Goal: Task Accomplishment & Management: Manage account settings

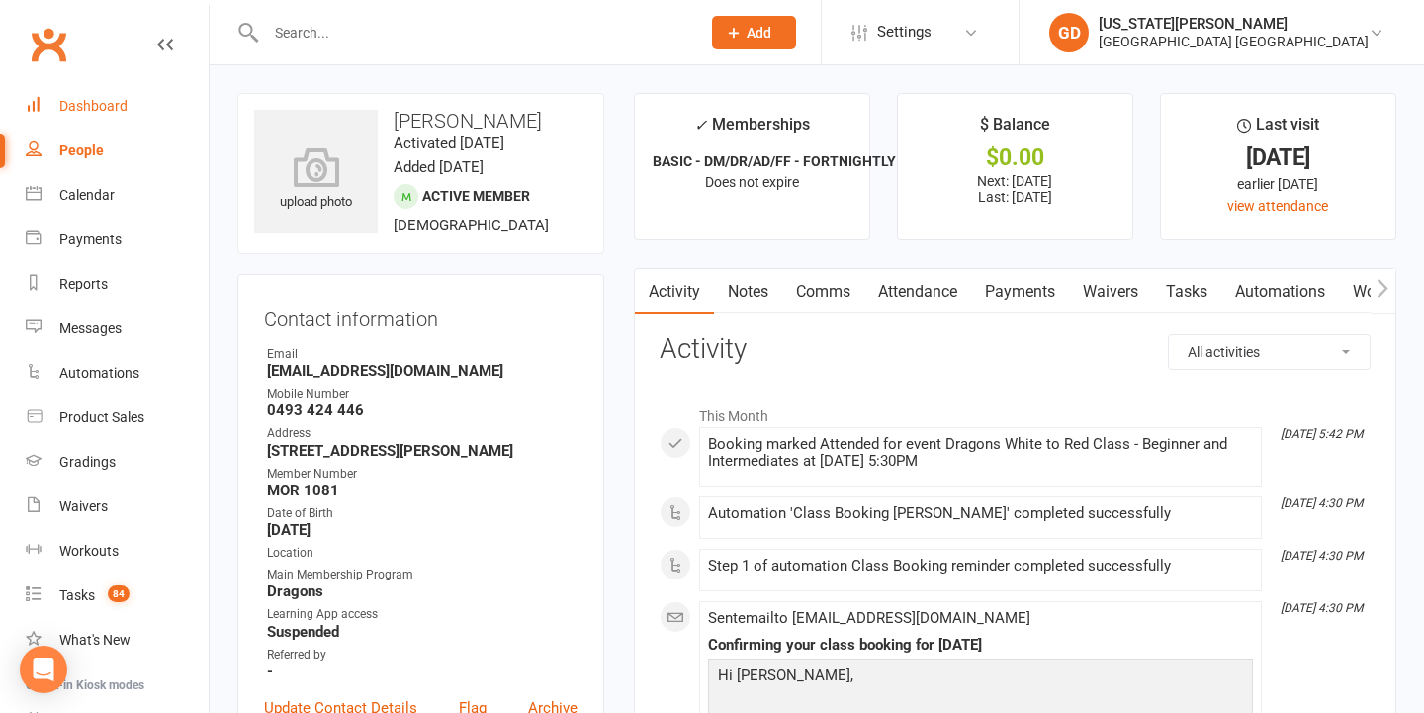
click at [82, 93] on link "Dashboard" at bounding box center [117, 106] width 183 height 44
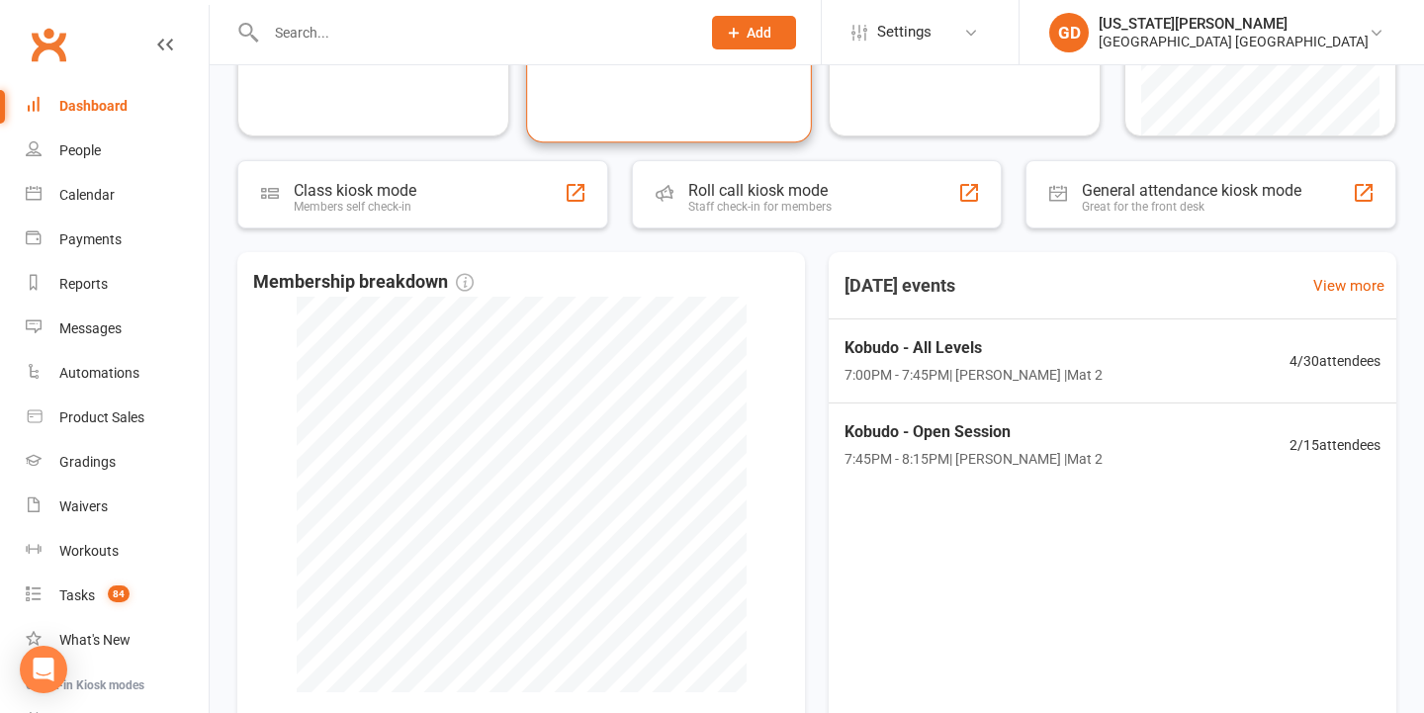
scroll to position [349, 0]
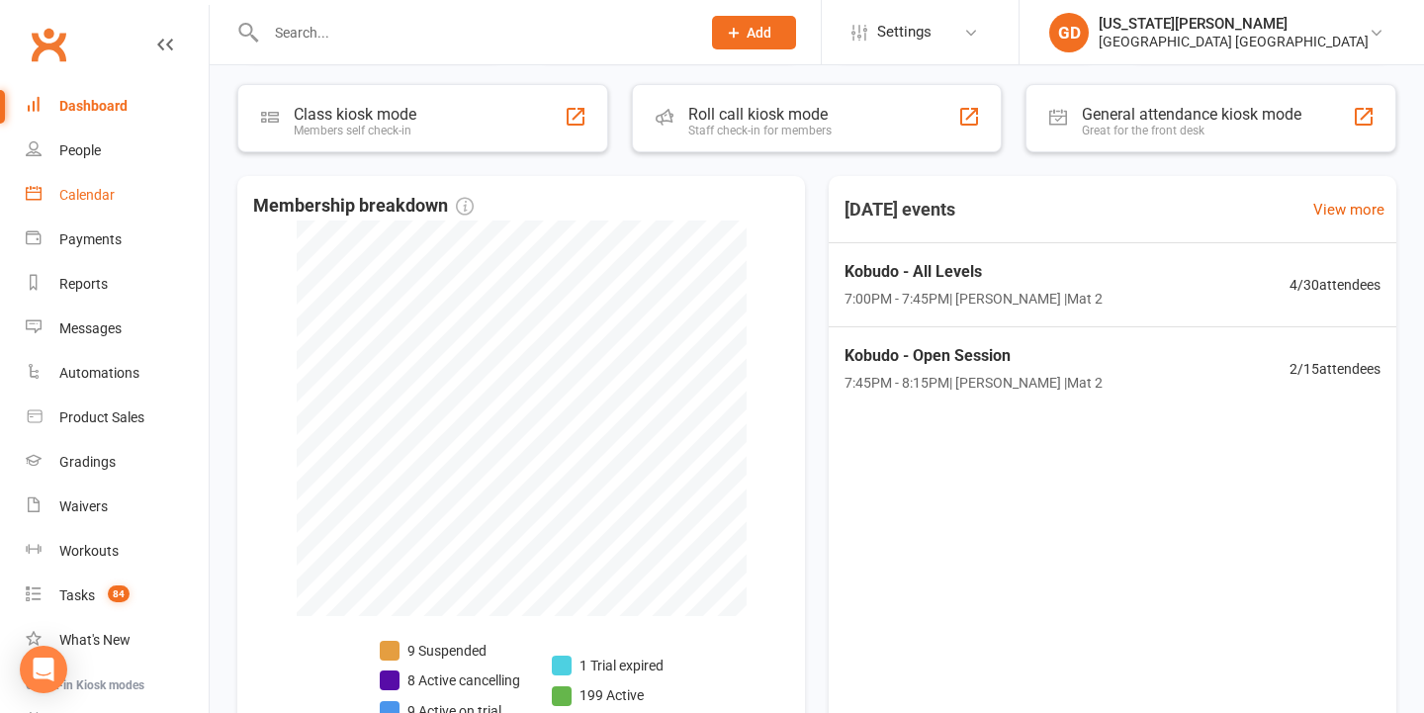
click at [115, 195] on link "Calendar" at bounding box center [117, 195] width 183 height 44
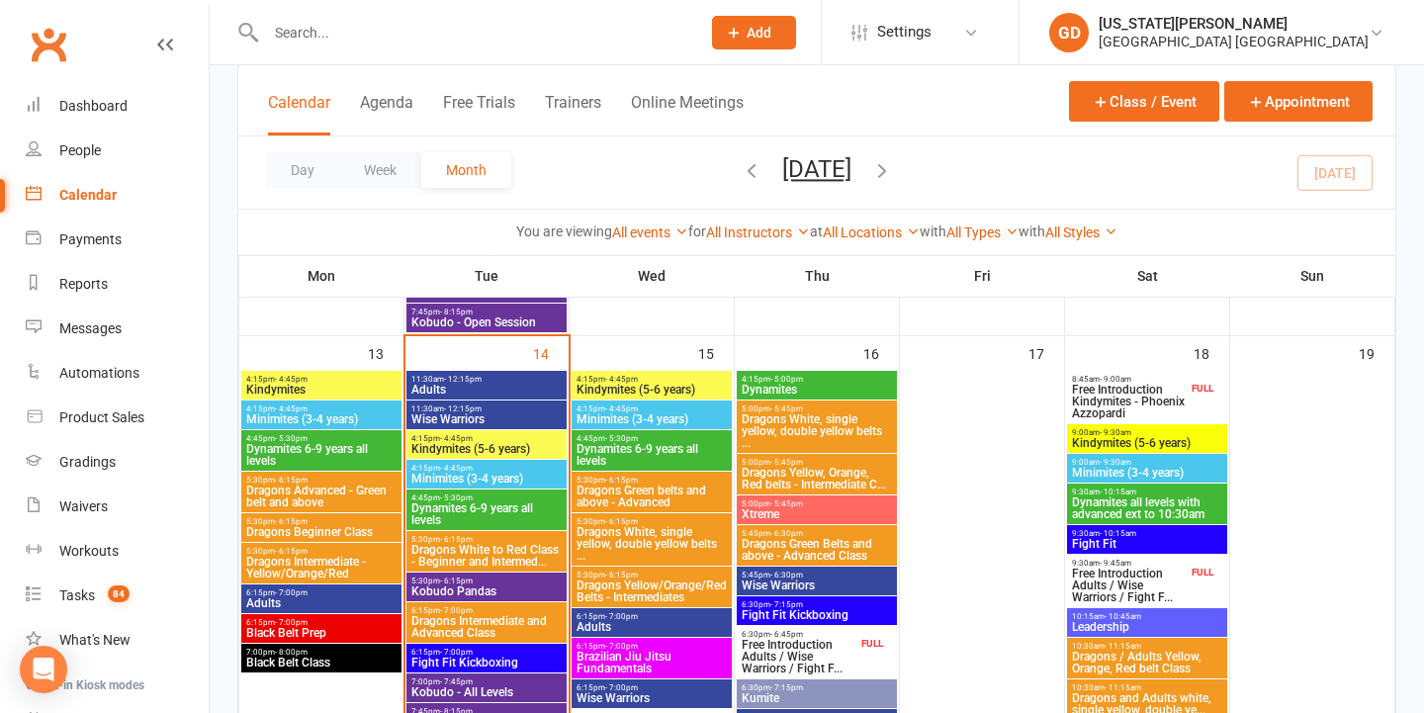
scroll to position [970, 0]
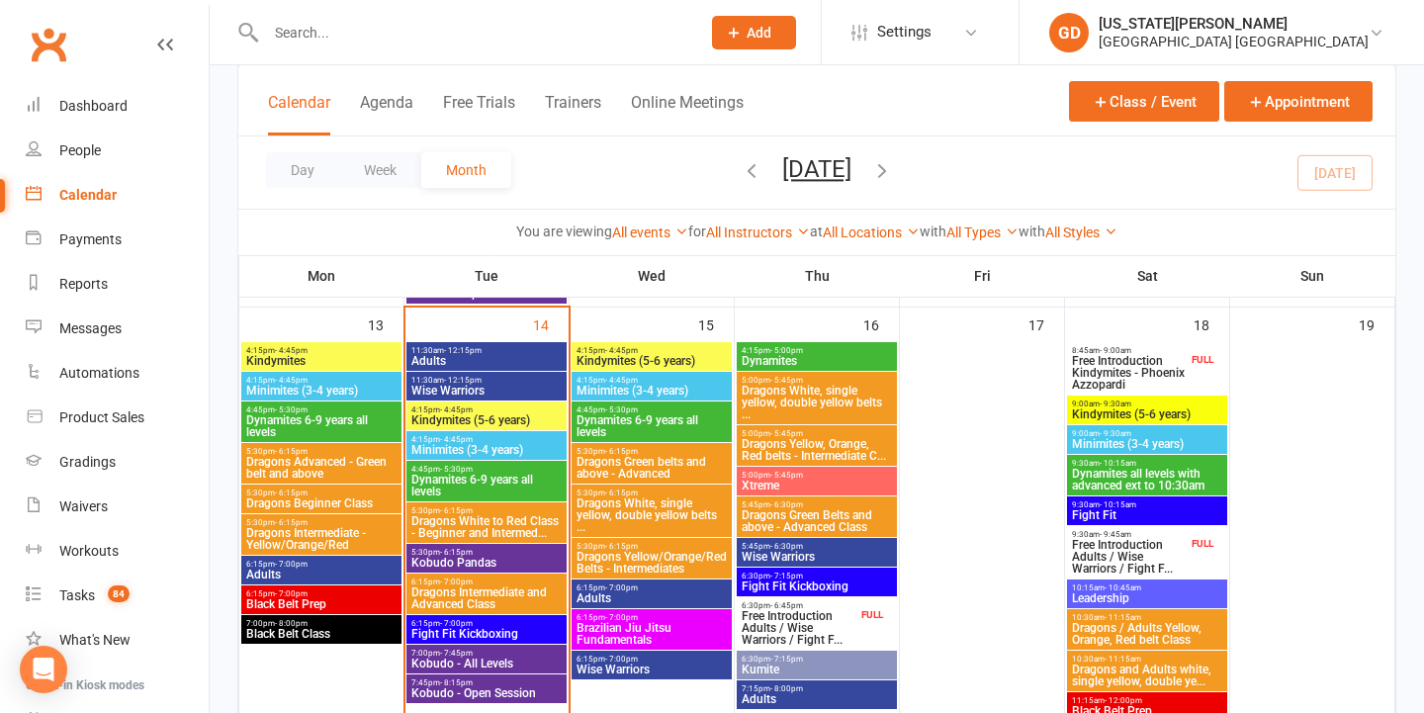
click at [509, 351] on span "11:30am - 12:15pm" at bounding box center [486, 350] width 152 height 9
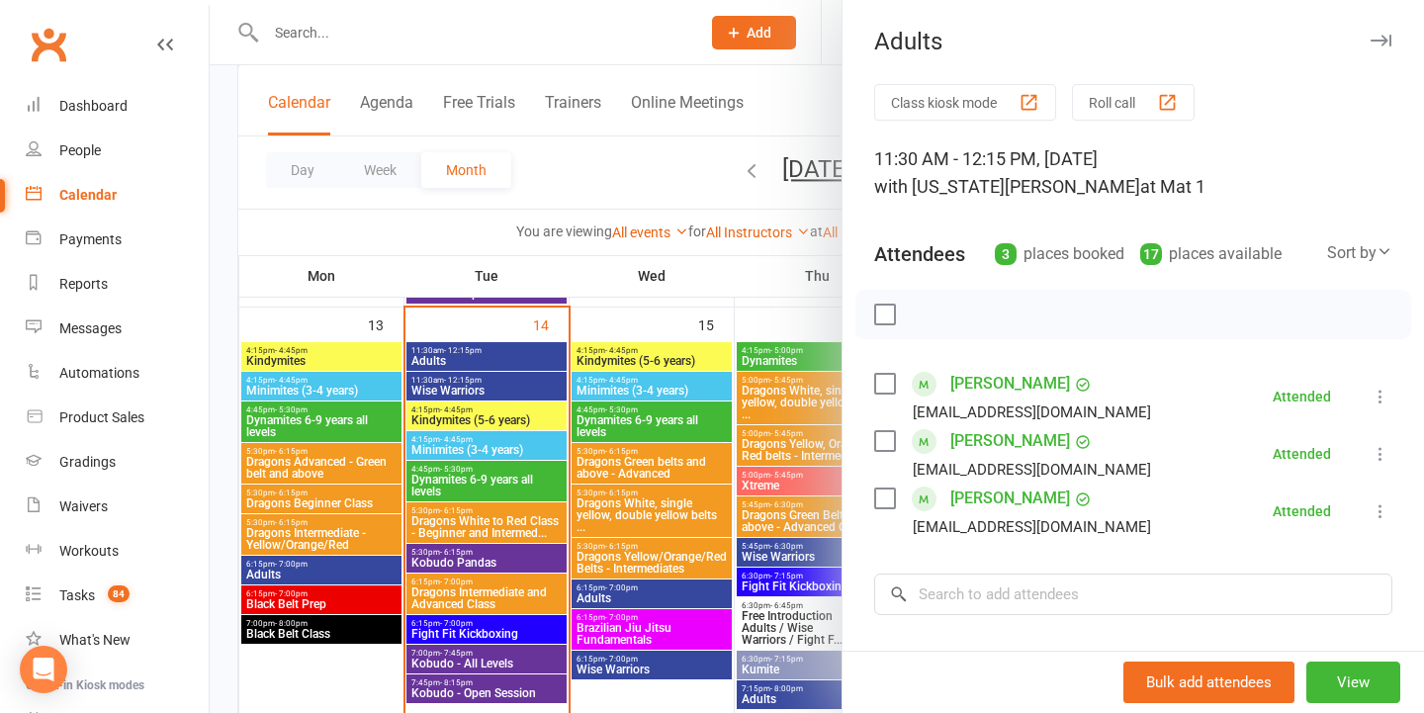
click at [657, 384] on div at bounding box center [817, 356] width 1214 height 713
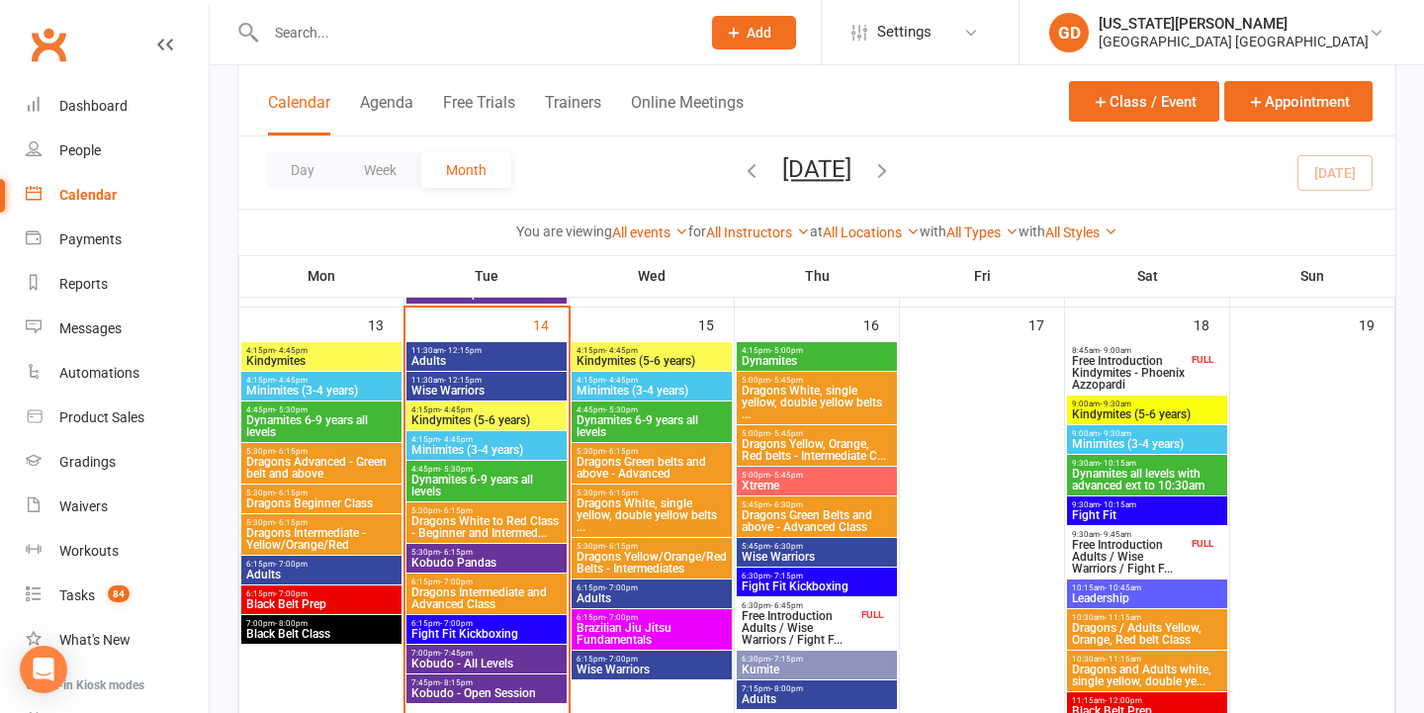
click at [475, 418] on span "Kindymites (5-6 years)" at bounding box center [486, 420] width 152 height 12
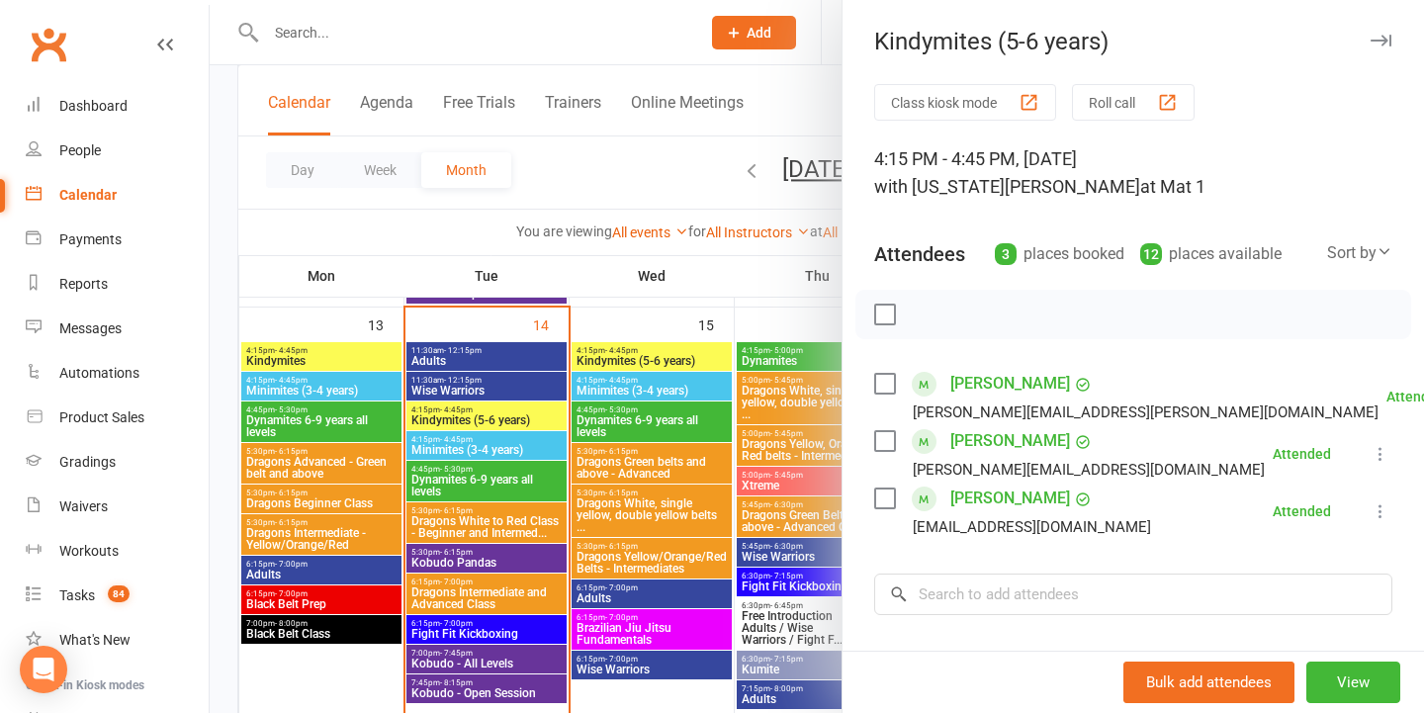
click at [580, 449] on div at bounding box center [817, 356] width 1214 height 713
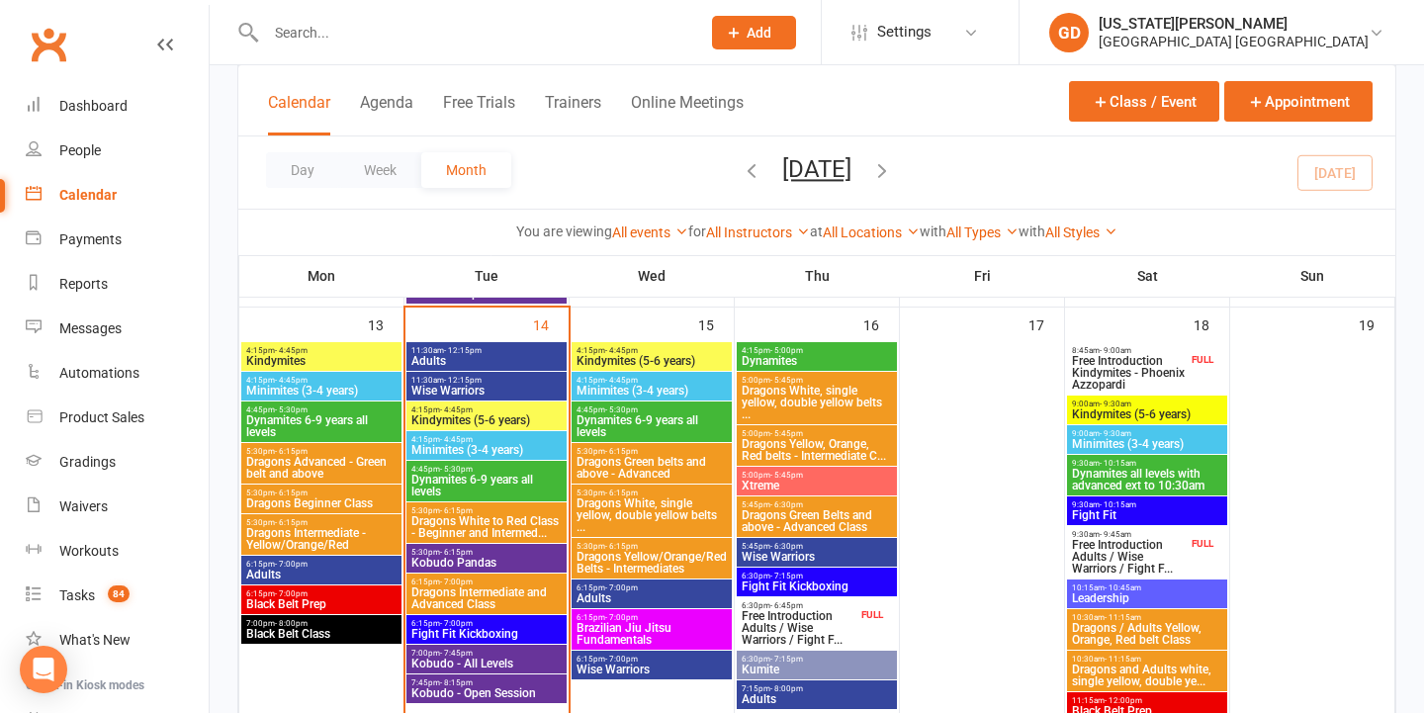
click at [458, 444] on span "Minimites (3-4 years)" at bounding box center [486, 450] width 152 height 12
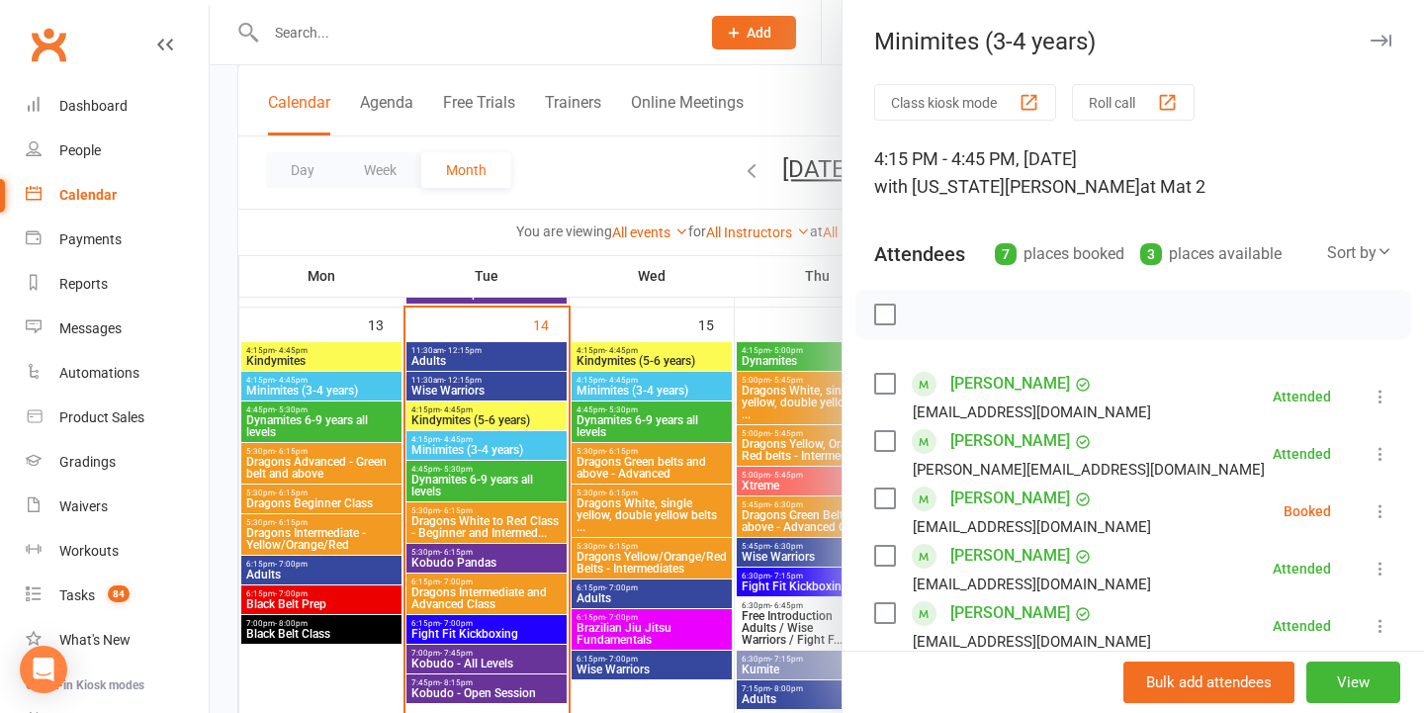
scroll to position [218, 0]
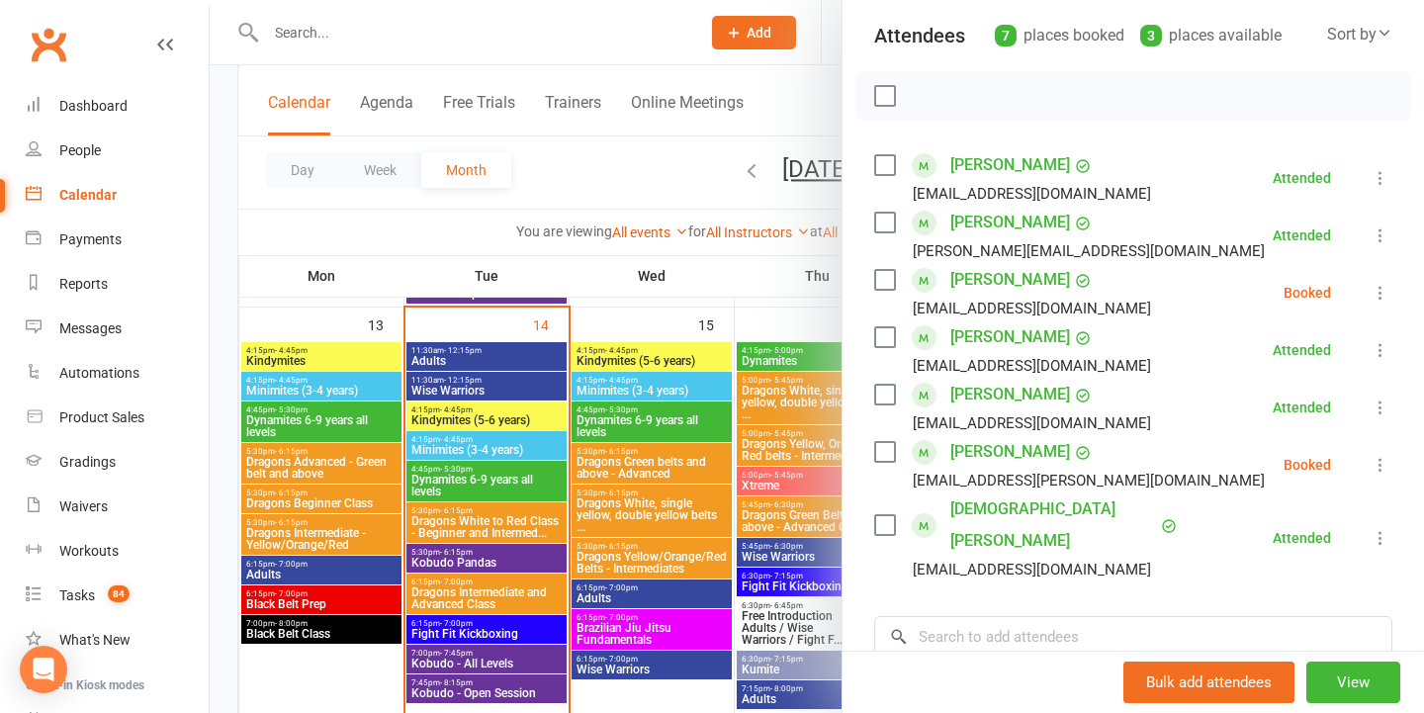
click at [1372, 294] on icon at bounding box center [1380, 293] width 20 height 20
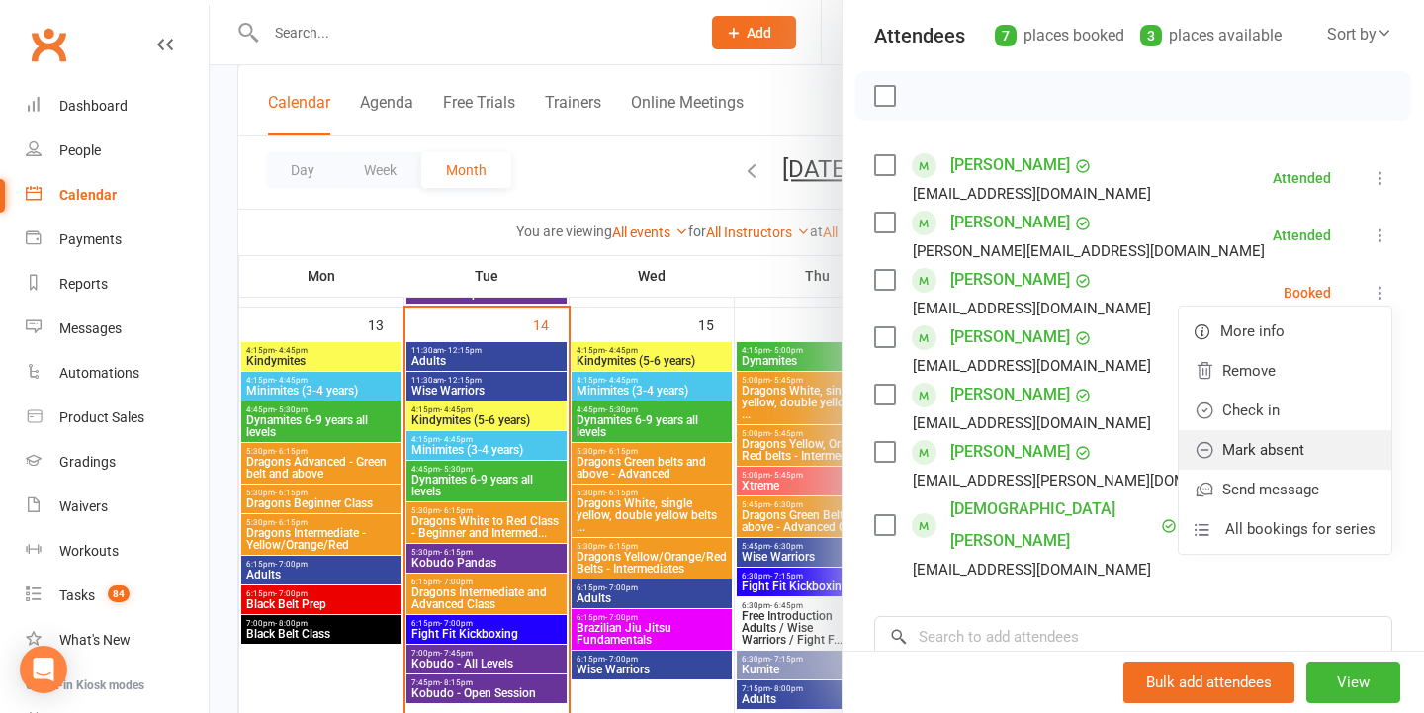
click at [1307, 442] on link "Mark absent" at bounding box center [1284, 450] width 213 height 40
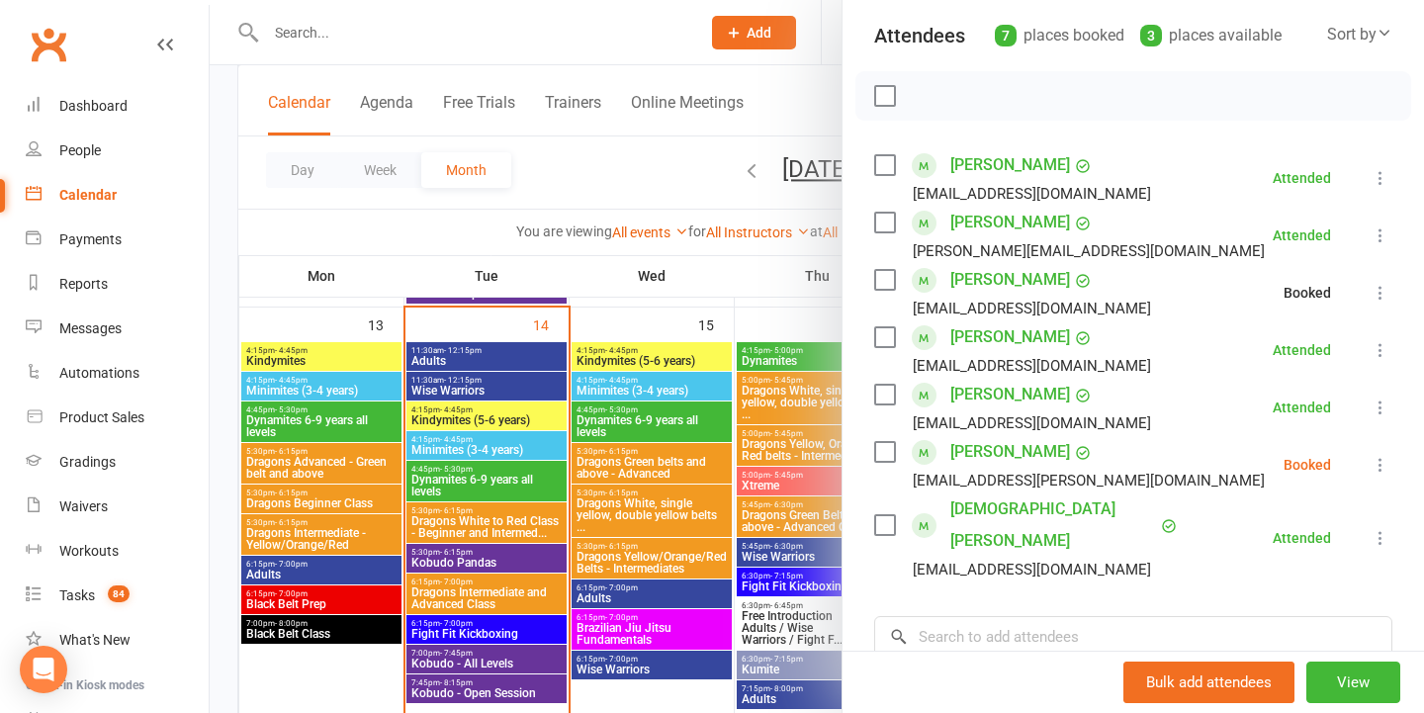
click at [1382, 471] on icon at bounding box center [1380, 465] width 20 height 20
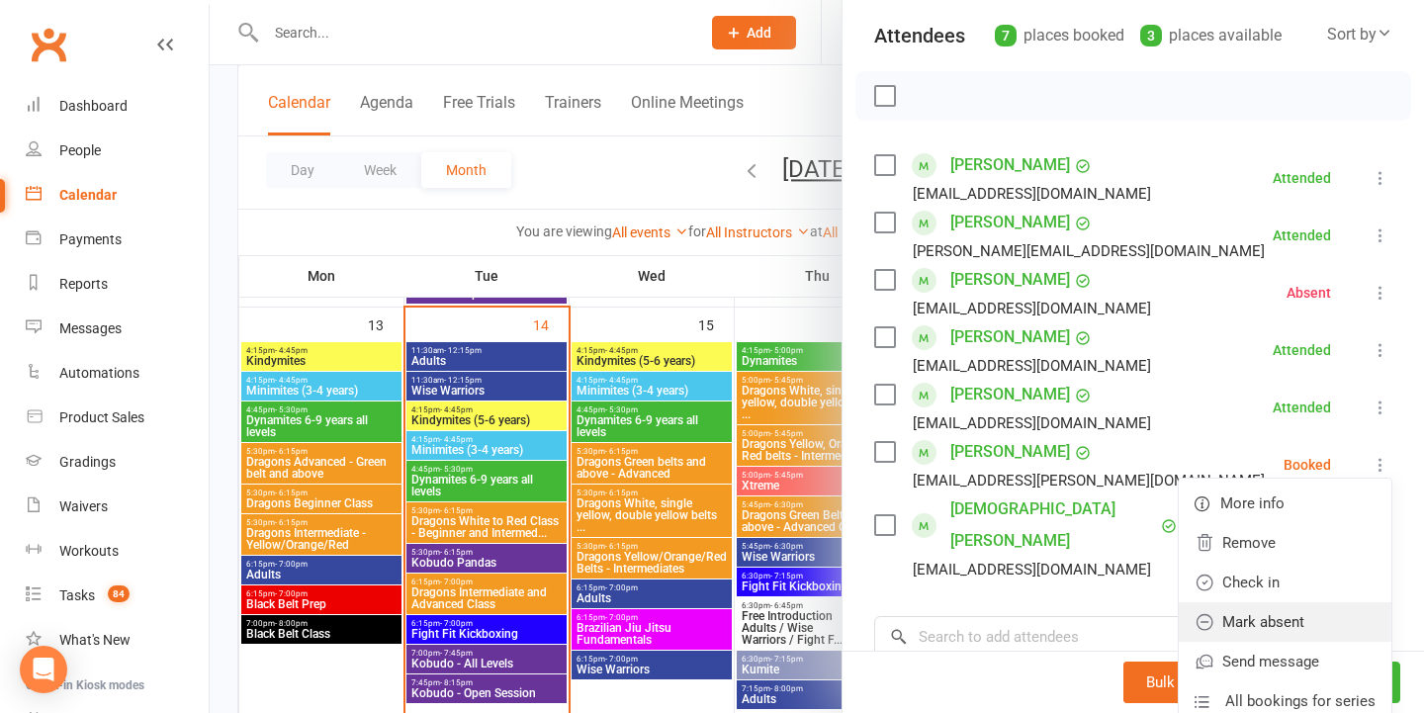
click at [1300, 617] on link "Mark absent" at bounding box center [1284, 622] width 213 height 40
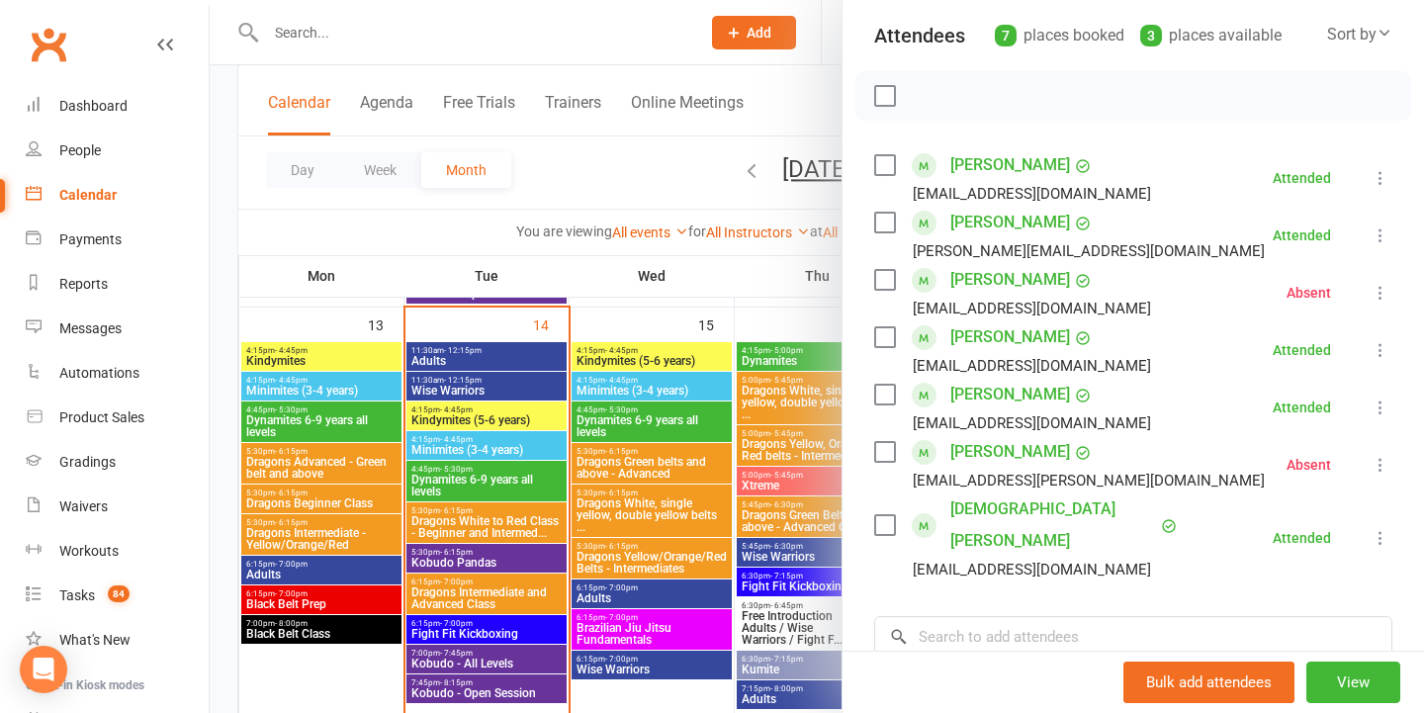
click at [684, 397] on div at bounding box center [817, 356] width 1214 height 713
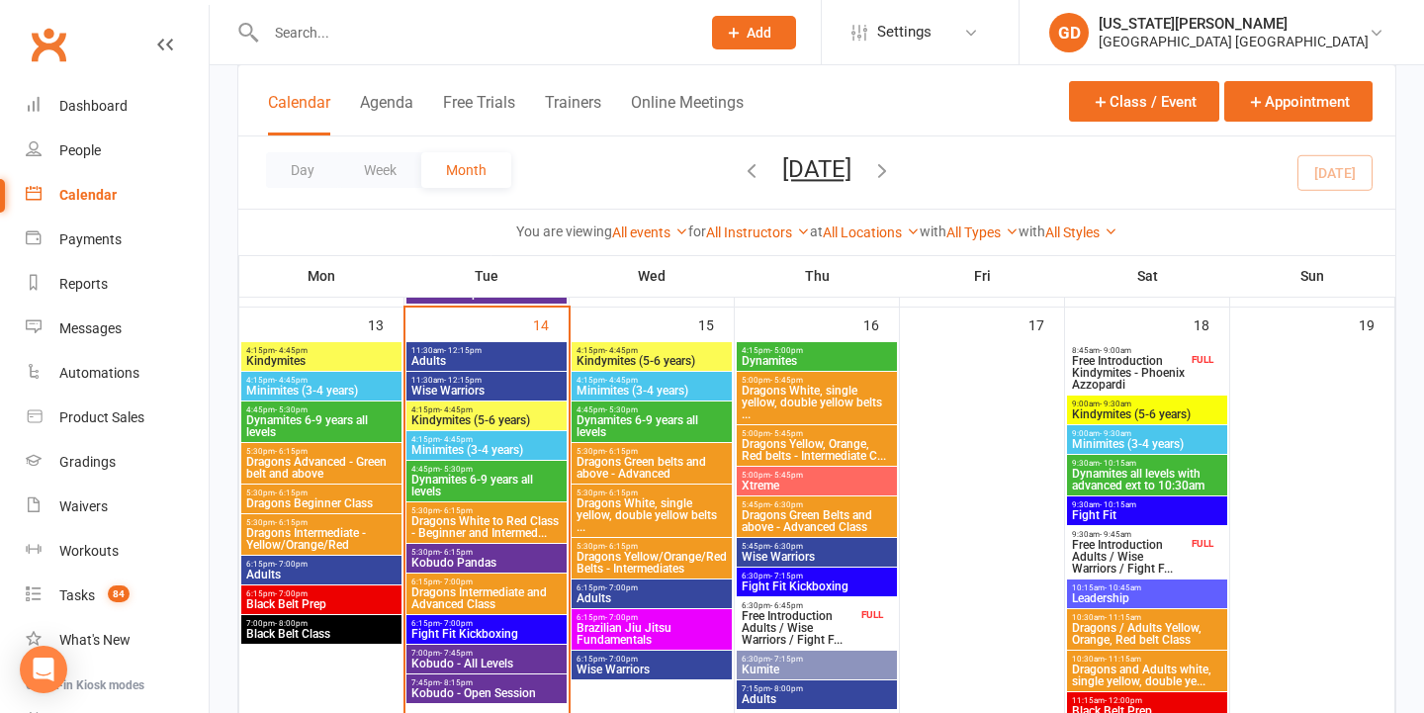
click at [533, 477] on span "Dynamites 6-9 years all levels" at bounding box center [486, 486] width 152 height 24
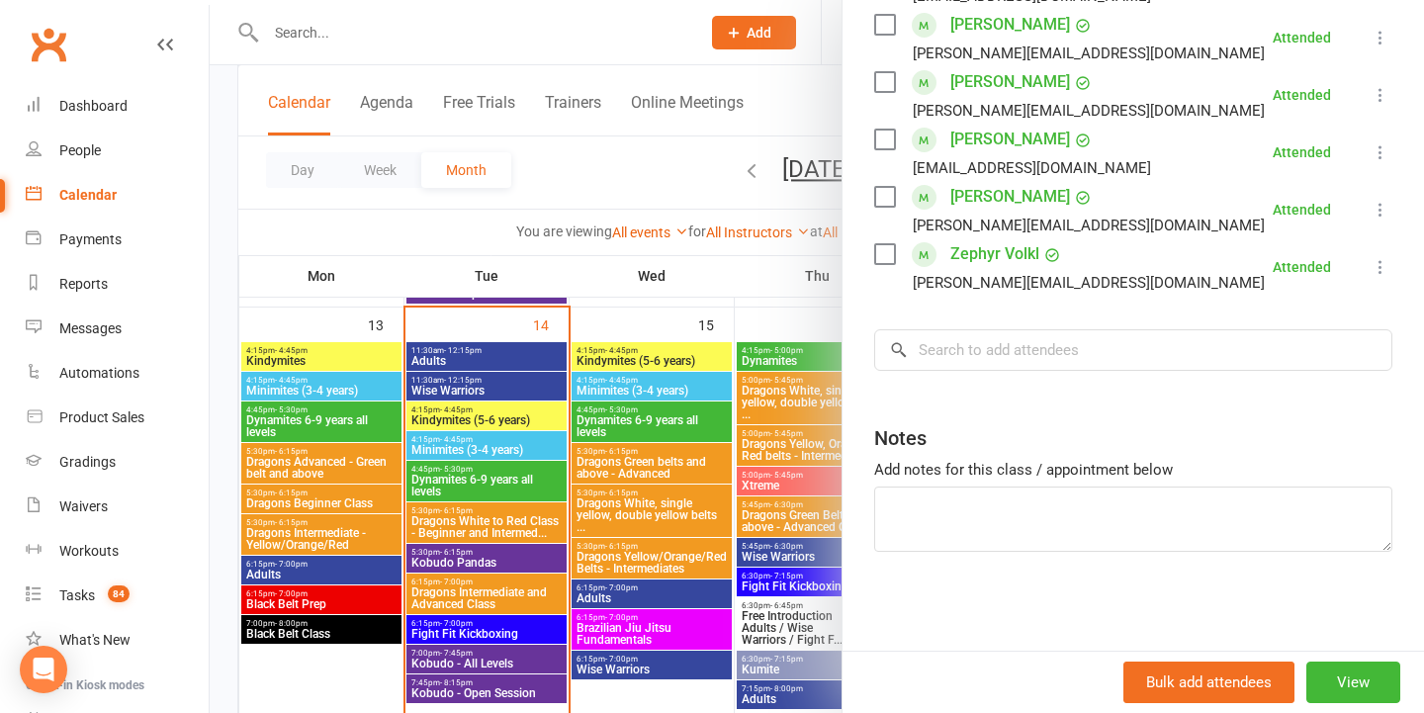
click at [643, 374] on div at bounding box center [817, 356] width 1214 height 713
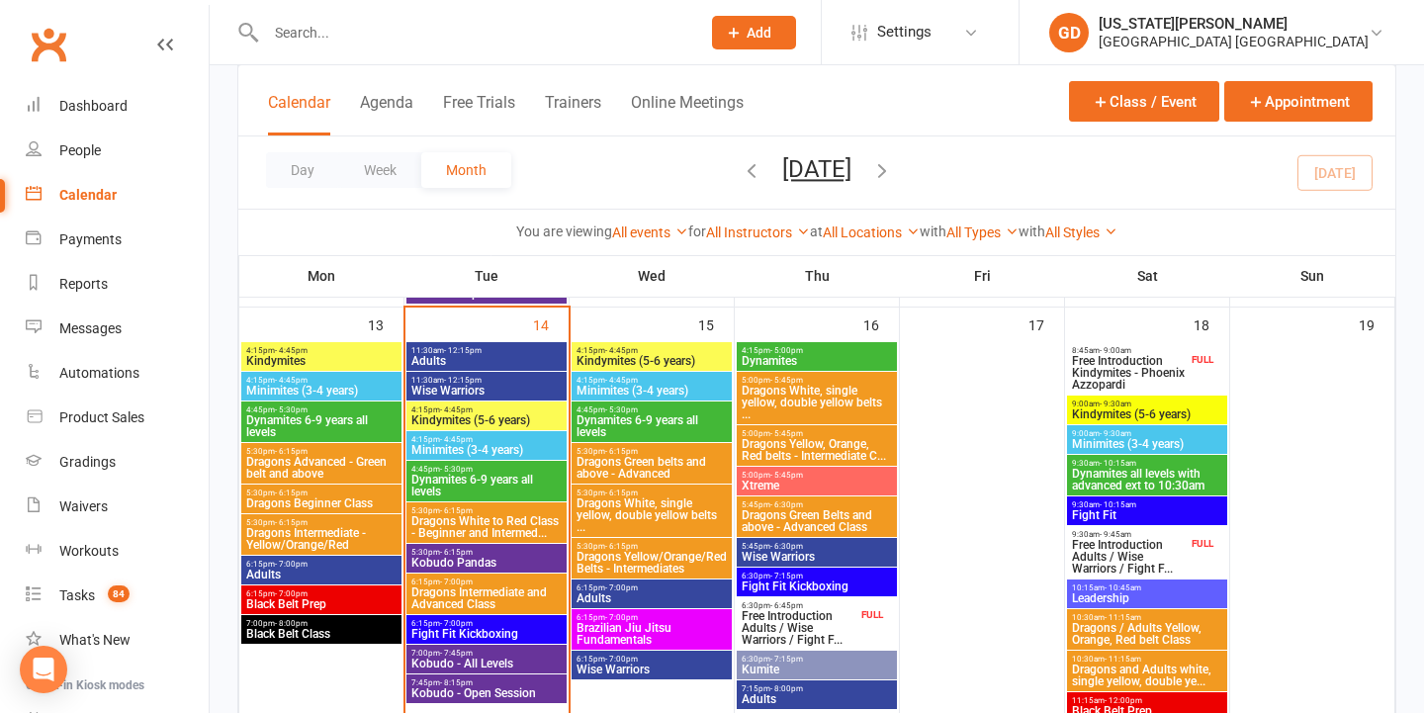
click at [473, 487] on span "Dynamites 6-9 years all levels" at bounding box center [486, 486] width 152 height 24
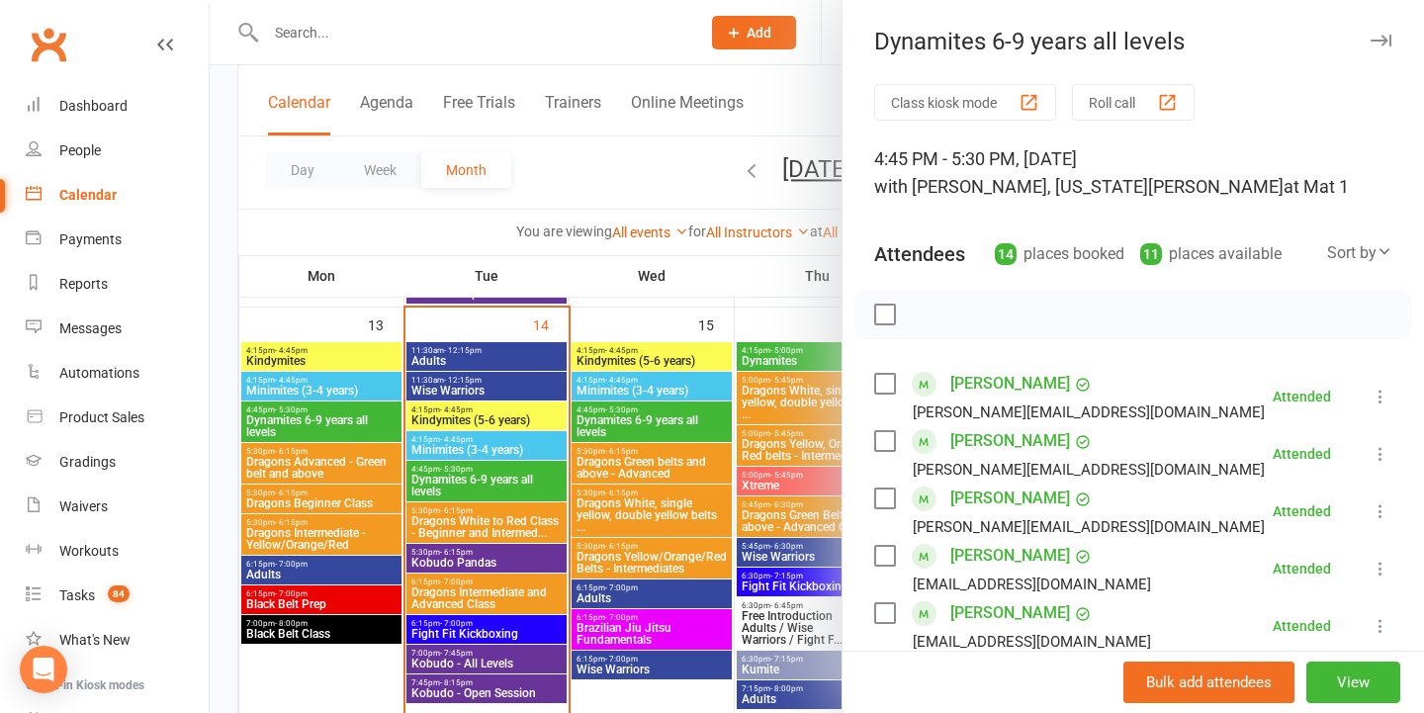
click at [473, 487] on div at bounding box center [817, 356] width 1214 height 713
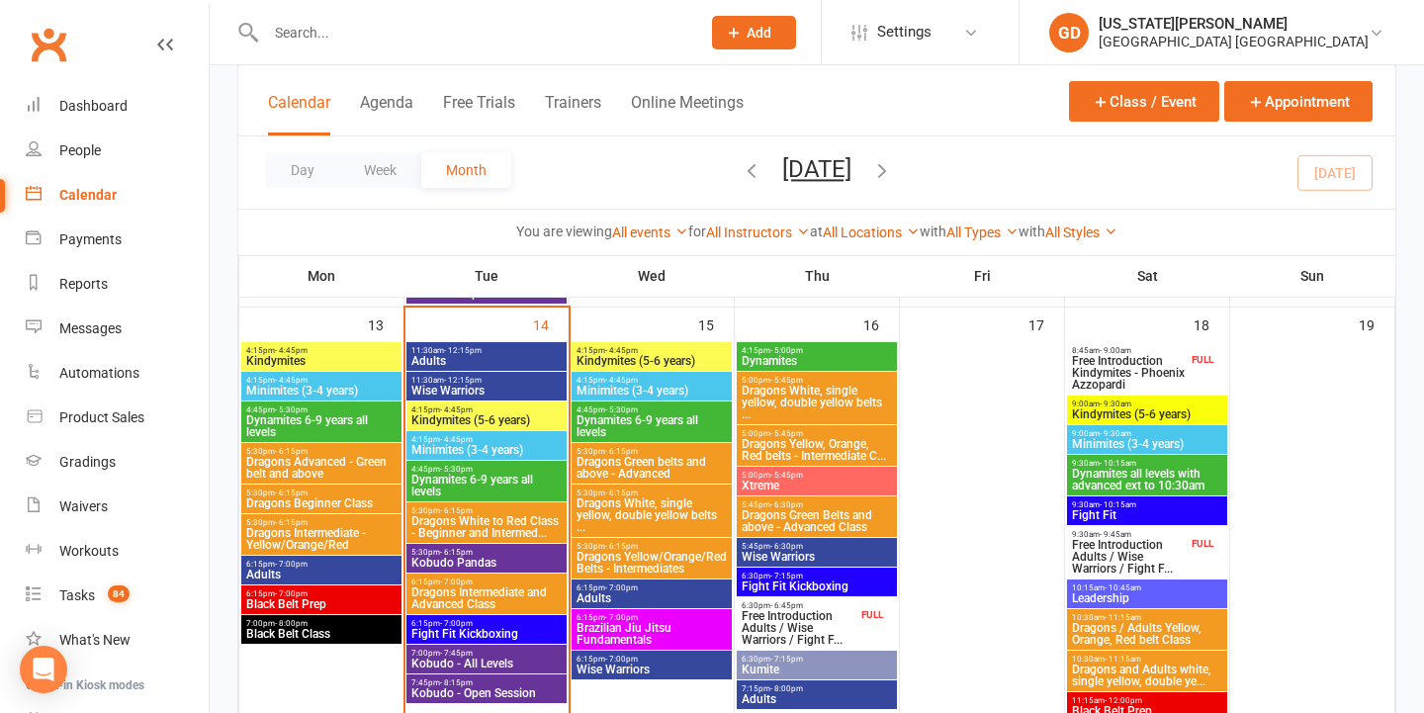
click at [475, 522] on span "Dragons White to Red Class - Beginner and Intermed..." at bounding box center [486, 527] width 152 height 24
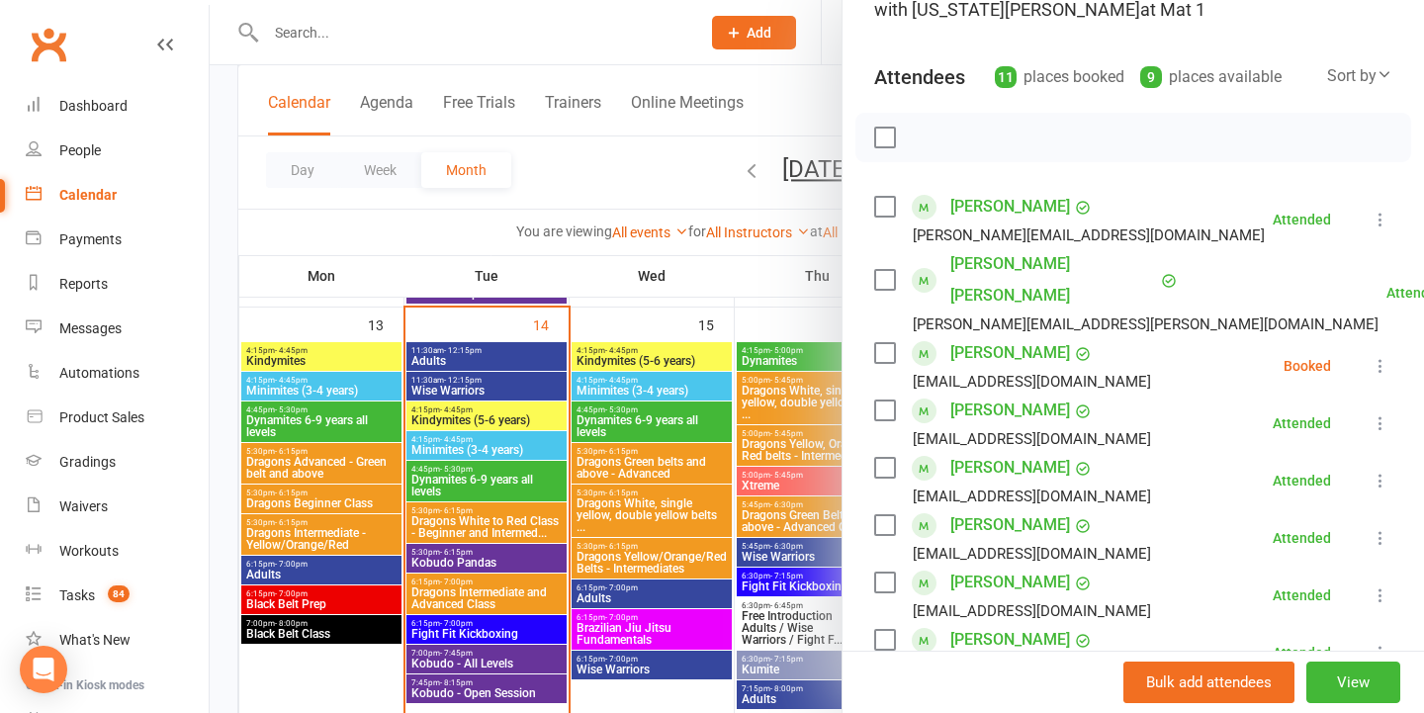
scroll to position [195, 0]
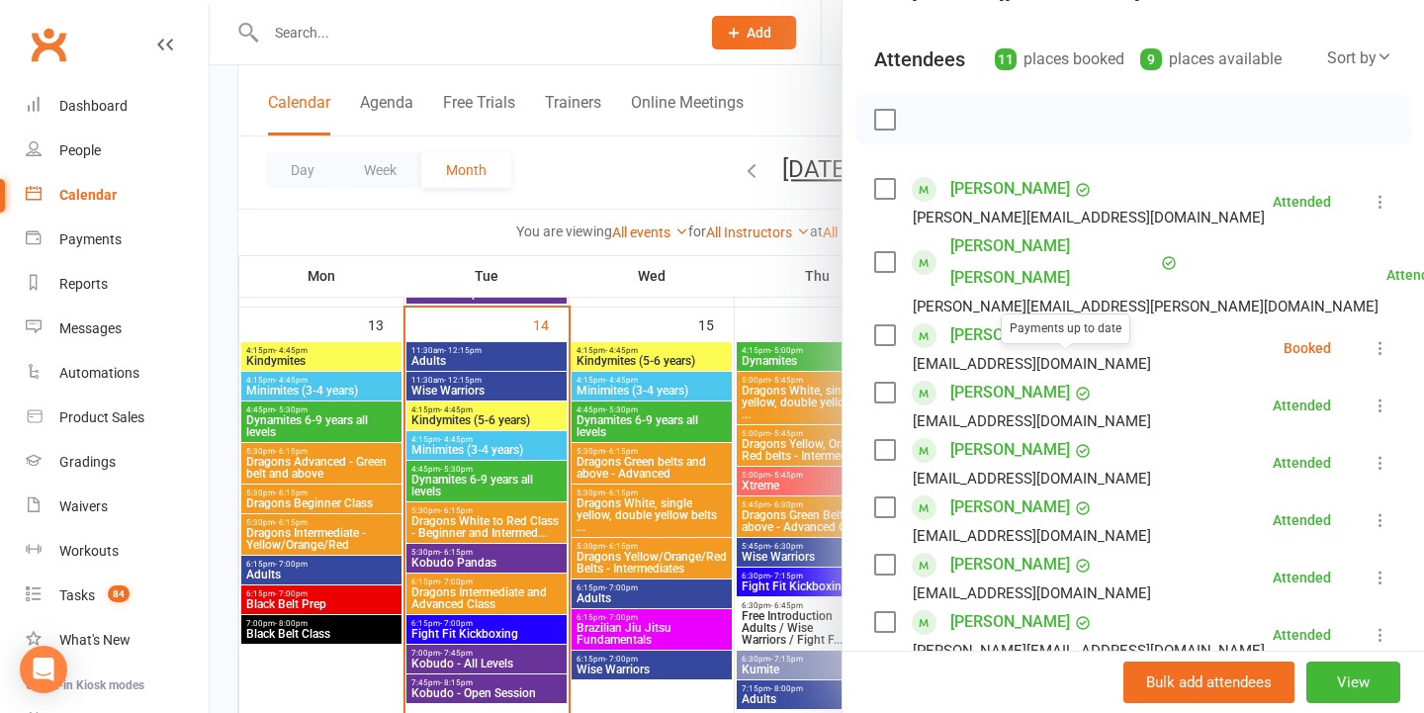
click at [1369, 336] on button at bounding box center [1380, 348] width 24 height 24
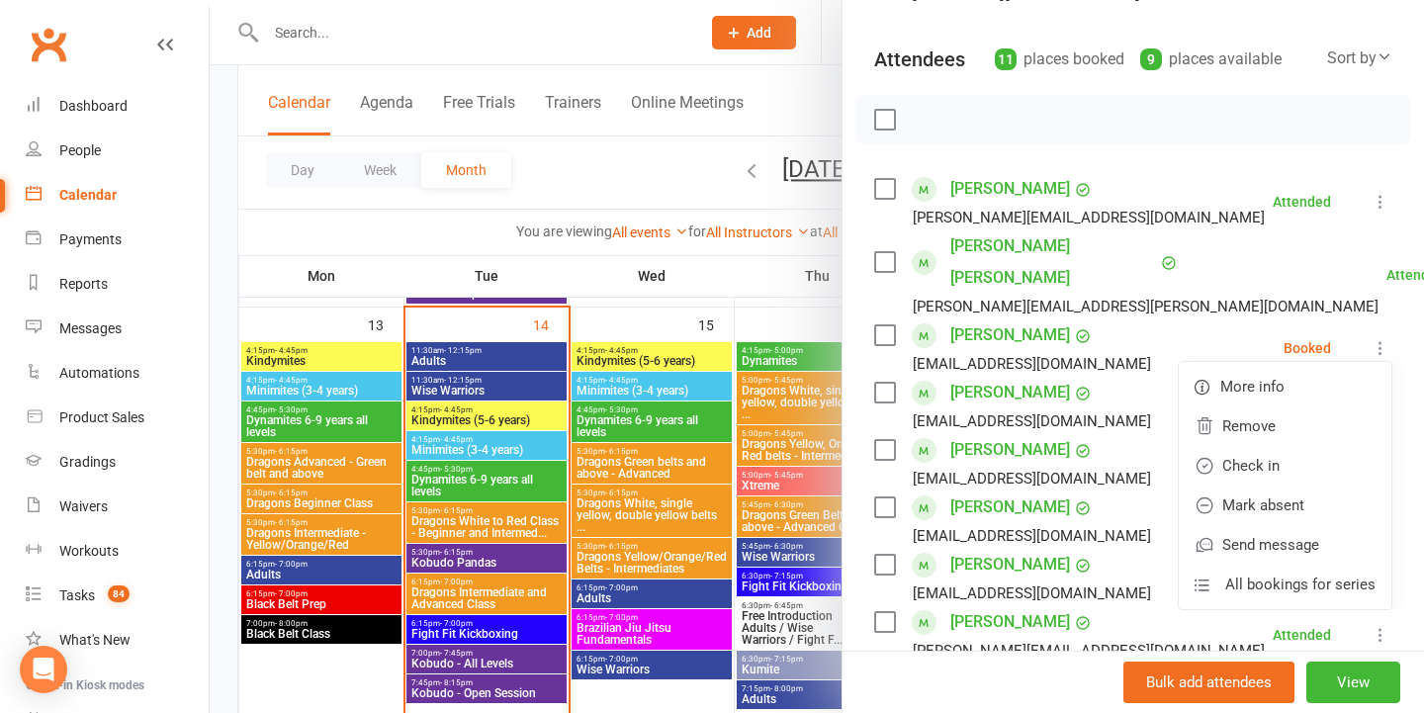
click at [1244, 485] on link "Mark absent" at bounding box center [1284, 505] width 213 height 40
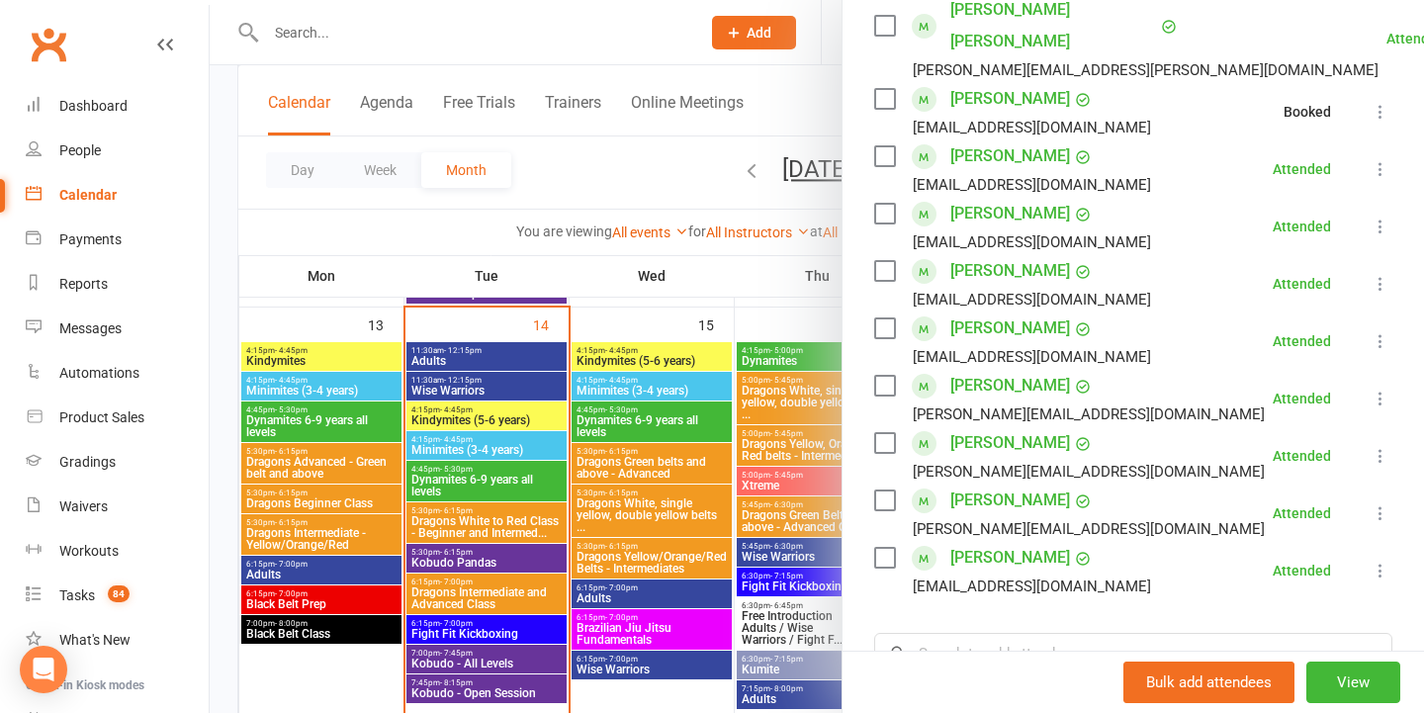
scroll to position [551, 0]
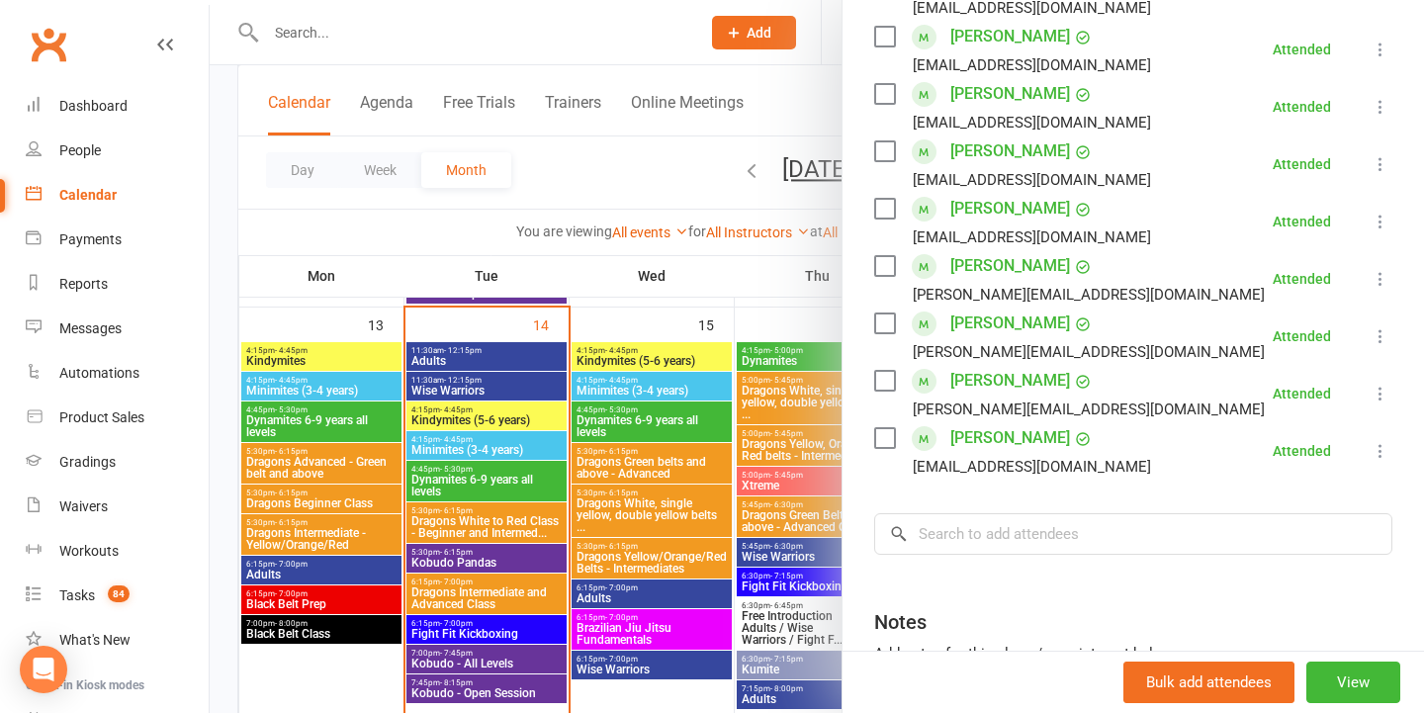
click at [567, 412] on div at bounding box center [817, 356] width 1214 height 713
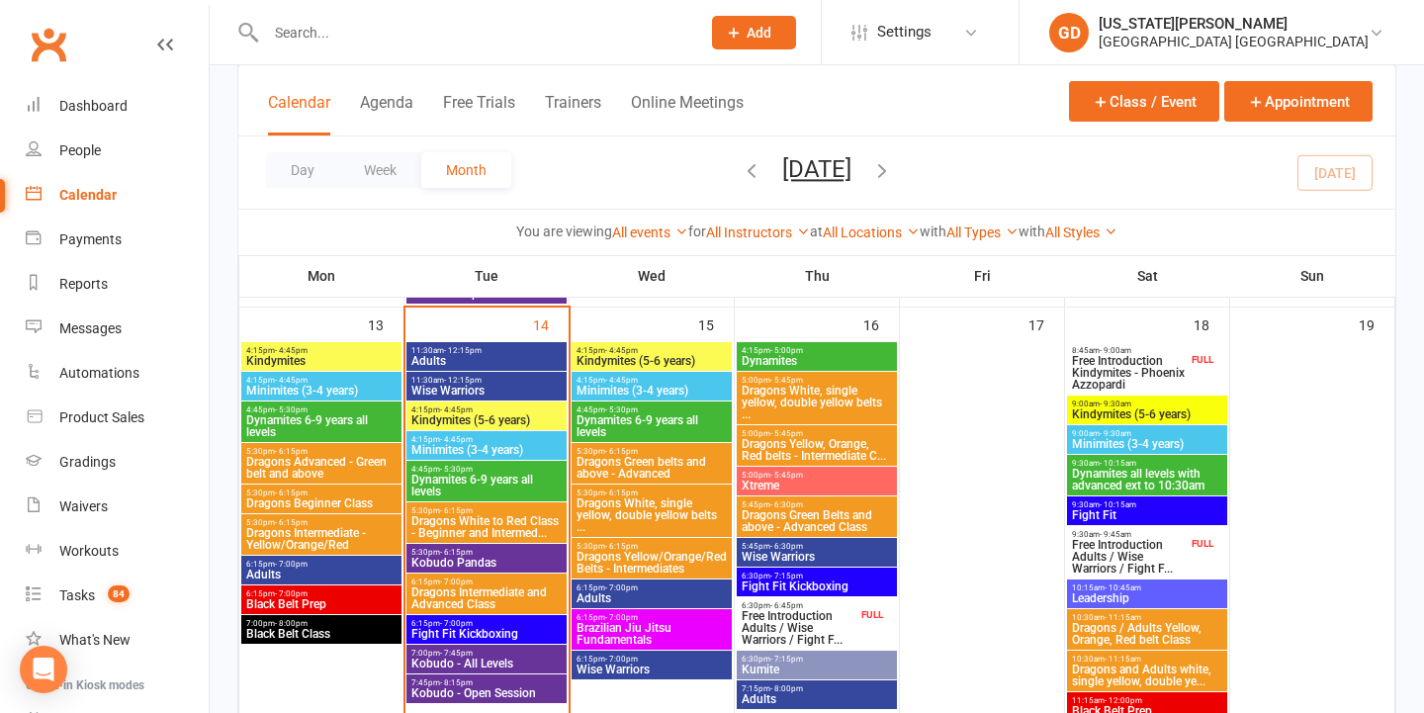
click at [453, 561] on span "Kobudo Pandas" at bounding box center [486, 563] width 152 height 12
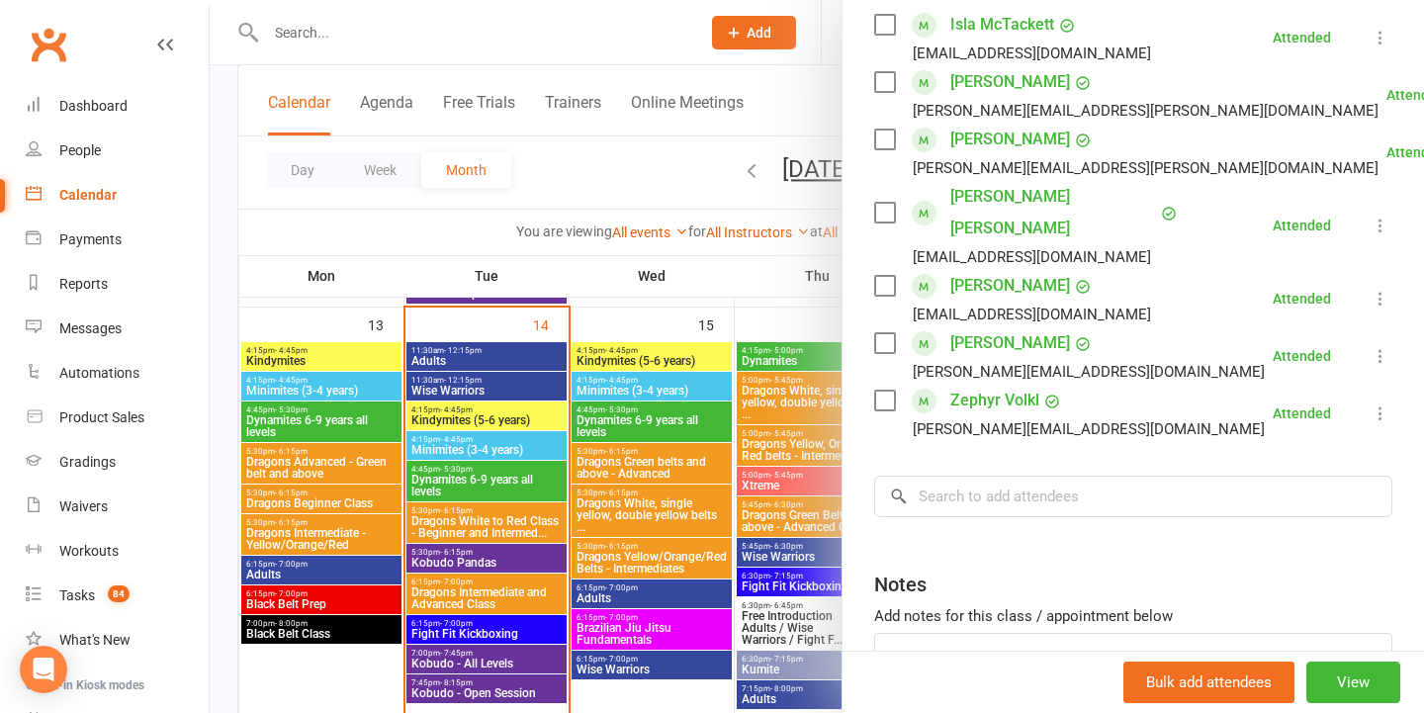
scroll to position [373, 0]
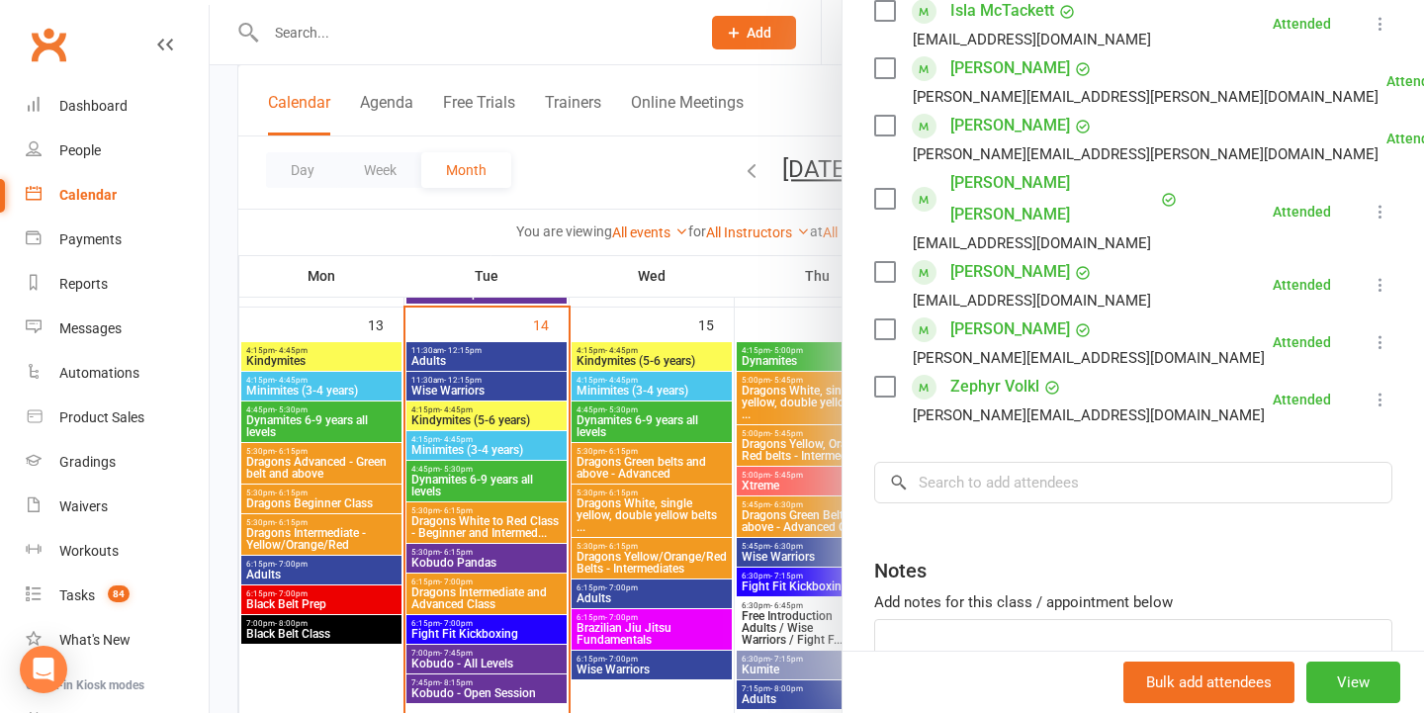
click at [624, 446] on div at bounding box center [817, 356] width 1214 height 713
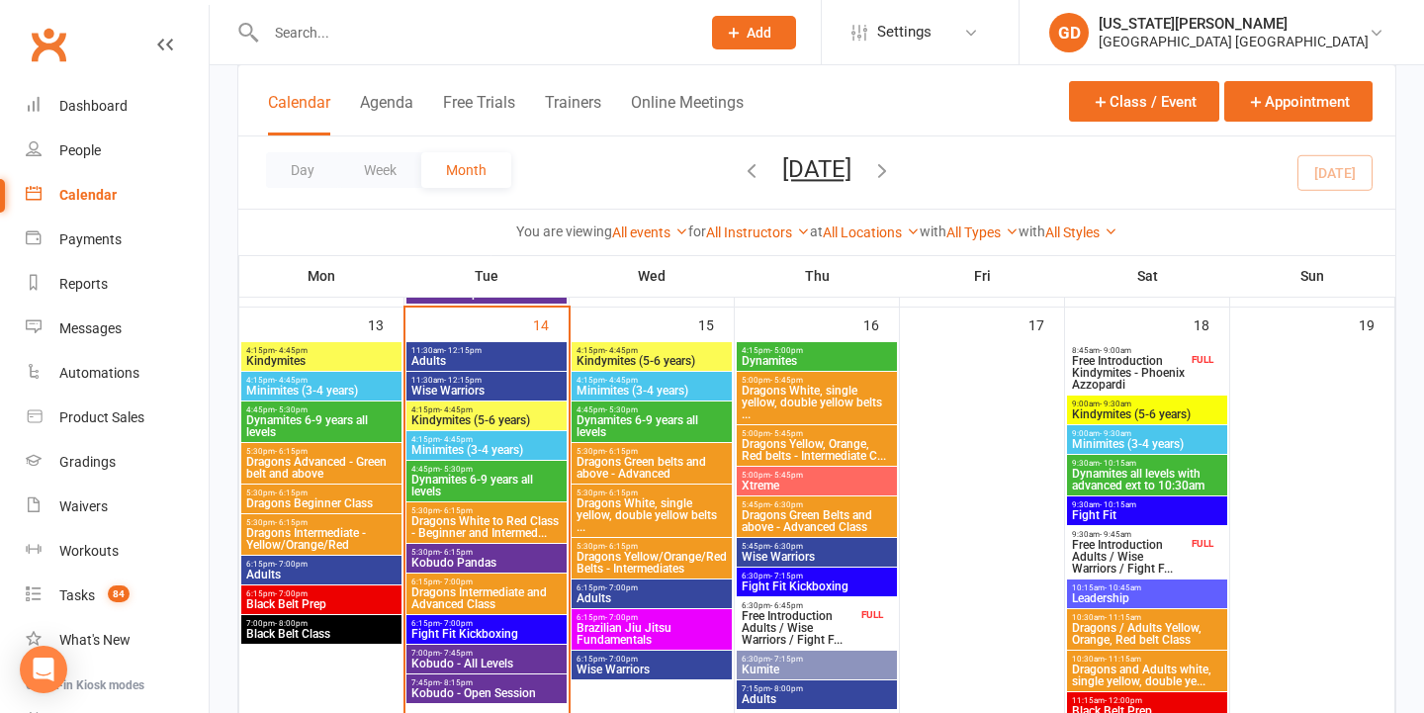
click at [445, 594] on span "Dragons Intermediate and Advanced Class" at bounding box center [486, 598] width 152 height 24
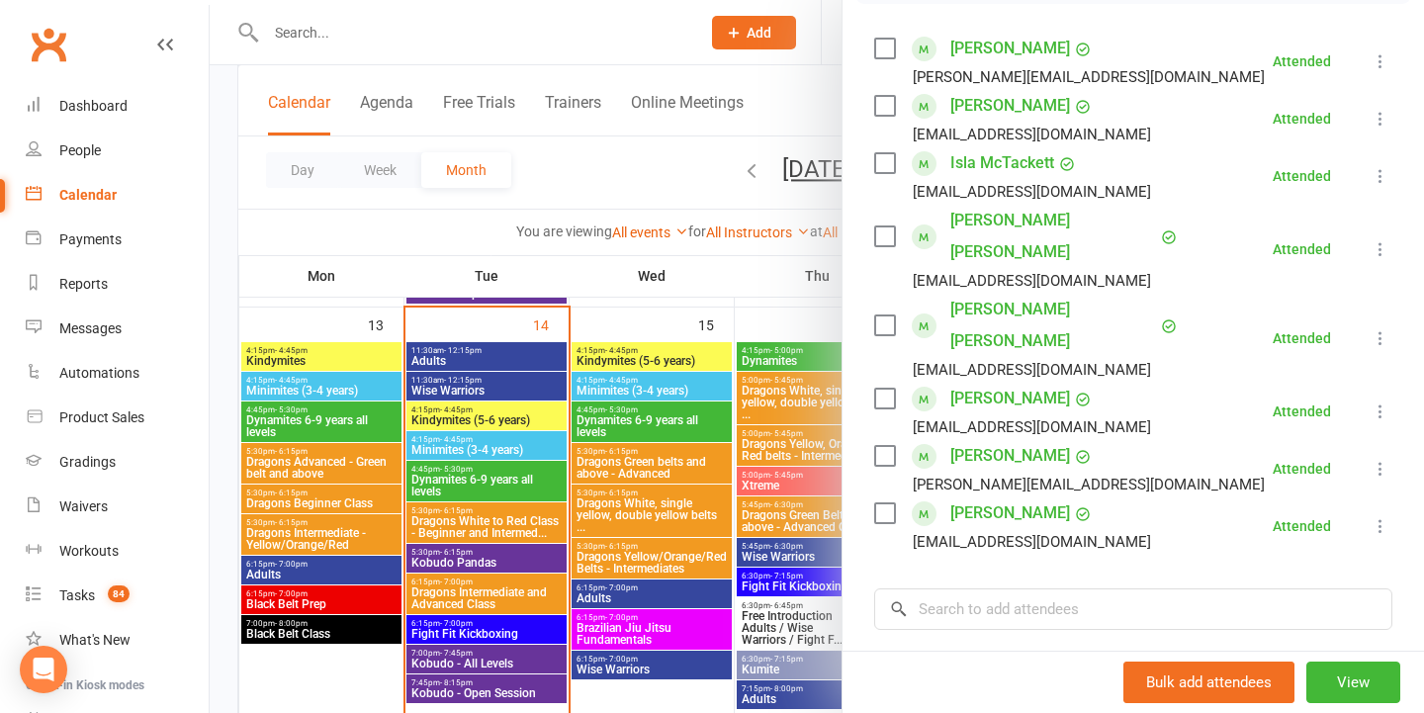
scroll to position [433, 0]
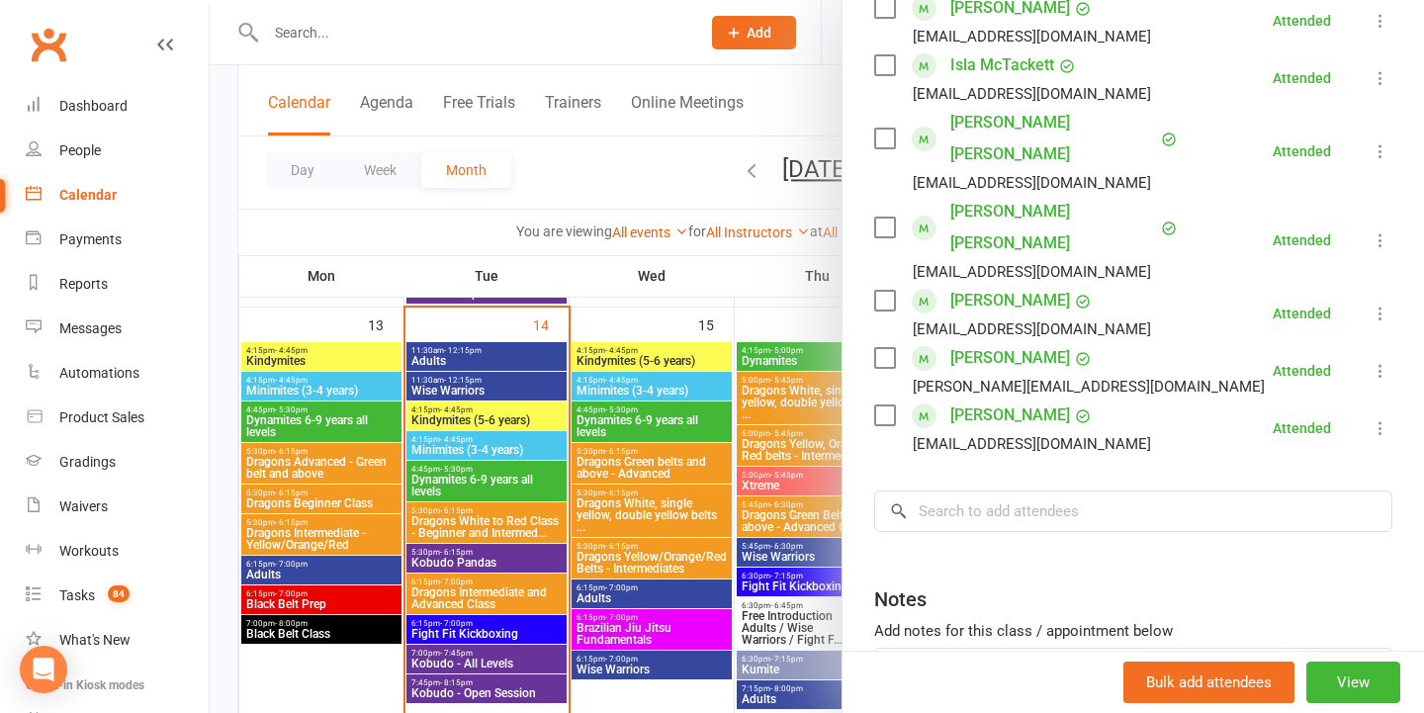
click at [595, 470] on div at bounding box center [817, 356] width 1214 height 713
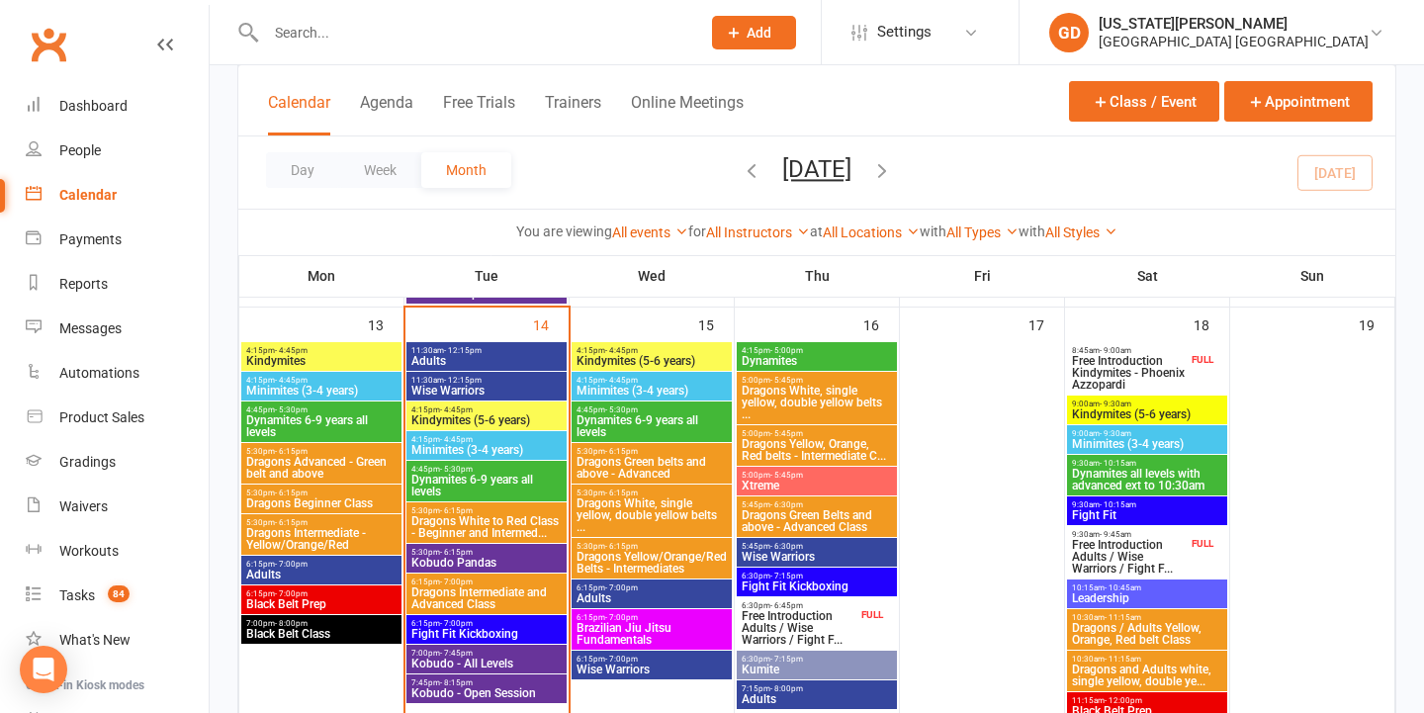
click at [503, 623] on span "6:15pm - 7:00pm" at bounding box center [486, 623] width 152 height 9
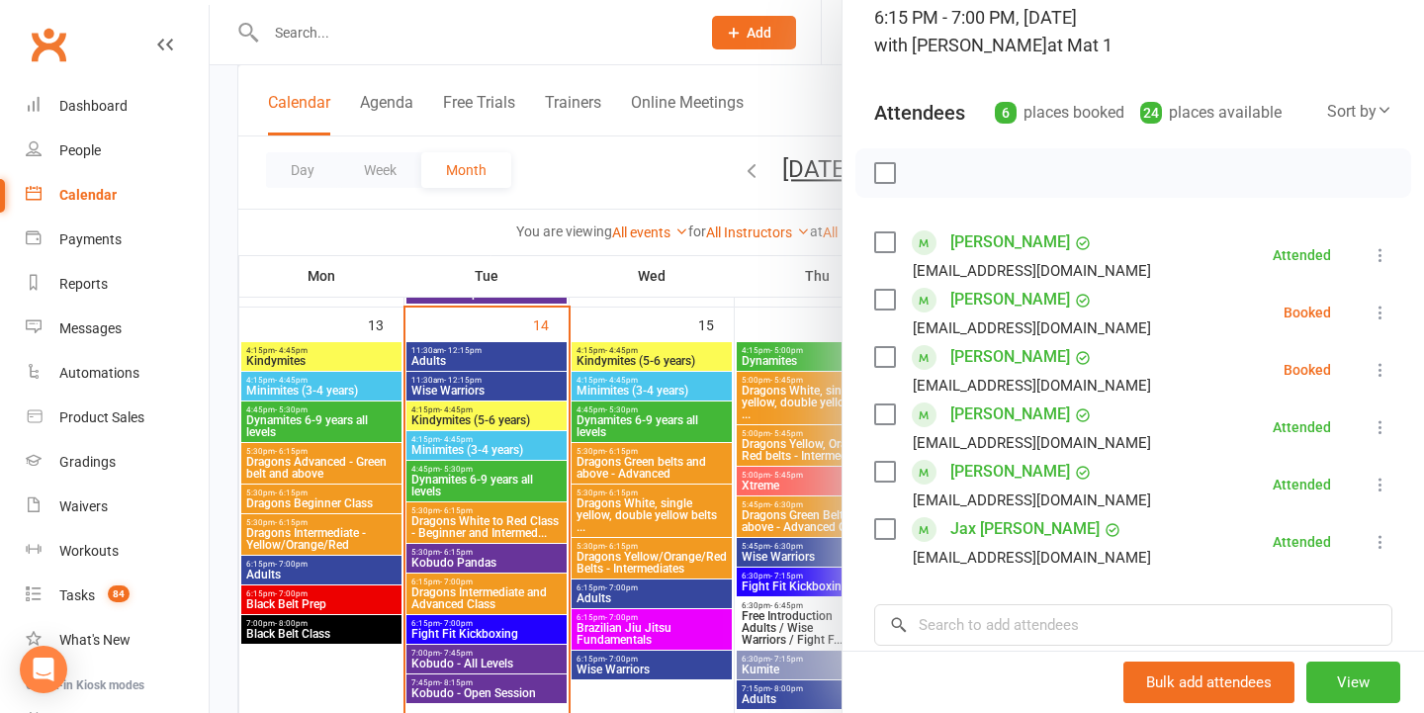
scroll to position [181, 0]
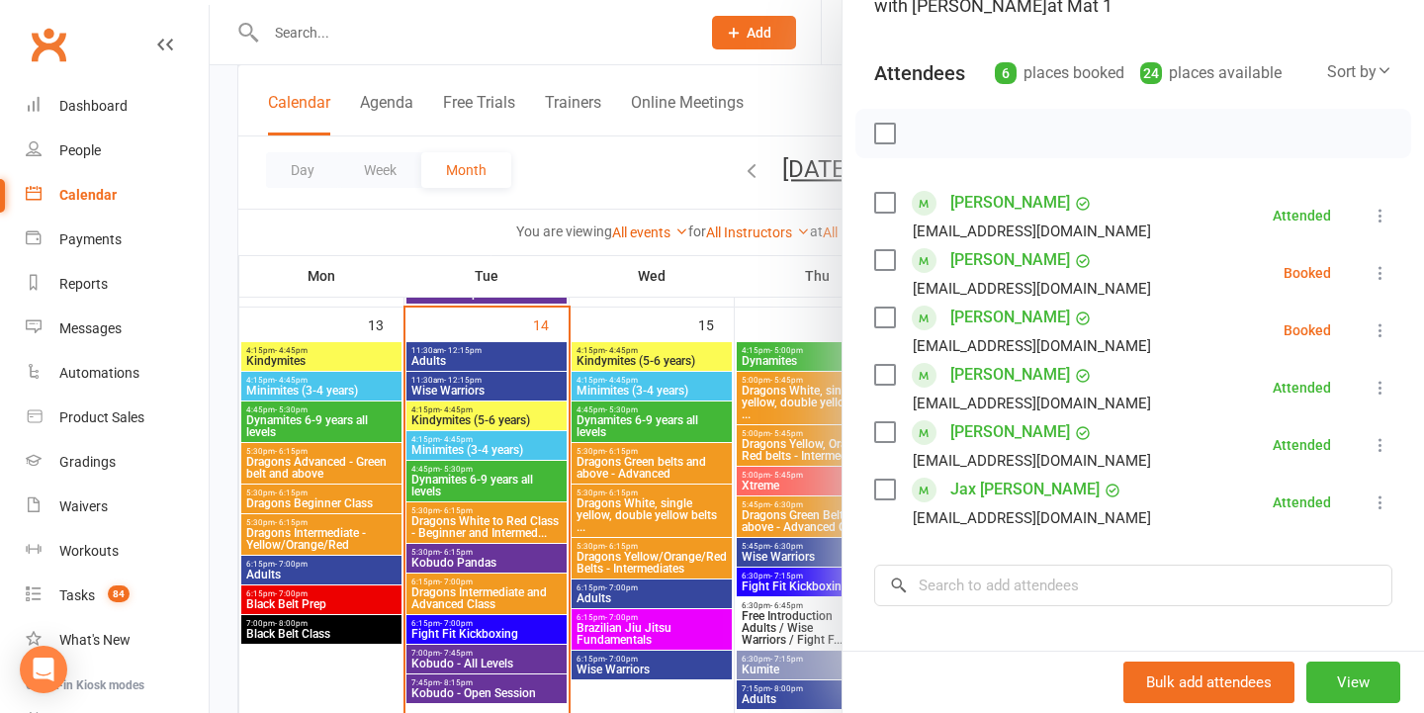
click at [1374, 274] on icon at bounding box center [1380, 273] width 20 height 20
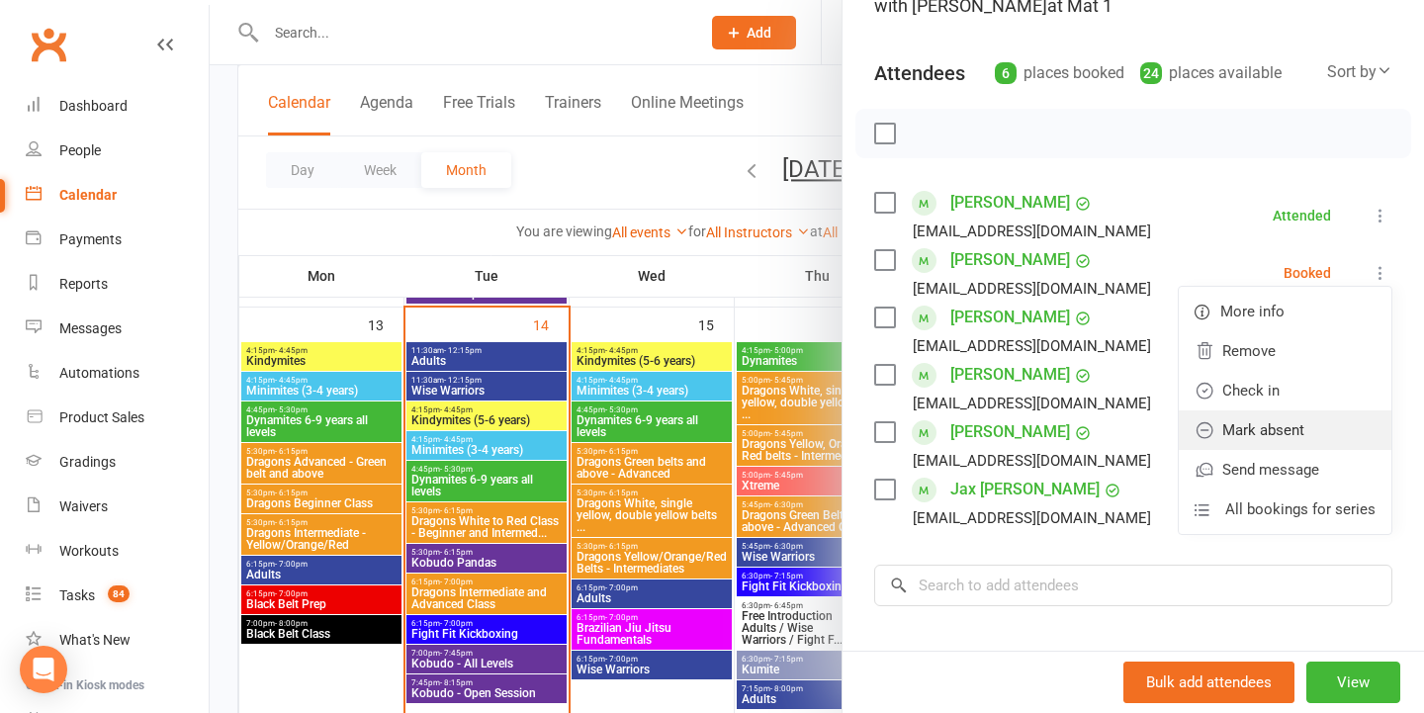
click at [1273, 423] on link "Mark absent" at bounding box center [1284, 430] width 213 height 40
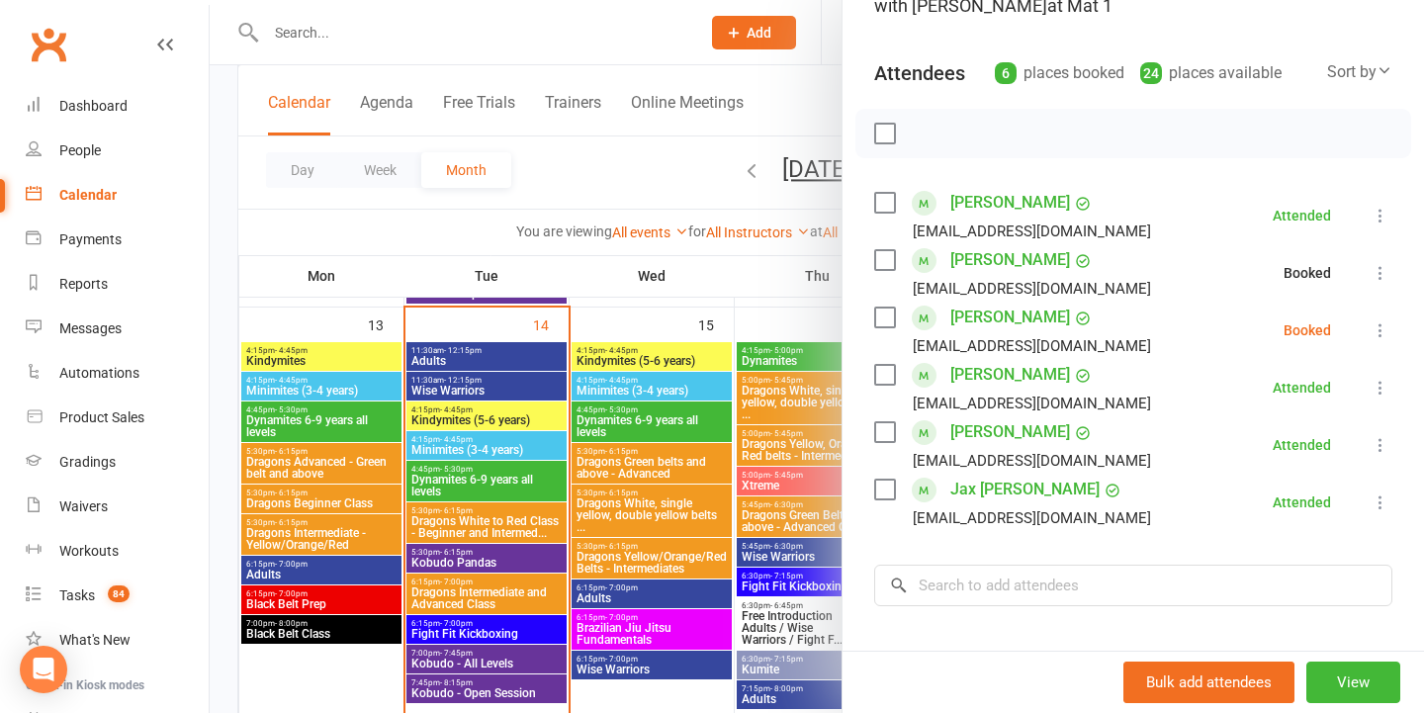
click at [1385, 322] on icon at bounding box center [1380, 330] width 20 height 20
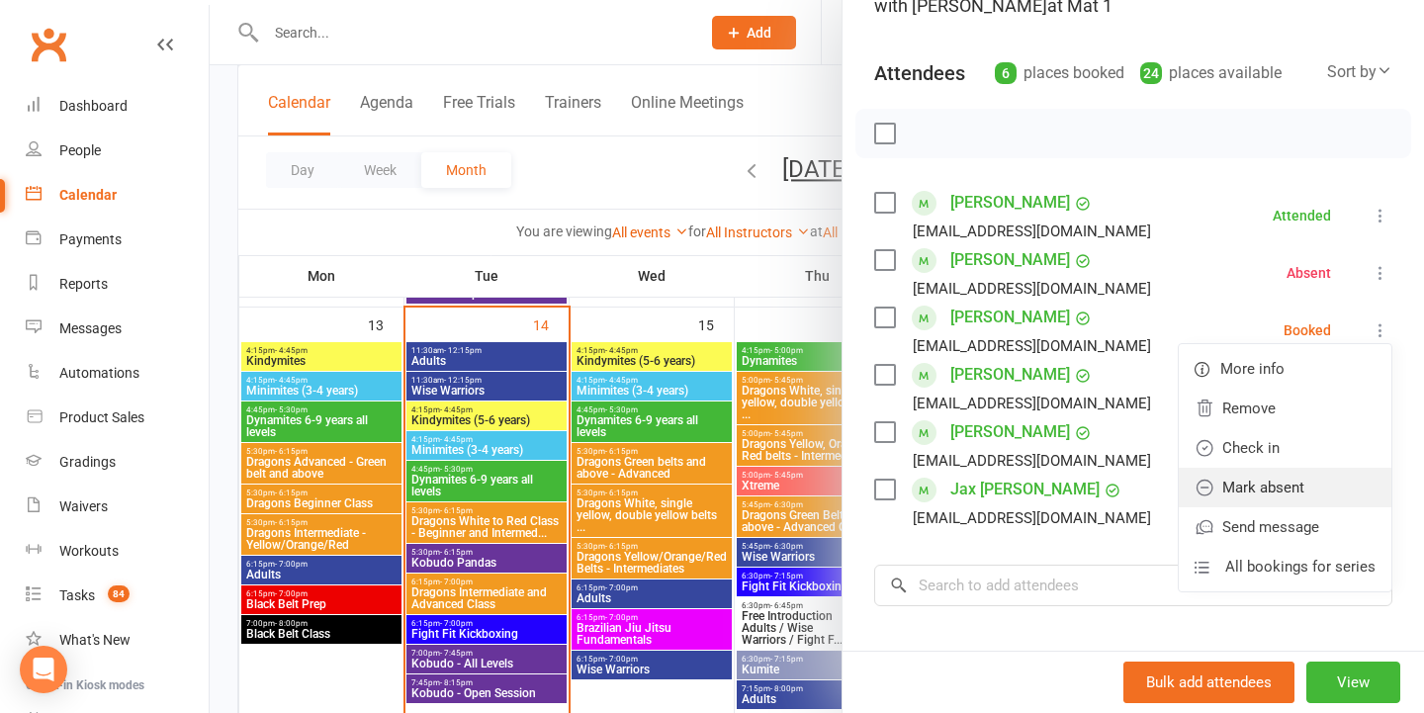
click at [1275, 484] on link "Mark absent" at bounding box center [1284, 488] width 213 height 40
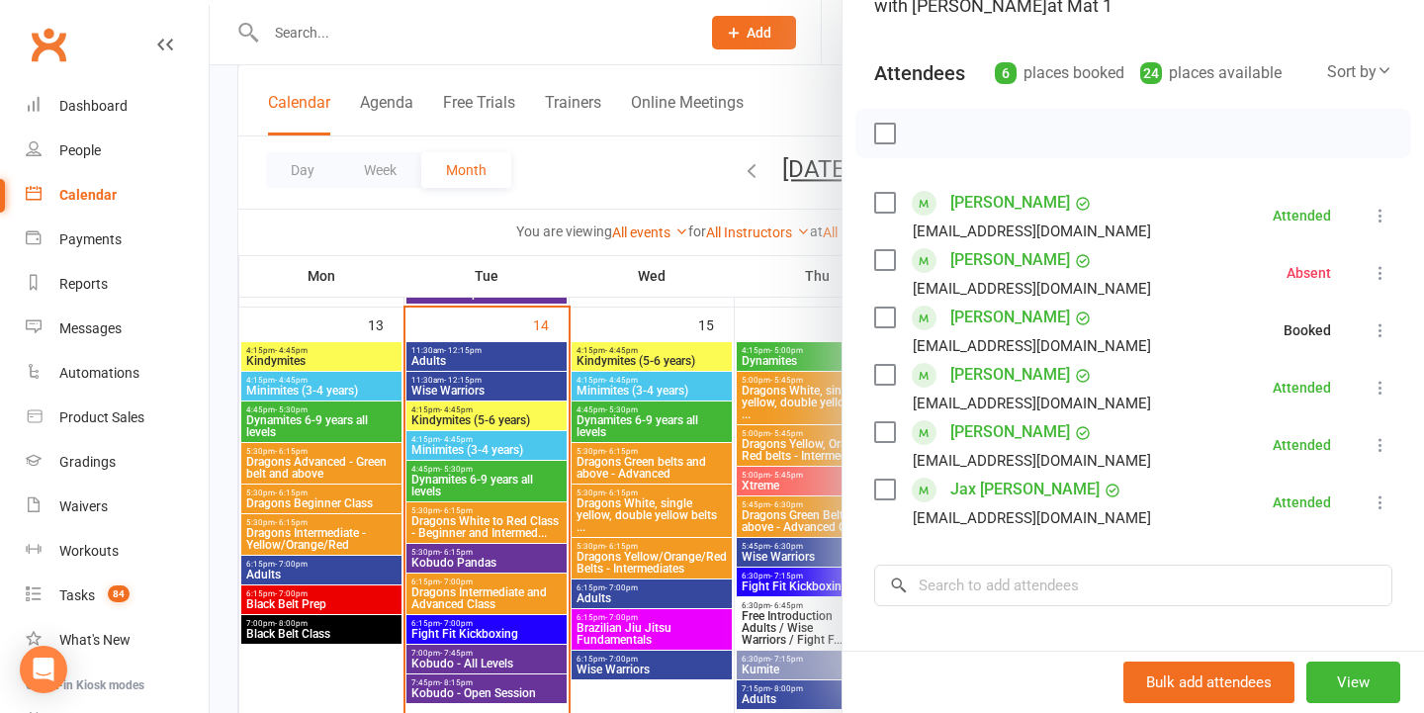
click at [529, 554] on div at bounding box center [817, 356] width 1214 height 713
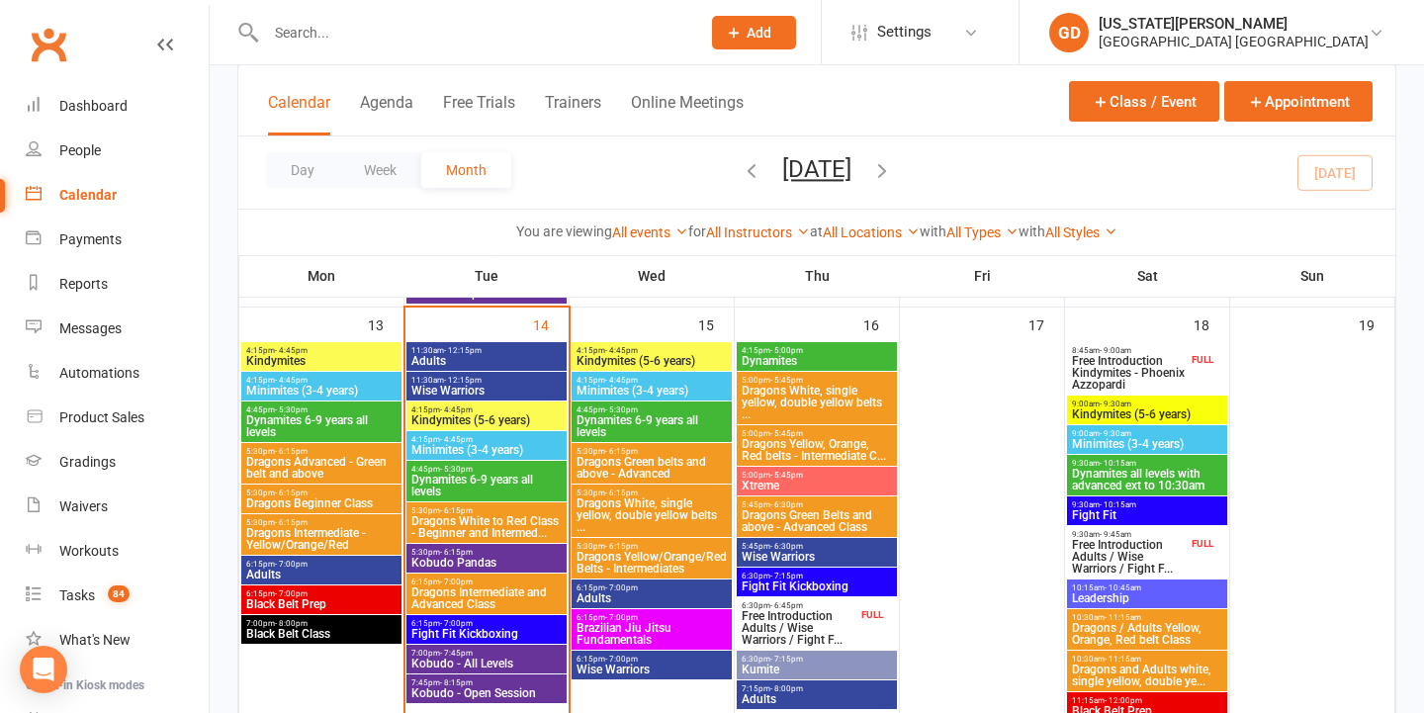
click at [490, 650] on span "7:00pm - 7:45pm" at bounding box center [486, 652] width 152 height 9
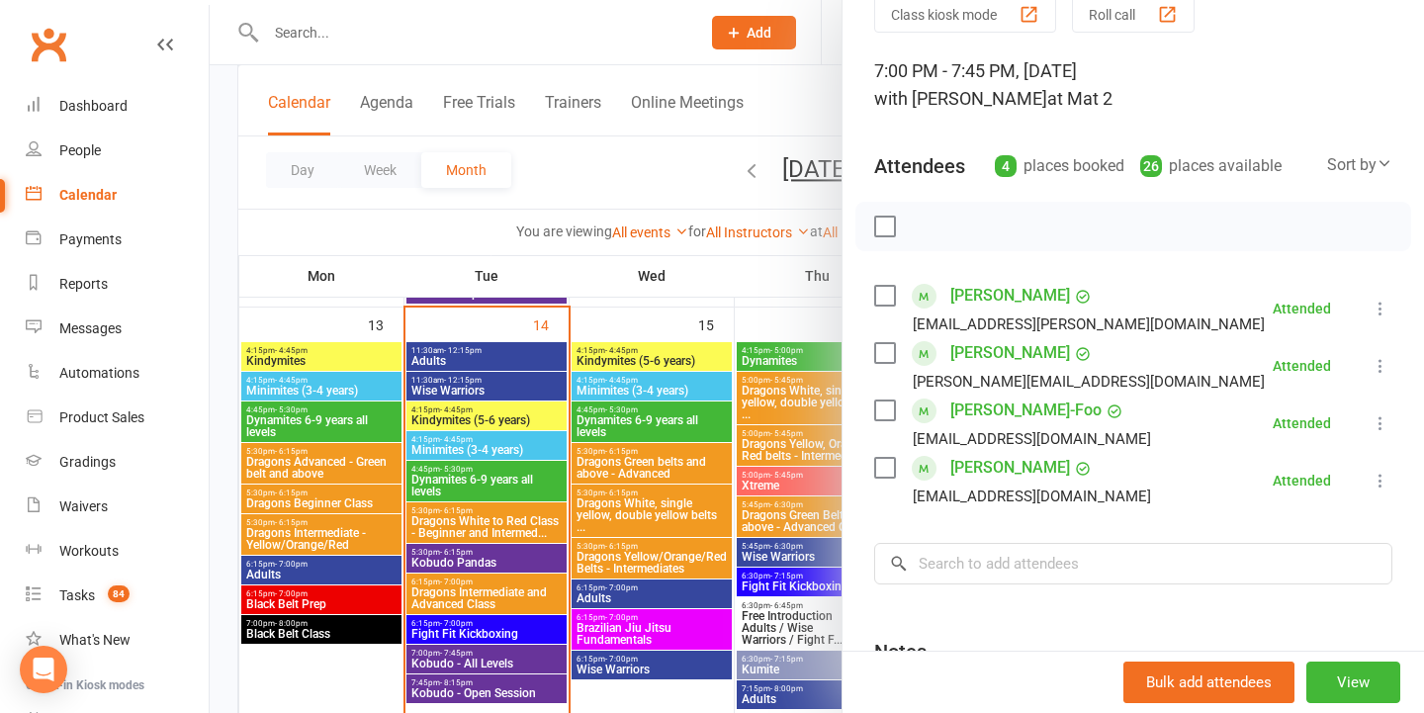
scroll to position [107, 0]
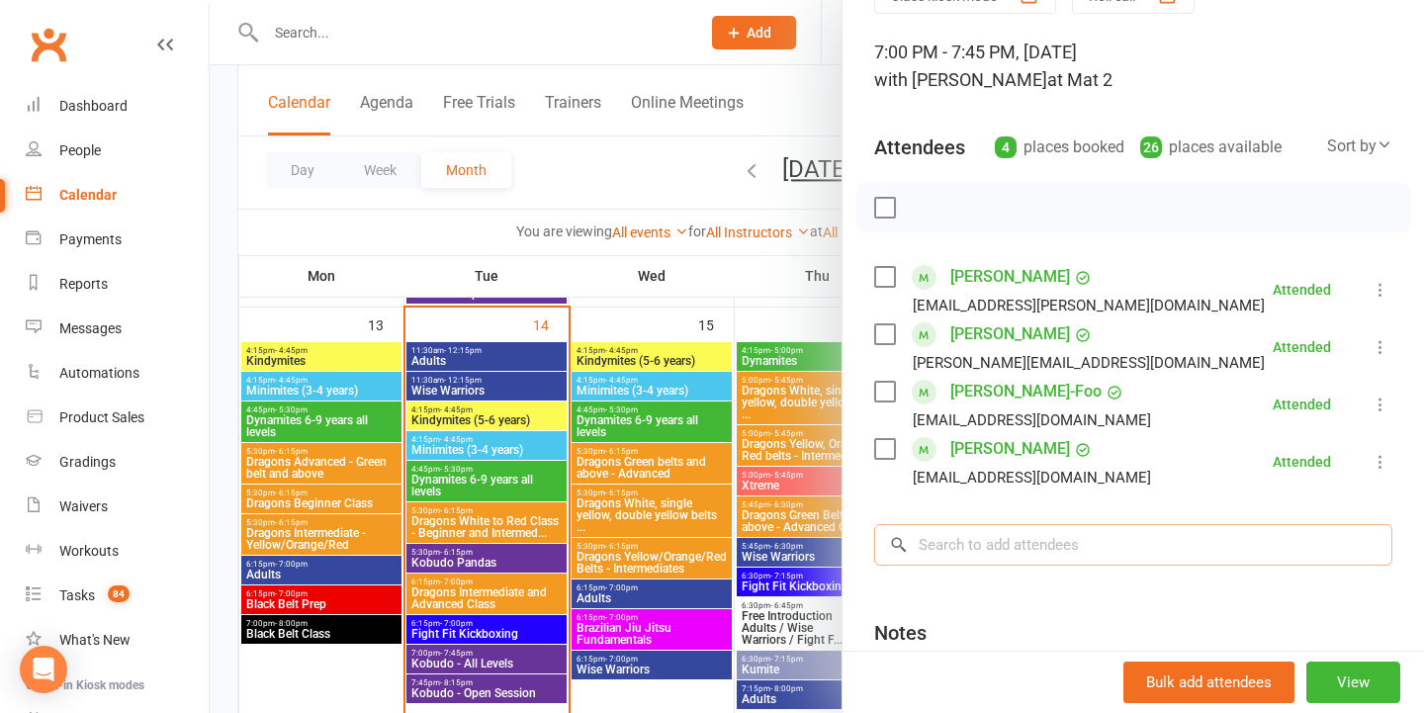
click at [1099, 555] on input "search" at bounding box center [1133, 545] width 518 height 42
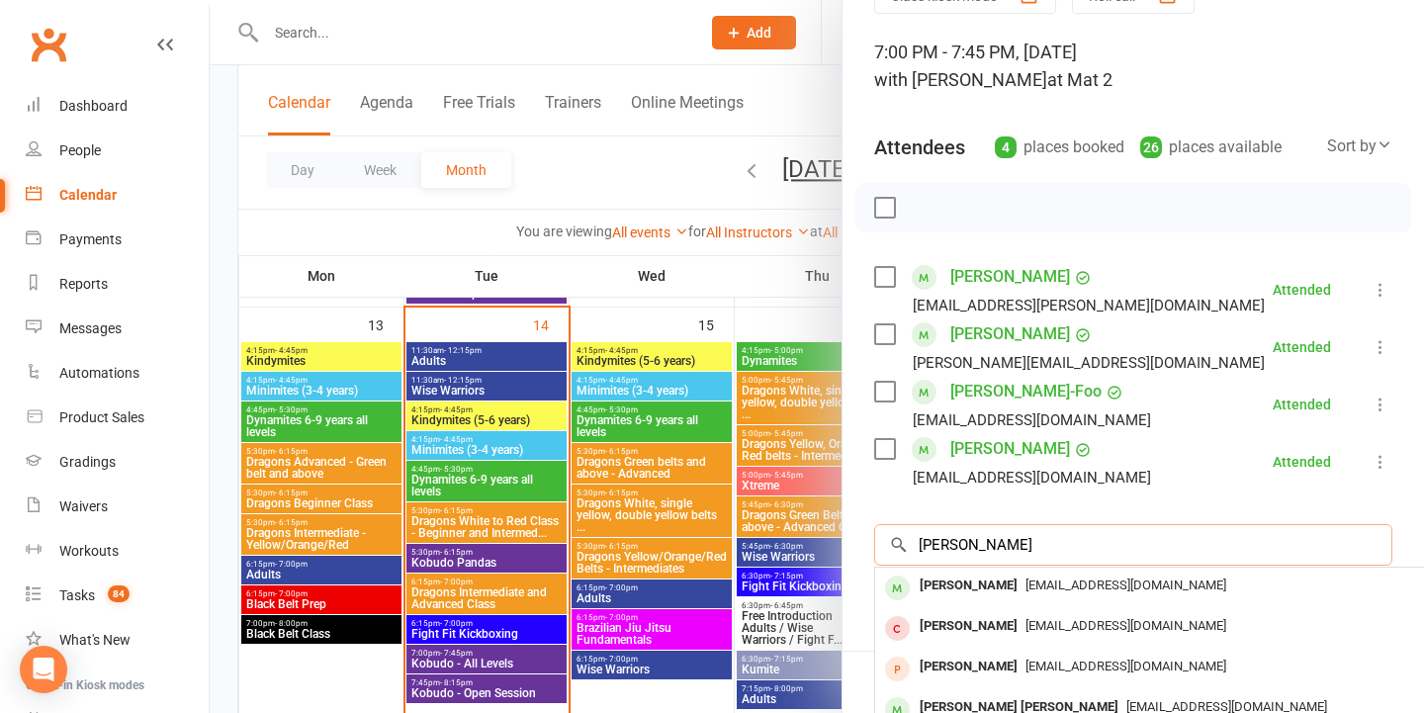
type input "jai hamilton"
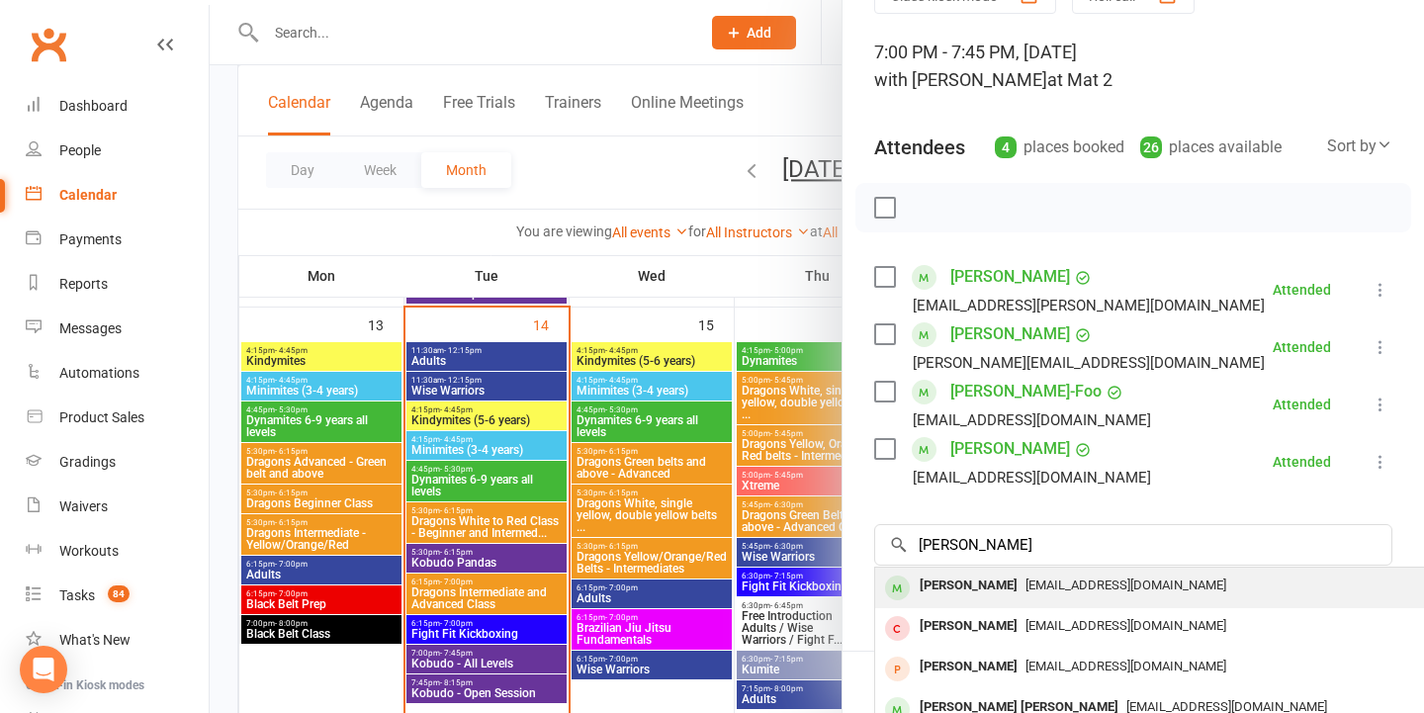
click at [1112, 588] on span "noelleandwade@gmail.com" at bounding box center [1125, 584] width 201 height 15
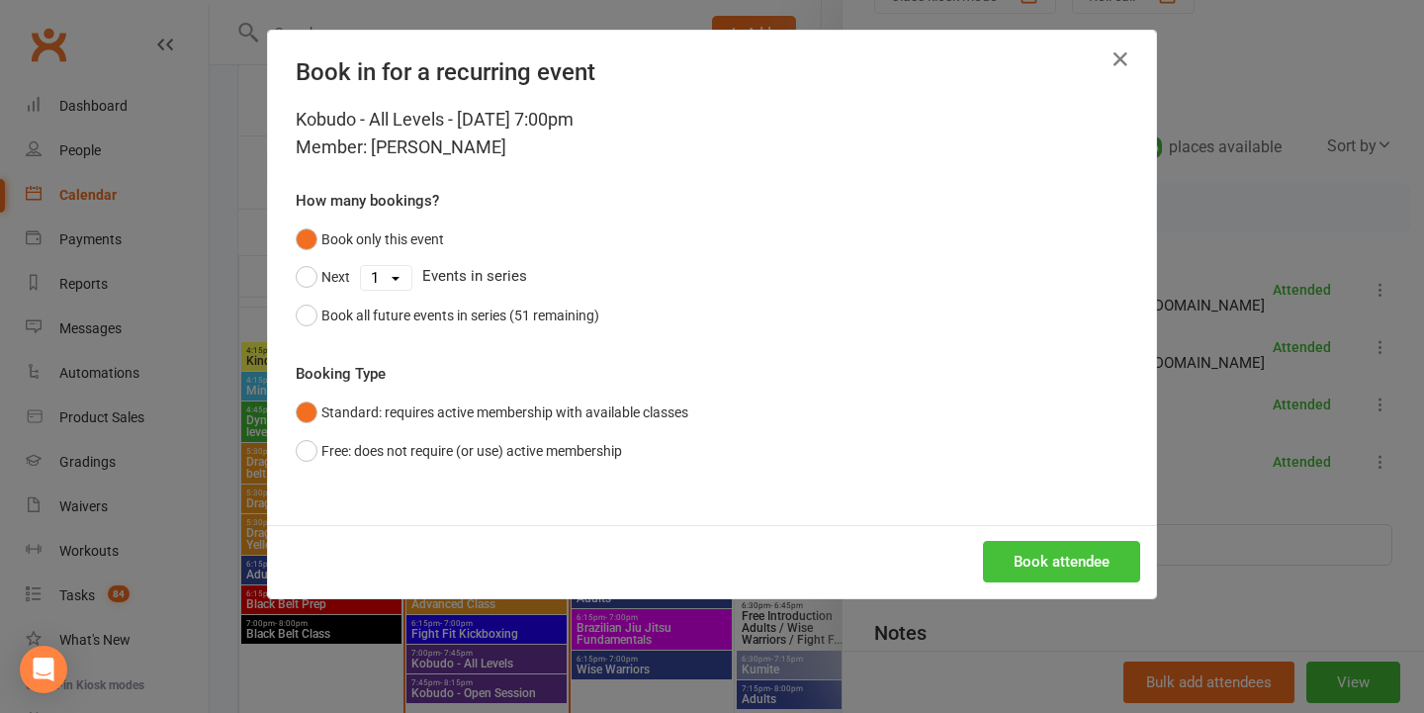
click at [994, 560] on button "Book attendee" at bounding box center [1061, 562] width 157 height 42
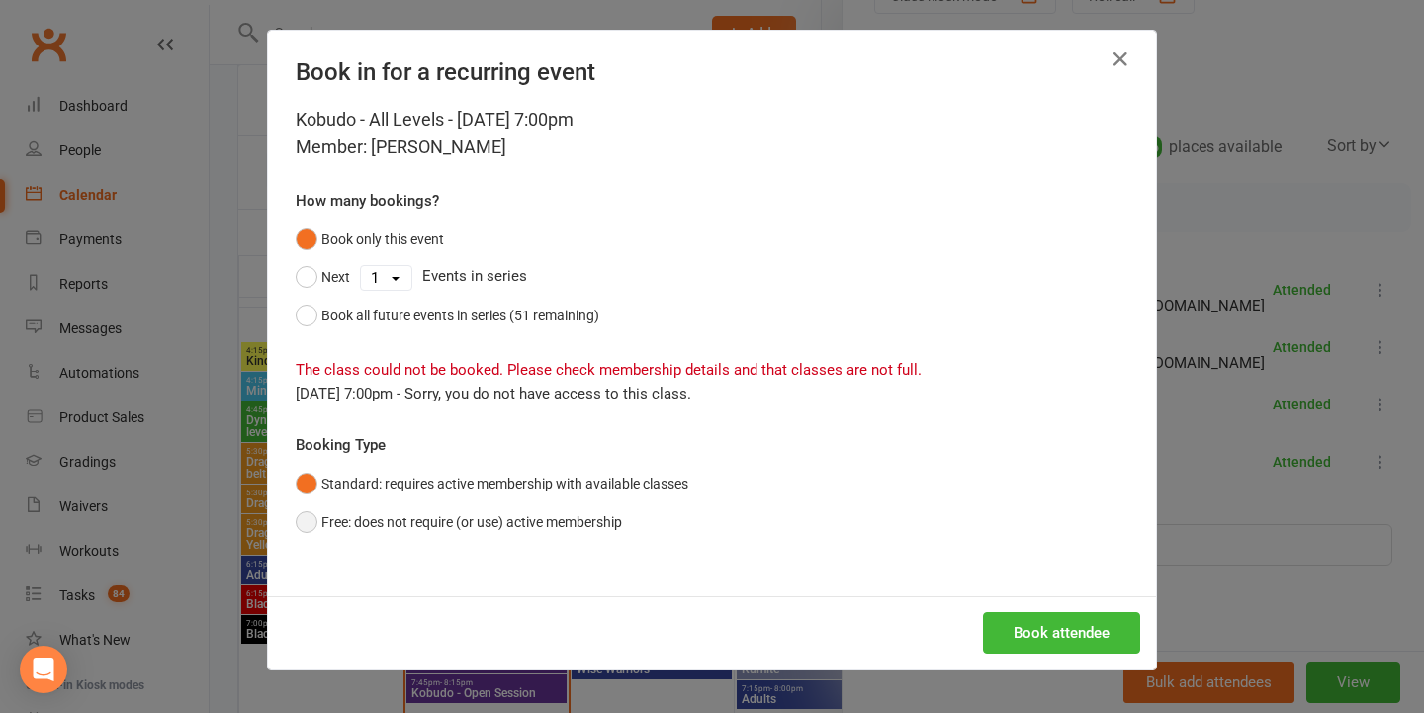
click at [586, 517] on button "Free: does not require (or use) active membership" at bounding box center [459, 522] width 326 height 38
click at [1022, 624] on button "Book attendee" at bounding box center [1061, 633] width 157 height 42
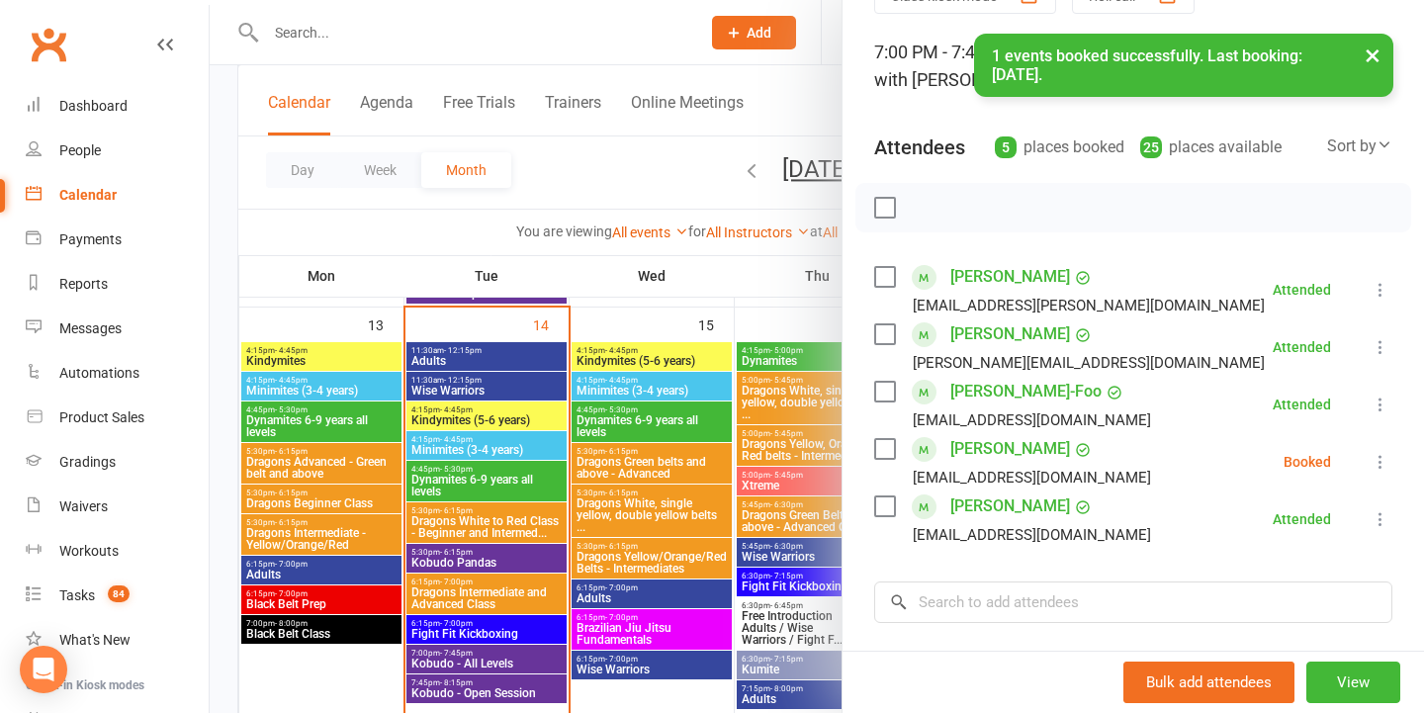
click at [1379, 457] on icon at bounding box center [1380, 462] width 20 height 20
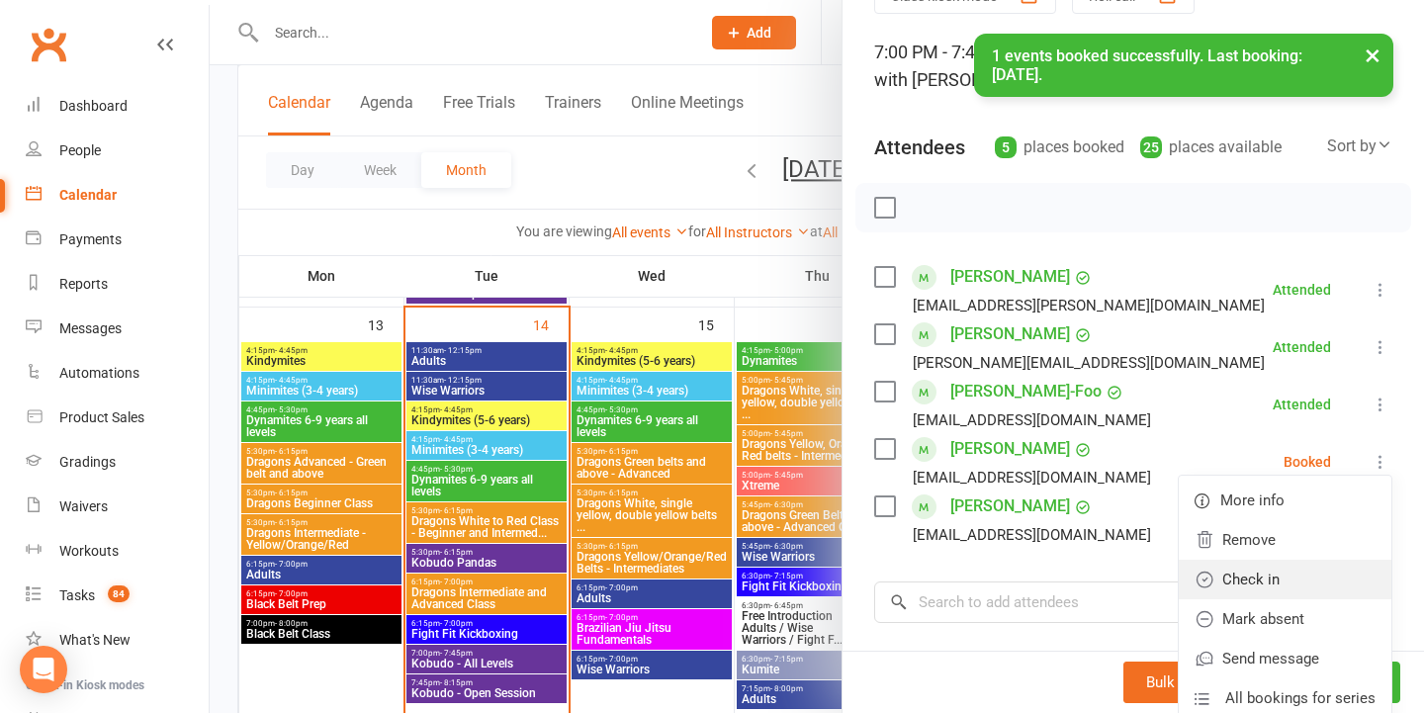
click at [1278, 579] on link "Check in" at bounding box center [1284, 580] width 213 height 40
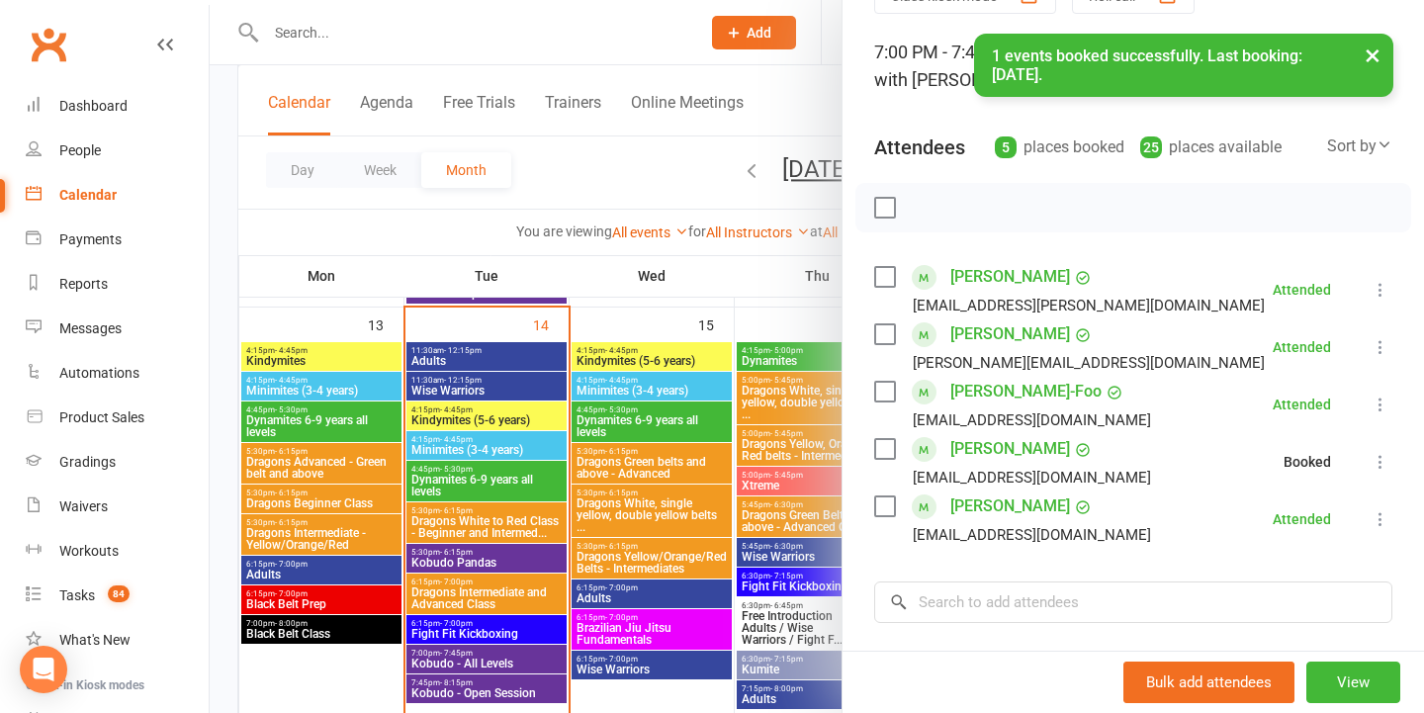
click at [716, 545] on div at bounding box center [817, 356] width 1214 height 713
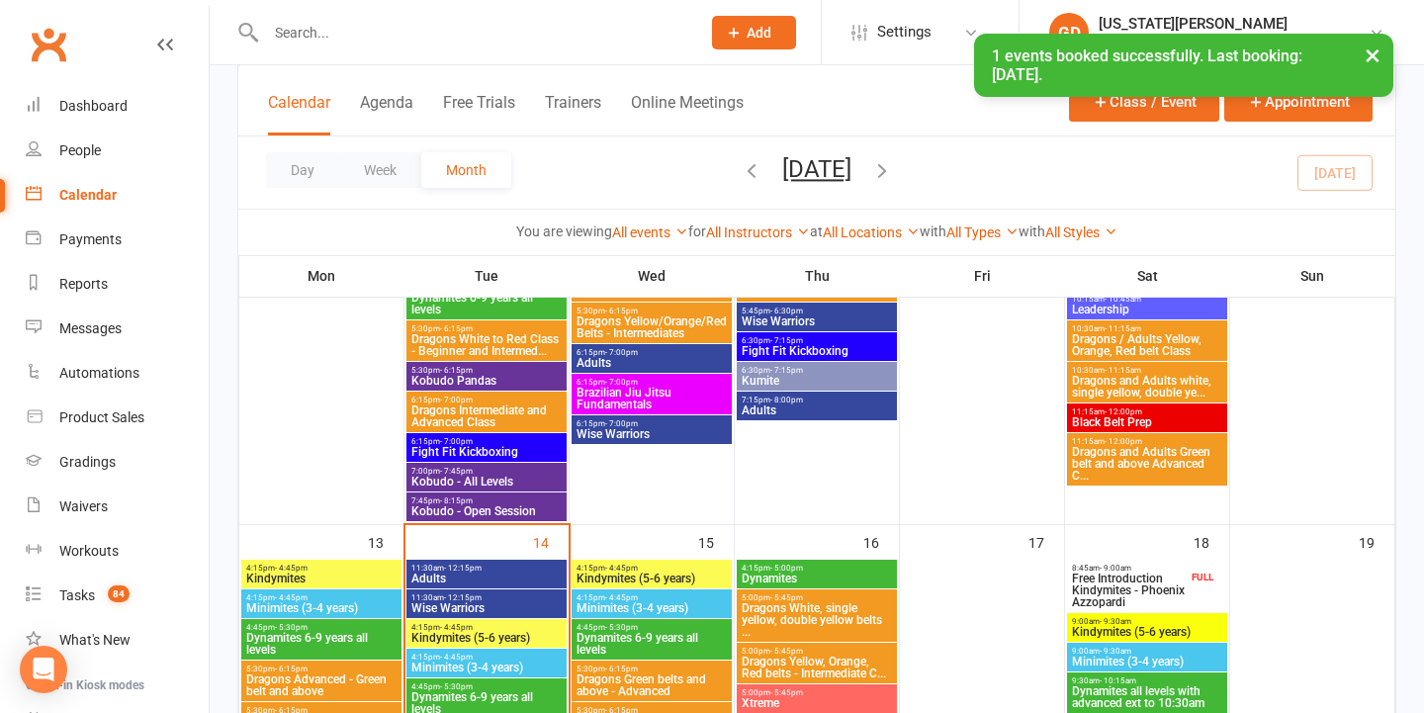
scroll to position [717, 0]
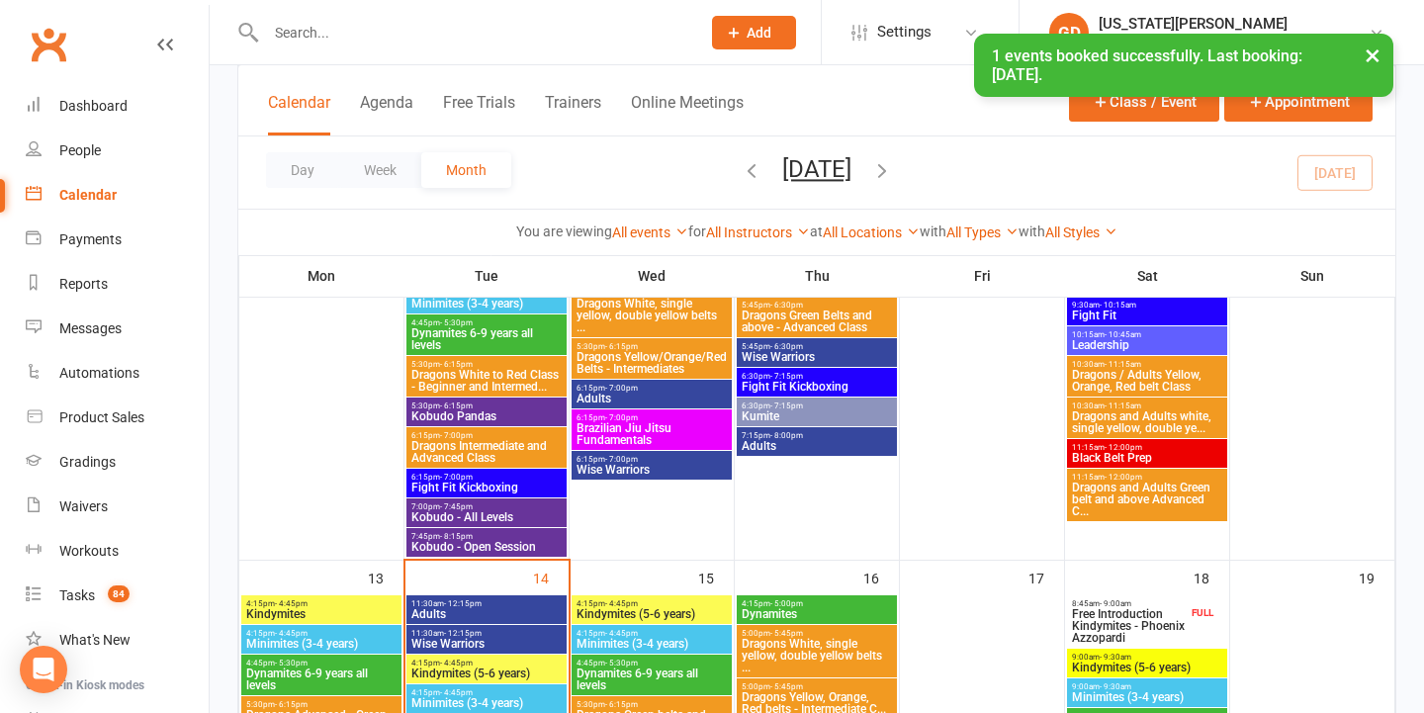
click at [485, 505] on span "7:00pm - 7:45pm" at bounding box center [486, 506] width 152 height 9
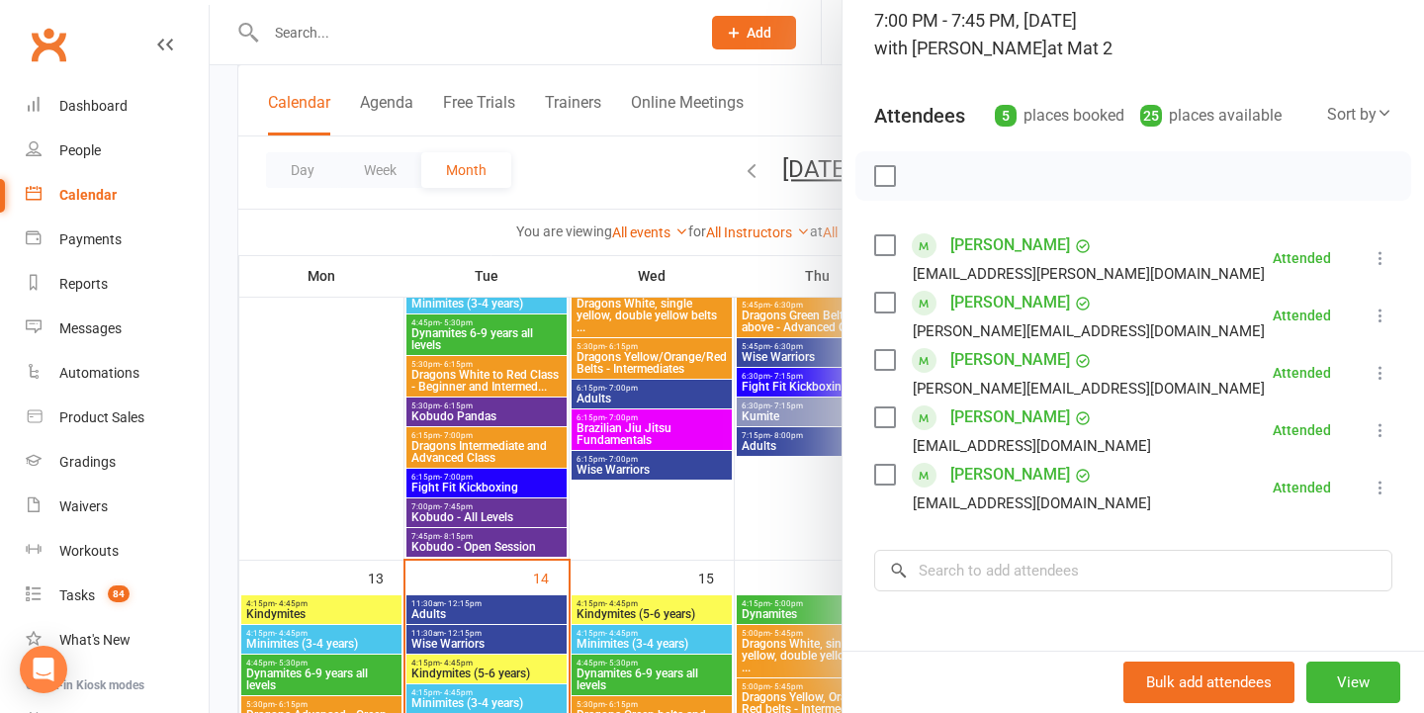
scroll to position [159, 0]
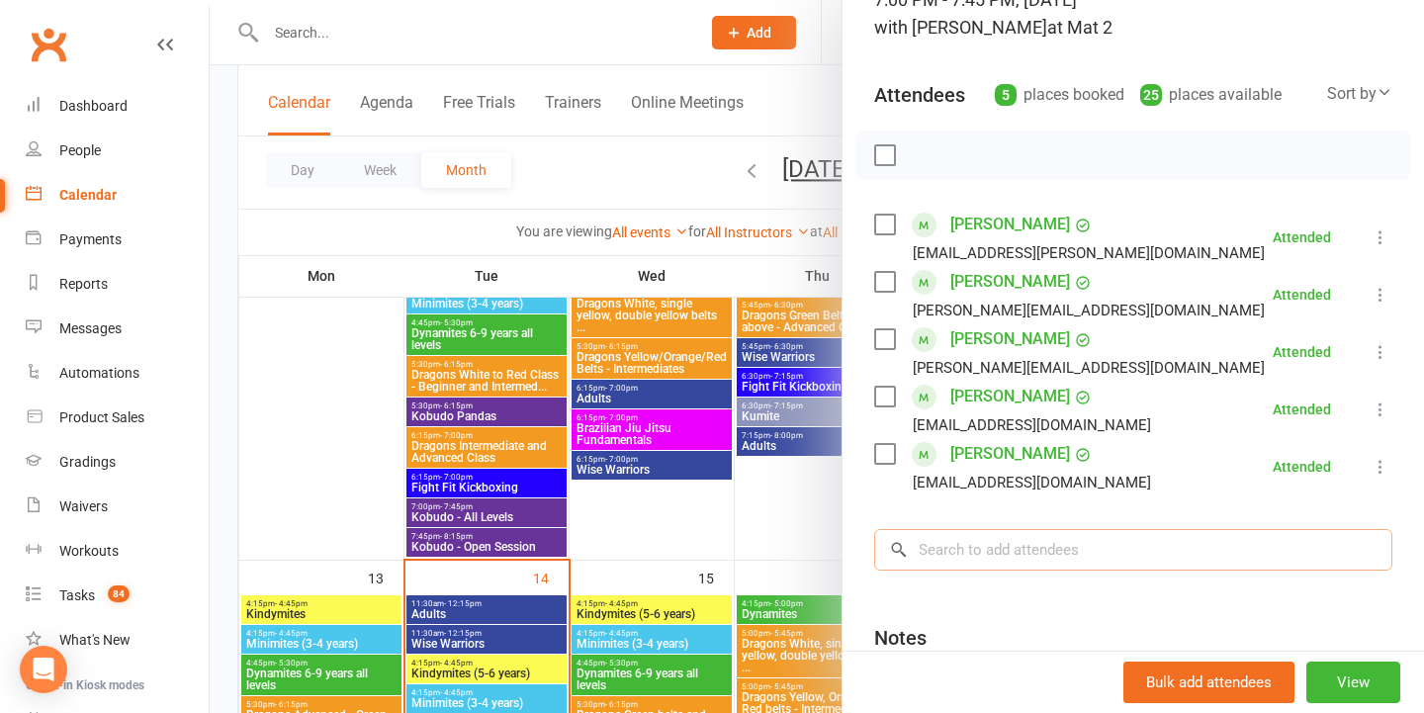
click at [1089, 537] on input "search" at bounding box center [1133, 550] width 518 height 42
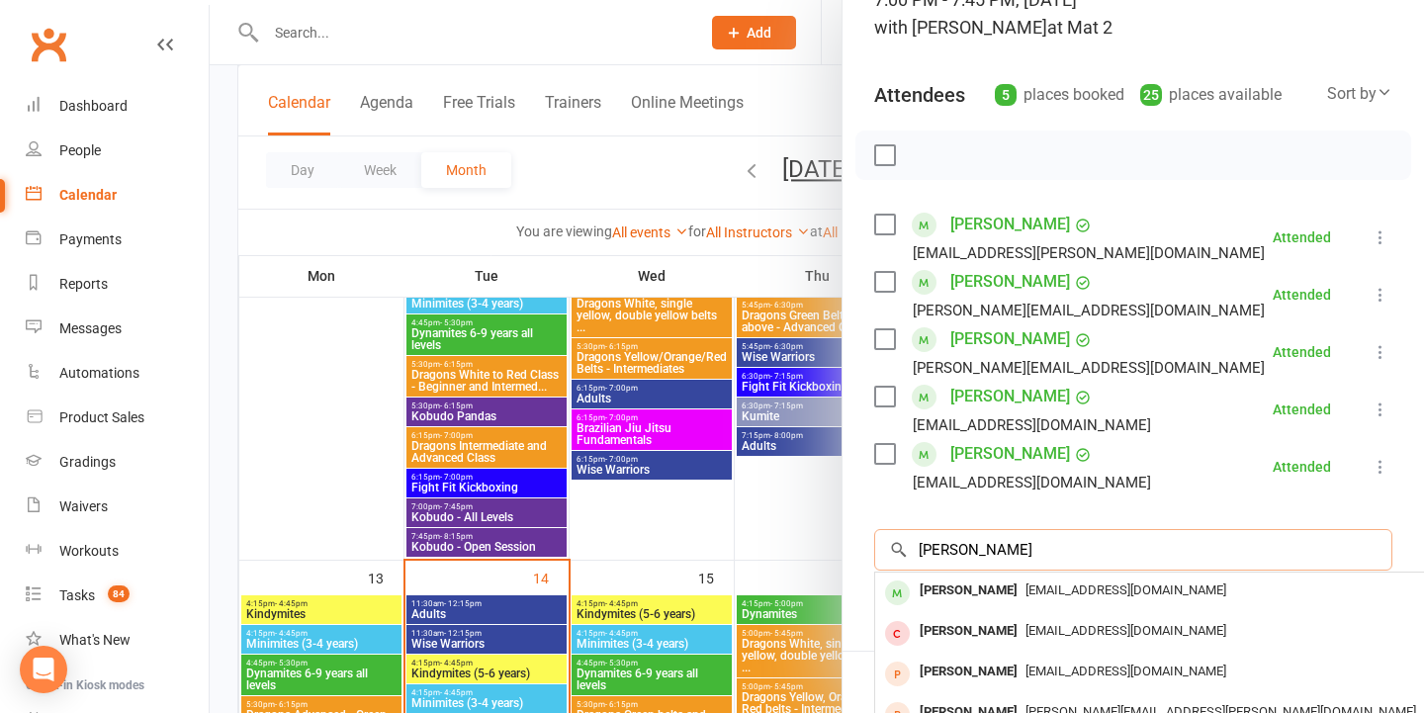
type input "jai hamlet"
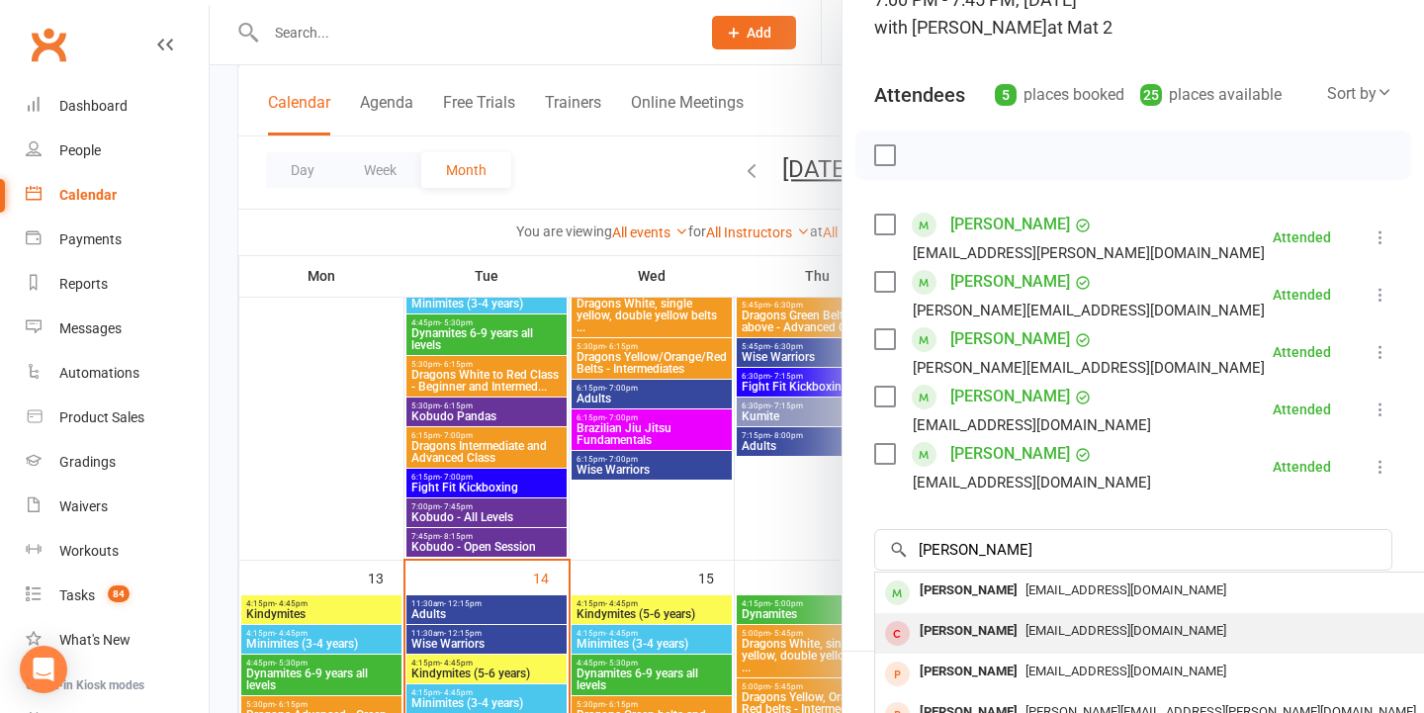
drag, startPoint x: 1089, startPoint y: 537, endPoint x: 1096, endPoint y: 614, distance: 77.4
click at [1096, 614] on div "Taj Hamilton noelleandwade@gmail.com" at bounding box center [1170, 633] width 591 height 41
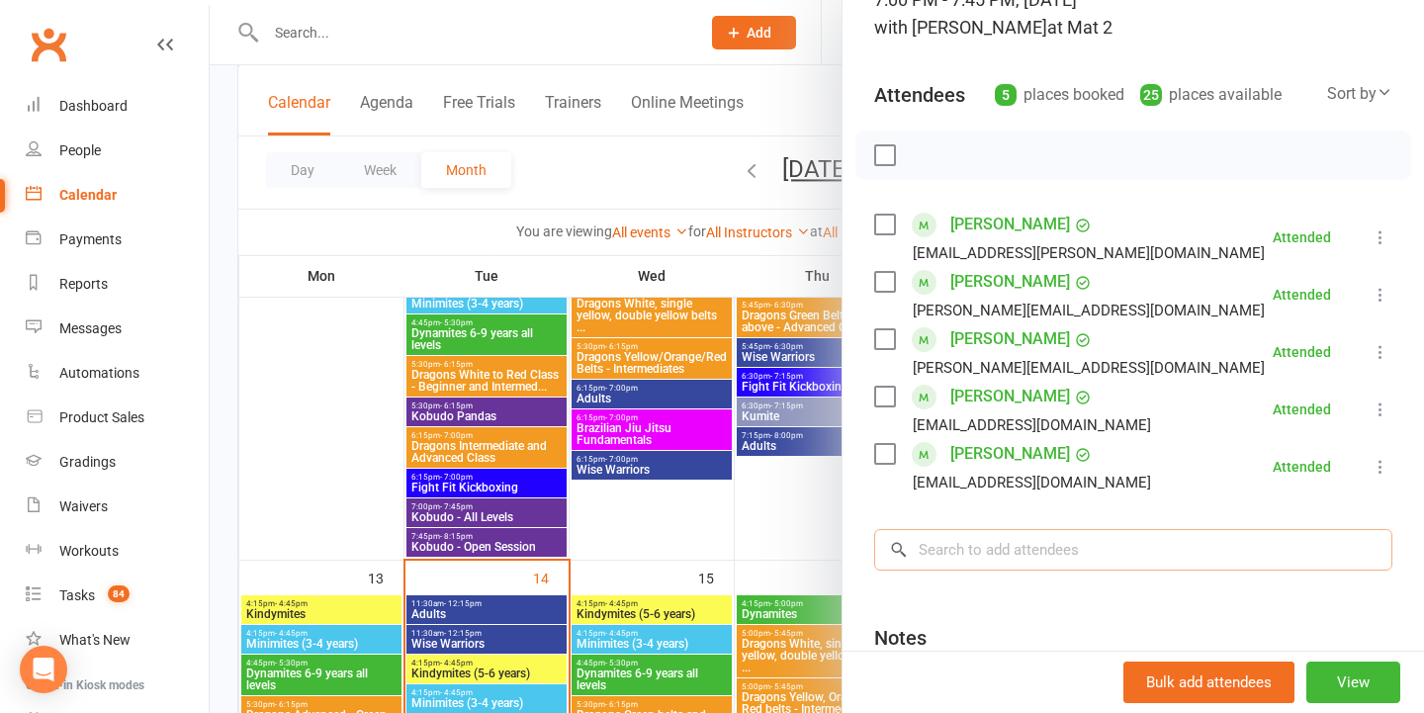
click at [960, 535] on input "search" at bounding box center [1133, 550] width 518 height 42
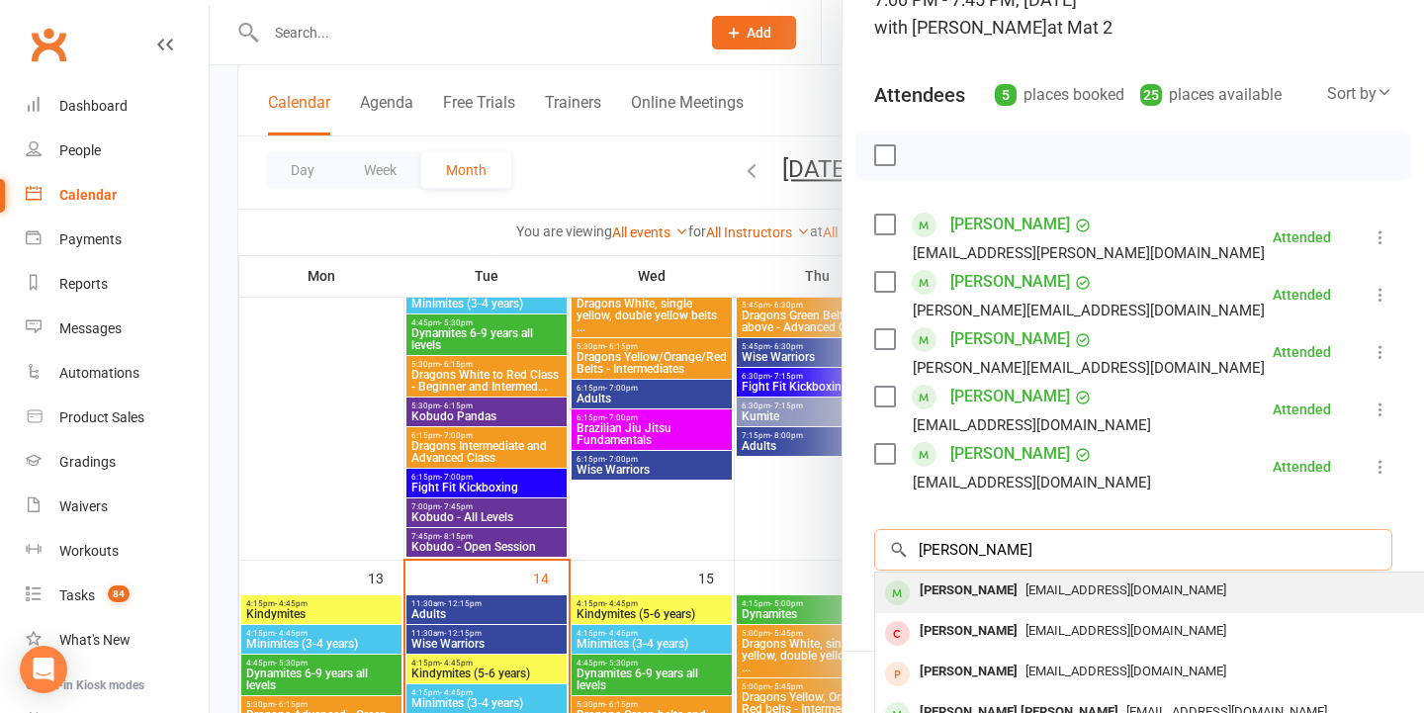
type input "jai hamilton"
click at [1108, 601] on div "noelleandwade@gmail.com" at bounding box center [1170, 590] width 575 height 29
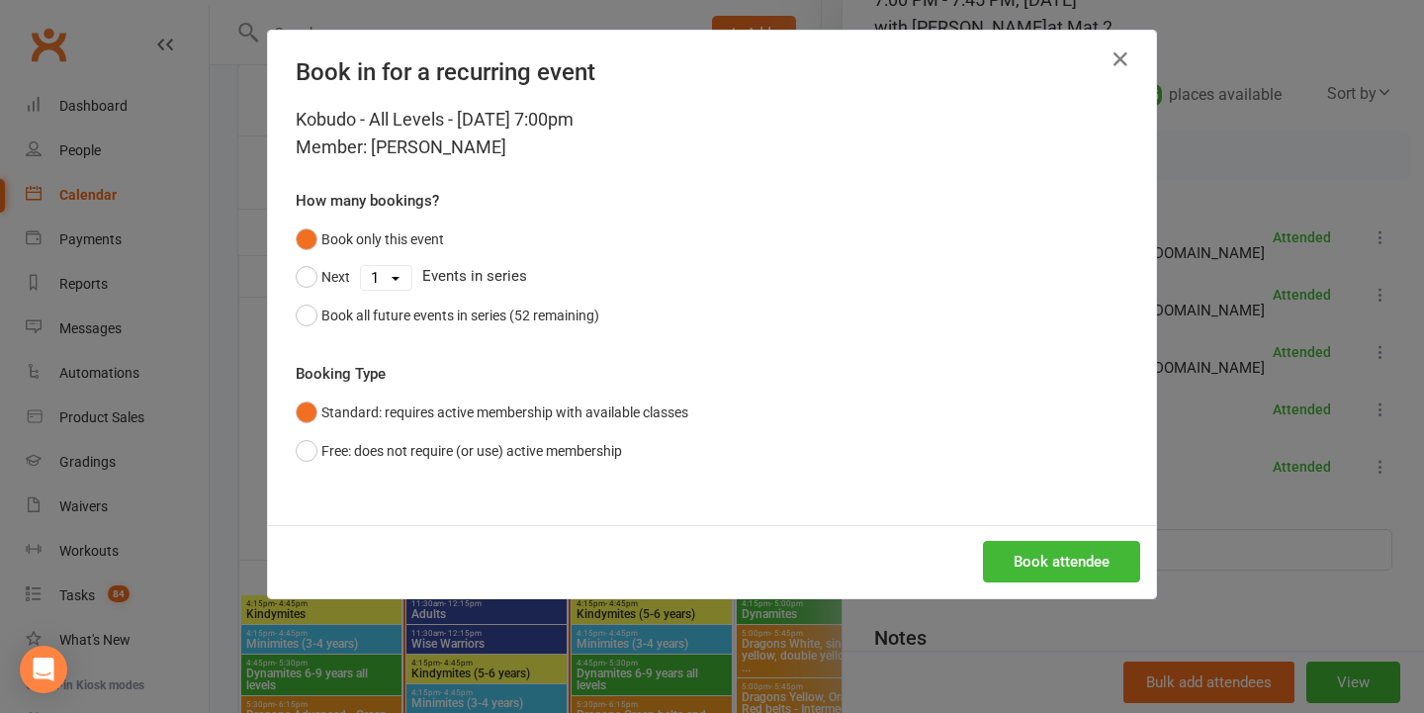
drag, startPoint x: 588, startPoint y: 457, endPoint x: 871, endPoint y: 478, distance: 283.6
click at [590, 457] on button "Free: does not require (or use) active membership" at bounding box center [459, 451] width 326 height 38
click at [1066, 544] on button "Book attendee" at bounding box center [1061, 562] width 157 height 42
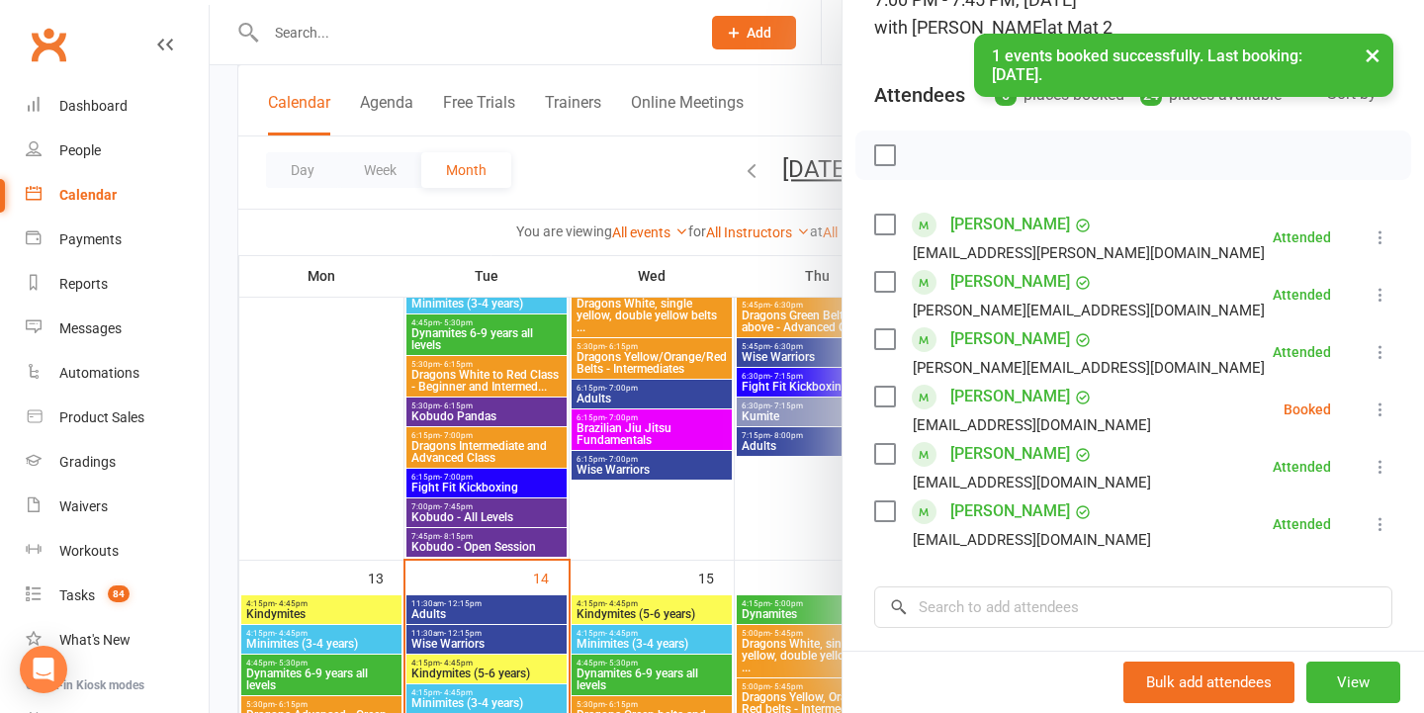
click at [1377, 406] on icon at bounding box center [1380, 409] width 20 height 20
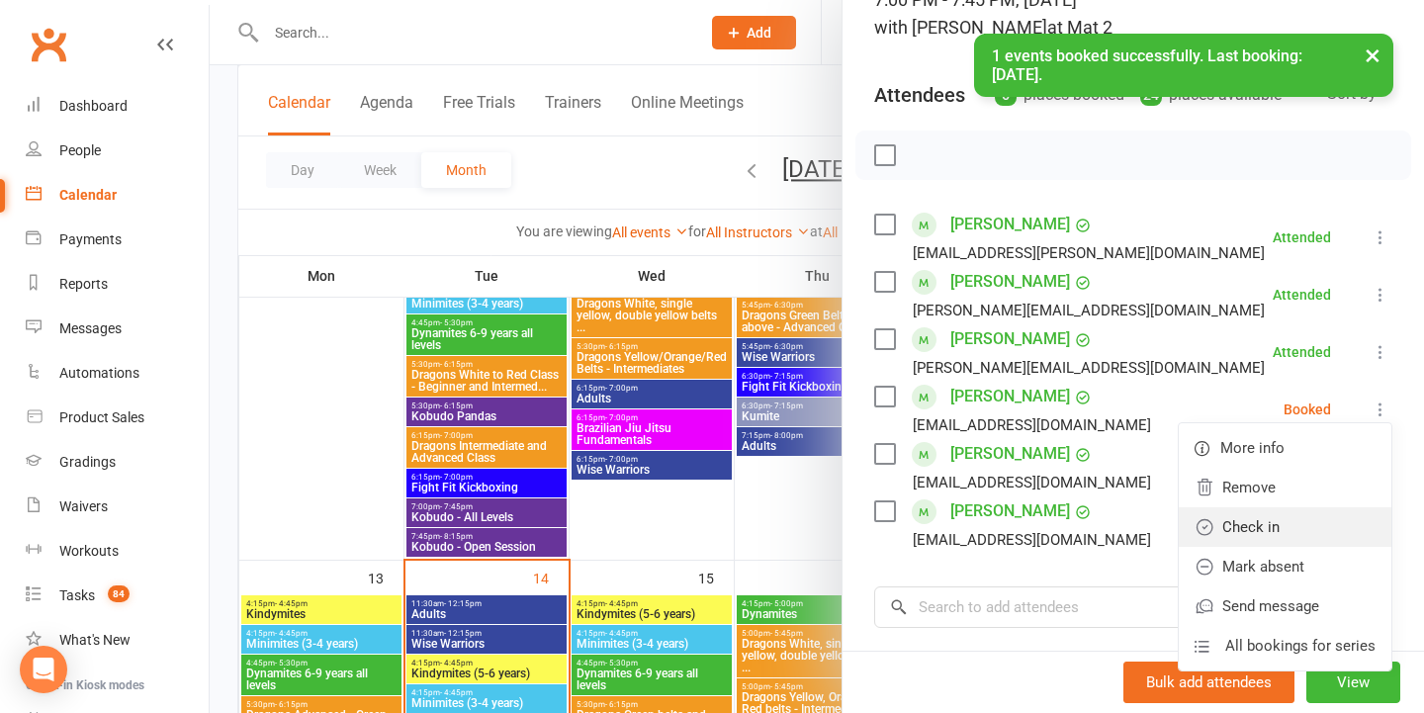
click at [1209, 535] on icon at bounding box center [1204, 527] width 15 height 15
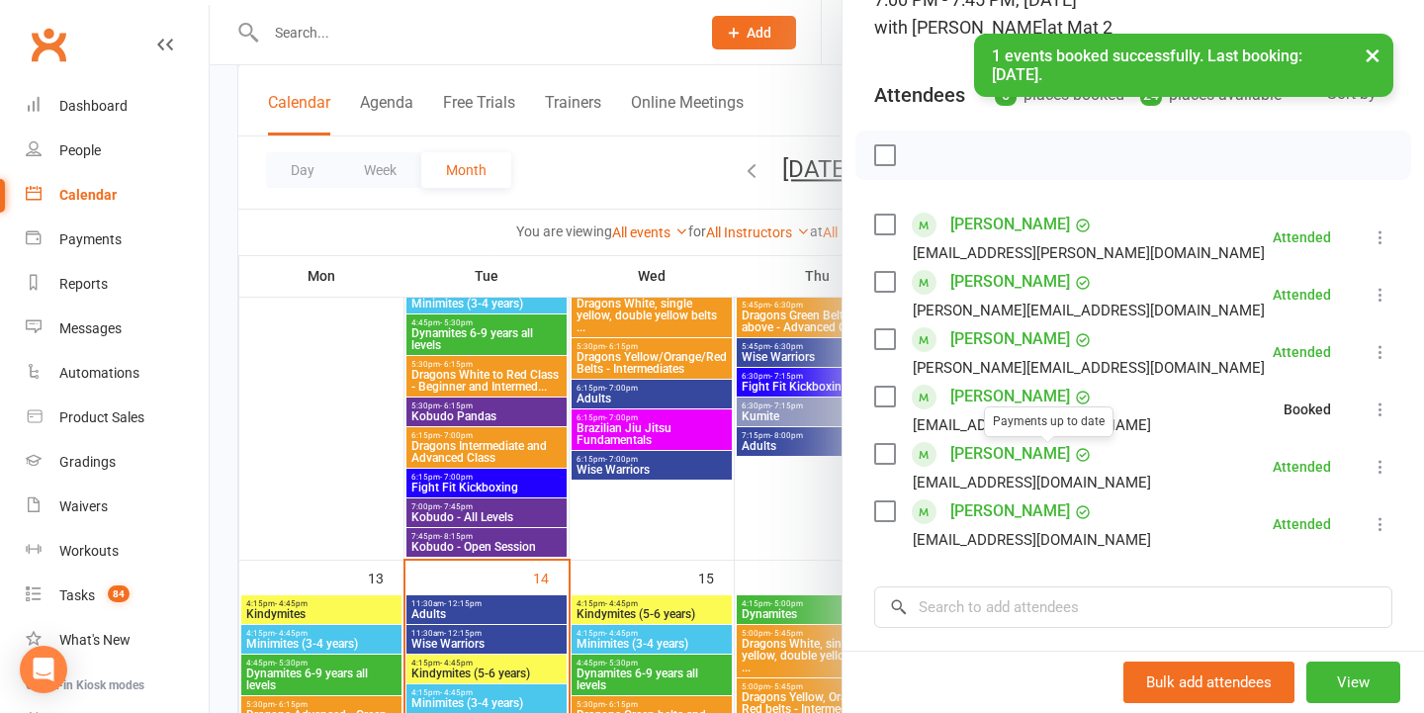
click at [1002, 406] on div "Payments up to date" at bounding box center [1049, 421] width 130 height 31
click at [992, 398] on link "Jai Hamilton" at bounding box center [1010, 397] width 120 height 32
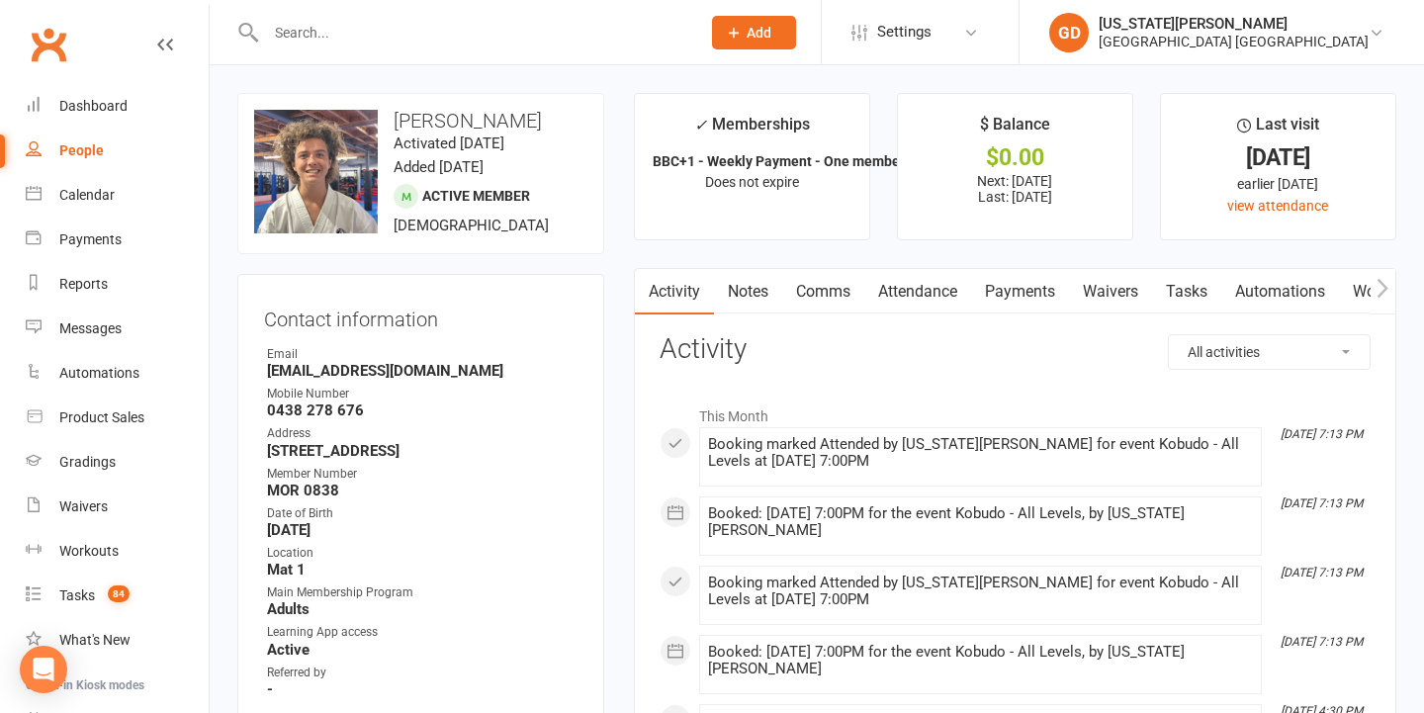
click at [919, 289] on link "Attendance" at bounding box center [917, 291] width 107 height 45
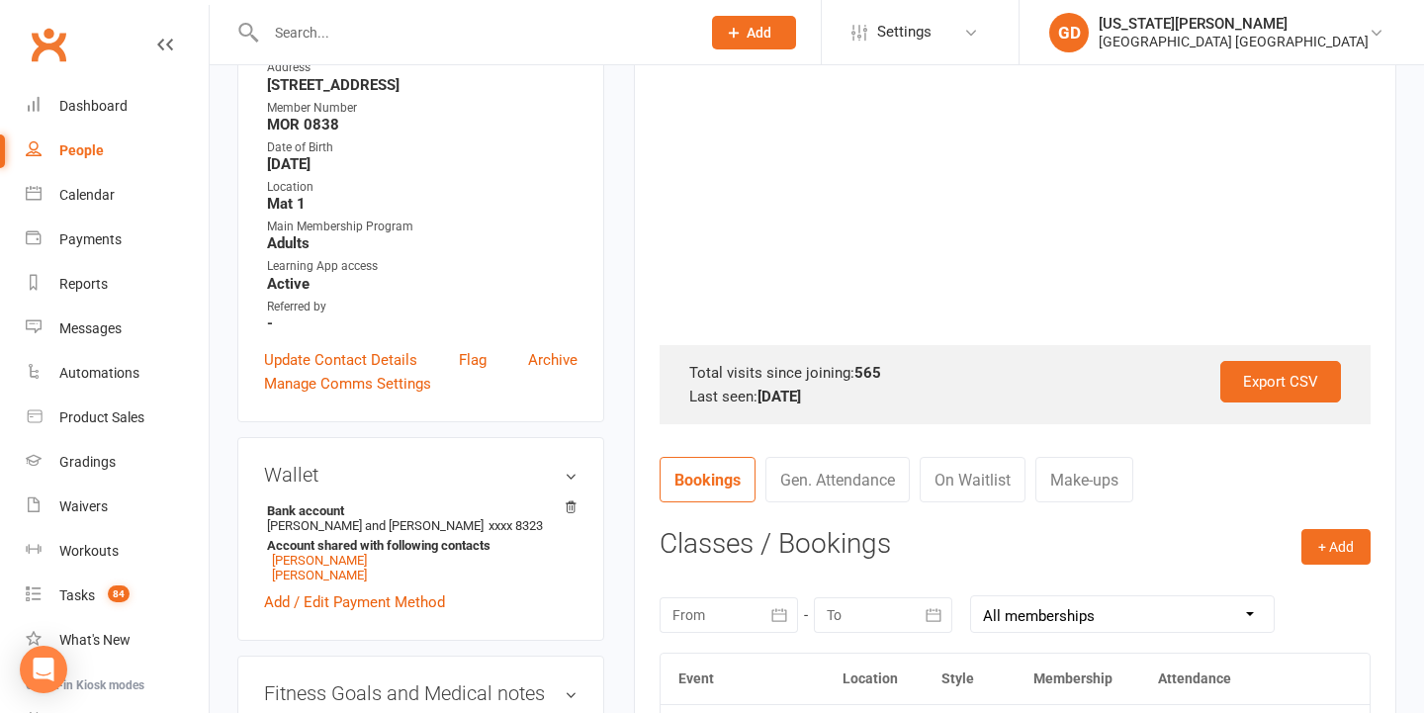
scroll to position [389, 0]
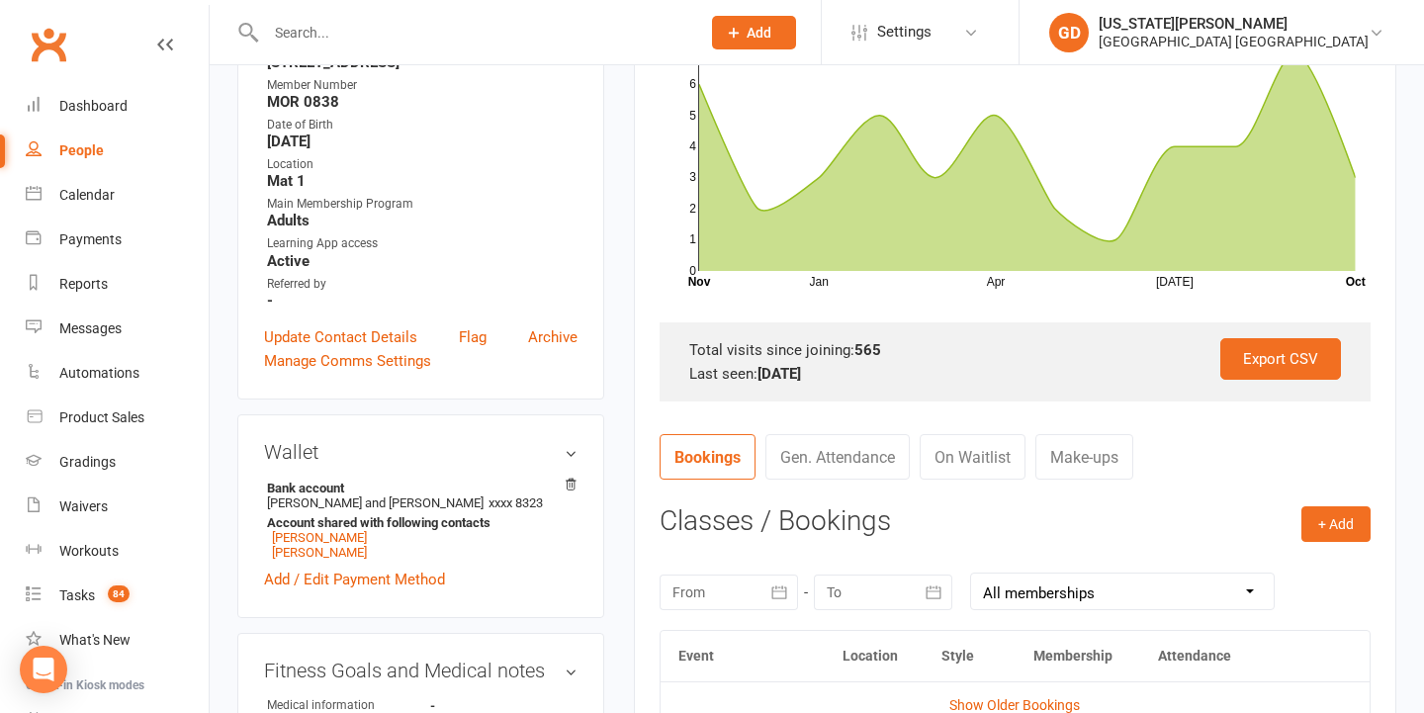
click at [722, 587] on div at bounding box center [728, 592] width 138 height 36
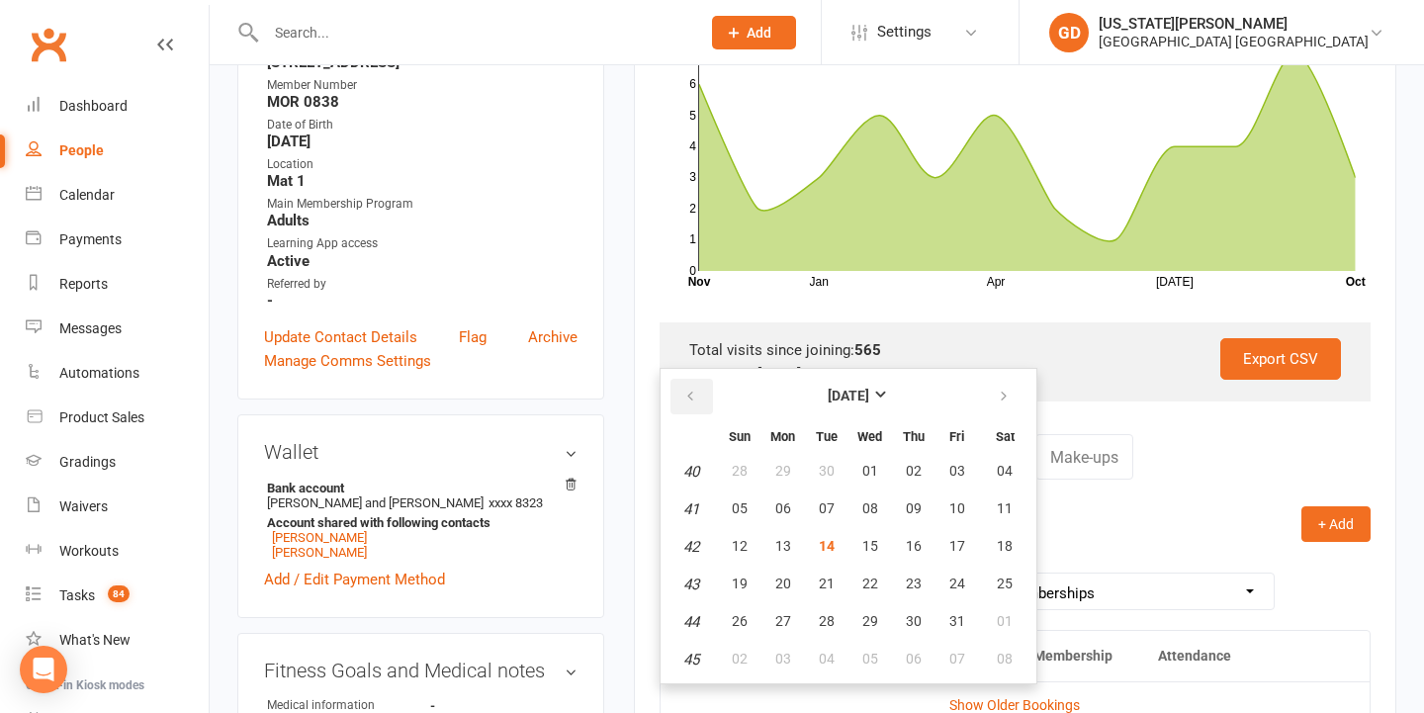
click at [687, 389] on icon "button" at bounding box center [690, 397] width 14 height 16
click at [825, 553] on button "16" at bounding box center [827, 547] width 42 height 36
type input "16 Sep 2025"
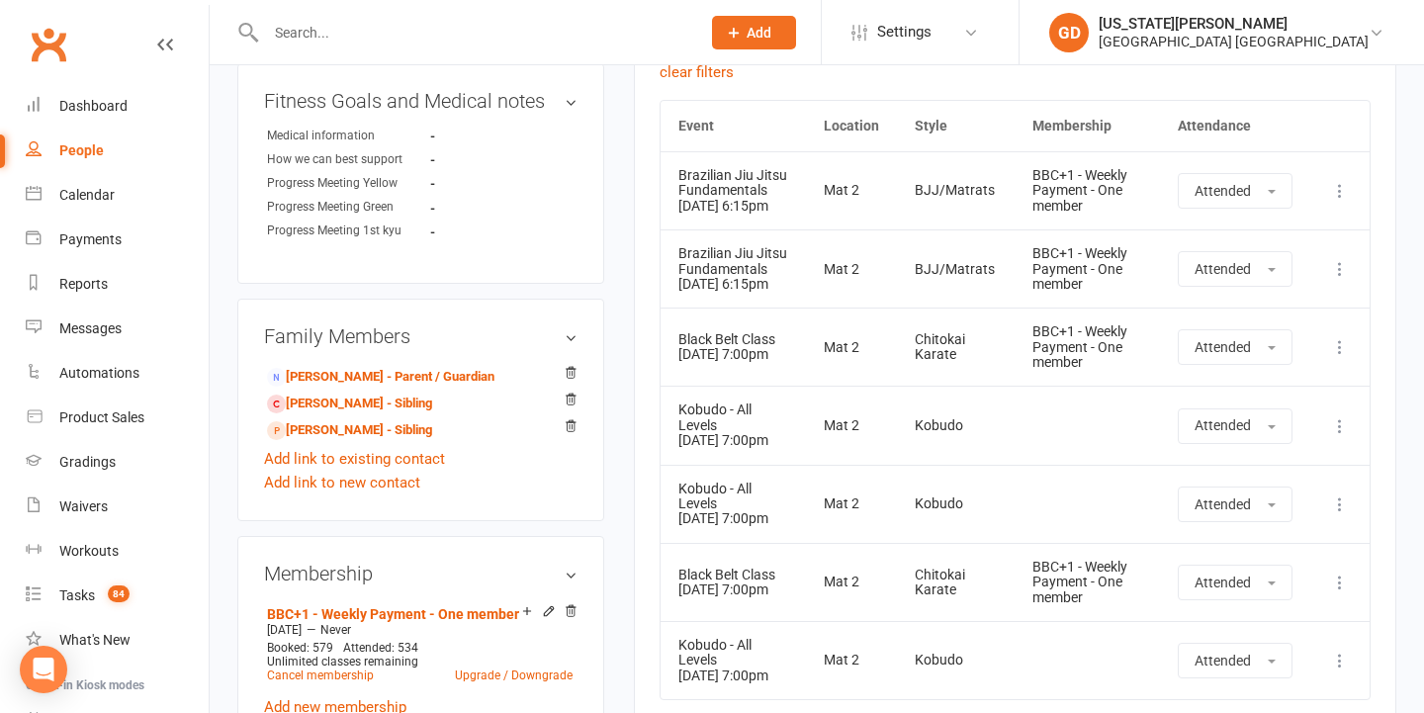
scroll to position [962, 0]
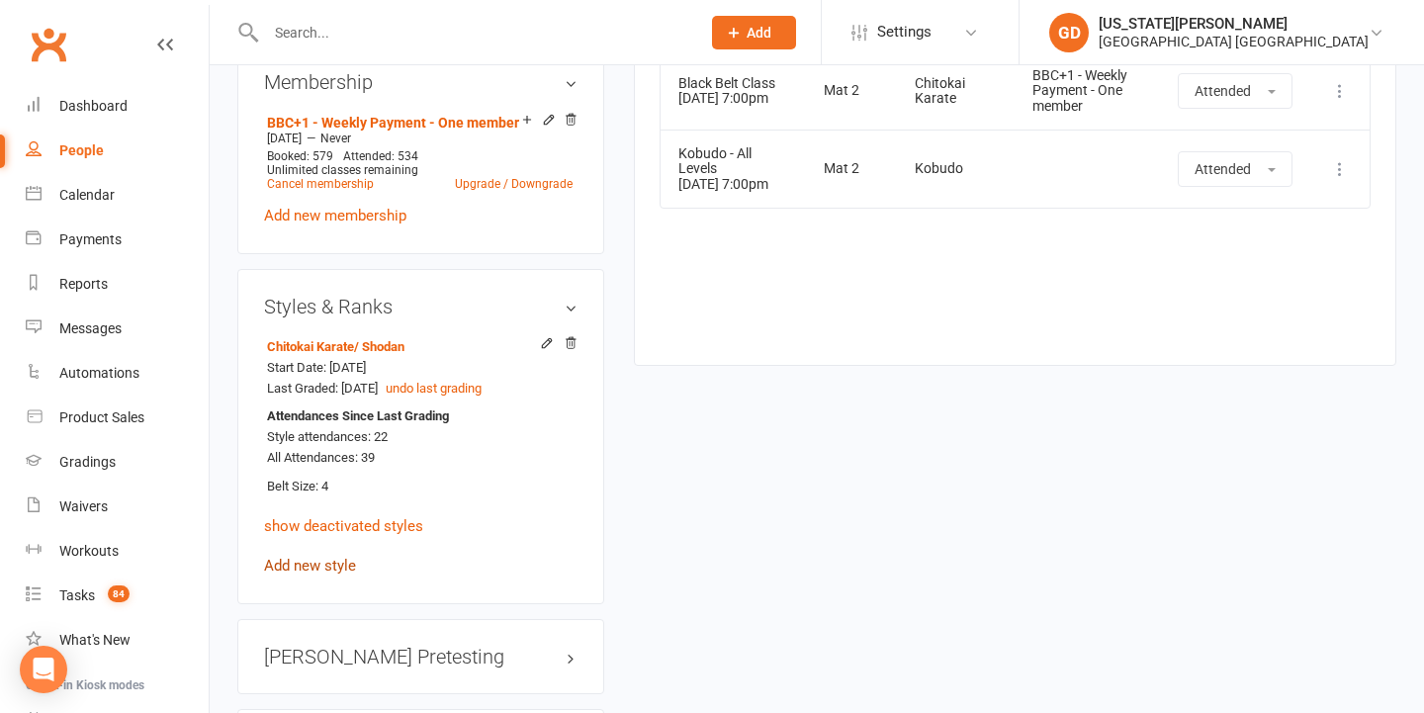
click at [342, 559] on link "Add new style" at bounding box center [310, 566] width 92 height 18
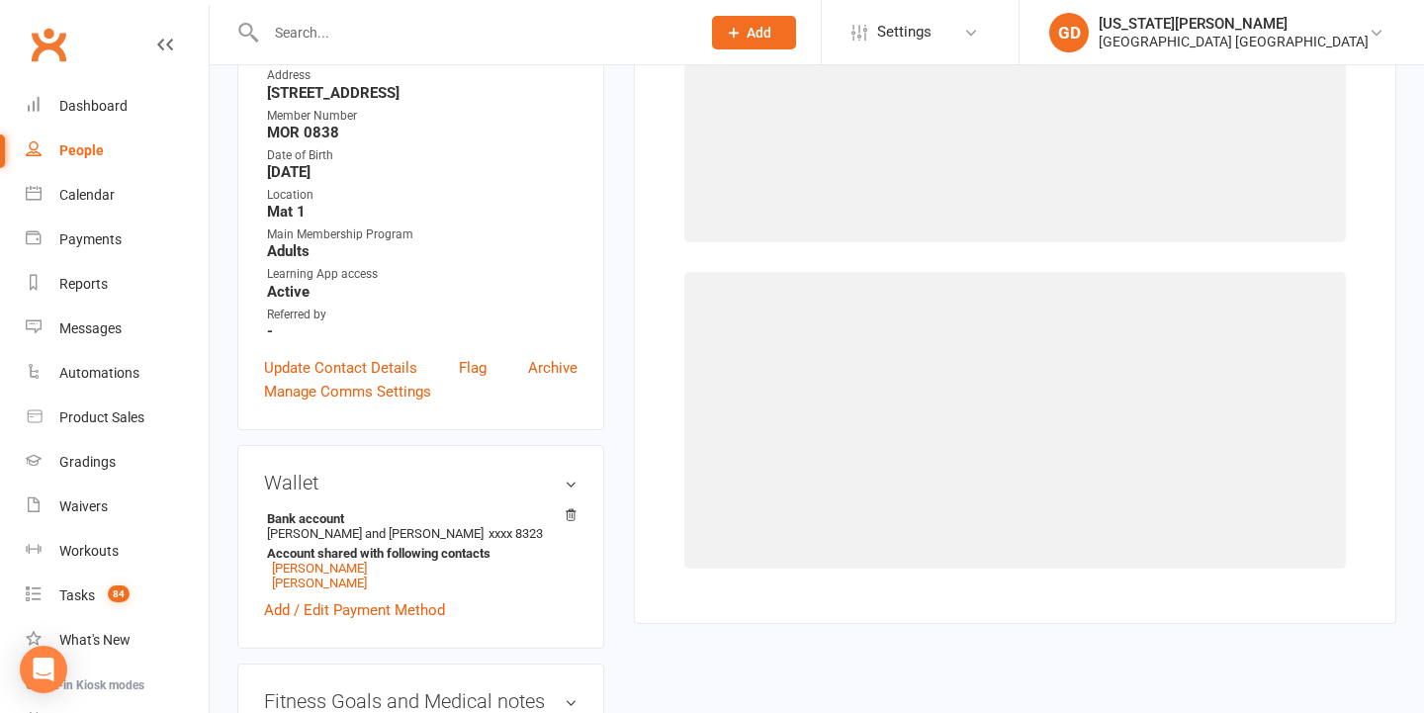
scroll to position [168, 0]
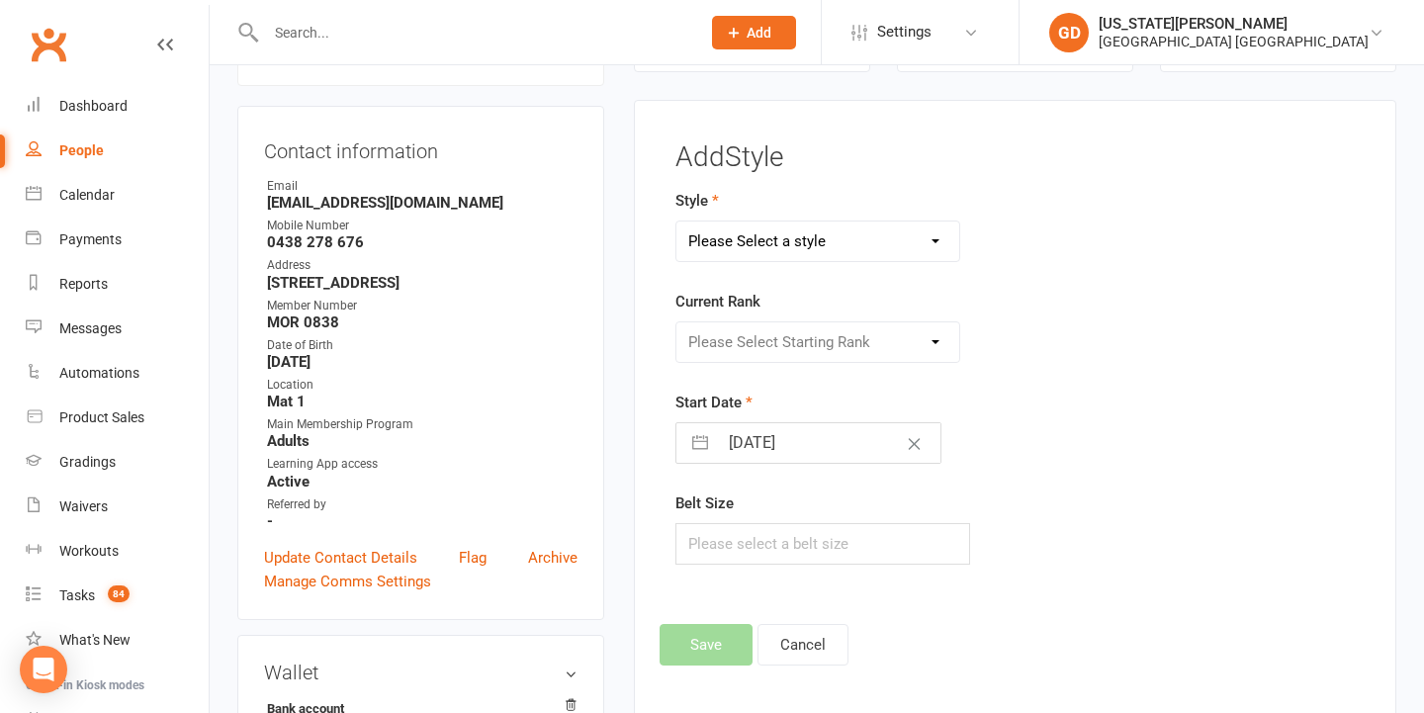
select select "1651"
select select "16027"
click at [732, 471] on form "Style BJJ/Matrats Chitokai Karate Dragons and Adults Dynamites Fight Fit Jumpin…" at bounding box center [896, 377] width 443 height 376
click at [734, 423] on input "14 Oct 2025" at bounding box center [829, 443] width 222 height 40
select select "8"
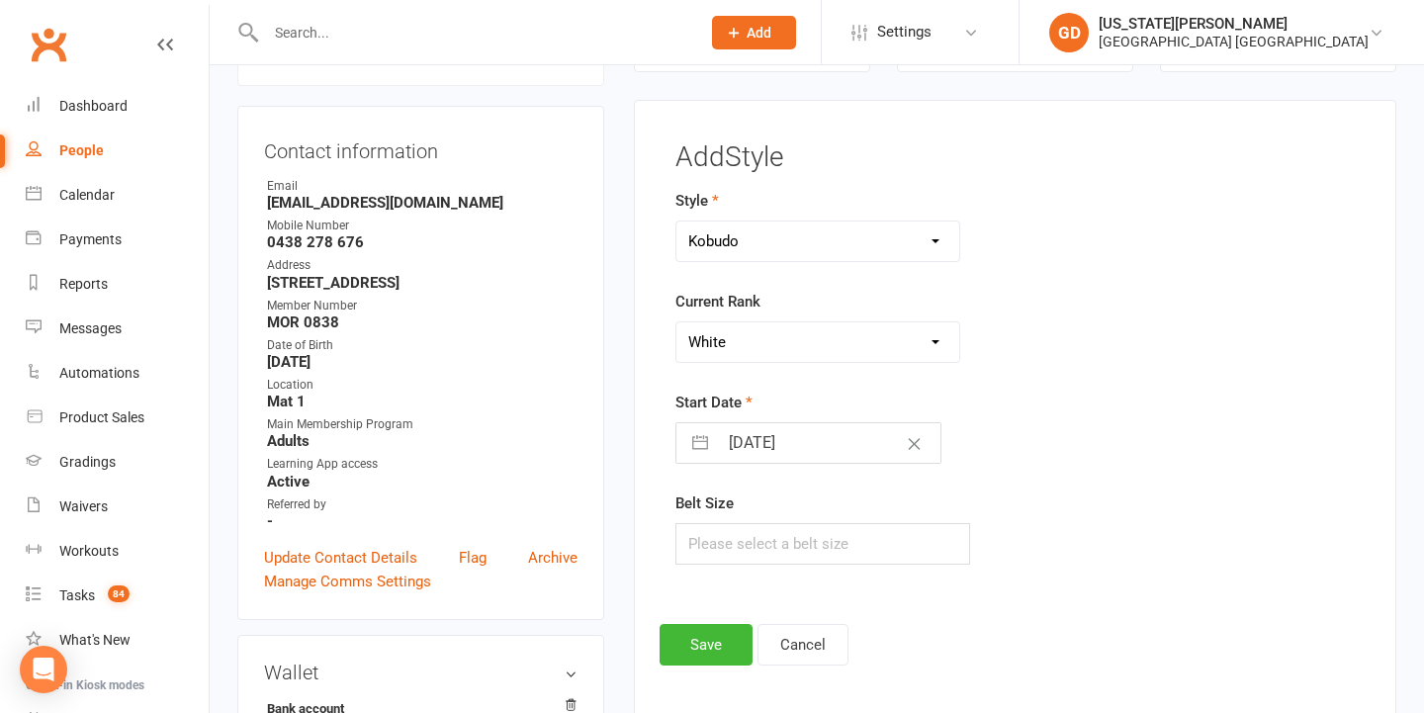
select select "2025"
select select "9"
select select "2025"
select select "10"
select select "2025"
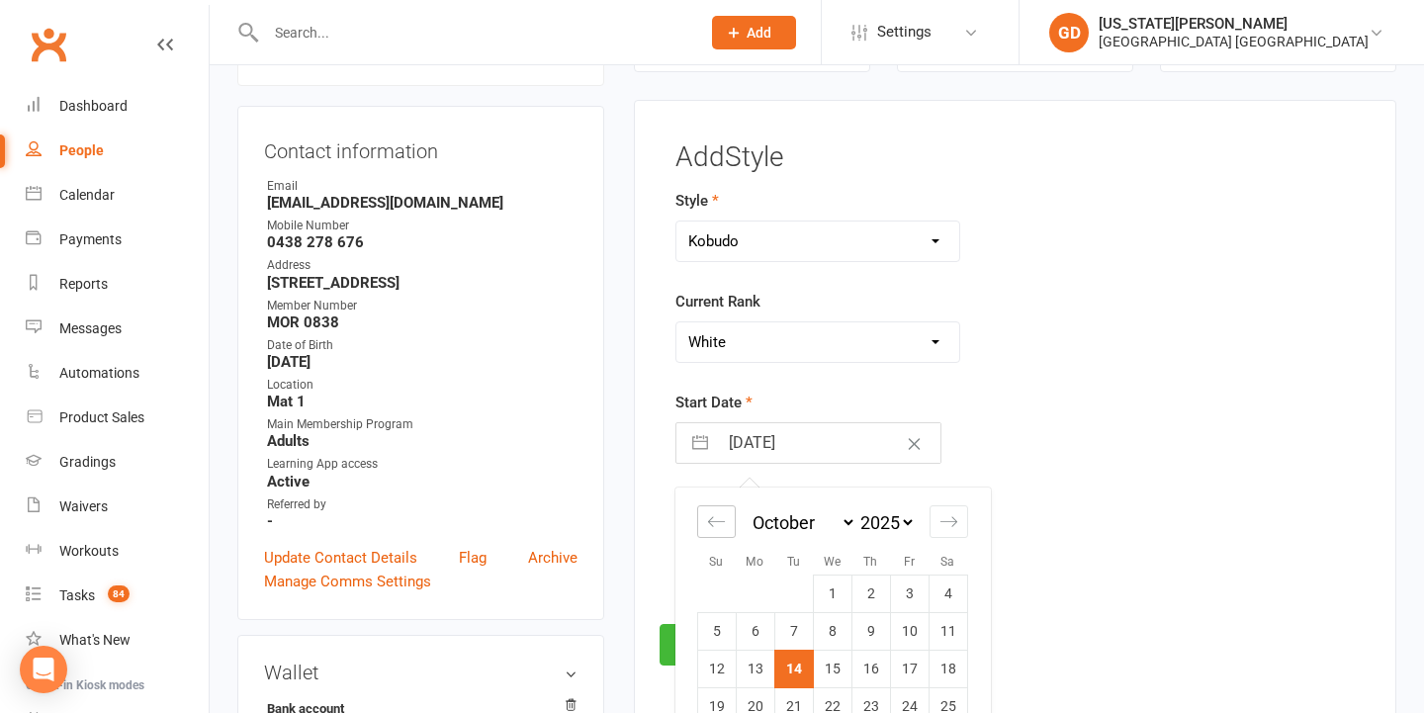
click at [710, 515] on icon "Move backward to switch to the previous month." at bounding box center [716, 521] width 19 height 19
select select "7"
select select "2025"
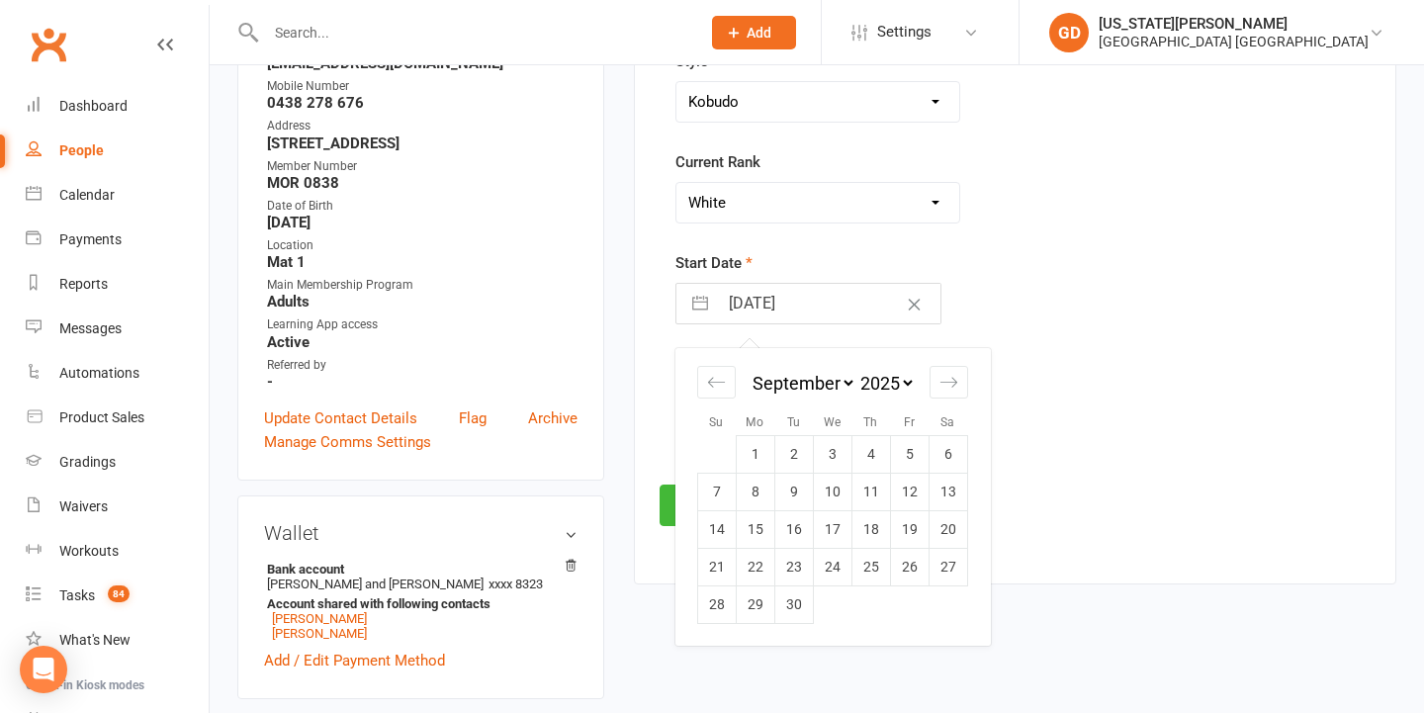
scroll to position [308, 0]
click at [793, 601] on td "30" at bounding box center [793, 603] width 39 height 38
type input "30 Sep 2025"
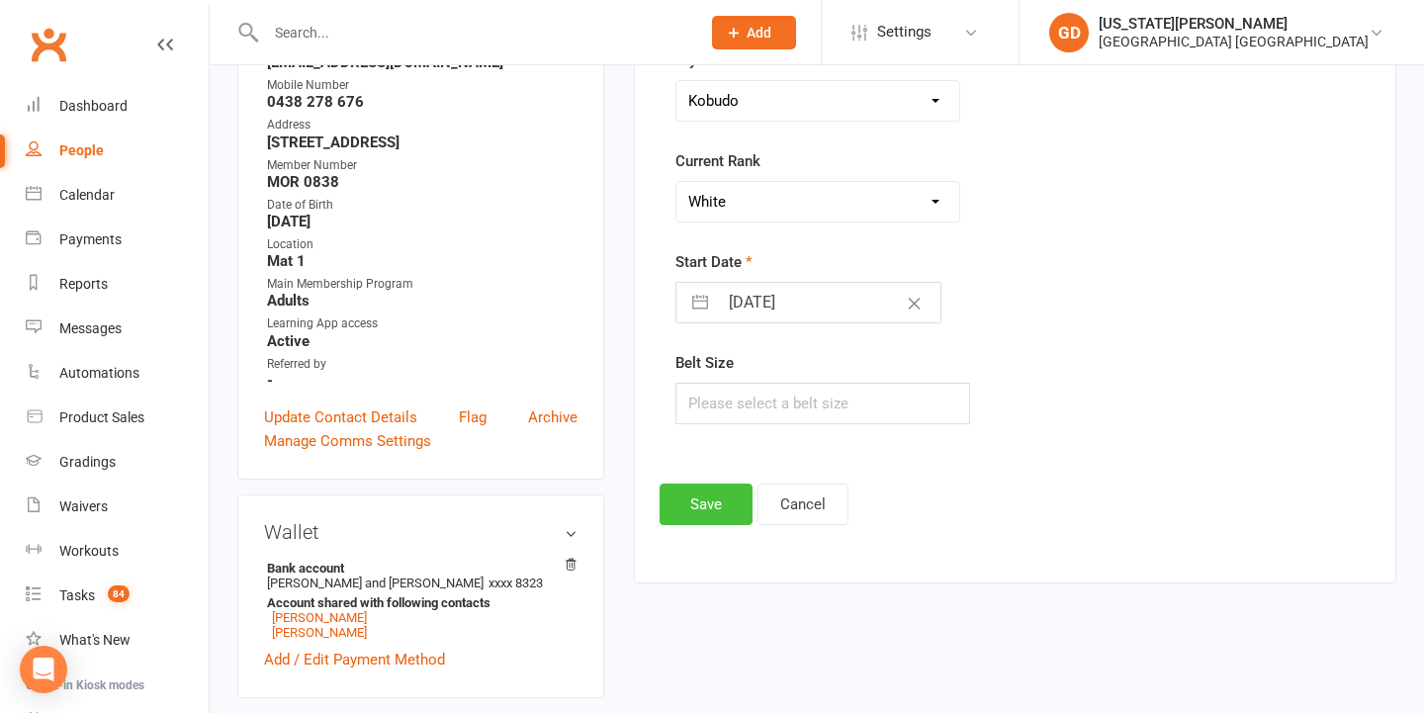
click at [718, 514] on button "Save" at bounding box center [705, 504] width 93 height 42
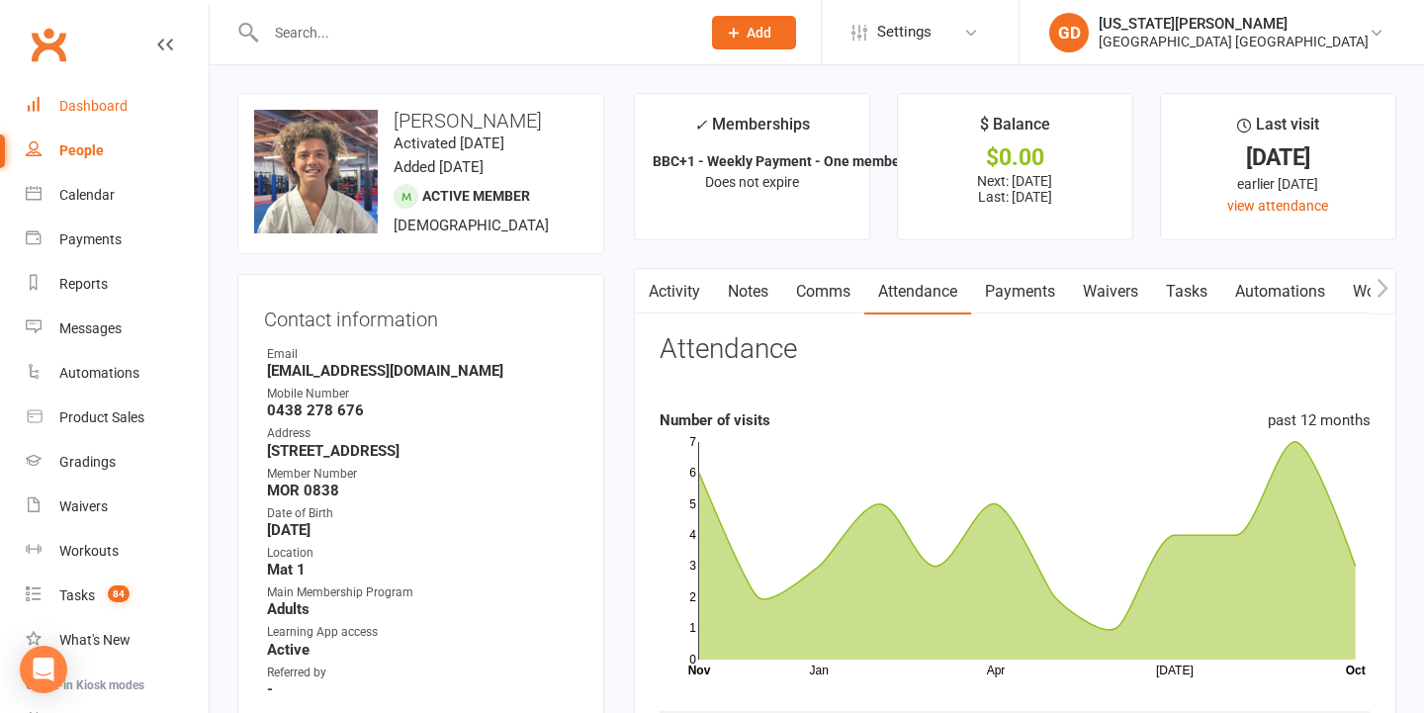
scroll to position [0, 0]
click at [130, 113] on link "Dashboard" at bounding box center [117, 106] width 183 height 44
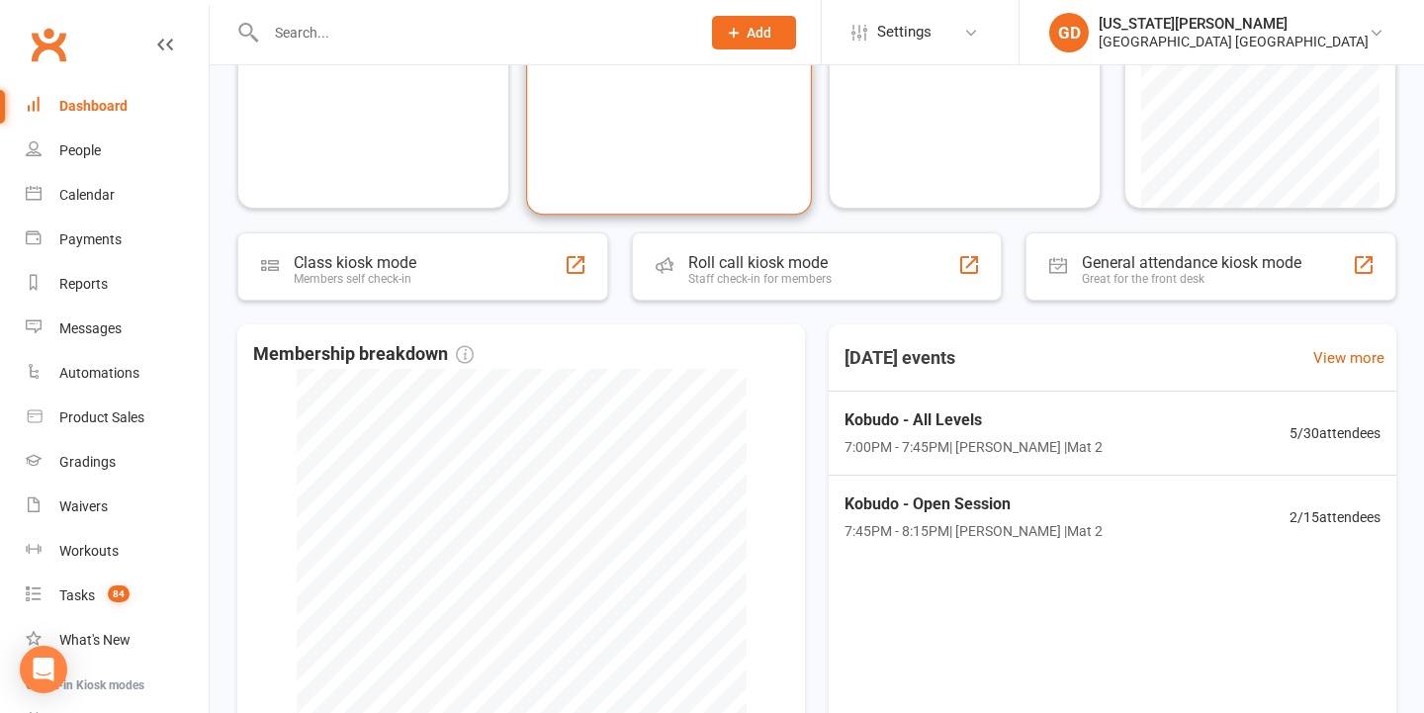
scroll to position [328, 0]
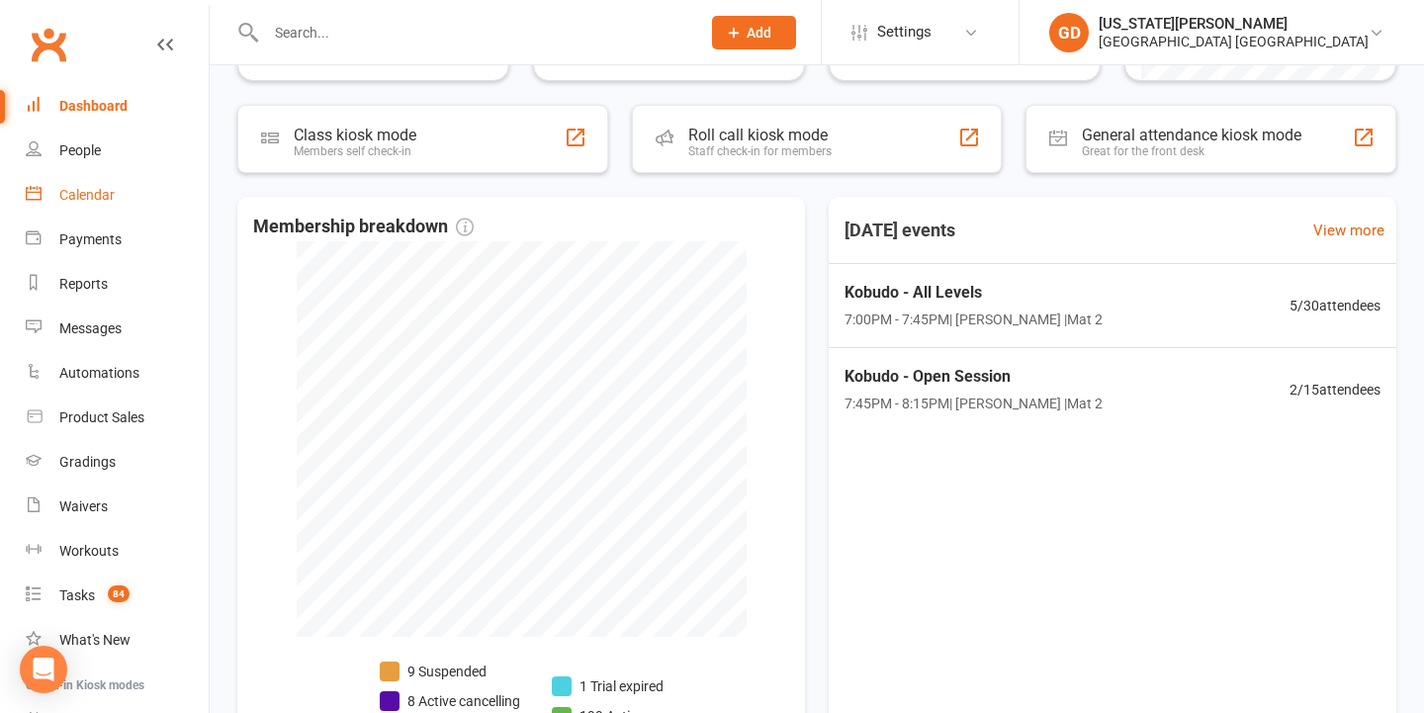
click at [48, 201] on link "Calendar" at bounding box center [117, 195] width 183 height 44
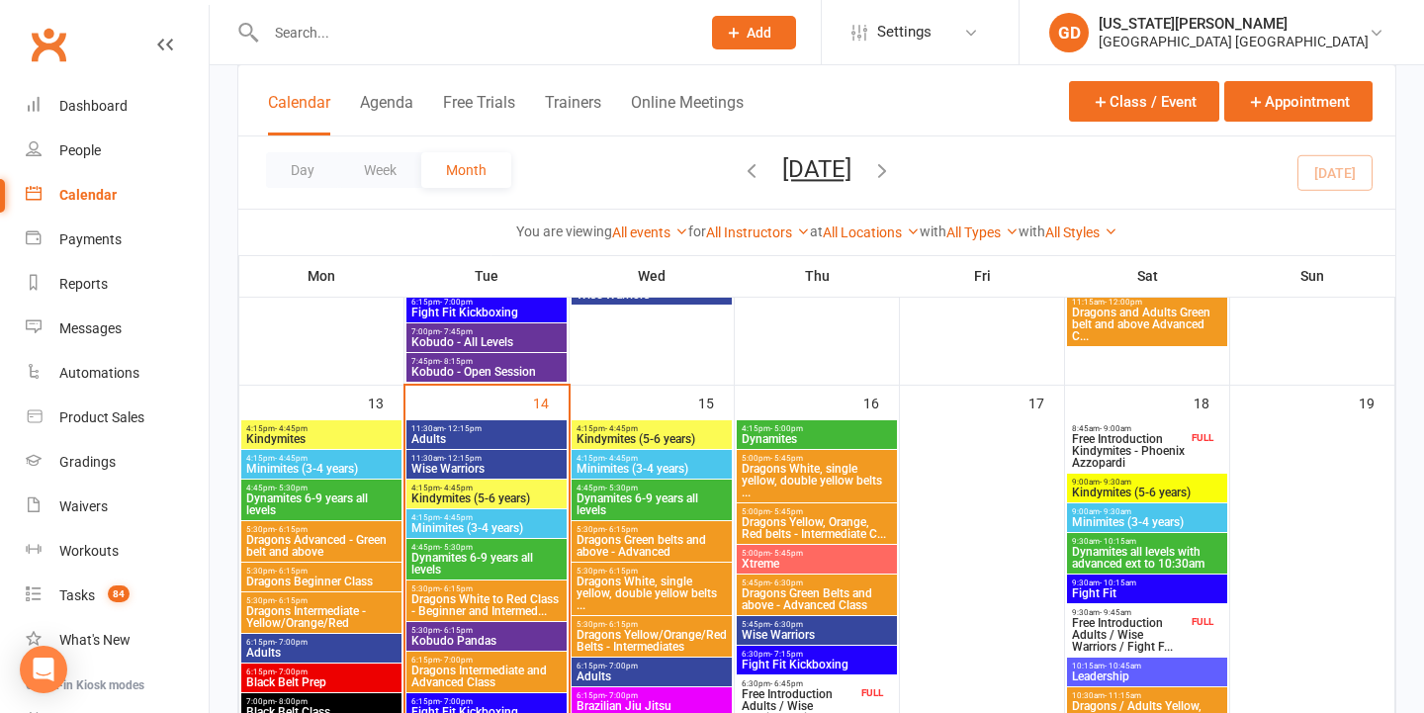
scroll to position [969, 0]
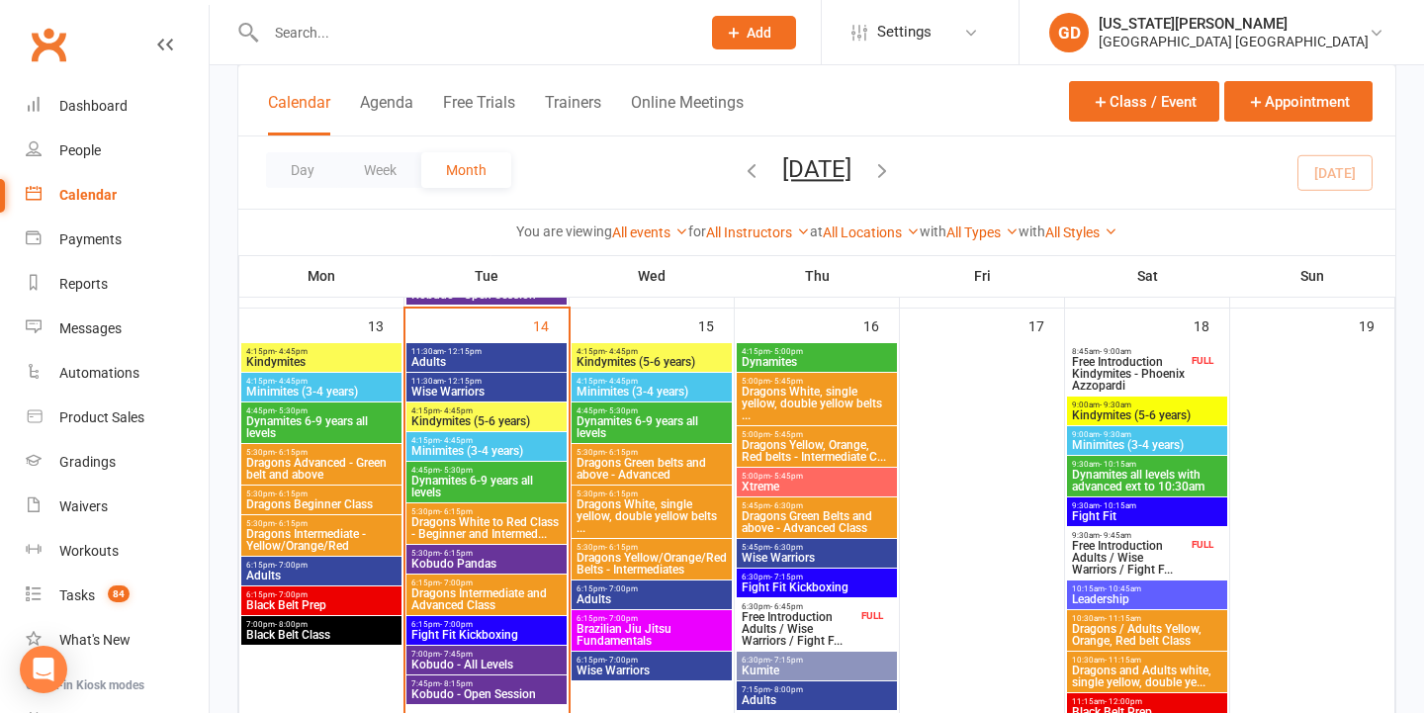
click at [467, 658] on span "Kobudo - All Levels" at bounding box center [486, 664] width 152 height 12
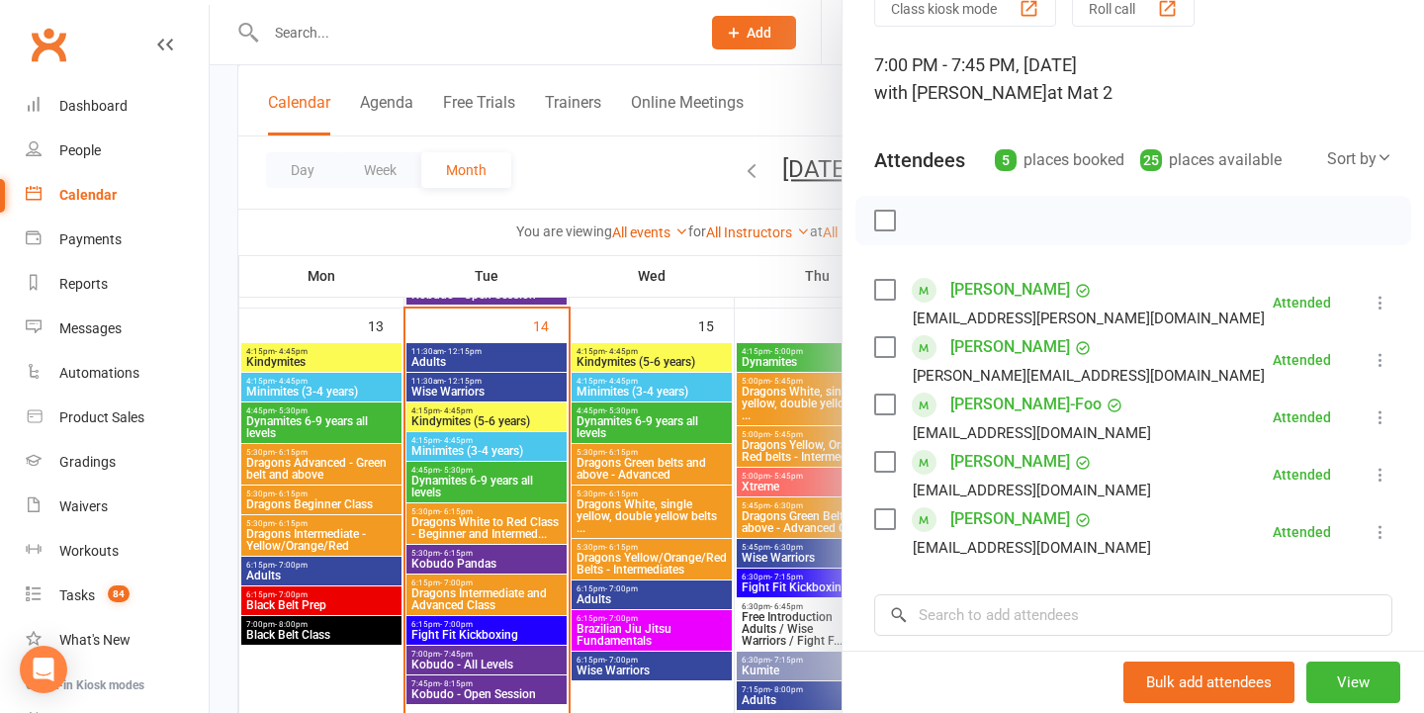
scroll to position [150, 0]
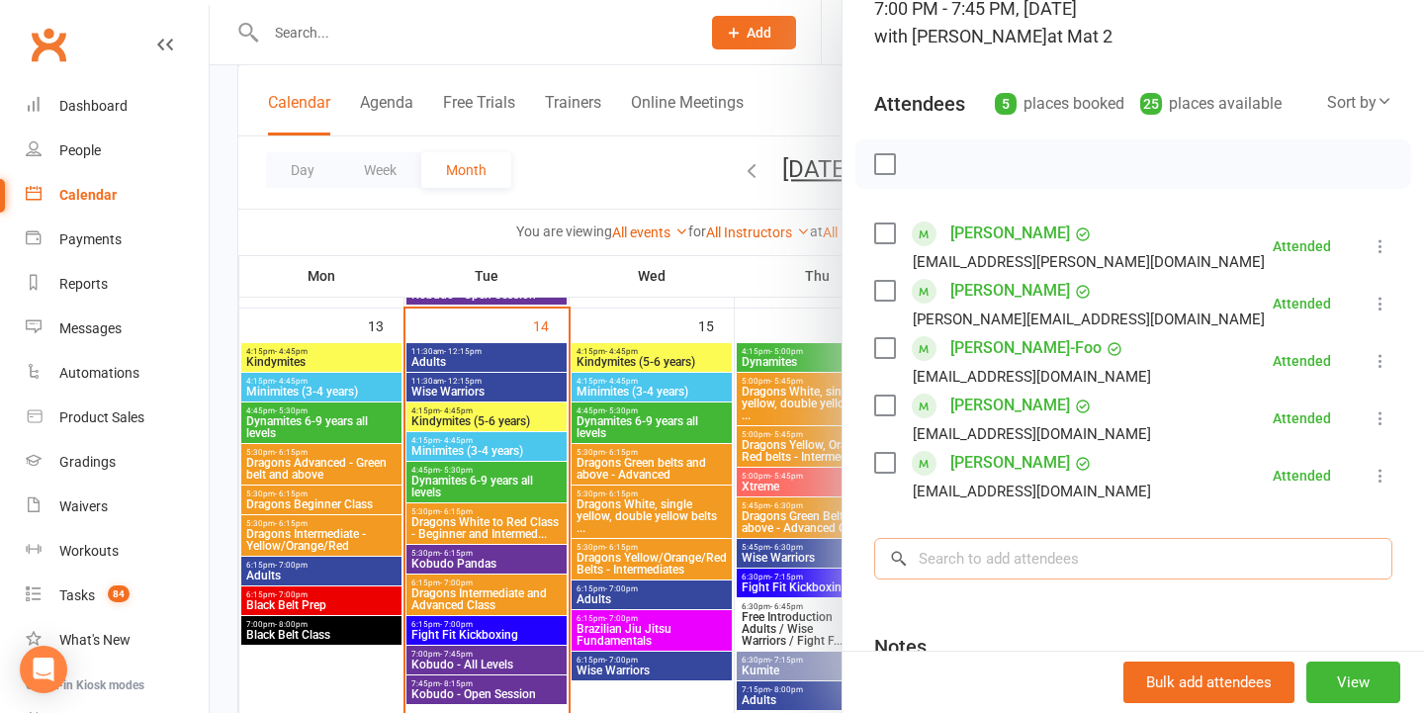
click at [979, 562] on input "search" at bounding box center [1133, 559] width 518 height 42
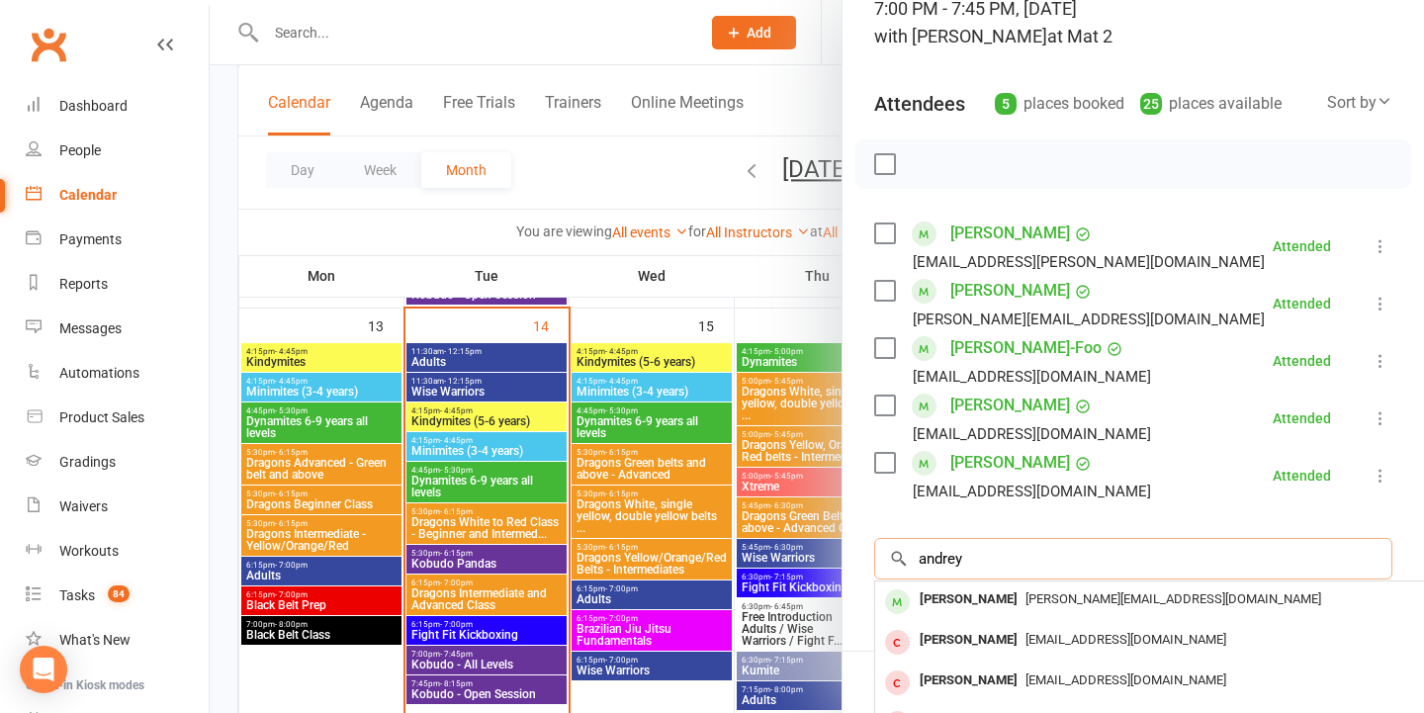
type input "Andrey"
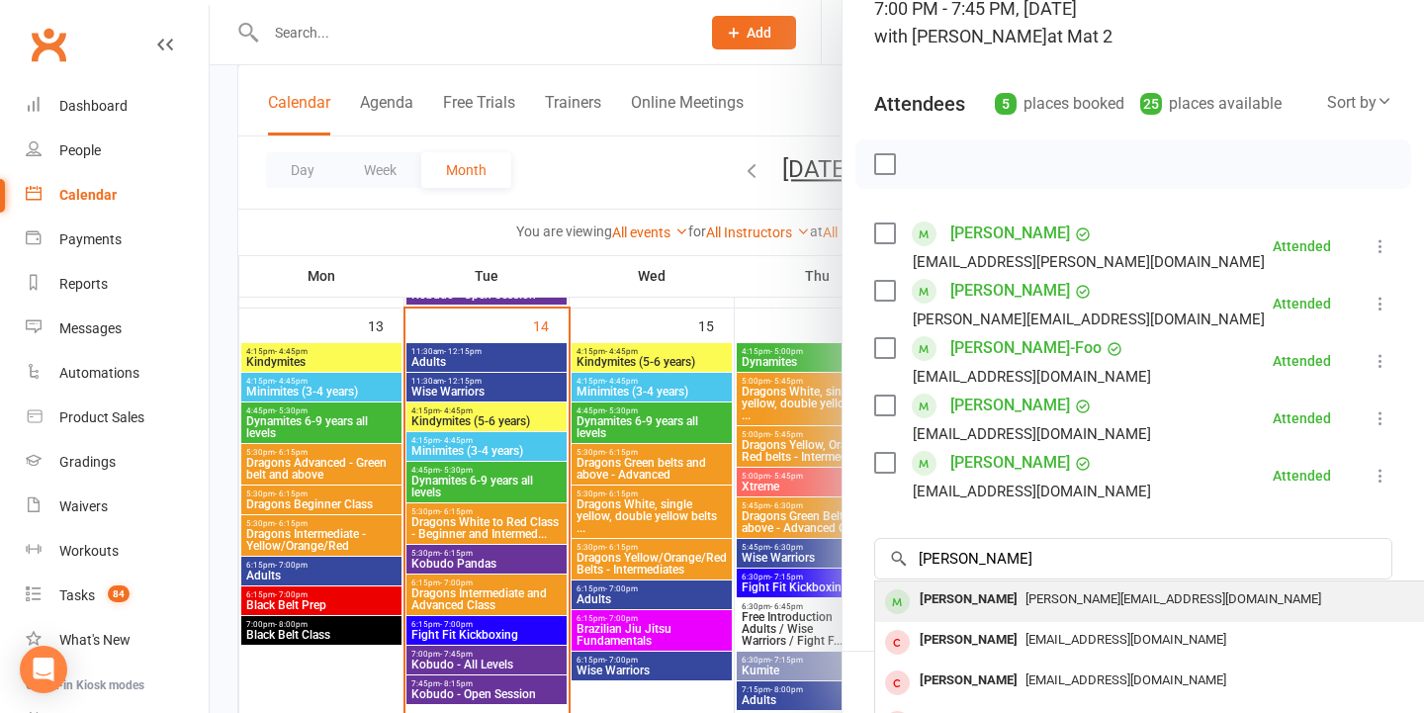
drag, startPoint x: 980, startPoint y: 562, endPoint x: 1036, endPoint y: 600, distance: 68.3
click at [1036, 600] on span "ekaterina.chausenko@gmail.com" at bounding box center [1173, 598] width 296 height 15
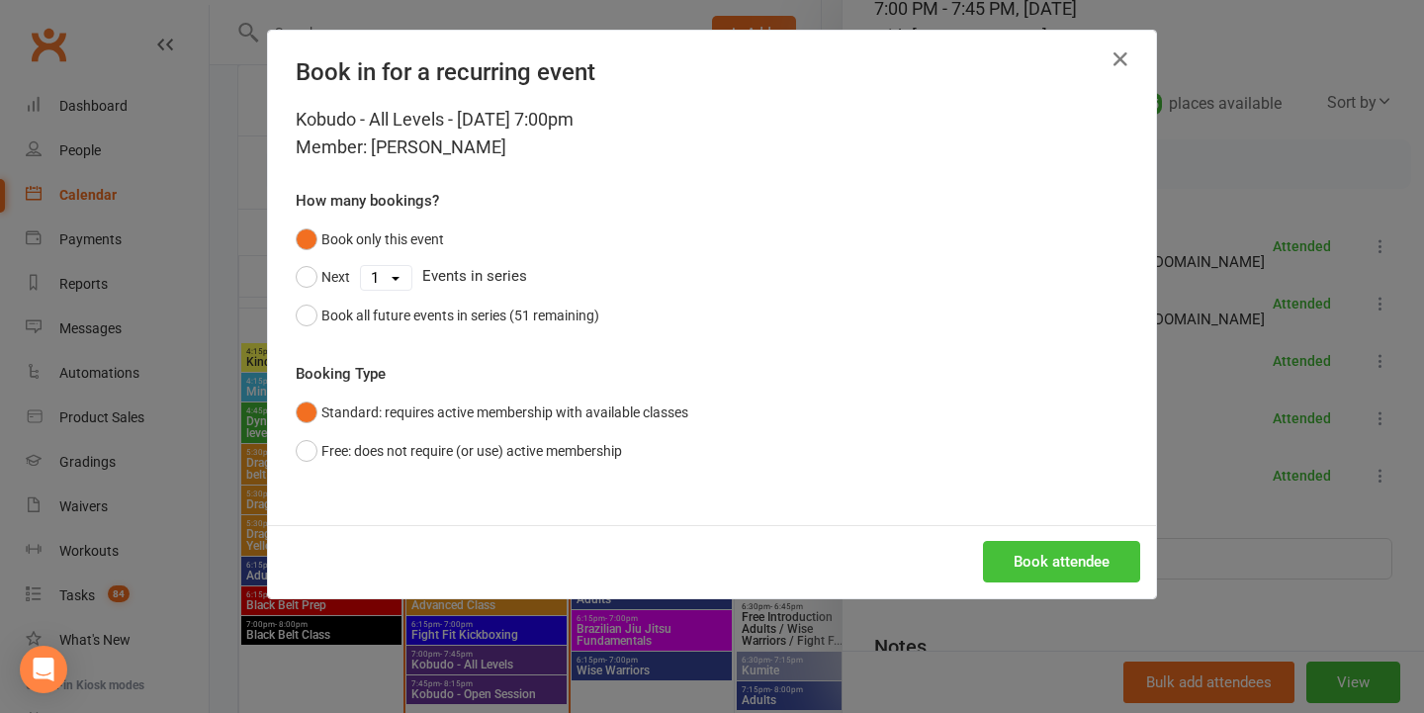
click at [1071, 569] on button "Book attendee" at bounding box center [1061, 562] width 157 height 42
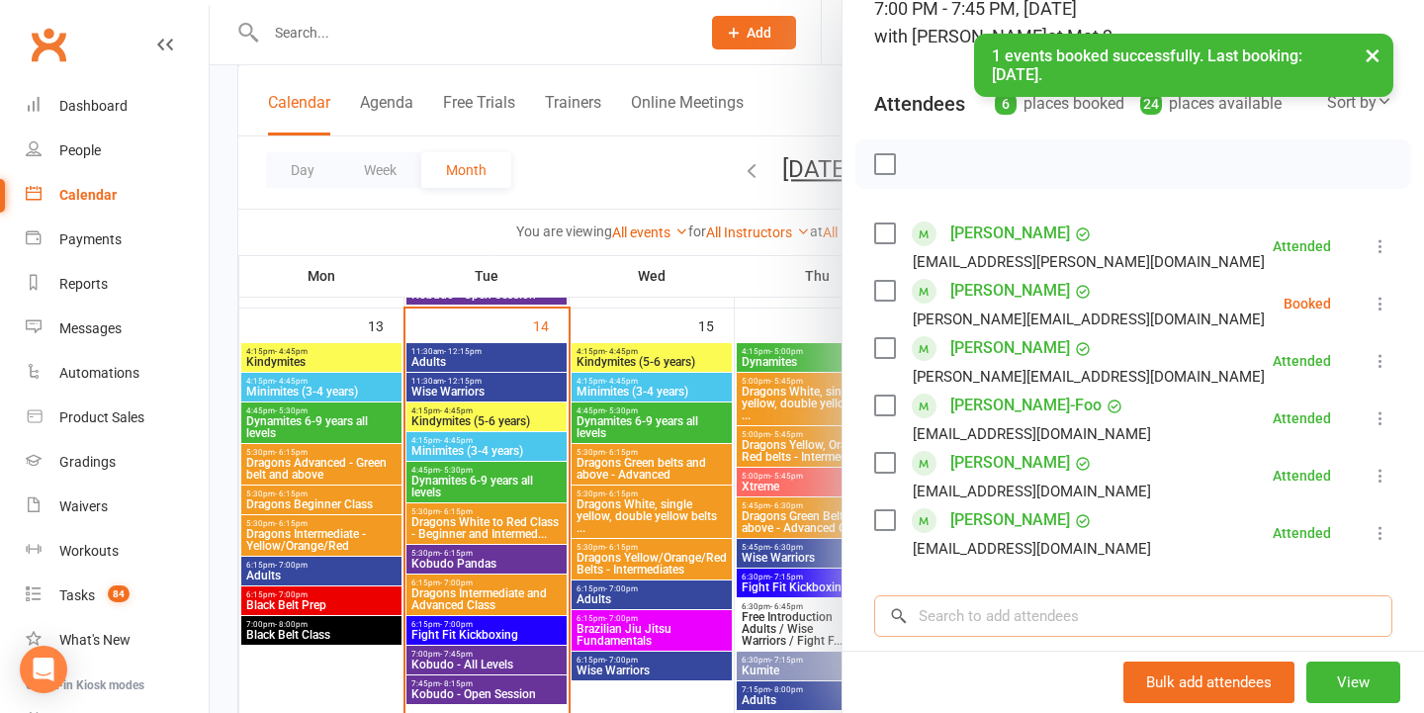
click at [1061, 613] on input "search" at bounding box center [1133, 616] width 518 height 42
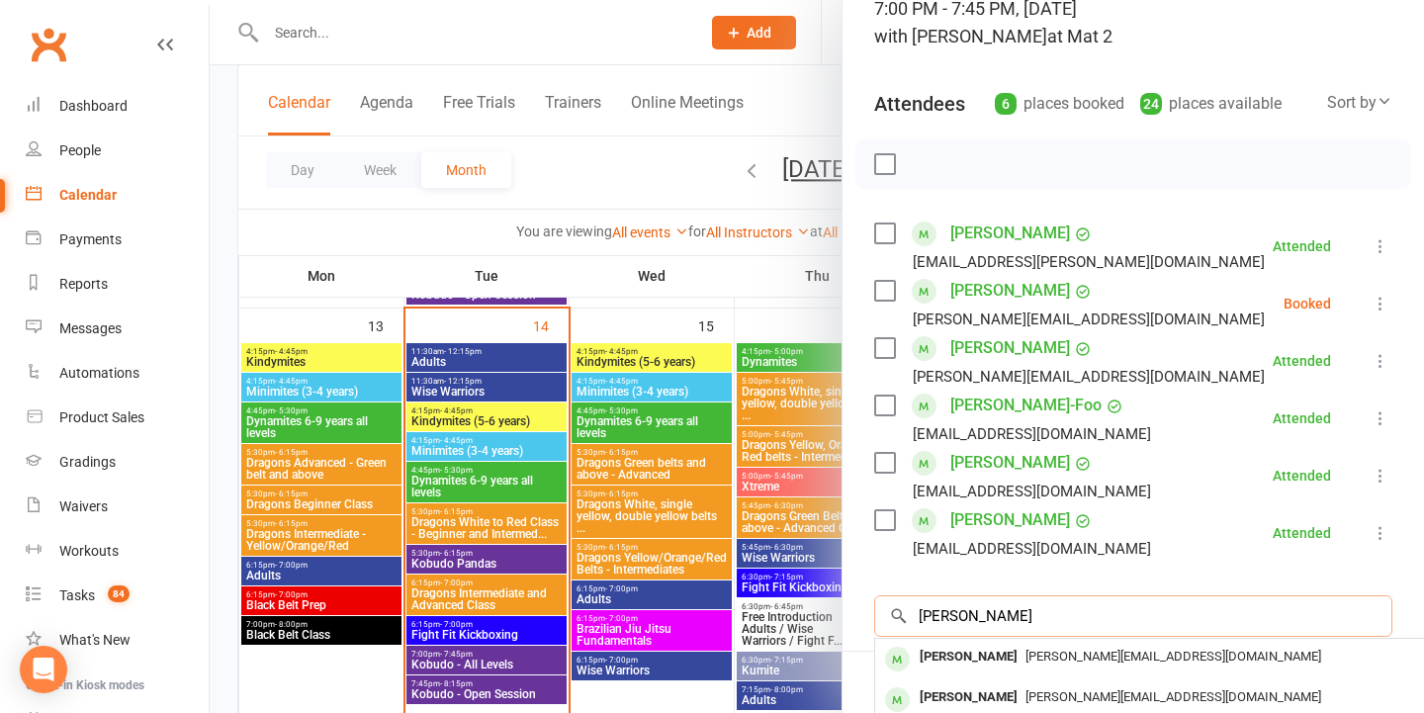
type input "Ekaterina"
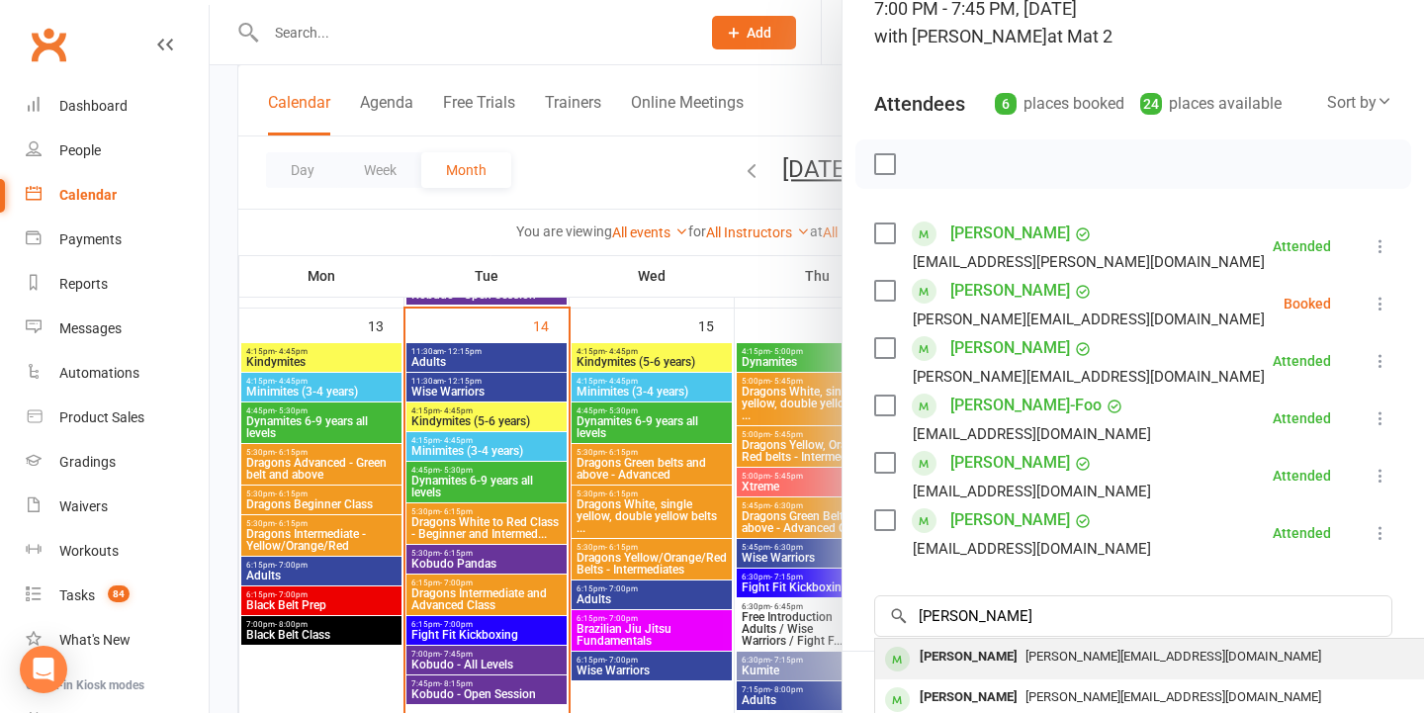
drag, startPoint x: 1061, startPoint y: 613, endPoint x: 1068, endPoint y: 655, distance: 43.1
click at [1068, 655] on span "ekaterina.chausenko@gmail.com" at bounding box center [1173, 655] width 296 height 15
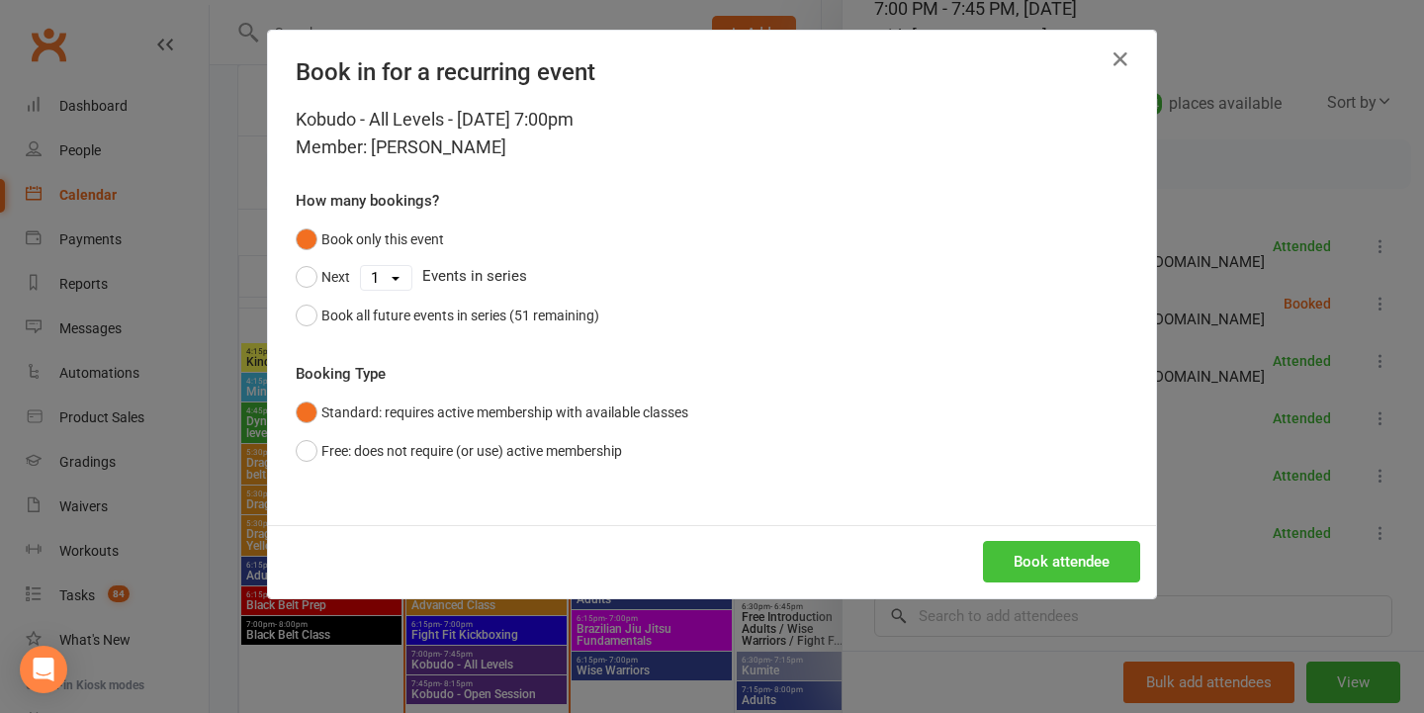
click at [1045, 554] on button "Book attendee" at bounding box center [1061, 562] width 157 height 42
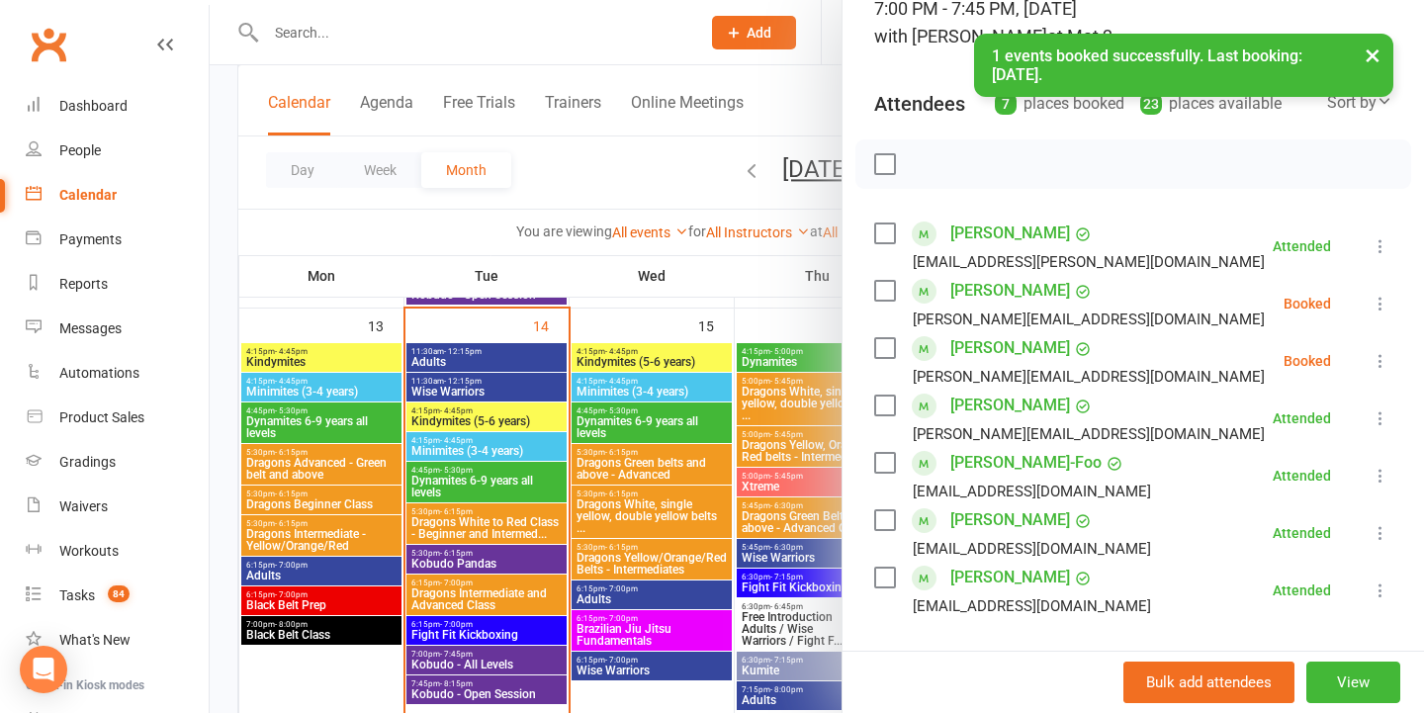
click at [1384, 306] on icon at bounding box center [1380, 304] width 20 height 20
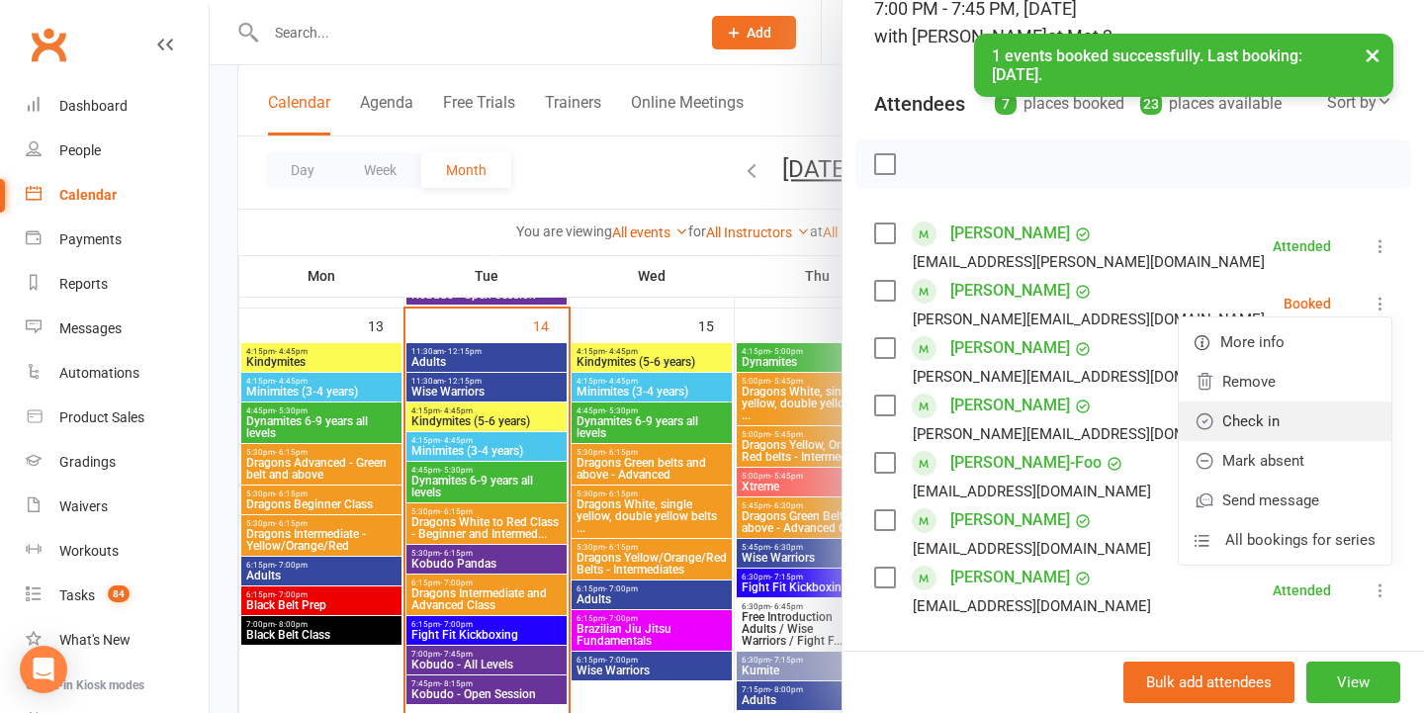
click at [1297, 414] on link "Check in" at bounding box center [1284, 421] width 213 height 40
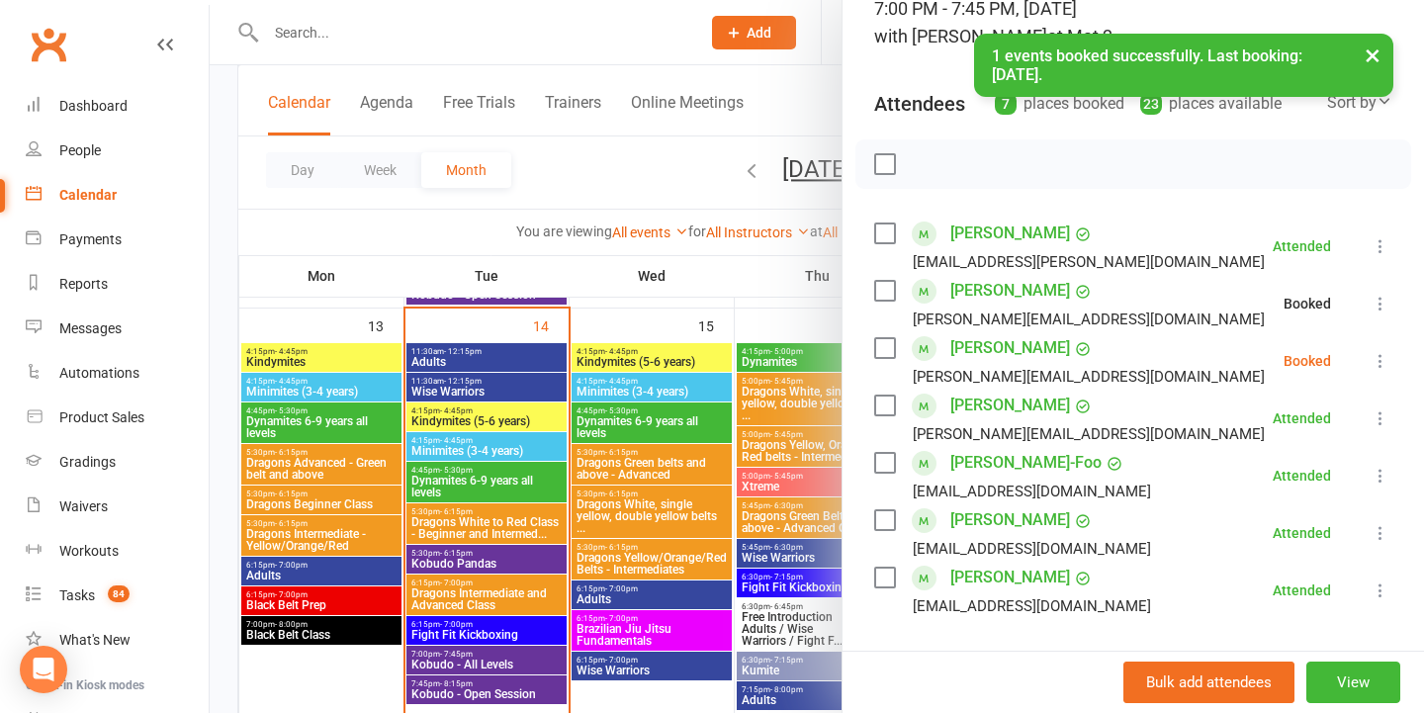
click at [1379, 373] on button at bounding box center [1380, 361] width 24 height 24
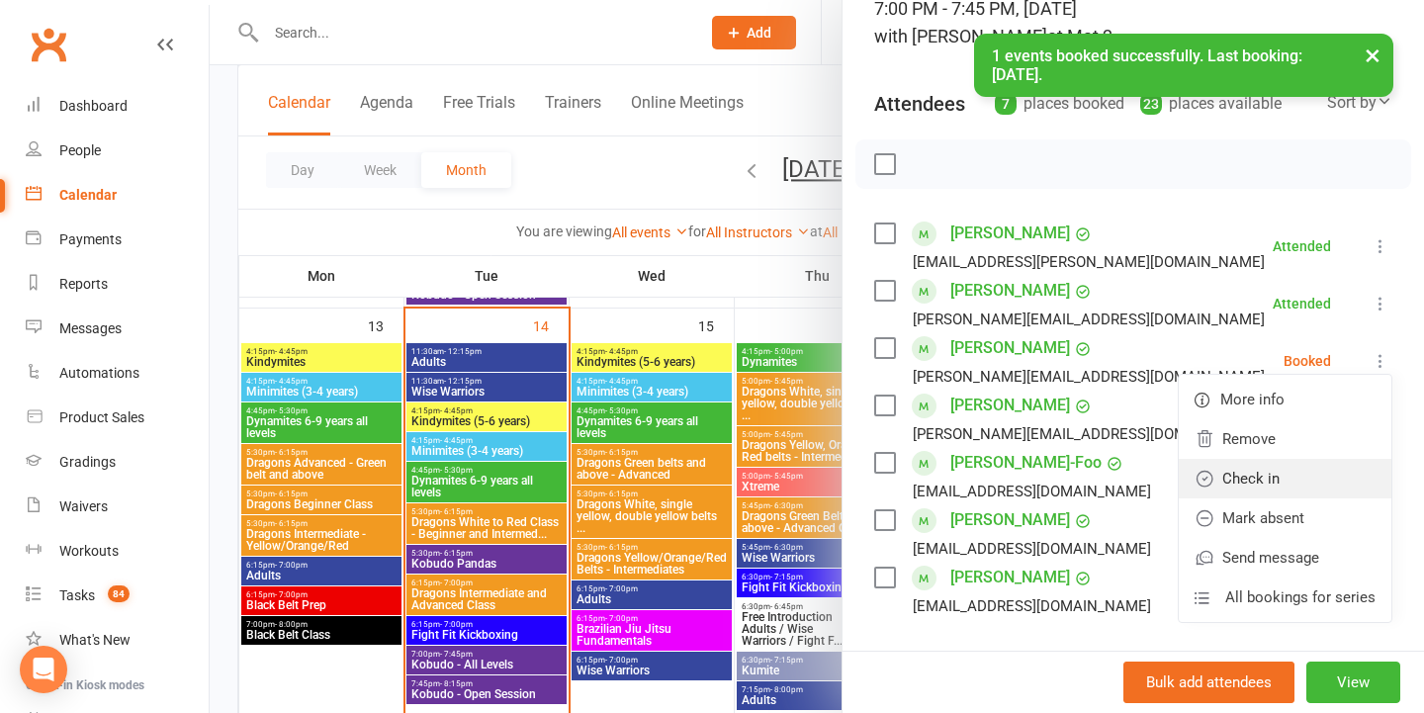
click at [1249, 478] on link "Check in" at bounding box center [1284, 479] width 213 height 40
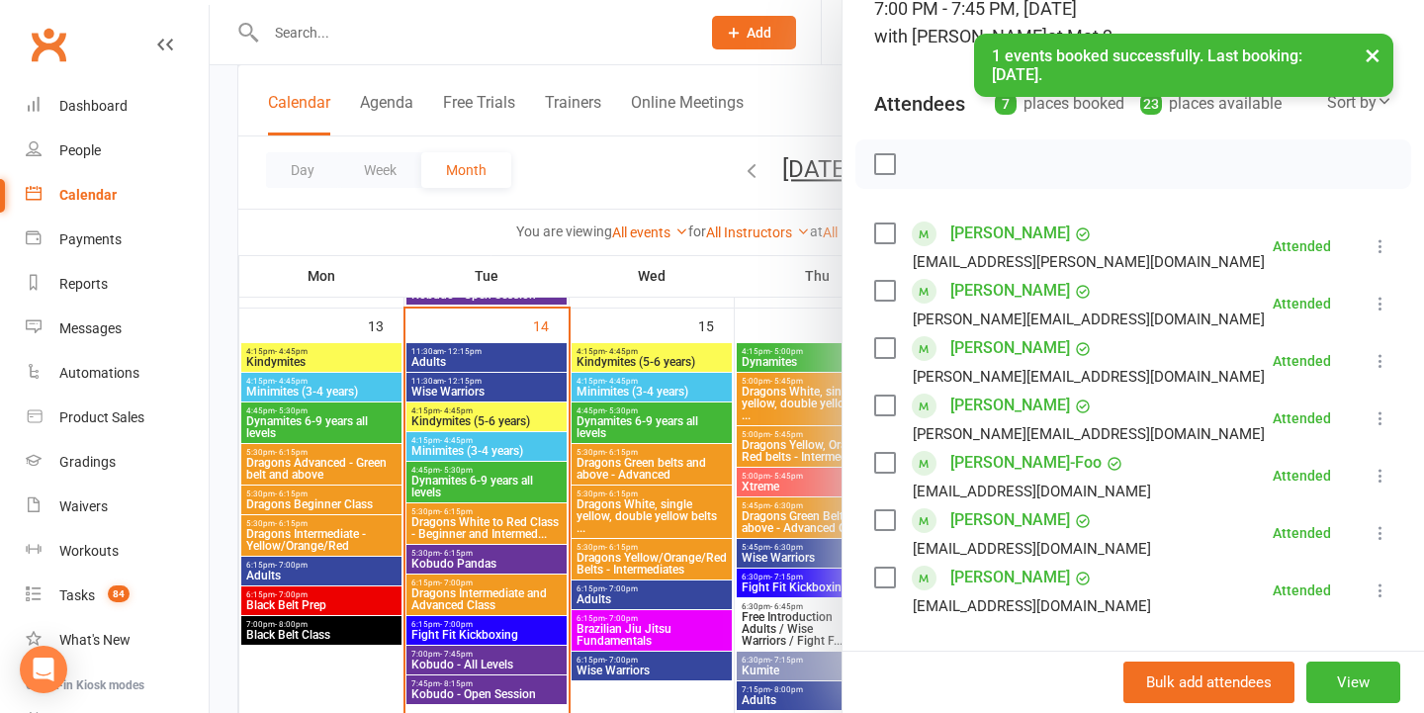
scroll to position [102, 0]
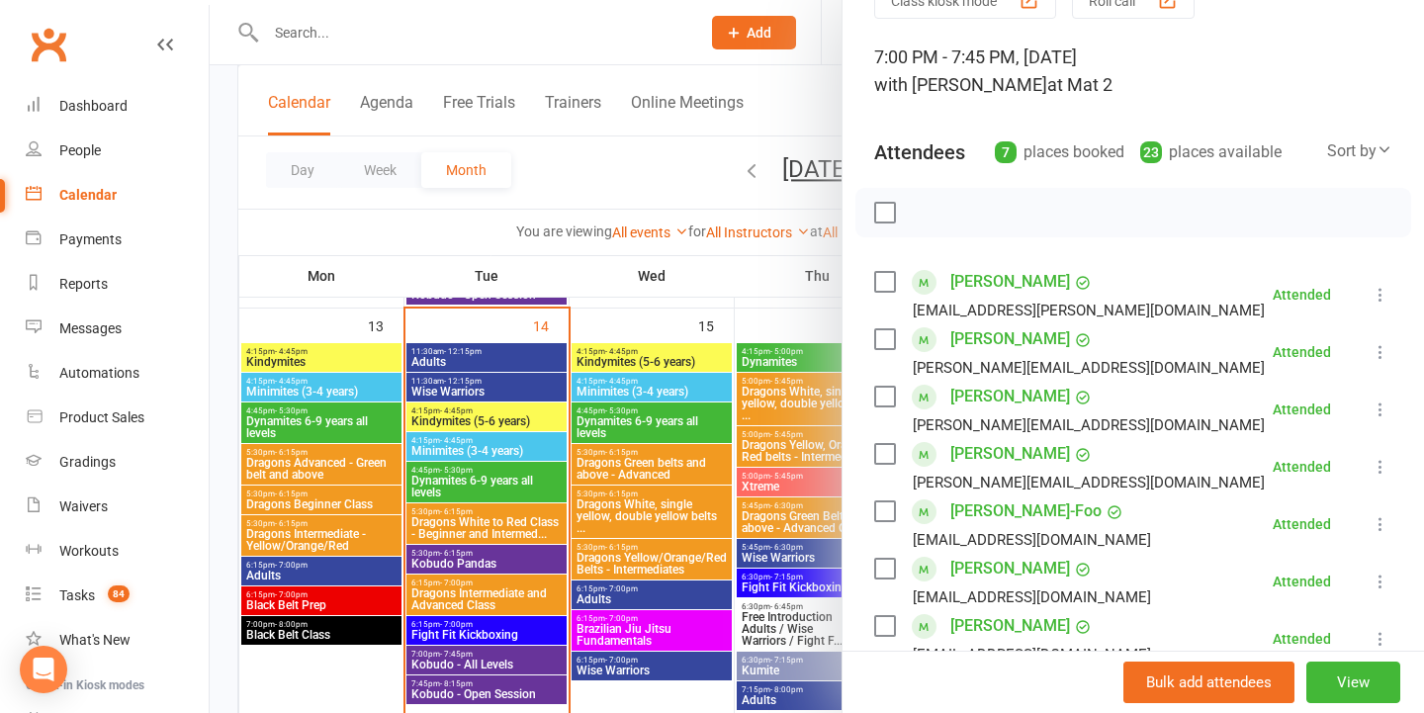
click at [650, 447] on div at bounding box center [817, 356] width 1214 height 713
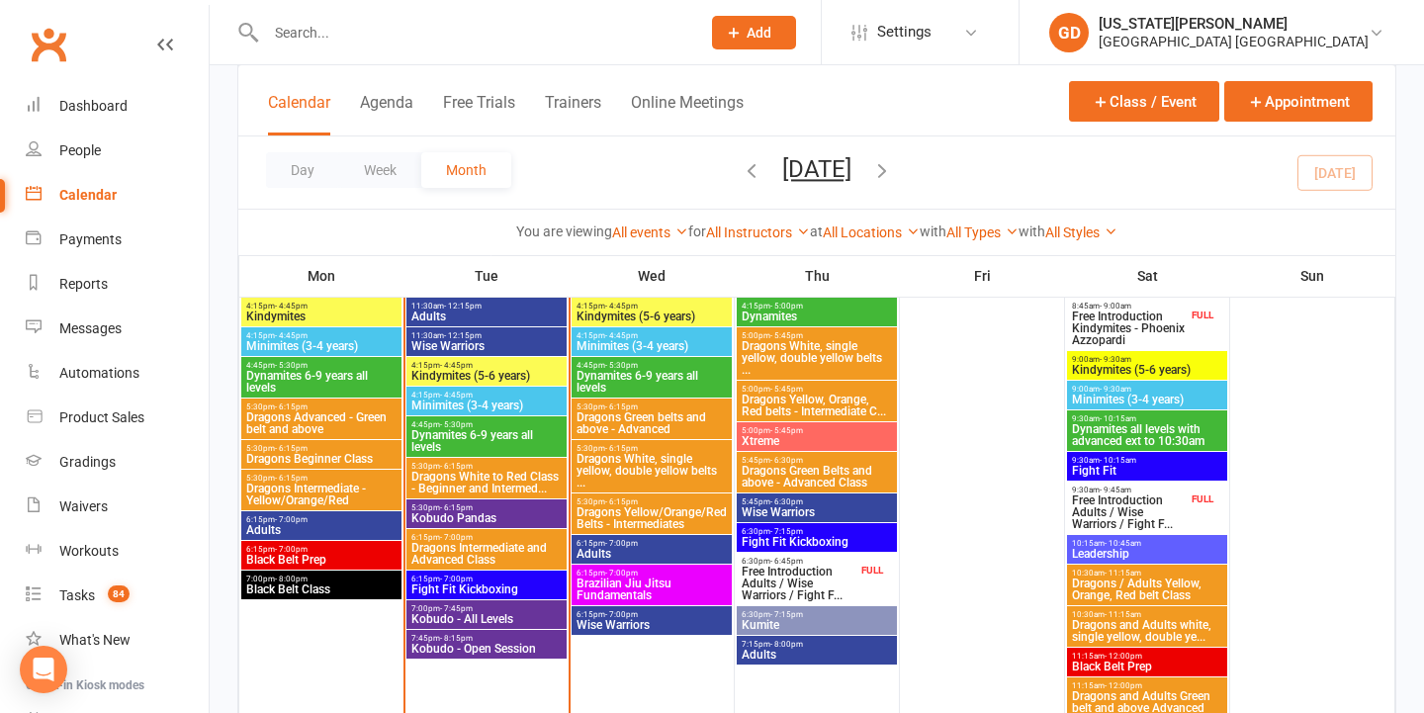
scroll to position [1020, 0]
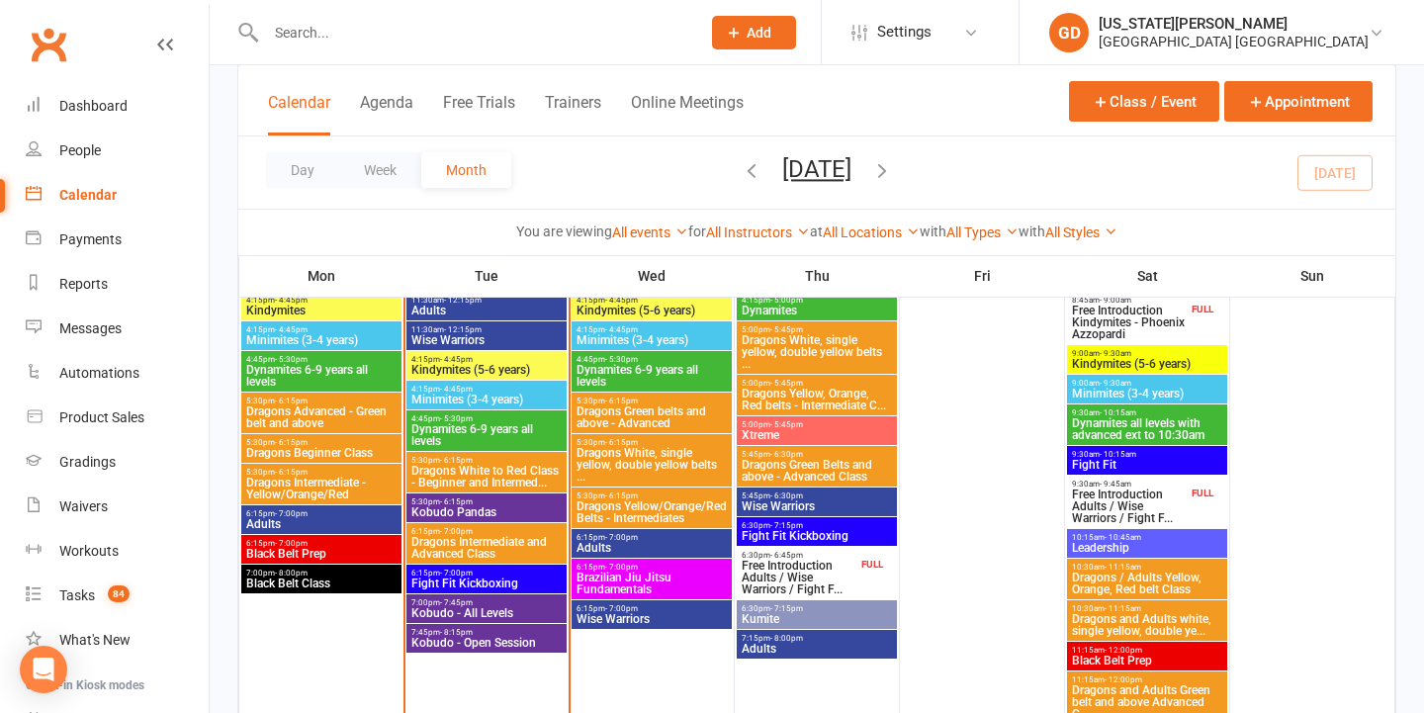
click at [470, 635] on div "7:45pm - 8:15pm Kobudo - Open Session" at bounding box center [486, 638] width 160 height 29
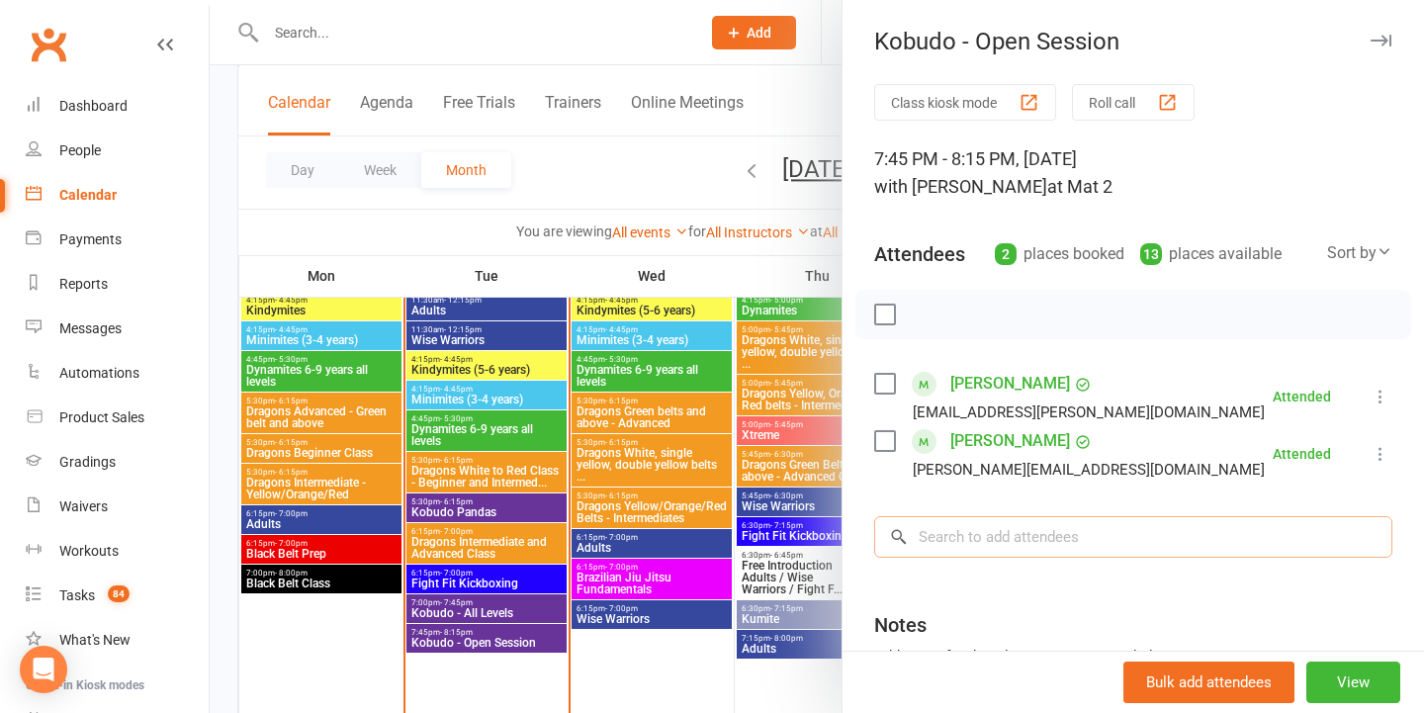
click at [1073, 542] on input "search" at bounding box center [1133, 537] width 518 height 42
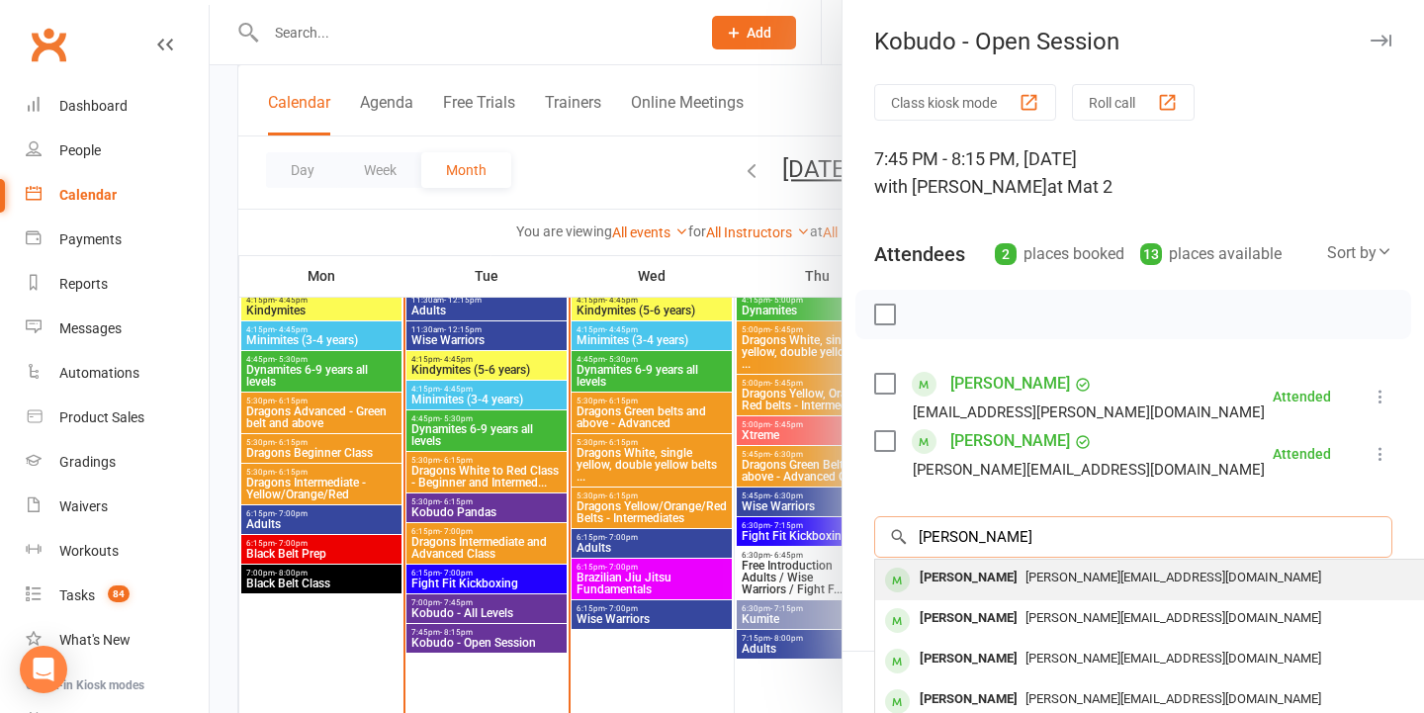
type input "ekaterina"
click at [1098, 574] on span "ekaterina.chausenko@gmail.com" at bounding box center [1173, 576] width 296 height 15
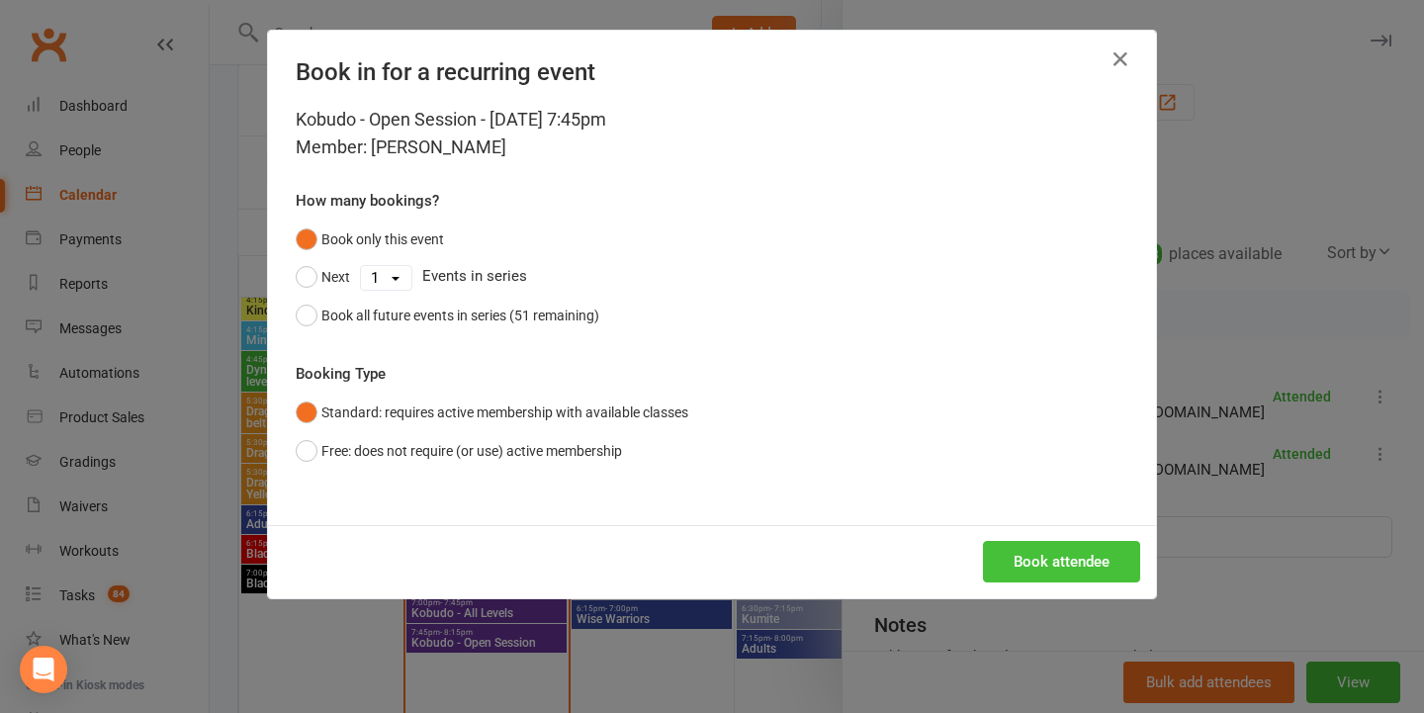
click at [1026, 552] on button "Book attendee" at bounding box center [1061, 562] width 157 height 42
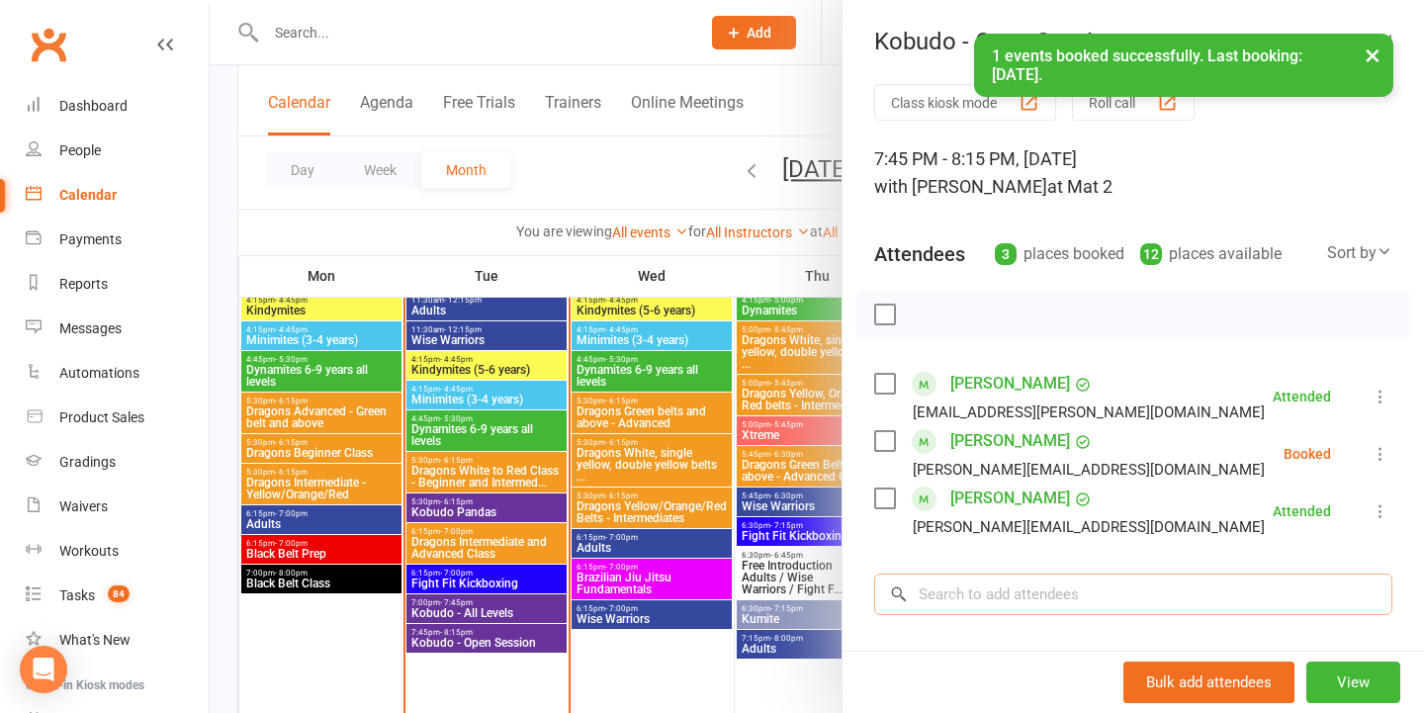
click at [1035, 589] on input "search" at bounding box center [1133, 594] width 518 height 42
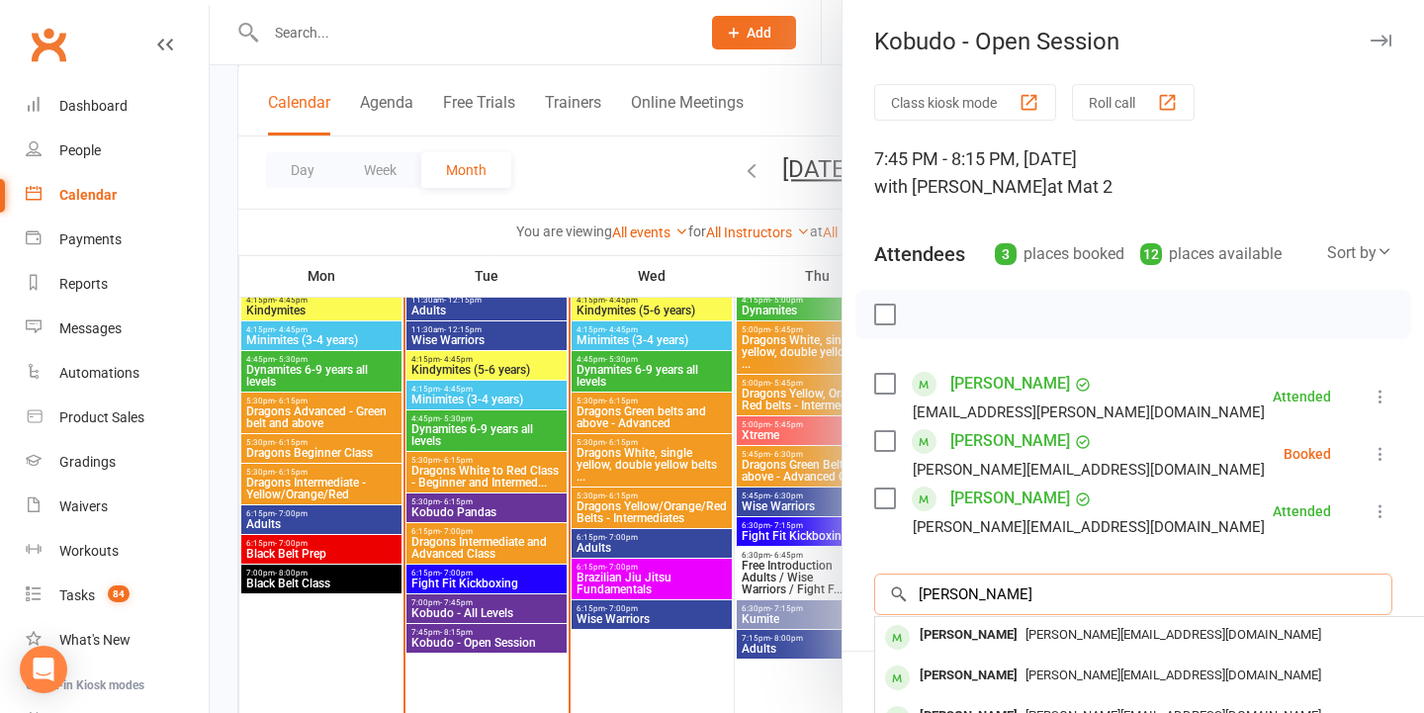
scroll to position [30, 0]
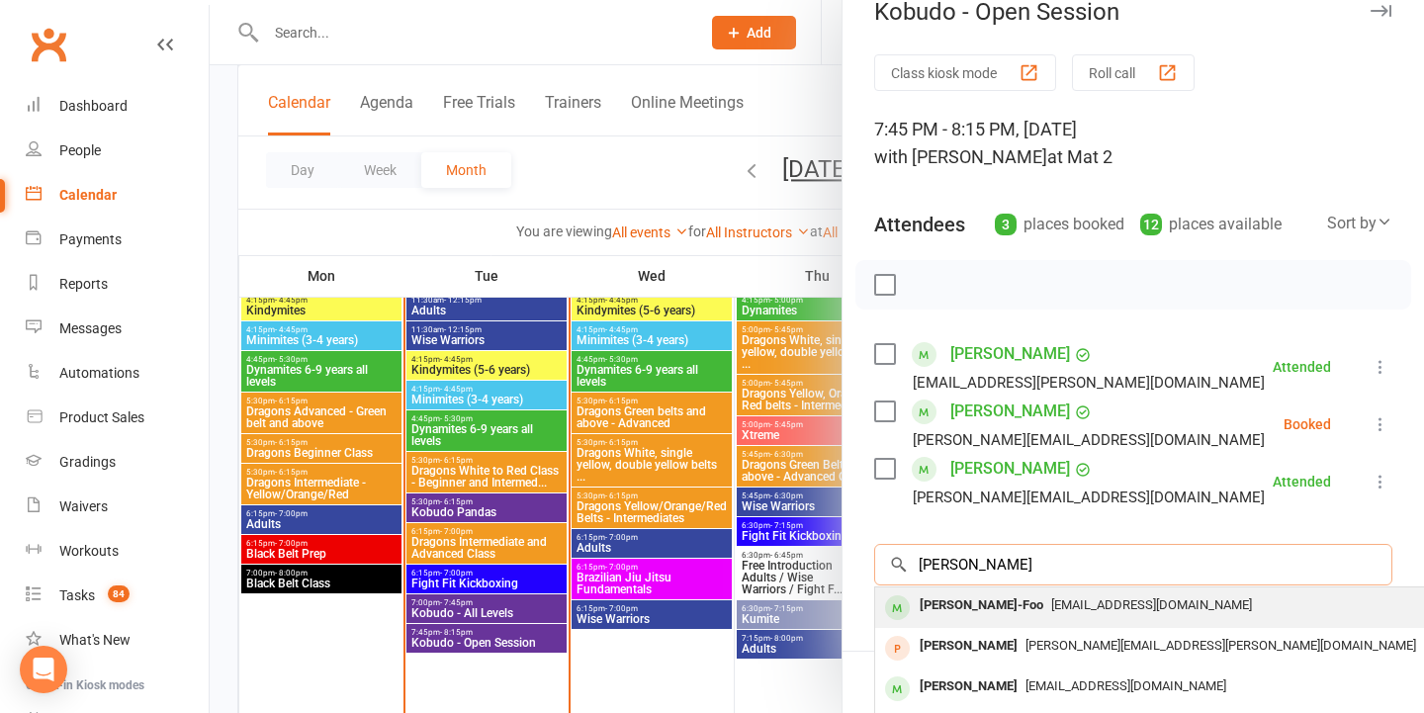
type input "Samantha collas"
click at [1169, 611] on span "rmfdic@bigpond.com" at bounding box center [1151, 604] width 201 height 15
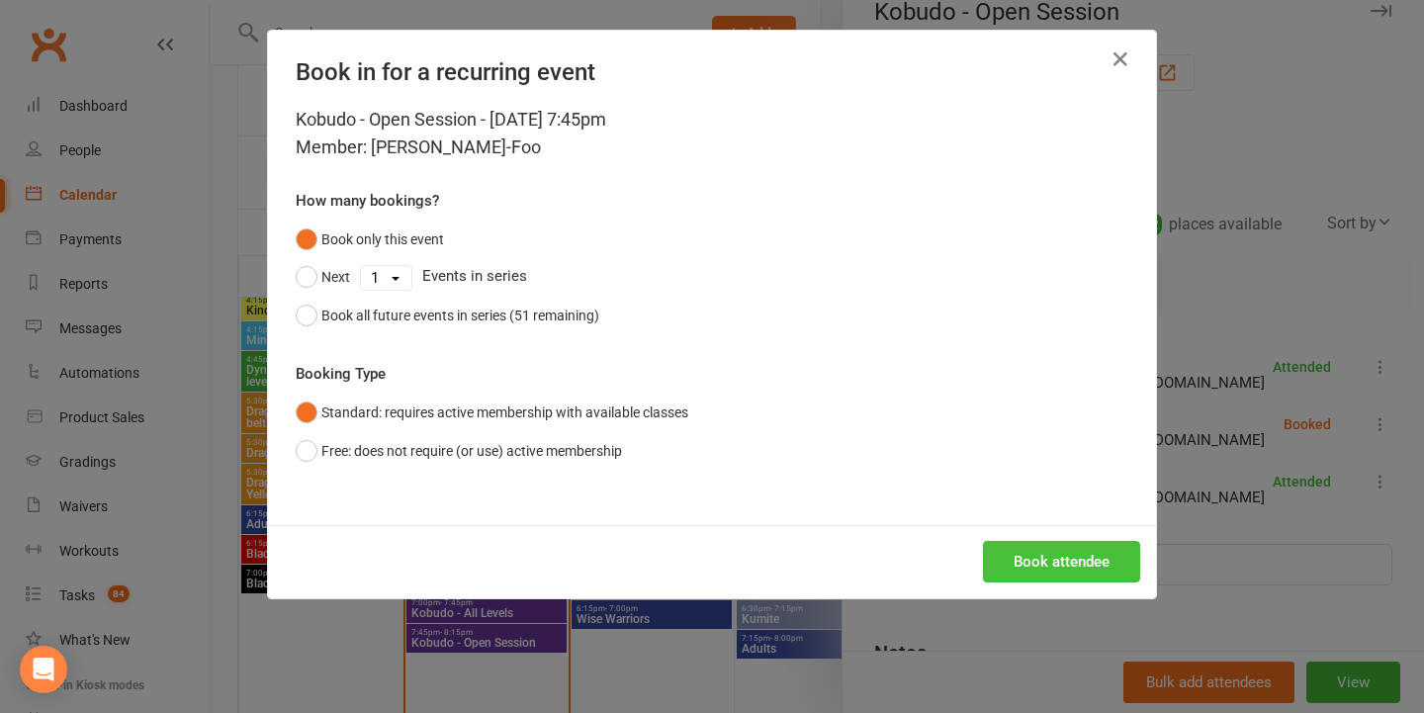
click at [1040, 554] on button "Book attendee" at bounding box center [1061, 562] width 157 height 42
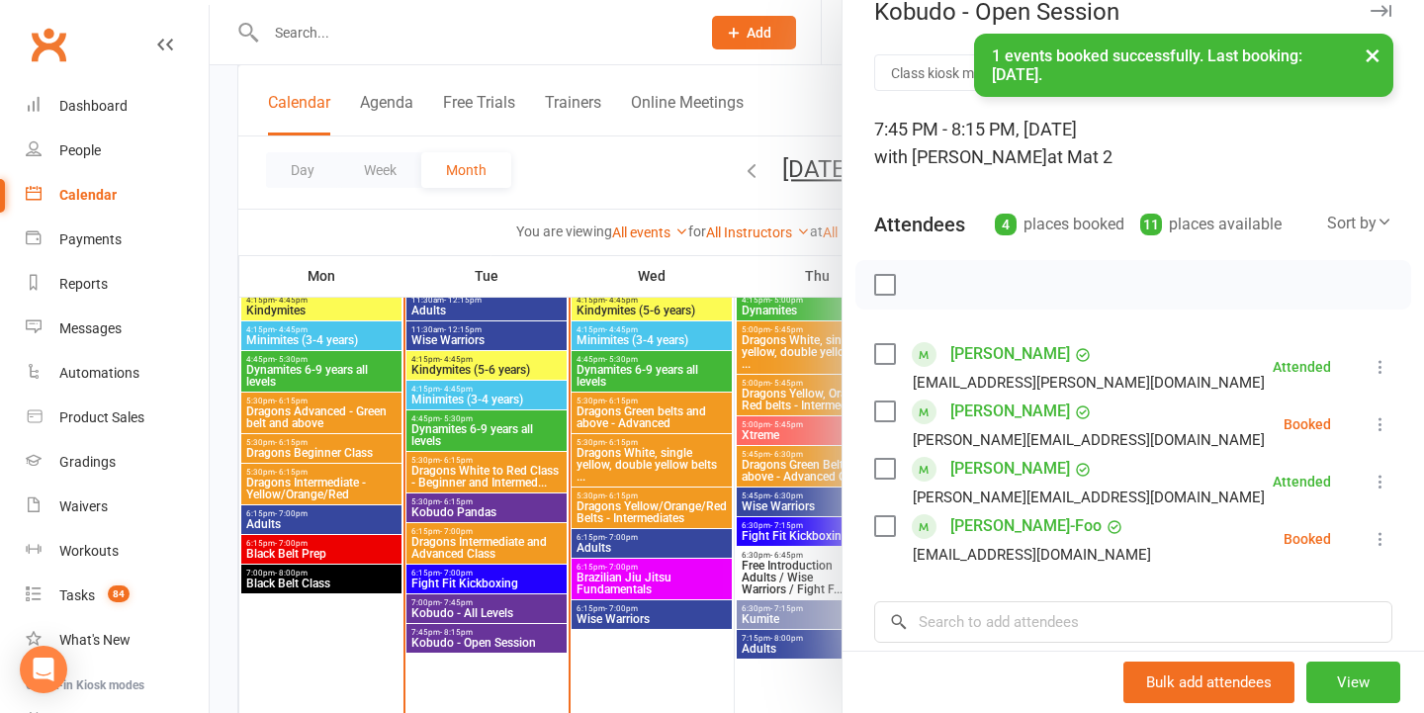
click at [728, 517] on div at bounding box center [817, 356] width 1214 height 713
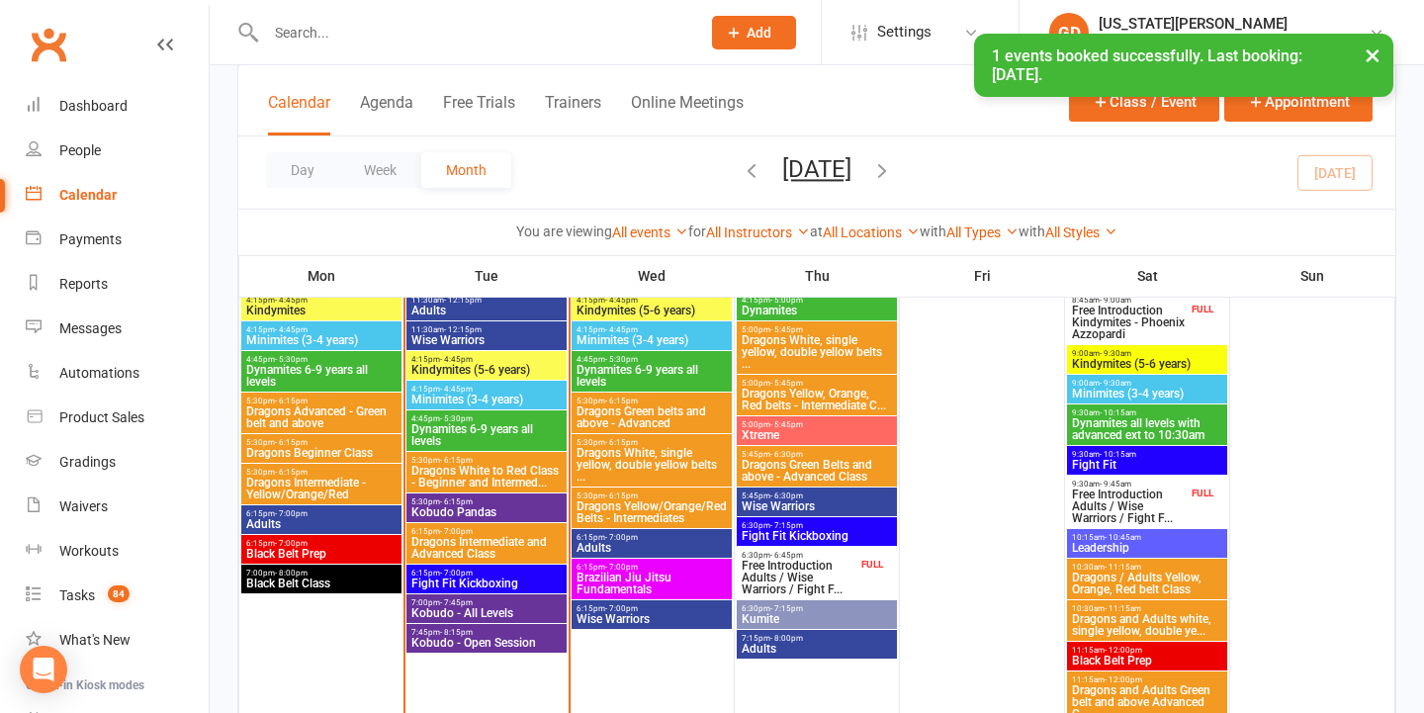
click at [462, 612] on span "Kobudo - All Levels" at bounding box center [486, 613] width 152 height 12
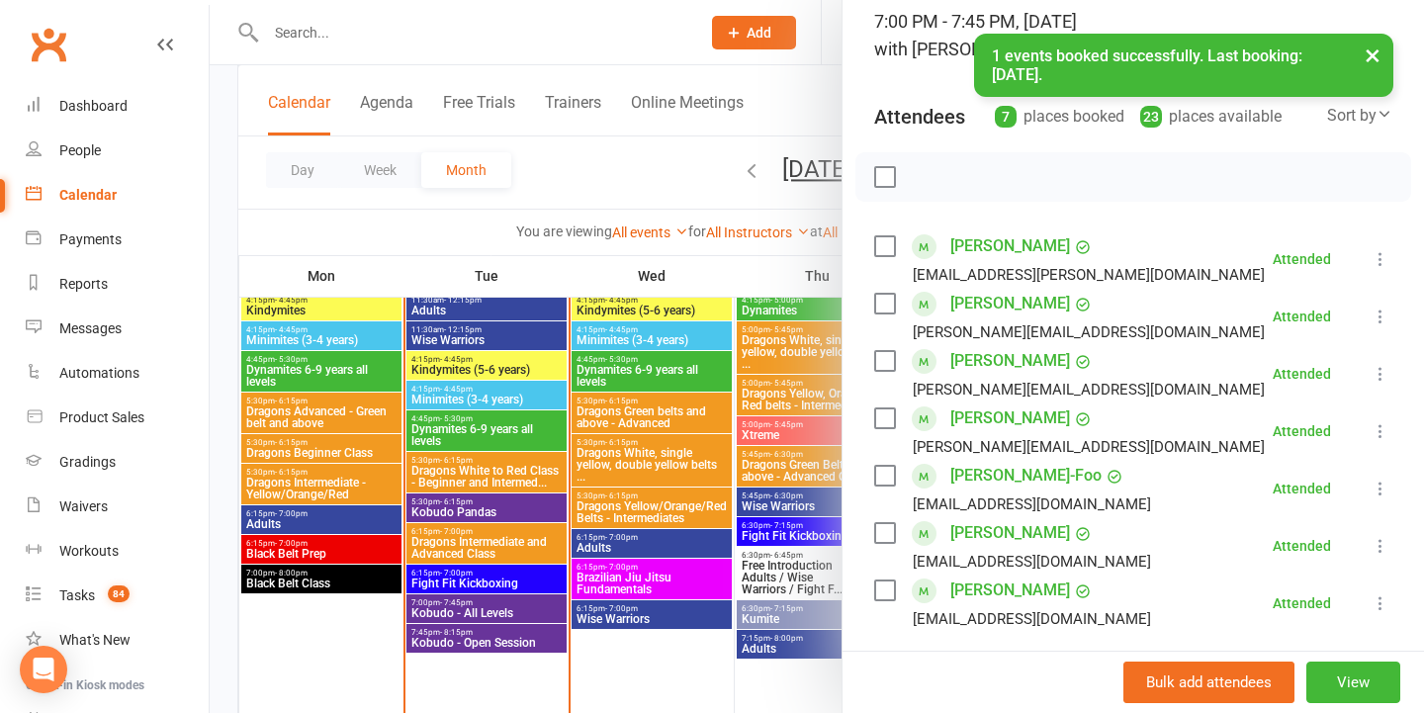
scroll to position [144, 0]
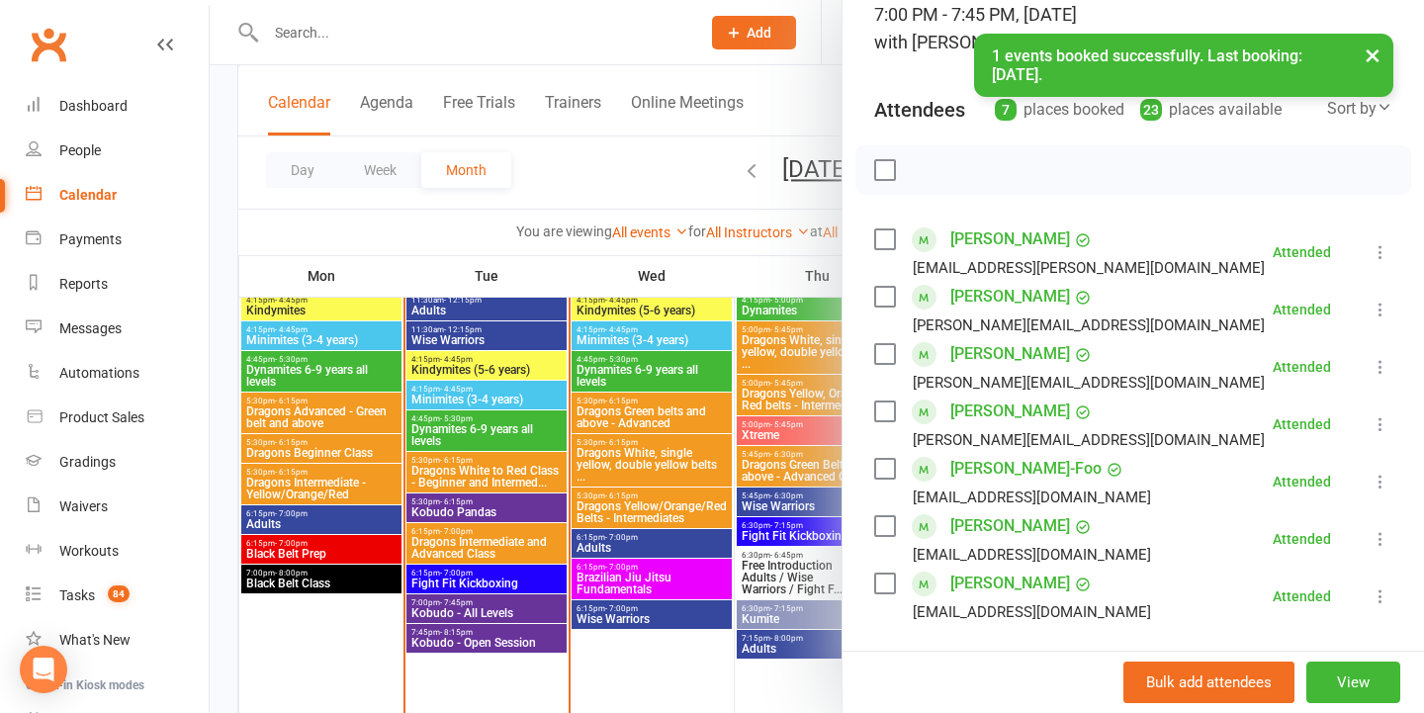
click at [624, 489] on div at bounding box center [817, 356] width 1214 height 713
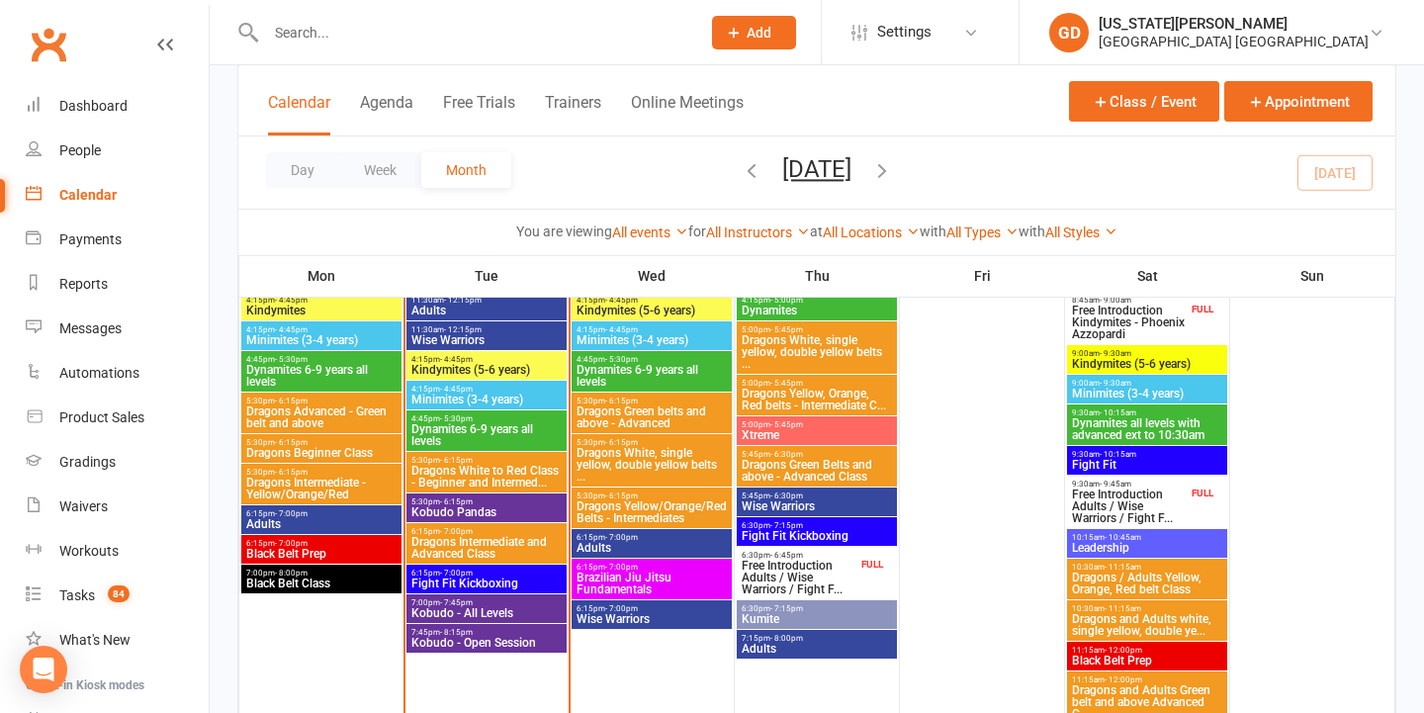
click at [495, 640] on span "Kobudo - Open Session" at bounding box center [486, 643] width 152 height 12
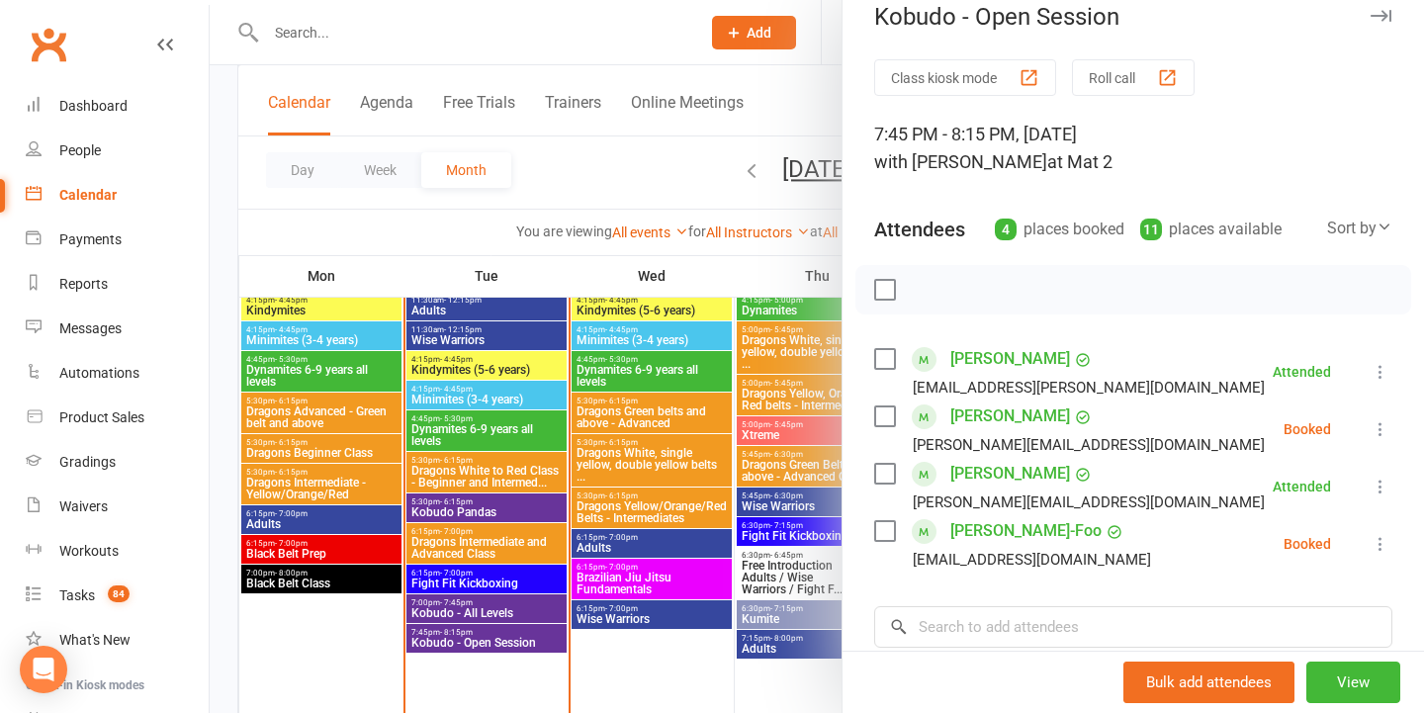
scroll to position [45, 0]
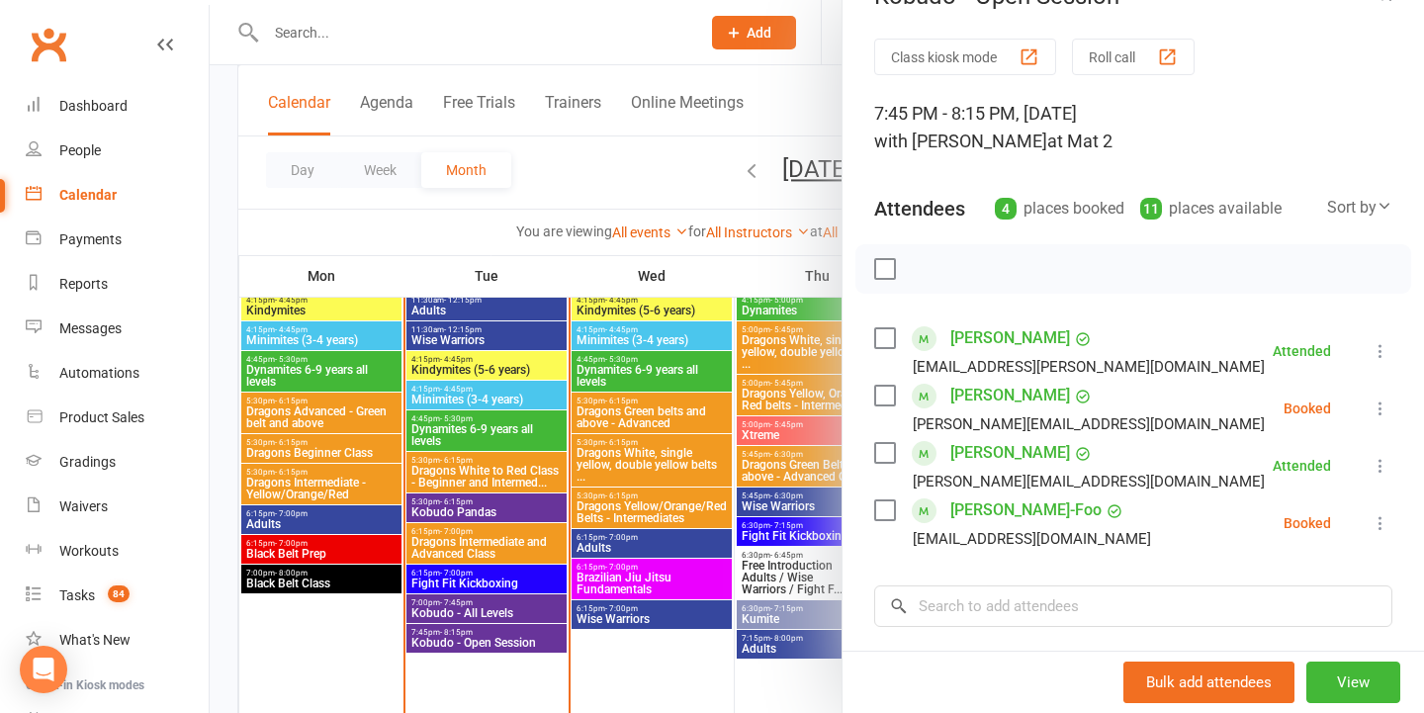
click at [1370, 406] on icon at bounding box center [1380, 408] width 20 height 20
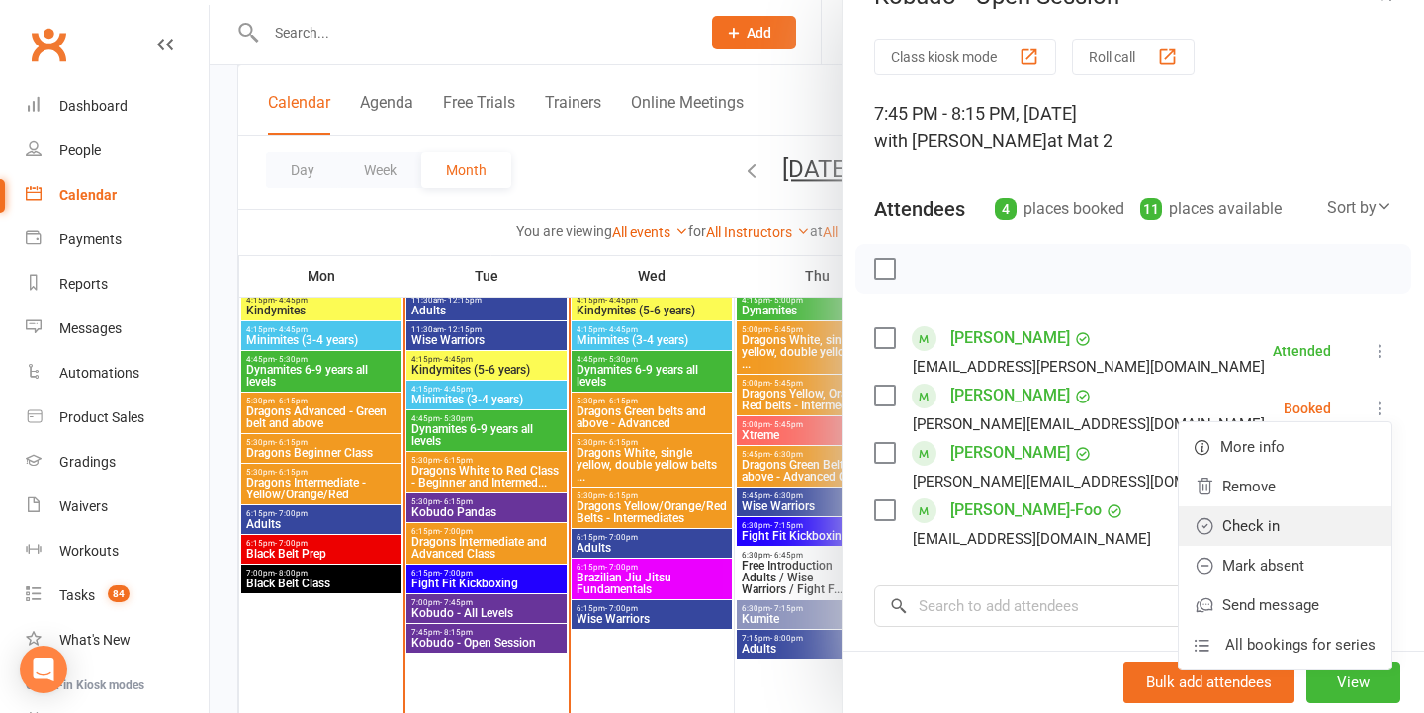
click at [1274, 544] on link "Check in" at bounding box center [1284, 526] width 213 height 40
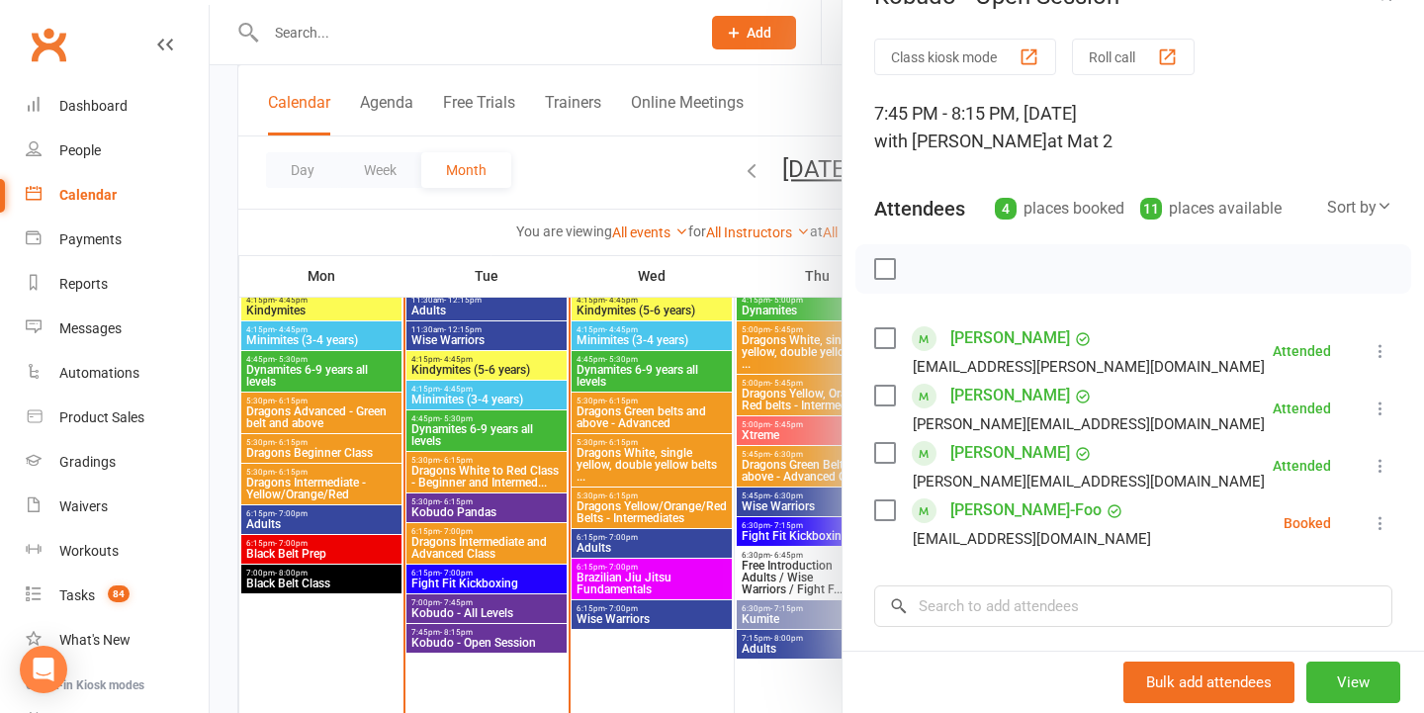
click at [1378, 529] on icon at bounding box center [1380, 523] width 20 height 20
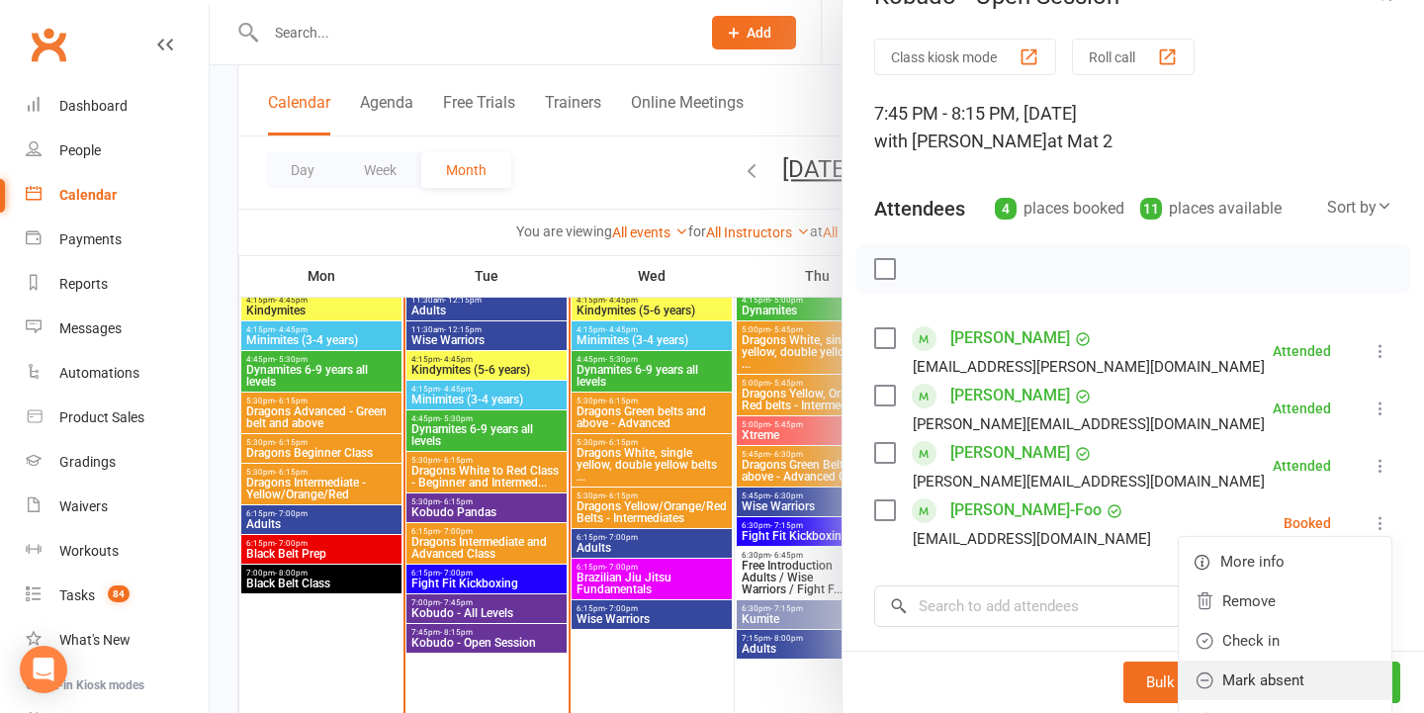
click at [1213, 660] on link "Mark absent" at bounding box center [1284, 680] width 213 height 40
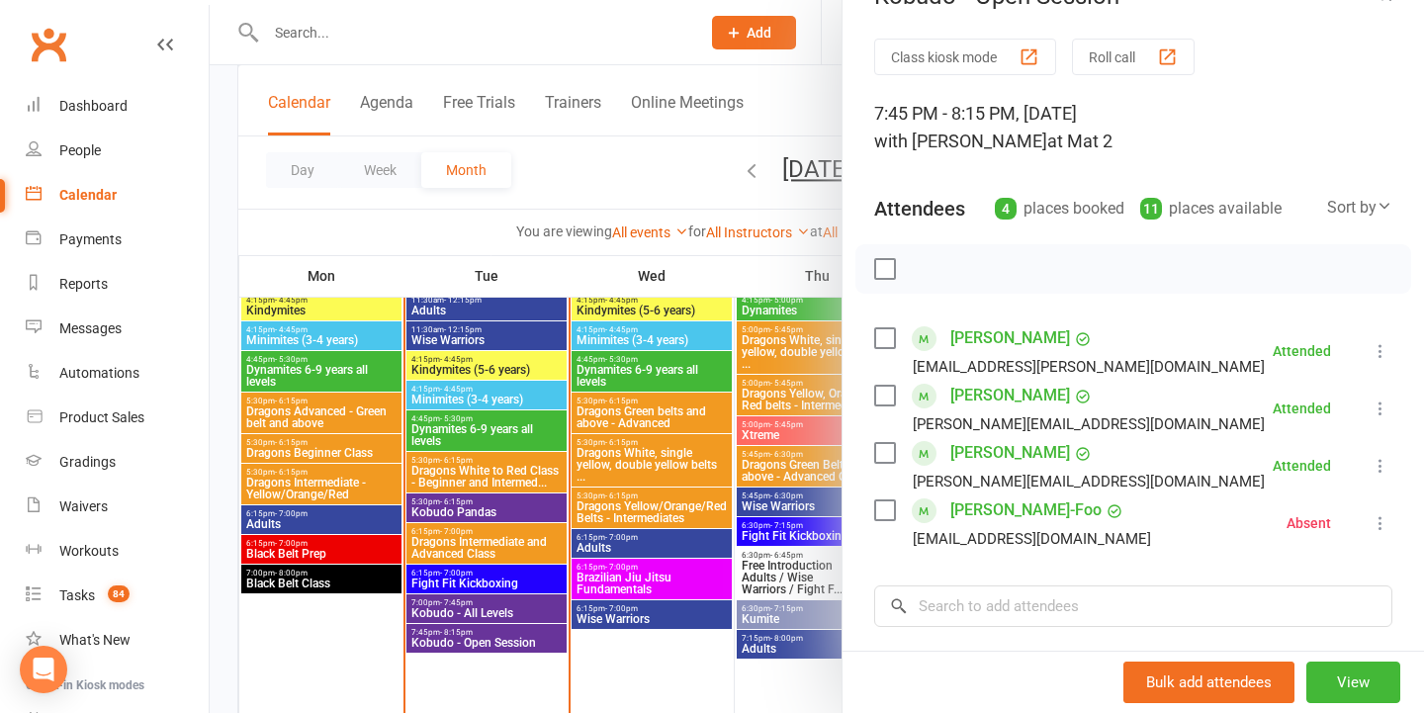
click at [1380, 526] on icon at bounding box center [1380, 523] width 20 height 20
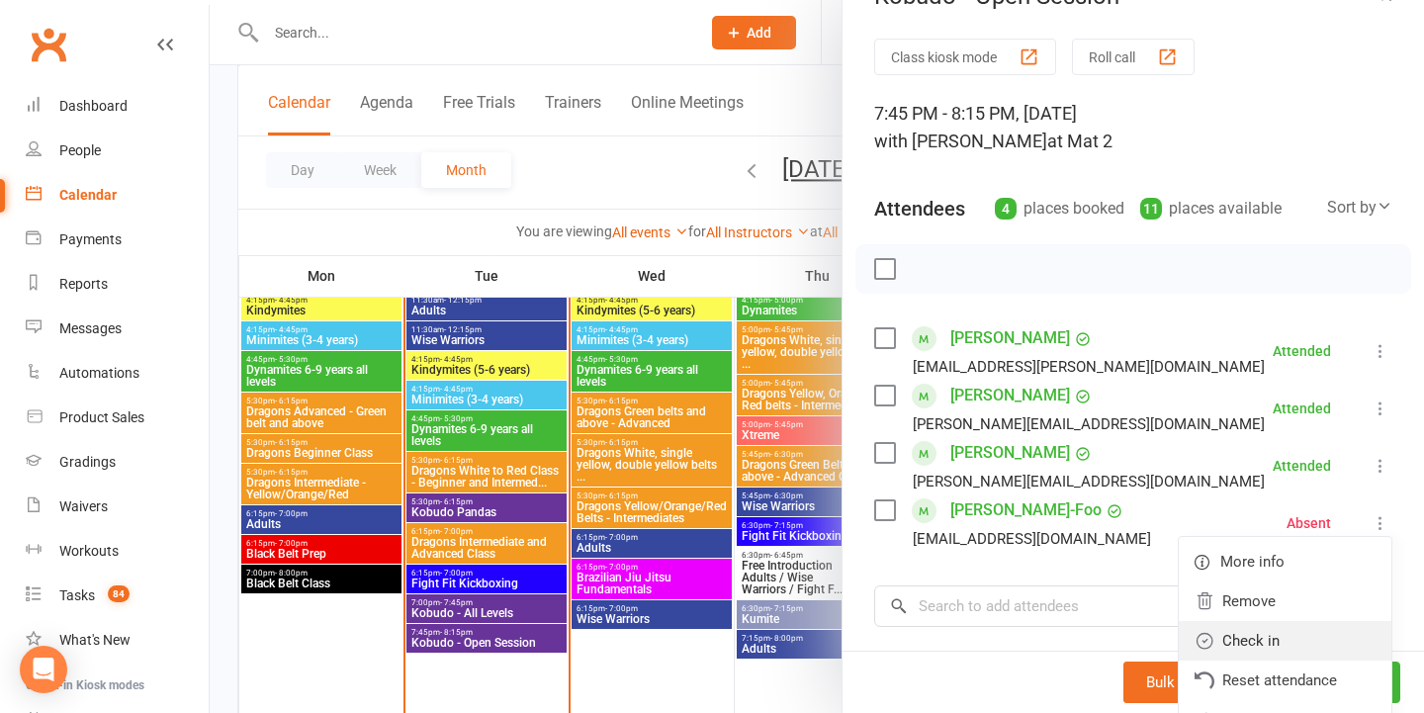
click at [1250, 634] on link "Check in" at bounding box center [1284, 641] width 213 height 40
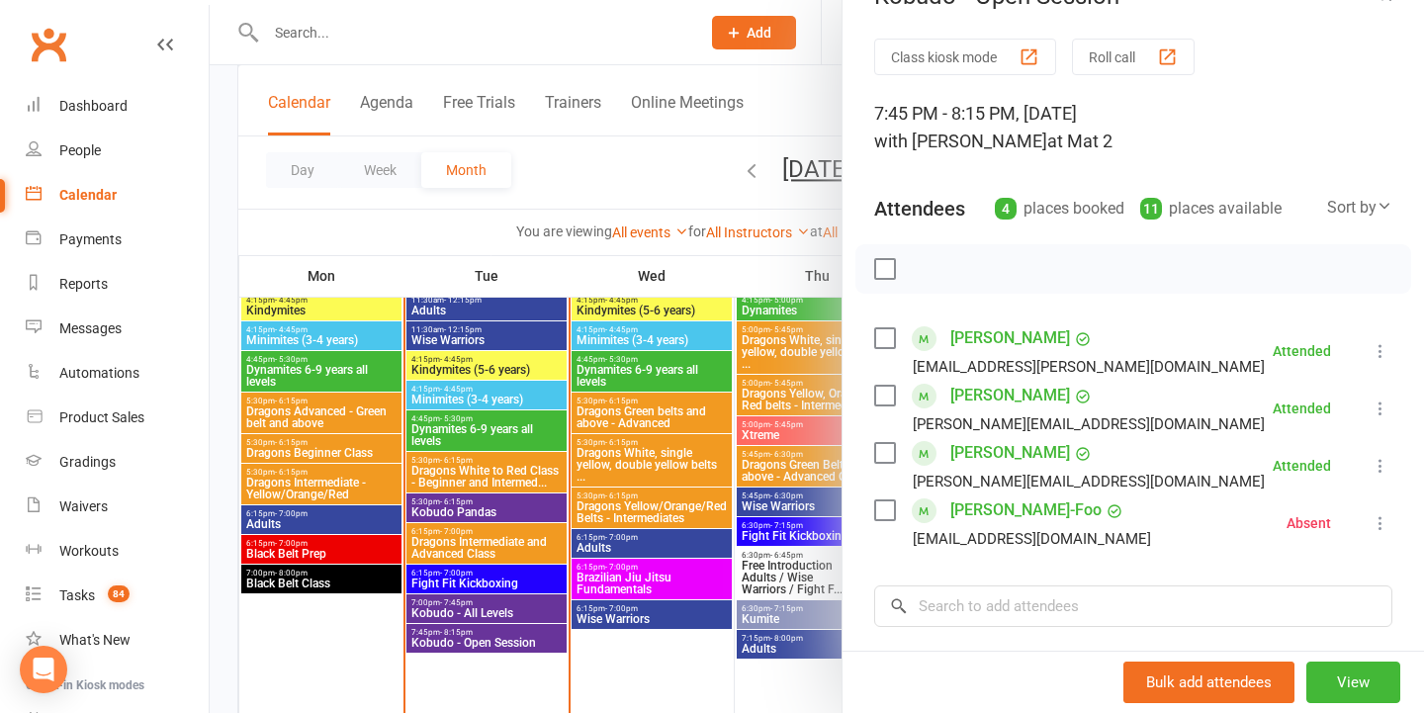
click at [677, 491] on div at bounding box center [817, 356] width 1214 height 713
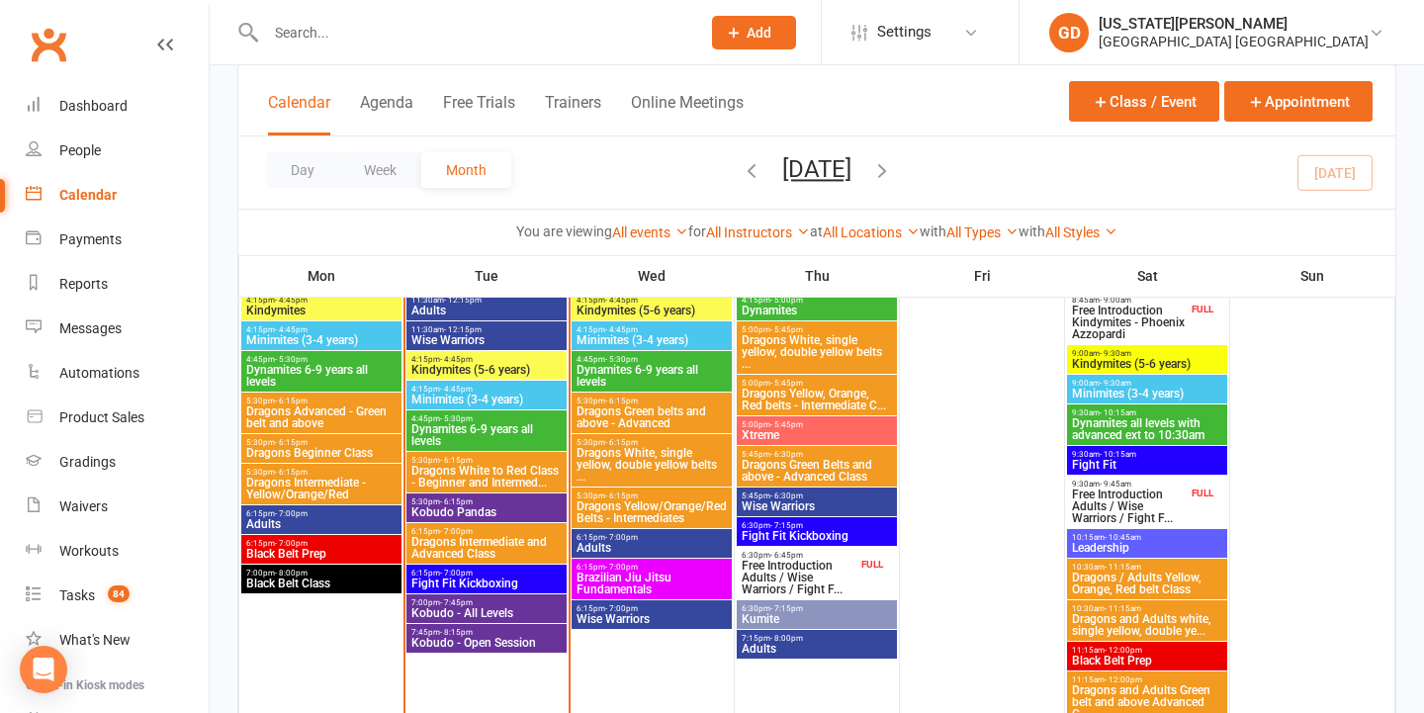
click at [604, 305] on span "Kindymites (5-6 years)" at bounding box center [651, 310] width 152 height 12
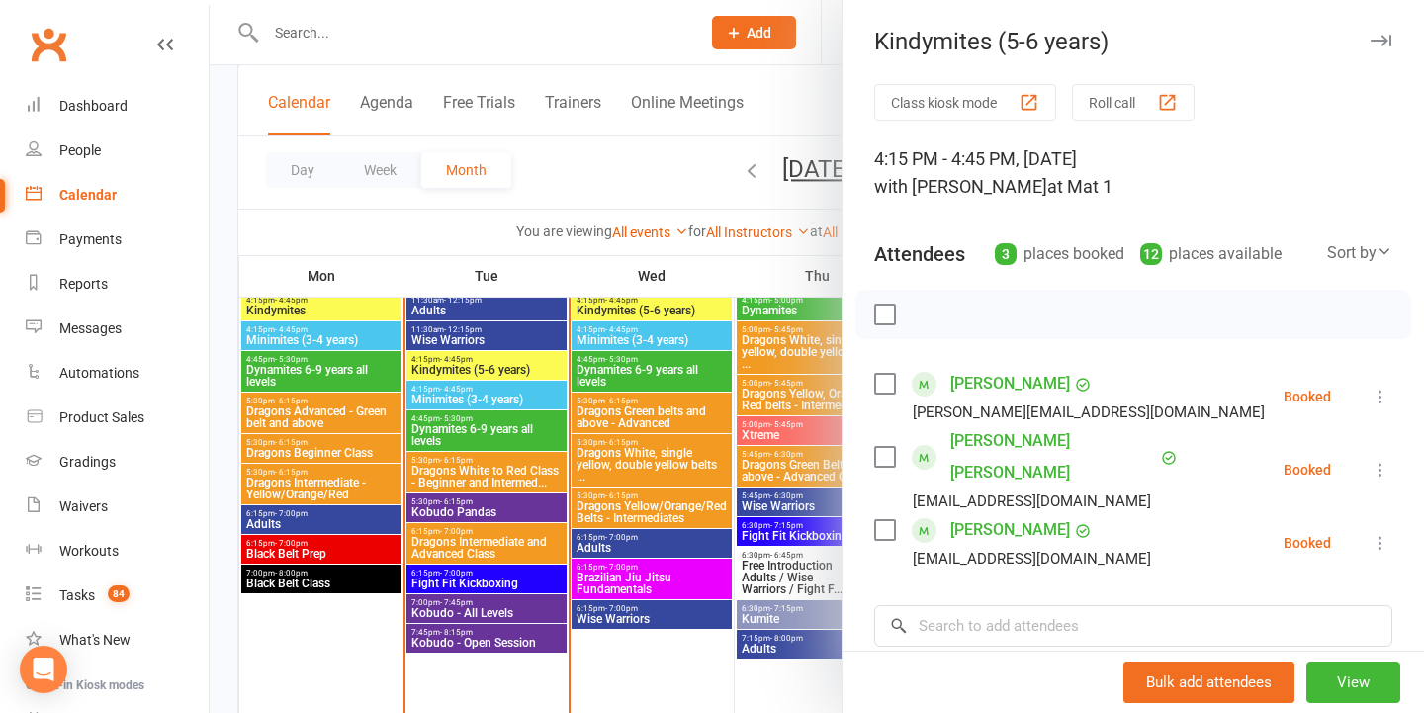
click at [521, 303] on div at bounding box center [817, 356] width 1214 height 713
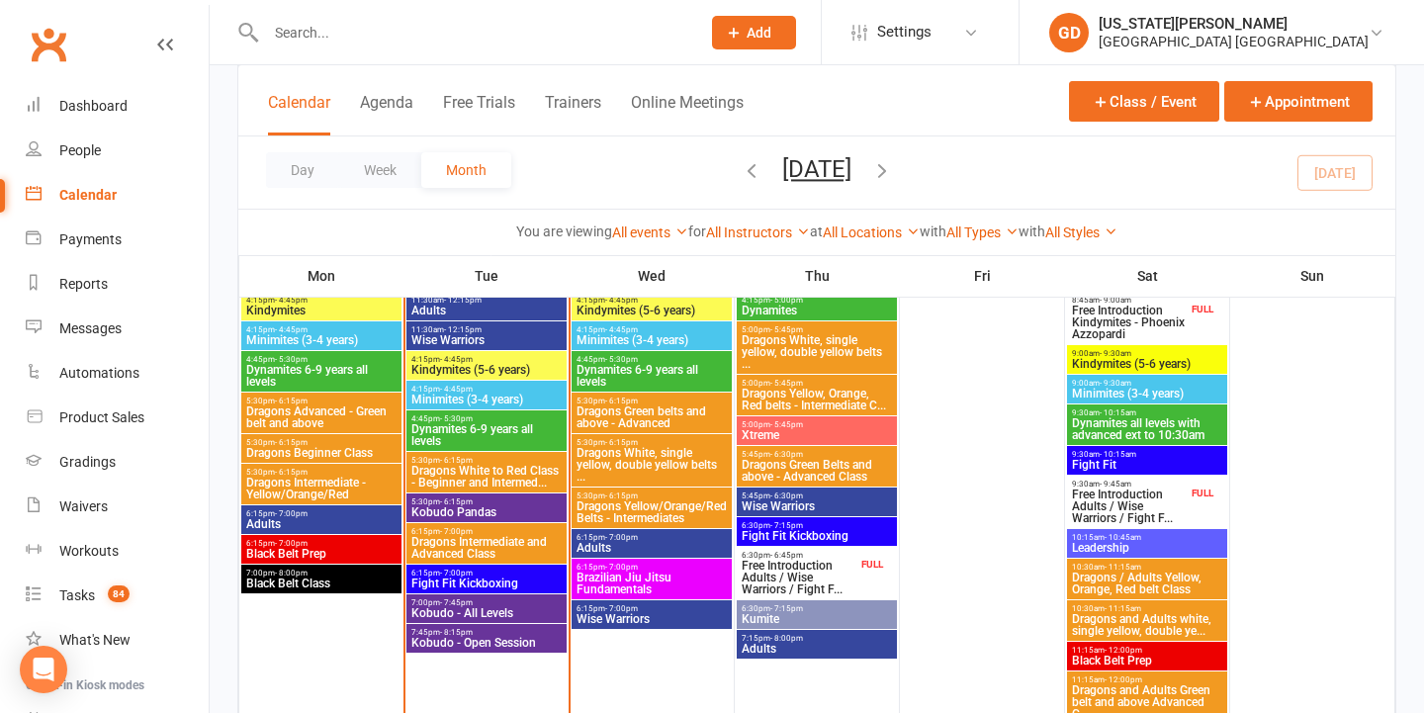
click at [836, 558] on span "6:30pm - 6:45pm" at bounding box center [798, 555] width 117 height 9
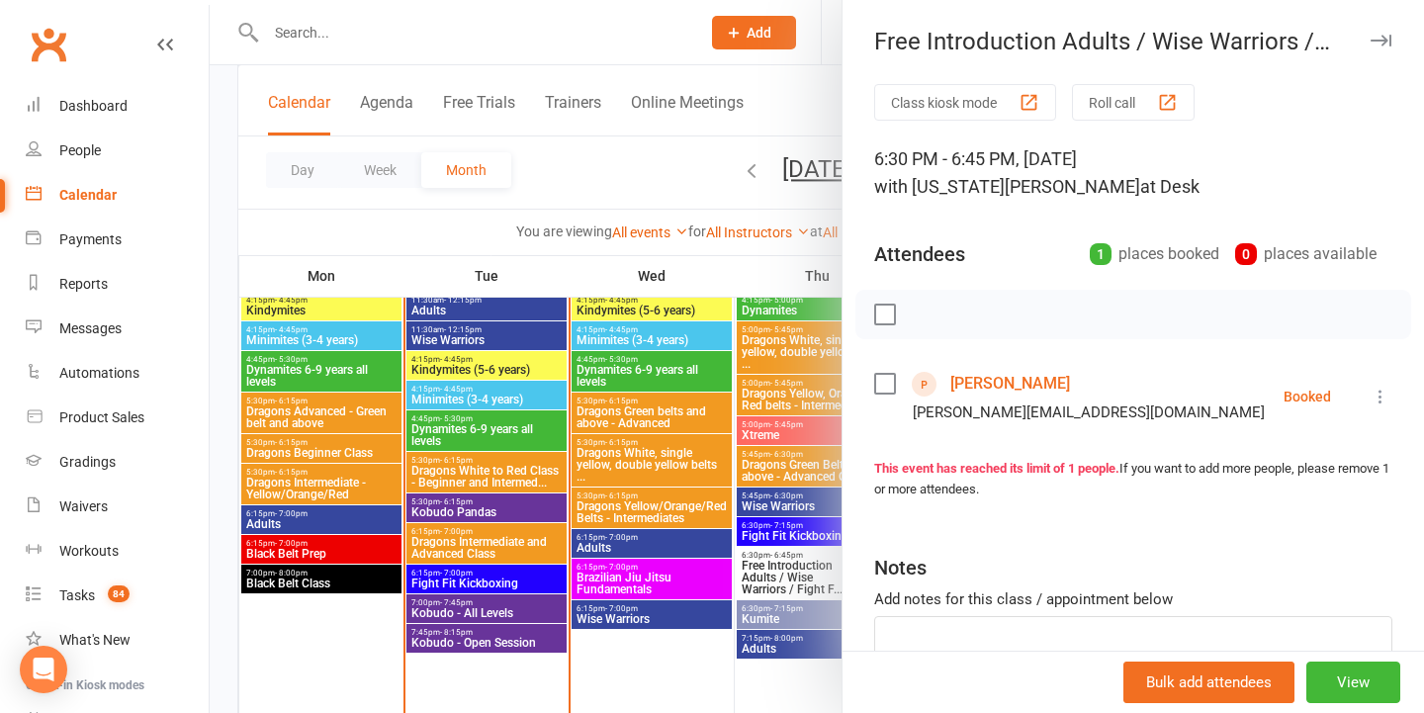
click at [695, 494] on div at bounding box center [817, 356] width 1214 height 713
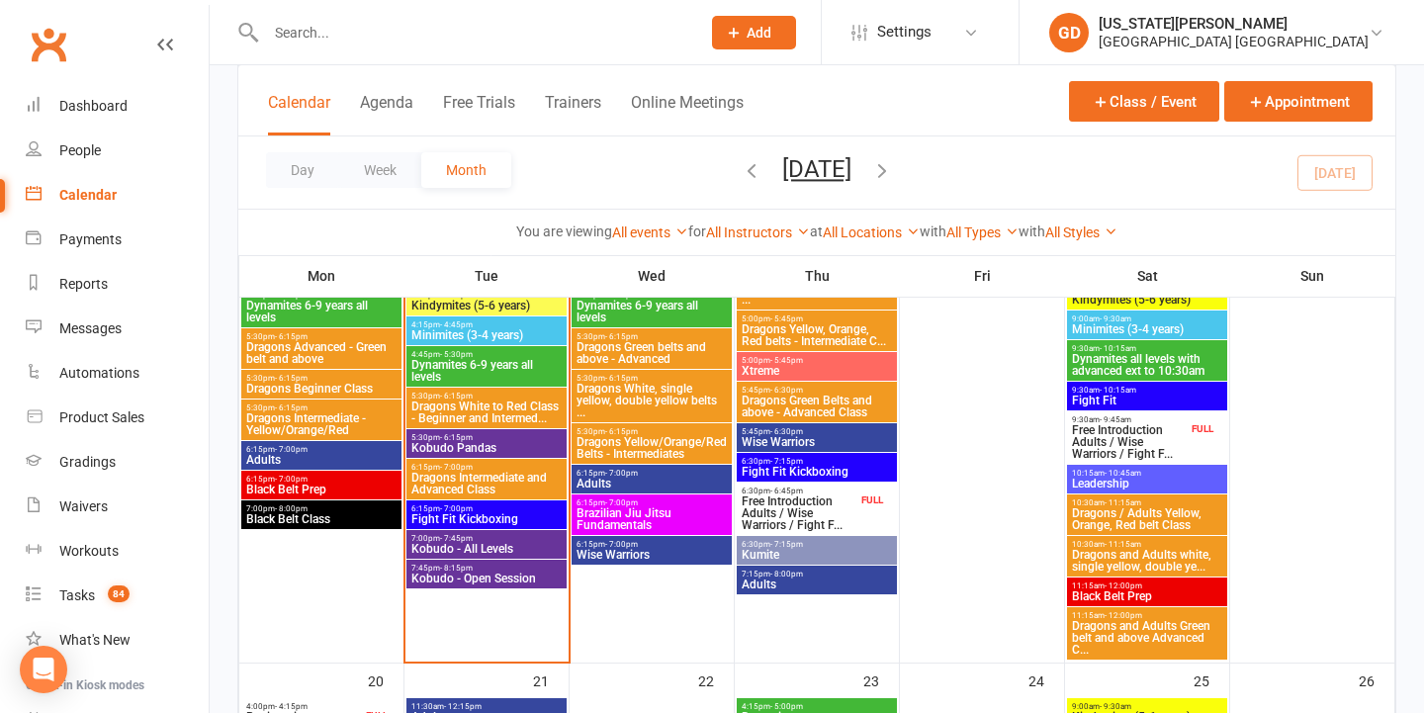
scroll to position [992, 0]
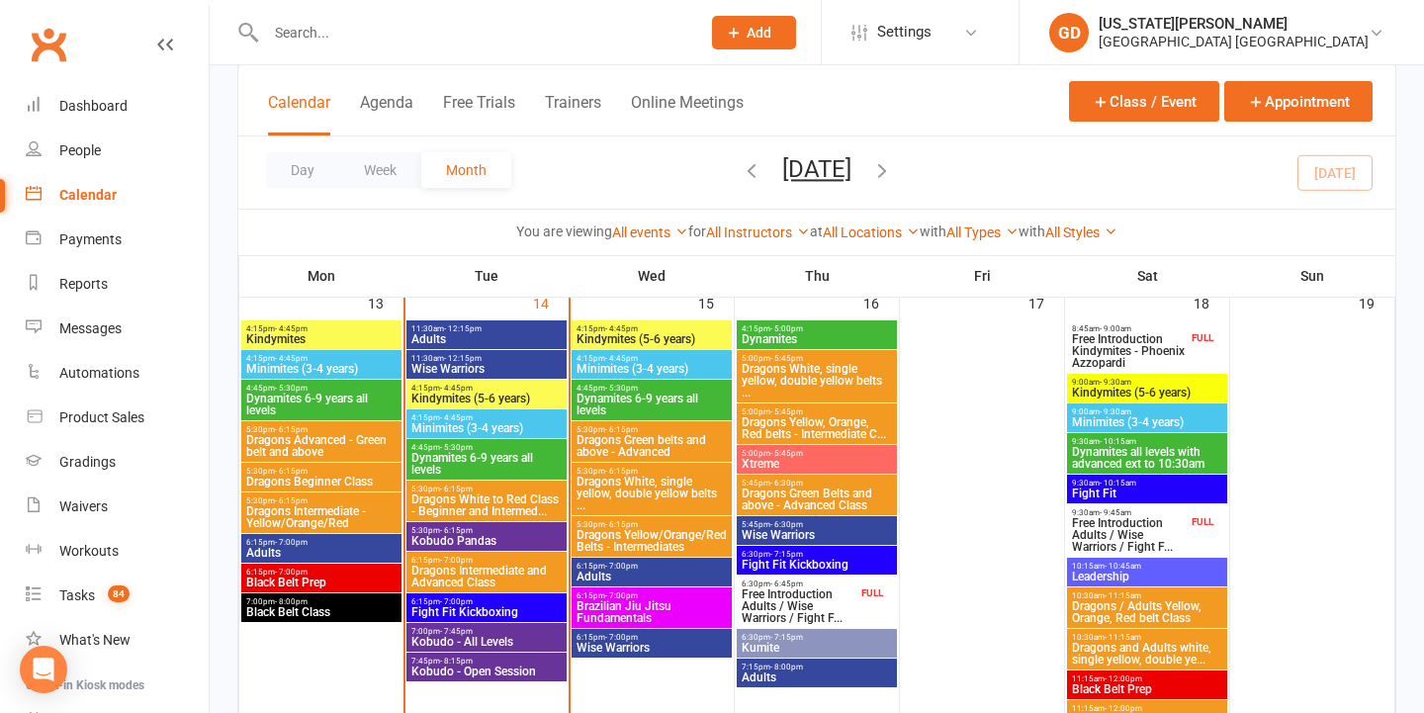
click at [444, 603] on span "- 7:00pm" at bounding box center [456, 601] width 33 height 9
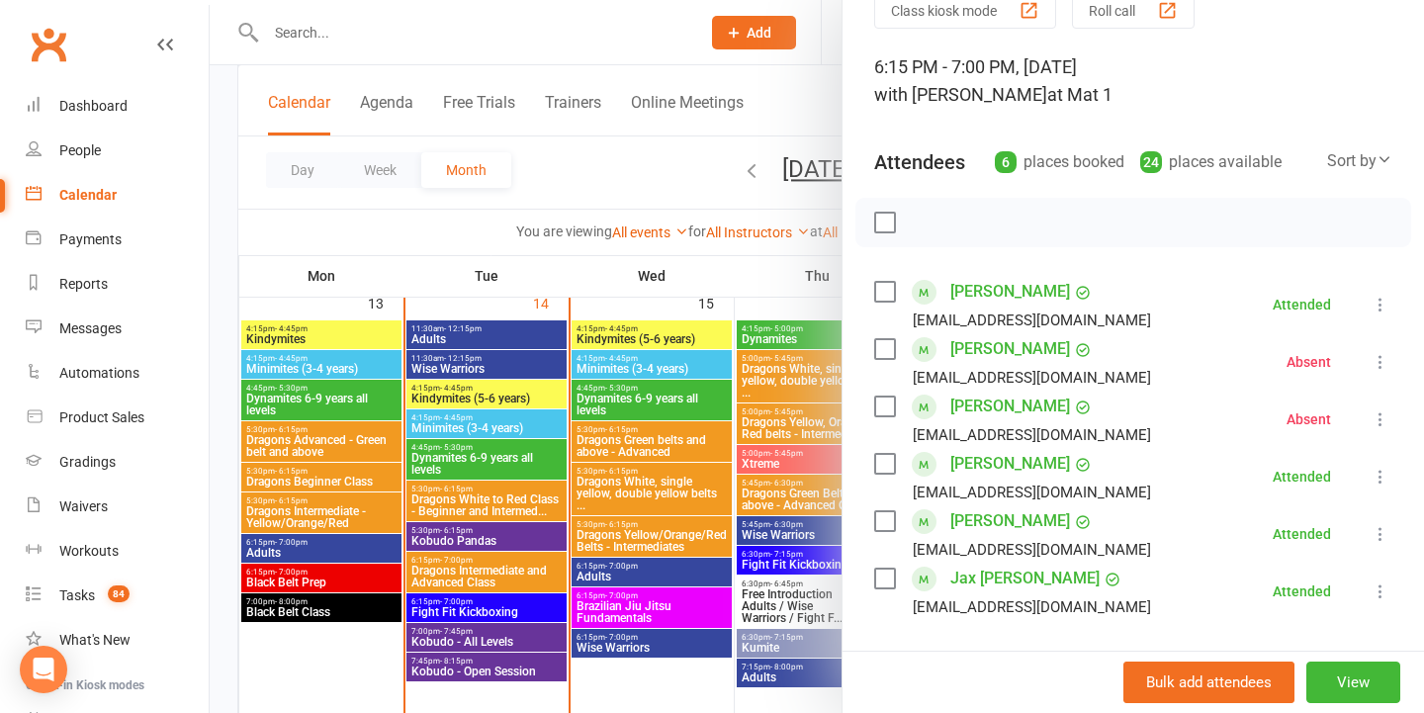
scroll to position [124, 0]
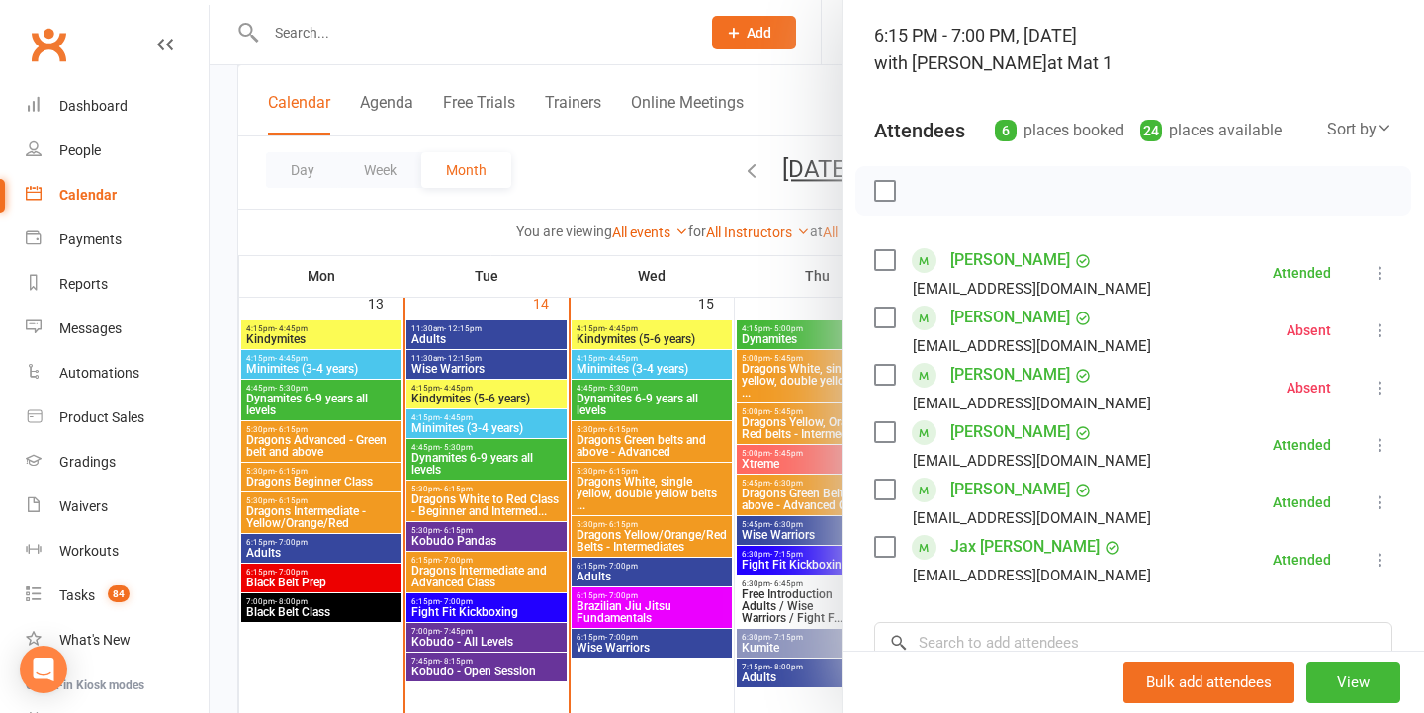
click at [652, 454] on div at bounding box center [817, 356] width 1214 height 713
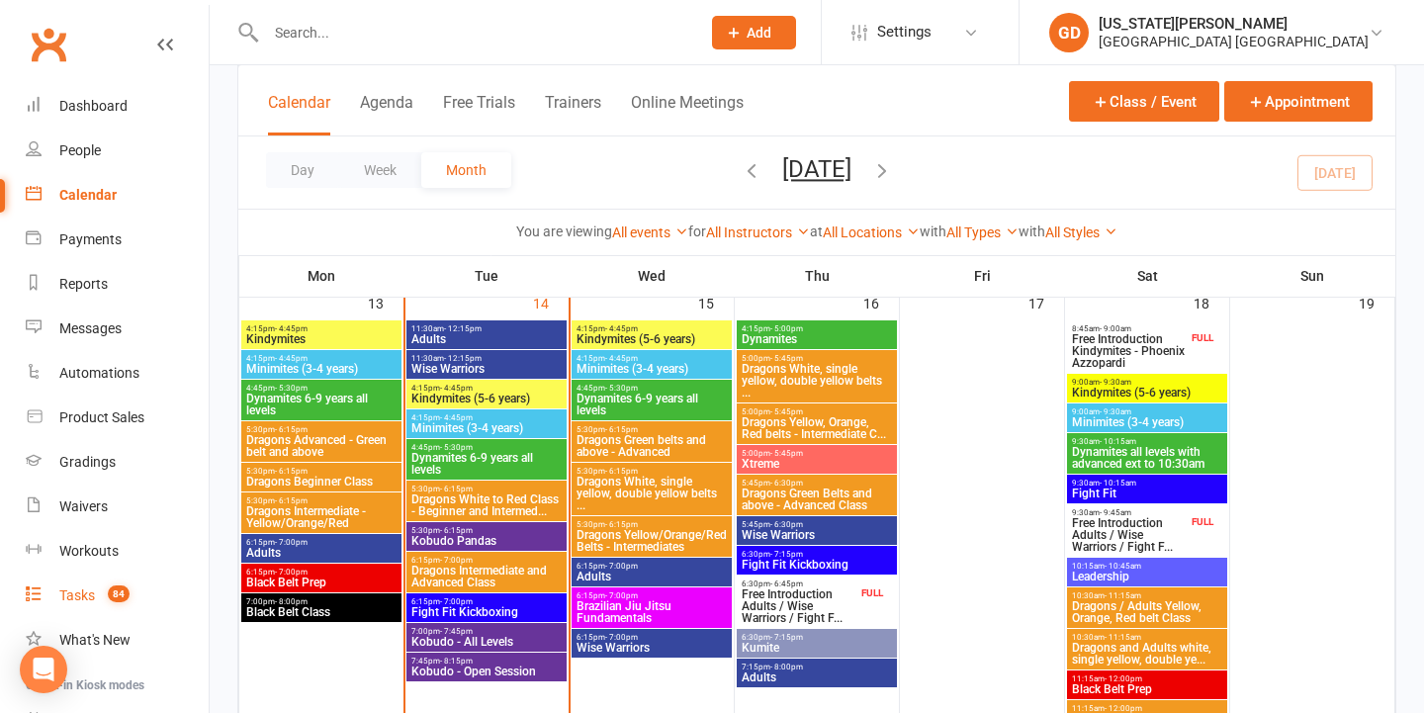
click at [91, 600] on div "Tasks" at bounding box center [77, 595] width 36 height 16
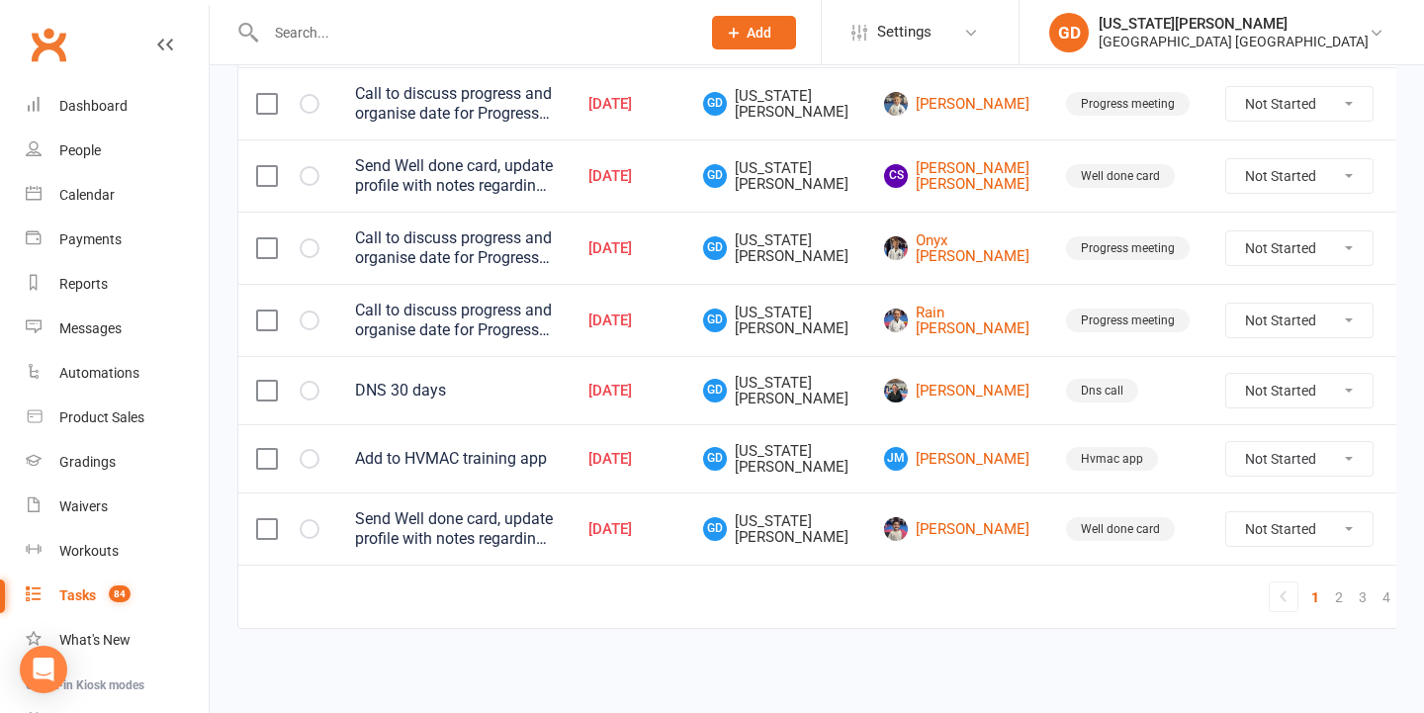
scroll to position [1624, 0]
click at [1327, 583] on link "2" at bounding box center [1339, 597] width 24 height 28
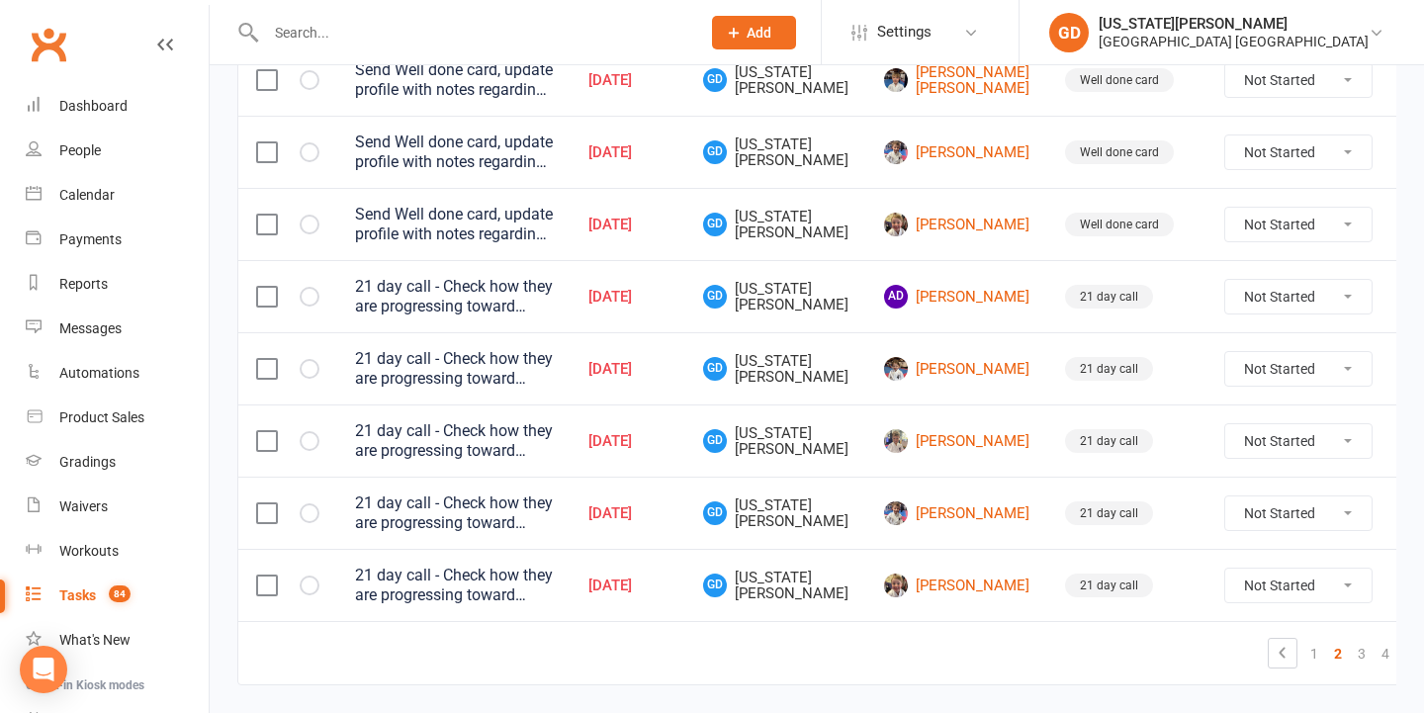
scroll to position [1548, 0]
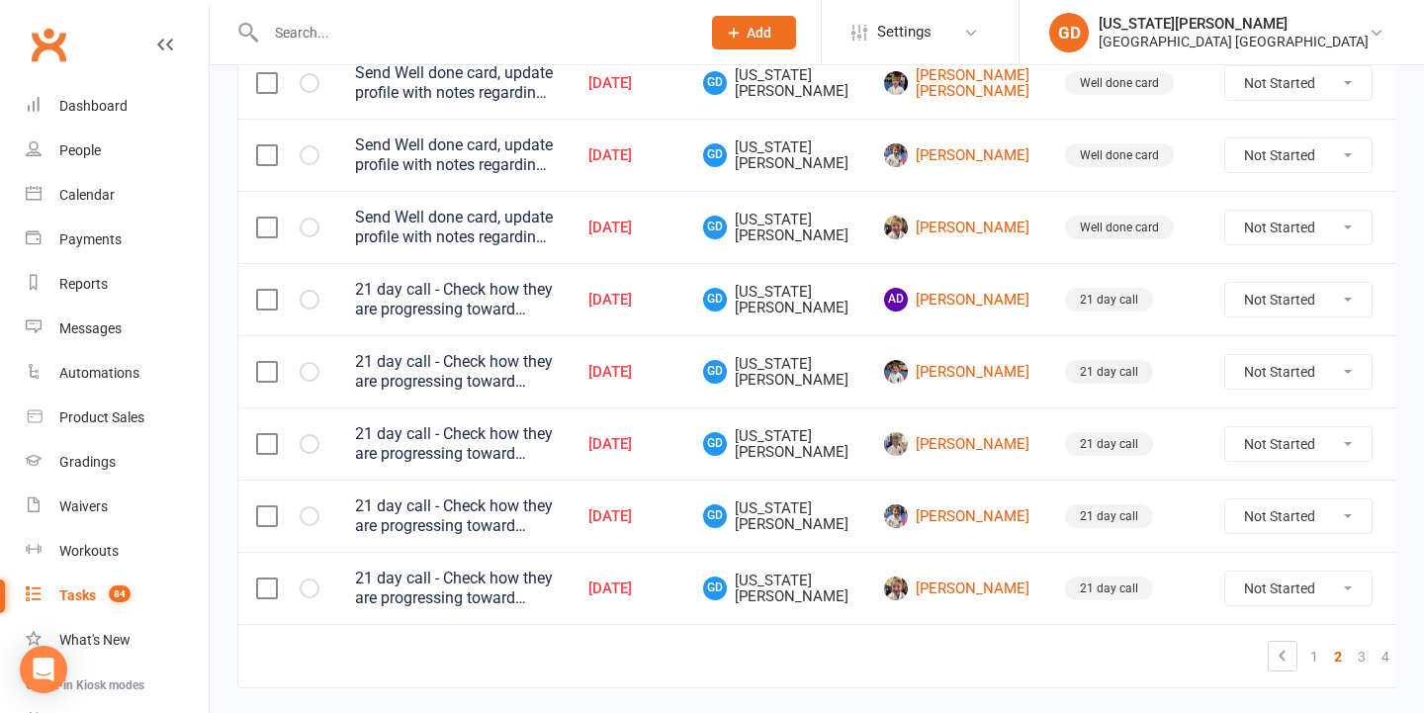
click at [566, 34] on input "text" at bounding box center [473, 33] width 426 height 28
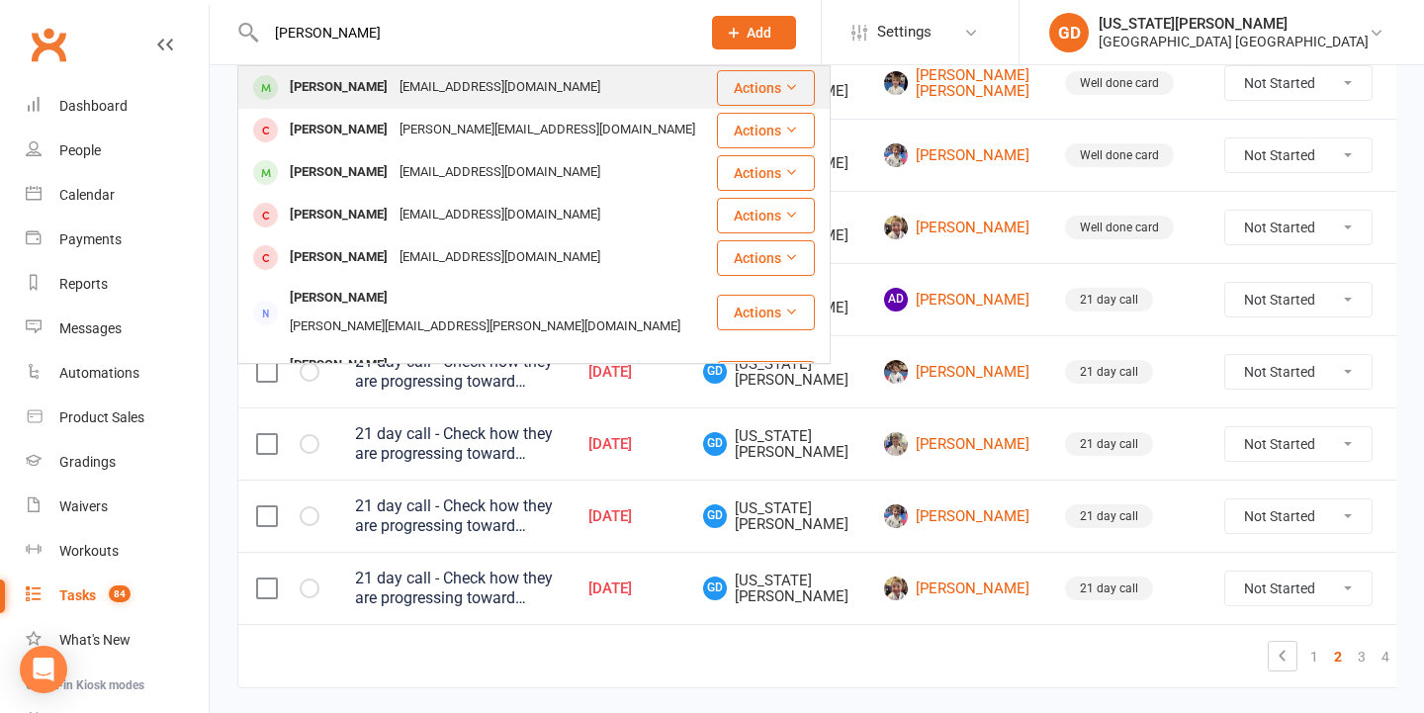
type input "judit macfarlane"
click at [538, 90] on div "juditmacfarlane@gmail.com" at bounding box center [499, 87] width 213 height 29
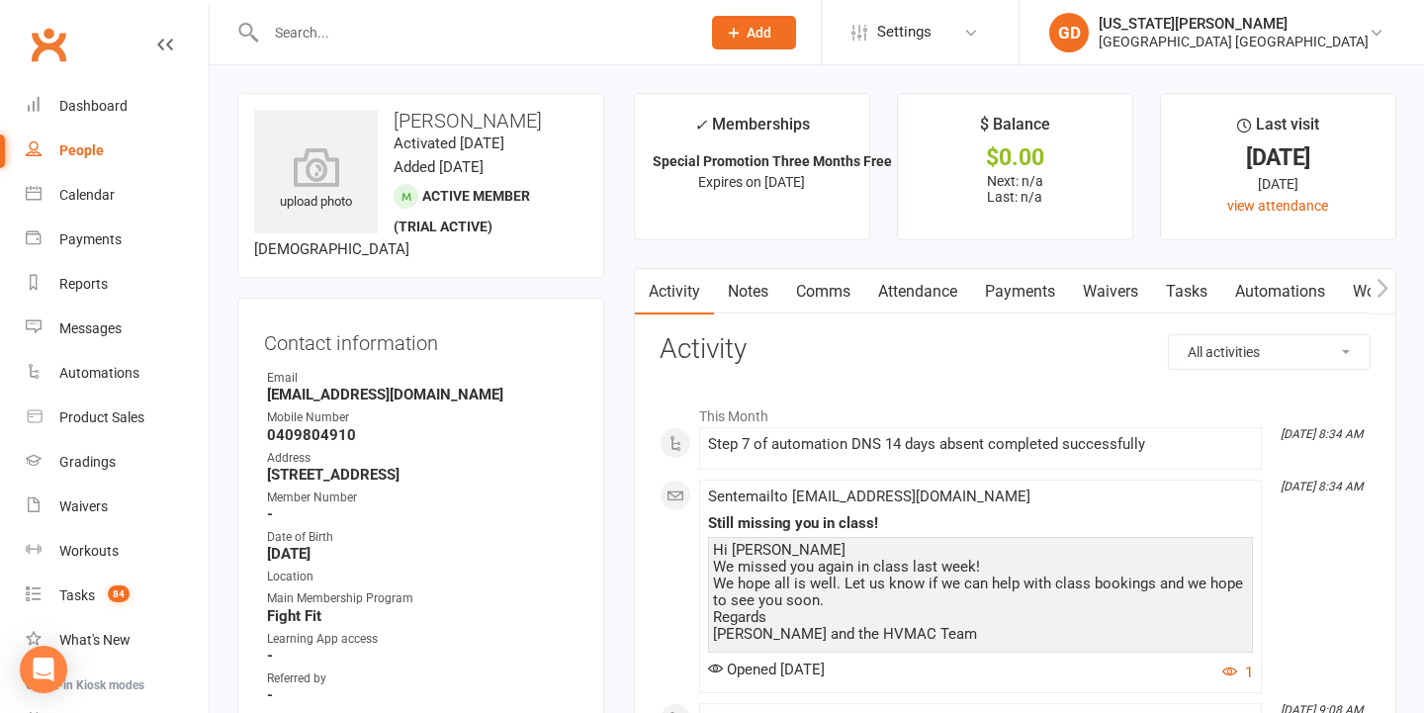
click at [923, 298] on link "Attendance" at bounding box center [917, 291] width 107 height 45
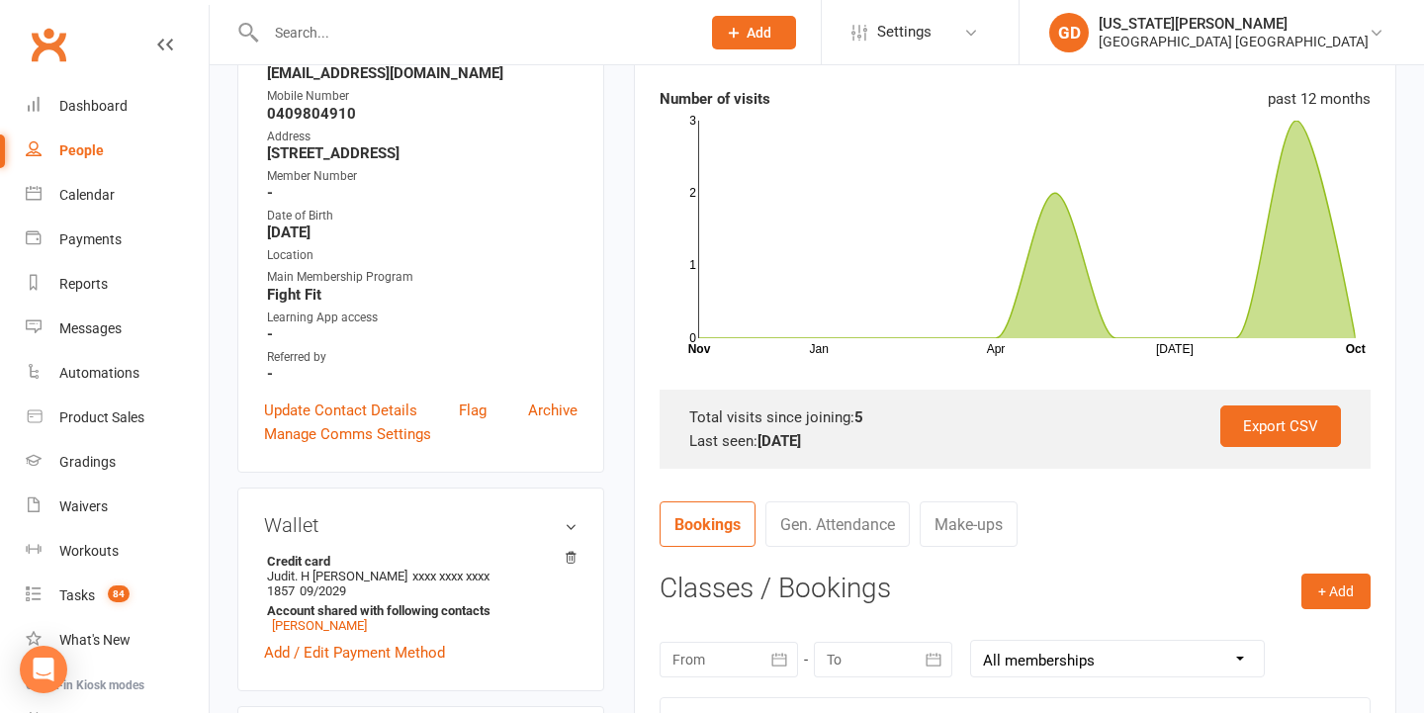
scroll to position [247, 0]
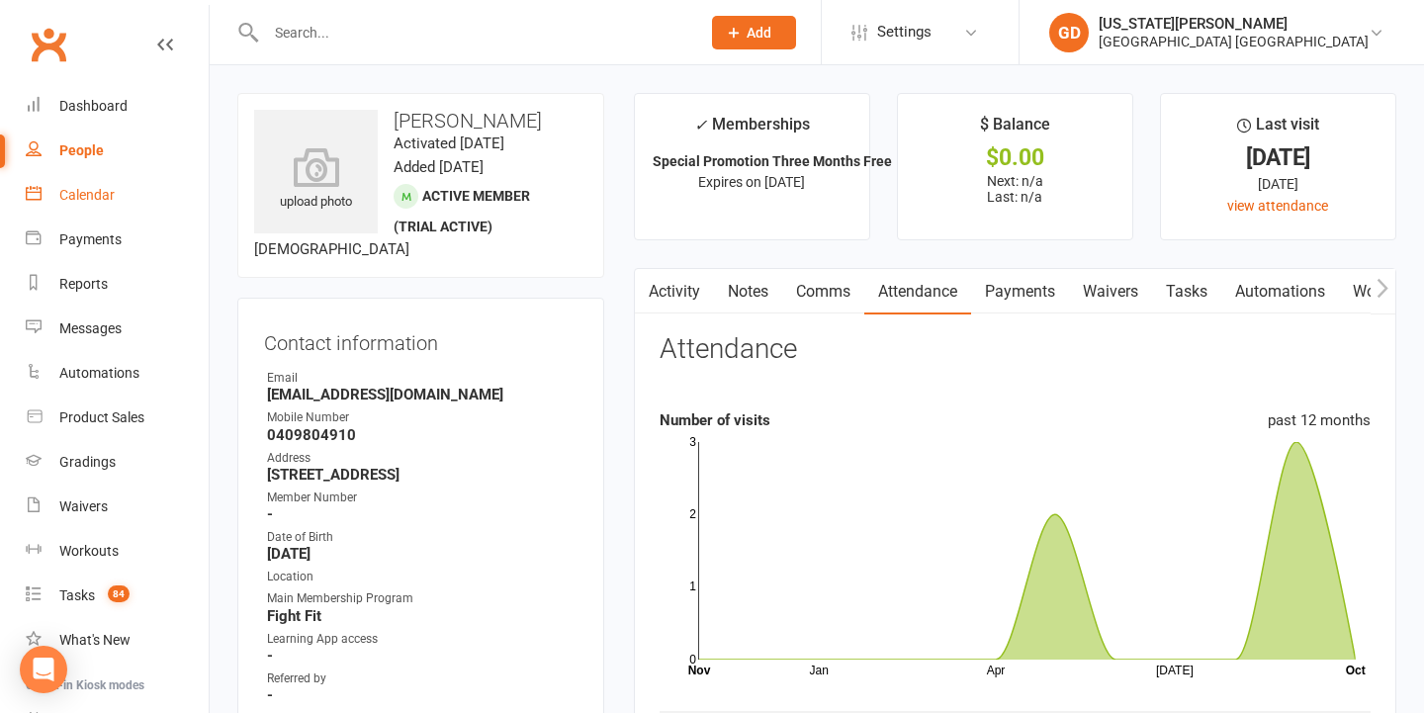
click at [95, 185] on link "Calendar" at bounding box center [117, 195] width 183 height 44
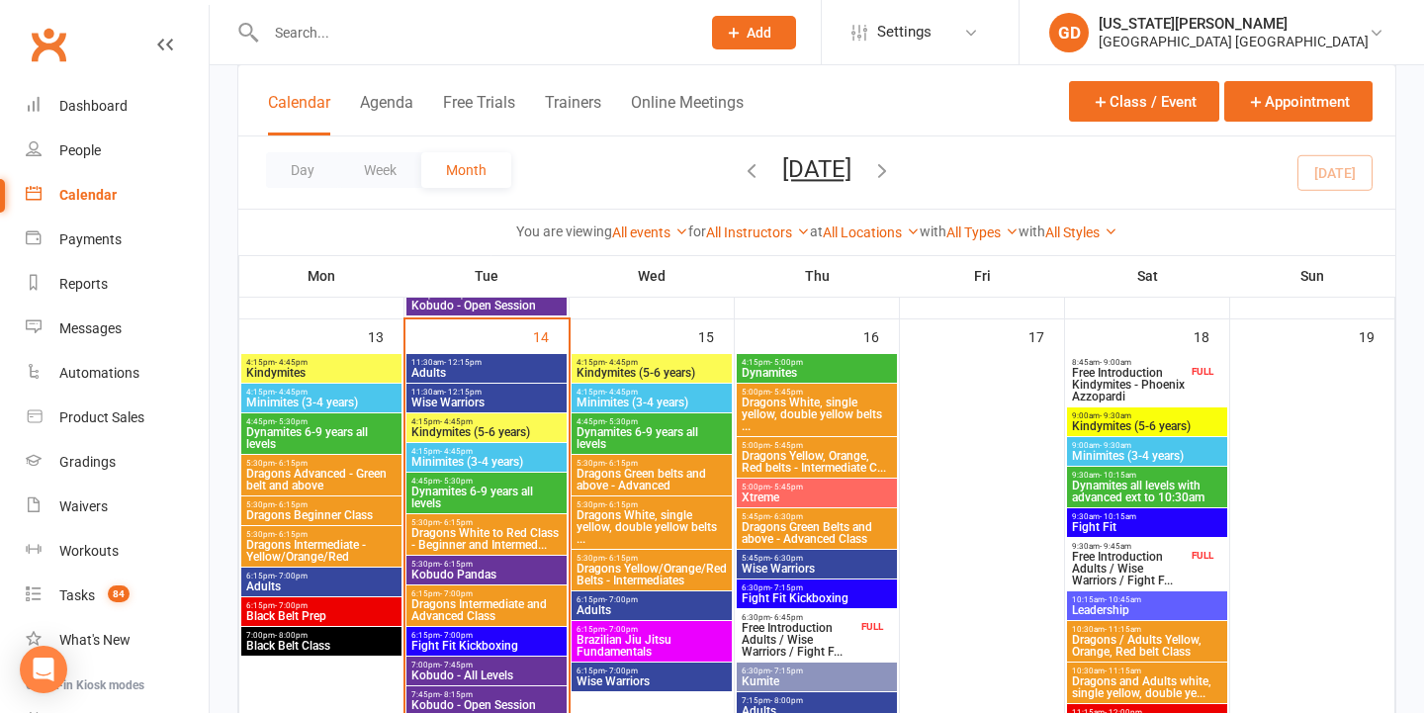
scroll to position [966, 0]
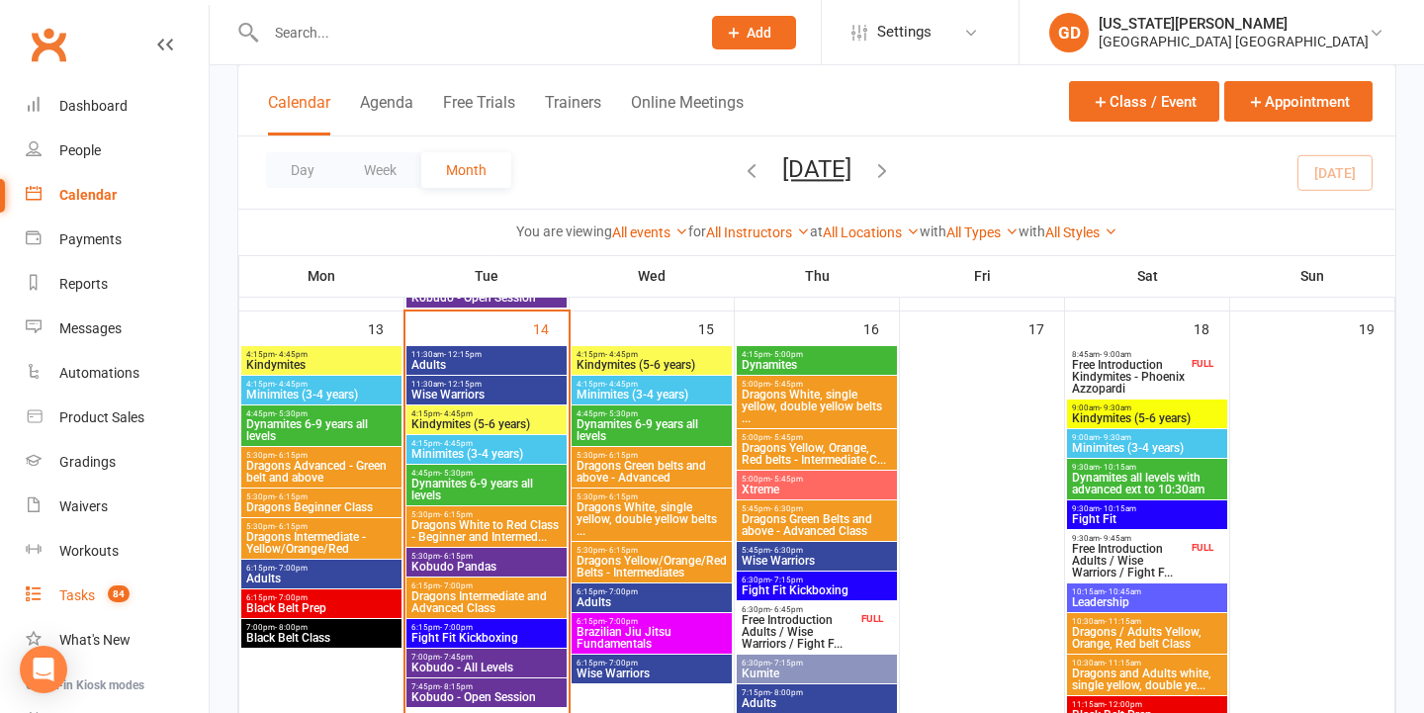
click at [126, 596] on span "84" at bounding box center [119, 593] width 22 height 17
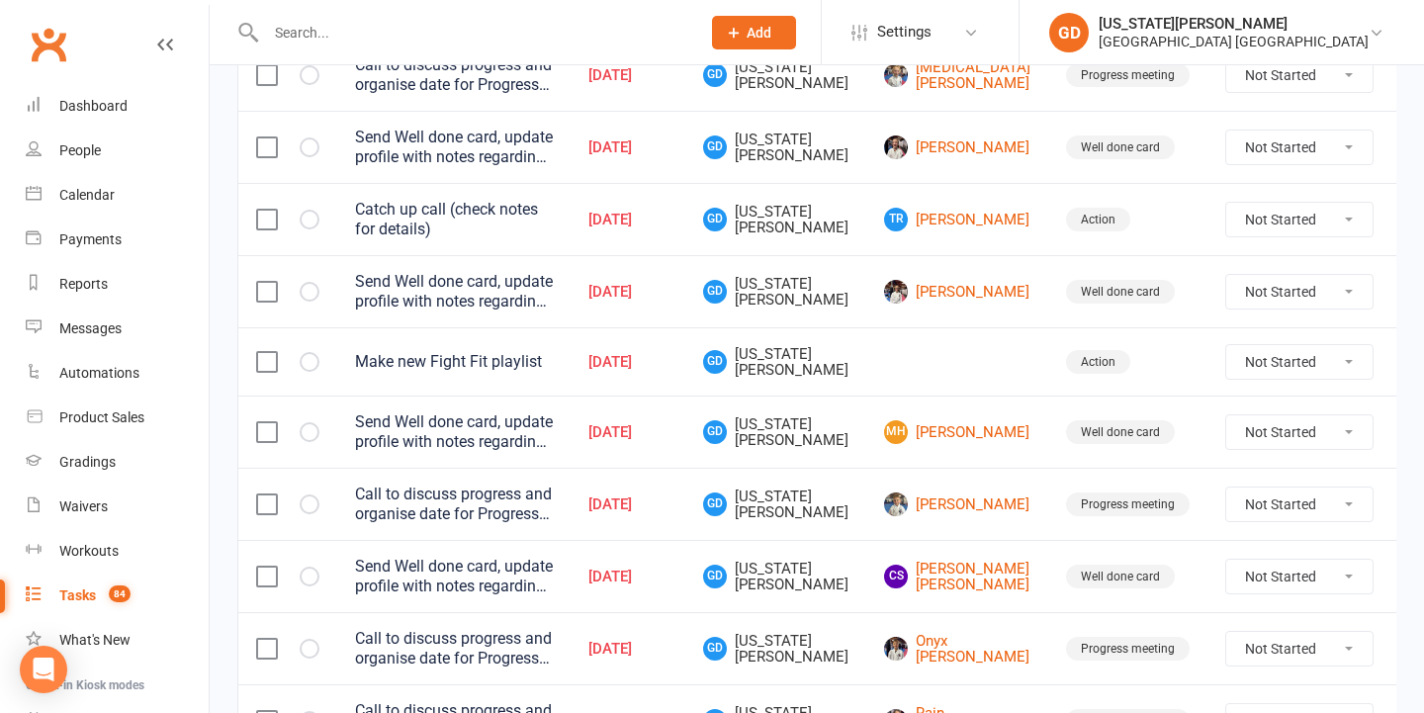
scroll to position [1624, 0]
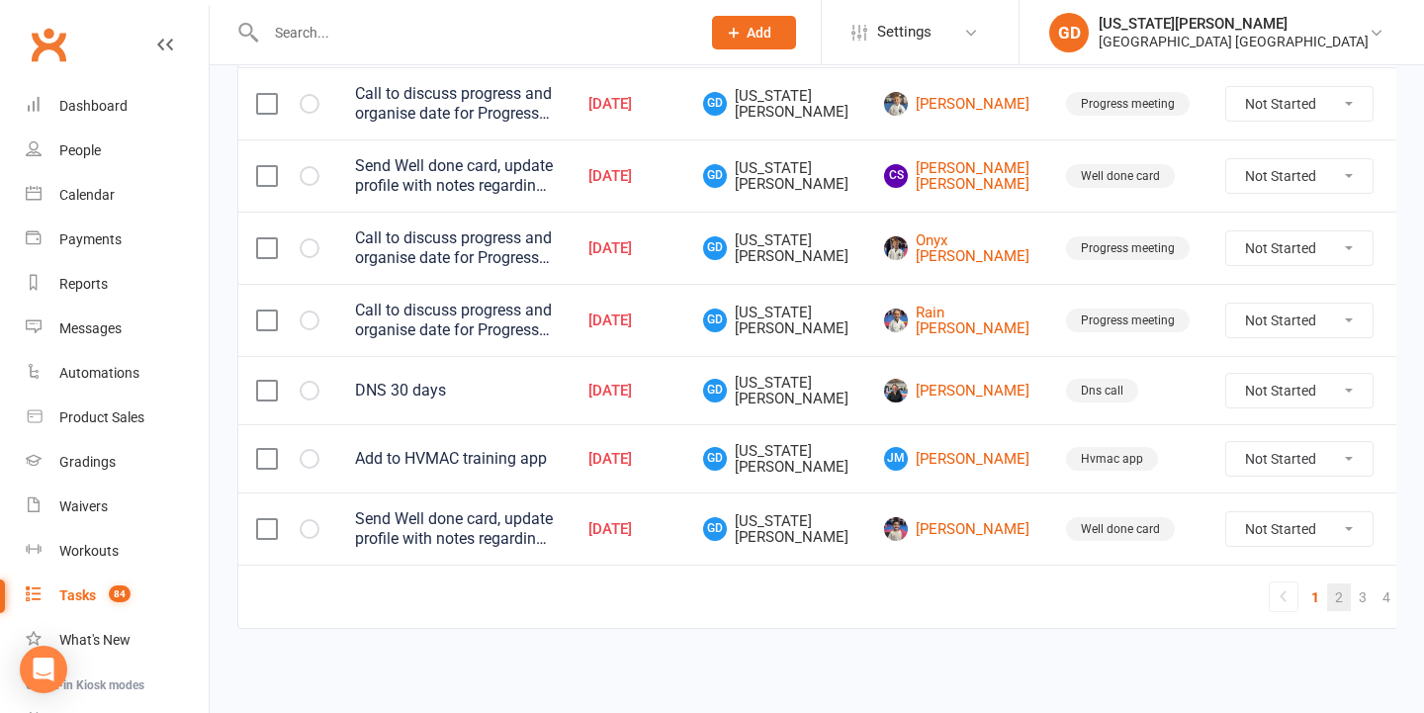
click at [1327, 583] on link "2" at bounding box center [1339, 597] width 24 height 28
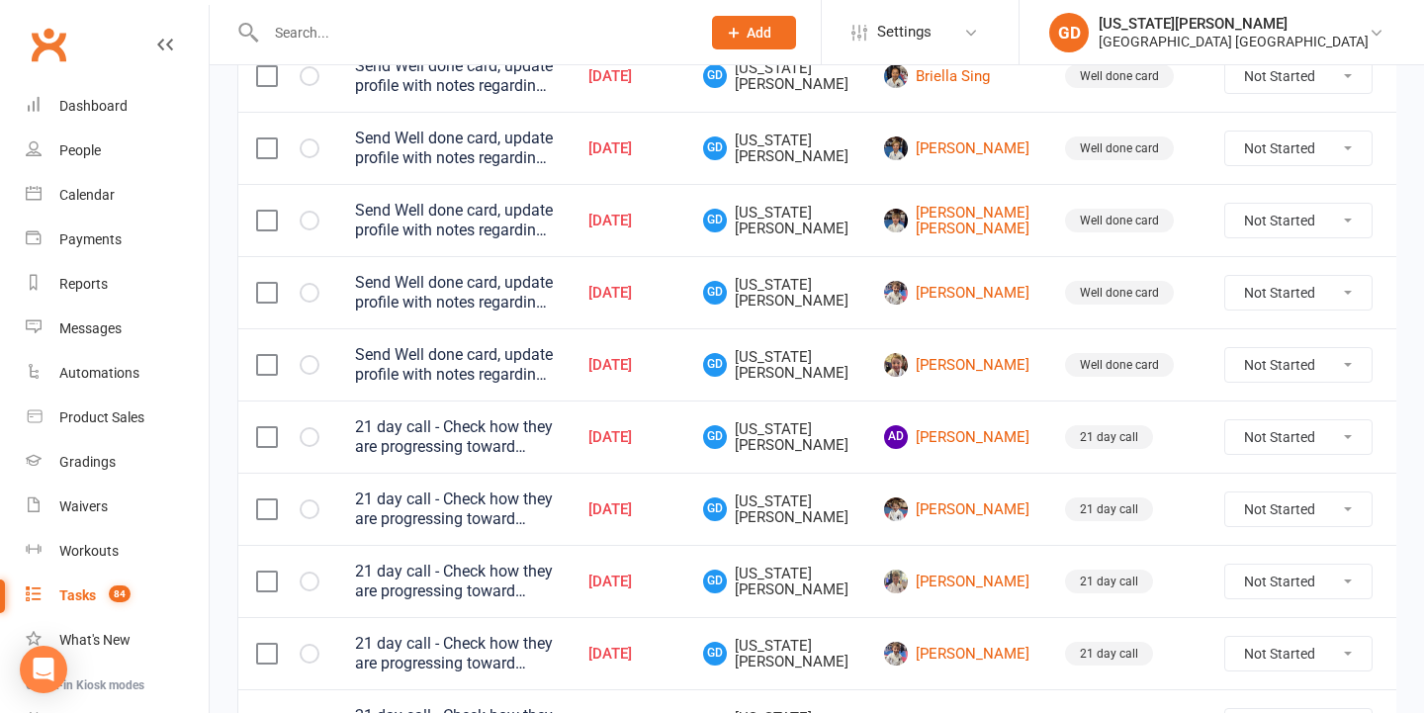
scroll to position [1369, 0]
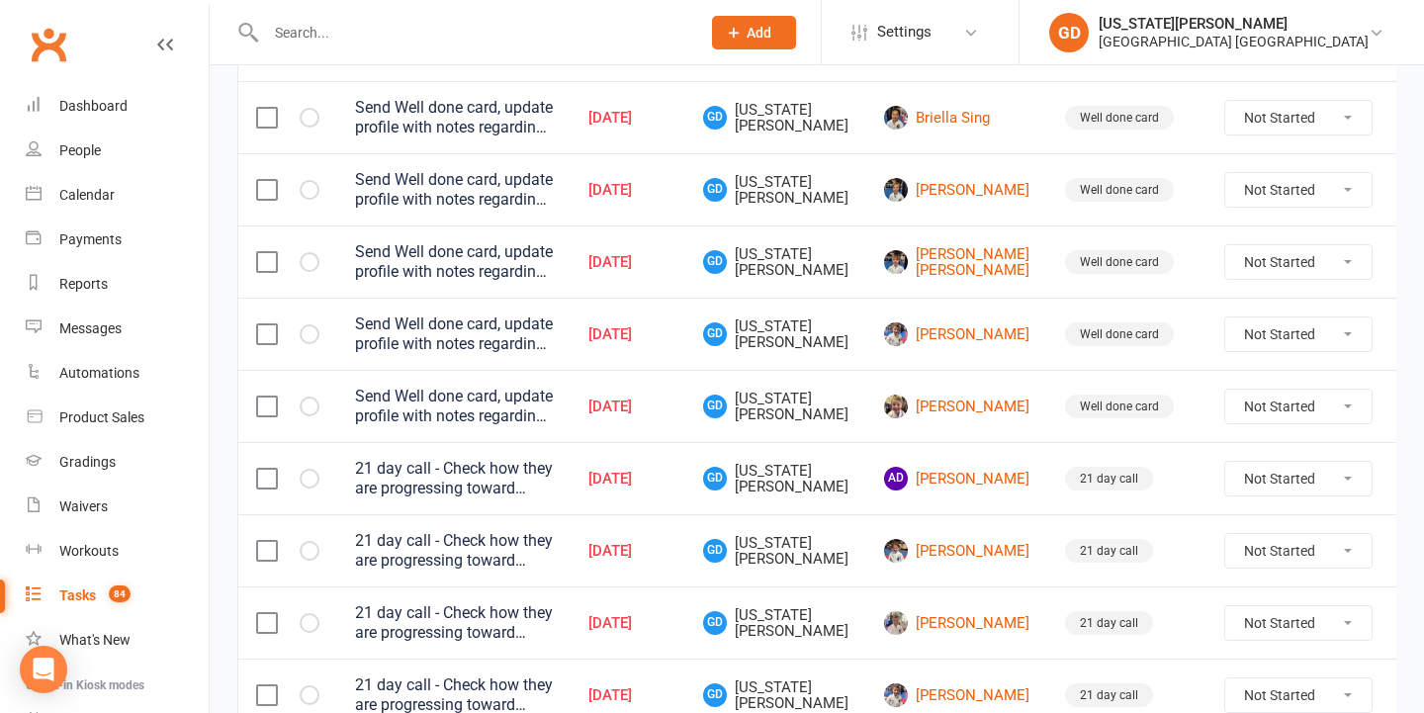
click at [571, 39] on input "text" at bounding box center [473, 33] width 426 height 28
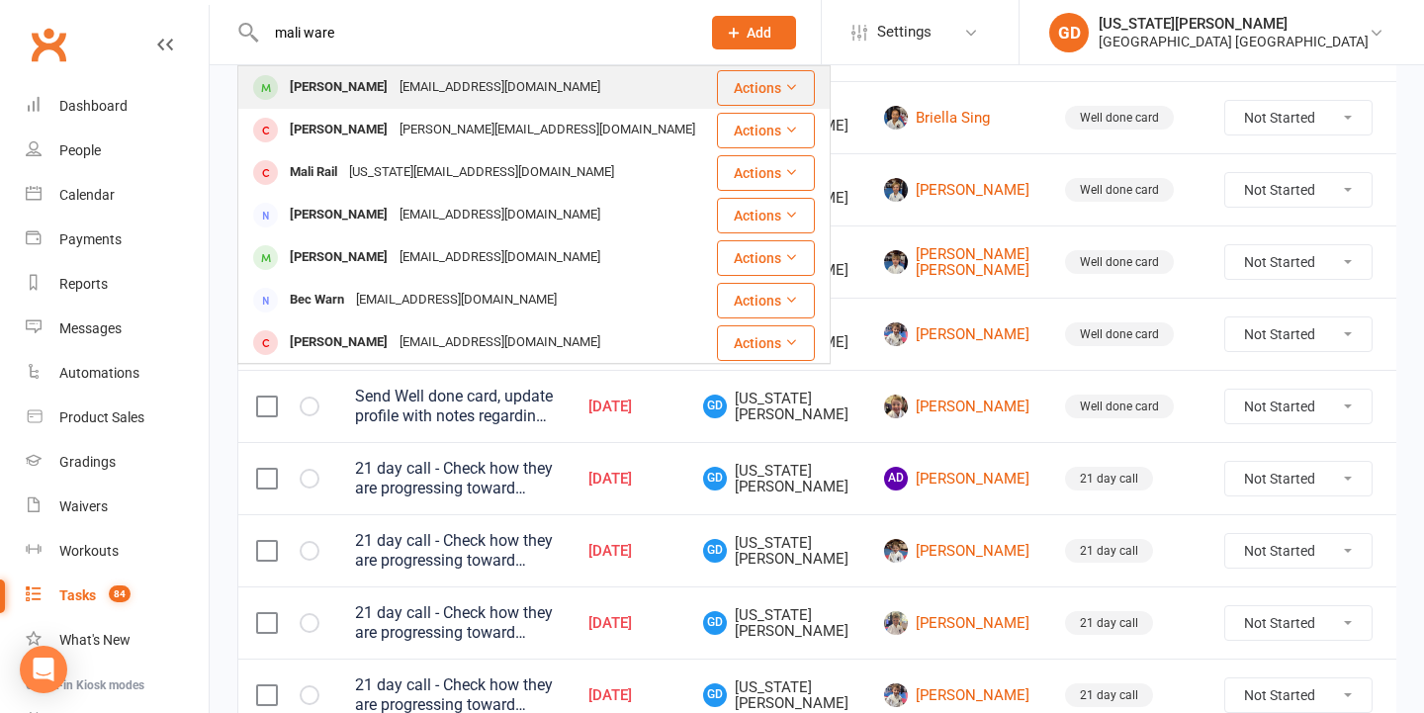
type input "mali ware"
click at [556, 83] on div "Marli Ware mwmitchware@gmail.com" at bounding box center [476, 87] width 475 height 41
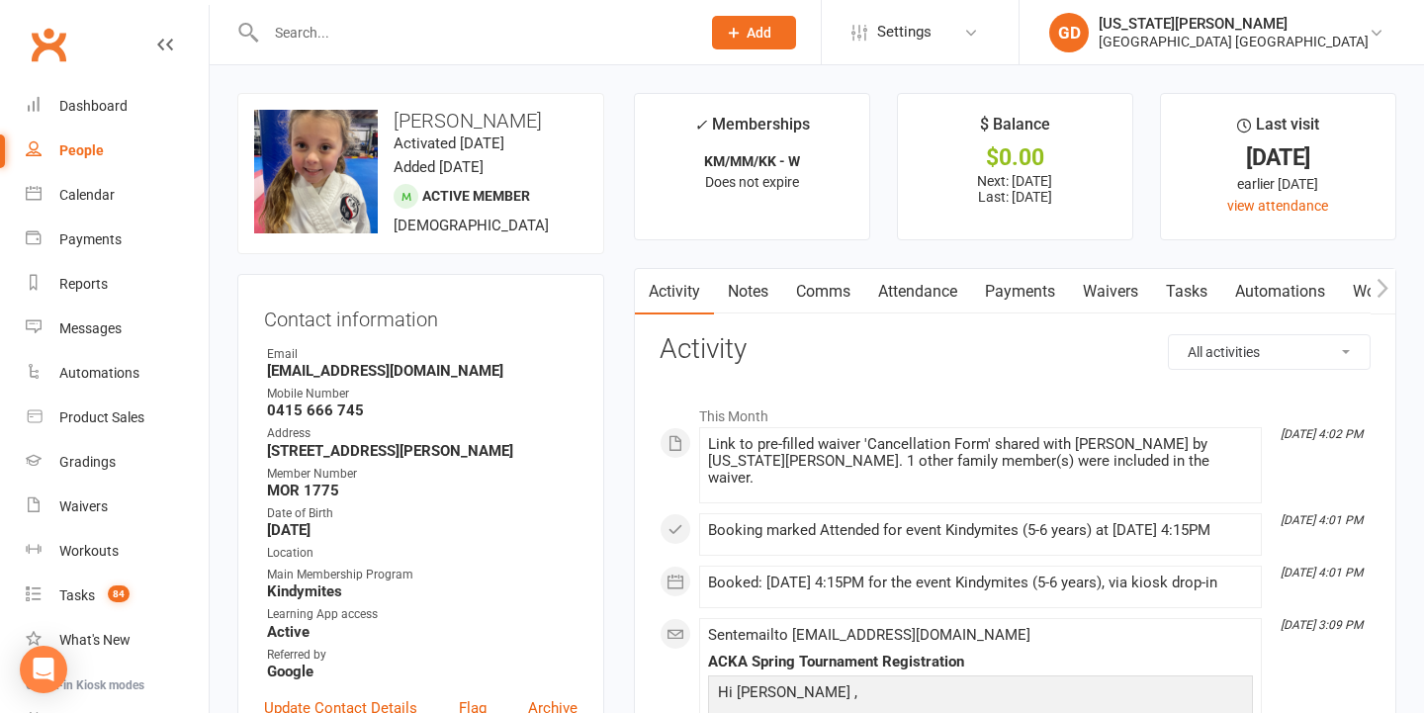
click at [1202, 303] on link "Tasks" at bounding box center [1186, 291] width 69 height 45
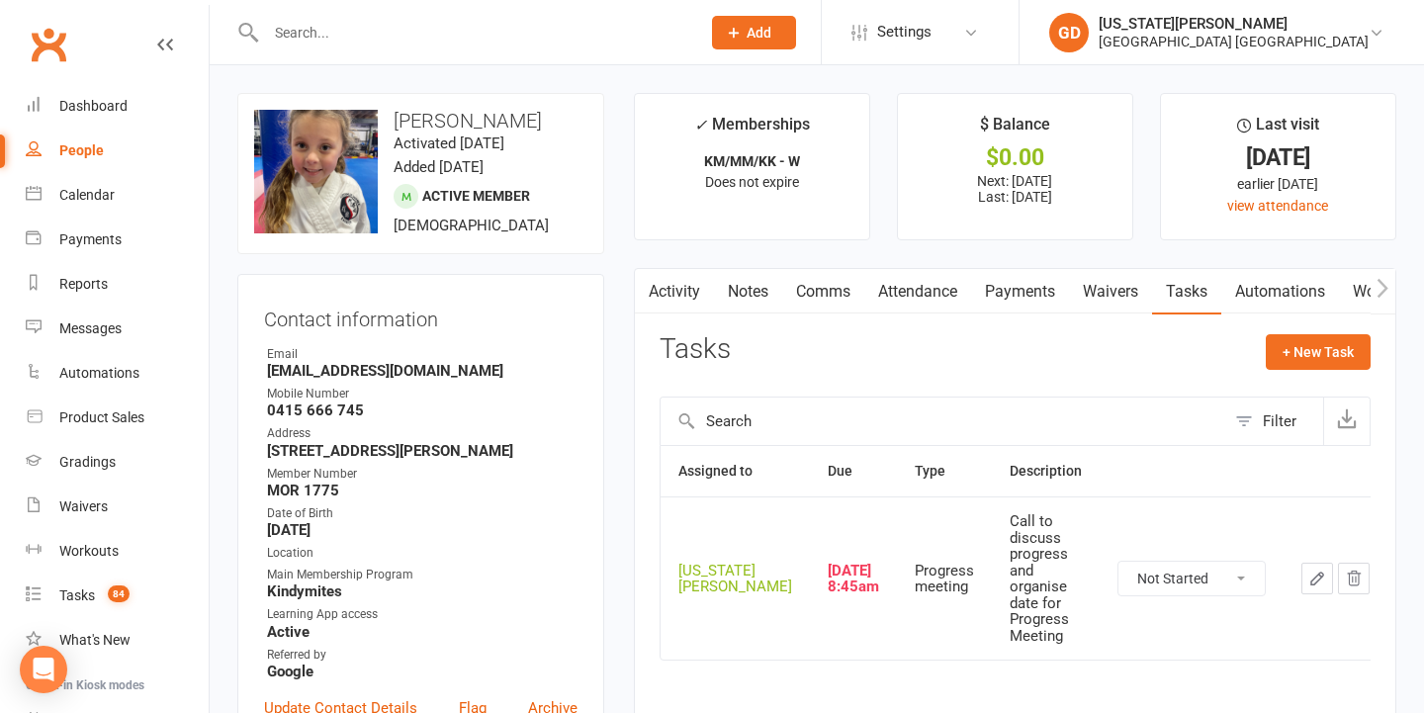
click at [1107, 295] on link "Waivers" at bounding box center [1110, 291] width 83 height 45
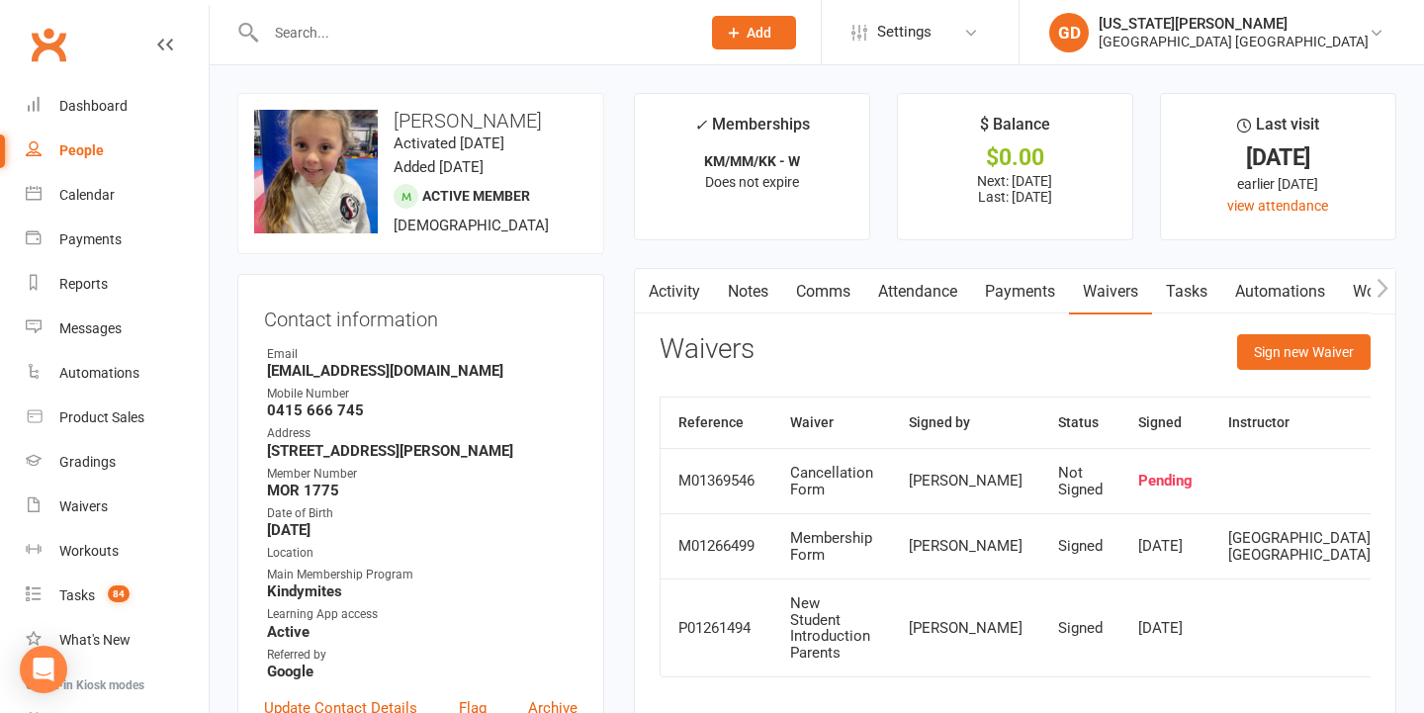
click at [1221, 309] on link "Tasks" at bounding box center [1186, 291] width 69 height 45
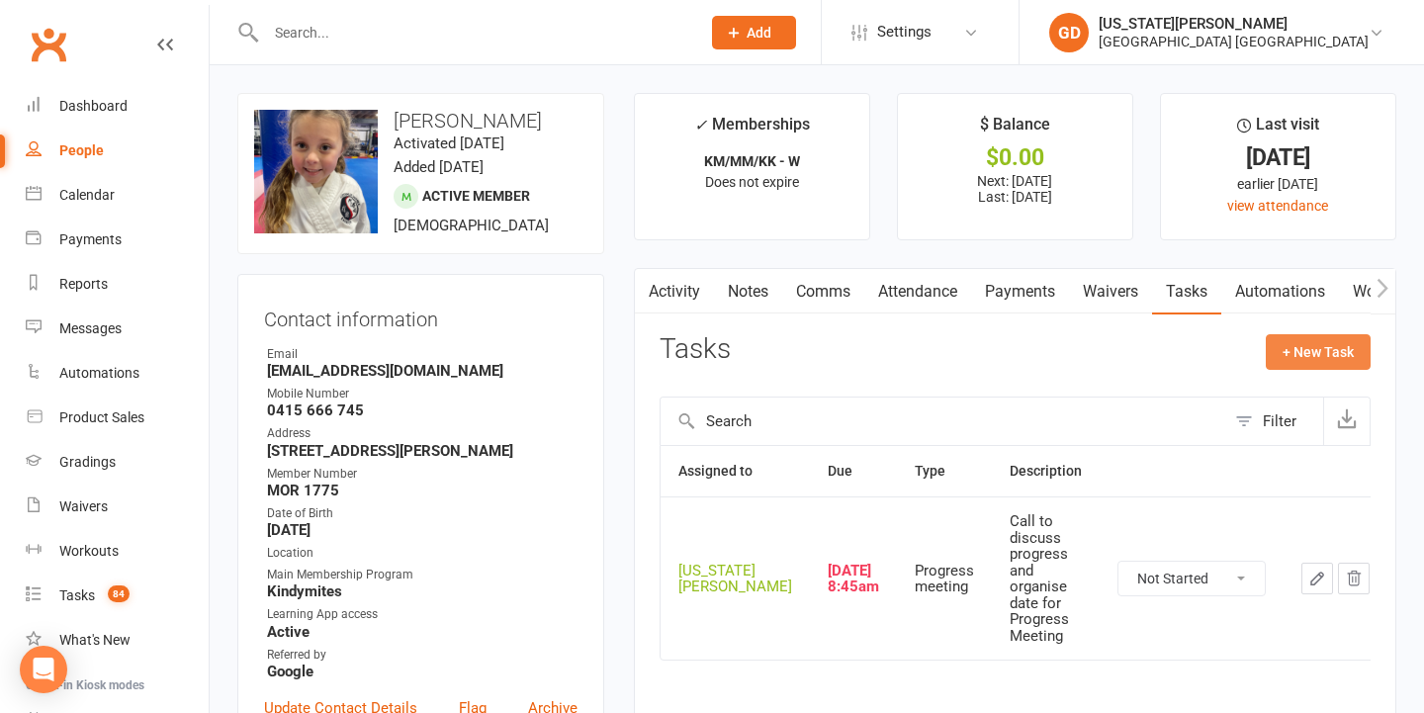
click at [1307, 344] on button "+ New Task" at bounding box center [1317, 352] width 105 height 36
select select "48620"
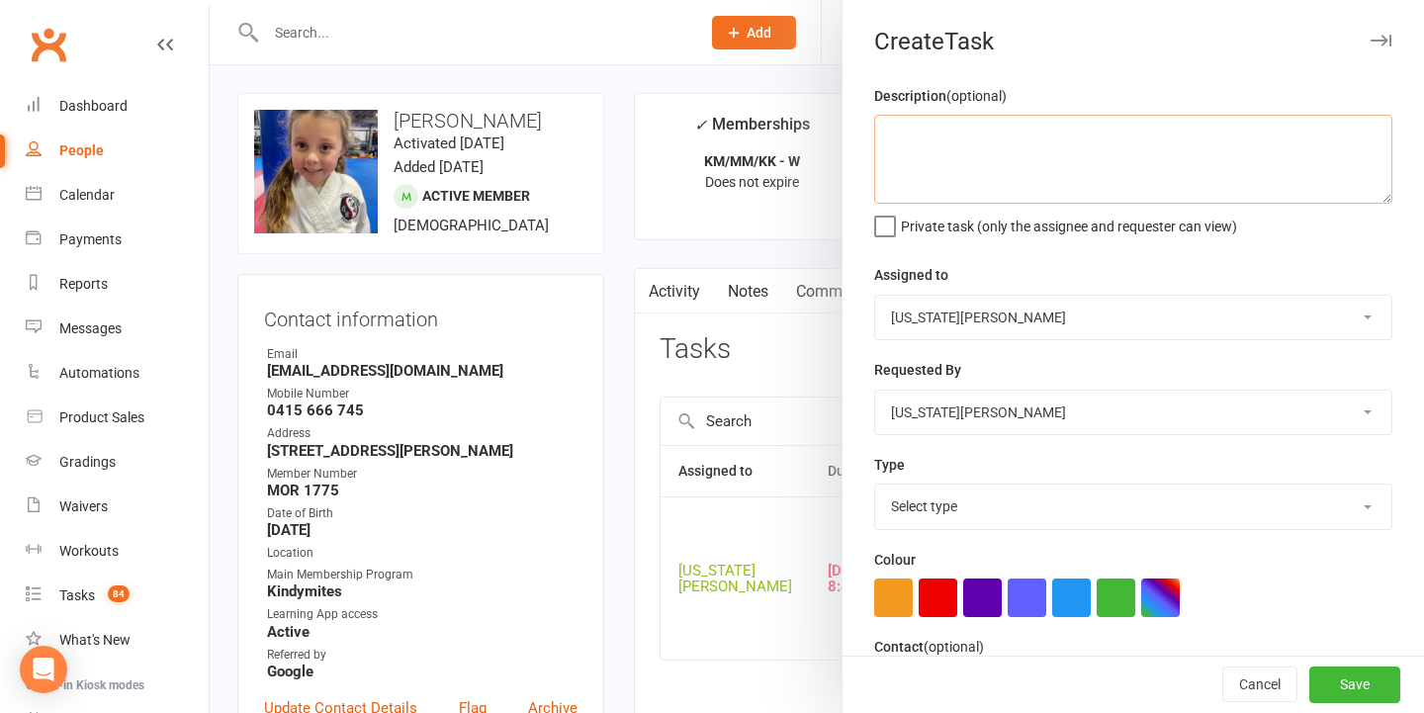
click at [1069, 139] on textarea at bounding box center [1133, 159] width 518 height 89
type textarea "Follow up cancellation"
click at [1337, 687] on button "Save" at bounding box center [1354, 685] width 91 height 36
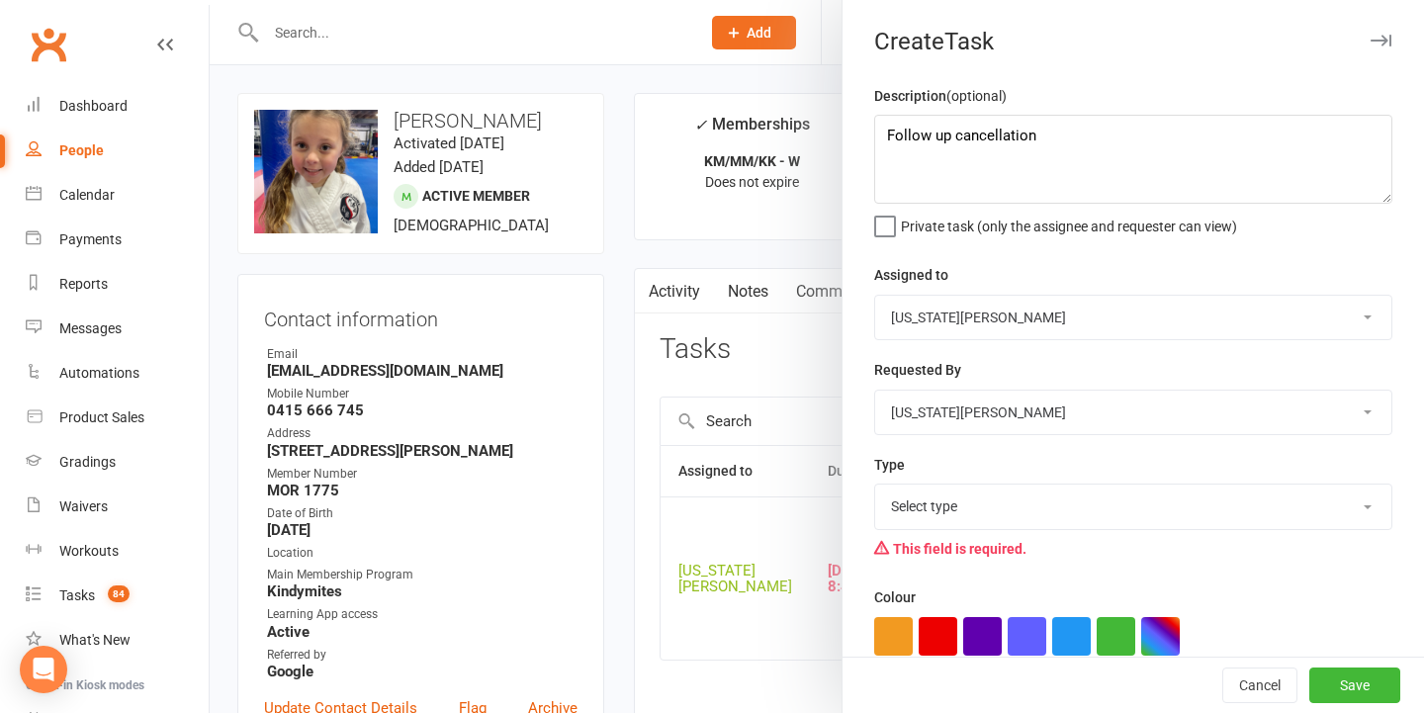
scroll to position [92, 0]
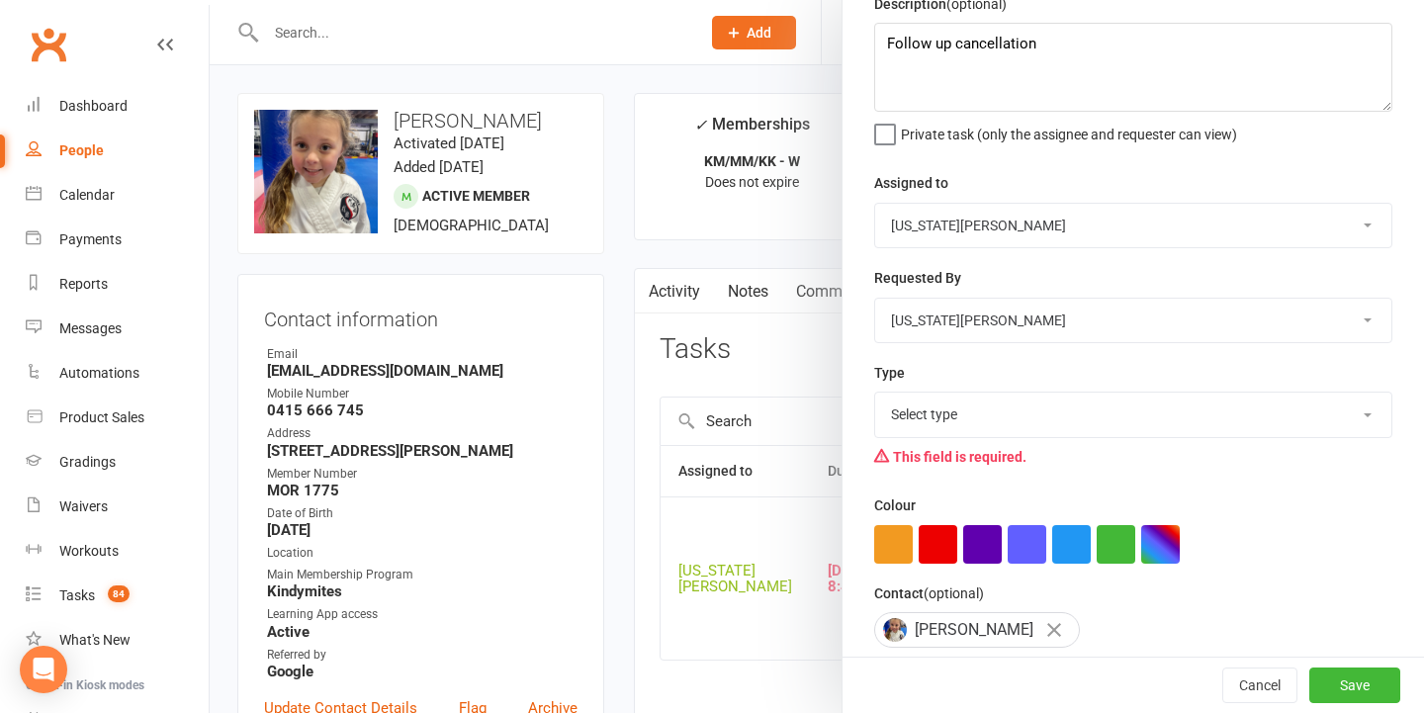
select select "18411"
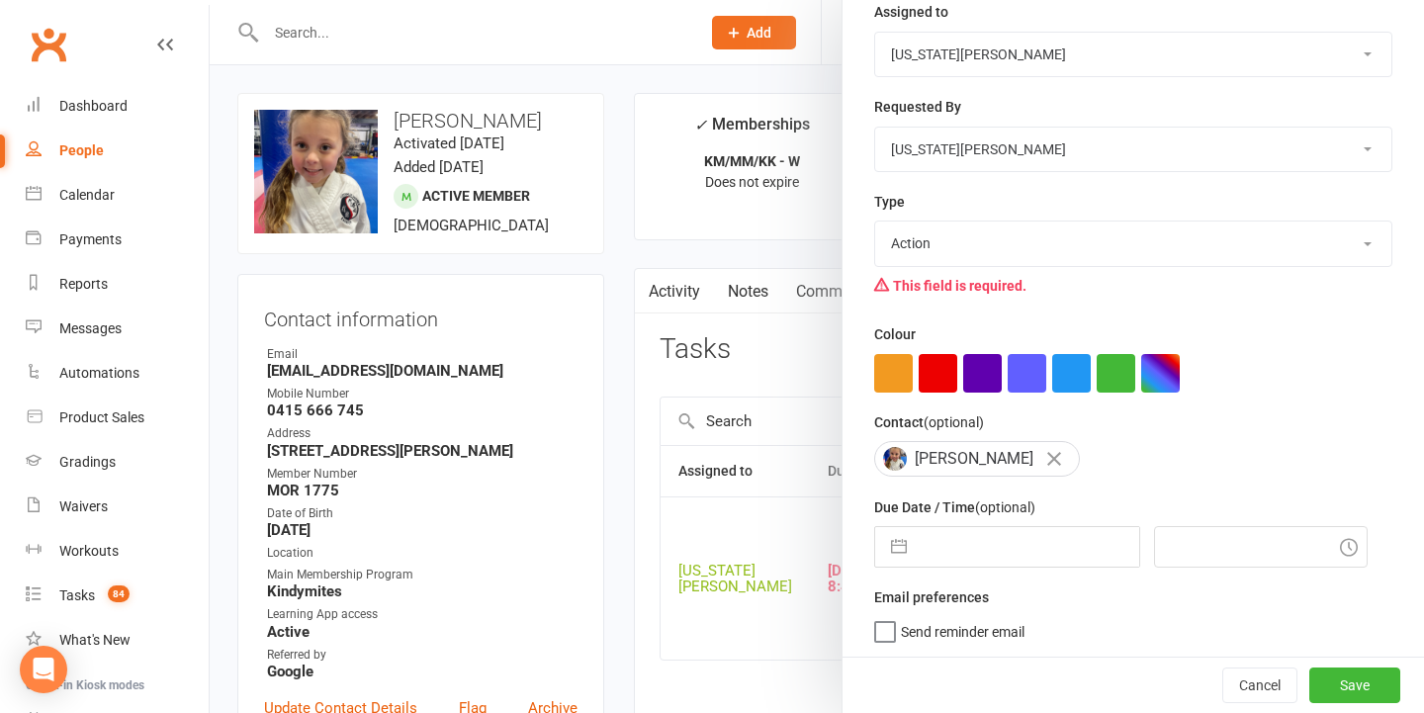
select select "8"
select select "2025"
select select "9"
select select "2025"
select select "10"
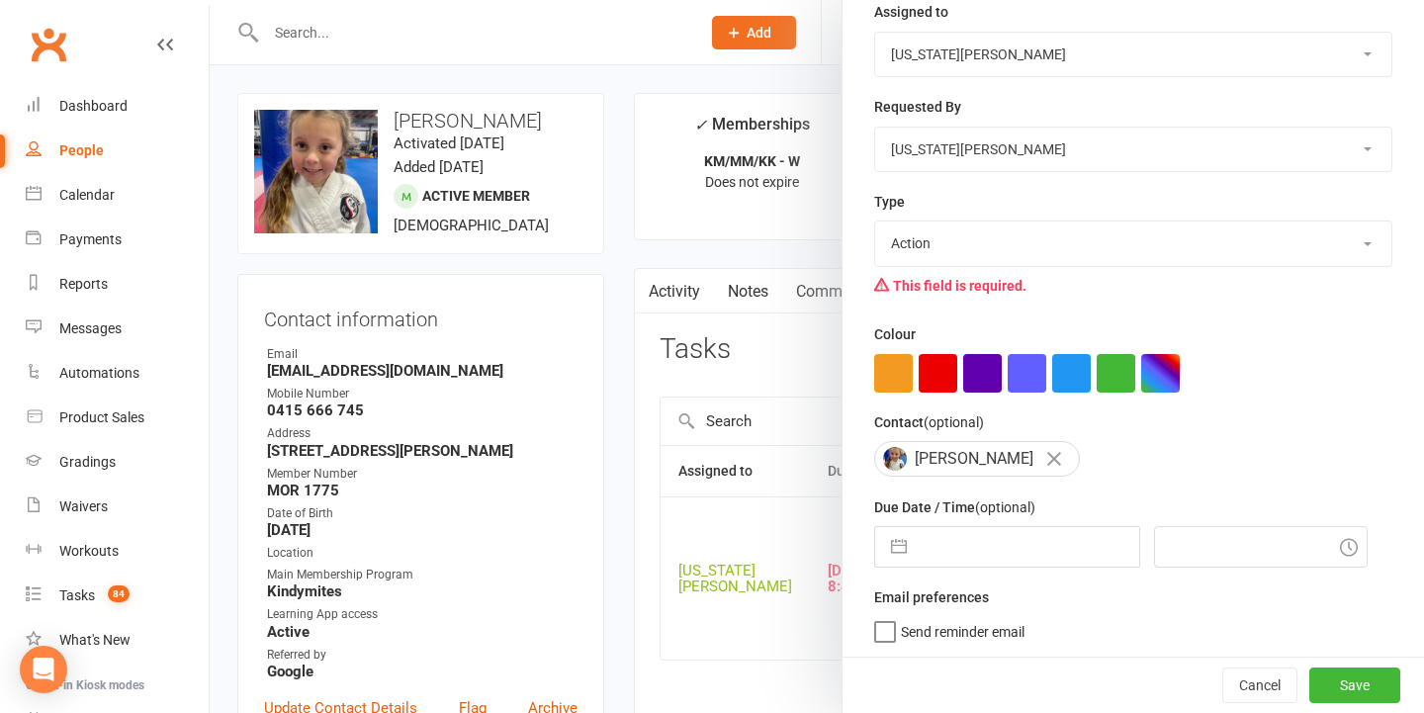
select select "2025"
click at [937, 546] on input "text" at bounding box center [1027, 547] width 222 height 40
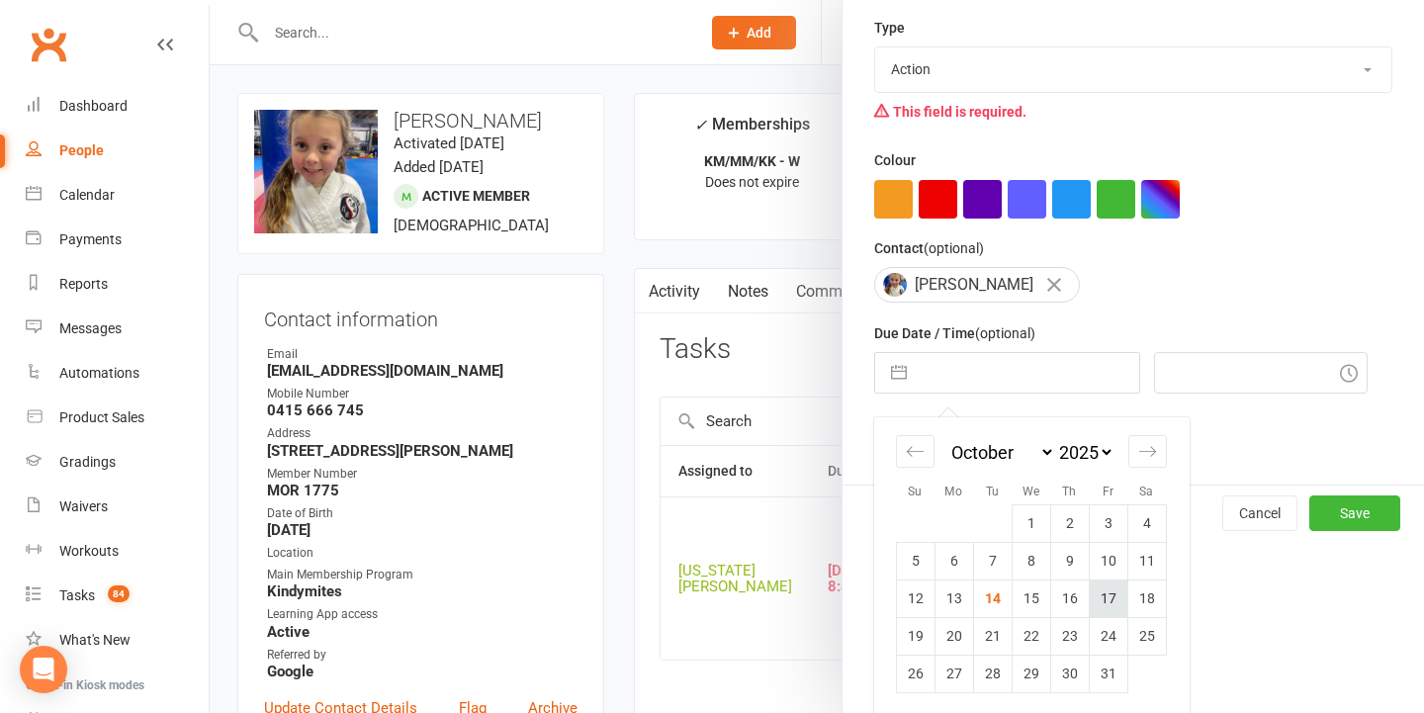
scroll to position [436, 0]
click at [1088, 595] on td "17" at bounding box center [1107, 600] width 39 height 38
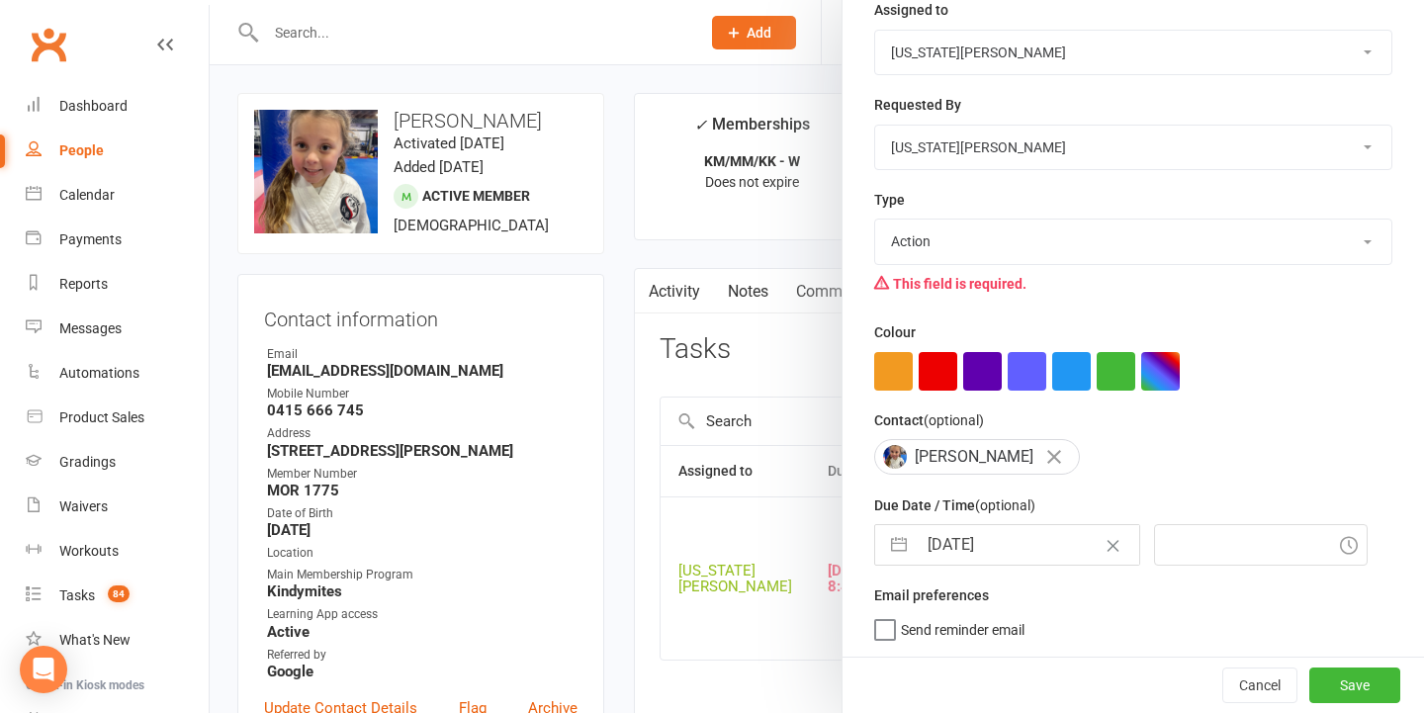
type input "17 Oct 2025"
type input "7:30pm"
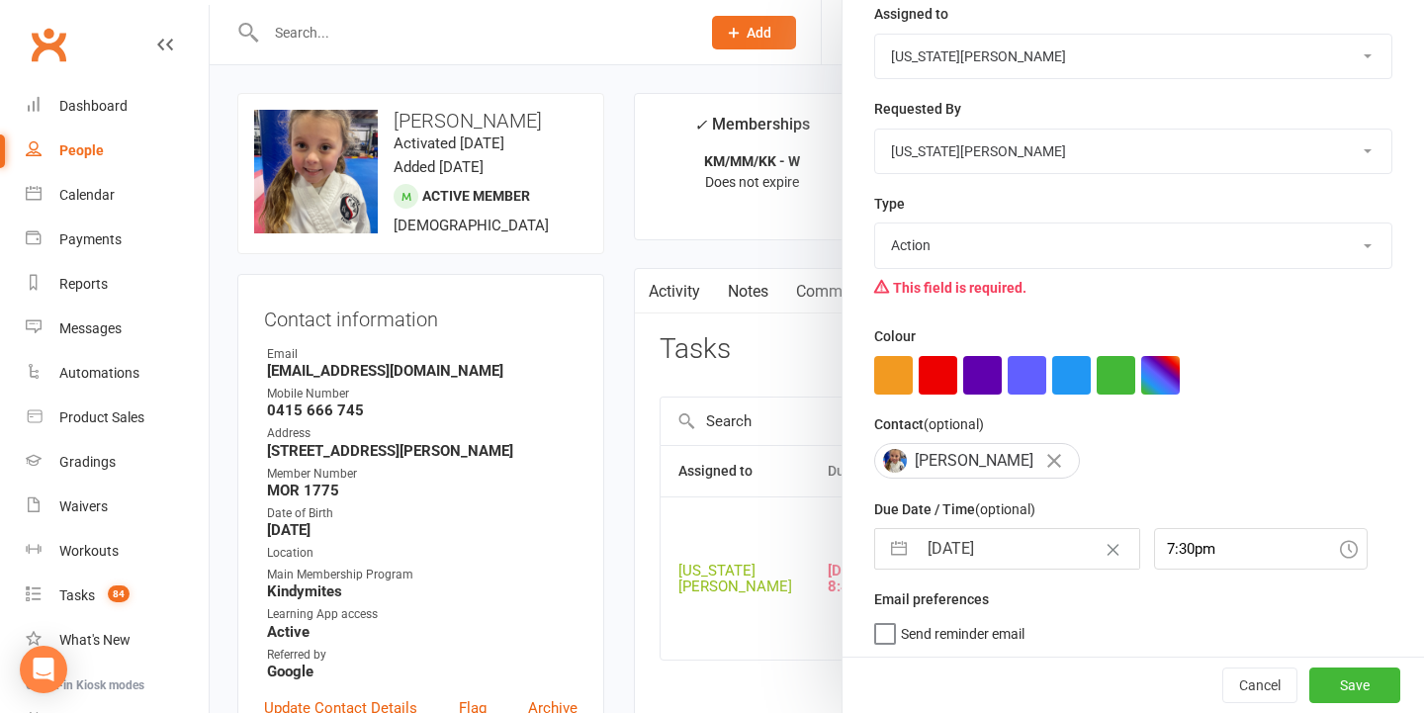
click at [1369, 682] on button "Save" at bounding box center [1354, 685] width 91 height 36
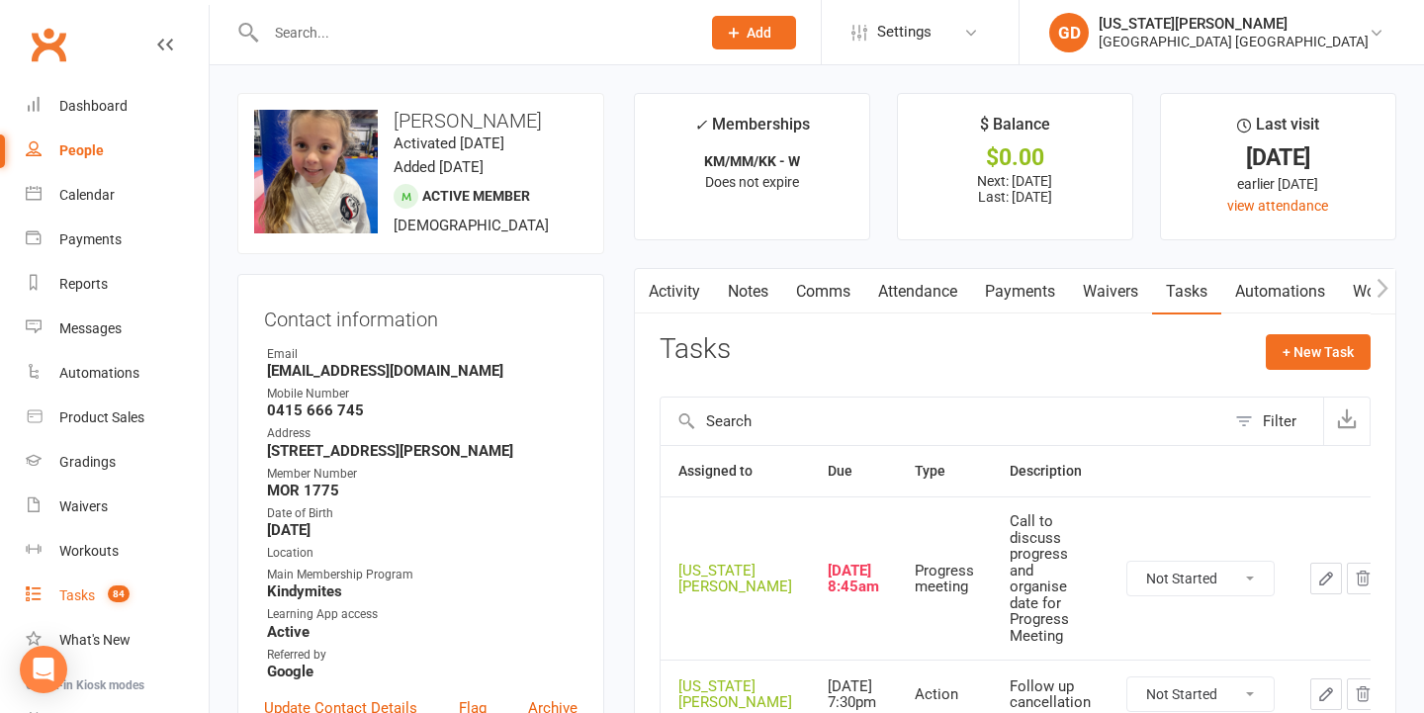
click at [107, 587] on count-badge "84" at bounding box center [114, 595] width 32 height 16
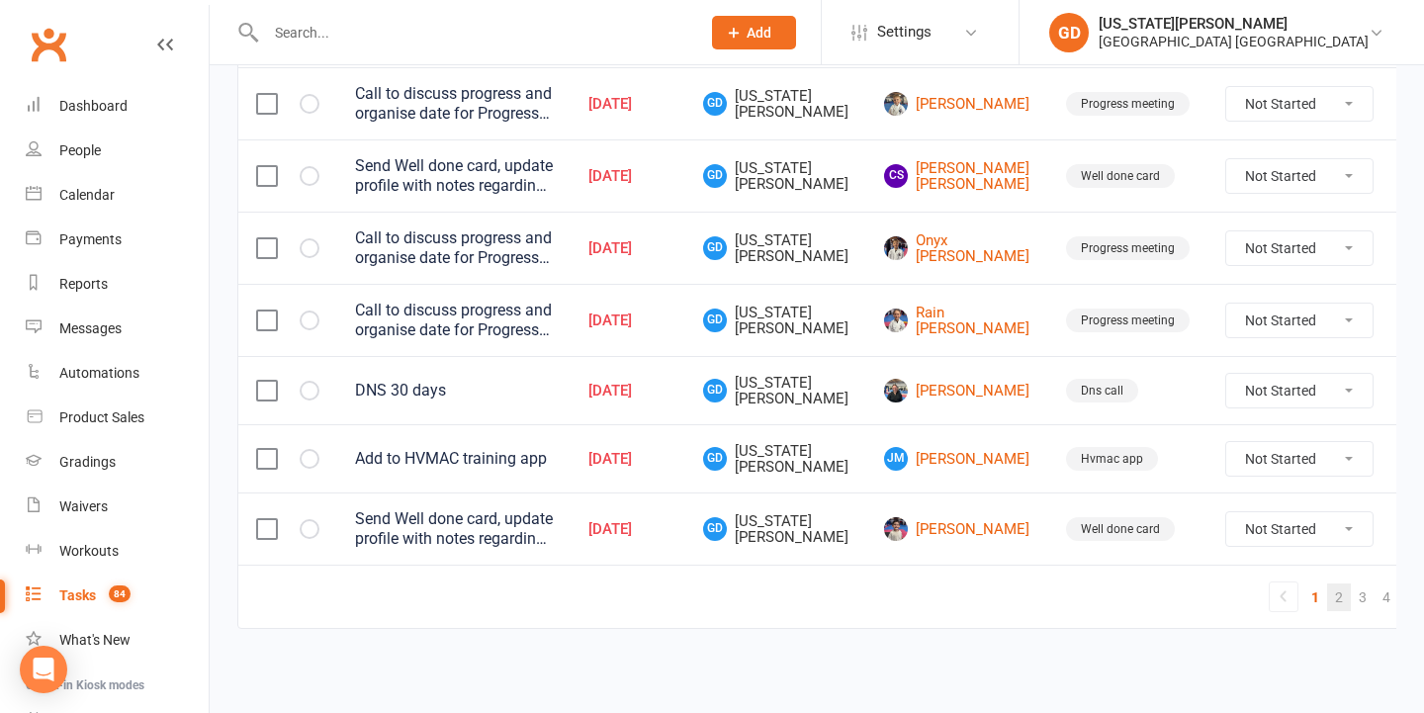
scroll to position [1624, 0]
click at [1350, 583] on link "3" at bounding box center [1362, 597] width 24 height 28
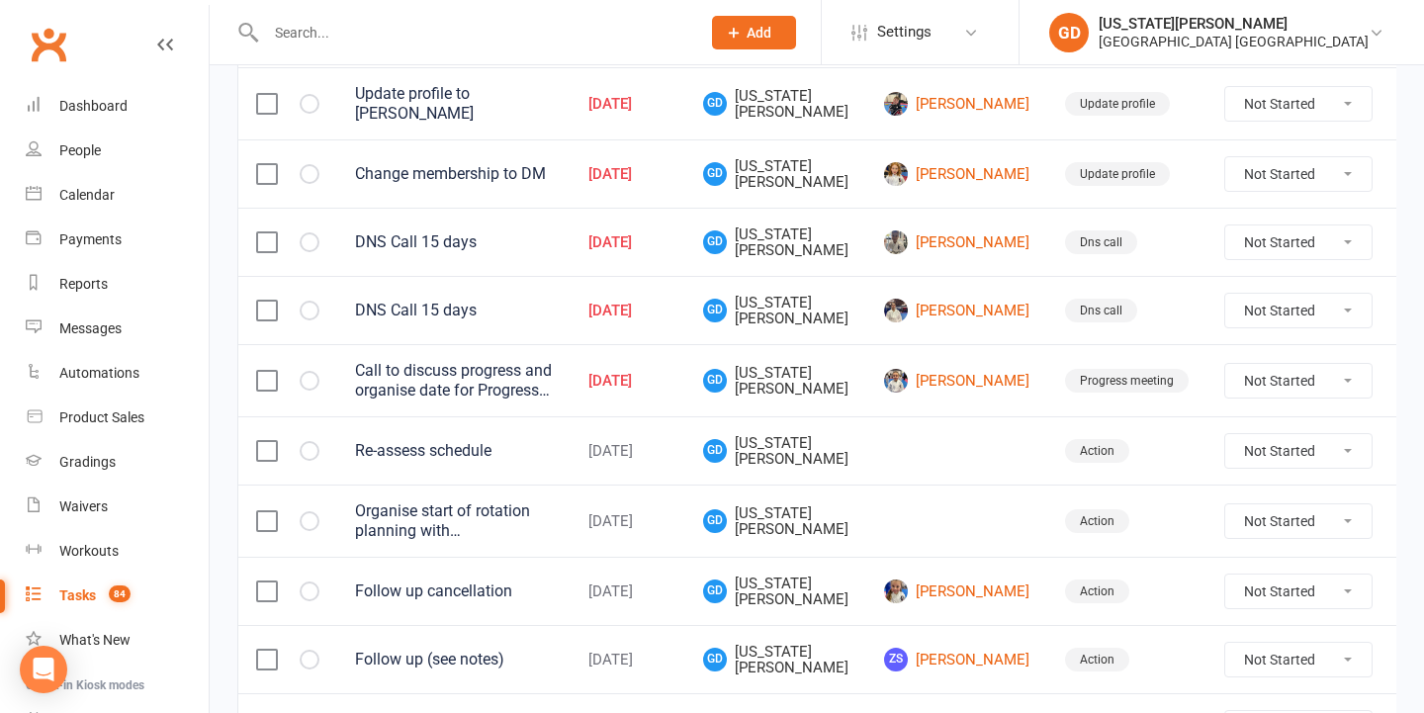
scroll to position [917, 0]
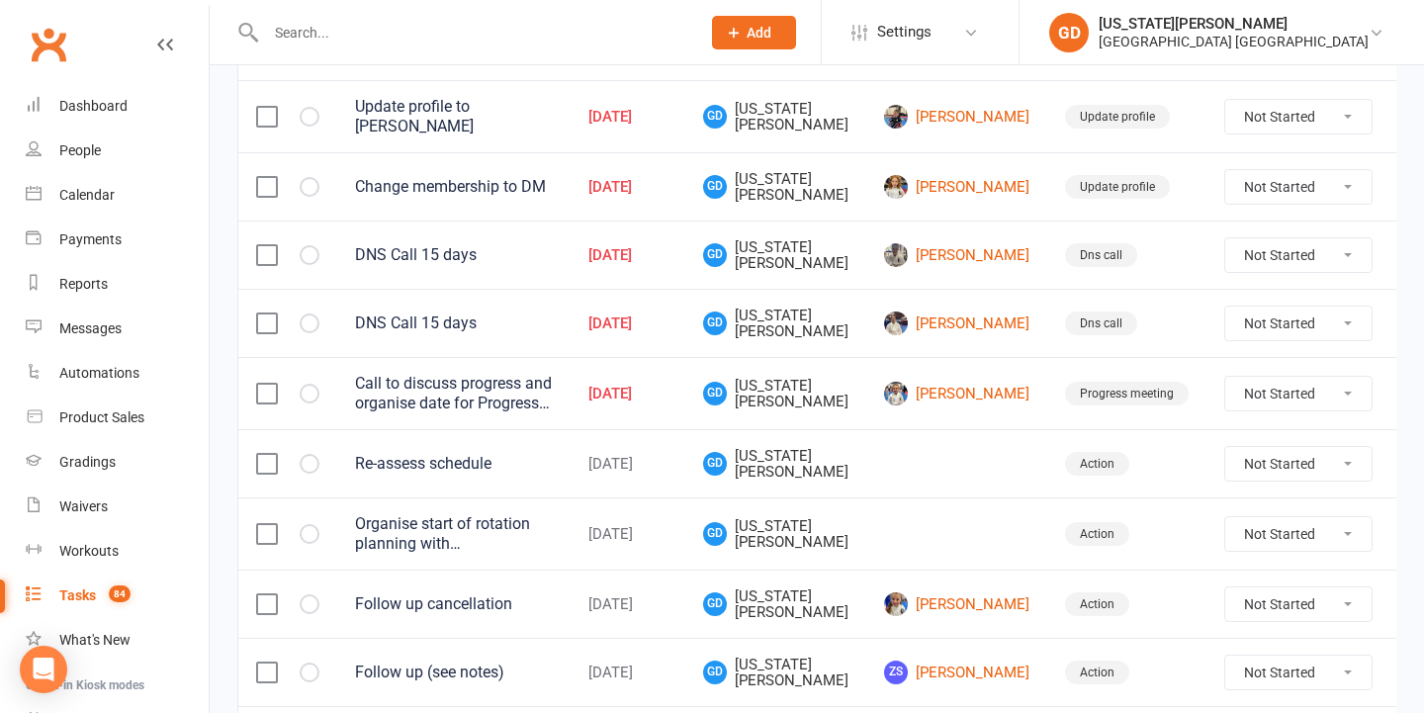
click at [1121, 263] on td "Dns call" at bounding box center [1126, 254] width 159 height 68
click at [1410, 252] on icon at bounding box center [1420, 255] width 20 height 20
click at [1314, 379] on link "Delete" at bounding box center [1278, 369] width 196 height 40
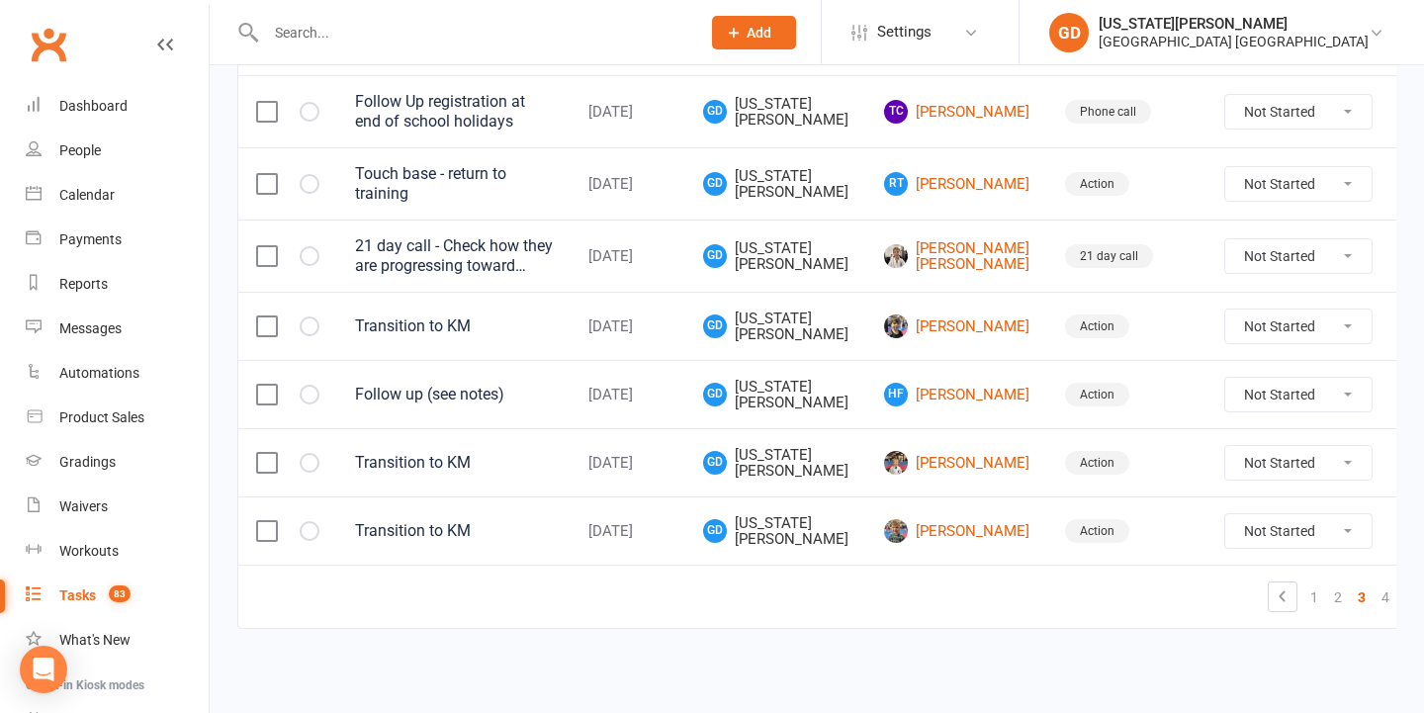
scroll to position [1557, 0]
click at [1326, 583] on link "2" at bounding box center [1338, 597] width 24 height 28
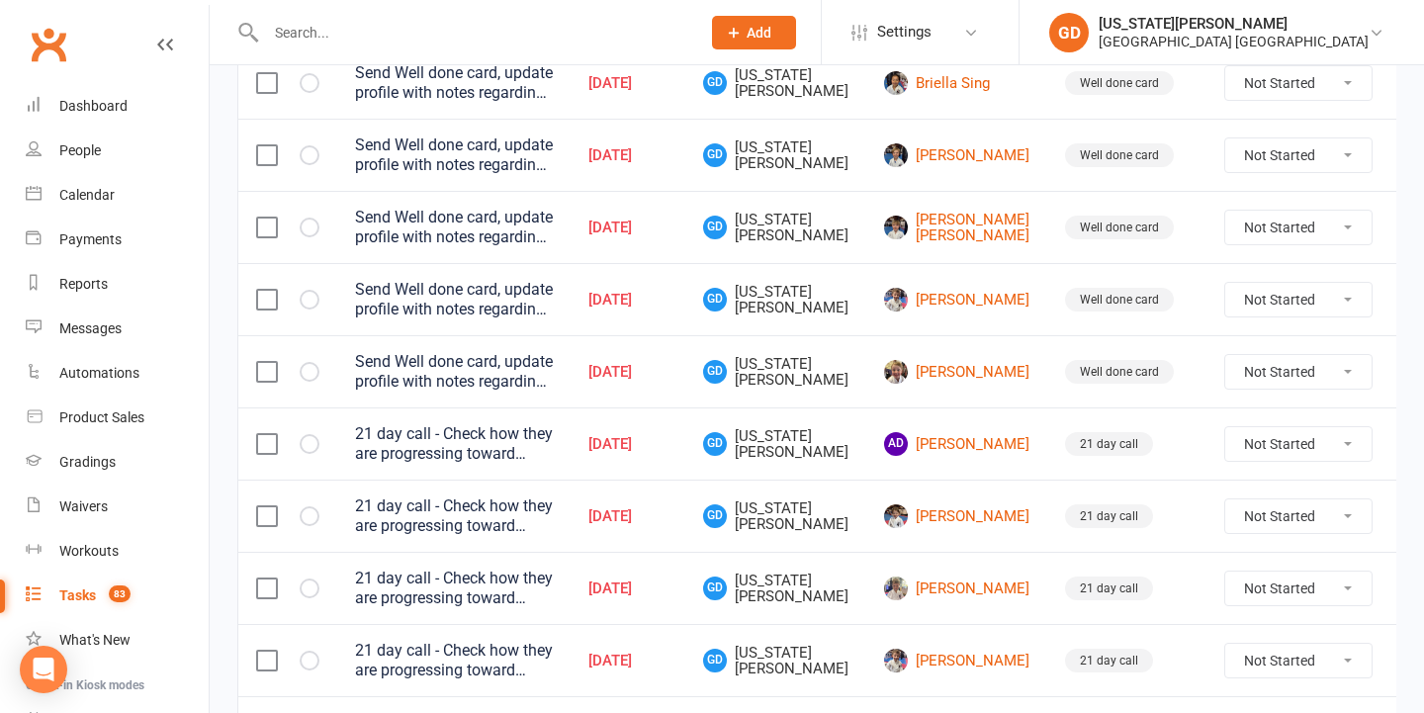
scroll to position [1411, 0]
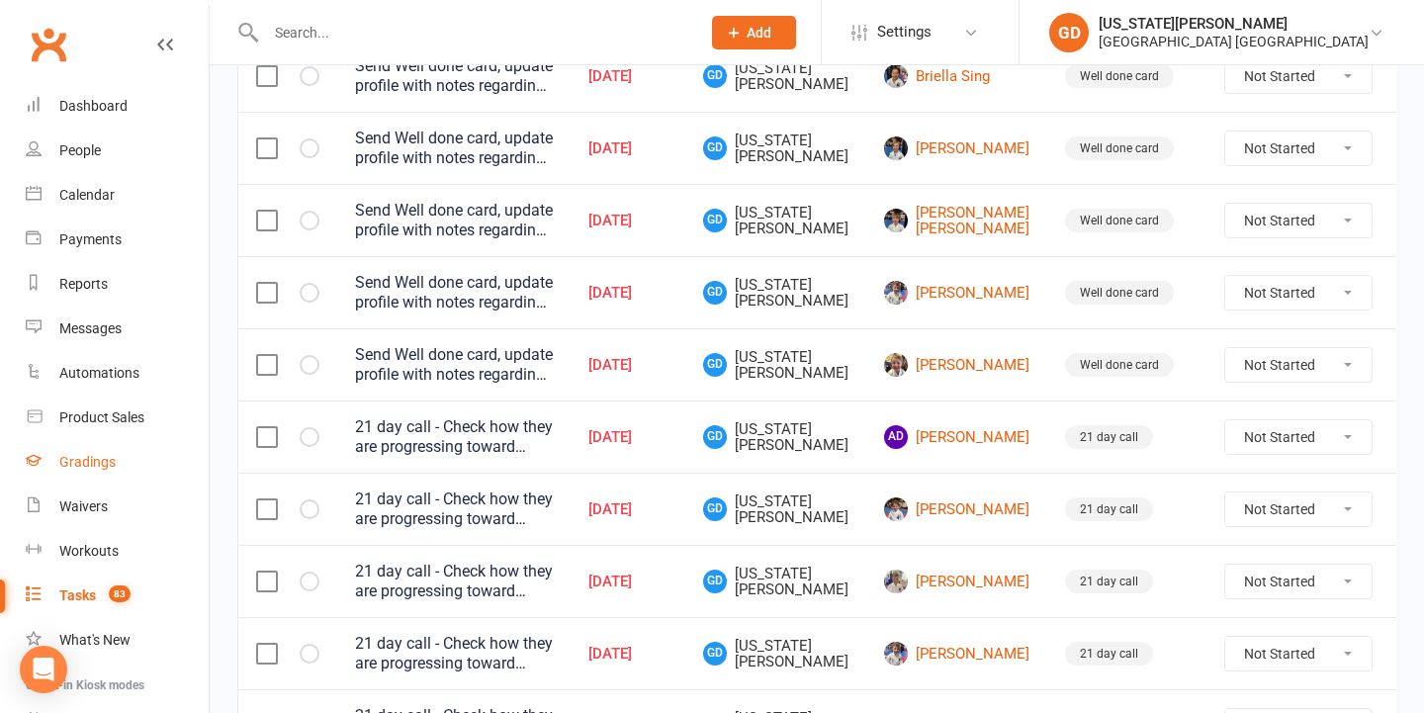
click at [67, 463] on div "Gradings" at bounding box center [87, 462] width 56 height 16
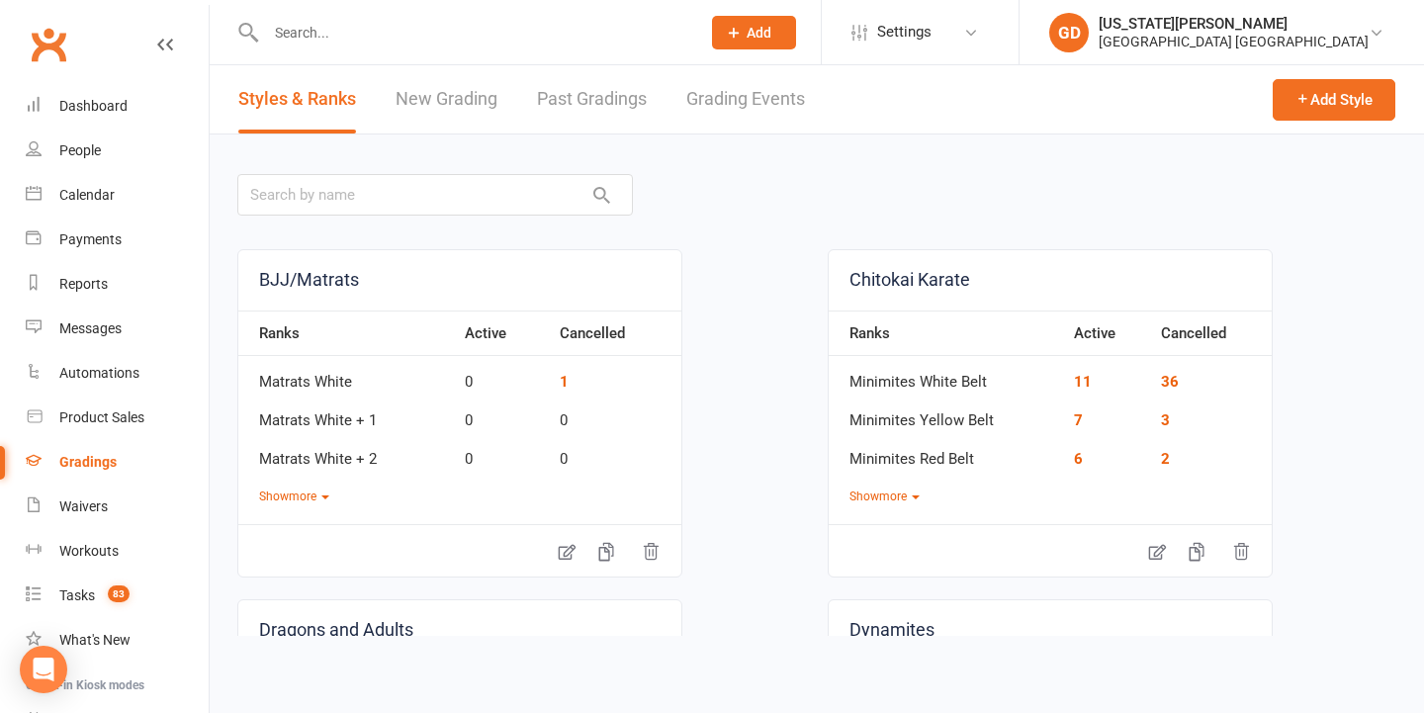
click at [764, 93] on link "Grading Events" at bounding box center [745, 99] width 119 height 68
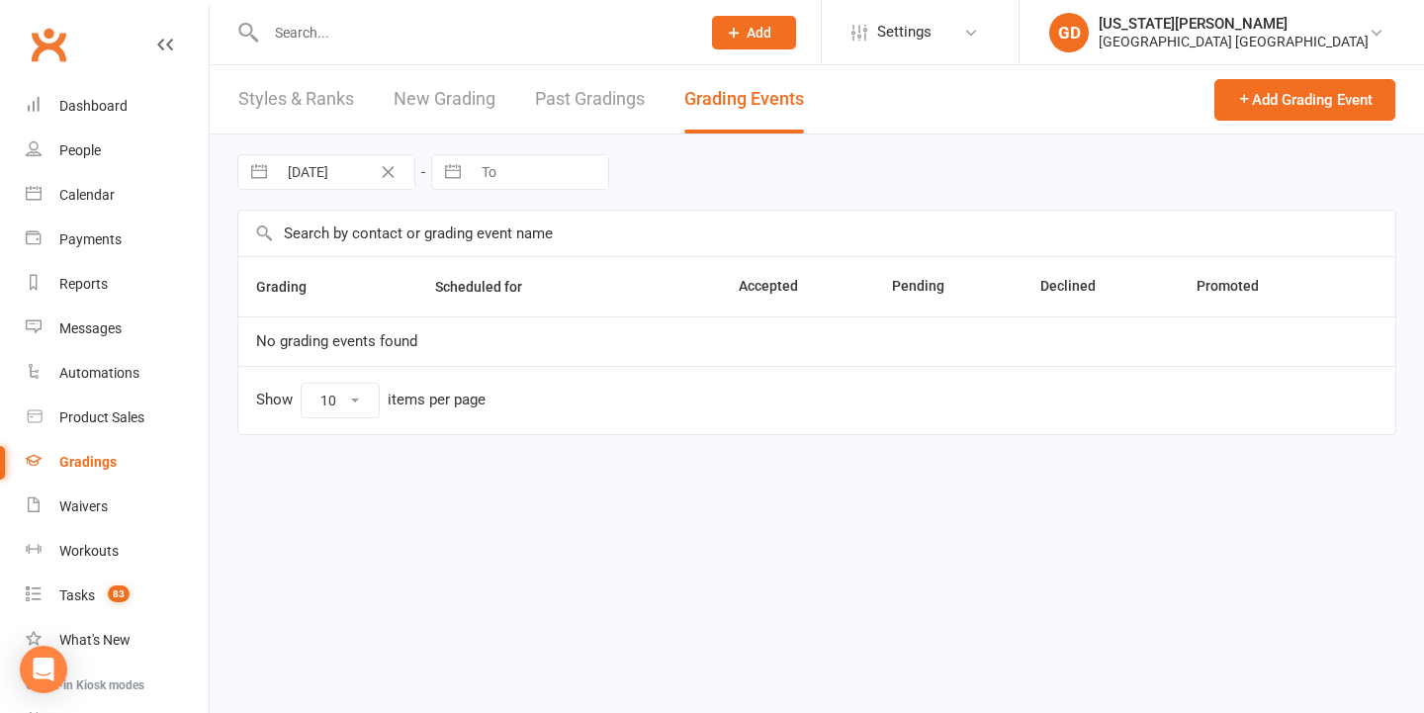
select select "50"
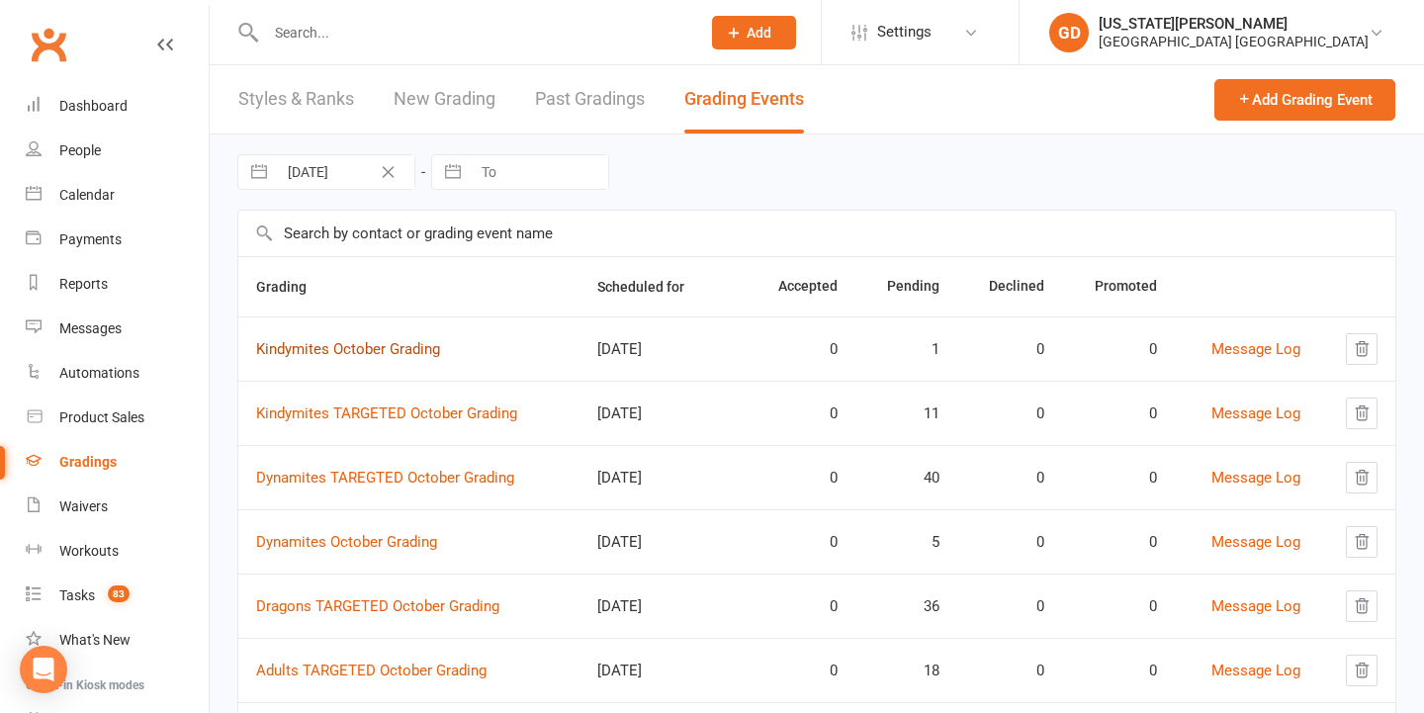
click at [374, 342] on link "Kindymites October Grading" at bounding box center [348, 349] width 184 height 18
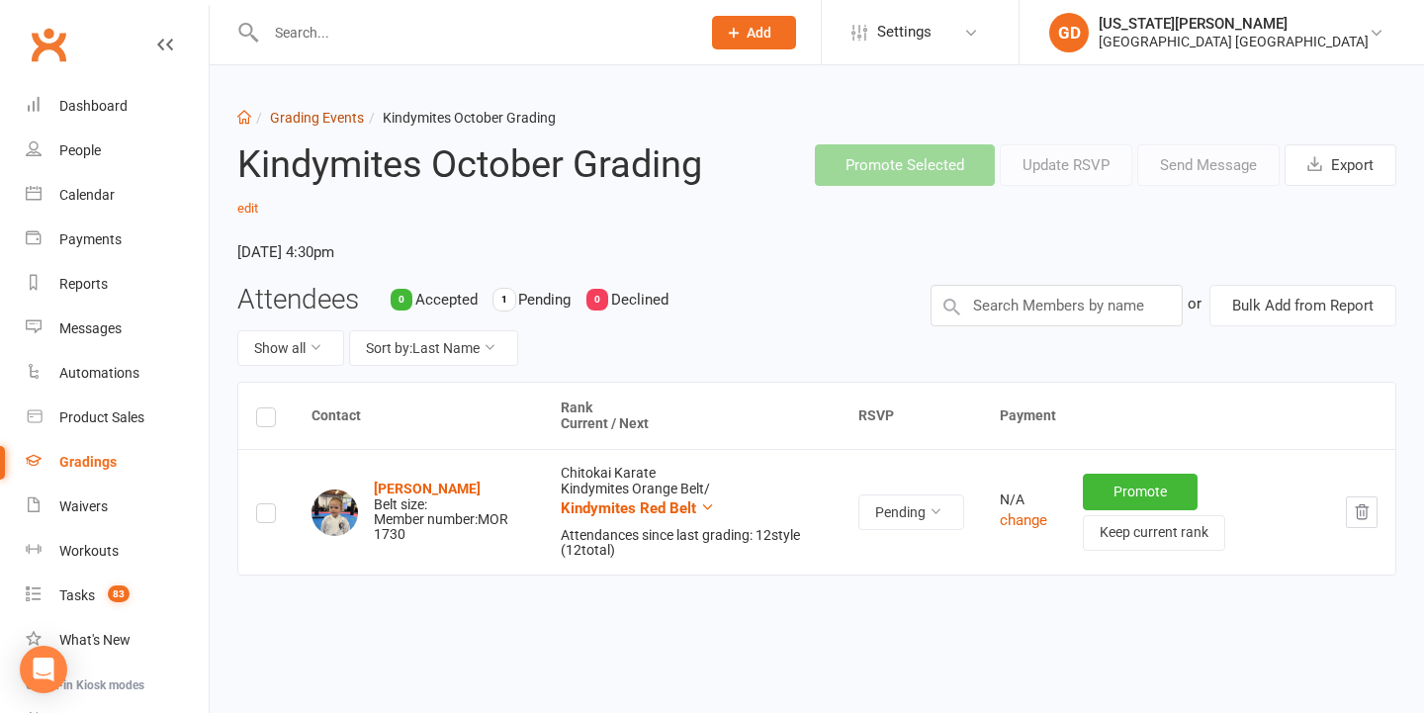
click at [294, 113] on link "Grading Events" at bounding box center [317, 118] width 94 height 16
select select "50"
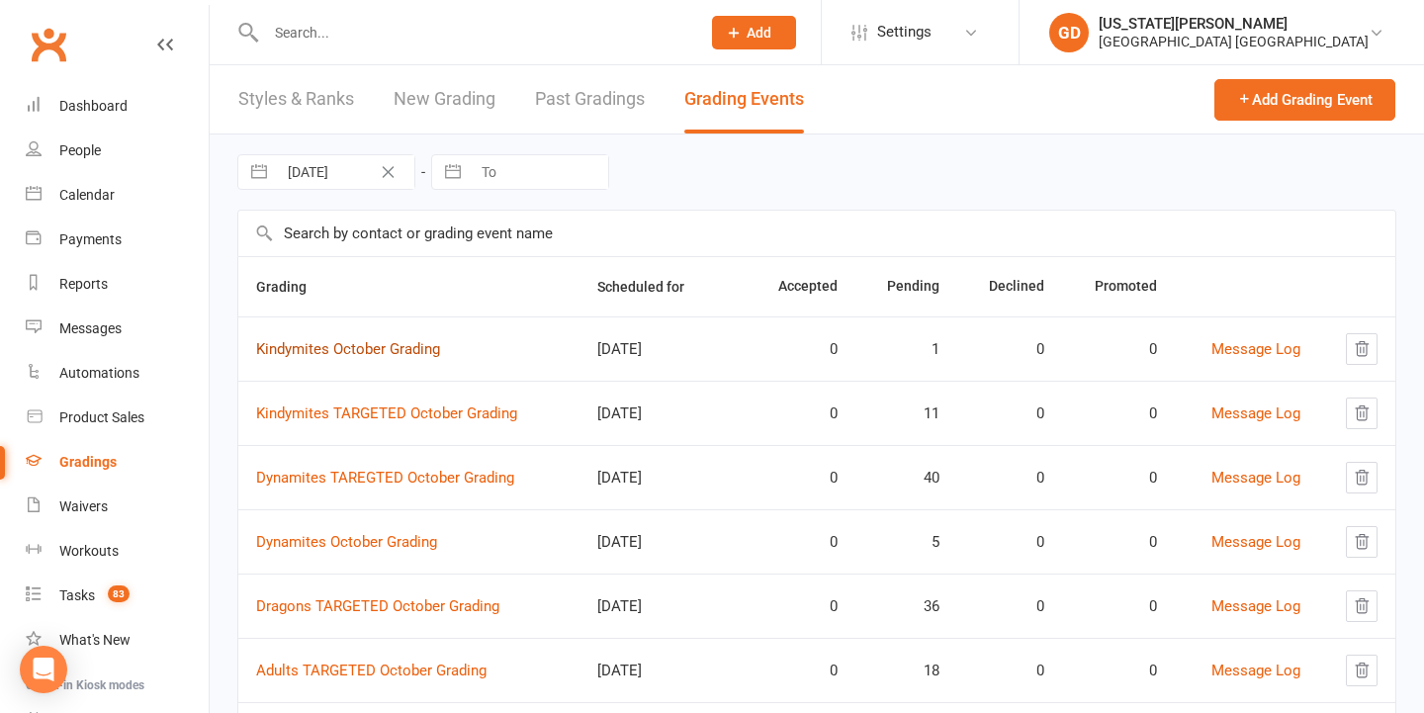
click at [308, 342] on link "Kindymites October Grading" at bounding box center [348, 349] width 184 height 18
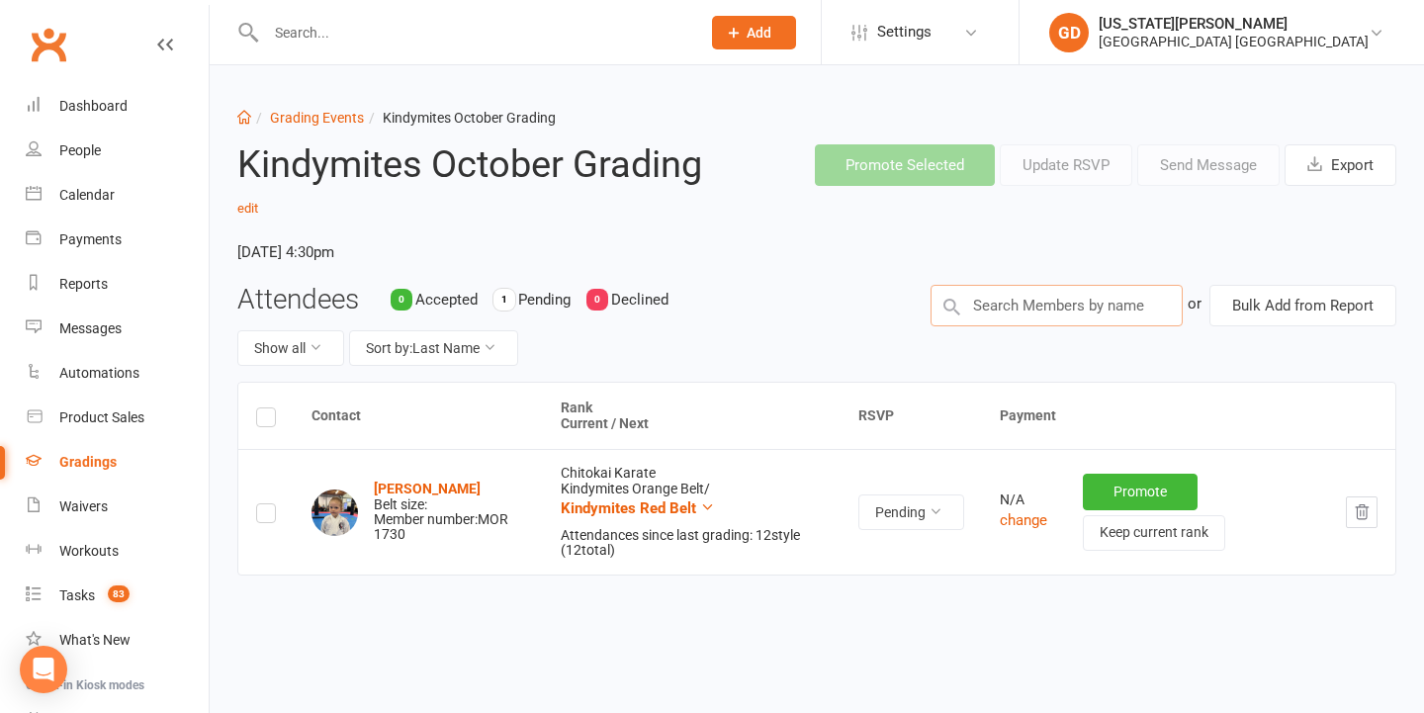
click at [1093, 292] on input "text" at bounding box center [1056, 306] width 252 height 42
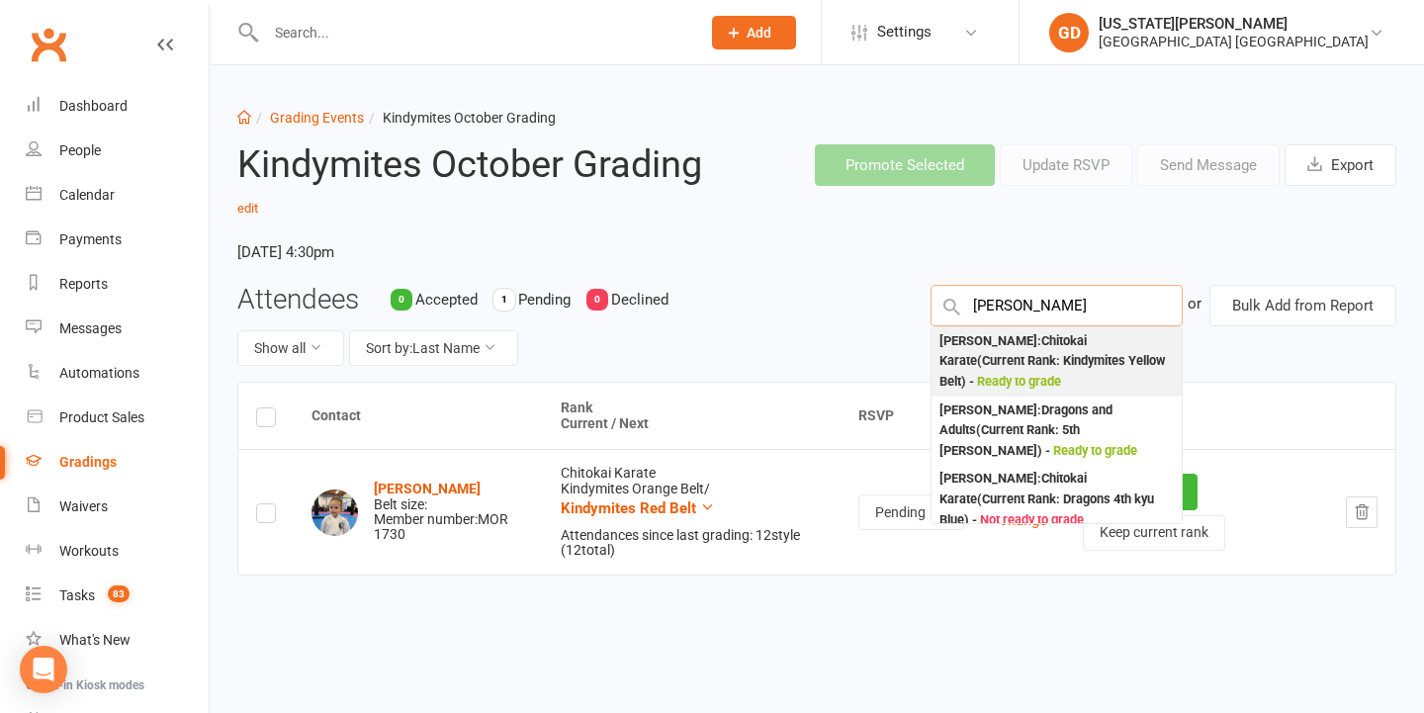
type input "Phillip fleming"
click at [1134, 331] on div "Phillip Fleming : Chitokai Karate (Current Rank: Kindymites Yellow Belt ) - Rea…" at bounding box center [1056, 361] width 234 height 61
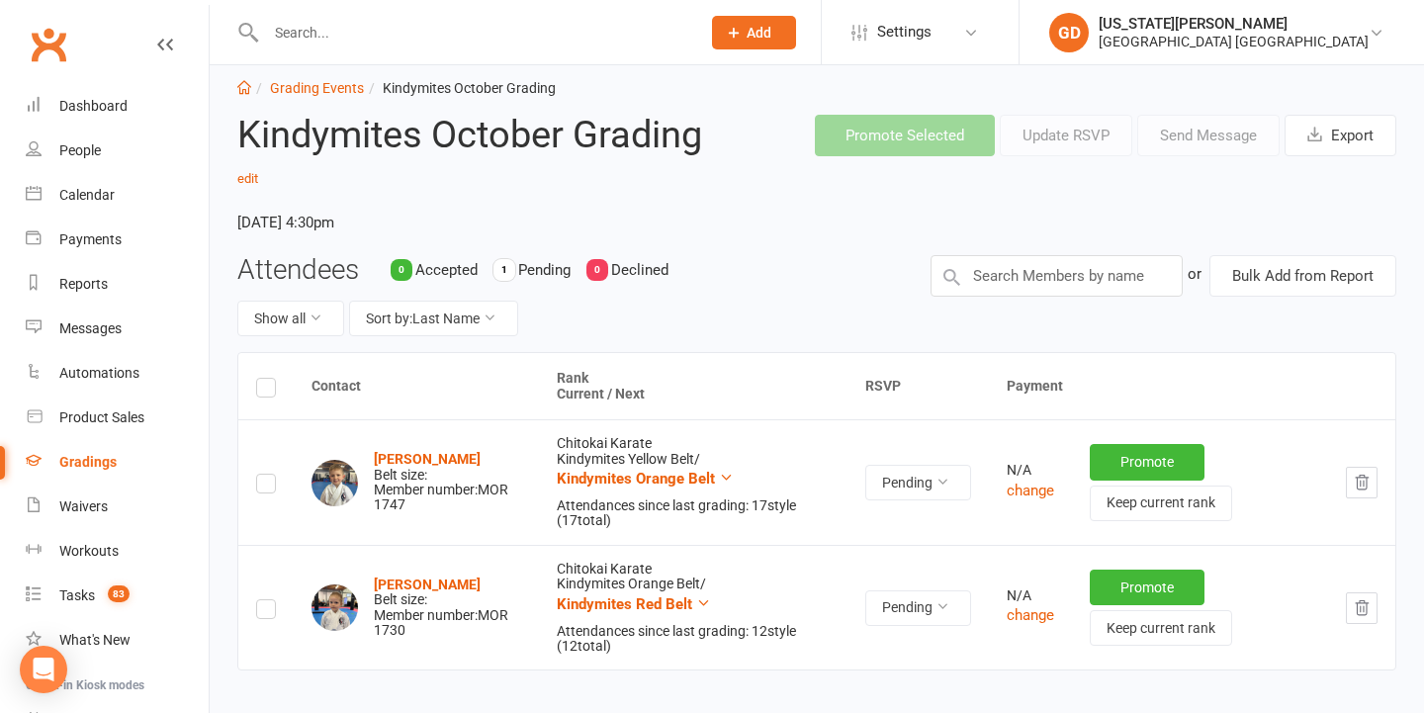
scroll to position [39, 0]
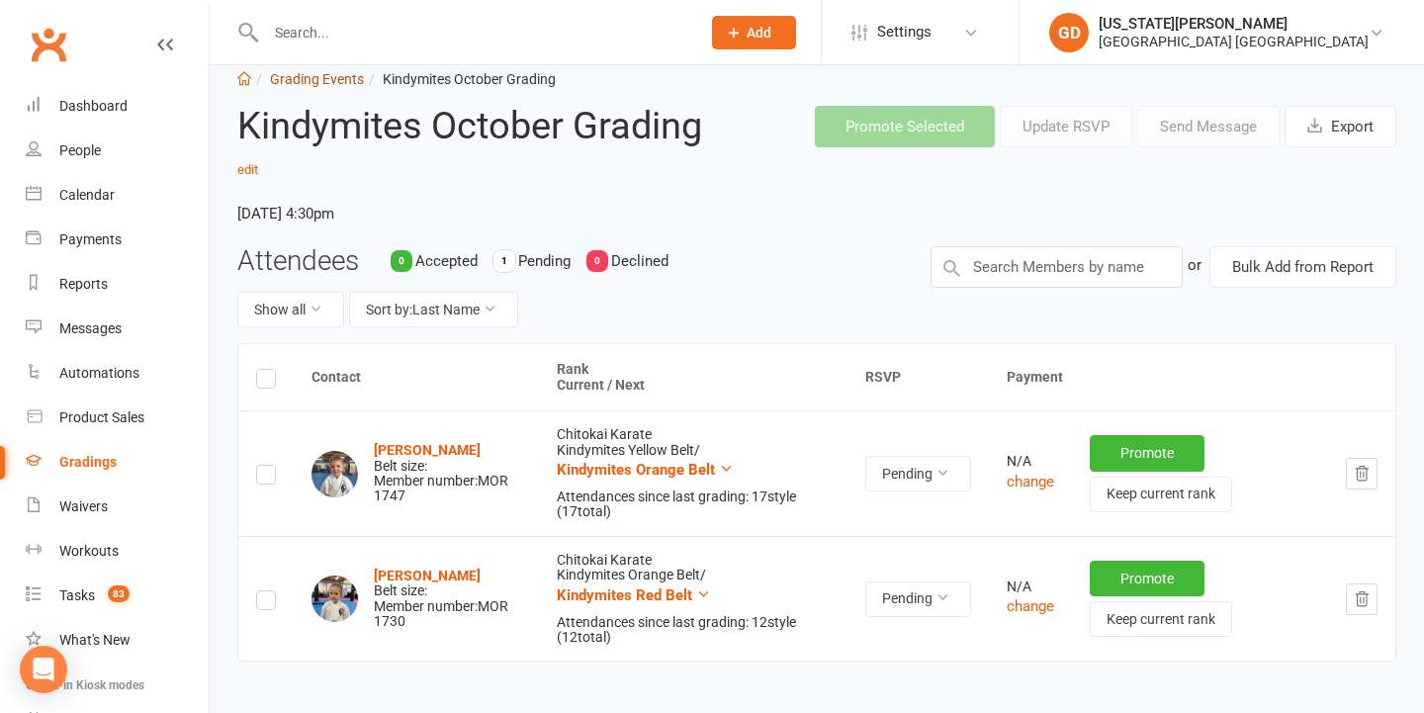
click at [300, 71] on link "Grading Events" at bounding box center [317, 79] width 94 height 16
select select "50"
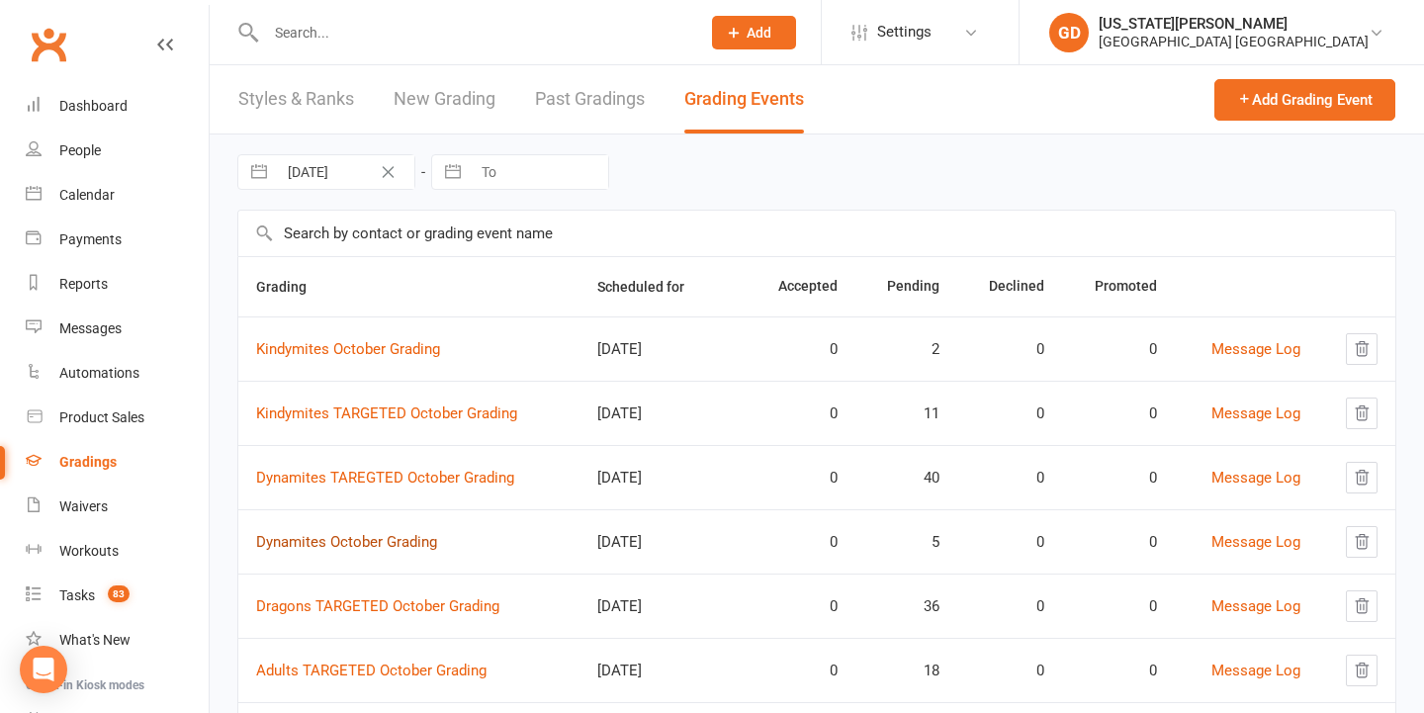
click at [340, 534] on link "Dynamites October Grading" at bounding box center [346, 542] width 181 height 18
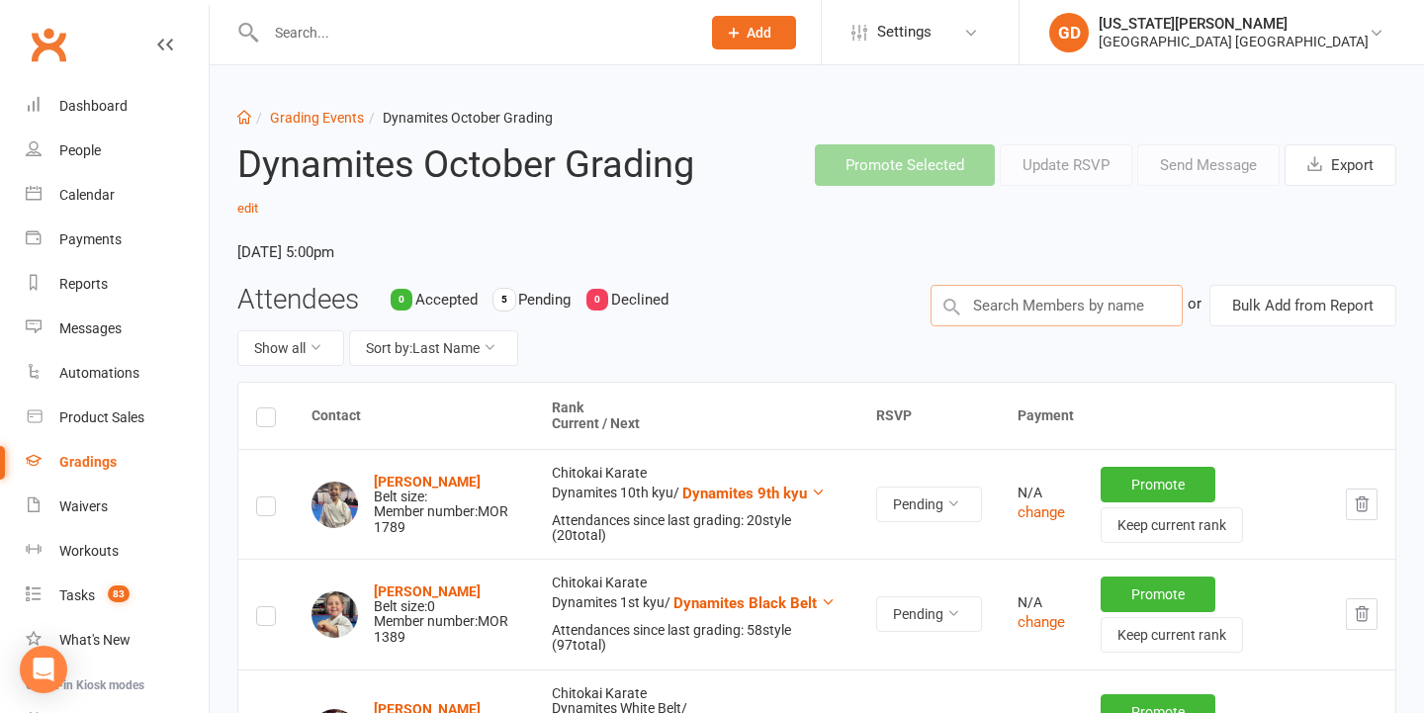
click at [1068, 320] on input "text" at bounding box center [1056, 306] width 252 height 42
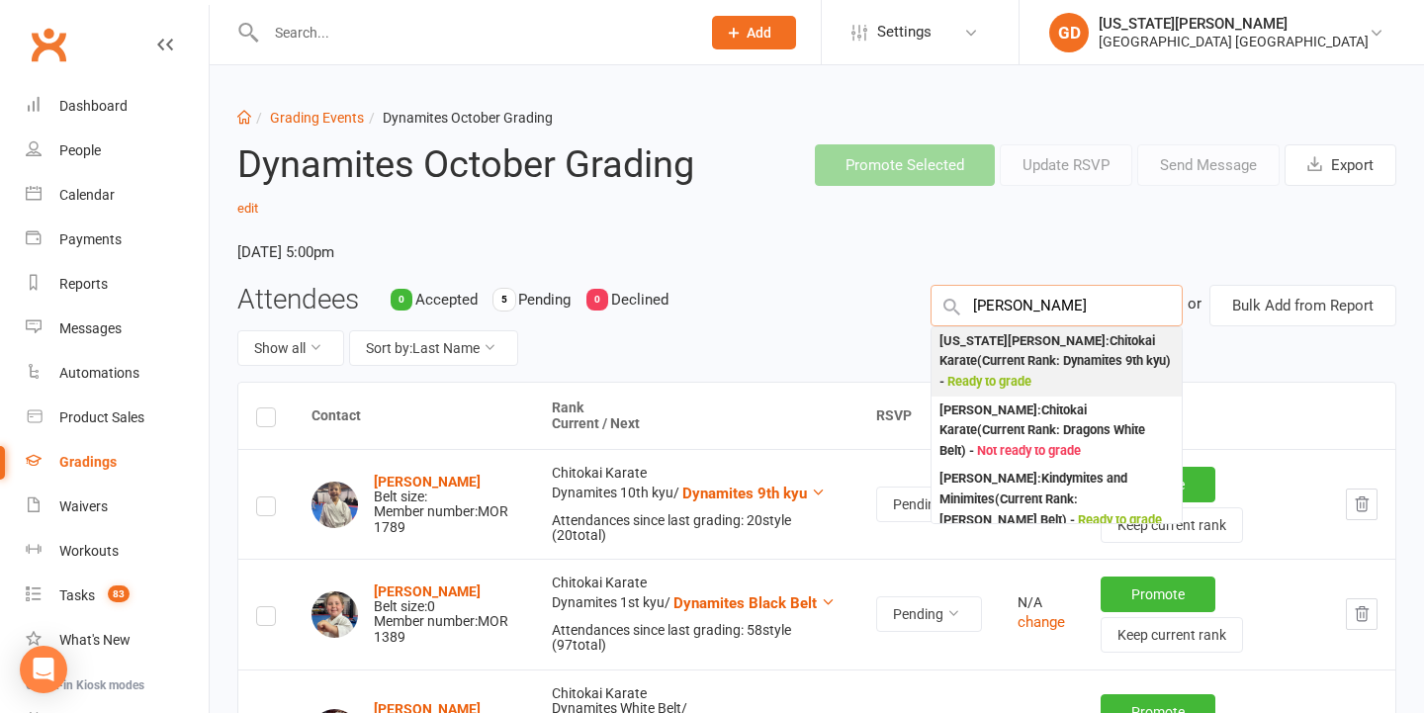
type input "regan tinkler"
click at [1050, 353] on div "Georgia Tinkler : Chitokai Karate (Current Rank: Dynamites 9th kyu ) - Ready to…" at bounding box center [1056, 361] width 234 height 61
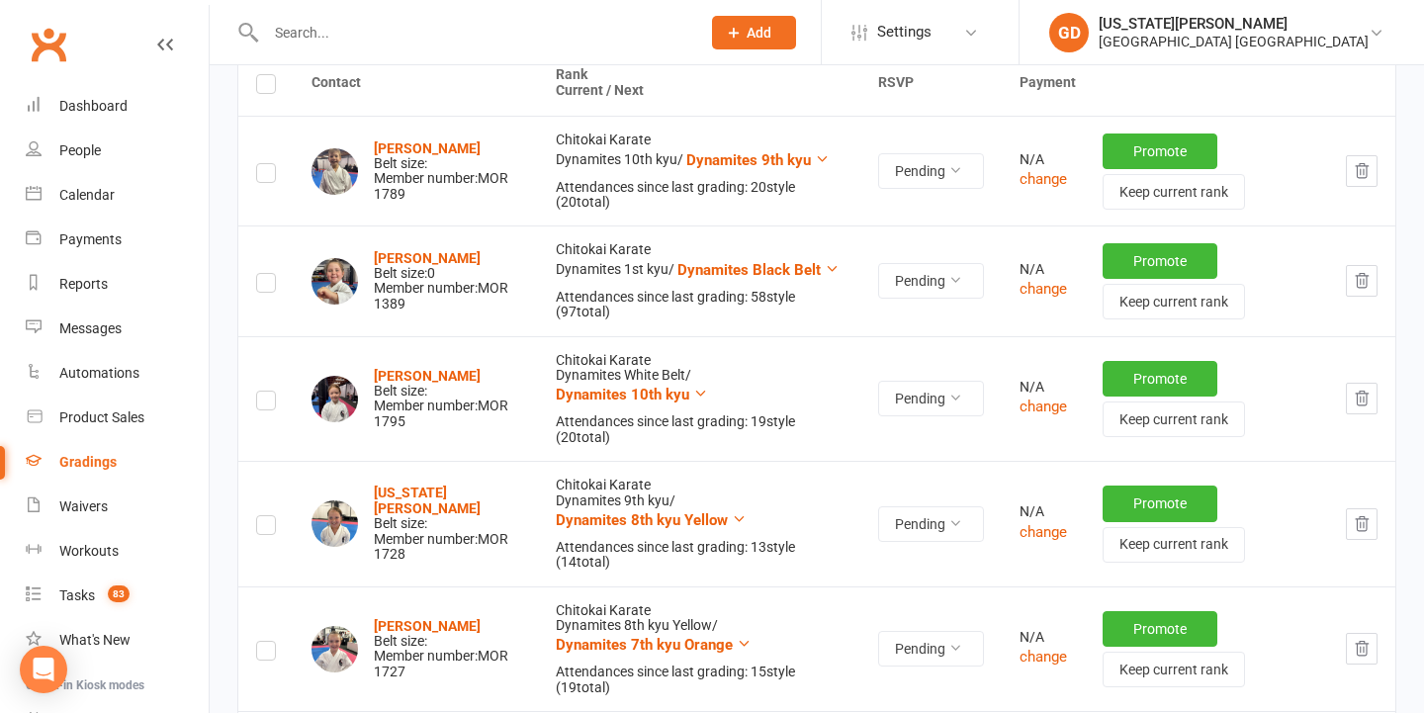
scroll to position [491, 0]
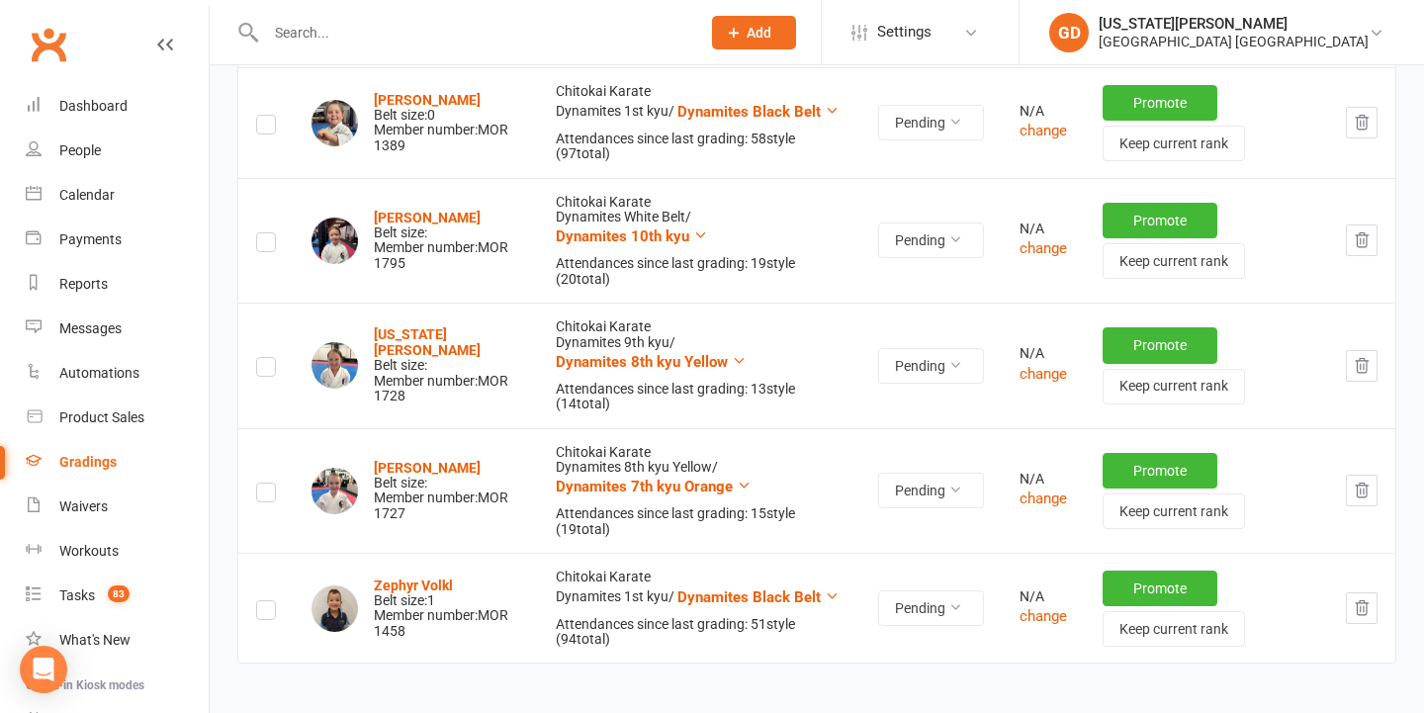
click at [1360, 358] on icon "button" at bounding box center [1361, 365] width 13 height 14
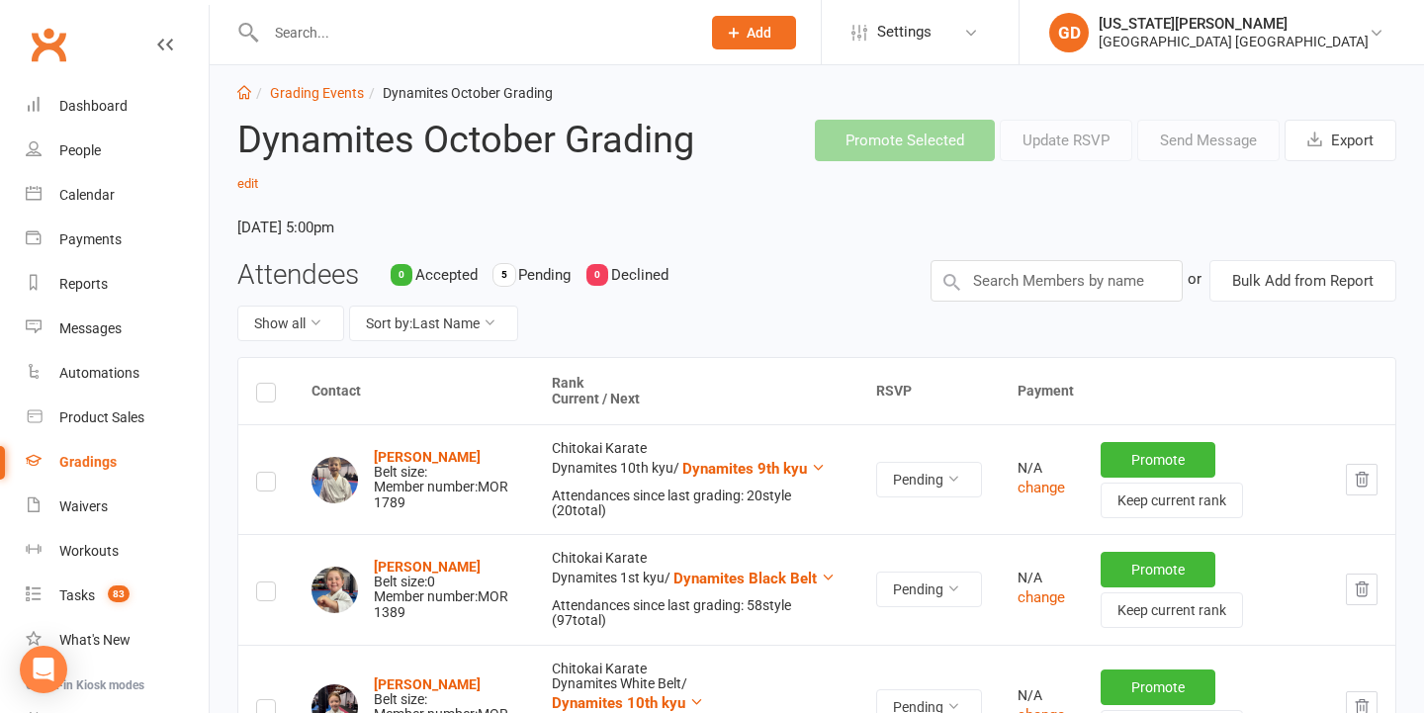
scroll to position [22, 0]
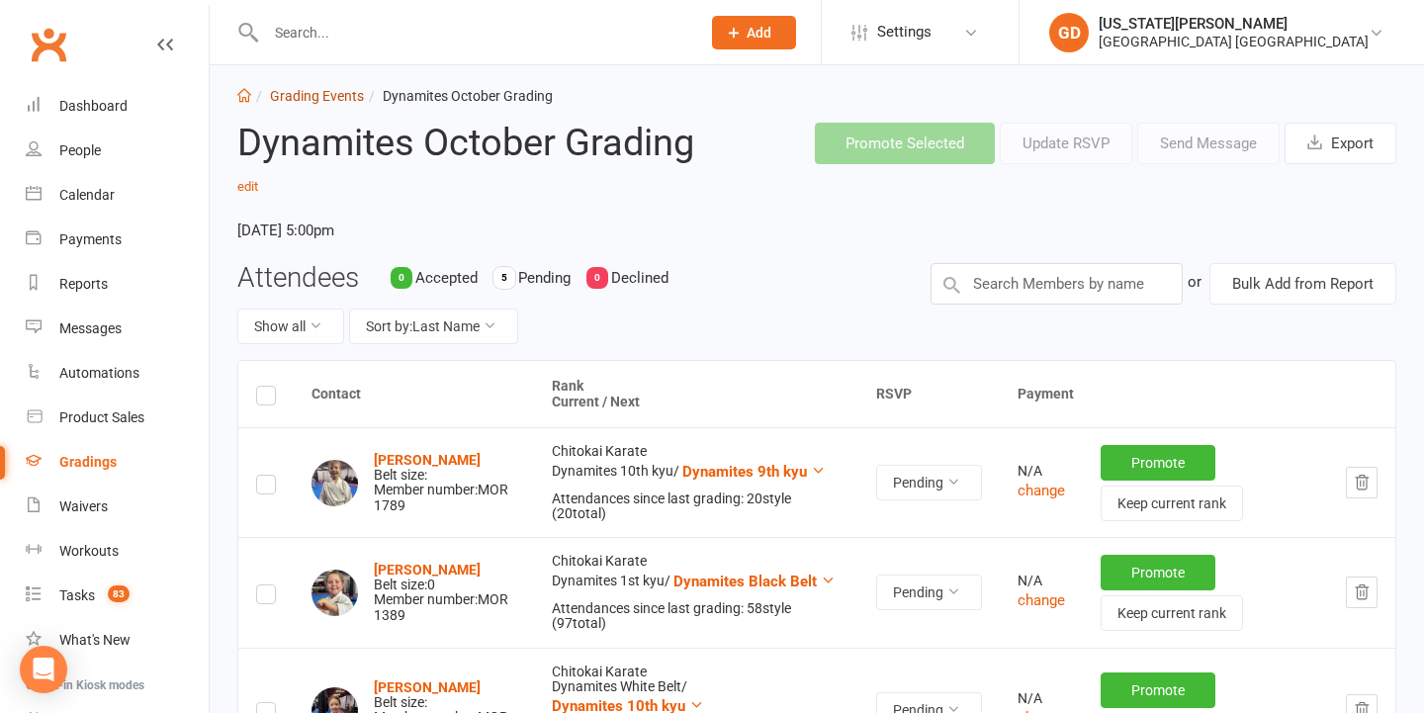
click at [329, 94] on link "Grading Events" at bounding box center [317, 96] width 94 height 16
select select "50"
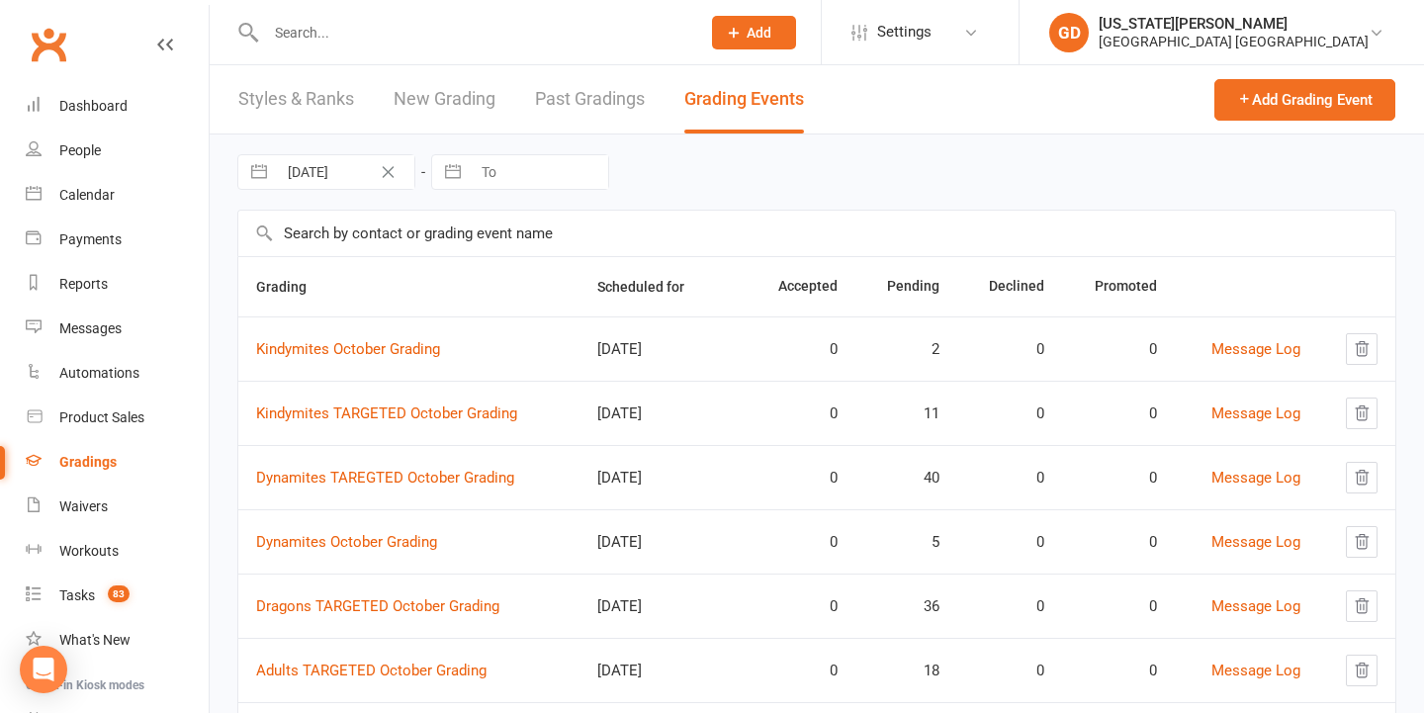
click at [303, 30] on input "text" at bounding box center [473, 33] width 426 height 28
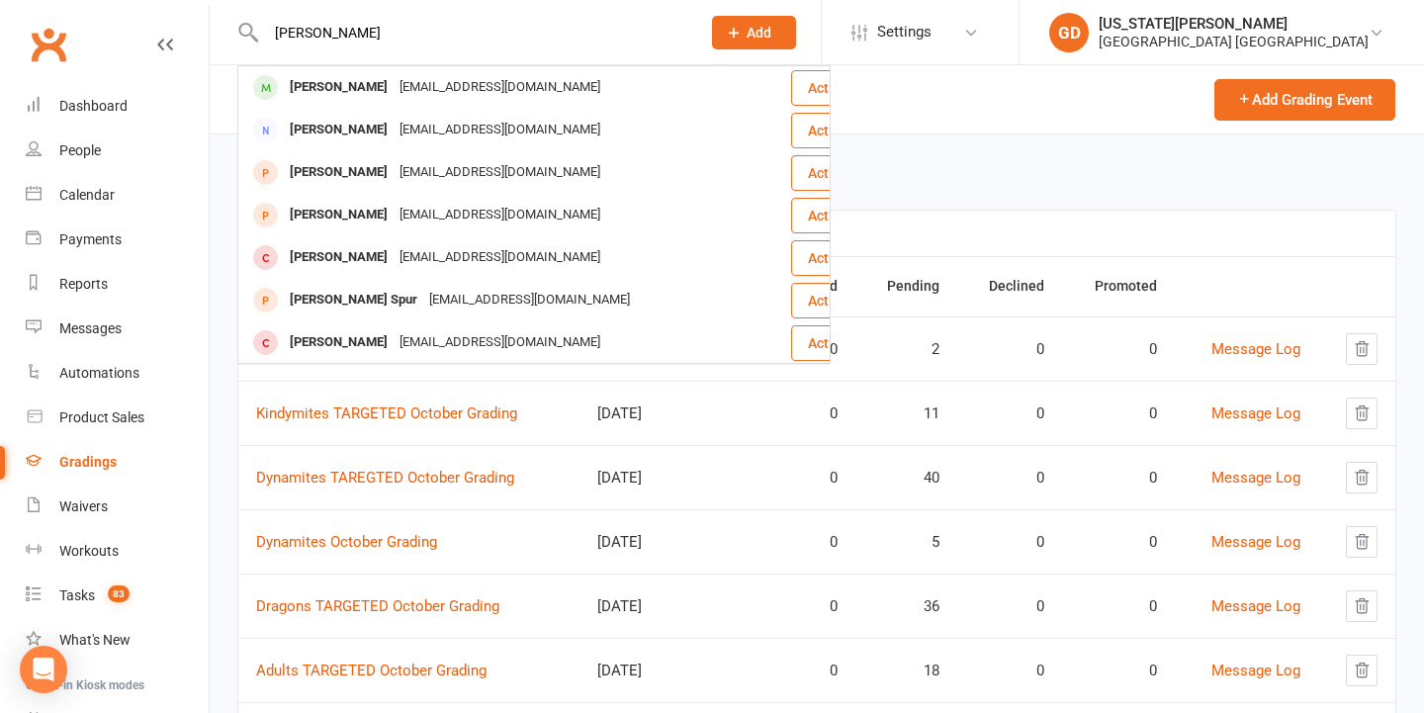
type input "Harrison martlet"
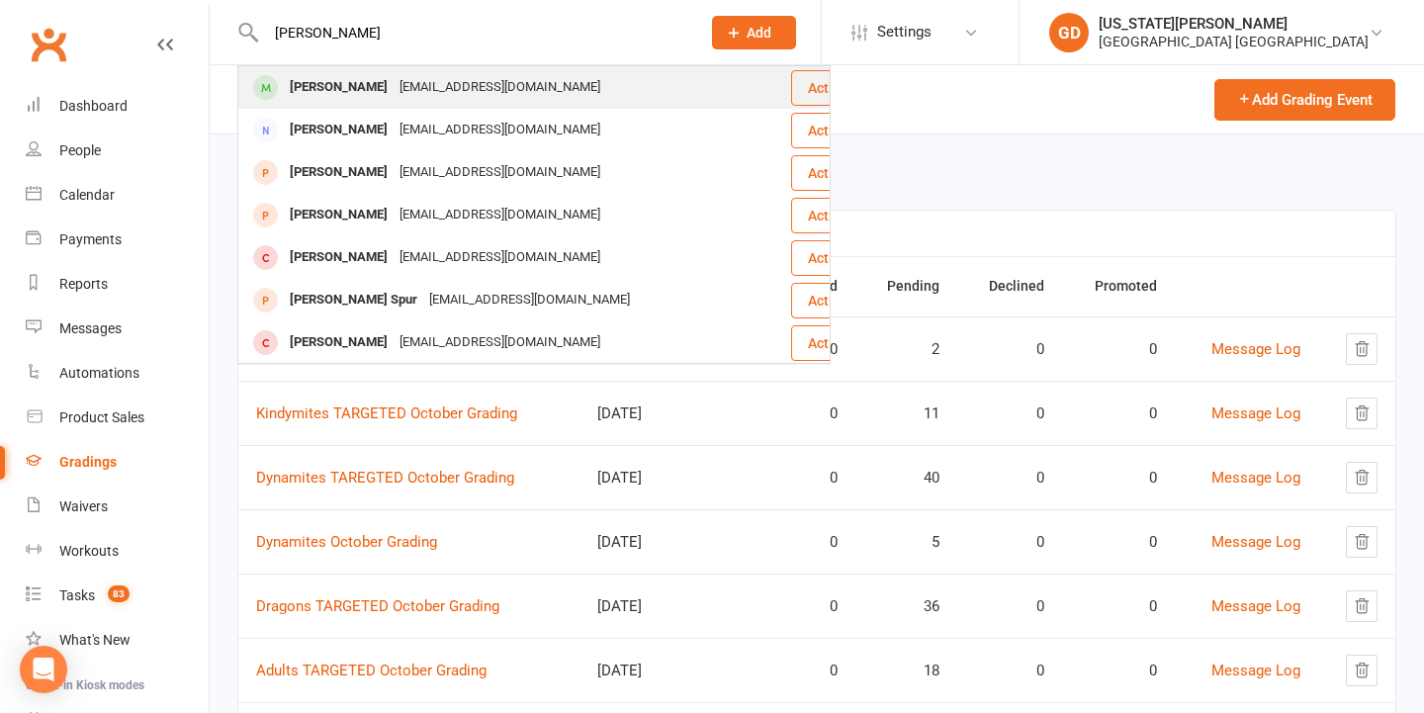
drag, startPoint x: 303, startPoint y: 30, endPoint x: 296, endPoint y: 89, distance: 59.8
click at [296, 89] on div "Harrison Martlew" at bounding box center [339, 87] width 110 height 29
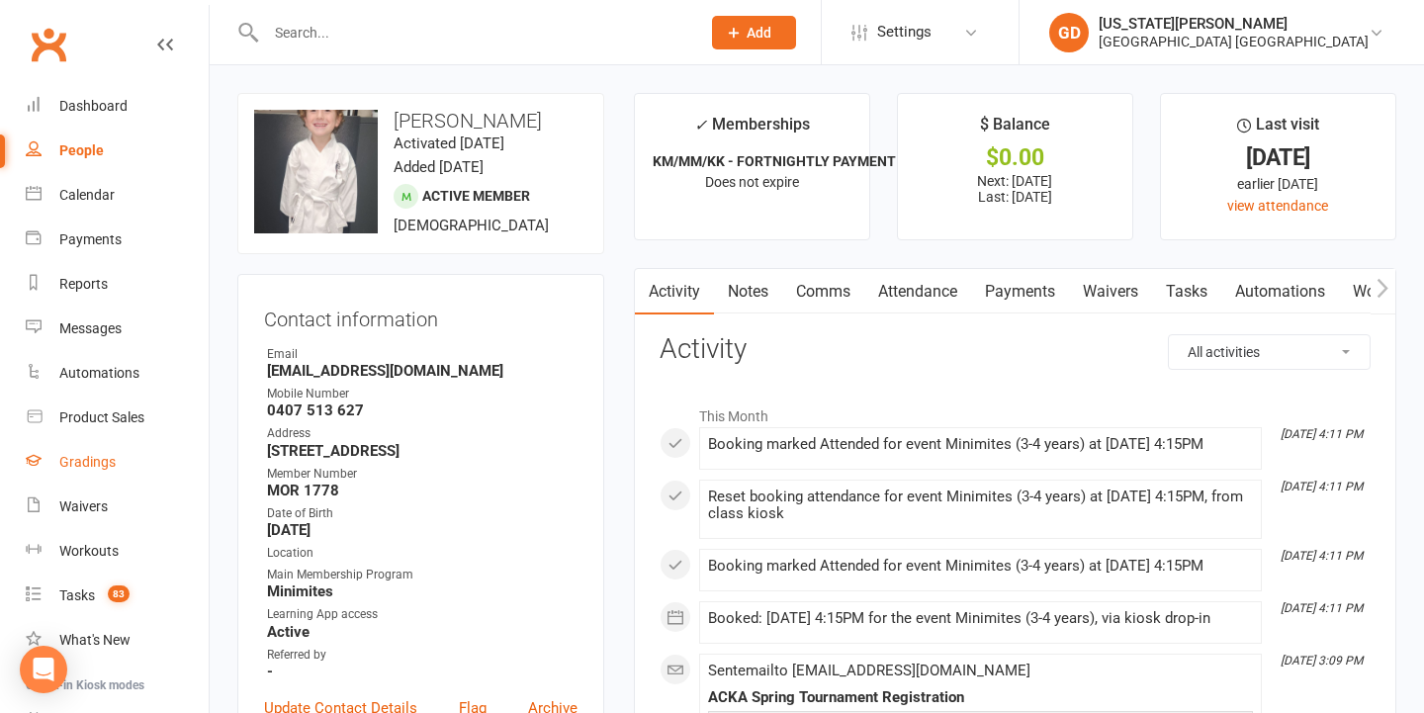
click at [118, 458] on link "Gradings" at bounding box center [117, 462] width 183 height 44
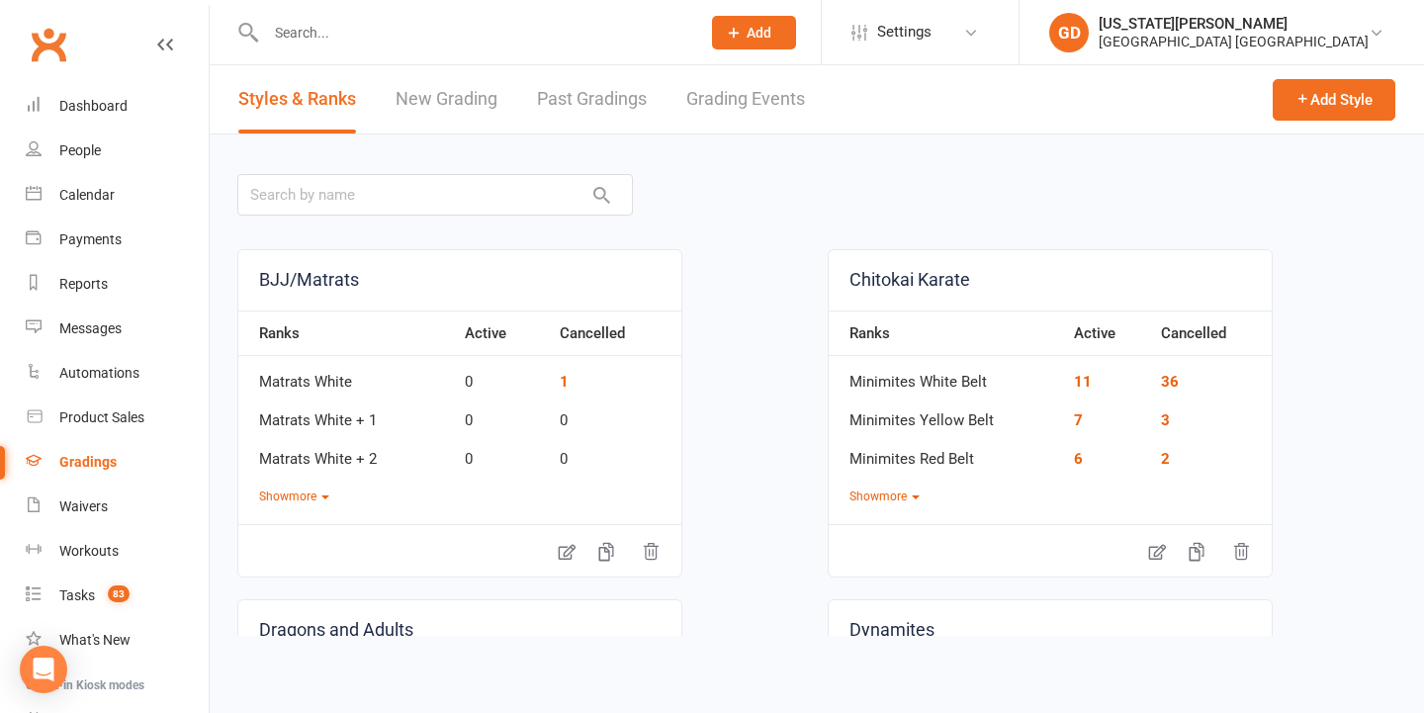
click at [750, 77] on link "Grading Events" at bounding box center [745, 99] width 119 height 68
select select "50"
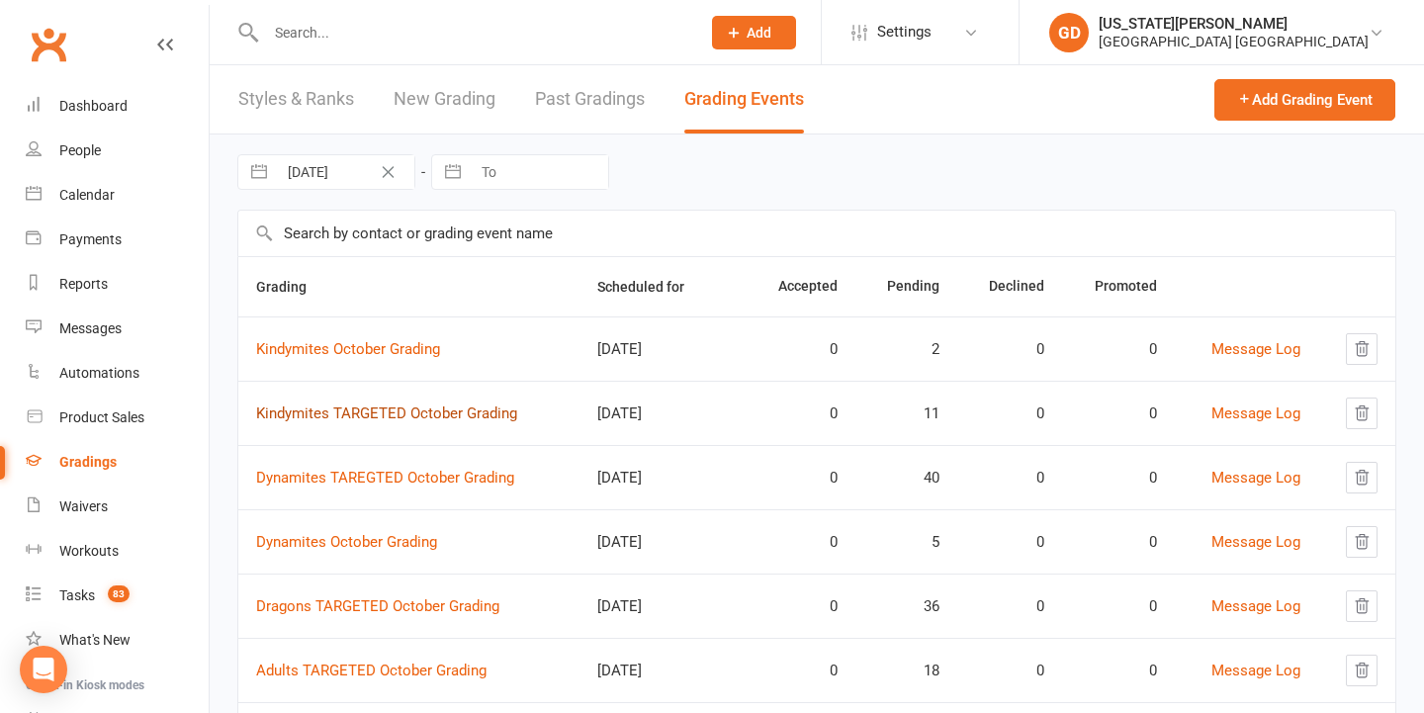
click at [444, 408] on link "Kindymites TARGETED October Grading" at bounding box center [386, 413] width 261 height 18
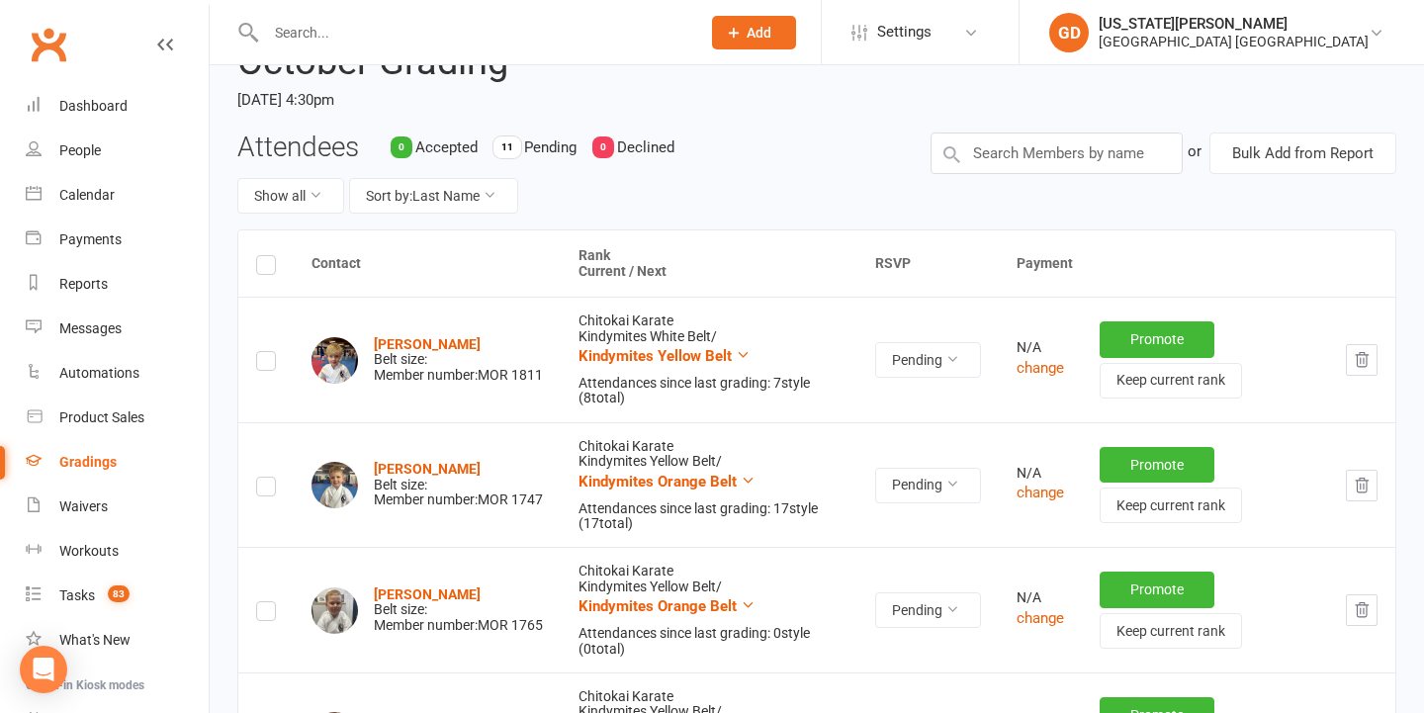
scroll to position [154, 0]
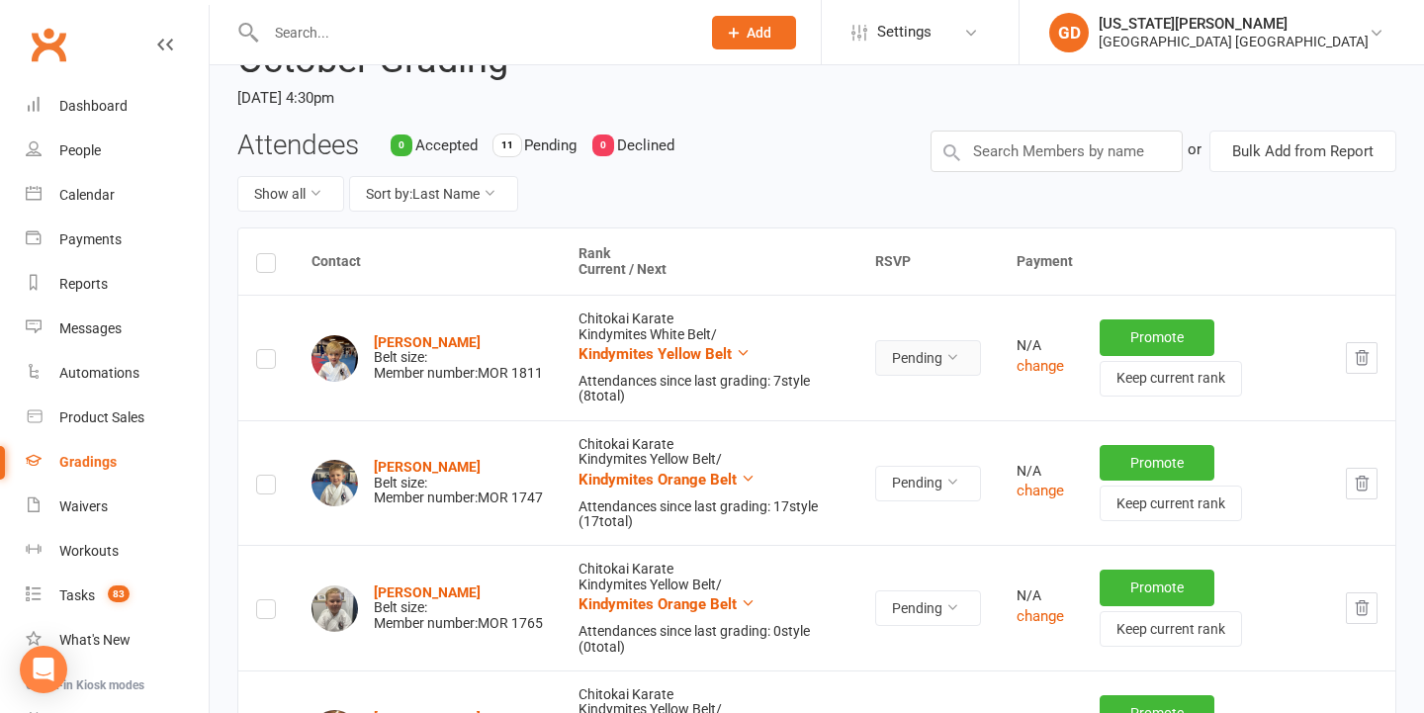
click at [962, 369] on button "Pending" at bounding box center [928, 358] width 106 height 36
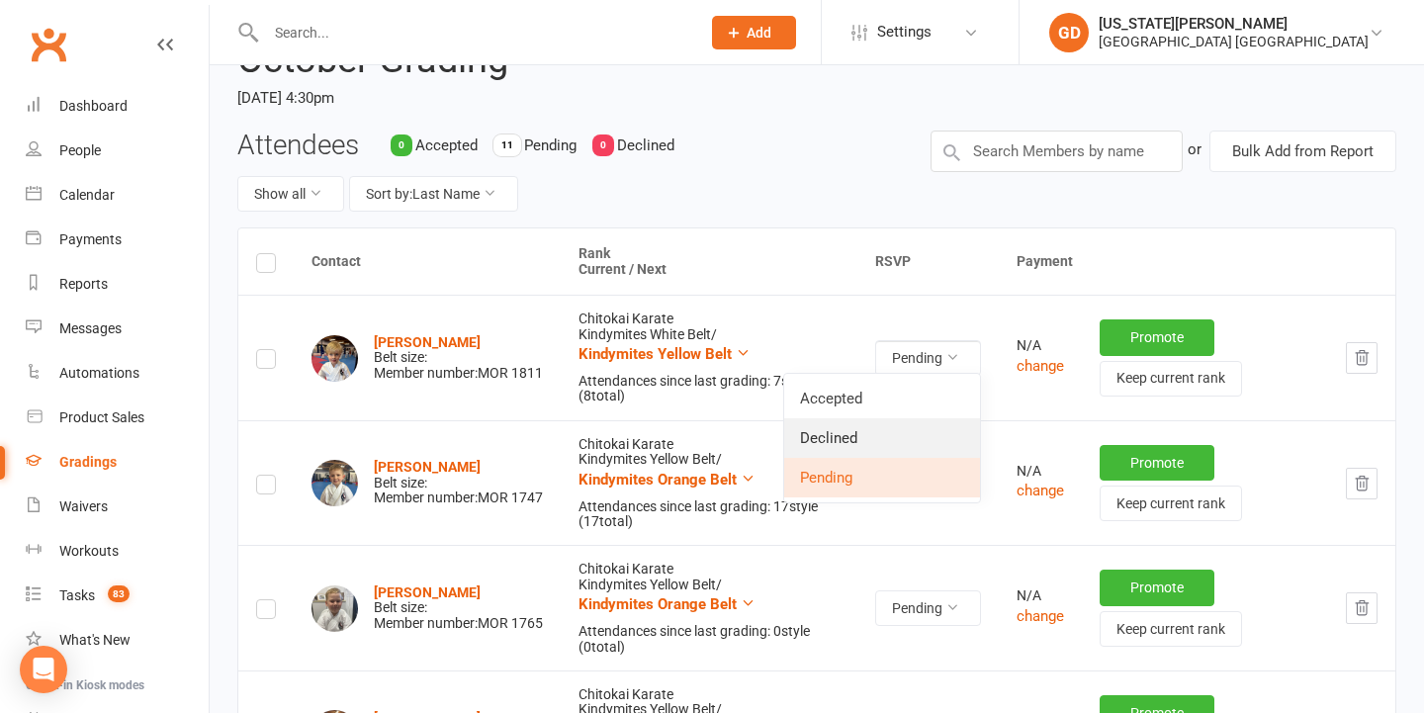
click at [926, 422] on link "Declined" at bounding box center [882, 438] width 196 height 40
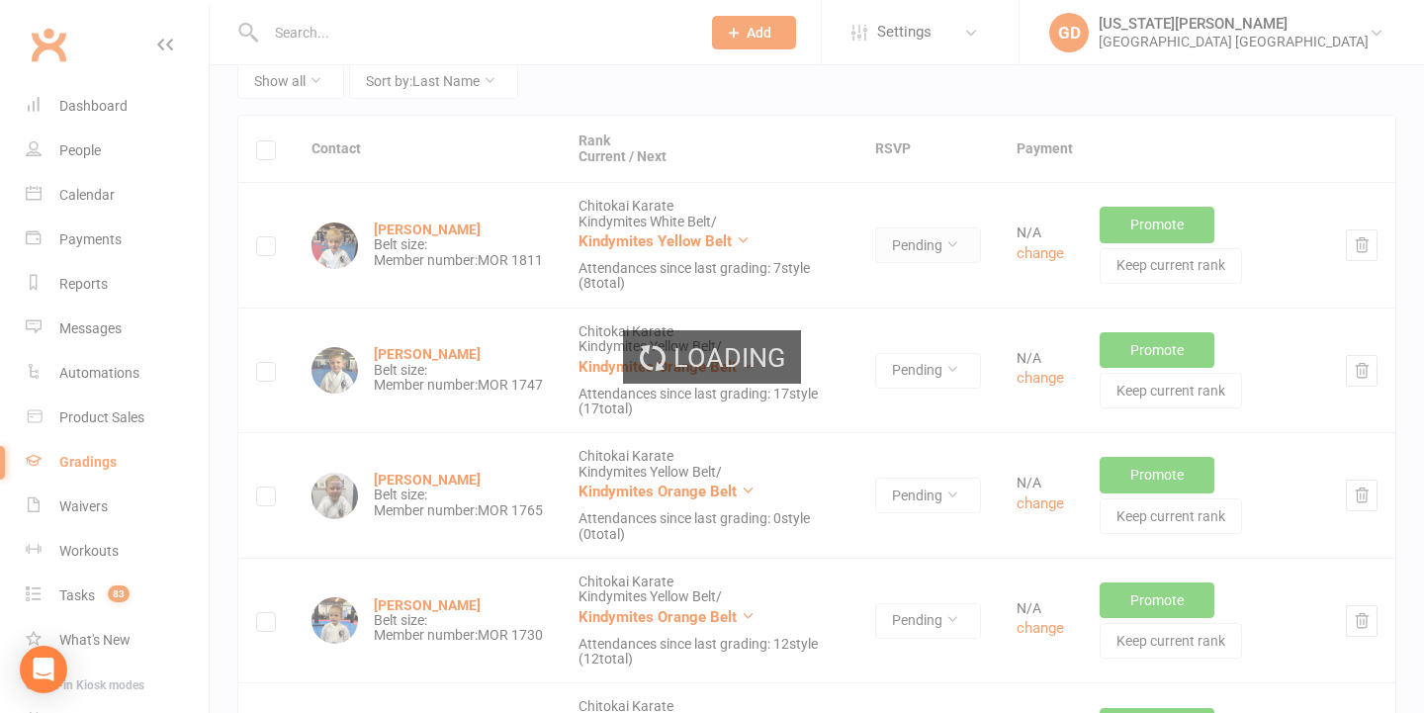
scroll to position [268, 0]
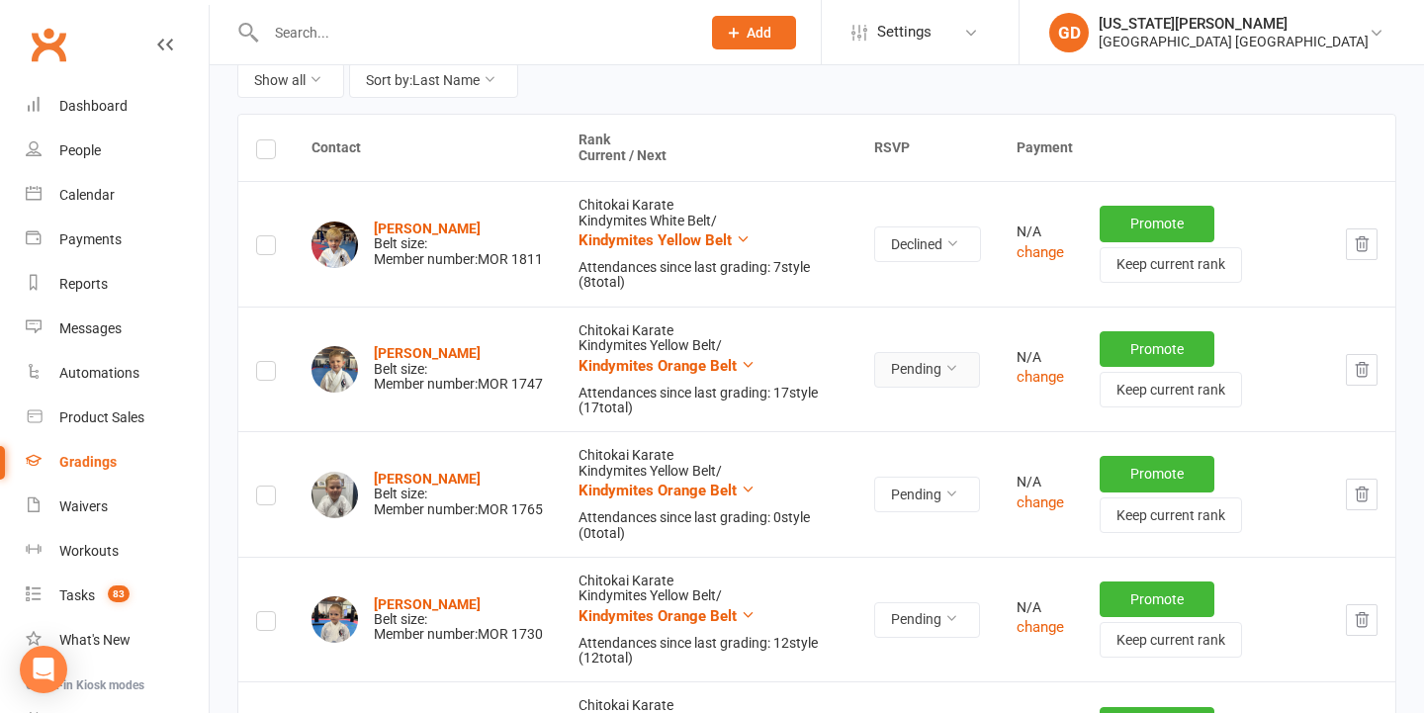
click at [936, 369] on button "Pending" at bounding box center [927, 370] width 106 height 36
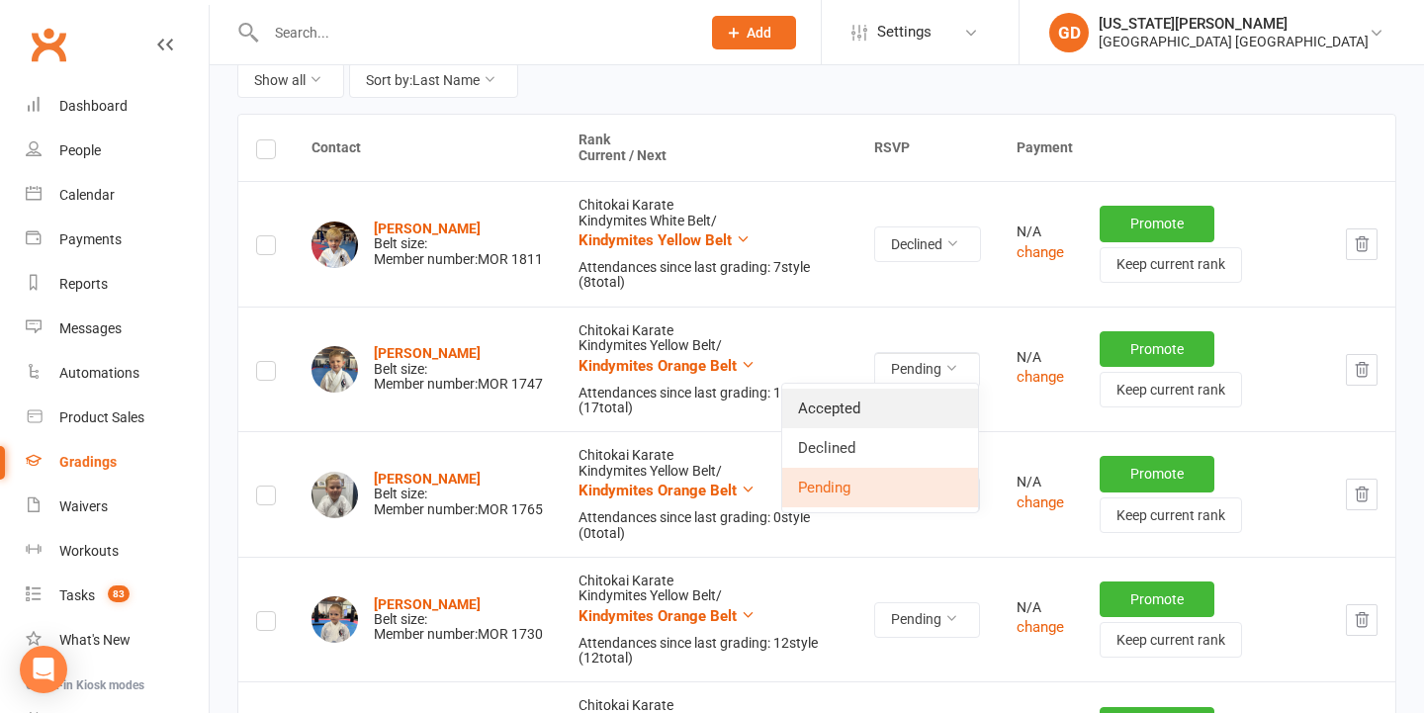
click at [909, 390] on link "Accepted" at bounding box center [880, 409] width 196 height 40
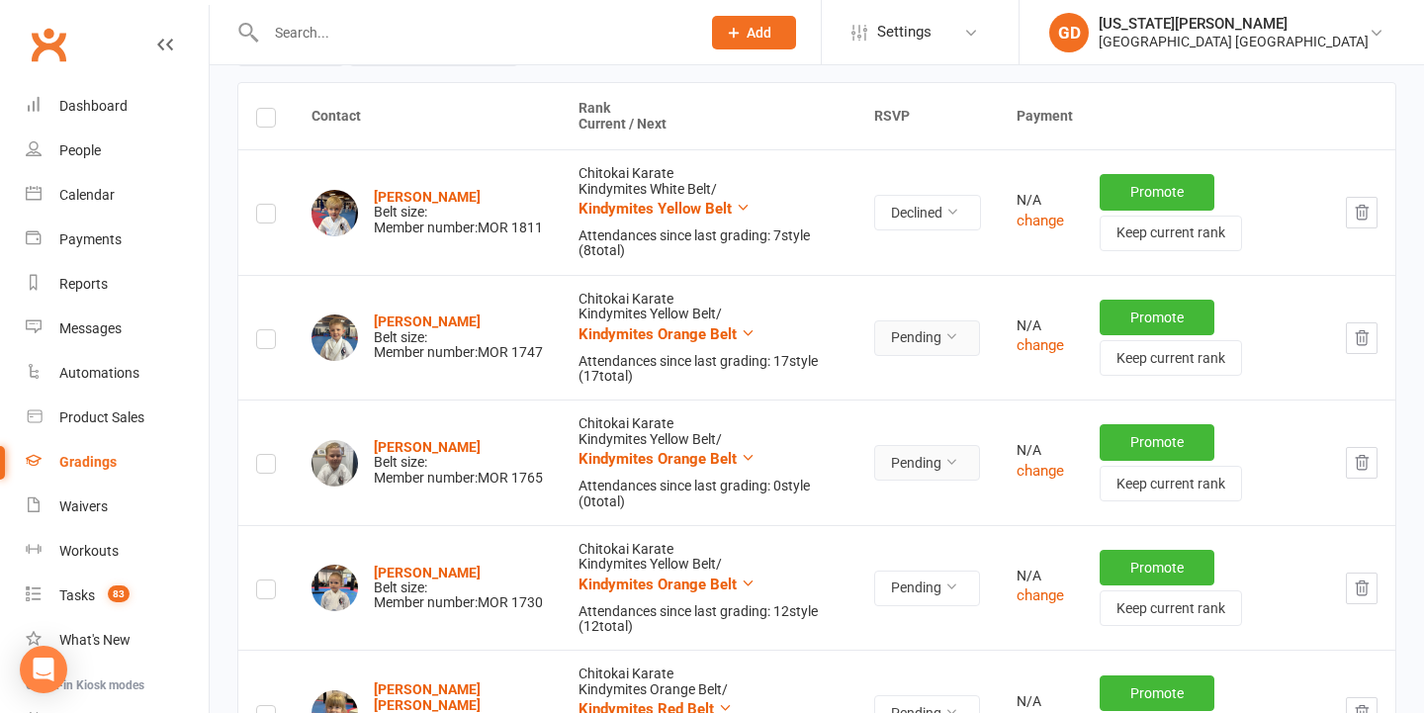
scroll to position [303, 0]
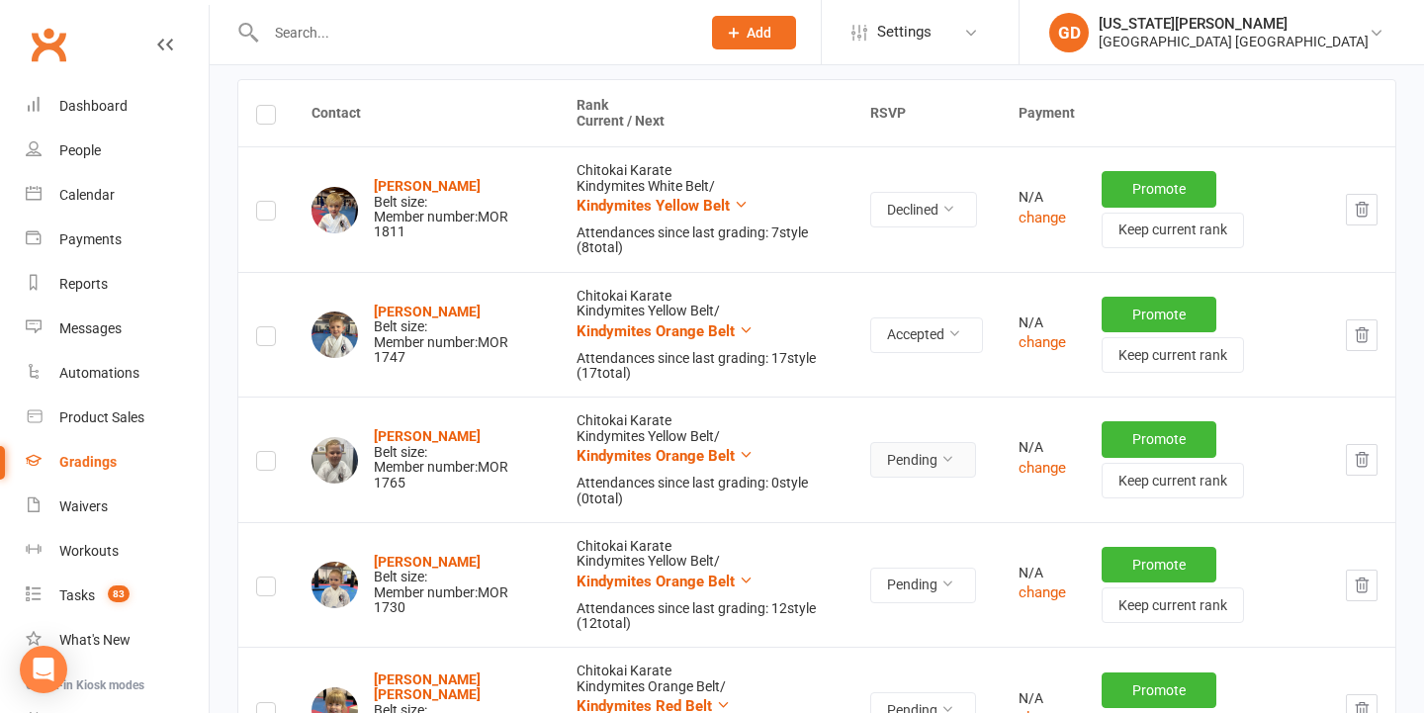
click at [912, 444] on button "Pending" at bounding box center [923, 460] width 106 height 36
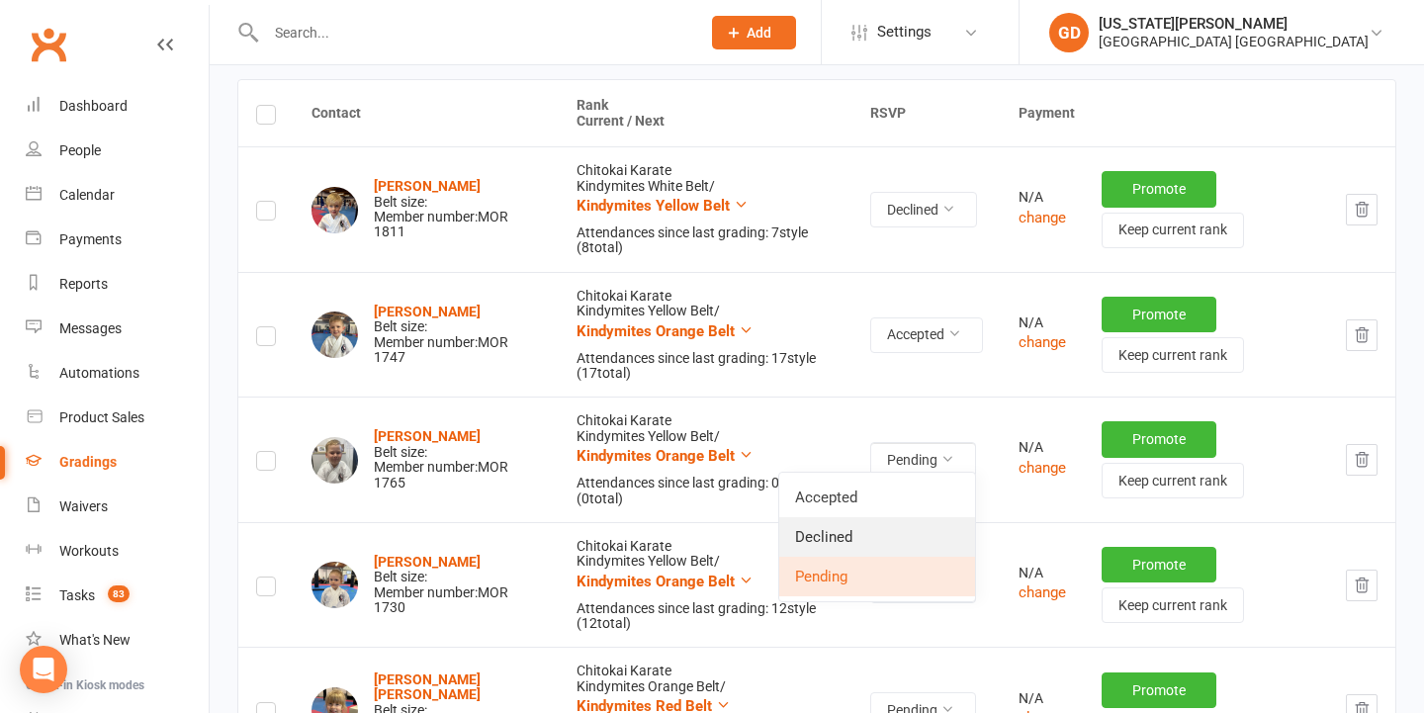
click at [883, 540] on link "Declined" at bounding box center [877, 537] width 196 height 40
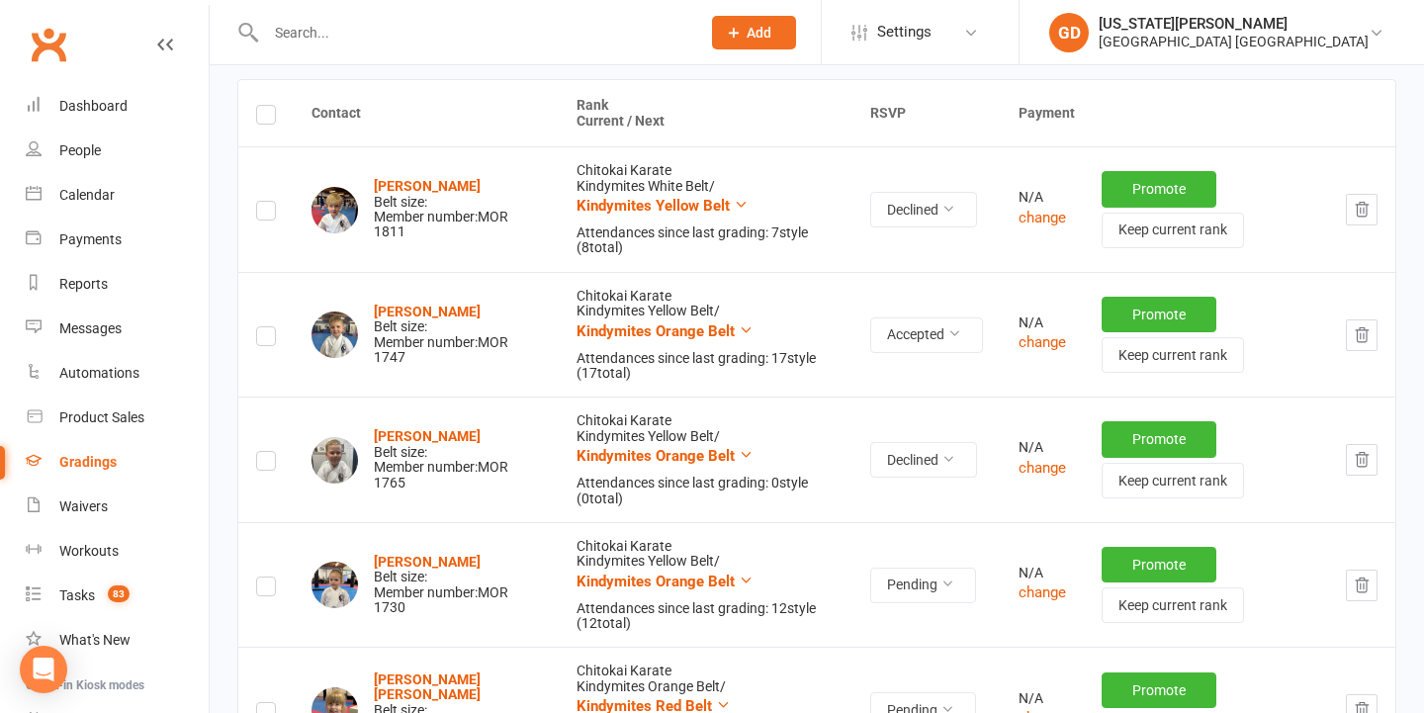
click at [1359, 451] on icon "button" at bounding box center [1361, 460] width 18 height 18
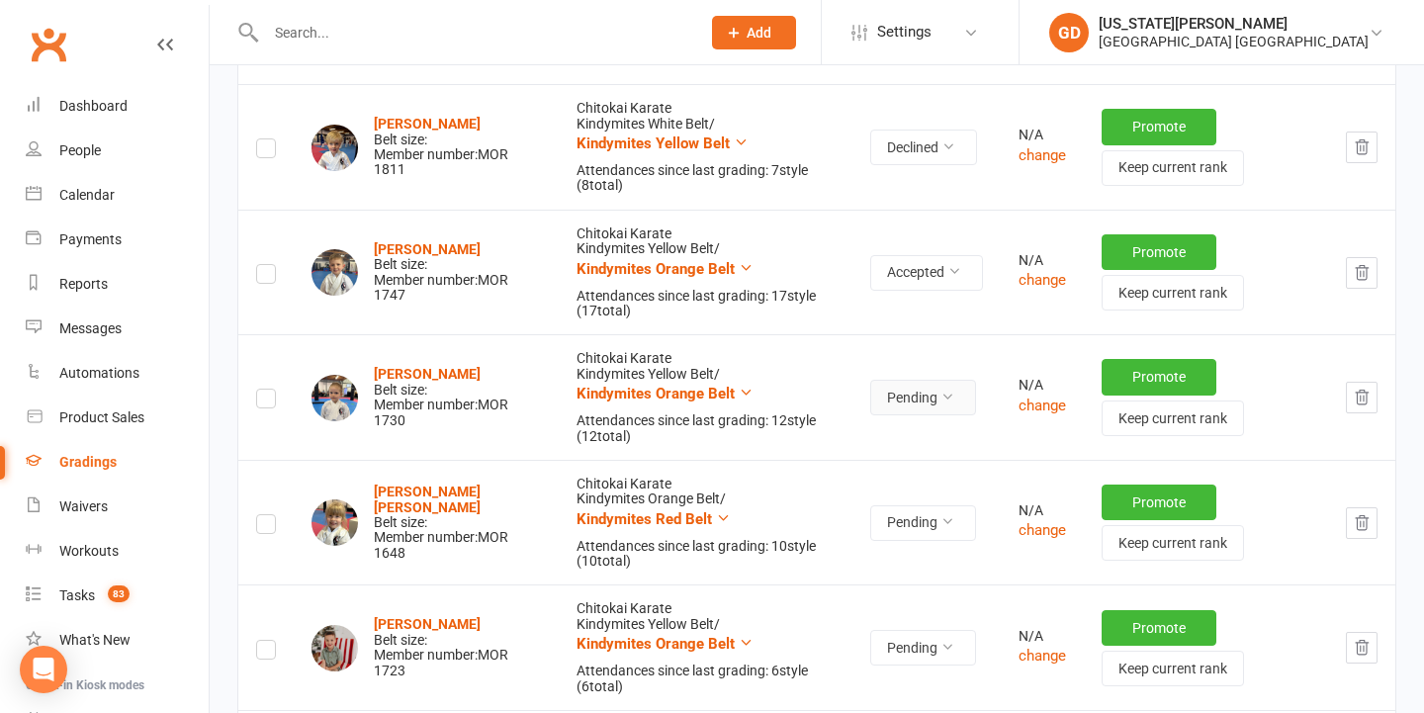
scroll to position [370, 0]
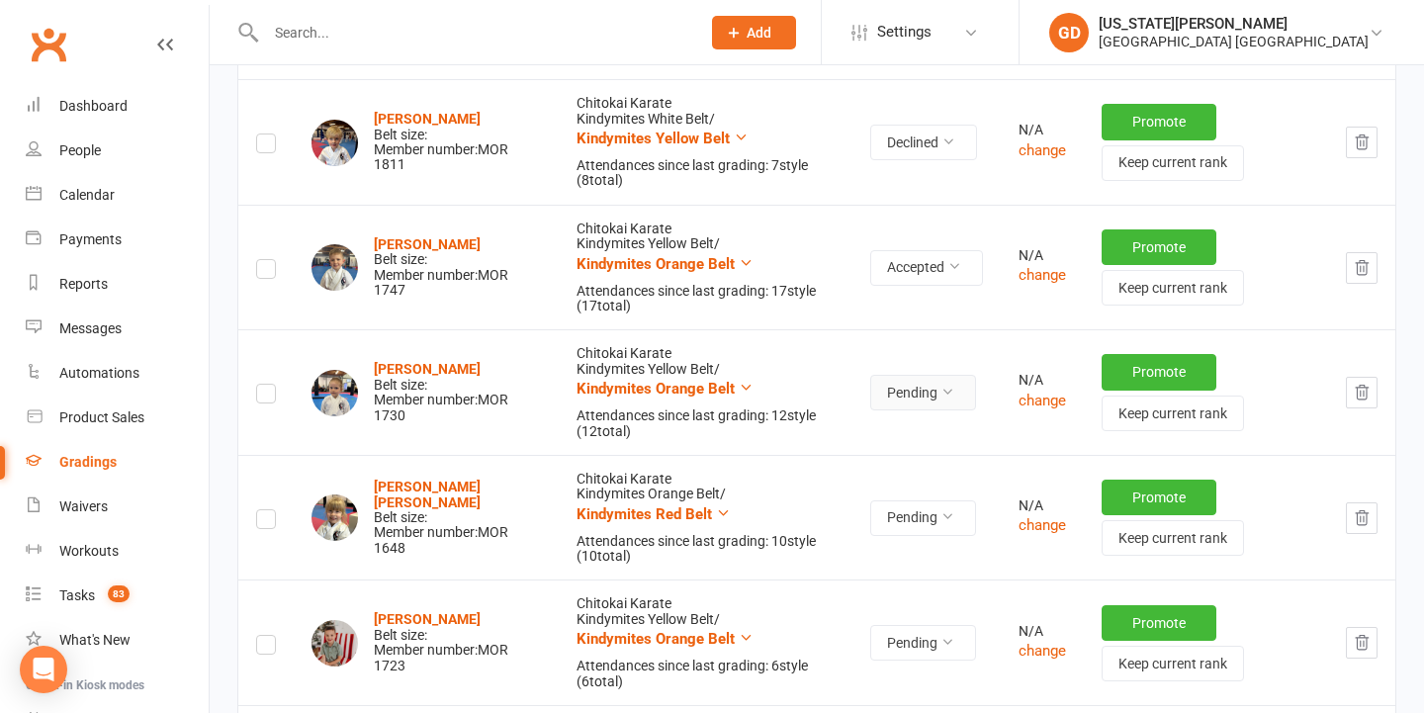
click at [944, 386] on icon at bounding box center [947, 392] width 14 height 14
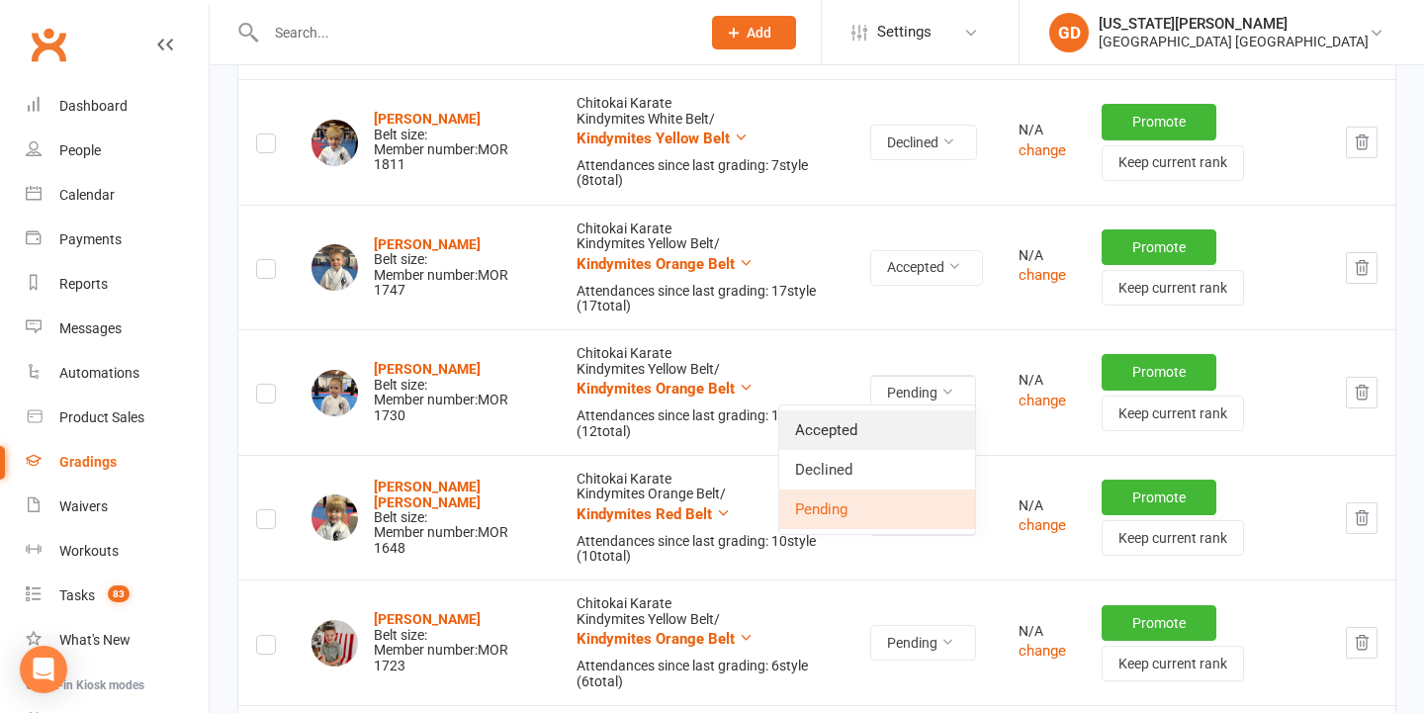
click at [900, 418] on link "Accepted" at bounding box center [877, 430] width 196 height 40
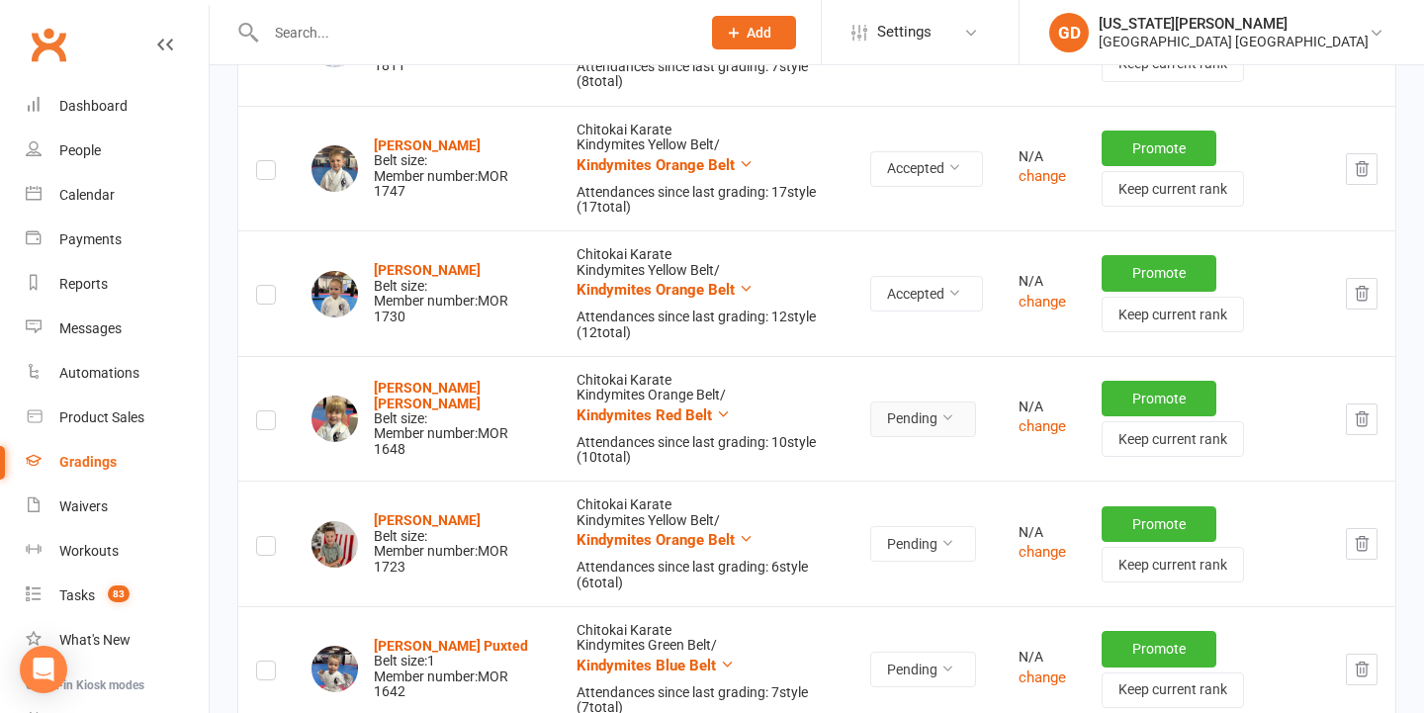
scroll to position [493, 0]
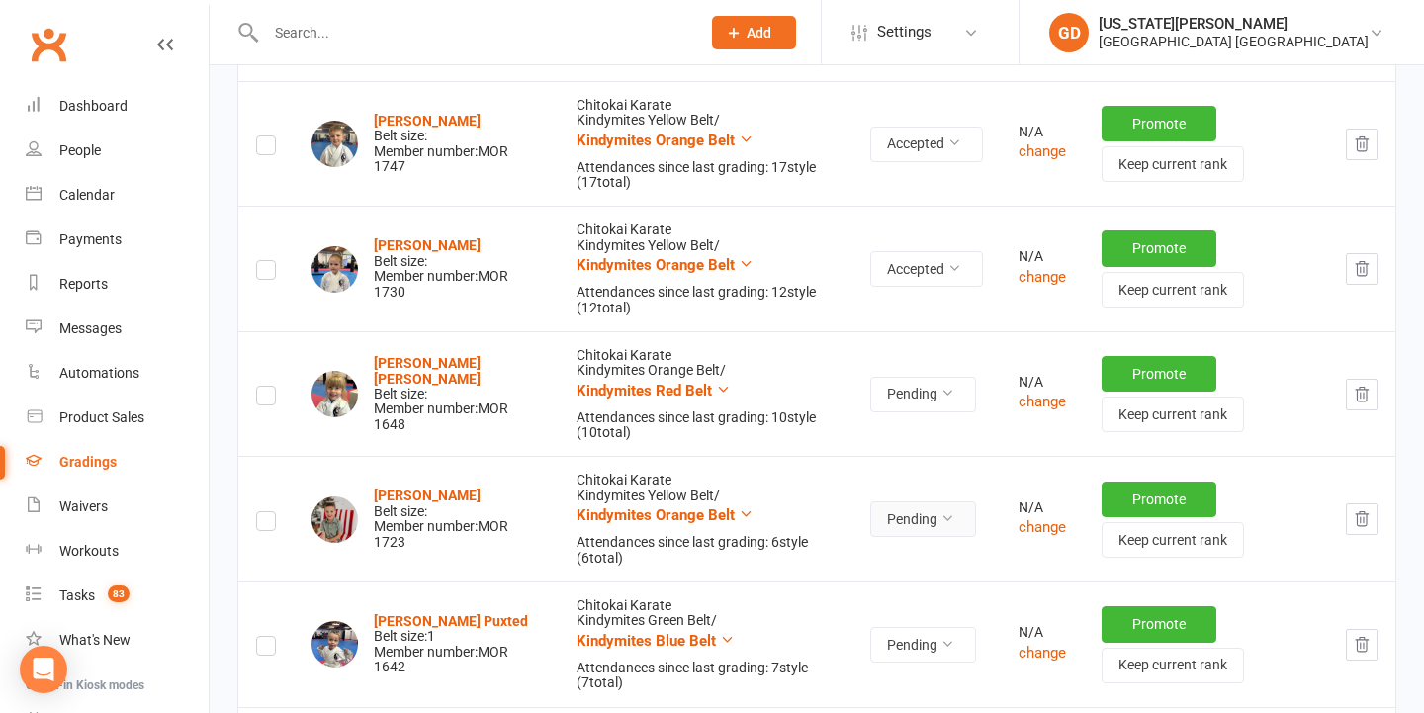
click at [888, 518] on button "Pending" at bounding box center [923, 519] width 106 height 36
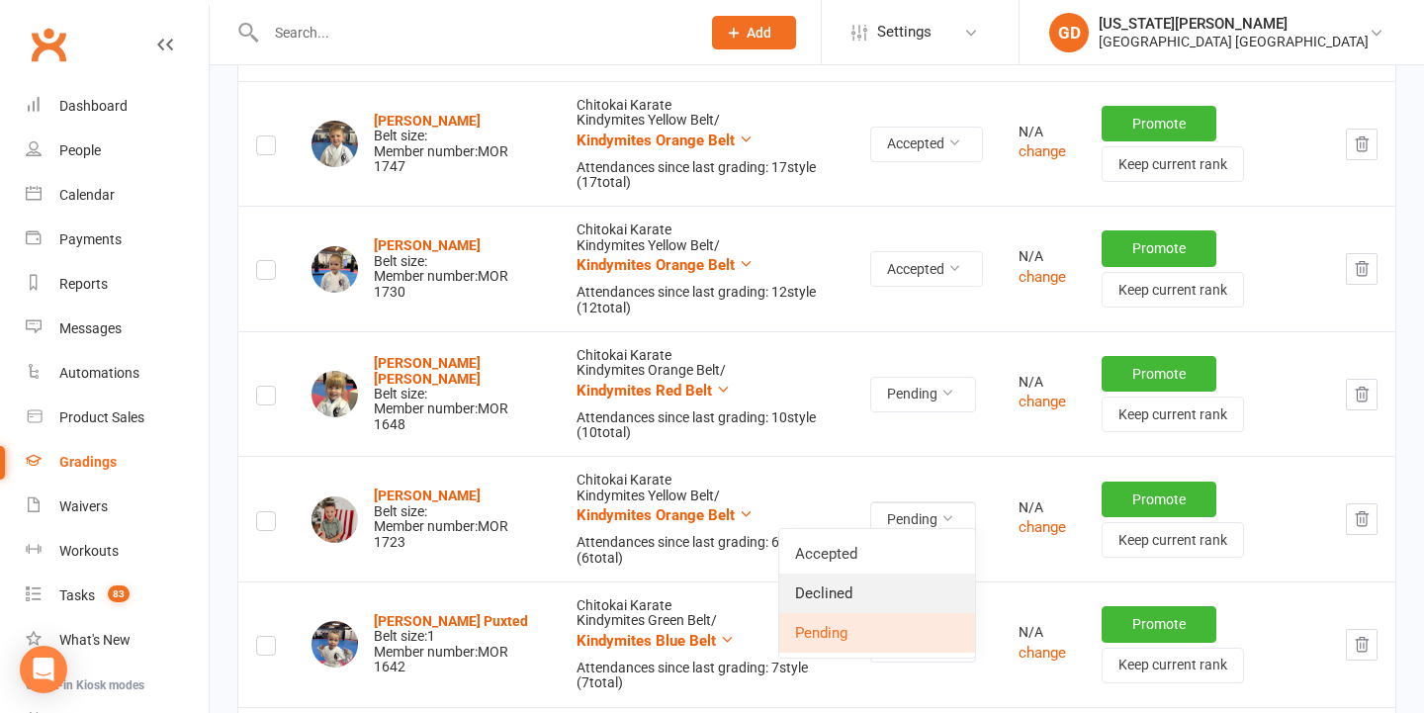
click at [866, 583] on link "Declined" at bounding box center [877, 593] width 196 height 40
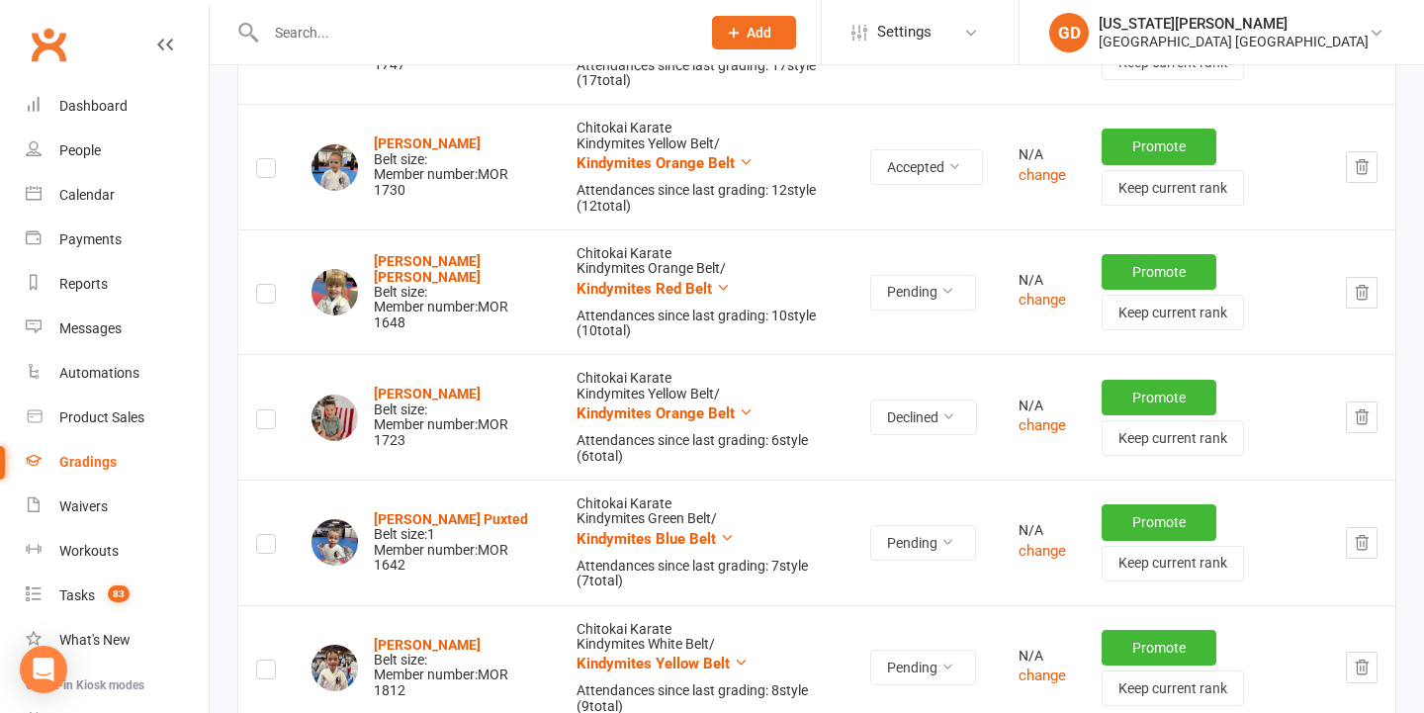
scroll to position [609, 0]
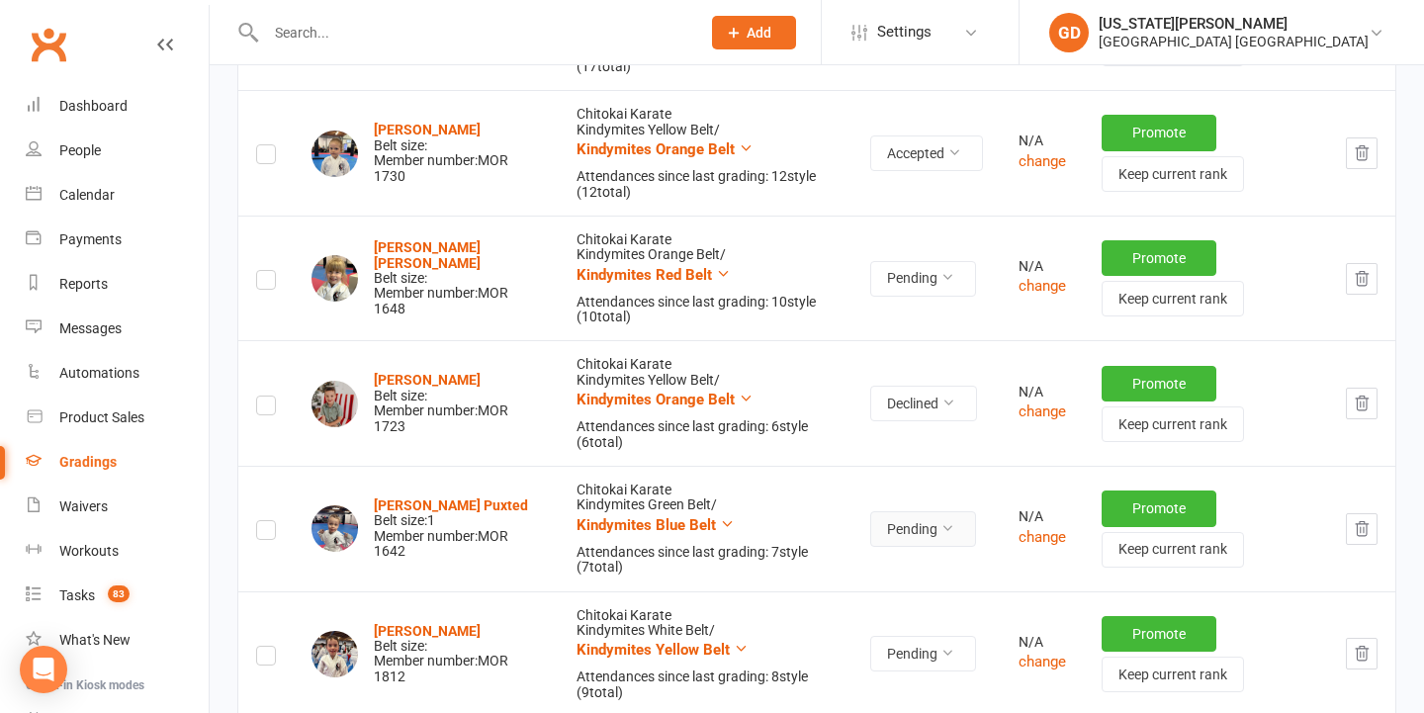
click at [889, 533] on button "Pending" at bounding box center [923, 529] width 106 height 36
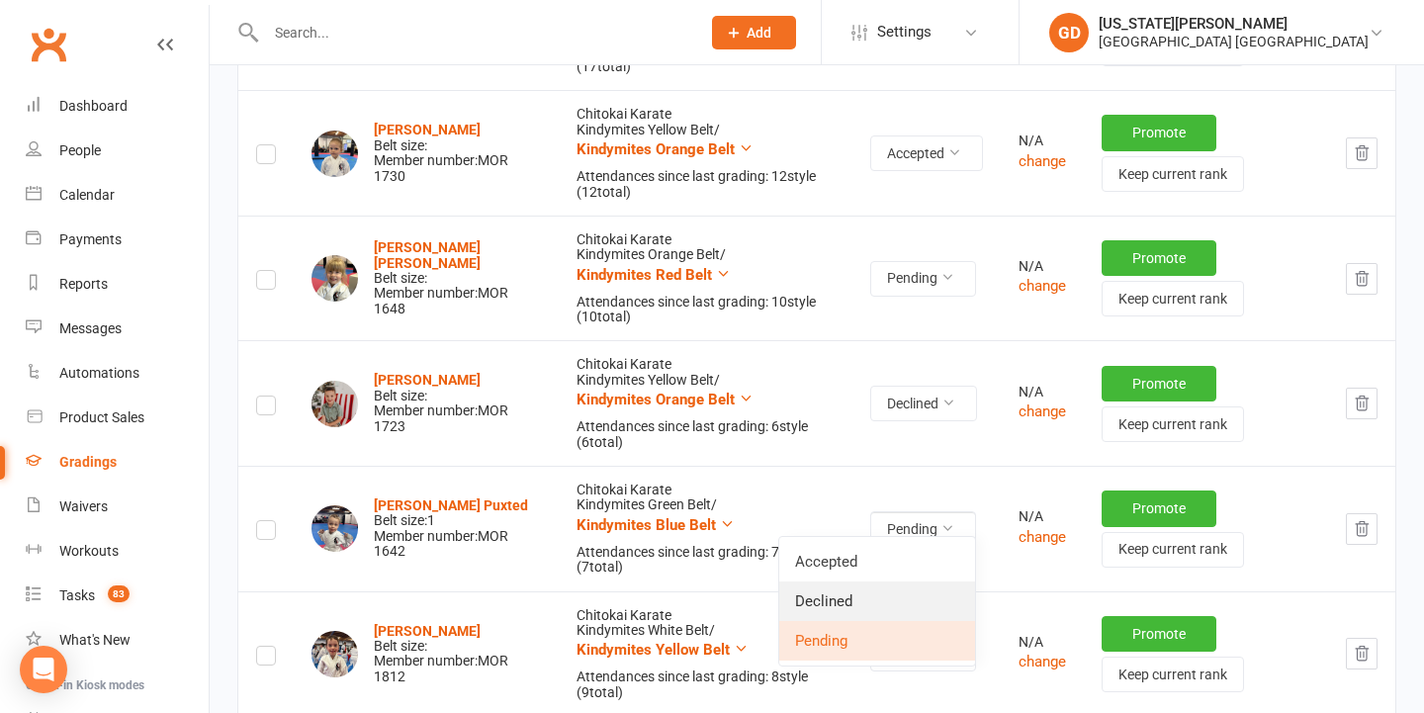
click at [889, 591] on link "Declined" at bounding box center [877, 601] width 196 height 40
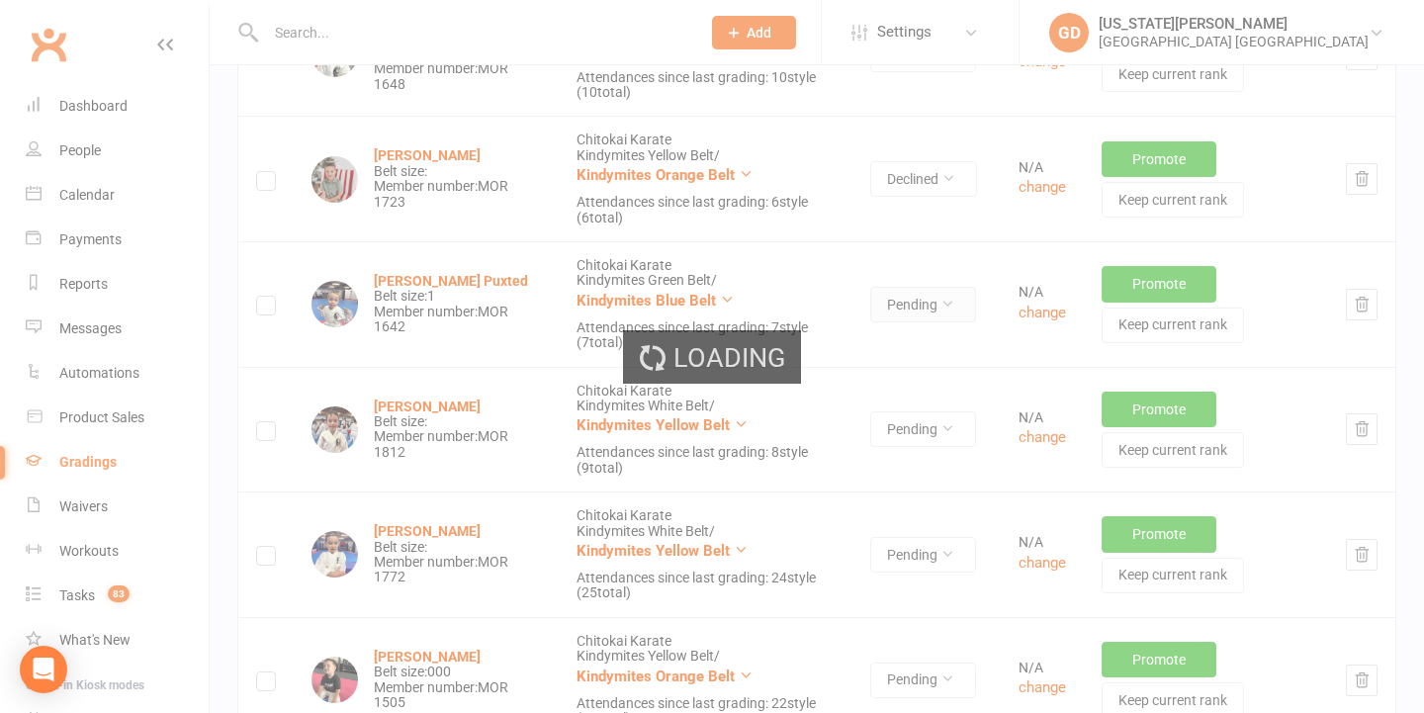
scroll to position [836, 0]
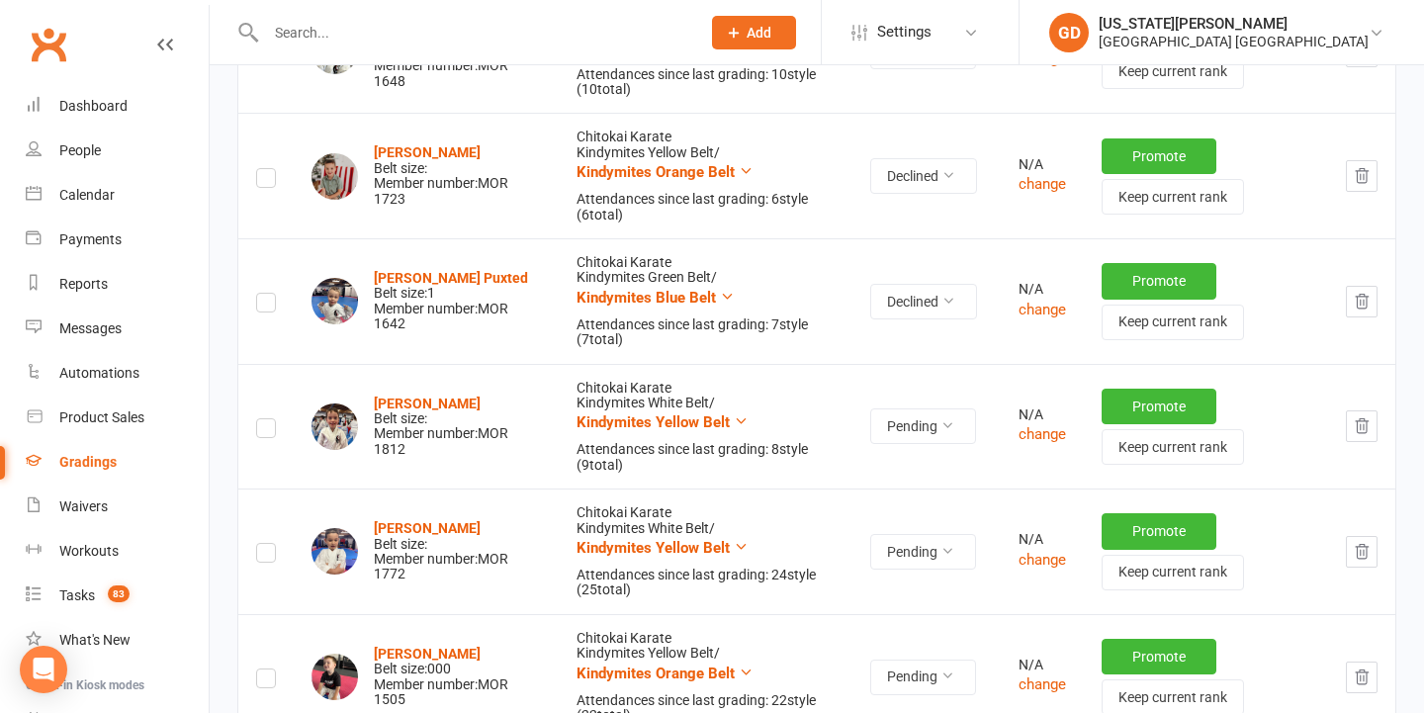
drag, startPoint x: 1356, startPoint y: 416, endPoint x: 847, endPoint y: 362, distance: 512.0
click at [1356, 419] on icon "button" at bounding box center [1361, 426] width 13 height 14
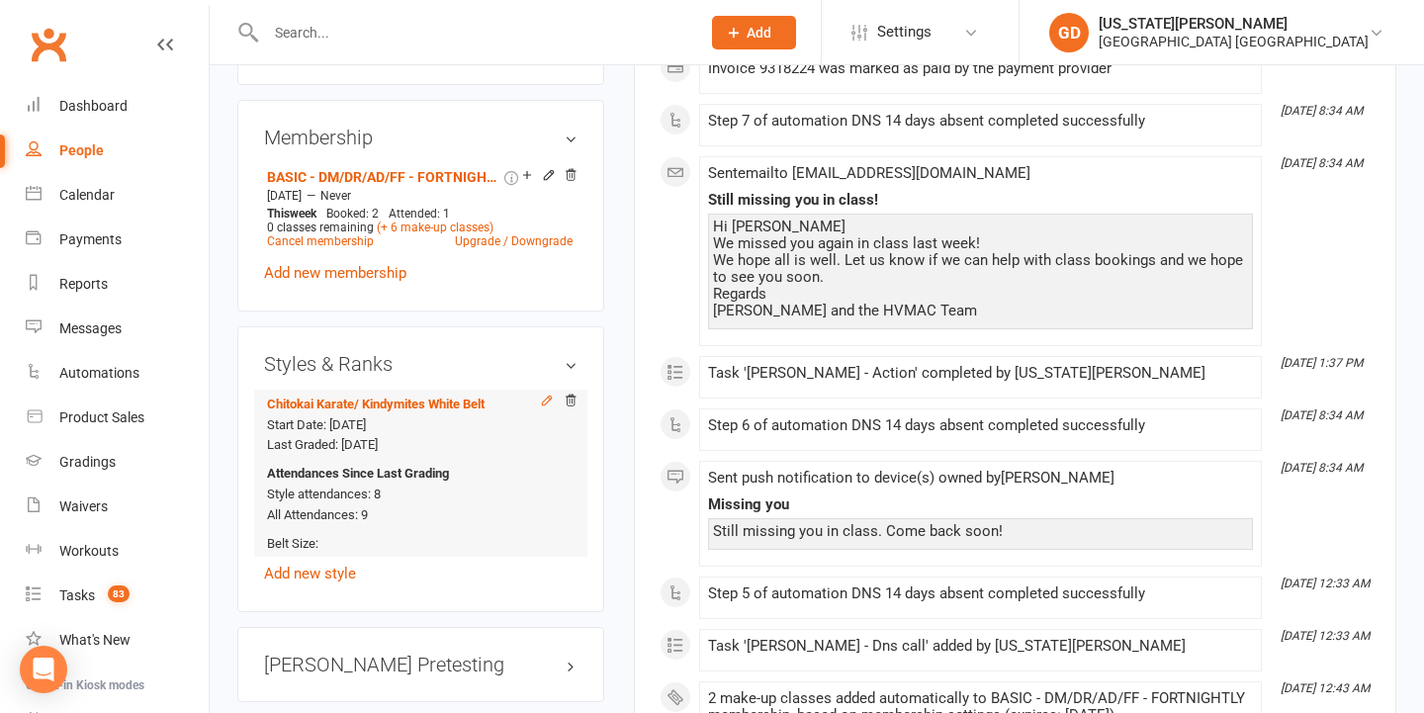
click at [540, 402] on icon at bounding box center [547, 400] width 14 height 14
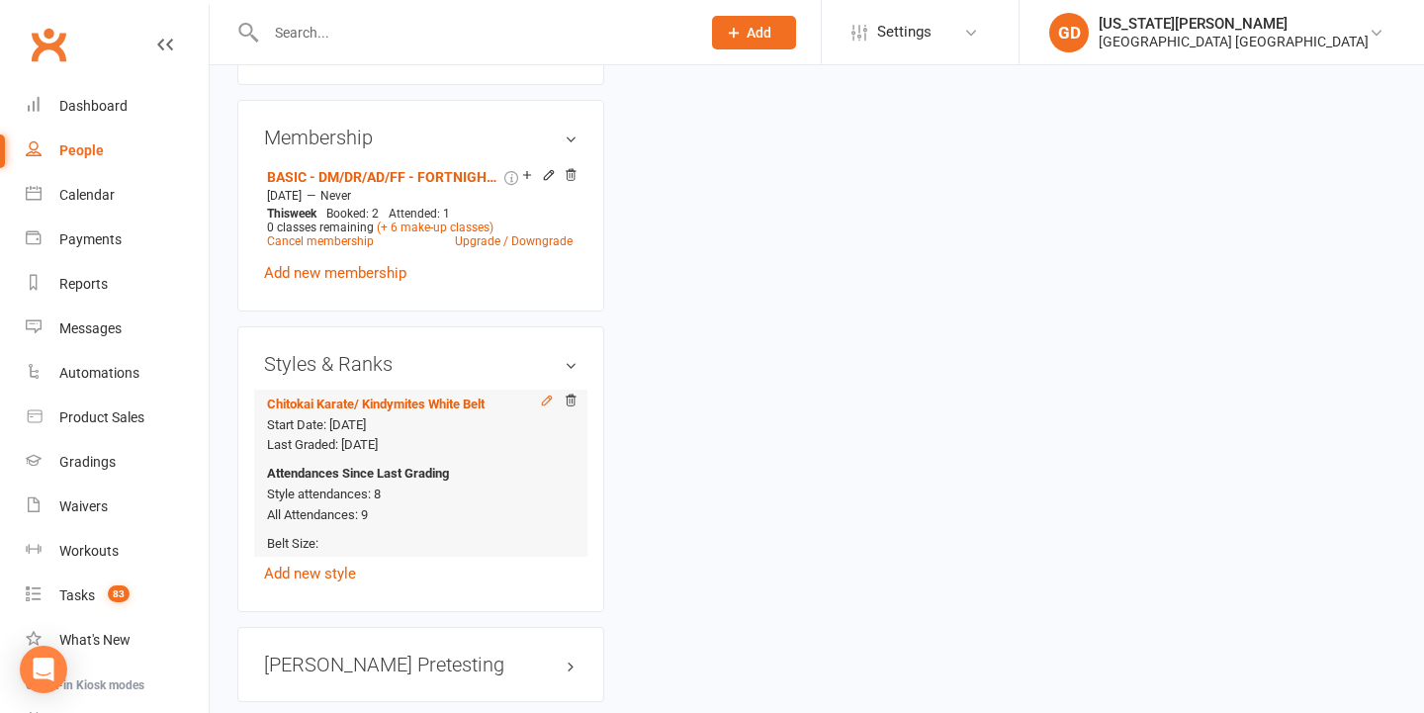
scroll to position [168, 0]
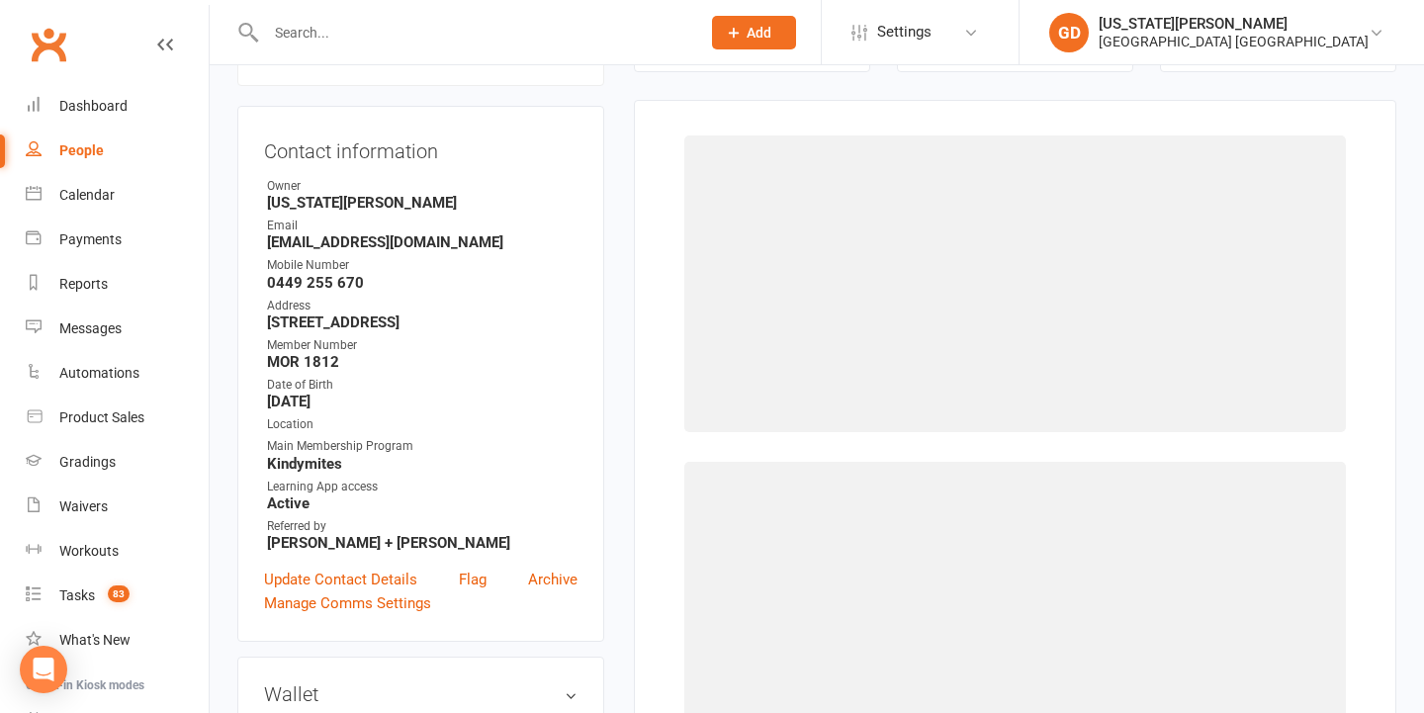
select select "2556"
select select "26162"
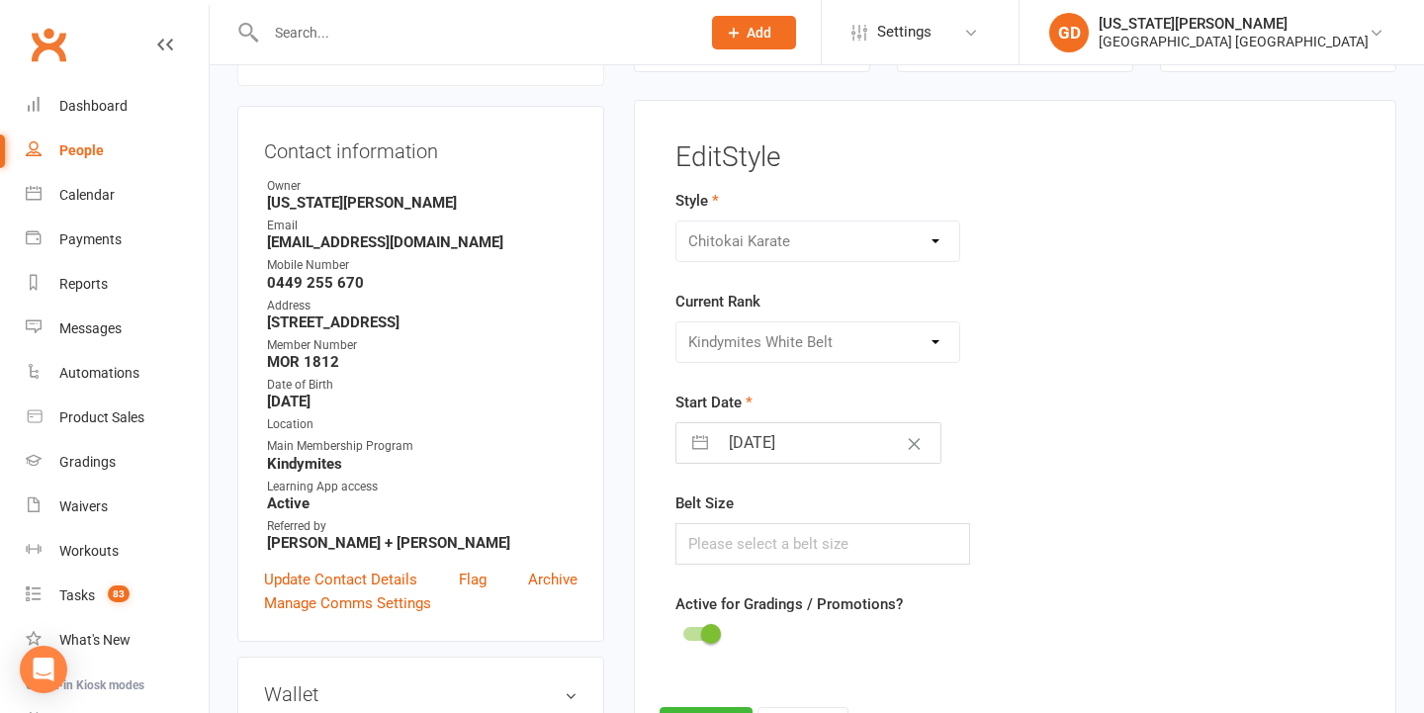
click at [823, 227] on div "BJJ/Matrats Chitokai Karate Dragons and Adults Dynamites Fight Fit Jumping Joey…" at bounding box center [818, 241] width 286 height 42
click at [815, 333] on div "Please Select Starting Rank Minimites White Belt Minimites Yellow Belt Minimite…" at bounding box center [818, 342] width 286 height 42
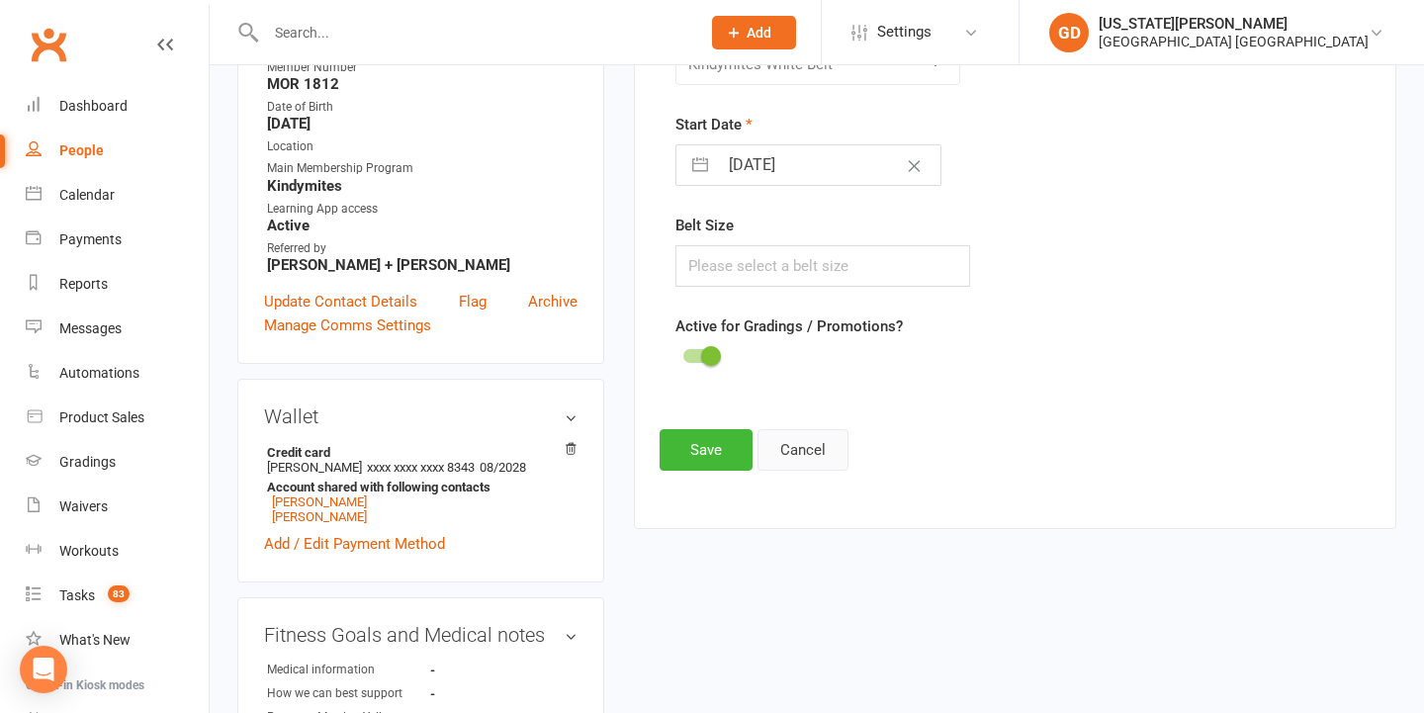
click at [797, 455] on button "Cancel" at bounding box center [802, 450] width 91 height 42
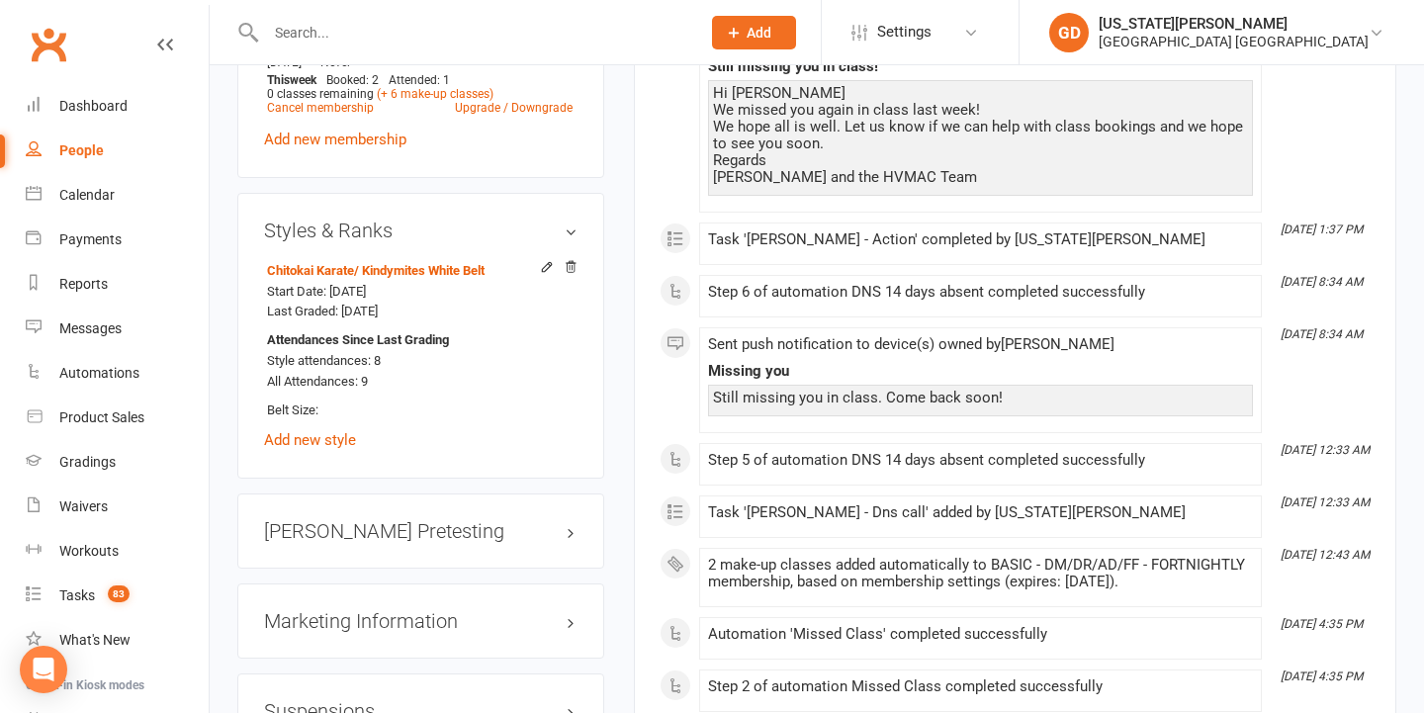
scroll to position [1551, 0]
click at [330, 430] on link "Add new style" at bounding box center [310, 439] width 92 height 18
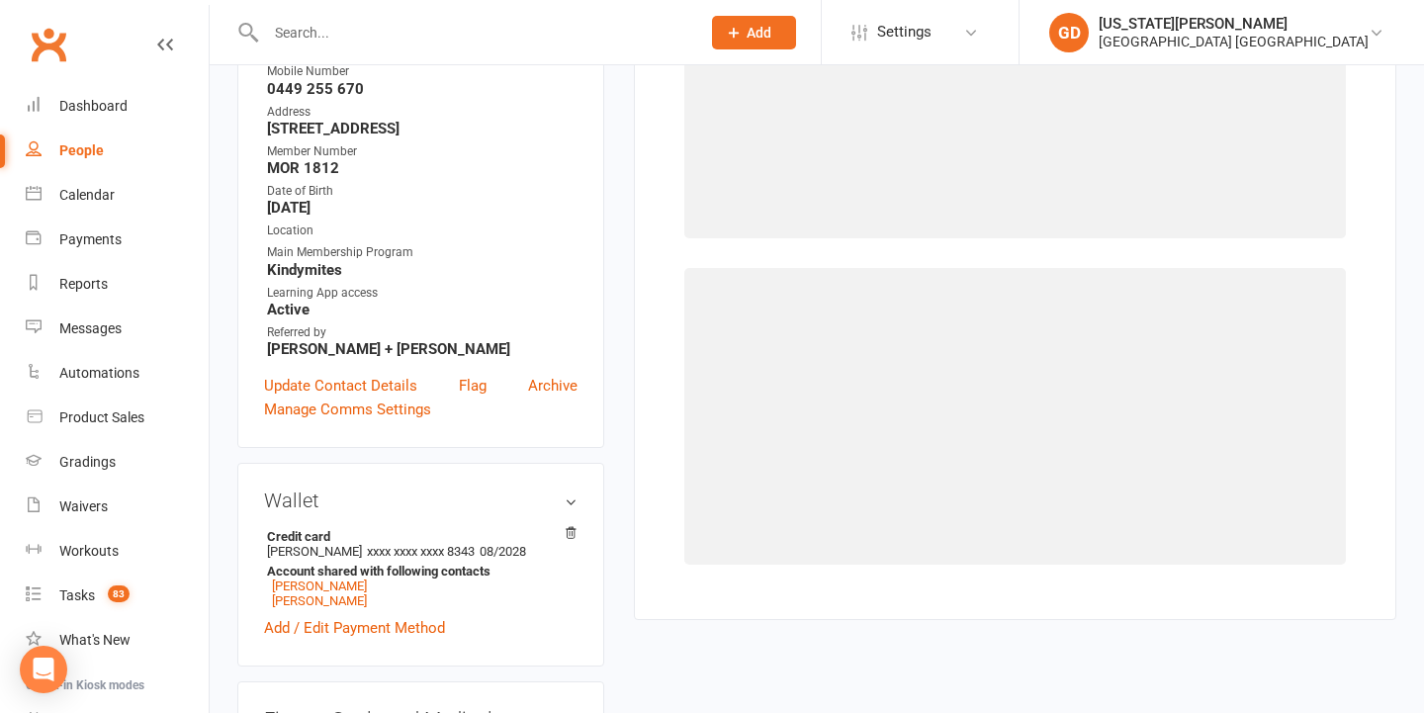
scroll to position [168, 0]
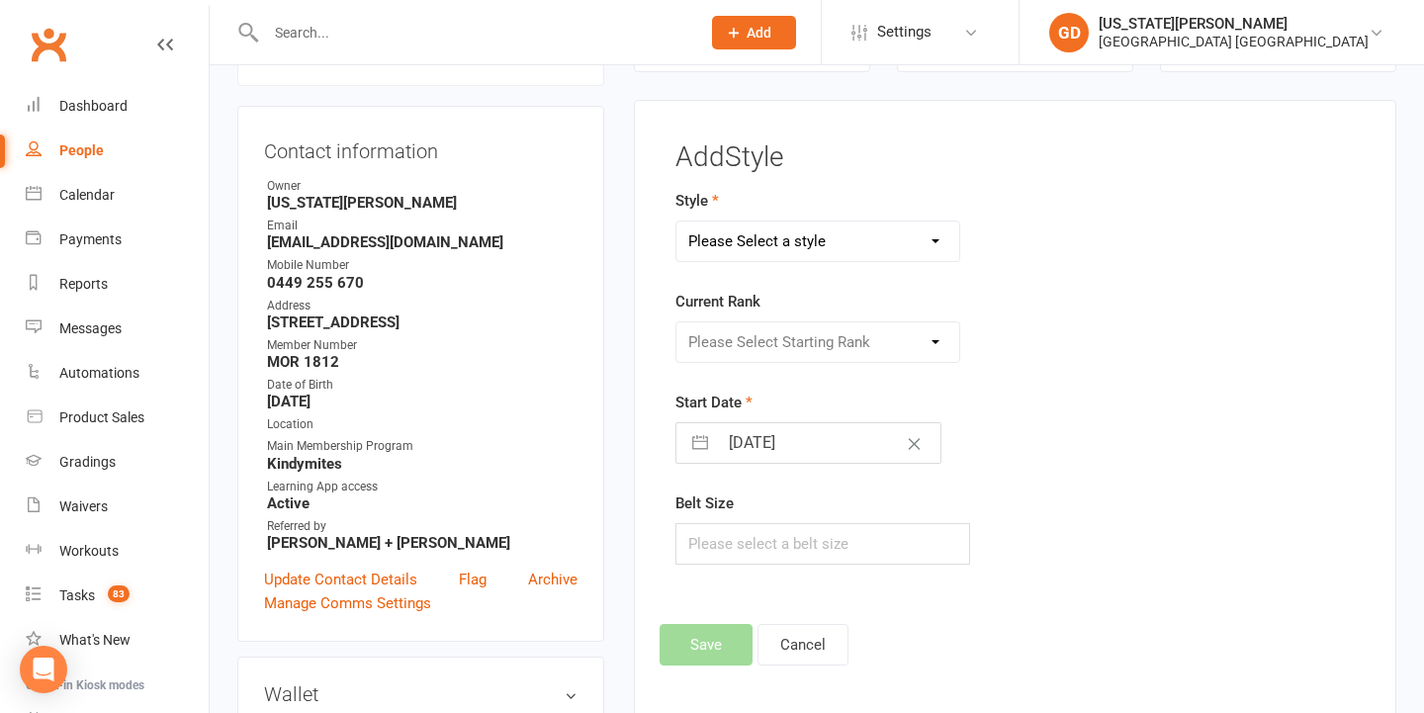
select select "2556"
select select "26171"
click at [724, 423] on input "14 Oct 2025" at bounding box center [829, 443] width 222 height 40
select select "8"
select select "2025"
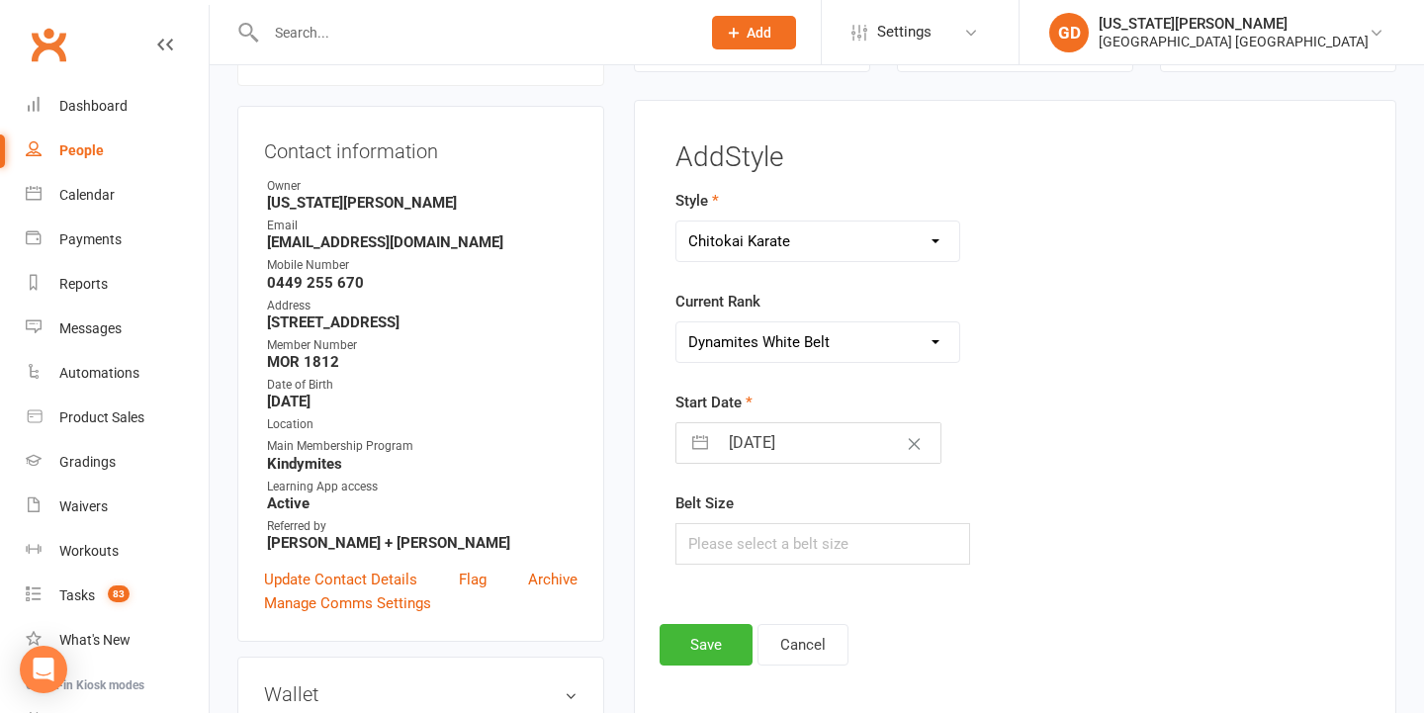
select select "9"
select select "2025"
select select "10"
select select "2025"
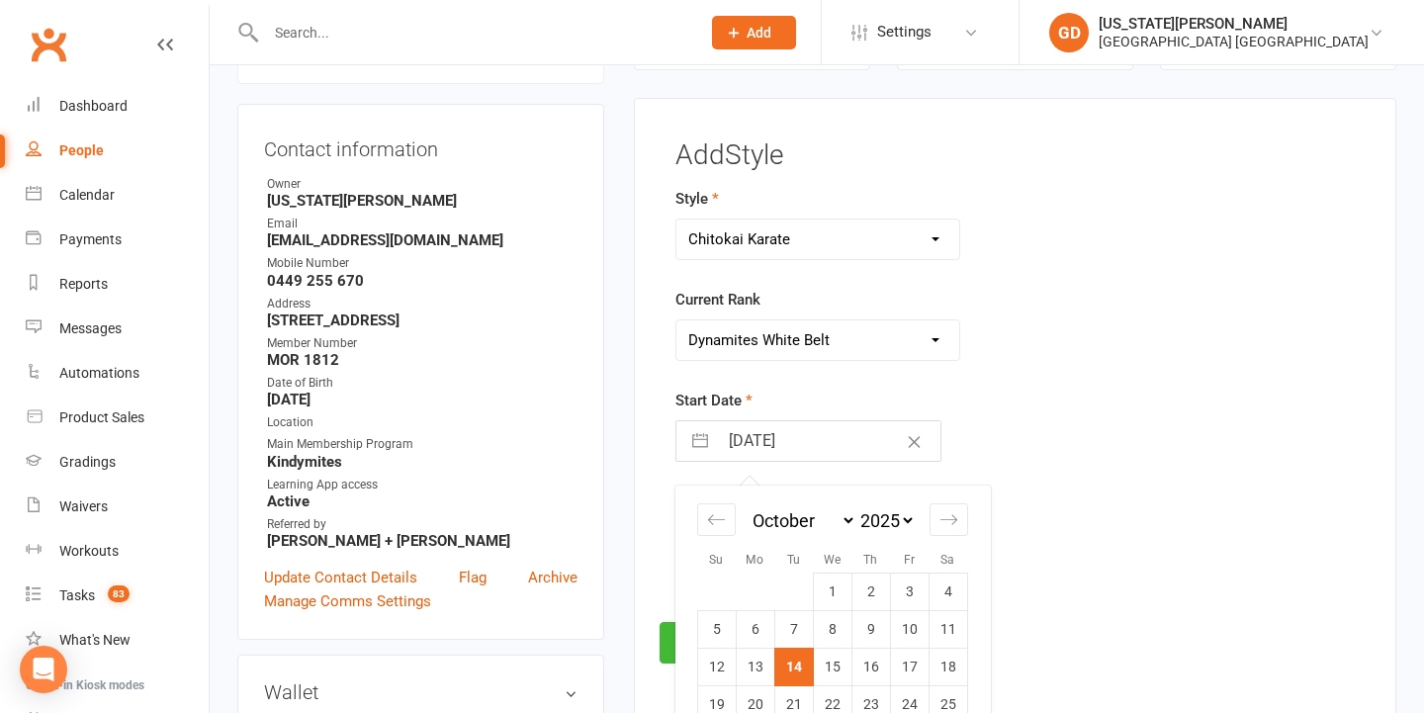
scroll to position [245, 0]
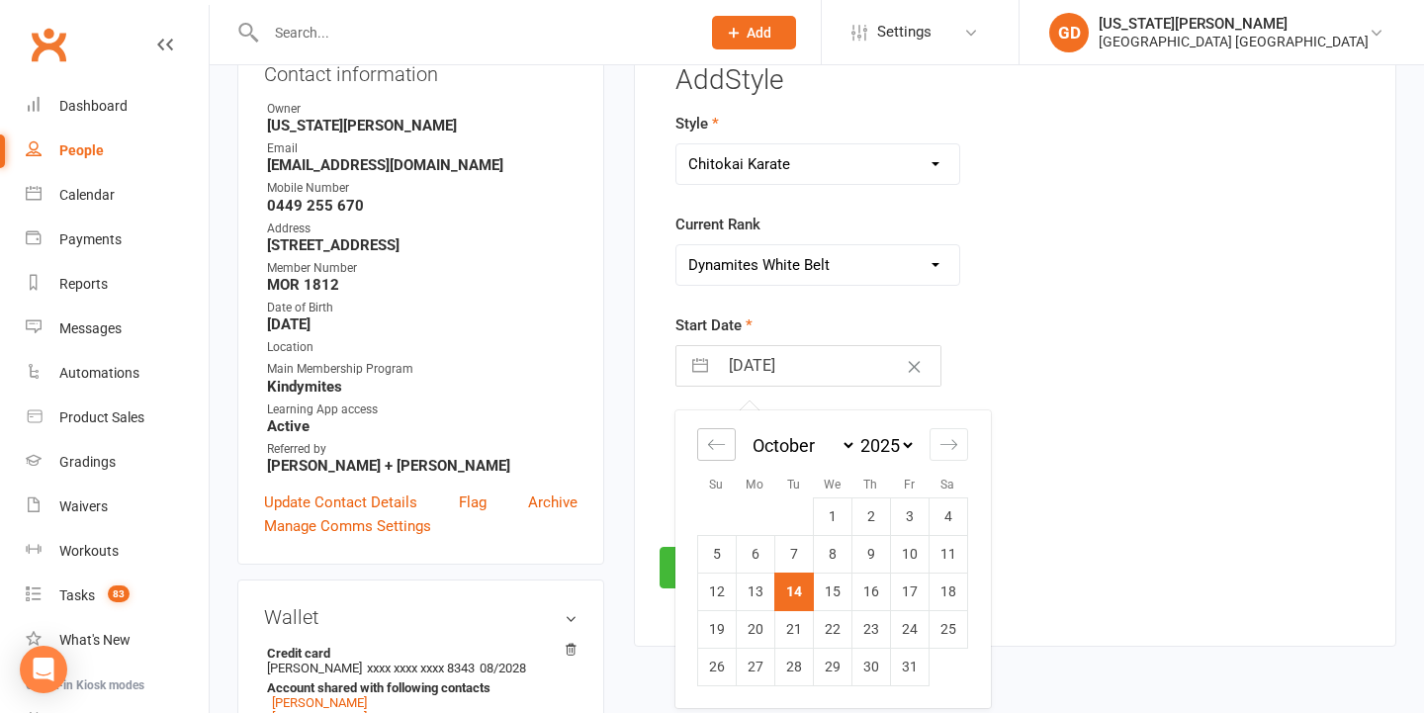
click at [711, 437] on icon "Move backward to switch to the previous month." at bounding box center [716, 444] width 19 height 19
select select "7"
select select "2025"
click at [711, 437] on icon "Move backward to switch to the previous month." at bounding box center [716, 444] width 19 height 19
select select "6"
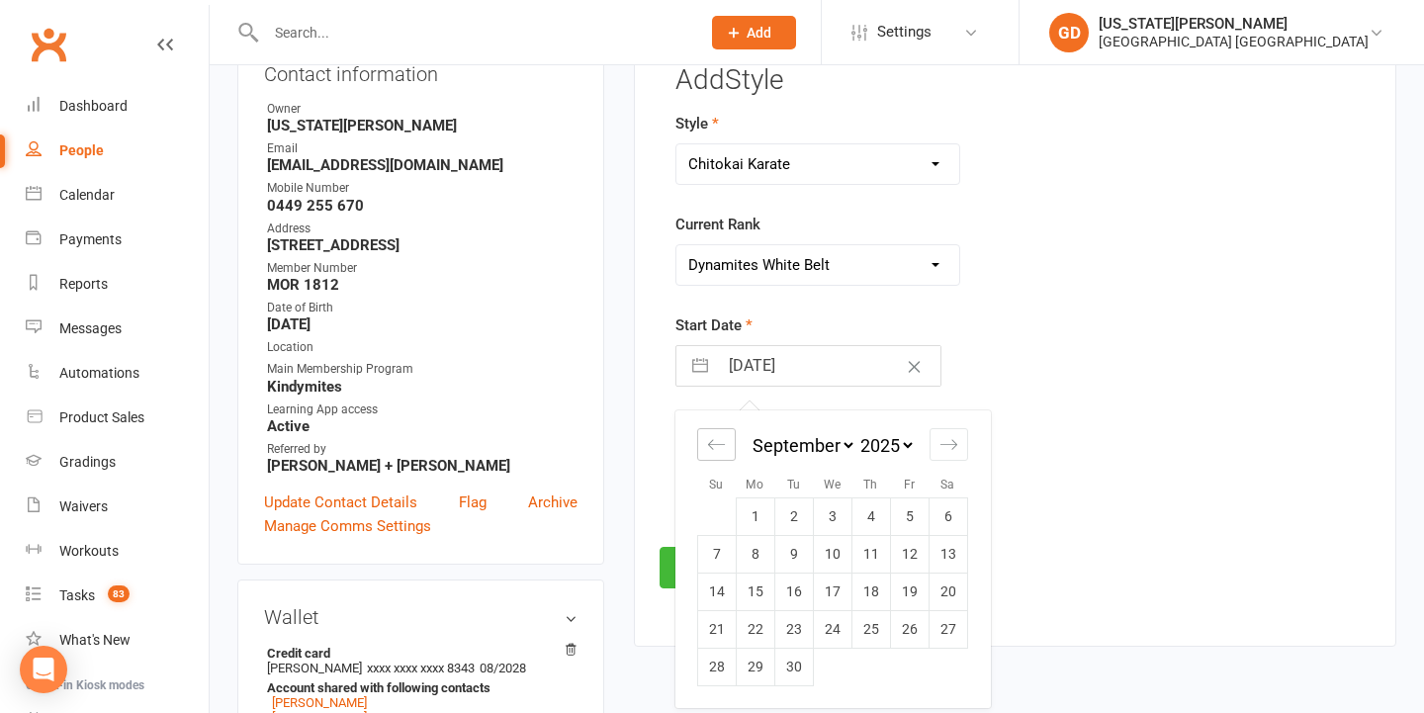
select select "2025"
click at [762, 619] on td "18" at bounding box center [754, 629] width 39 height 38
type input "18 Aug 2025"
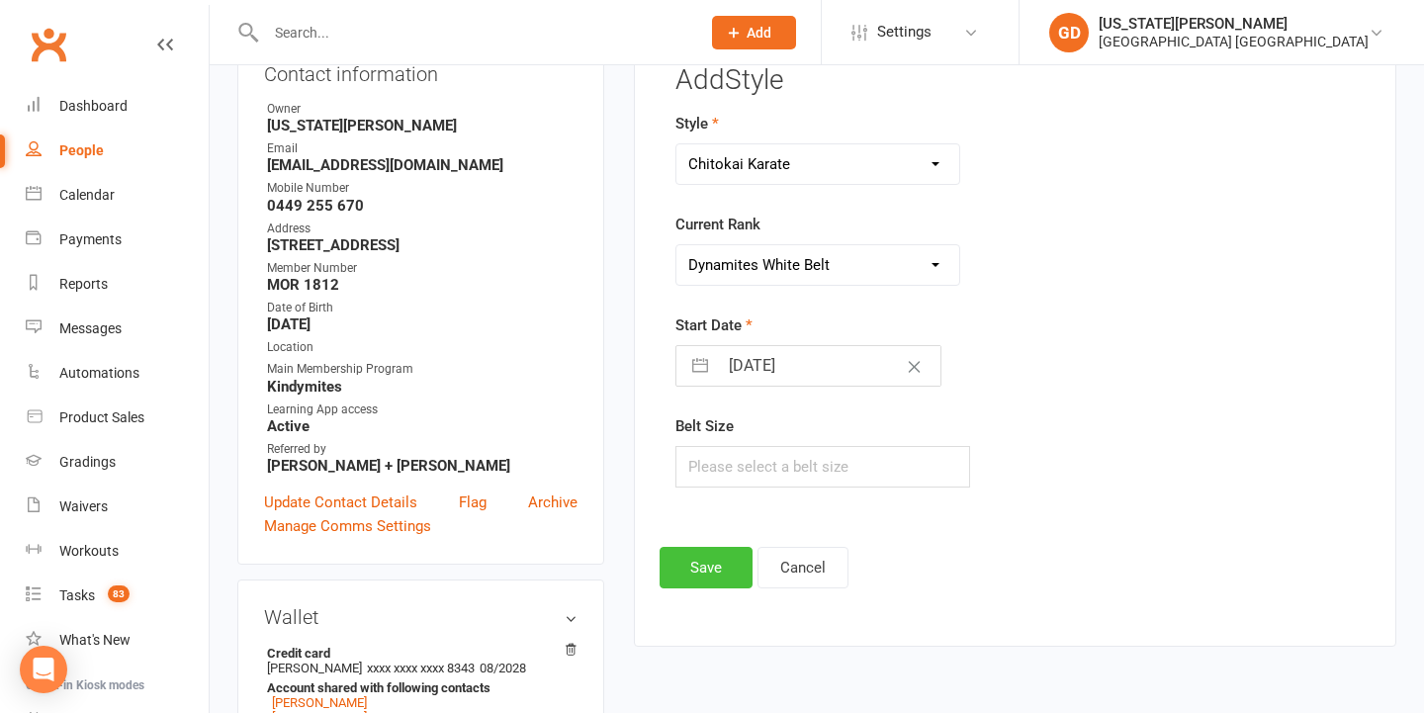
click at [716, 572] on button "Save" at bounding box center [705, 568] width 93 height 42
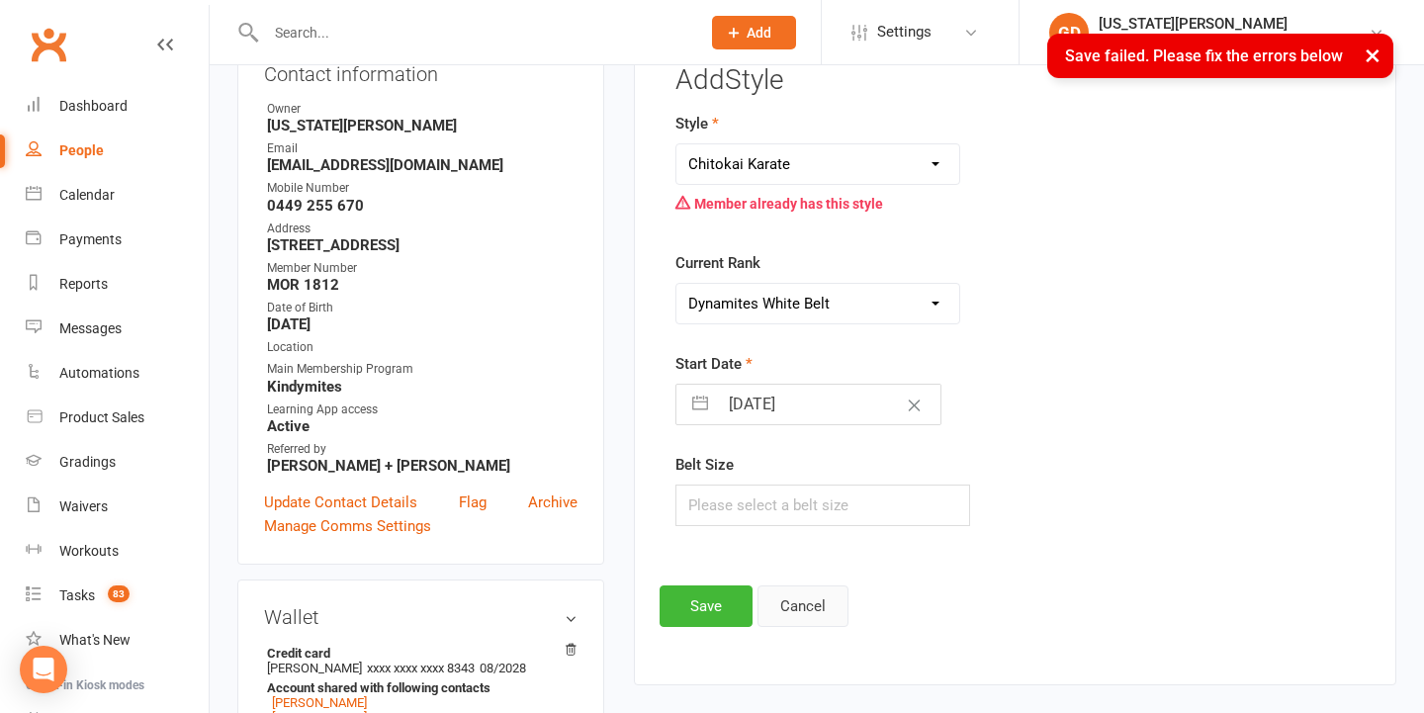
click at [778, 591] on button "Cancel" at bounding box center [802, 606] width 91 height 42
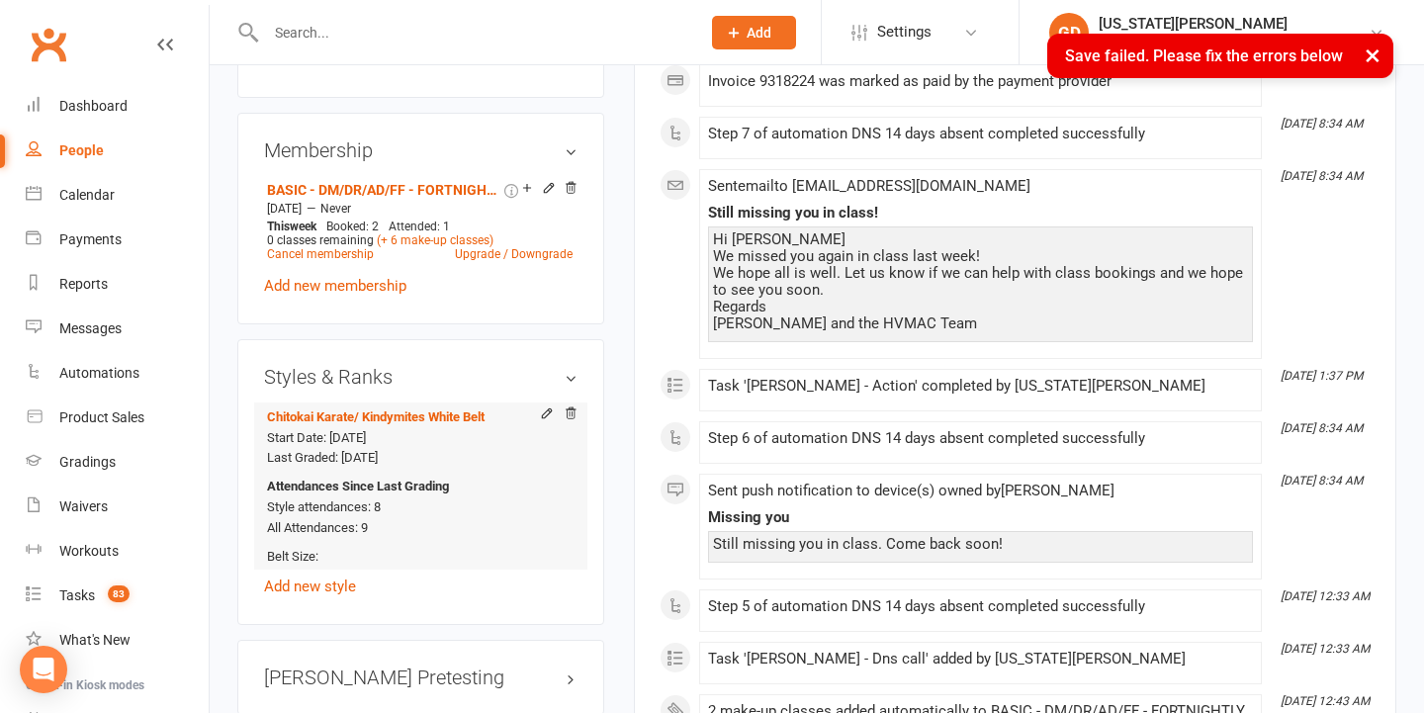
scroll to position [1422, 0]
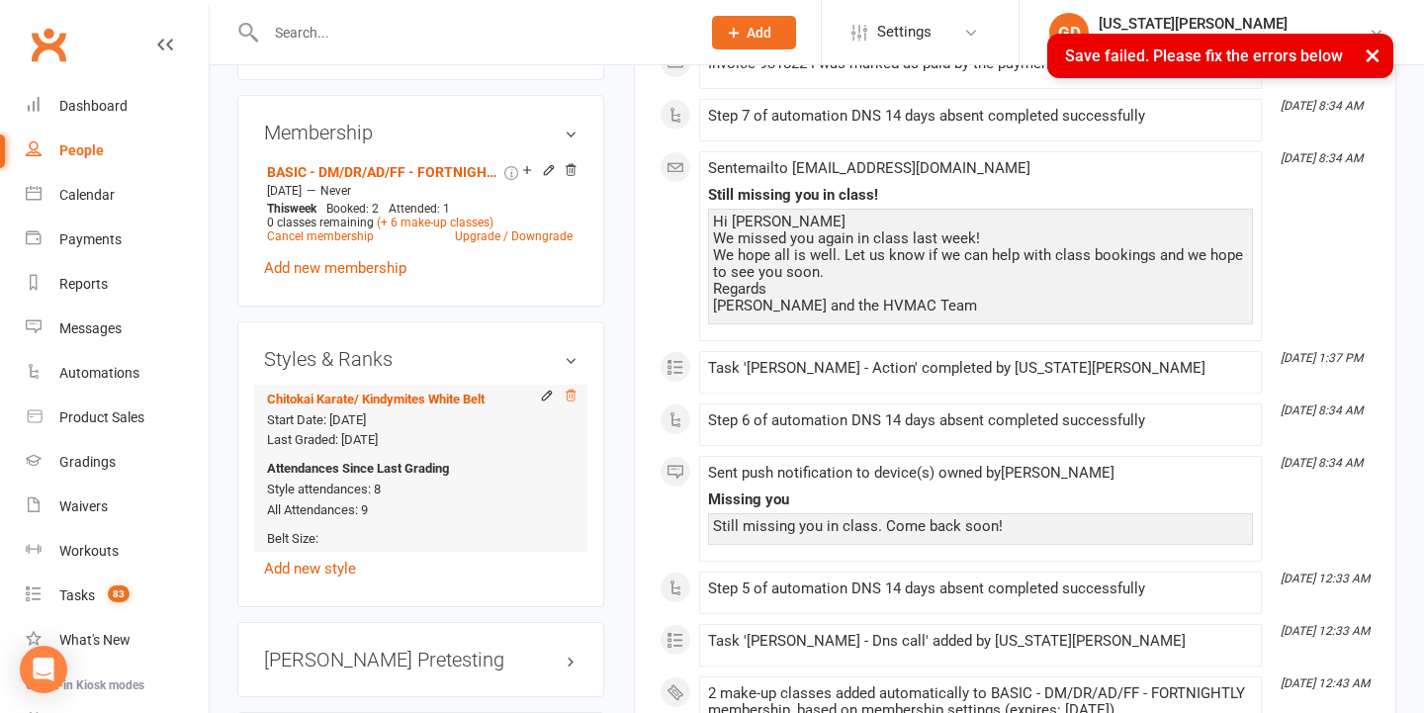
click at [569, 392] on icon at bounding box center [570, 394] width 10 height 11
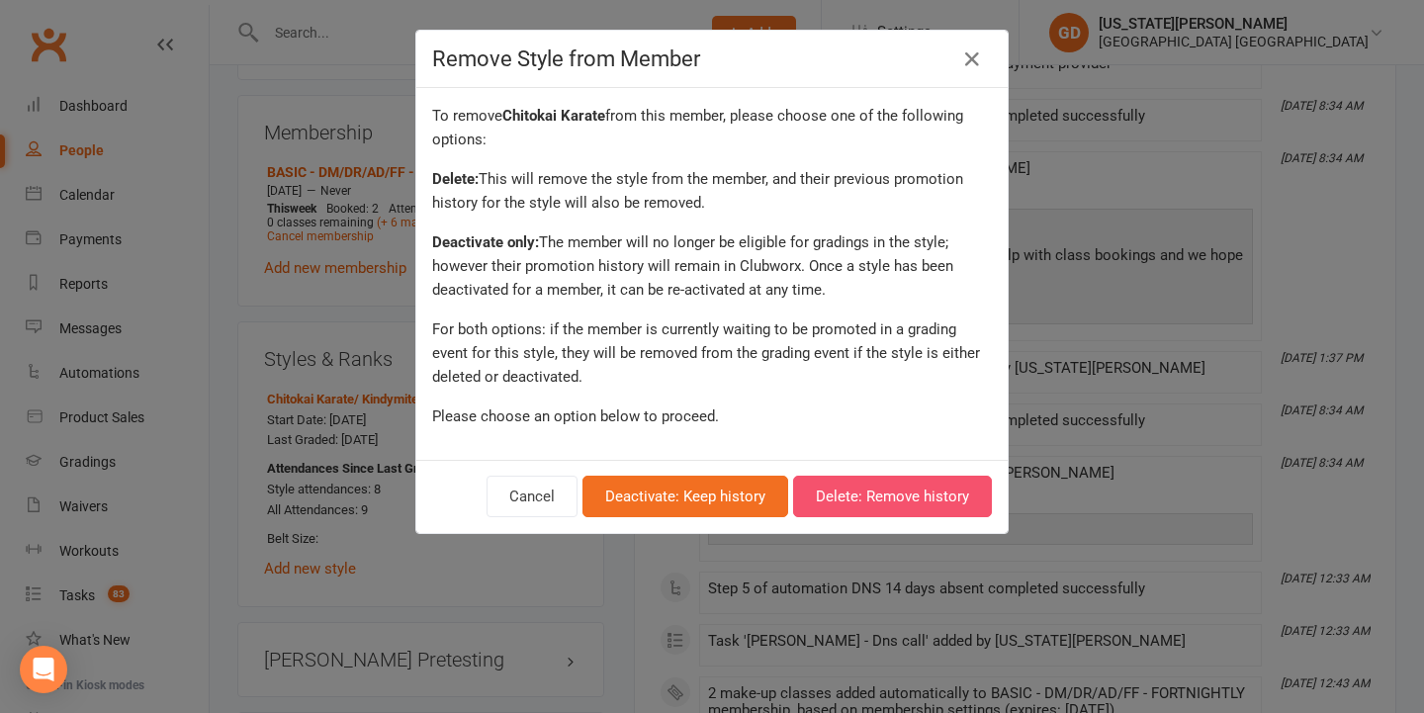
click at [868, 504] on button "Delete: Remove history" at bounding box center [892, 496] width 199 height 42
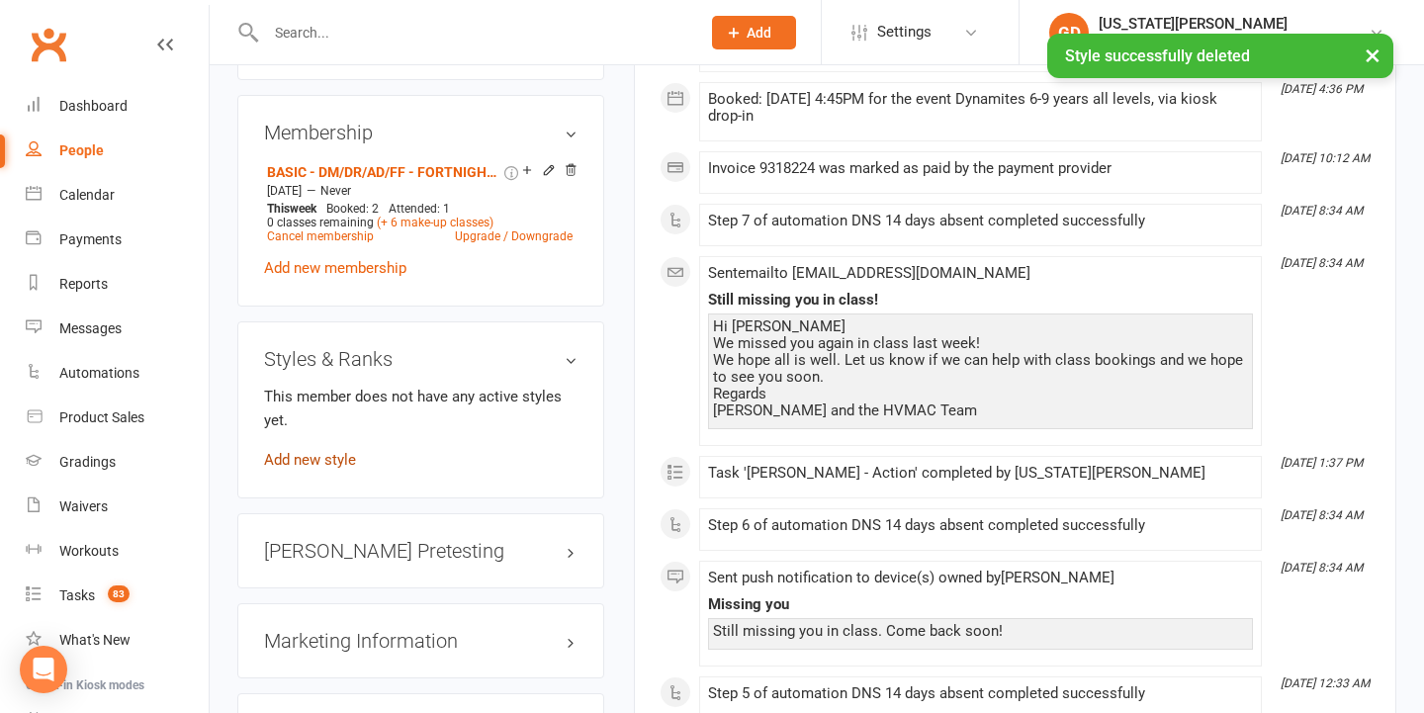
click at [313, 457] on link "Add new style" at bounding box center [310, 460] width 92 height 18
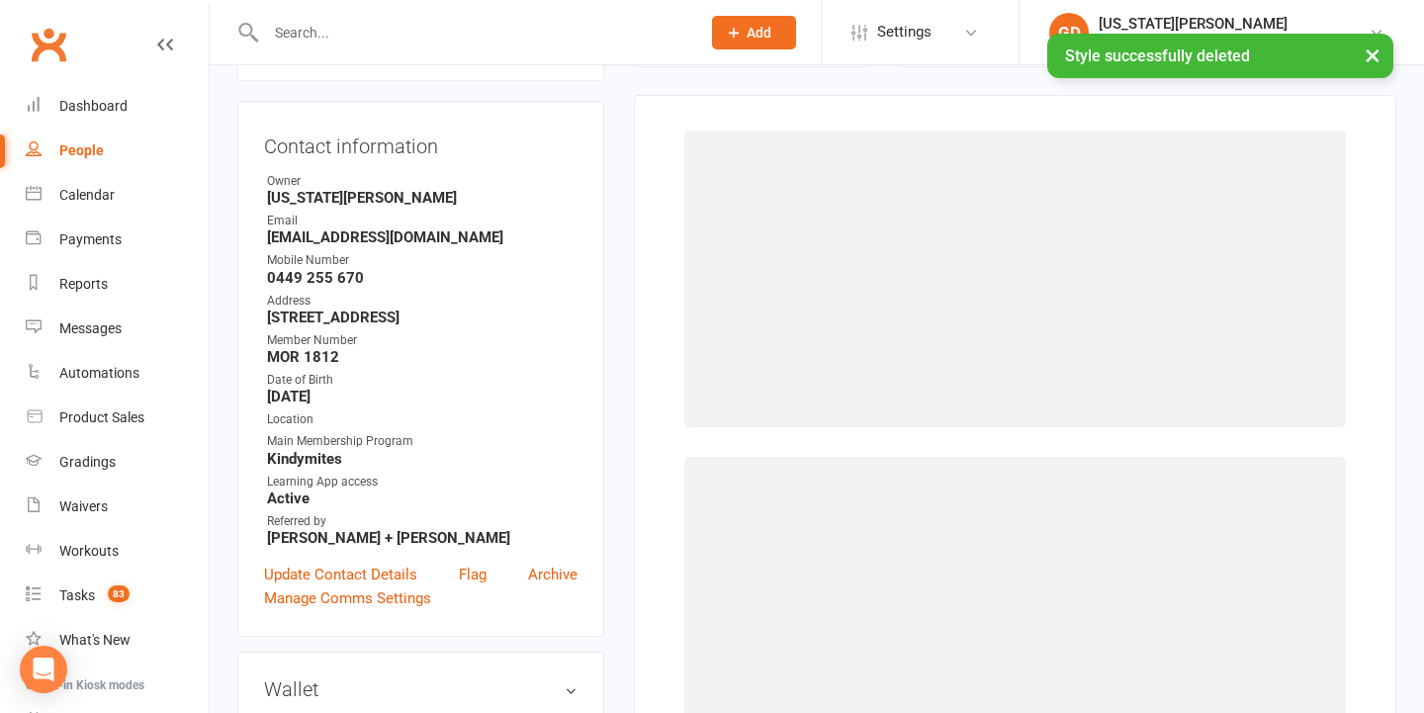
scroll to position [168, 0]
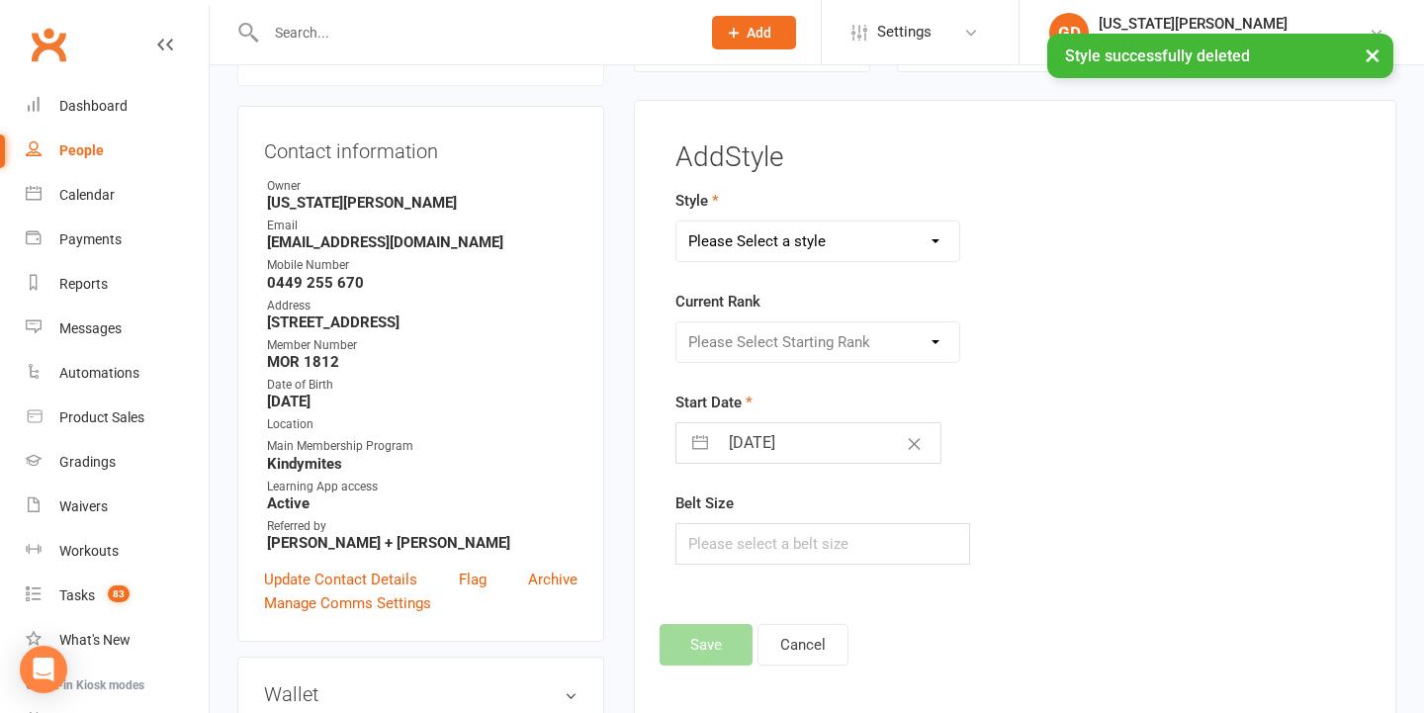
click at [861, 214] on div "Style Please Select a style BJJ/Matrats Chitokai Karate Dragons and Adults Dyna…" at bounding box center [896, 225] width 443 height 73
select select "2556"
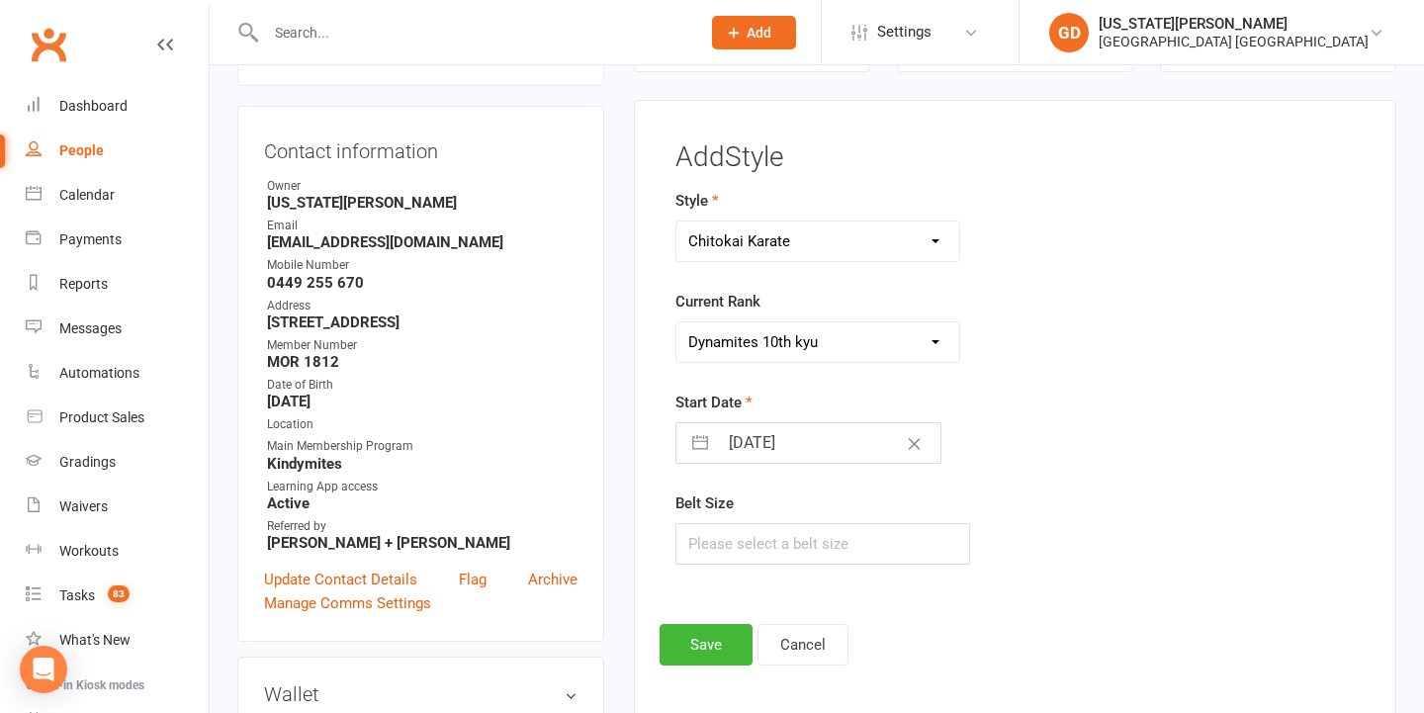
select select "26171"
select select "8"
select select "2025"
select select "9"
select select "2025"
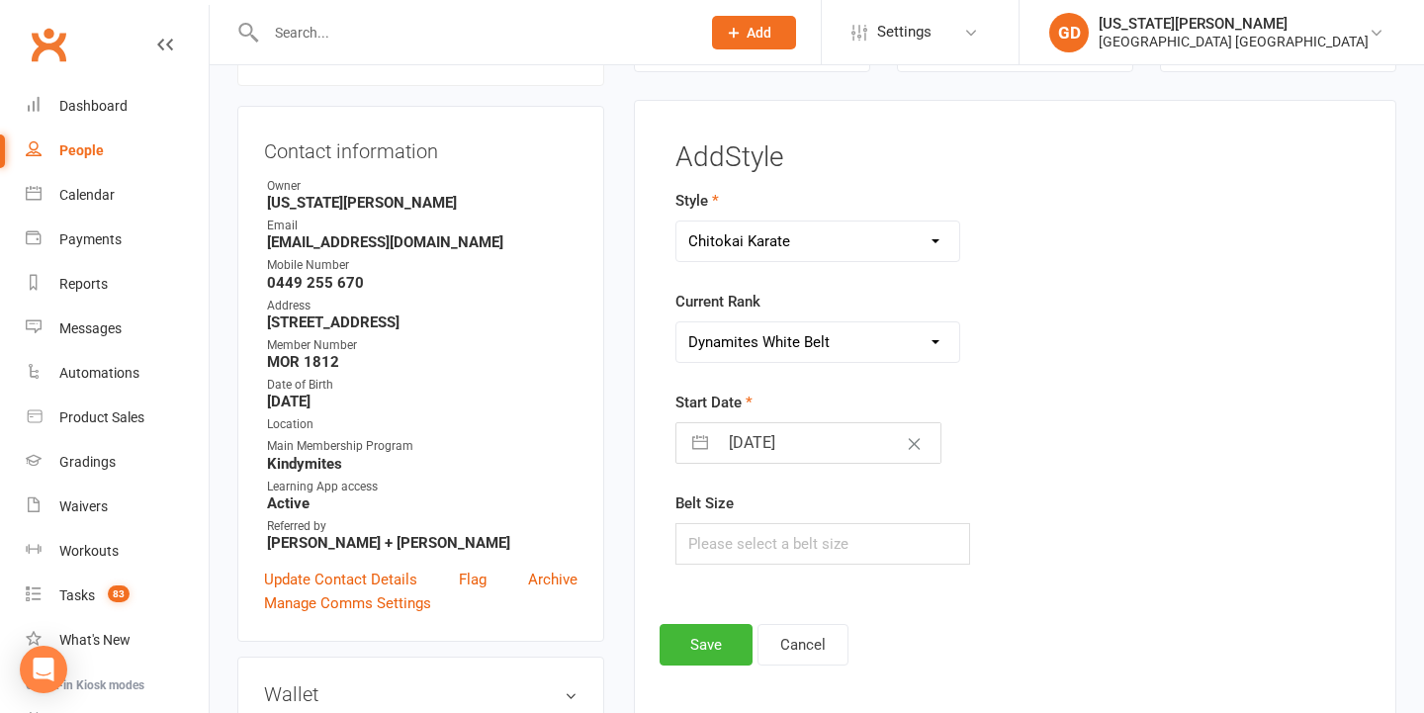
select select "10"
select select "2025"
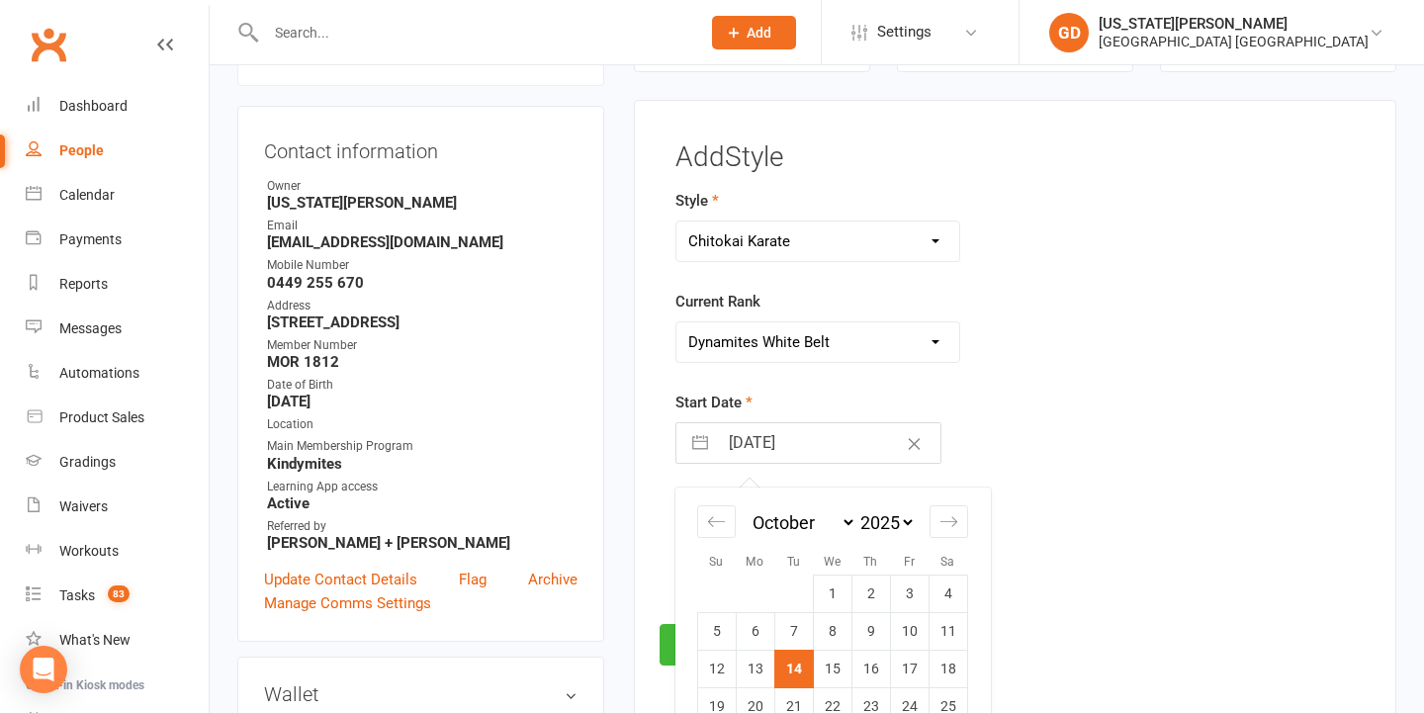
click at [745, 446] on input "14 Oct 2025" at bounding box center [829, 443] width 222 height 40
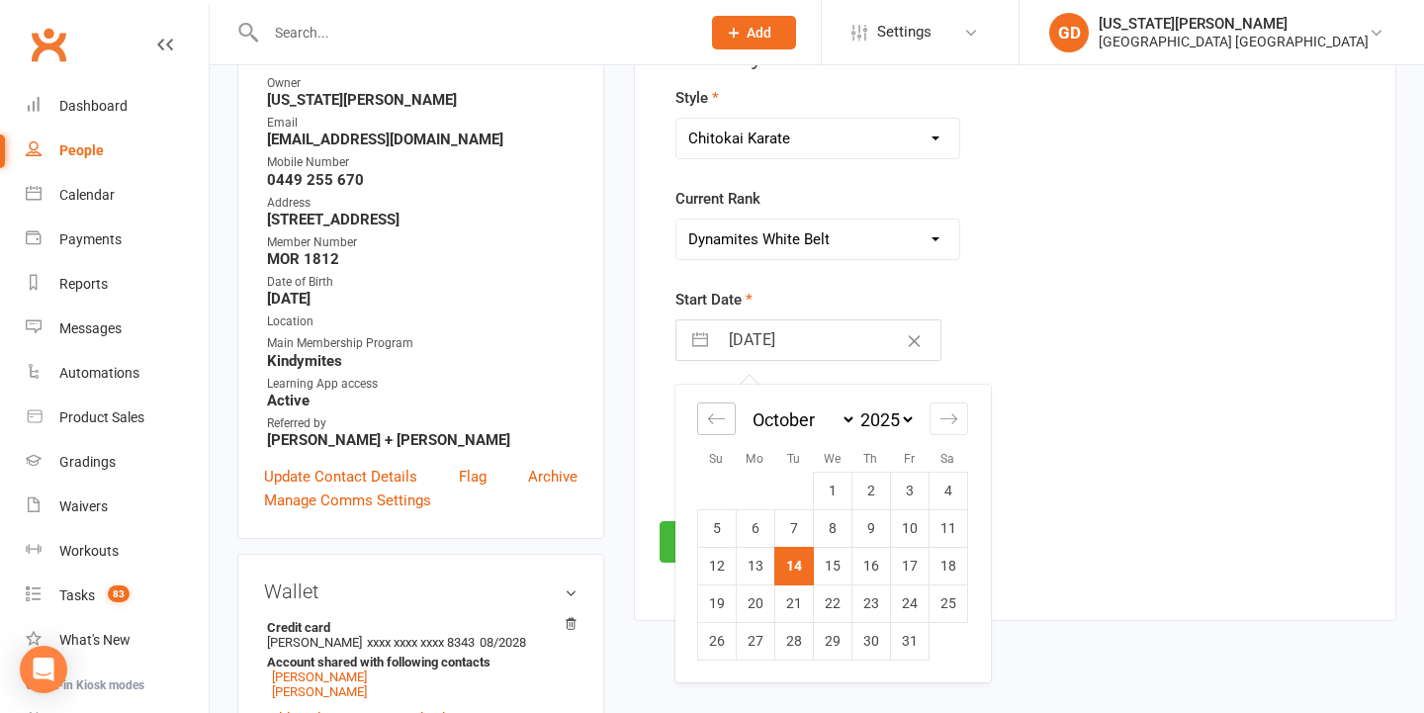
click at [723, 420] on icon "Move backward to switch to the previous month." at bounding box center [716, 418] width 19 height 19
select select "7"
select select "2025"
click at [723, 420] on icon "Move backward to switch to the previous month." at bounding box center [716, 418] width 19 height 19
select select "6"
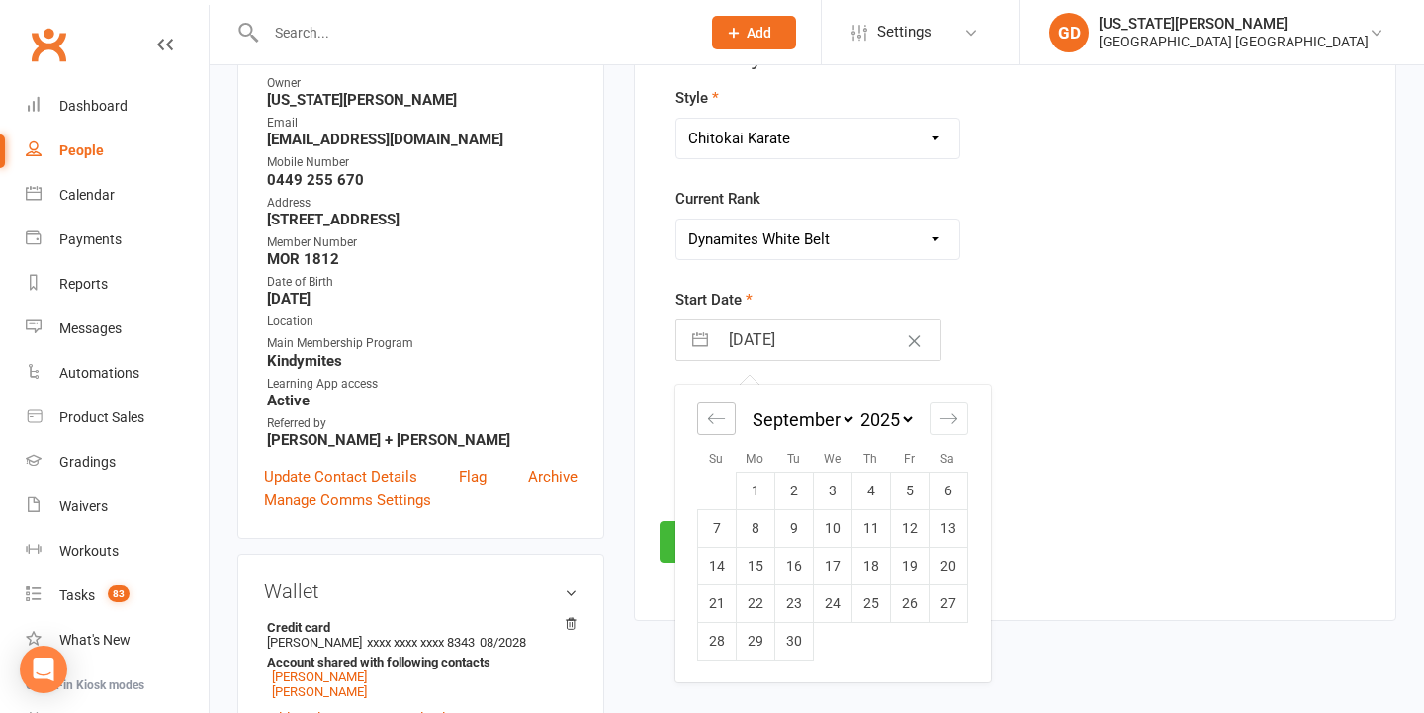
select select "2025"
click at [762, 600] on td "18" at bounding box center [754, 603] width 39 height 38
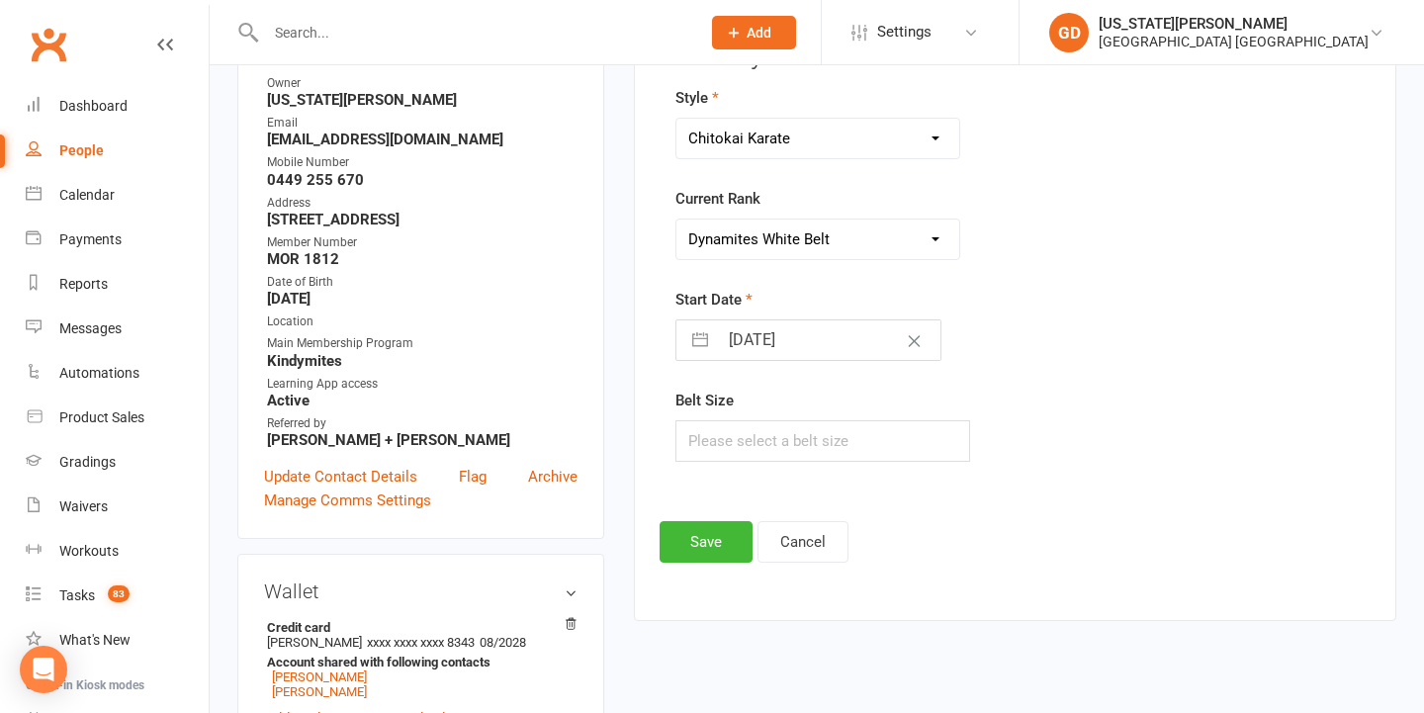
type input "18 Aug 2025"
click at [705, 543] on button "Save" at bounding box center [705, 542] width 93 height 42
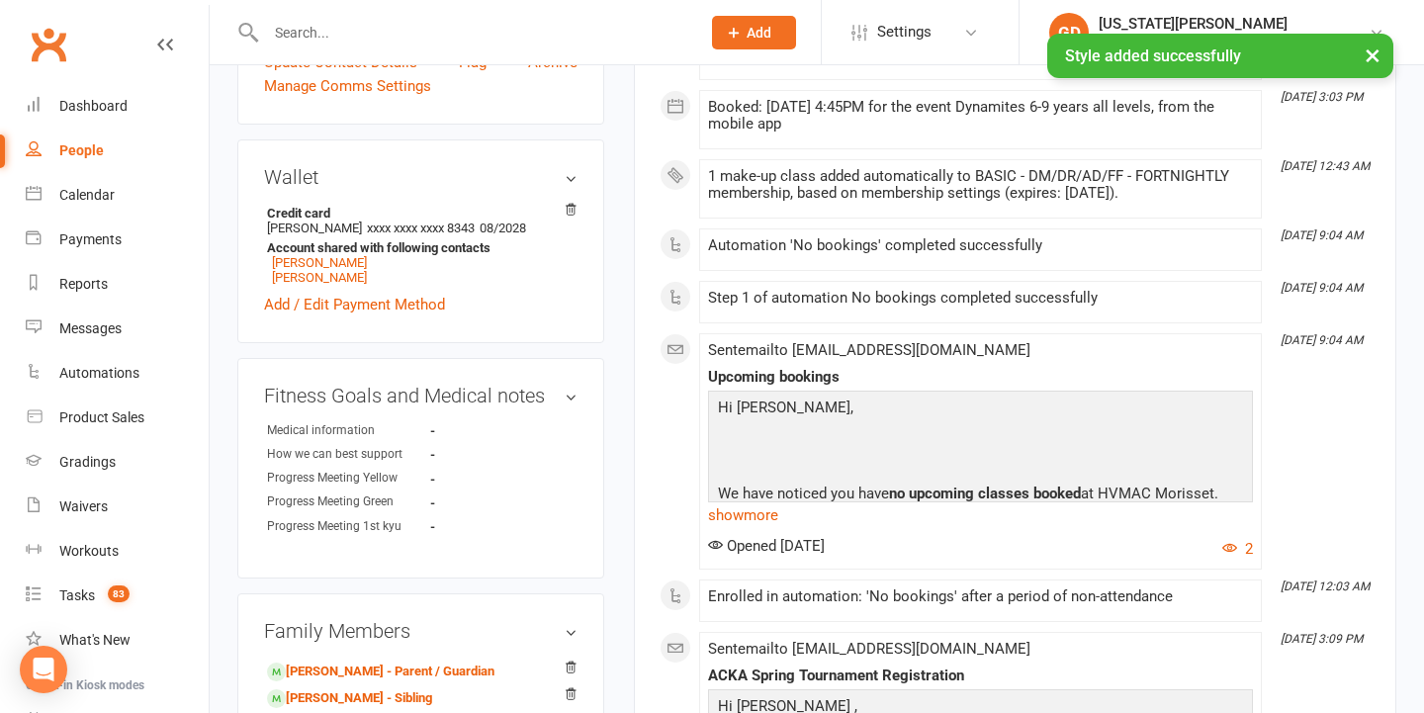
scroll to position [0, 0]
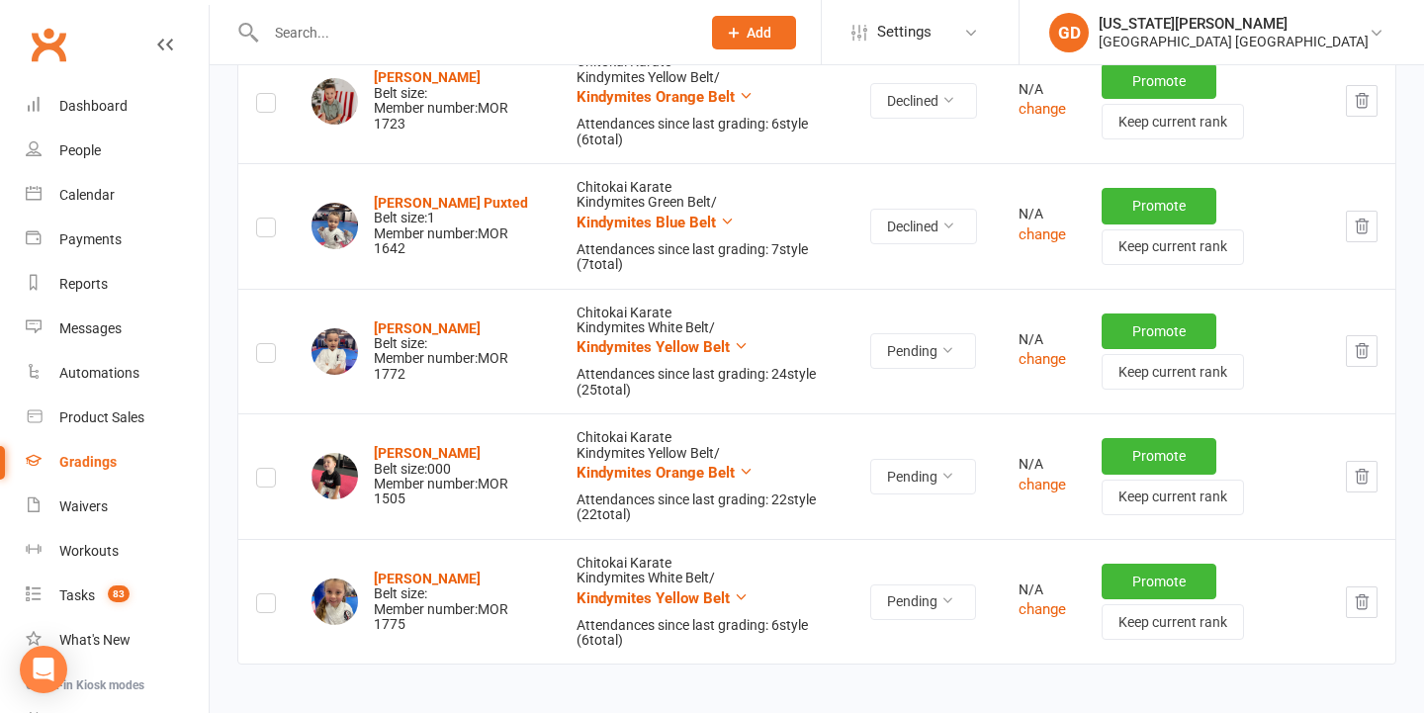
scroll to position [911, 0]
click at [937, 590] on button "Pending" at bounding box center [923, 602] width 106 height 36
click at [916, 661] on link "Declined" at bounding box center [877, 669] width 196 height 40
click at [92, 462] on div "Gradings" at bounding box center [87, 462] width 57 height 16
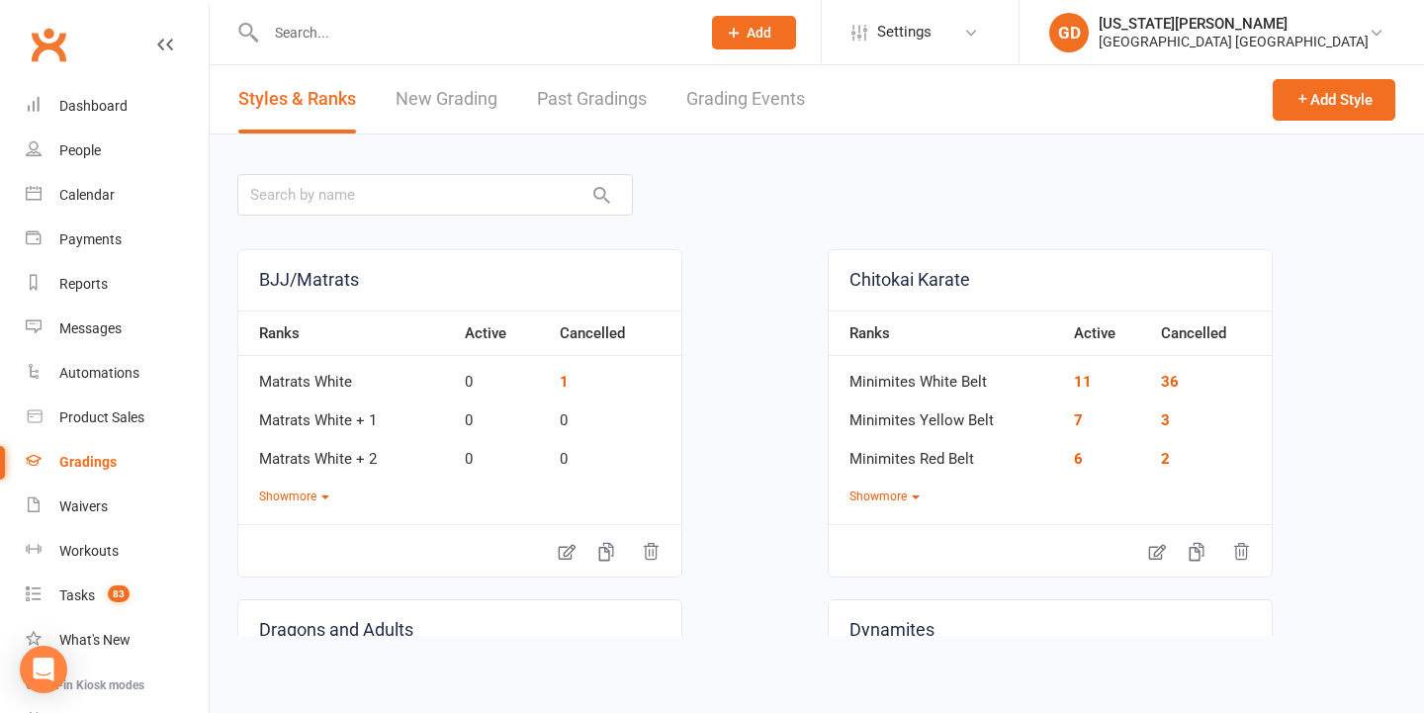
click at [470, 116] on link "New Grading" at bounding box center [446, 99] width 102 height 68
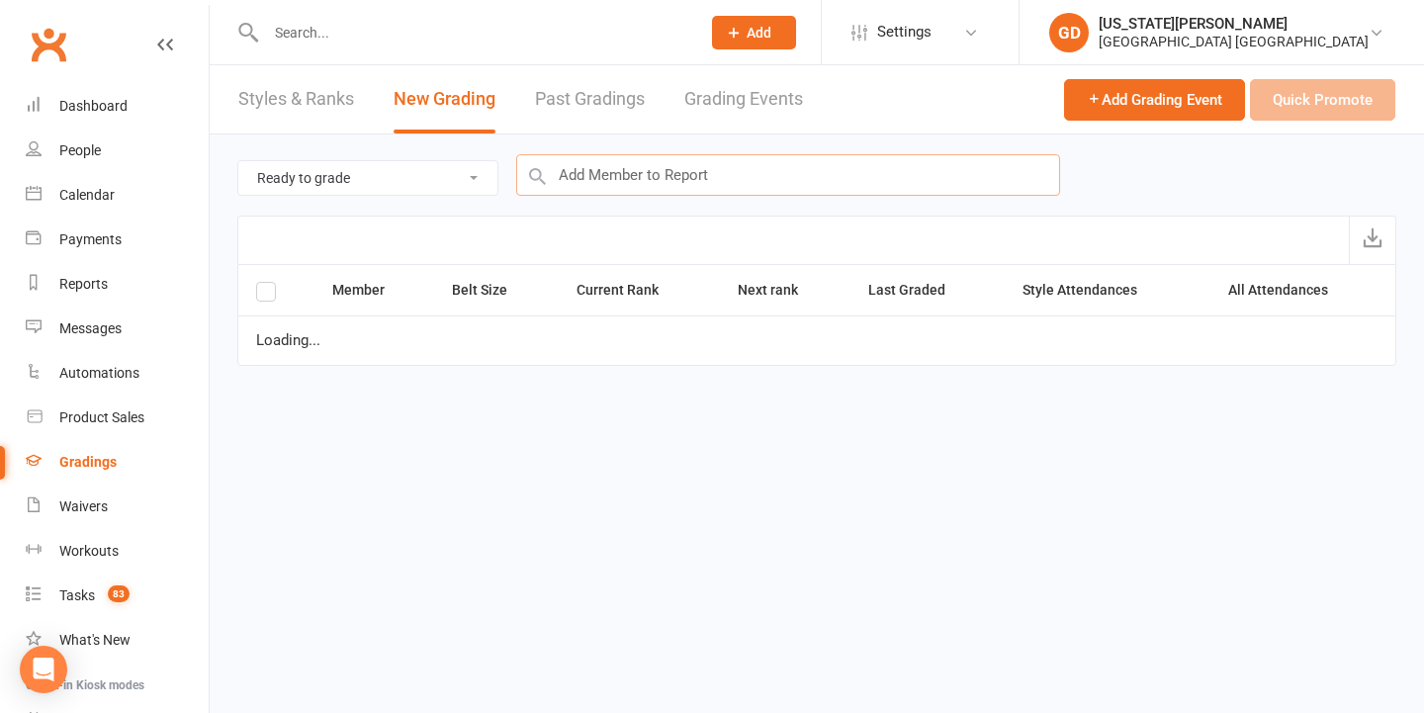
click at [685, 178] on input "text" at bounding box center [788, 175] width 544 height 42
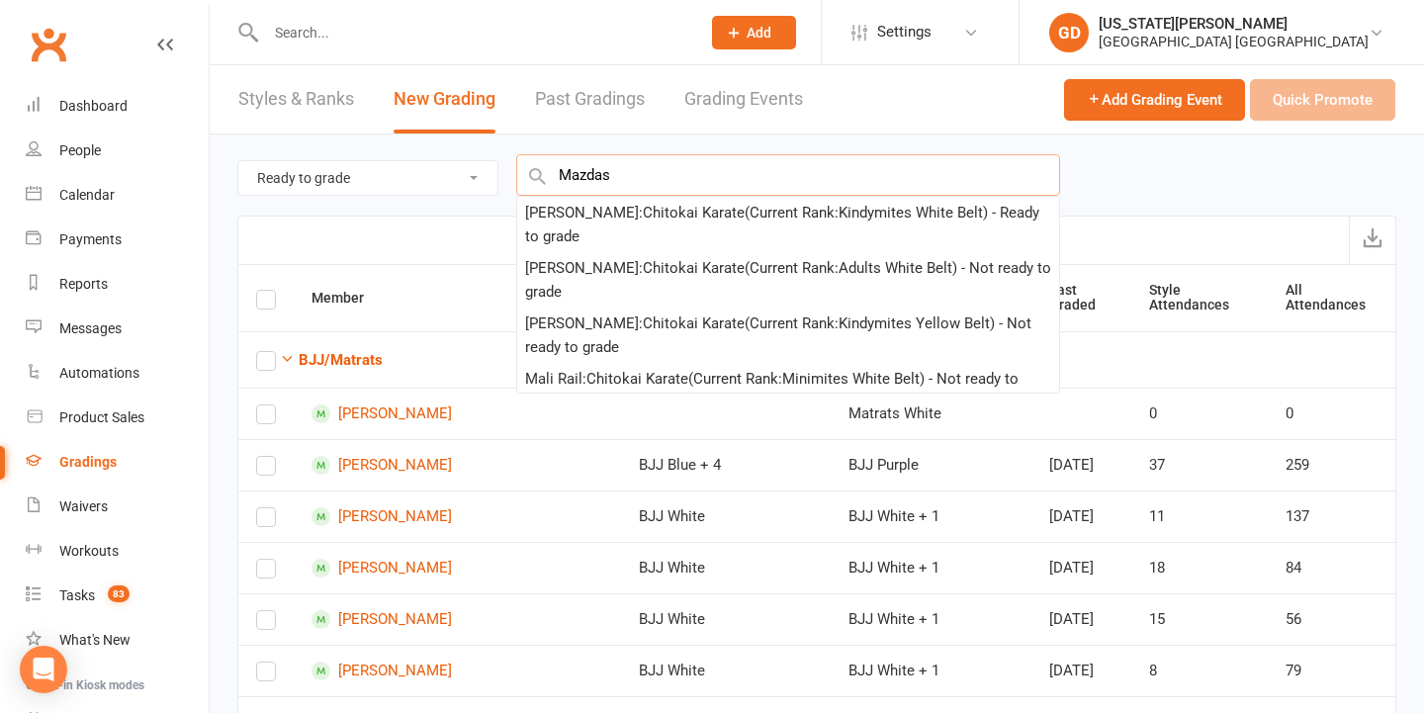
type input "Mazdas"
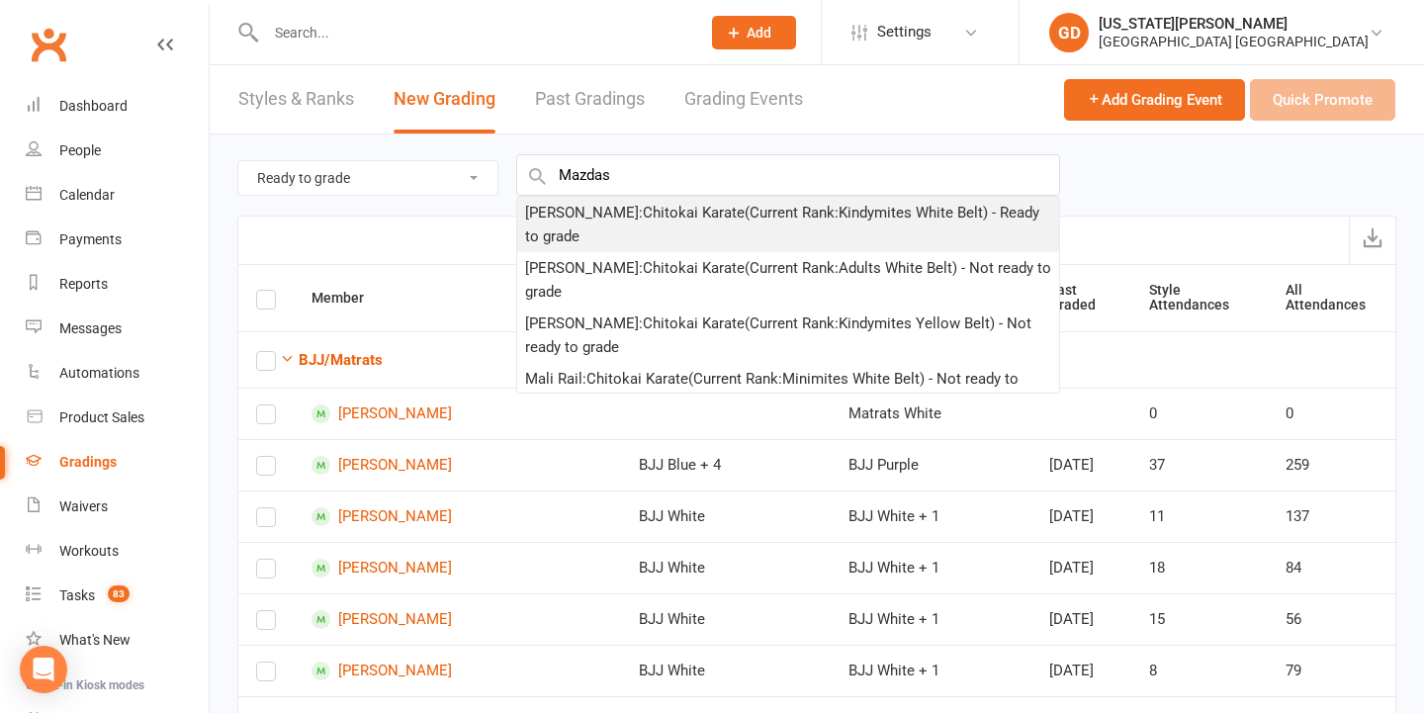
drag, startPoint x: 685, startPoint y: 178, endPoint x: 764, endPoint y: 212, distance: 85.9
click at [764, 212] on div "Mazdak Shahbazi : Chitokai Karate (Current Rank: Kindymites White Belt ) - Read…" at bounding box center [788, 224] width 526 height 47
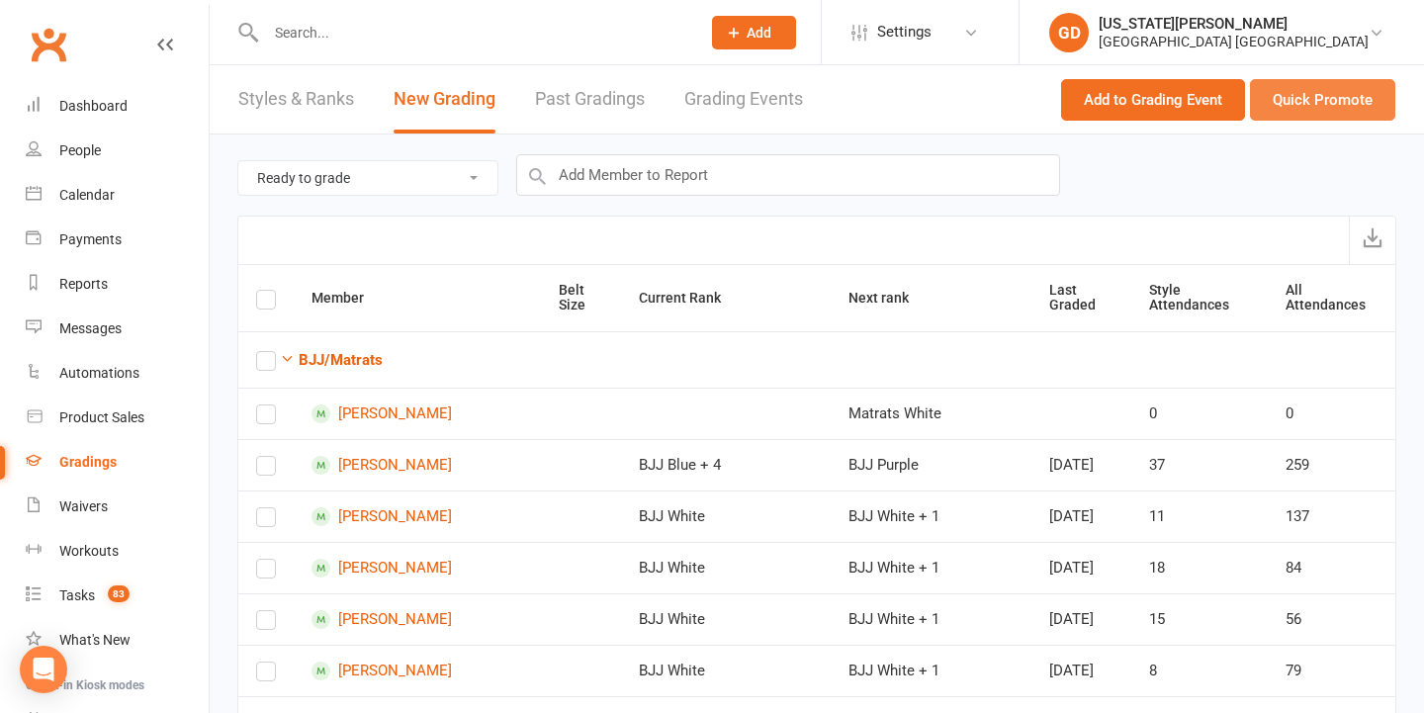
click at [1307, 99] on button "Quick Promote" at bounding box center [1322, 100] width 145 height 42
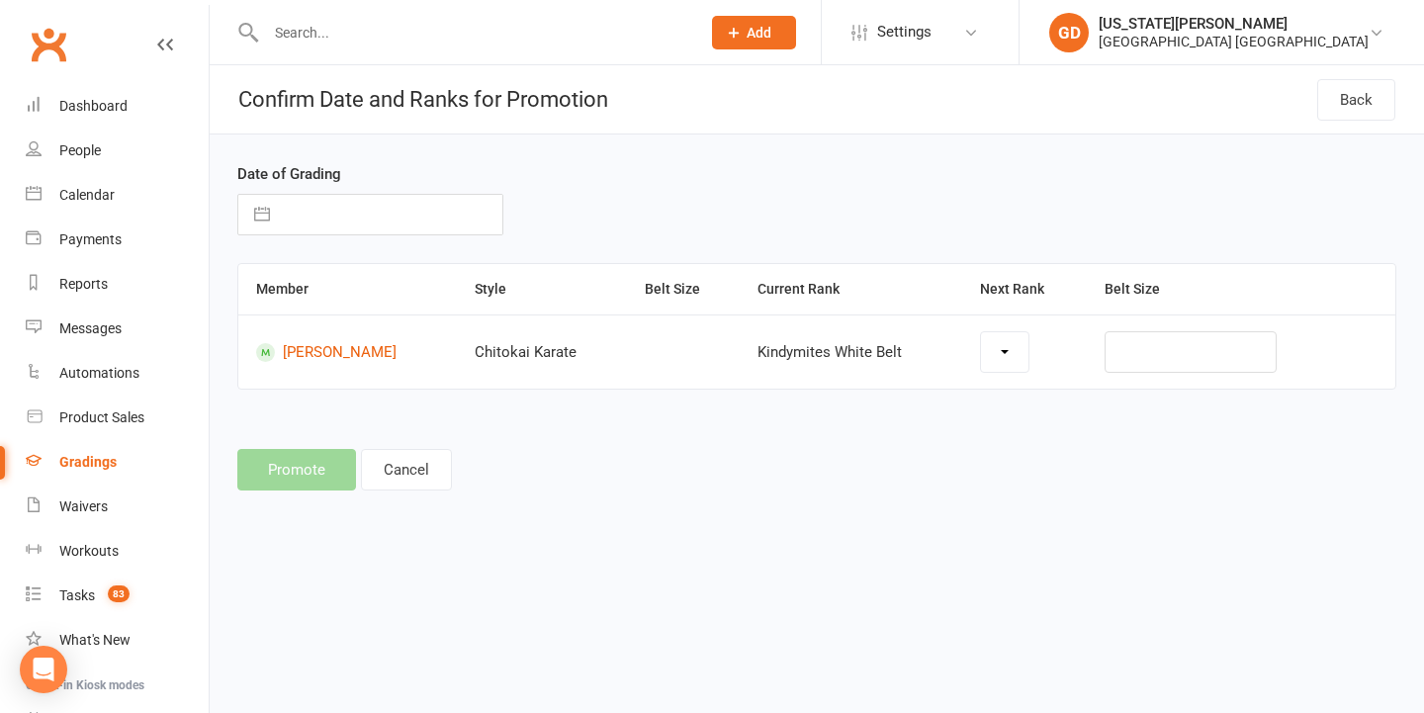
select select "26163"
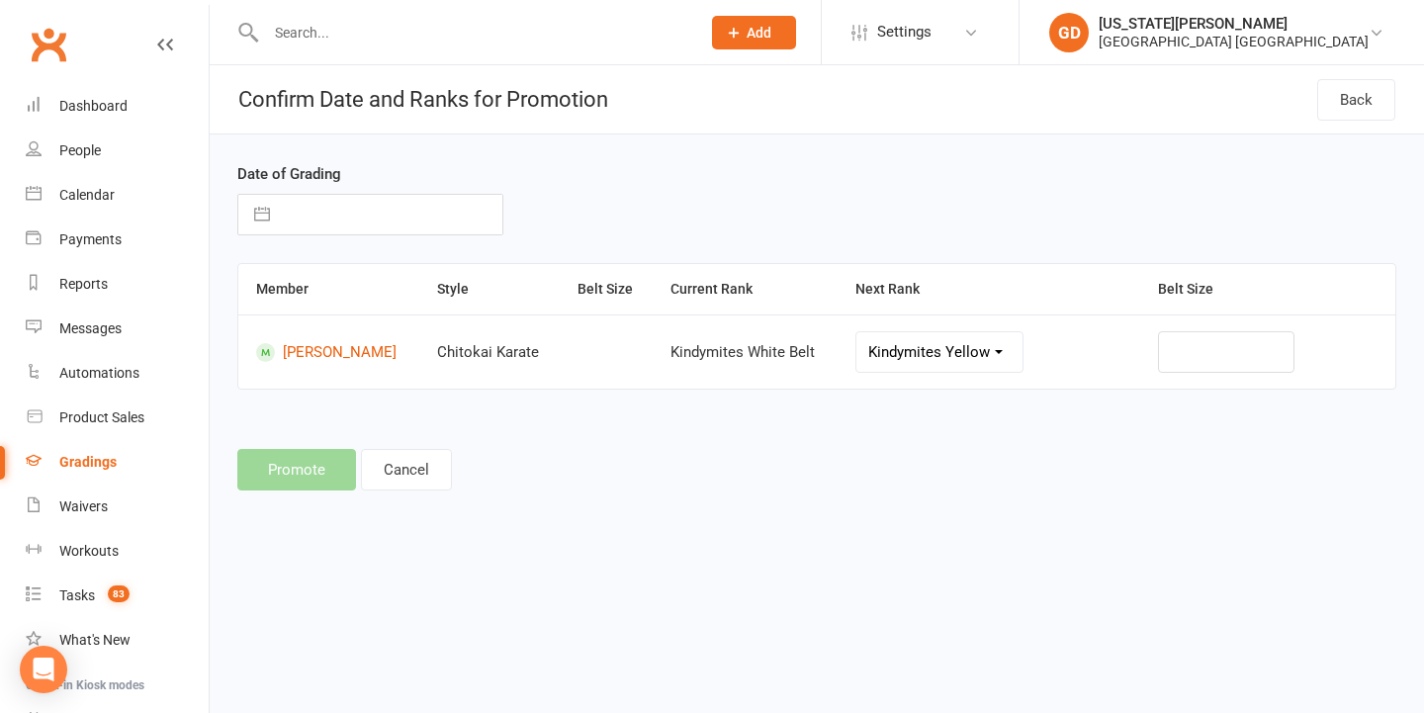
click at [404, 211] on input "text" at bounding box center [391, 215] width 222 height 40
select select "8"
select select "2025"
select select "9"
select select "2025"
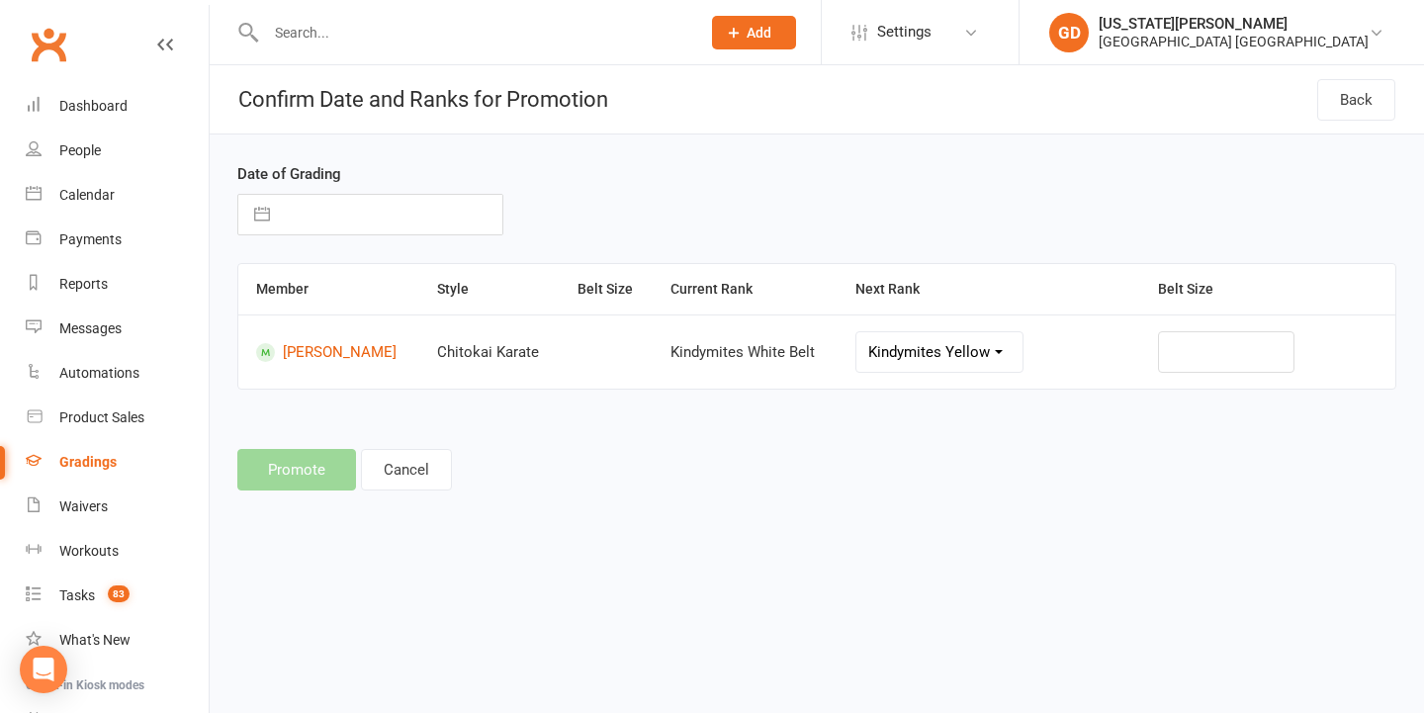
select select "10"
select select "2025"
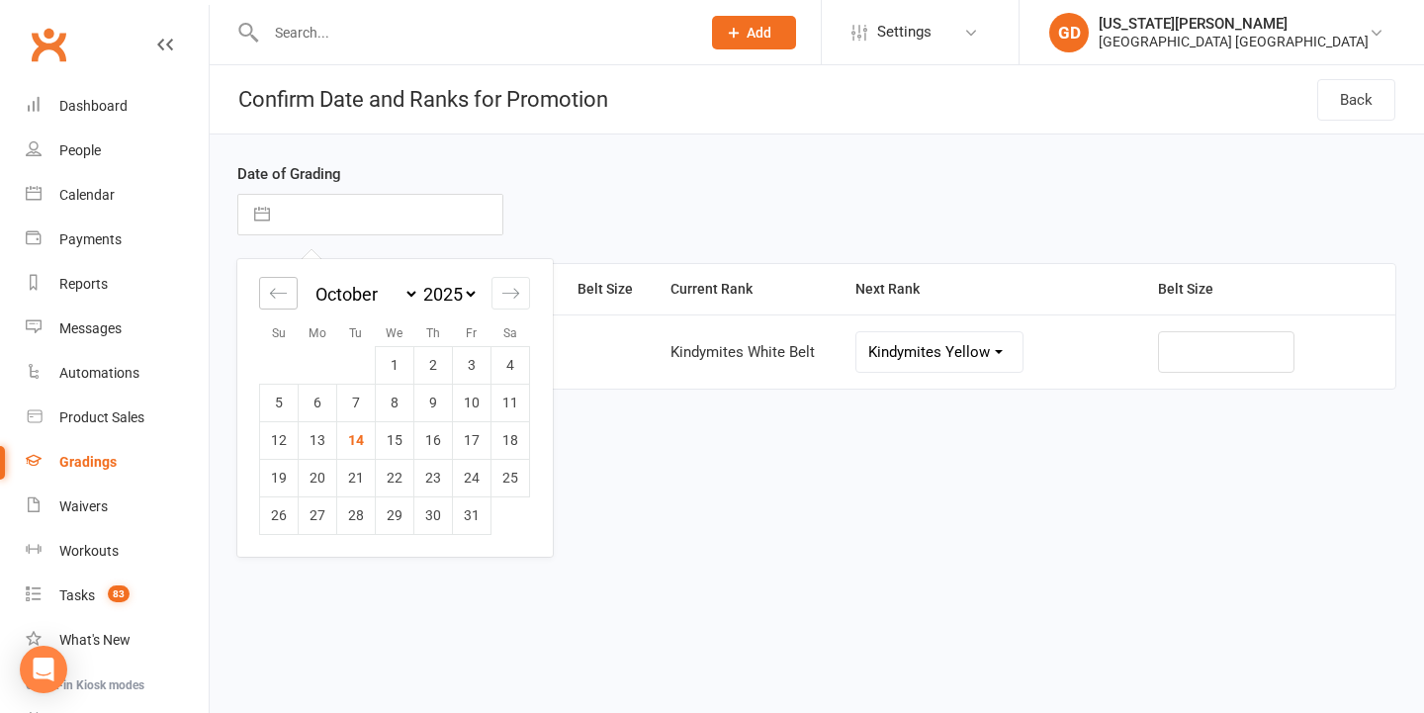
click at [280, 283] on div "Move backward to switch to the previous month." at bounding box center [278, 293] width 39 height 33
select select "7"
select select "2025"
click at [280, 283] on div "Move backward to switch to the previous month." at bounding box center [278, 293] width 39 height 33
select select "6"
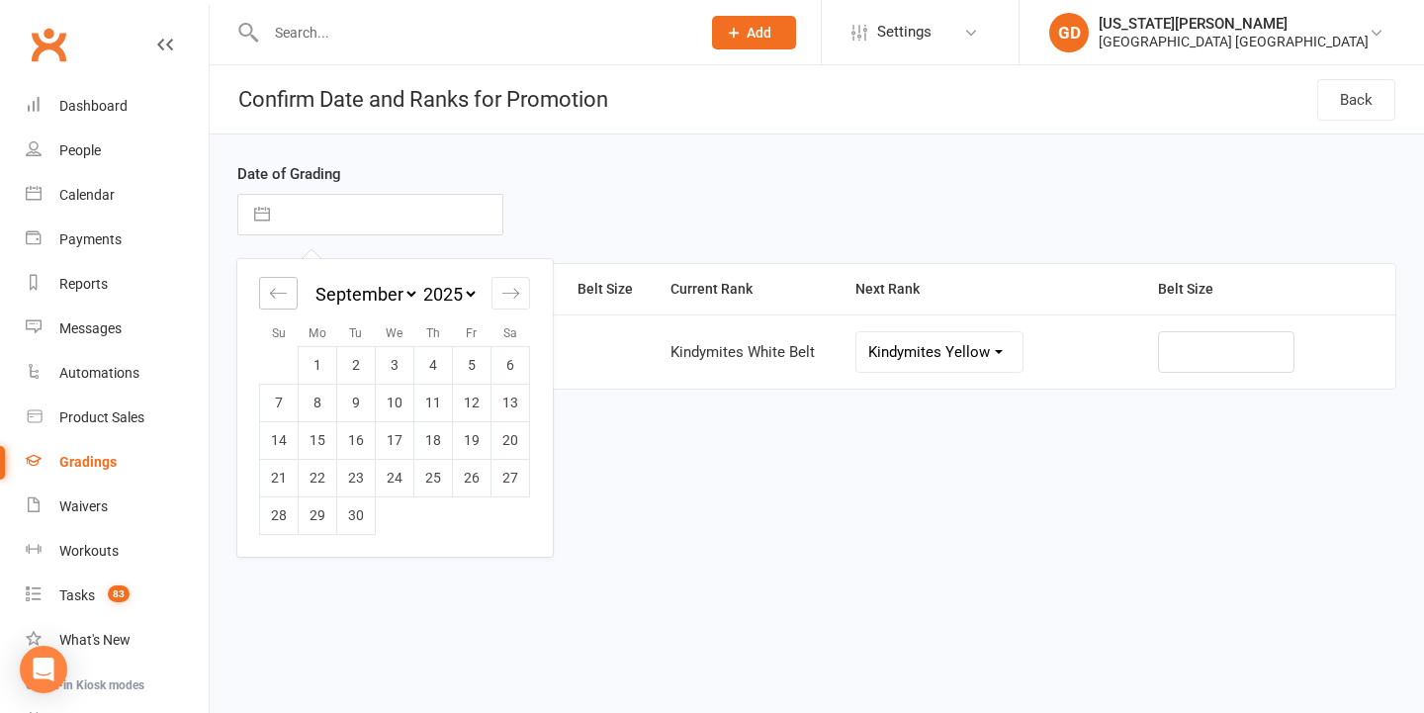
select select "2025"
click at [391, 516] on td "27" at bounding box center [395, 515] width 39 height 38
type input "27 Aug 2025"
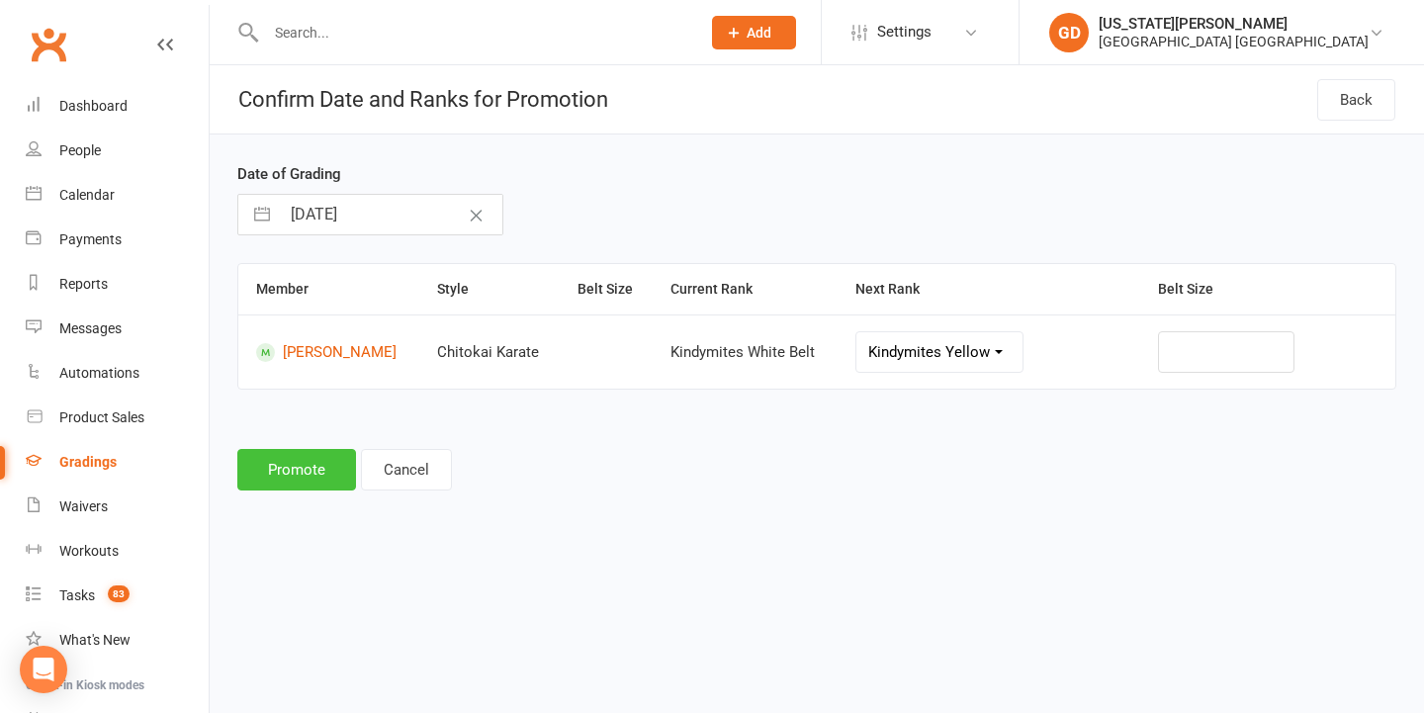
click at [287, 458] on button "Promote" at bounding box center [296, 470] width 119 height 42
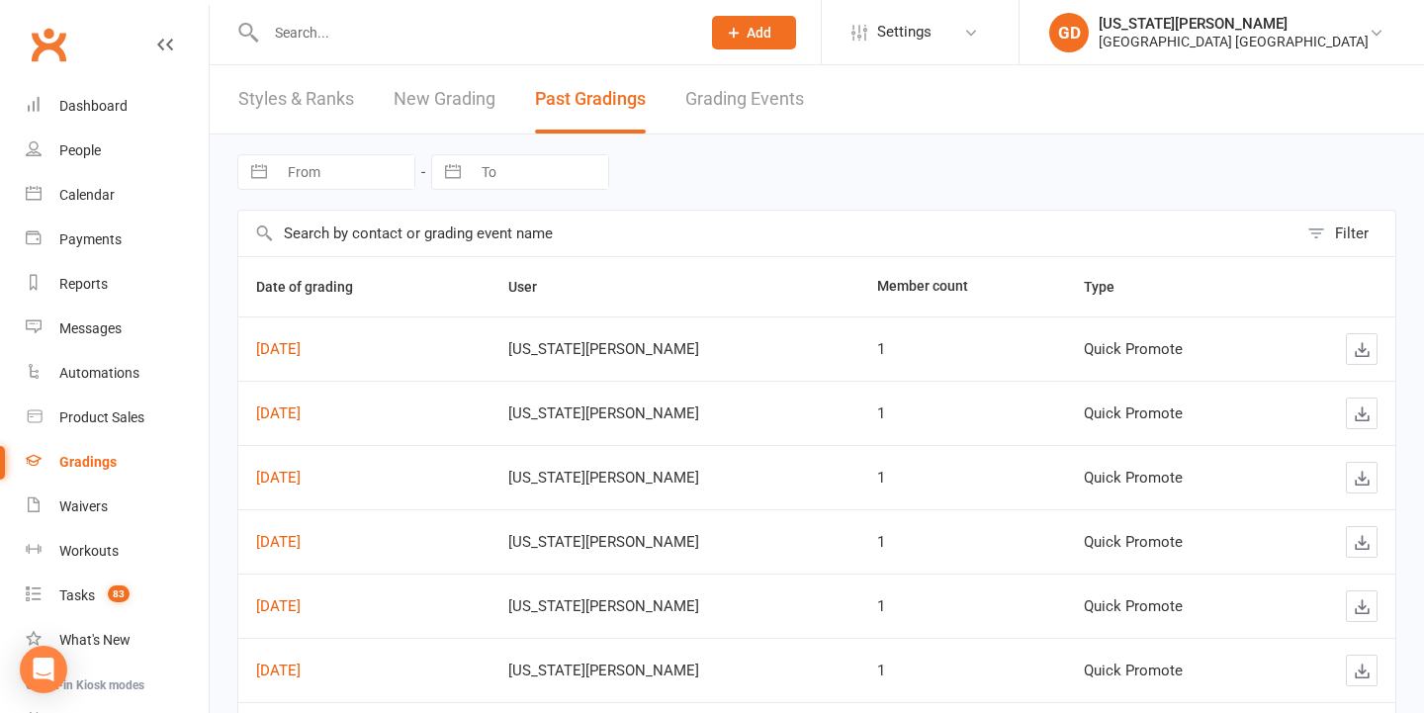
click at [112, 470] on link "Gradings" at bounding box center [117, 462] width 183 height 44
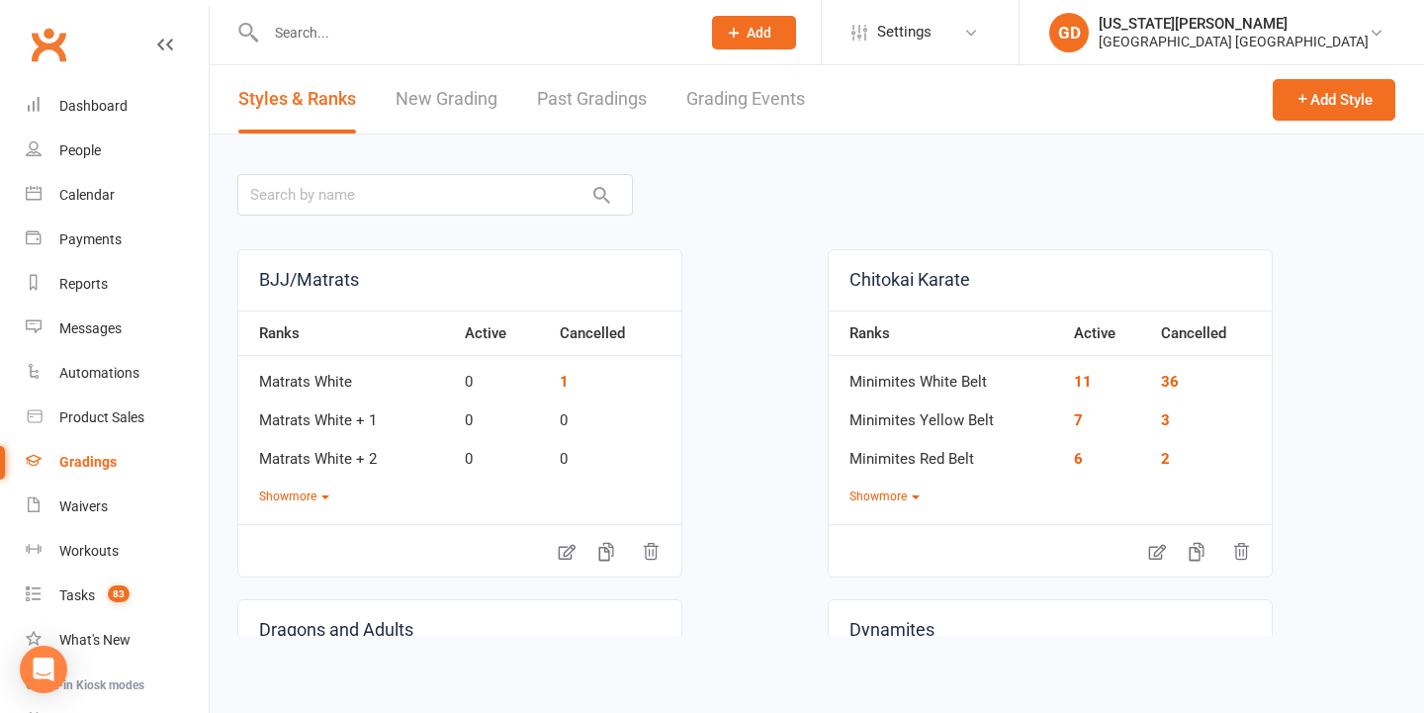
click at [748, 104] on link "Grading Events" at bounding box center [745, 99] width 119 height 68
select select "50"
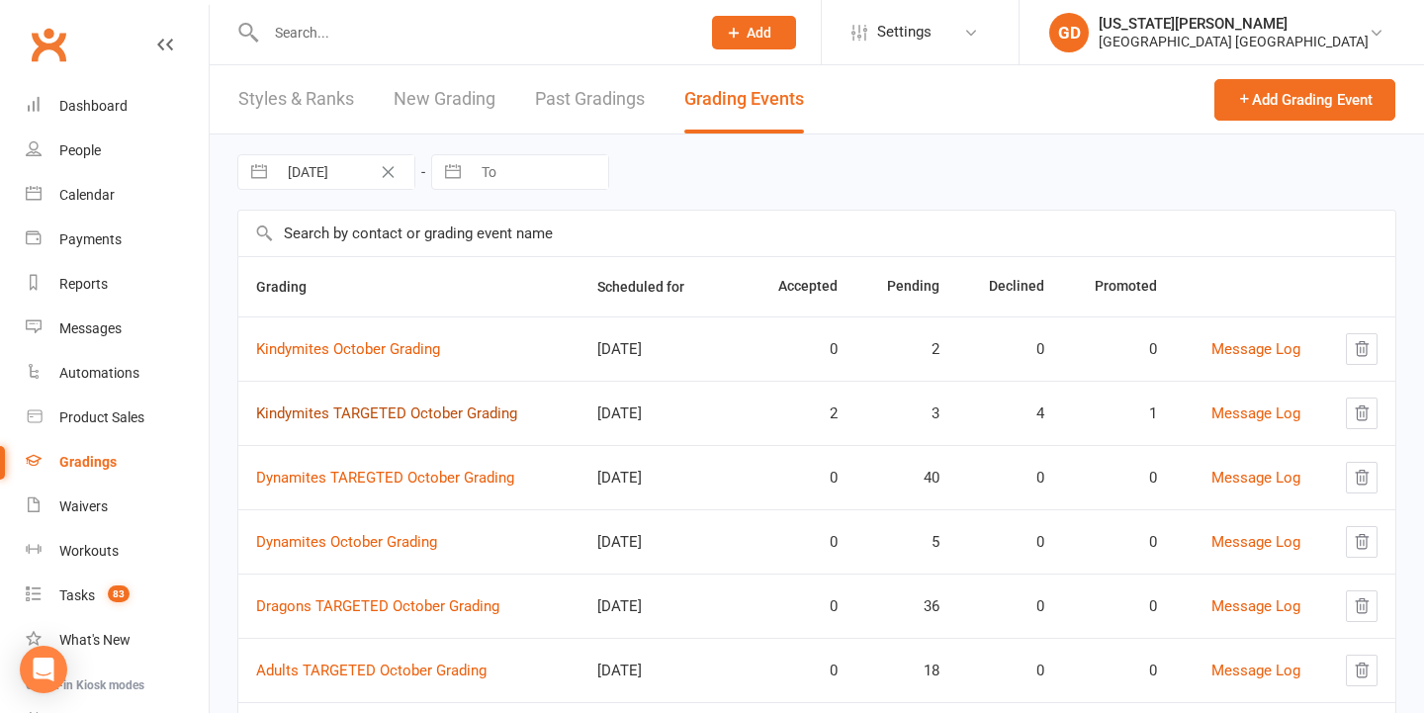
click at [375, 404] on link "Kindymites TARGETED October Grading" at bounding box center [386, 413] width 261 height 18
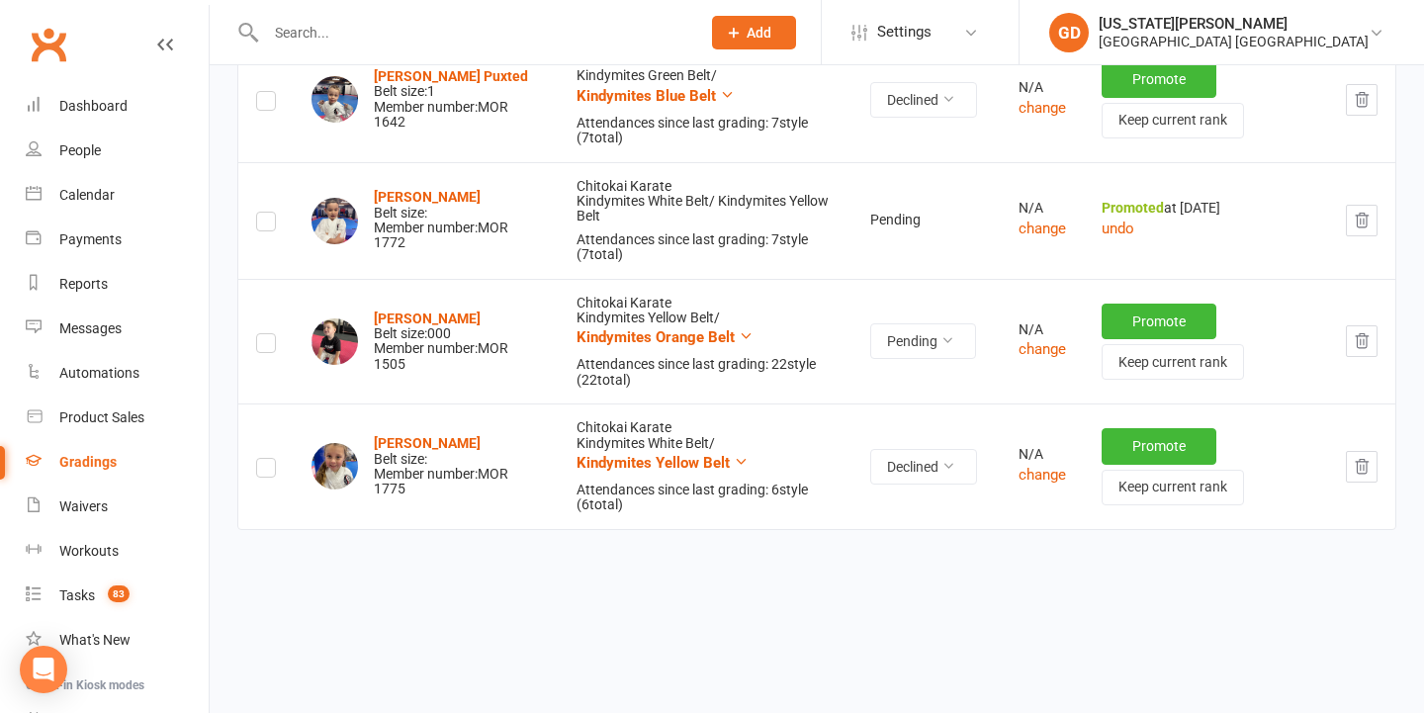
scroll to position [1037, 0]
click at [902, 213] on span "Pending" at bounding box center [895, 221] width 50 height 16
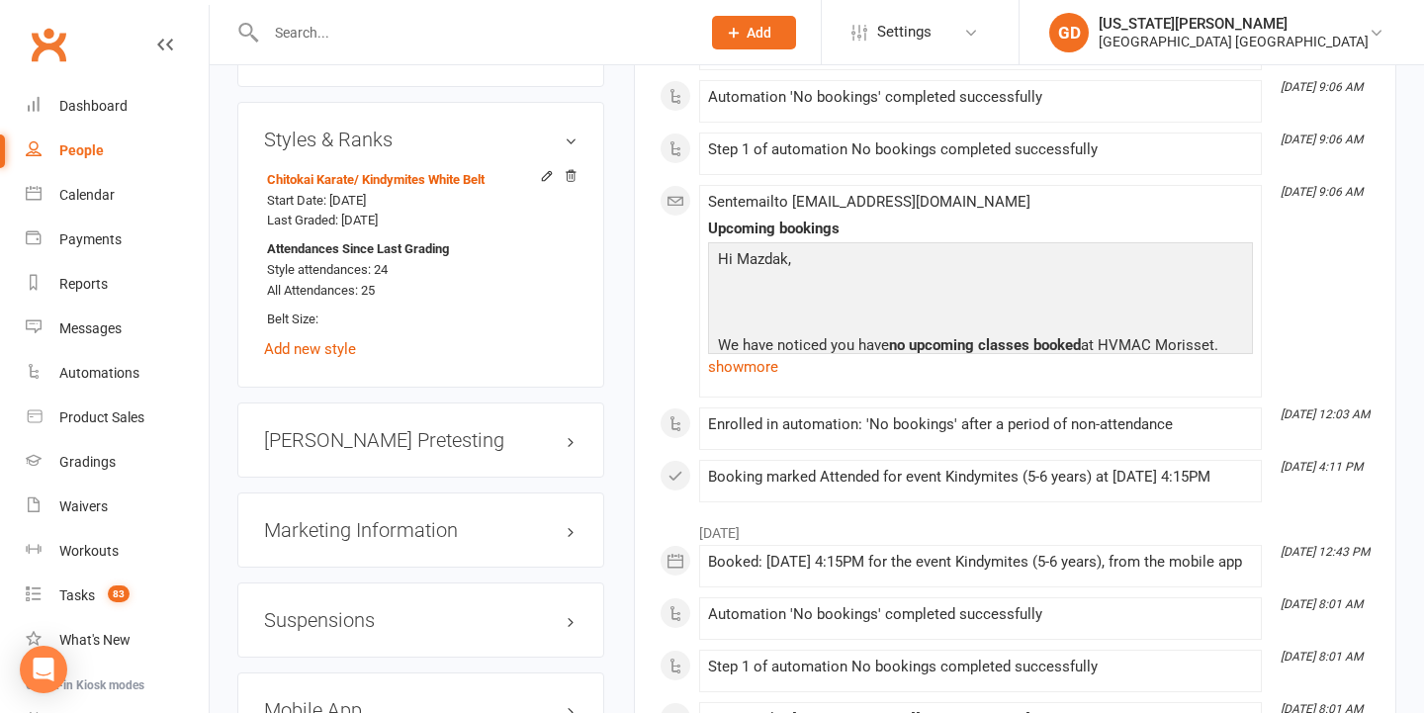
scroll to position [1615, 0]
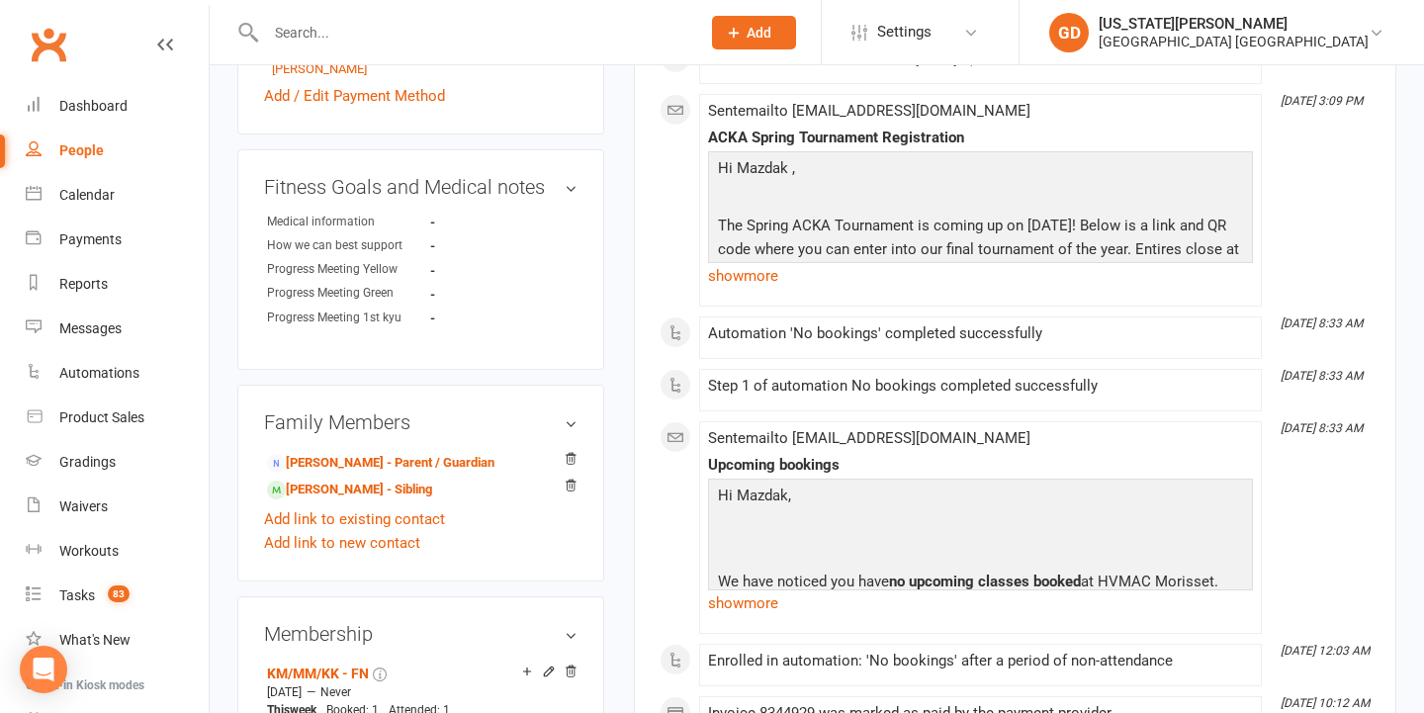
scroll to position [843, 0]
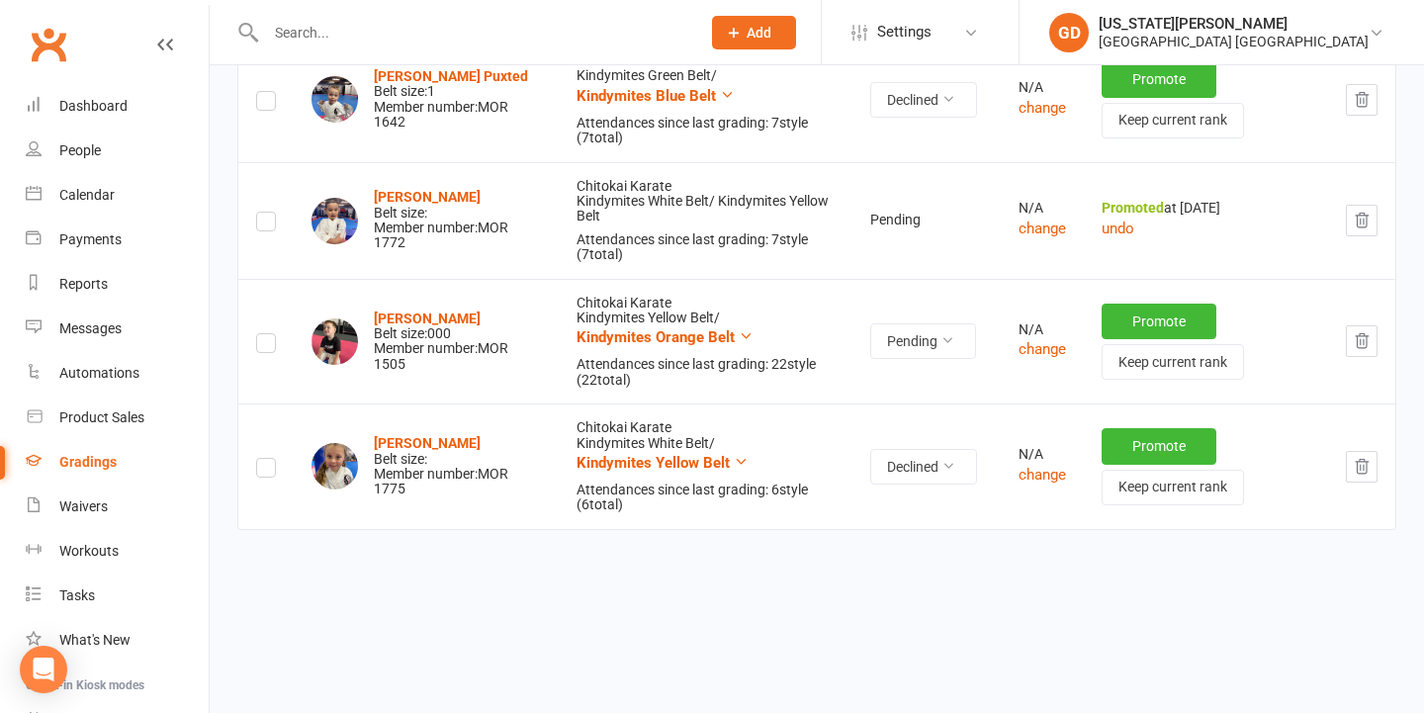
scroll to position [1037, 0]
click at [1359, 215] on icon "button" at bounding box center [1361, 222] width 13 height 14
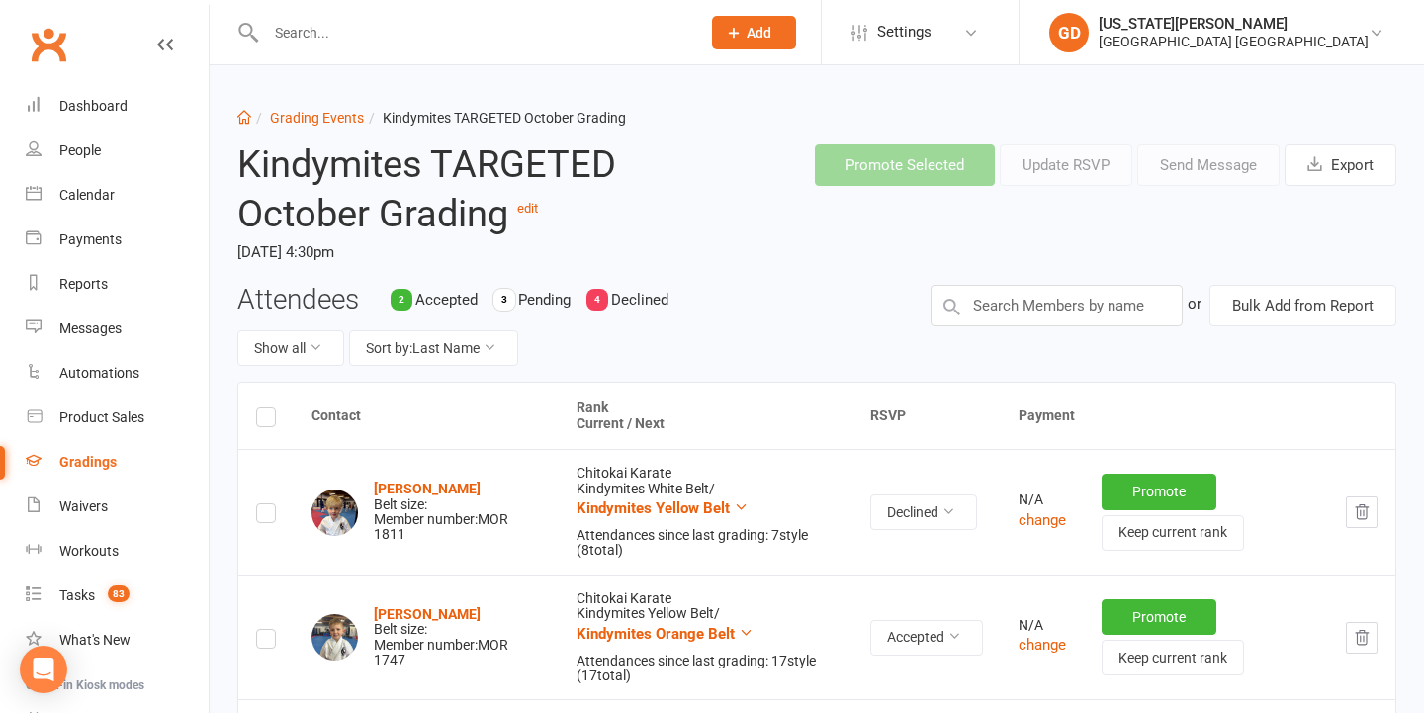
scroll to position [0, 0]
click at [1069, 305] on input "text" at bounding box center [1056, 306] width 252 height 42
type input "a"
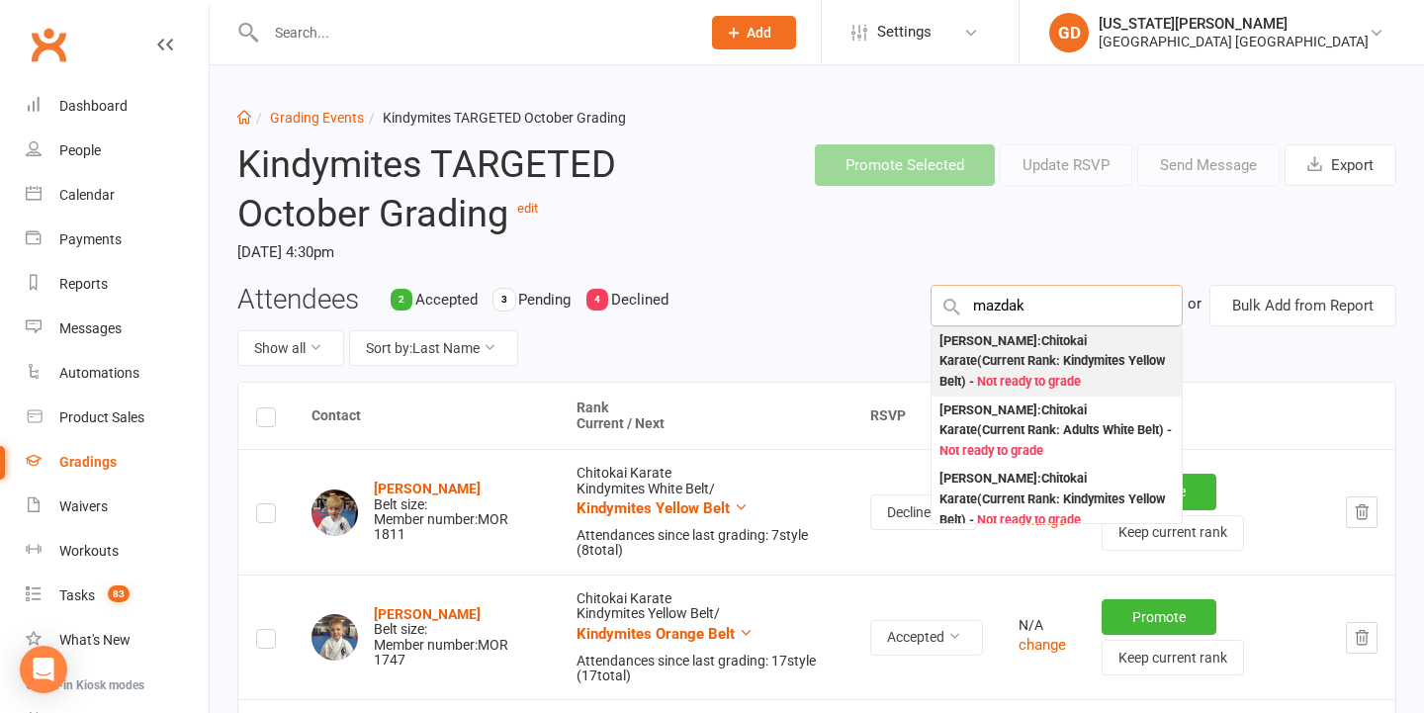
type input "mazdak"
click at [1101, 361] on div "[PERSON_NAME] : Chitokai Karate (Current Rank: Kindymites Yellow Belt ) - Not r…" at bounding box center [1056, 361] width 234 height 61
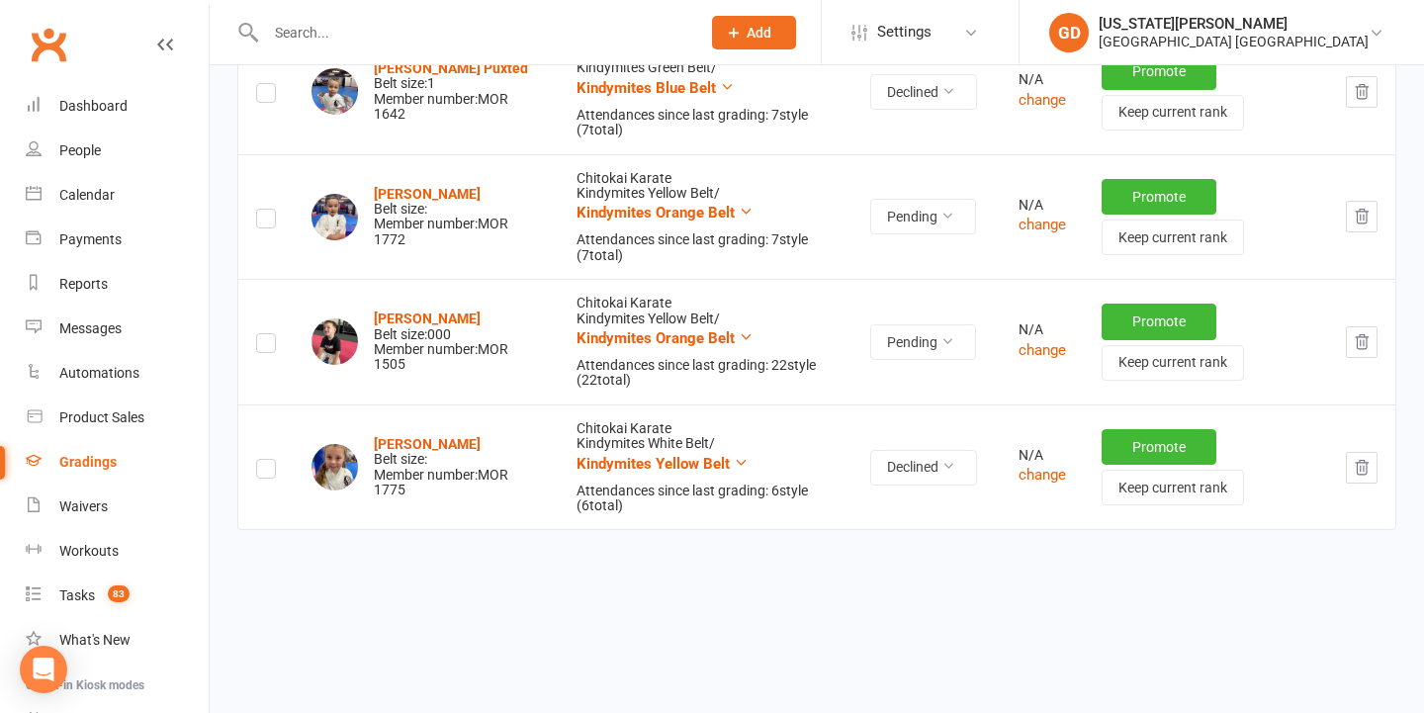
scroll to position [1046, 0]
click at [960, 215] on button "Pending" at bounding box center [923, 217] width 106 height 36
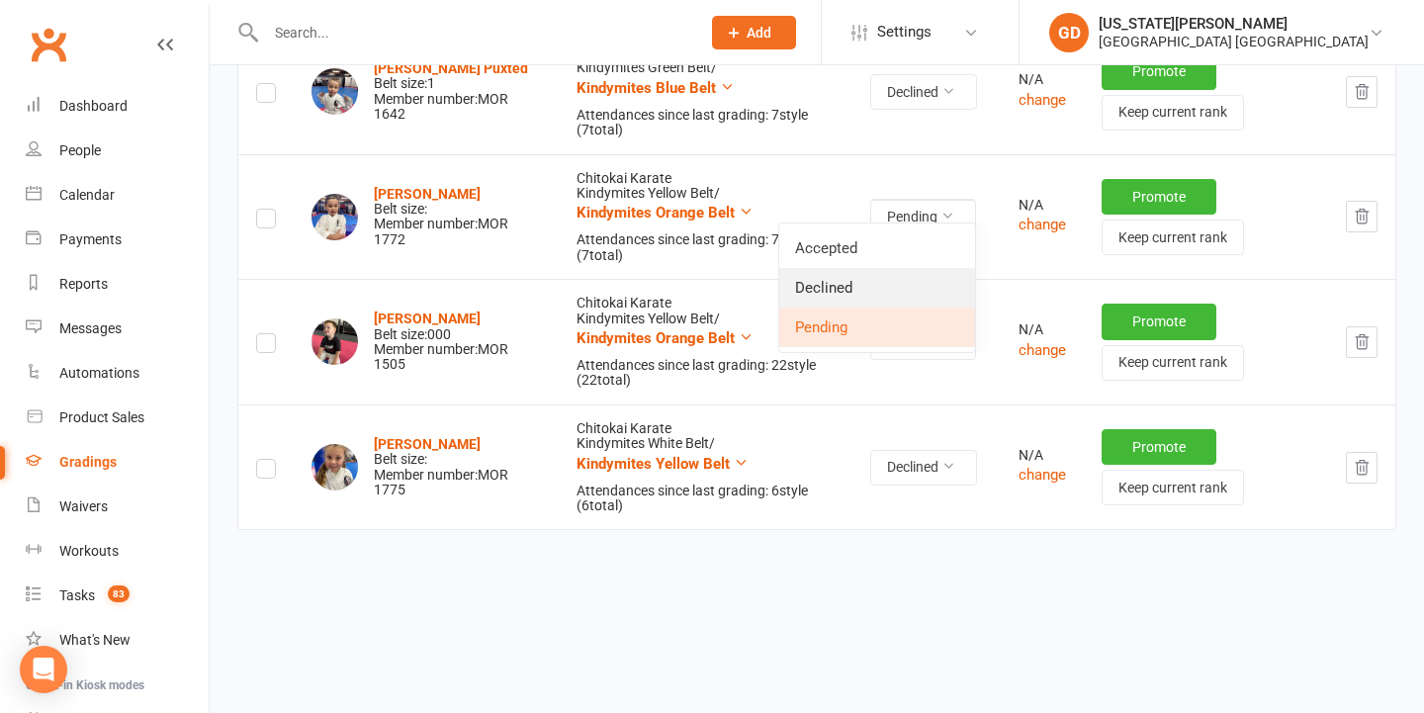
click at [919, 280] on link "Declined" at bounding box center [877, 288] width 196 height 40
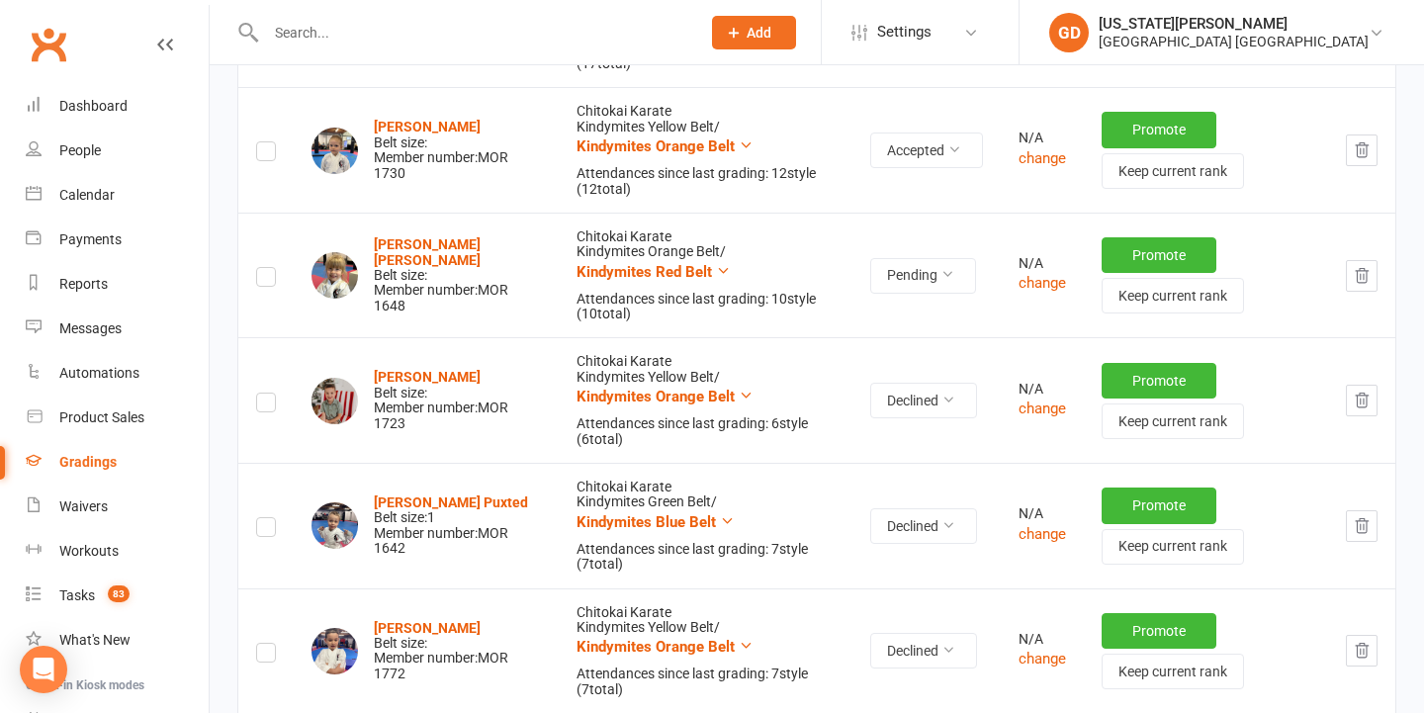
scroll to position [0, 0]
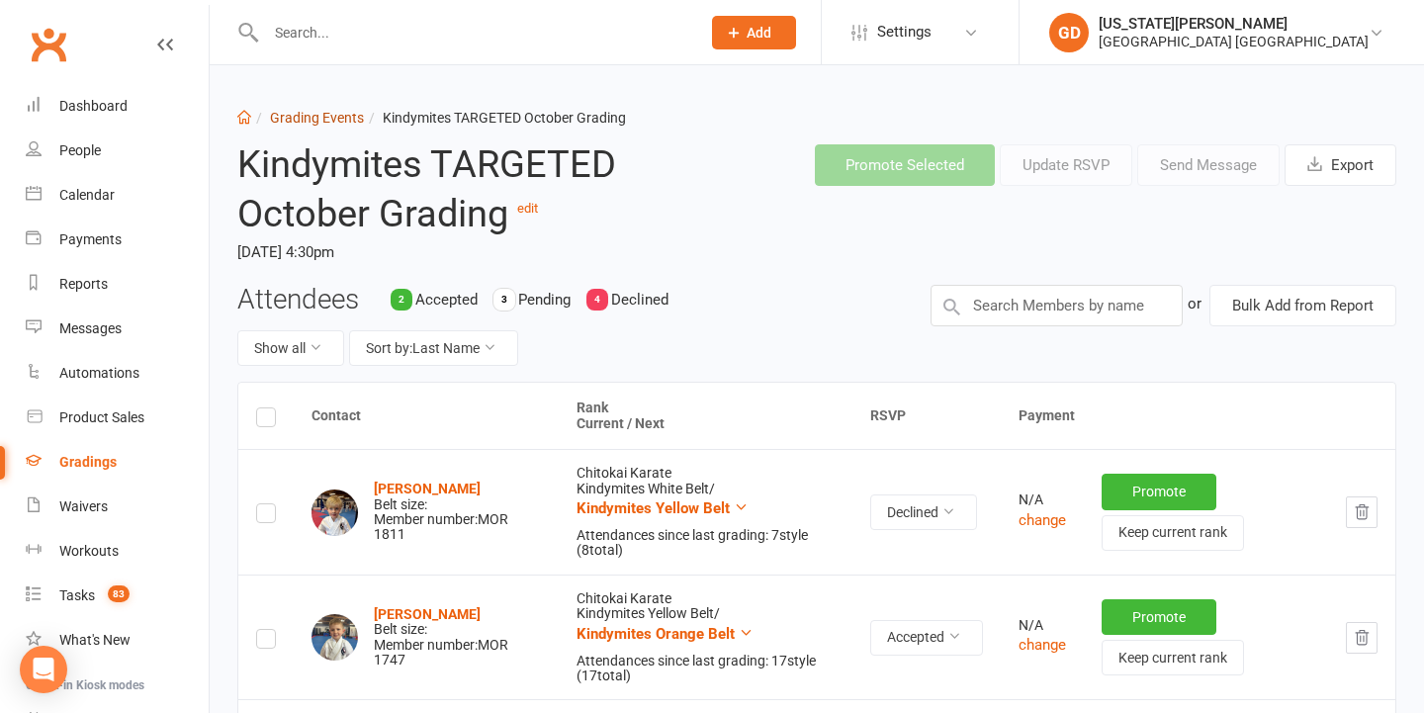
click at [314, 118] on link "Grading Events" at bounding box center [317, 118] width 94 height 16
select select "50"
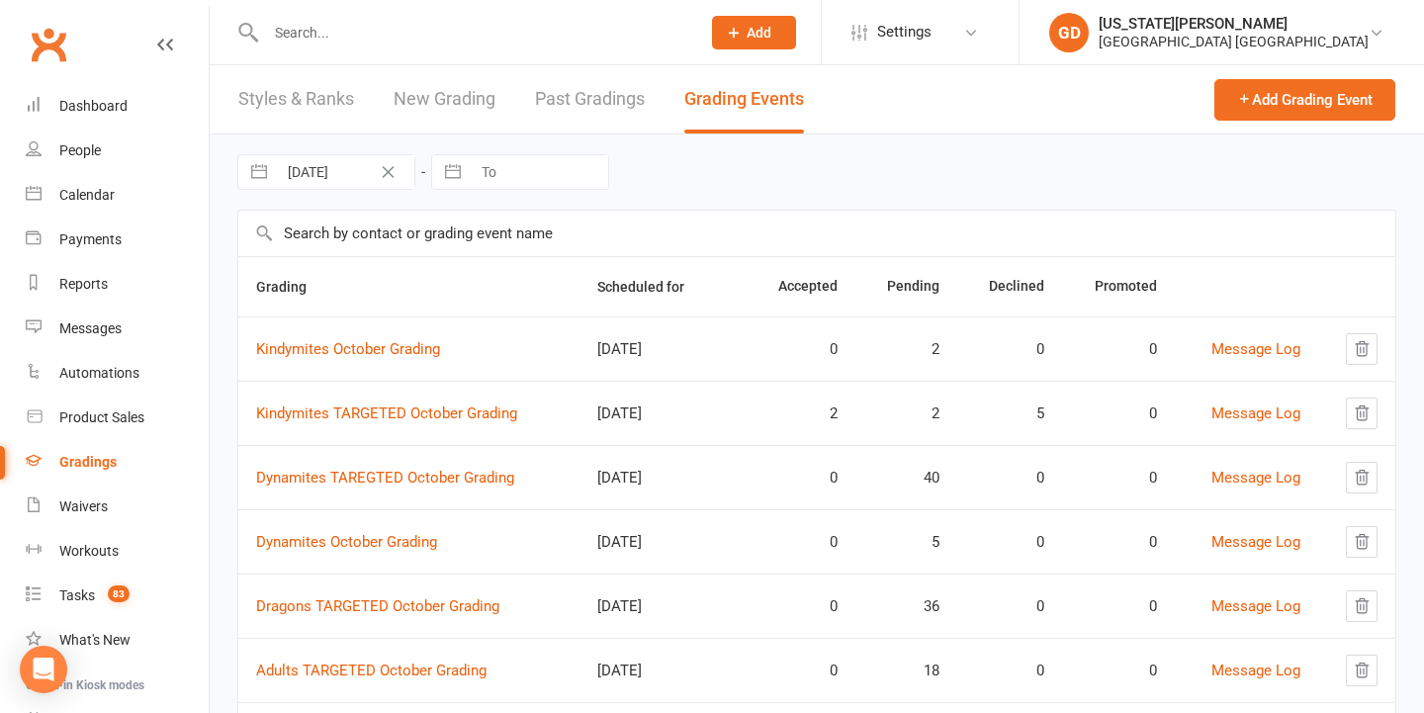
click at [452, 468] on td "Dynamites TAREGTED October Grading" at bounding box center [408, 477] width 341 height 64
click at [452, 479] on link "Dynamites TAREGTED October Grading" at bounding box center [385, 478] width 258 height 18
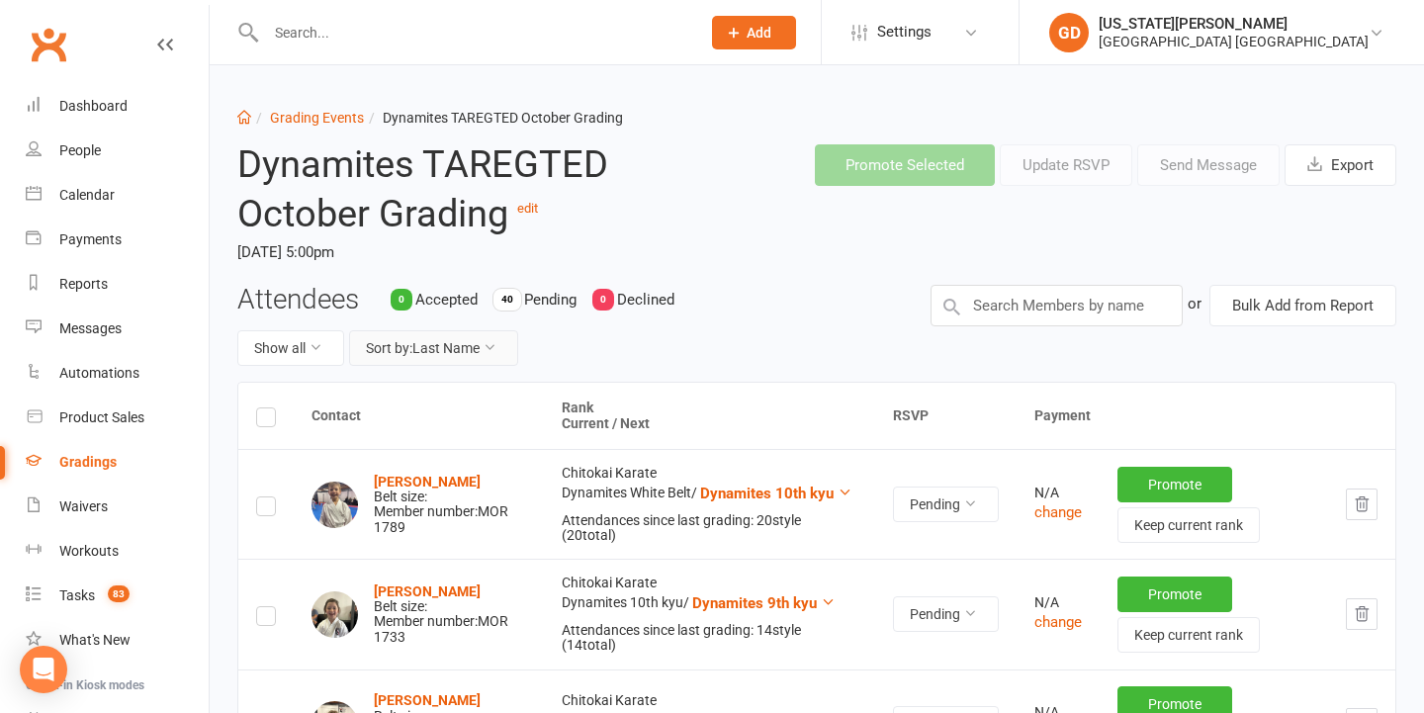
click at [452, 342] on button "Sort by: Last Name" at bounding box center [433, 348] width 169 height 36
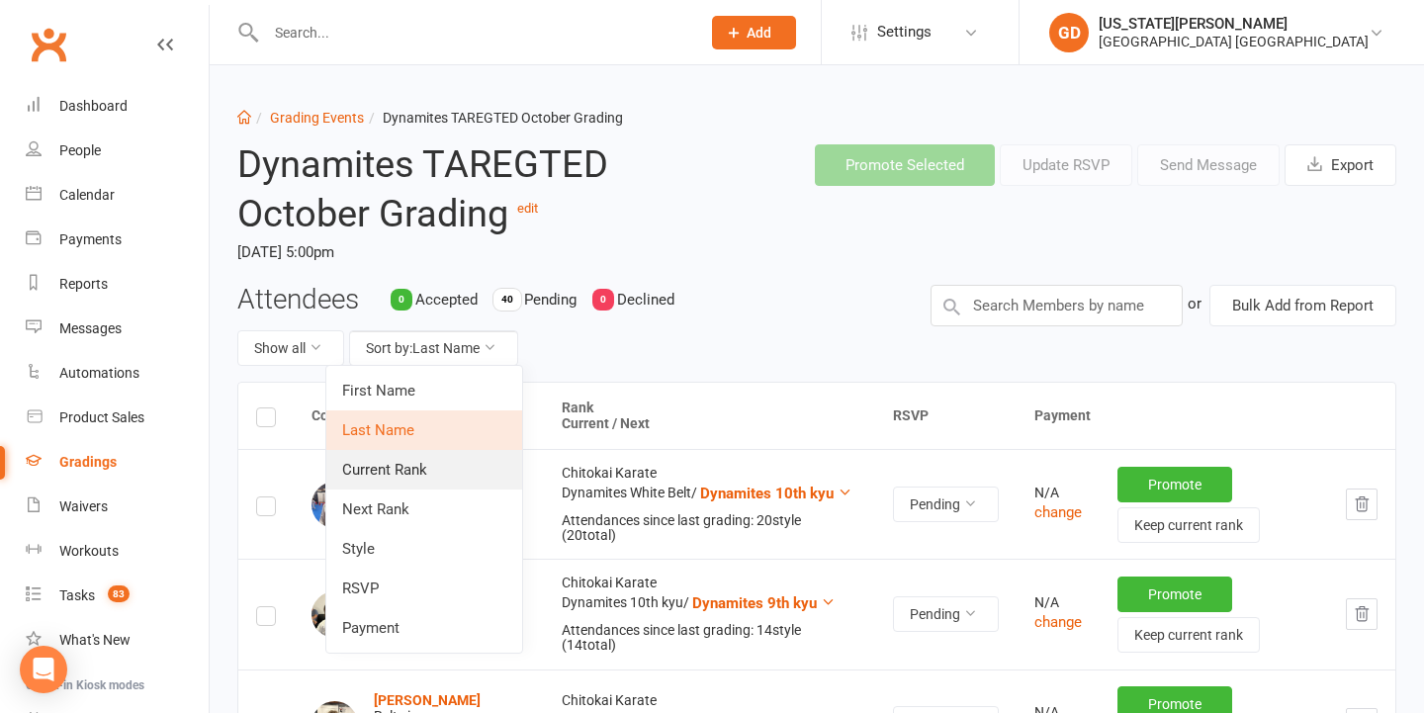
click at [436, 458] on link "Current Rank" at bounding box center [424, 470] width 196 height 40
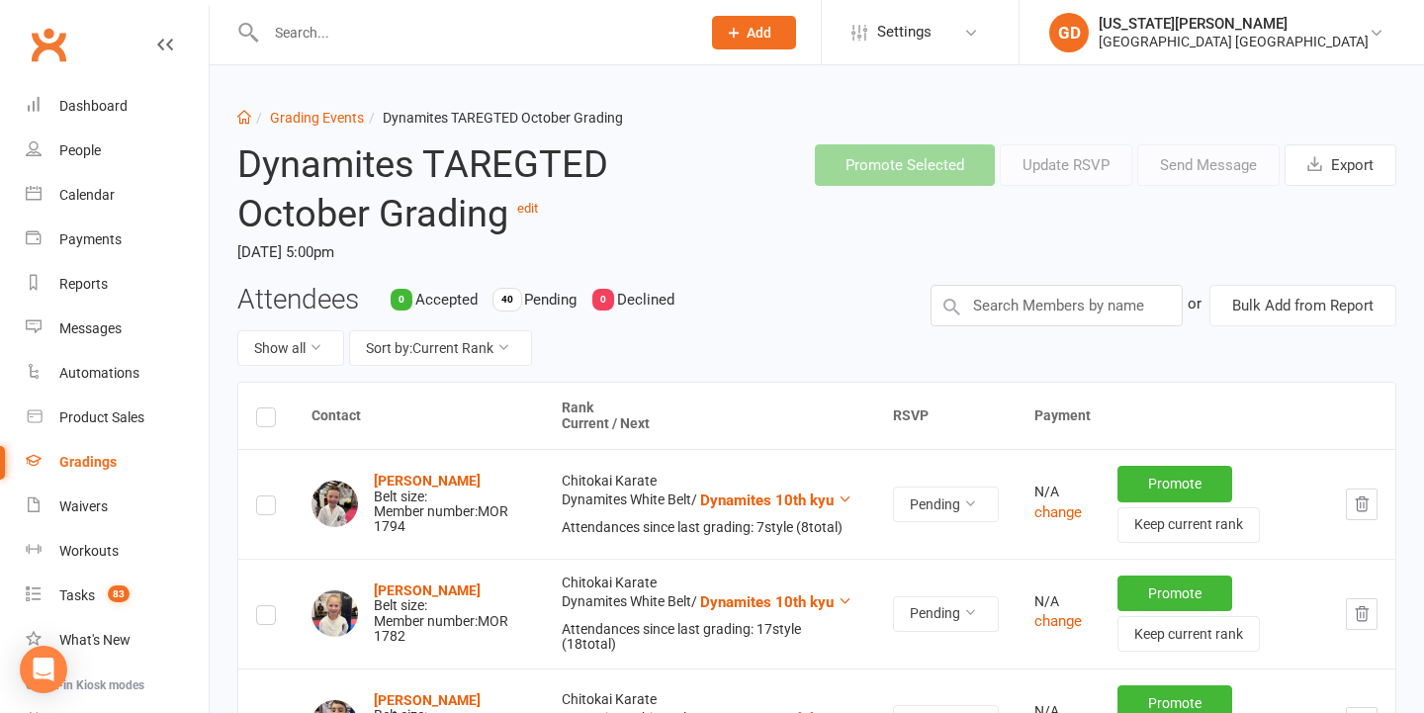
scroll to position [244, 0]
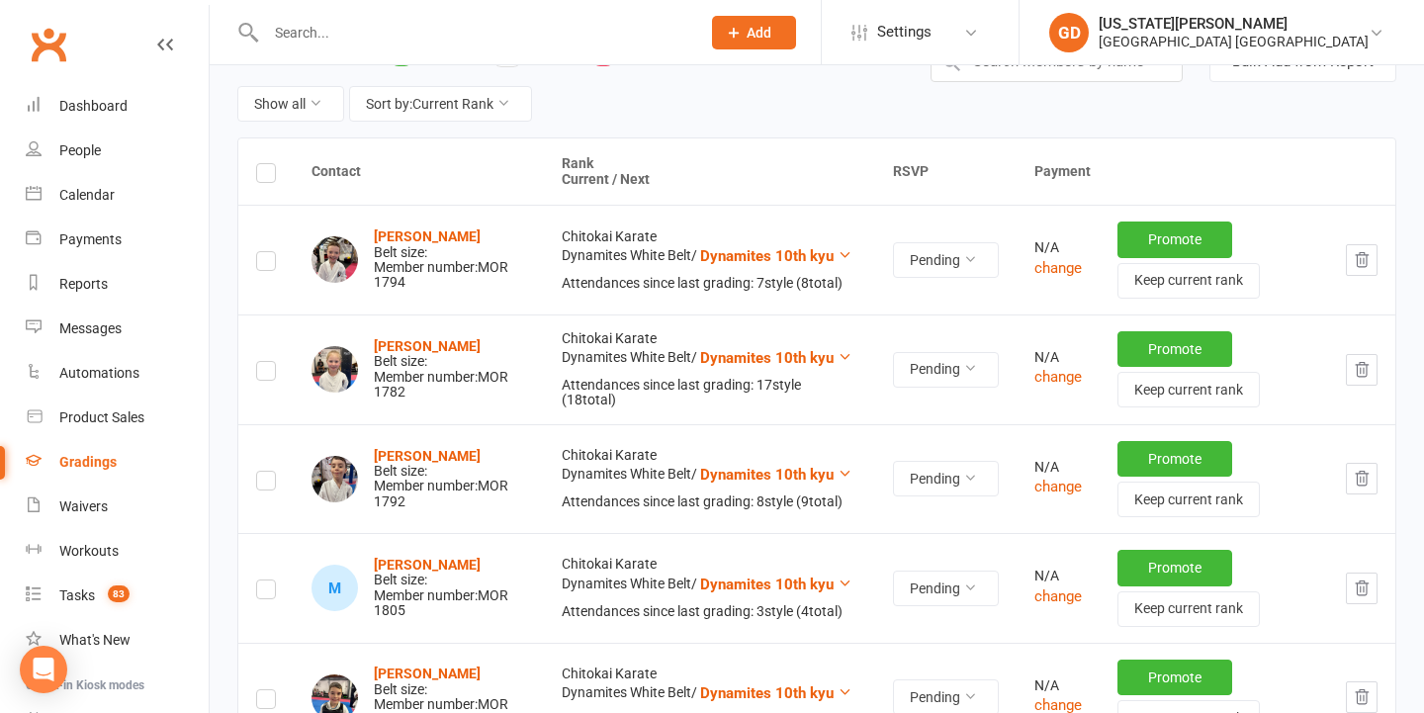
click at [957, 285] on td "Pending" at bounding box center [945, 259] width 141 height 109
click at [963, 260] on icon at bounding box center [970, 259] width 14 height 14
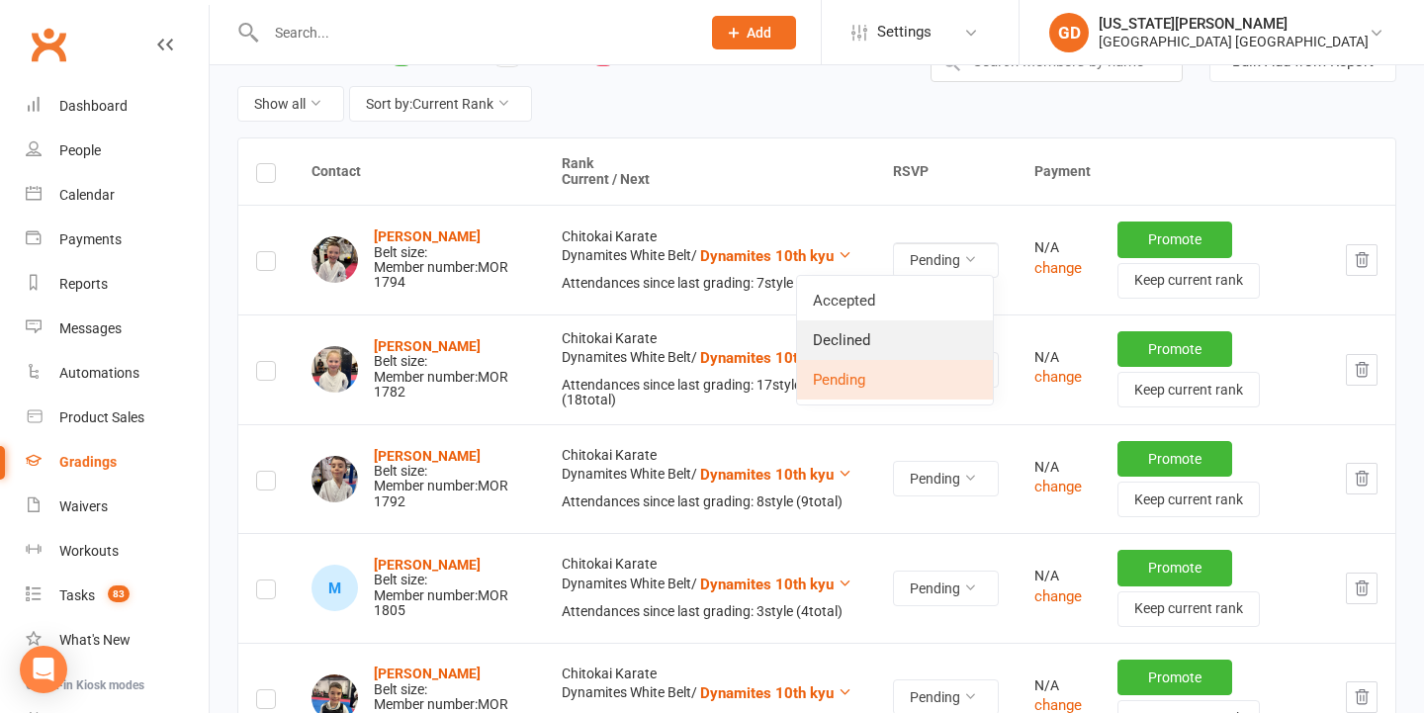
click at [924, 328] on link "Declined" at bounding box center [895, 340] width 196 height 40
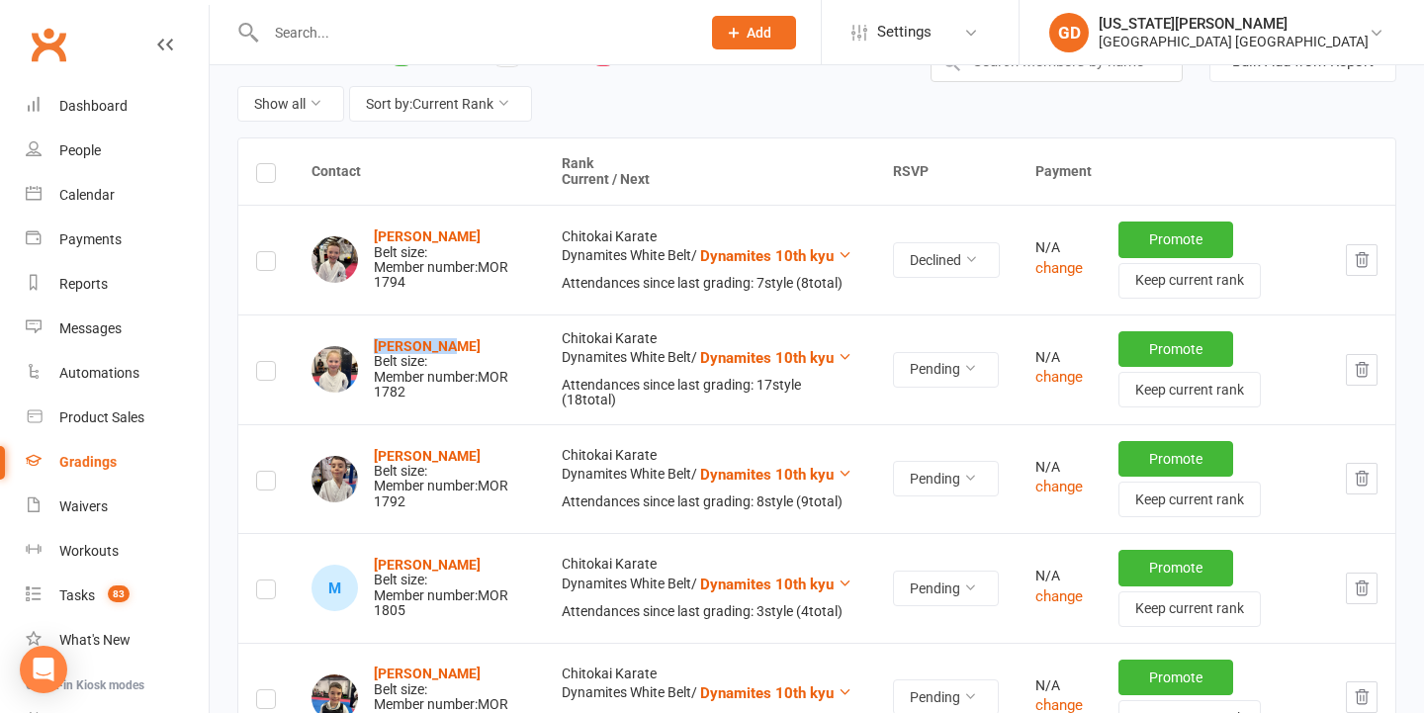
click at [1354, 361] on icon "button" at bounding box center [1361, 370] width 18 height 18
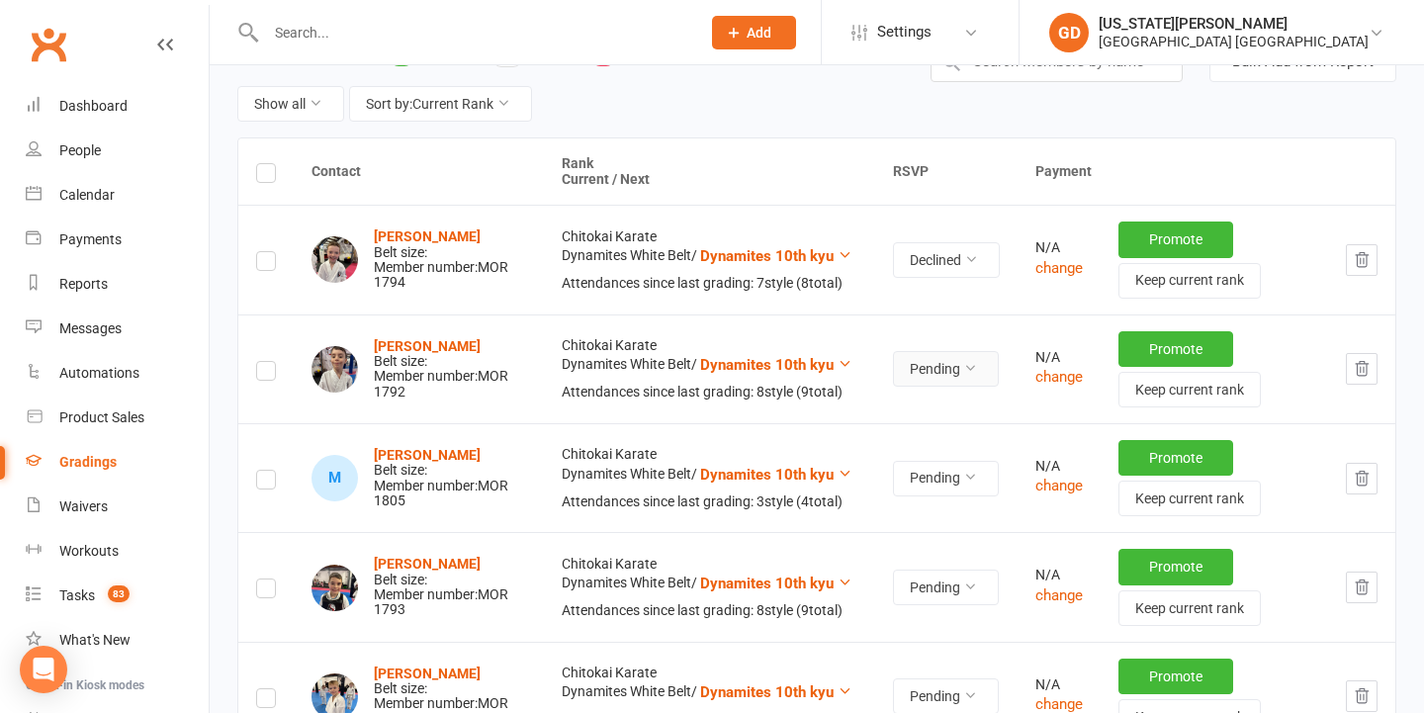
click at [909, 361] on button "Pending" at bounding box center [946, 369] width 106 height 36
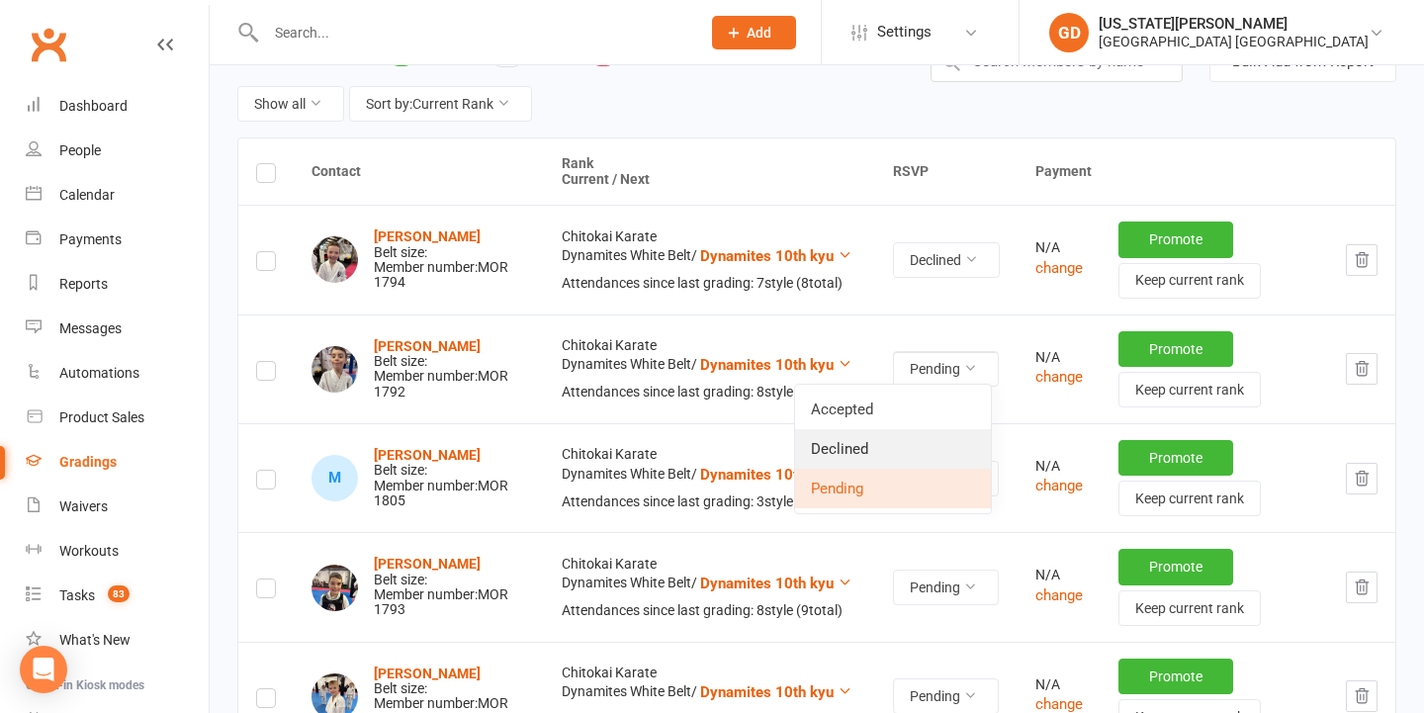
click at [883, 457] on link "Declined" at bounding box center [893, 449] width 196 height 40
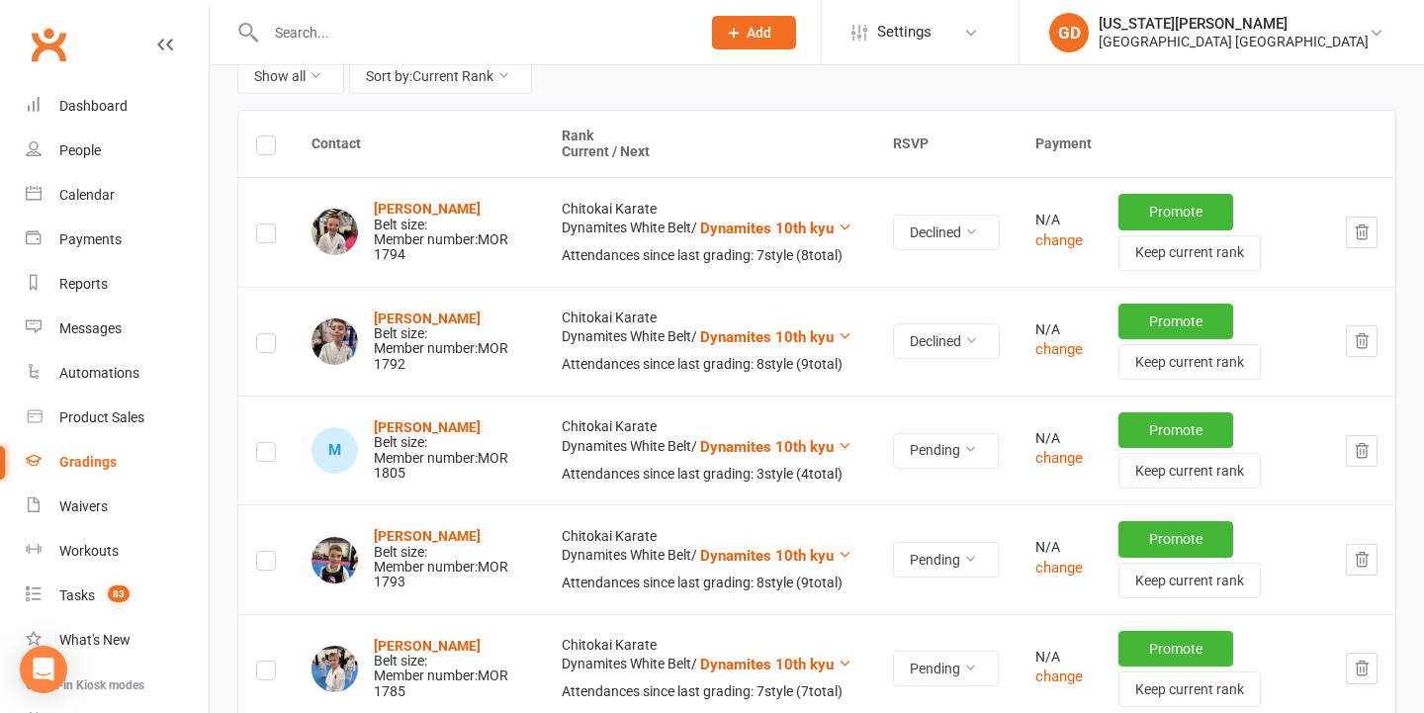
scroll to position [290, 0]
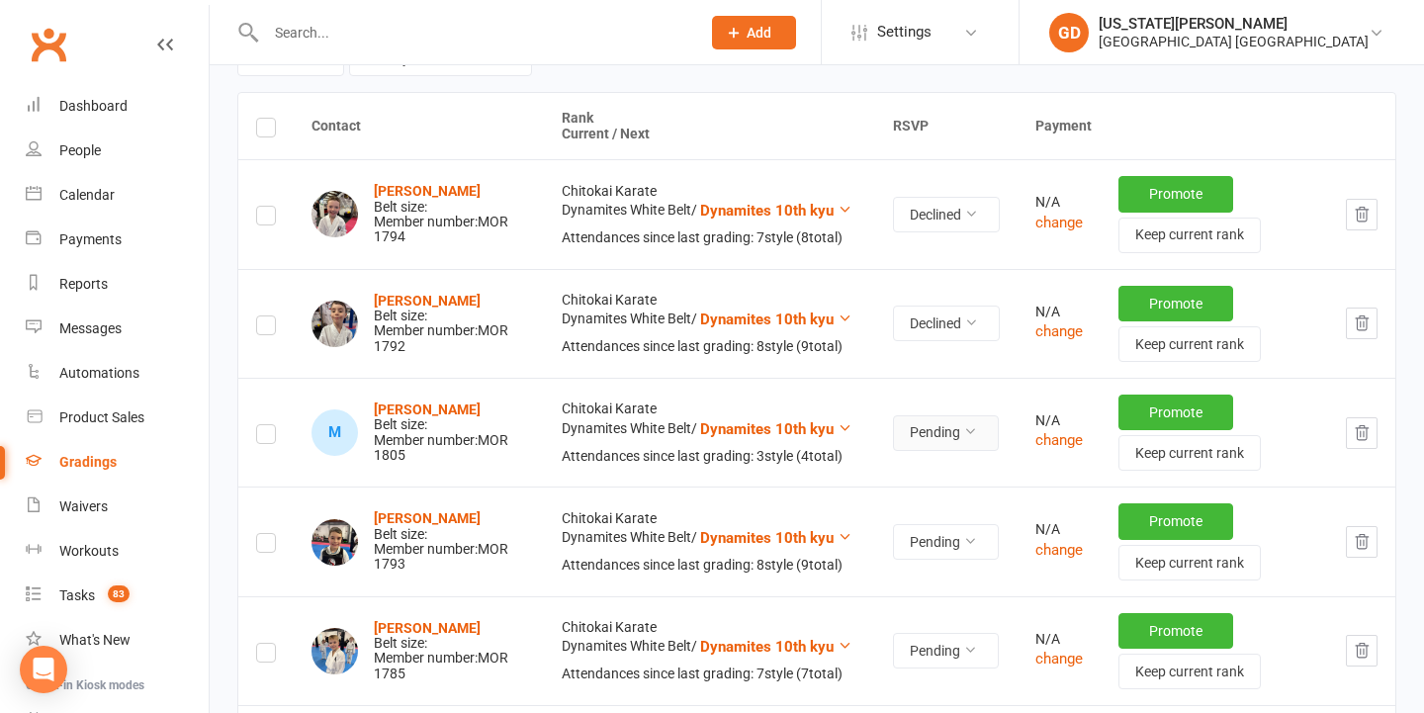
click at [912, 423] on button "Pending" at bounding box center [946, 433] width 106 height 36
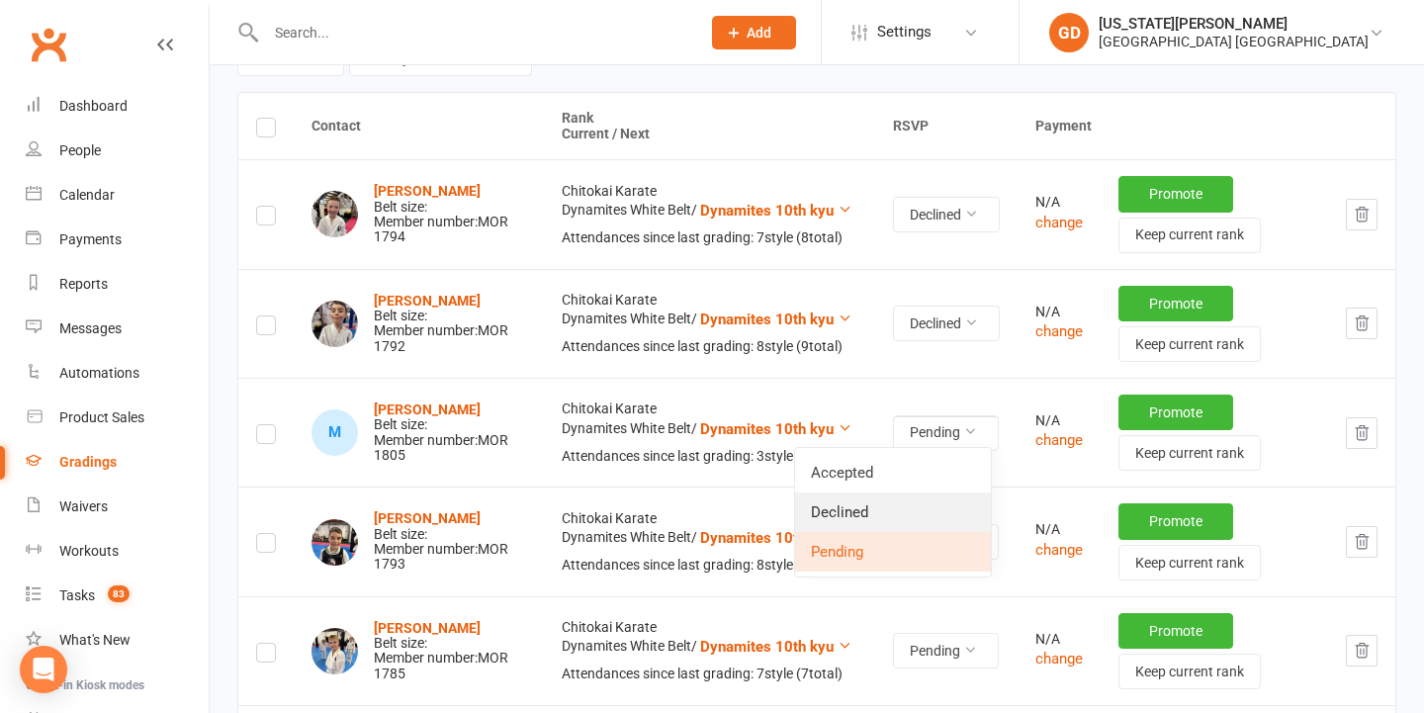
click at [857, 512] on link "Declined" at bounding box center [893, 512] width 196 height 40
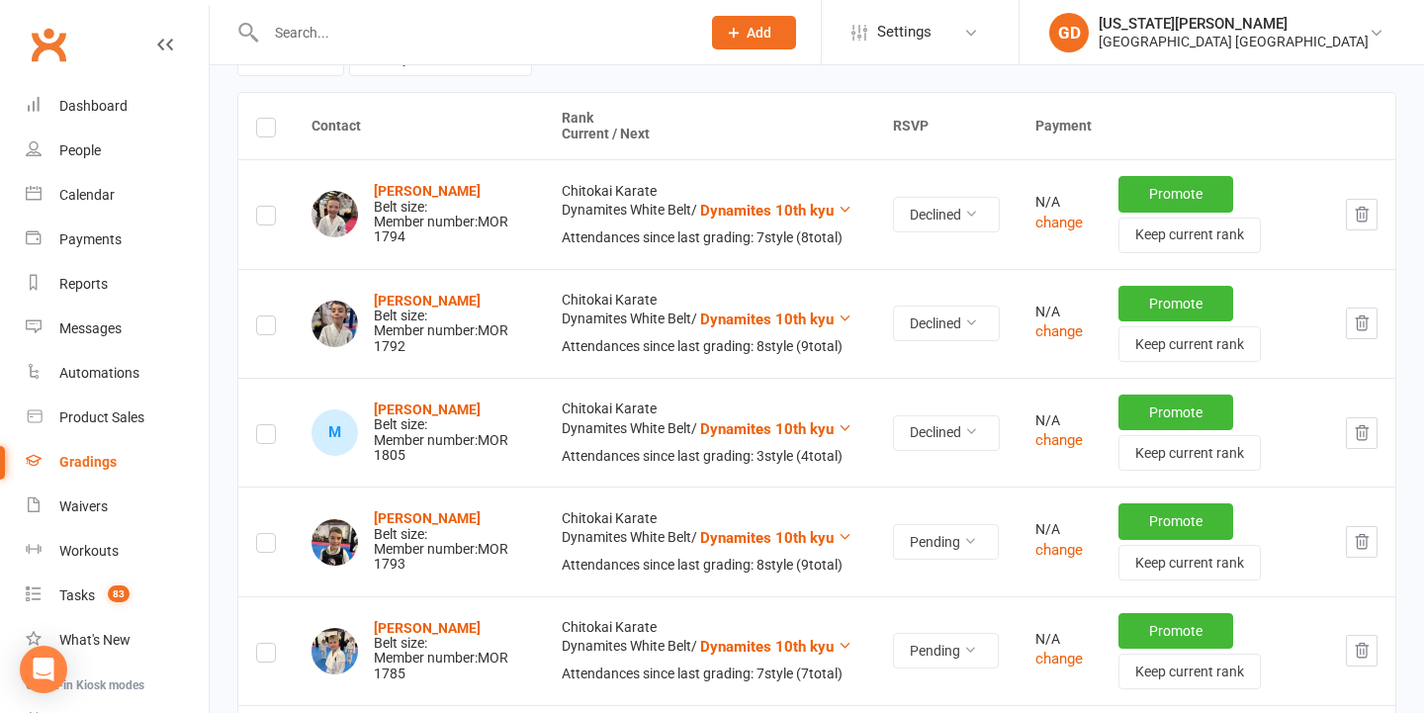
click at [506, 1] on div at bounding box center [461, 32] width 449 height 64
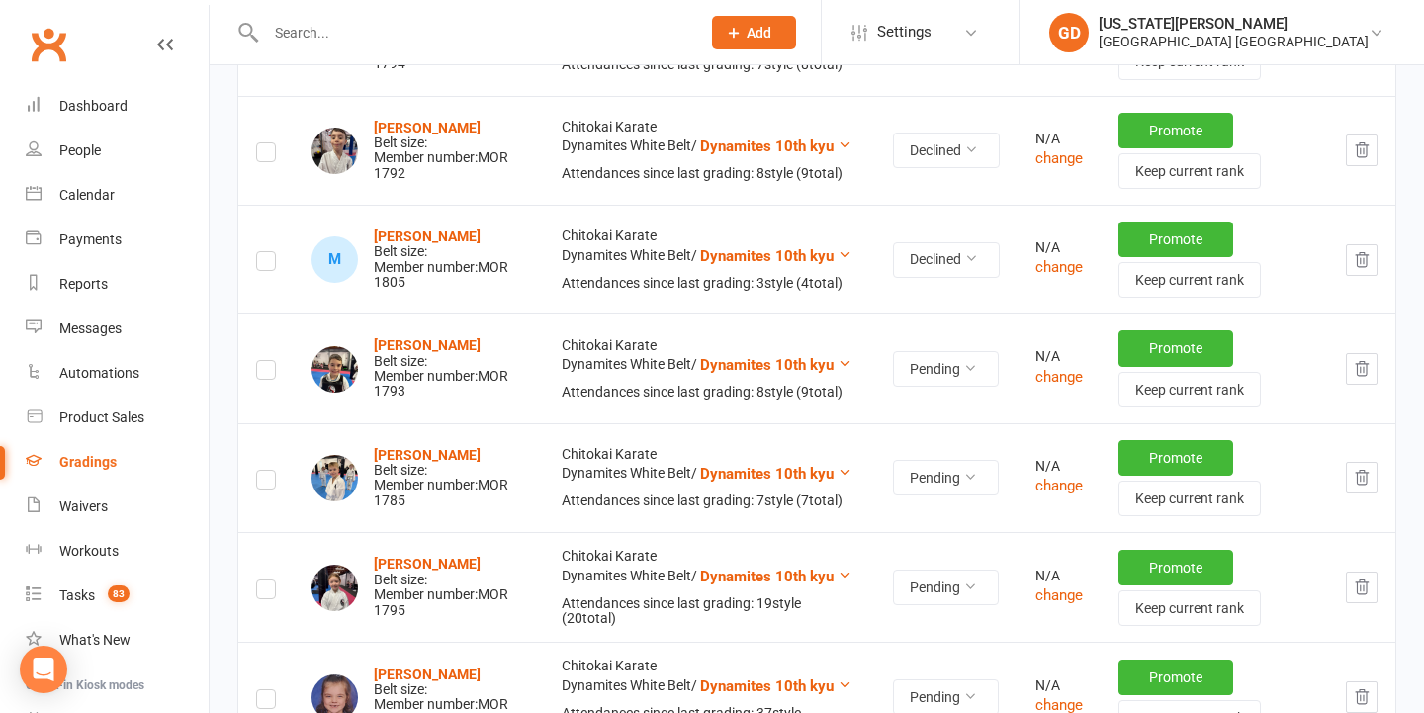
scroll to position [475, 0]
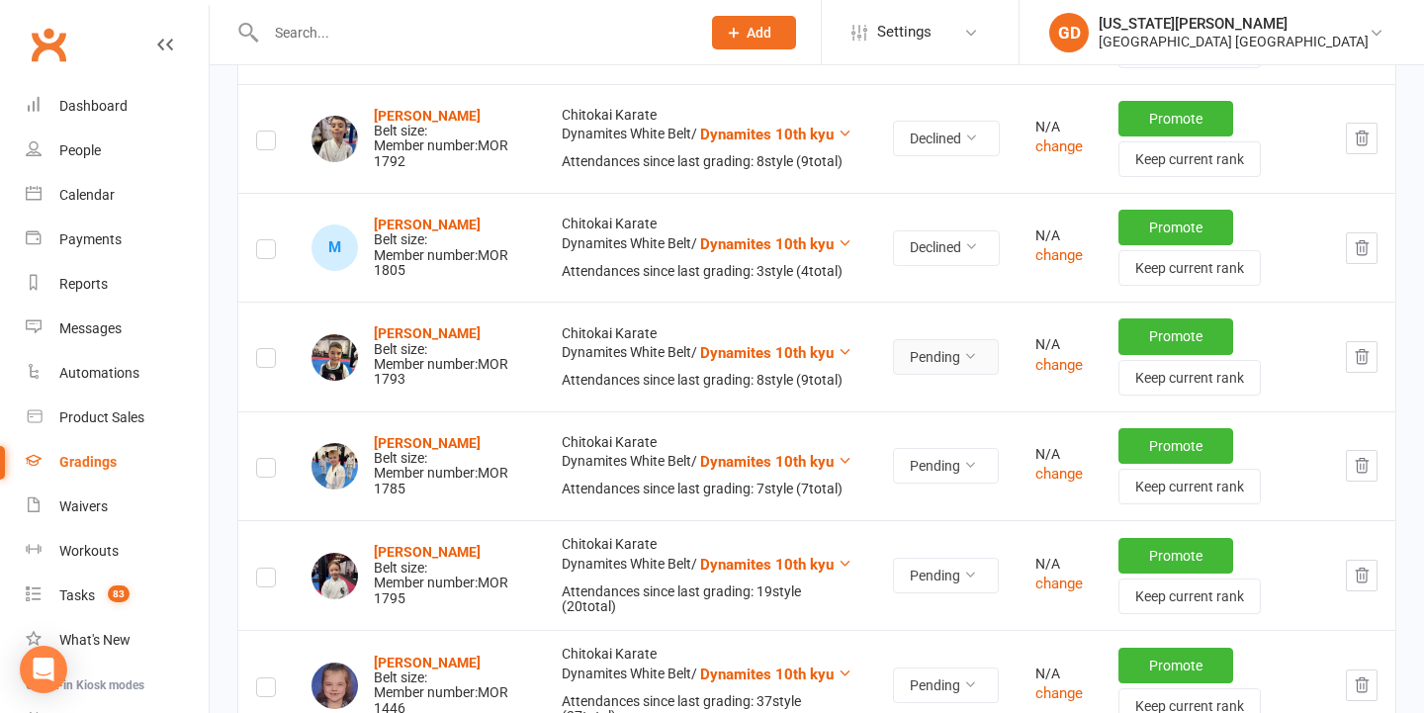
click at [917, 364] on button "Pending" at bounding box center [946, 357] width 106 height 36
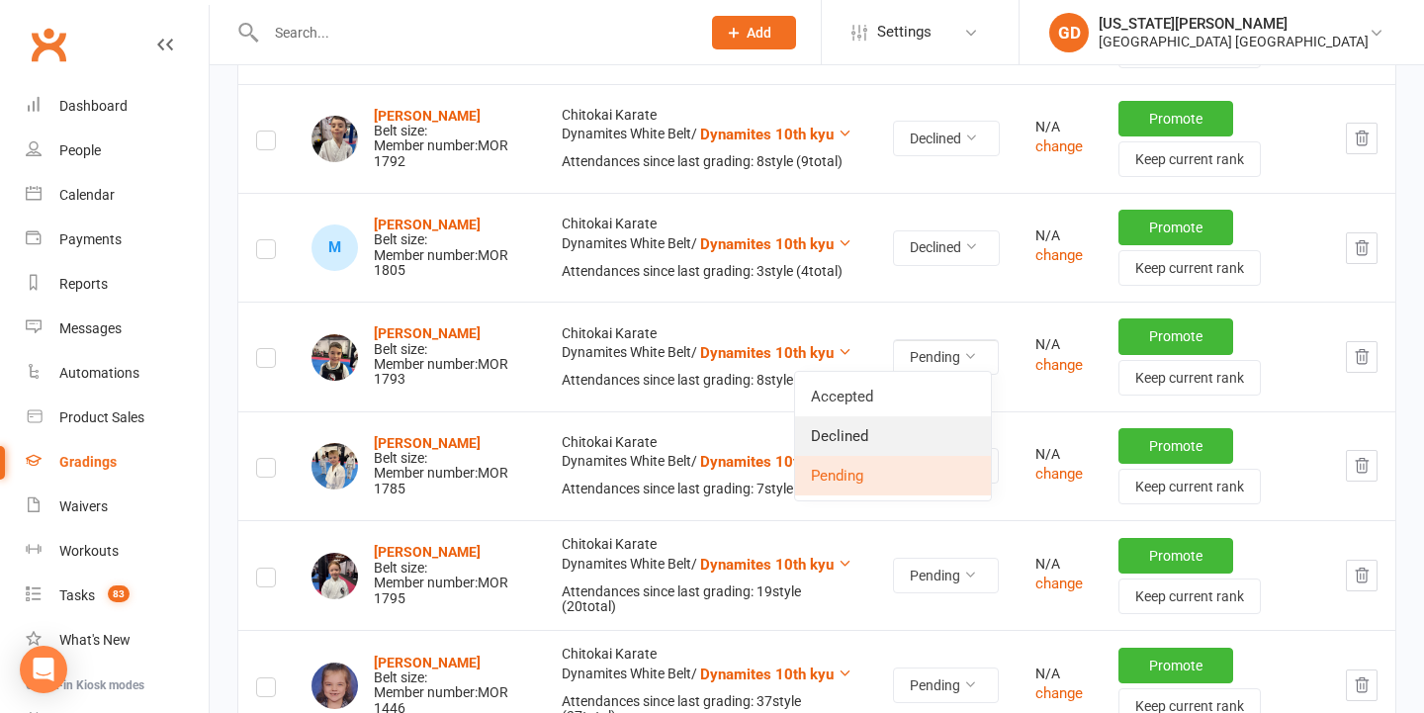
click at [866, 439] on link "Declined" at bounding box center [893, 436] width 196 height 40
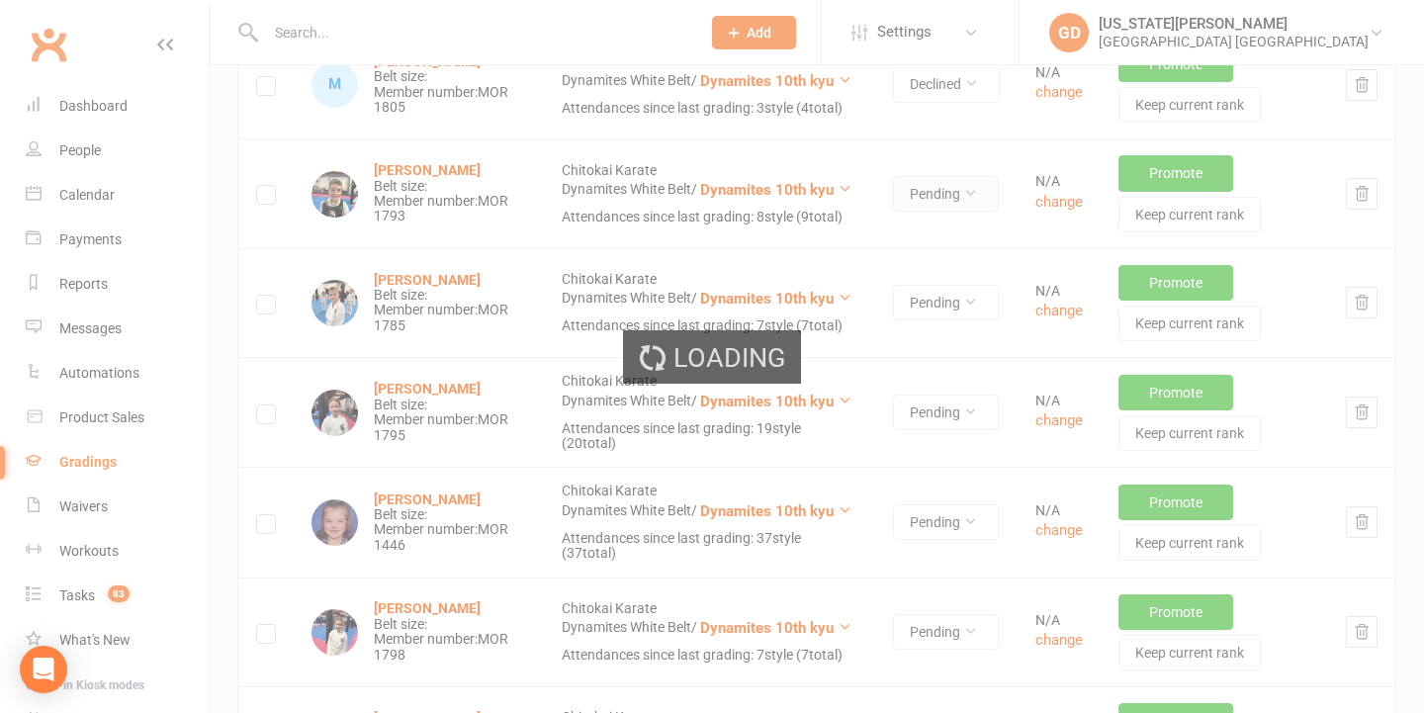
scroll to position [644, 0]
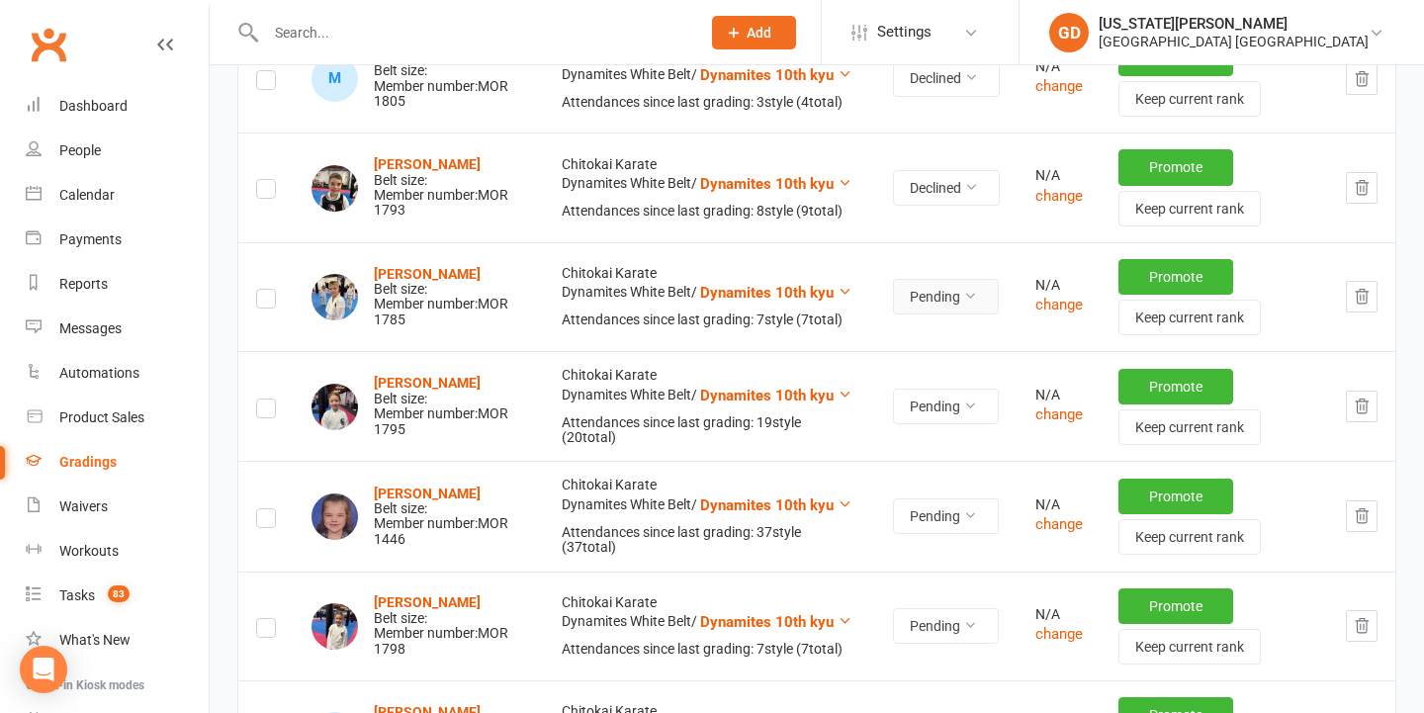
click at [904, 296] on button "Pending" at bounding box center [946, 297] width 106 height 36
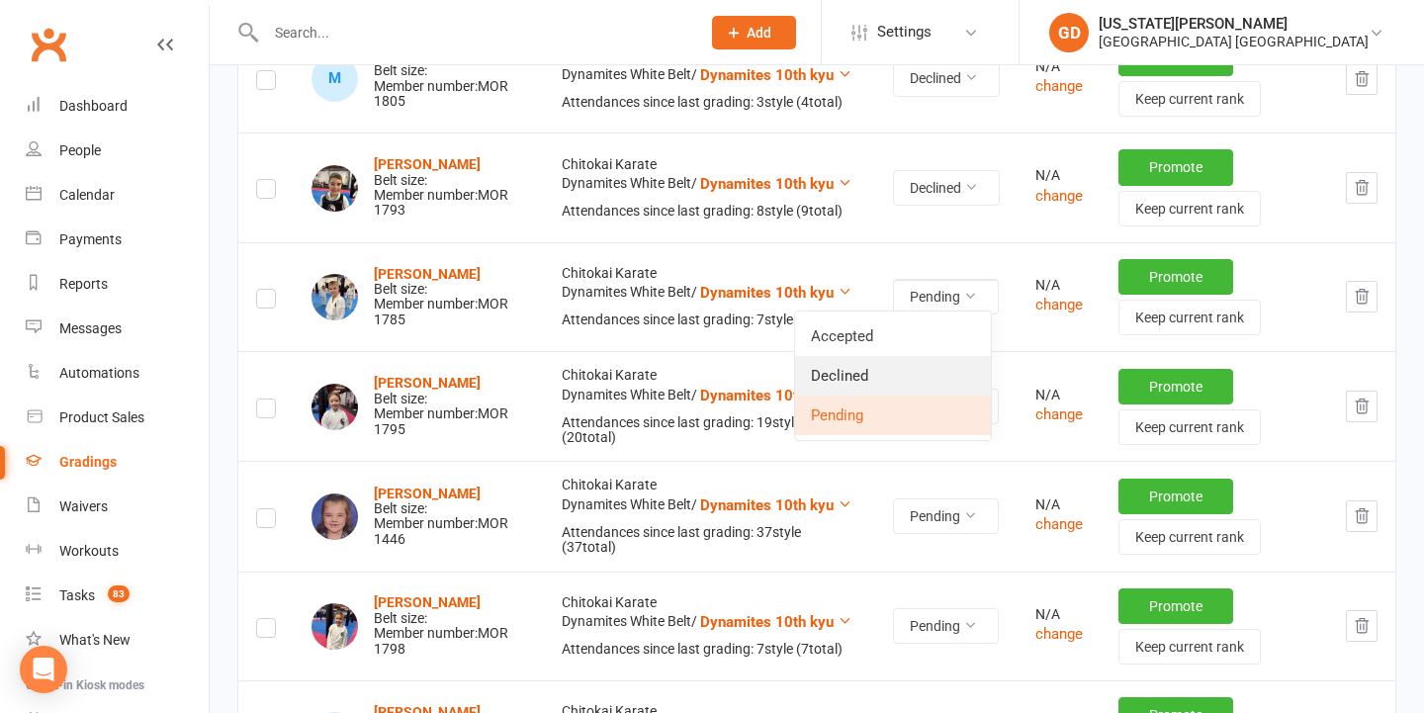
click at [878, 375] on link "Declined" at bounding box center [893, 376] width 196 height 40
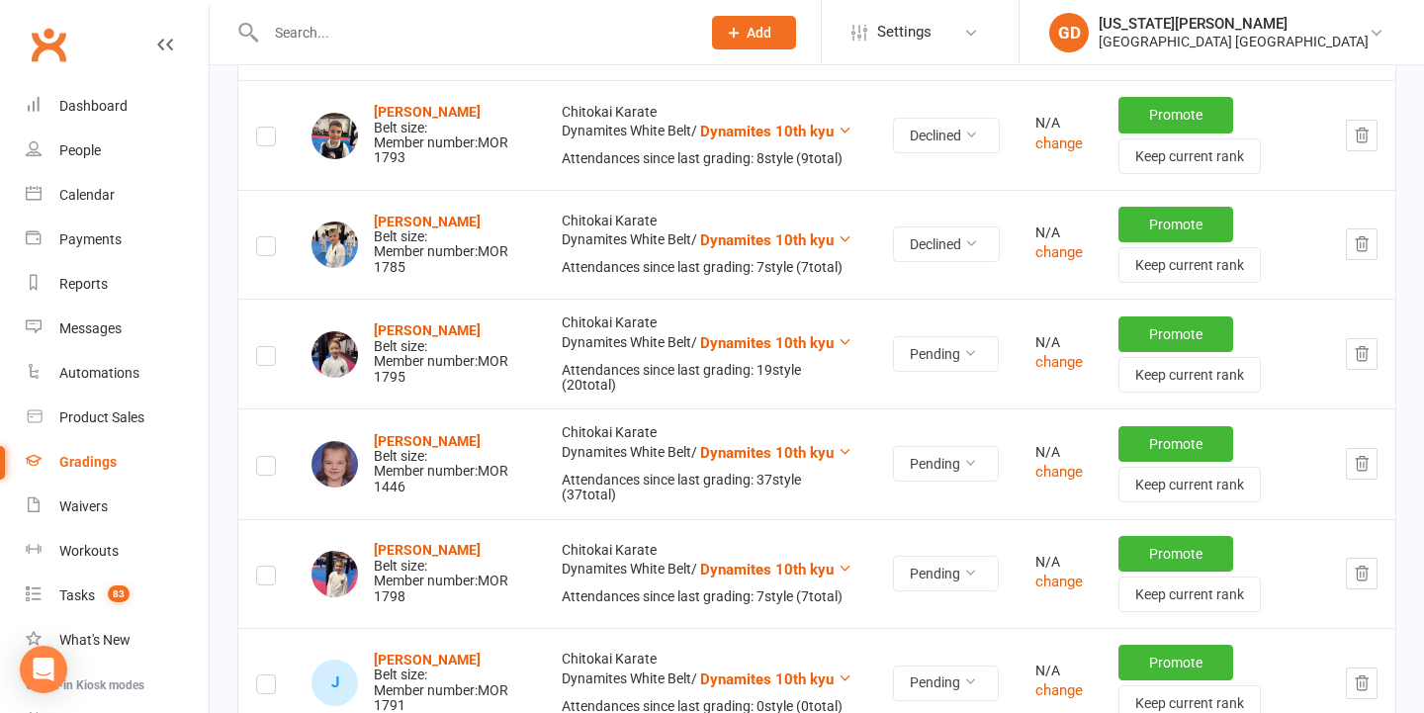
scroll to position [697, 0]
click at [929, 341] on button "Pending" at bounding box center [946, 353] width 106 height 36
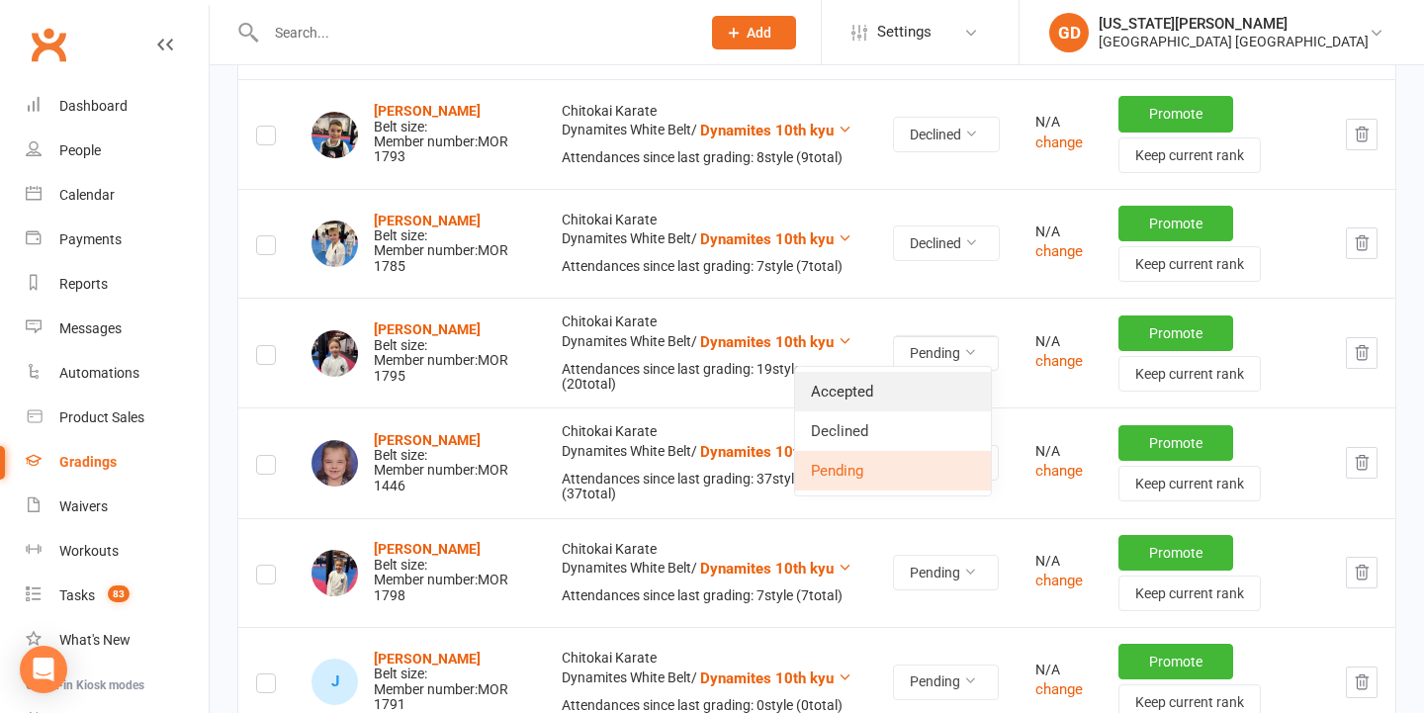
click at [897, 387] on link "Accepted" at bounding box center [893, 392] width 196 height 40
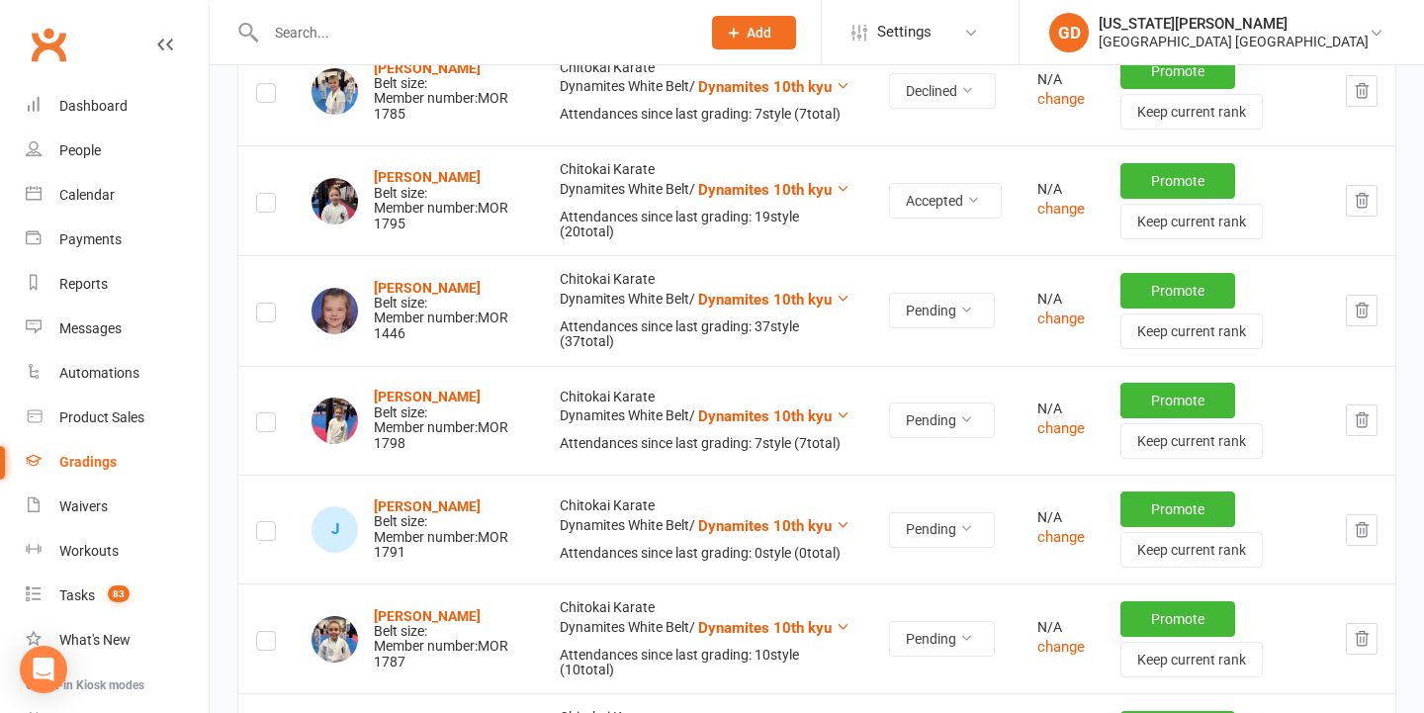
scroll to position [860, 0]
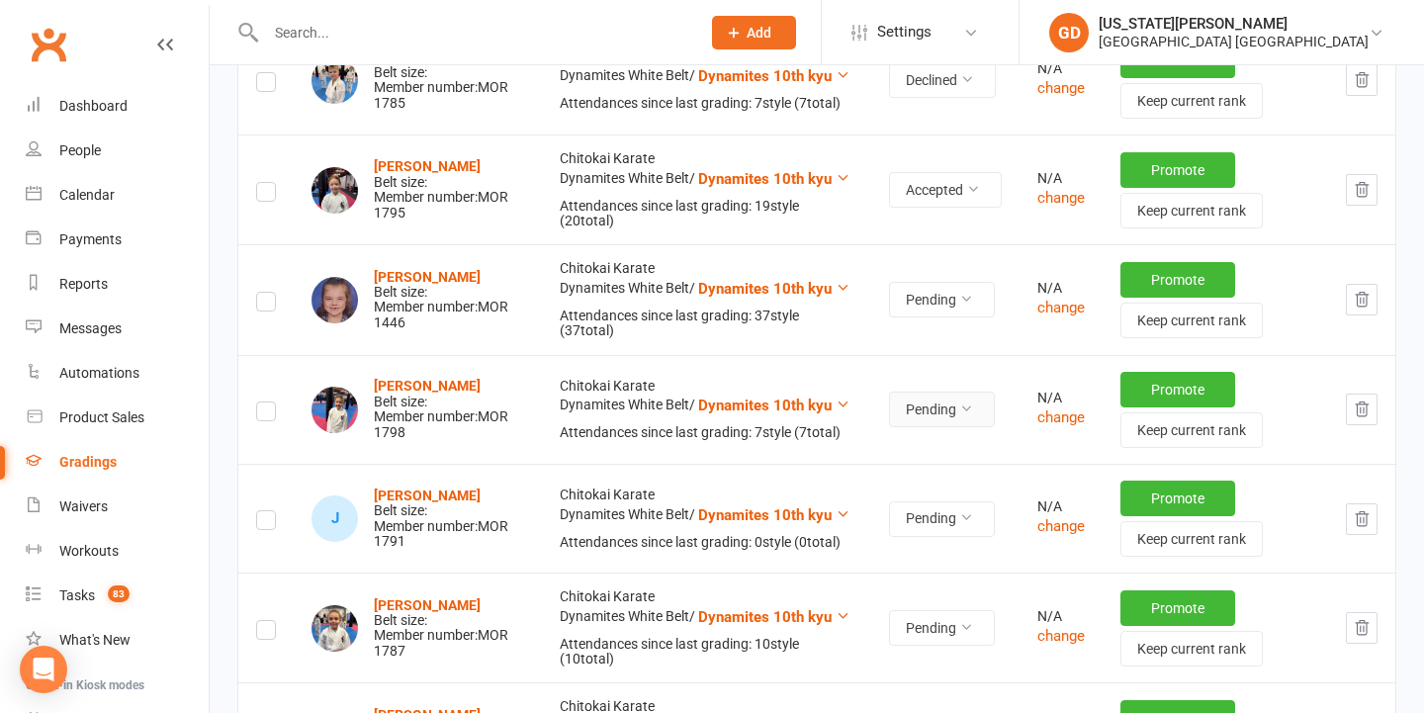
click at [936, 400] on button "Pending" at bounding box center [942, 409] width 106 height 36
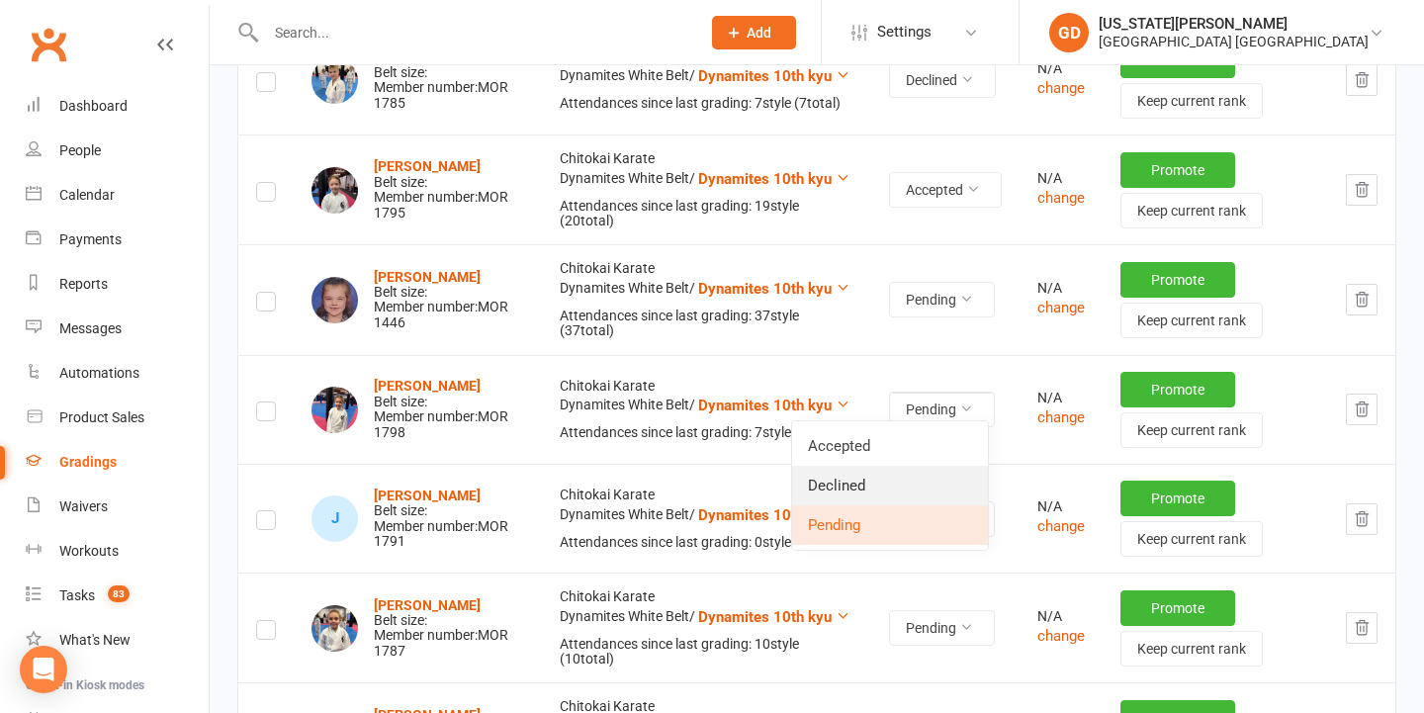
click at [893, 490] on link "Declined" at bounding box center [890, 486] width 196 height 40
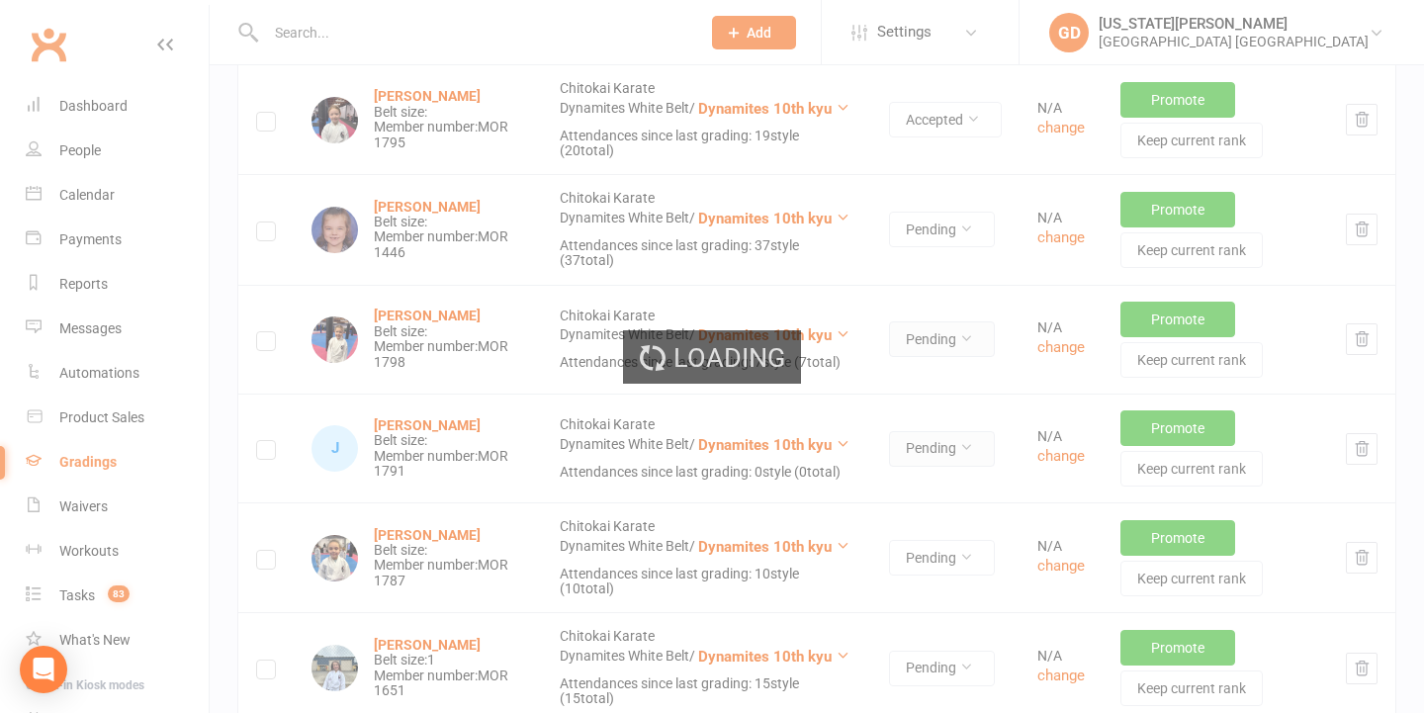
scroll to position [944, 0]
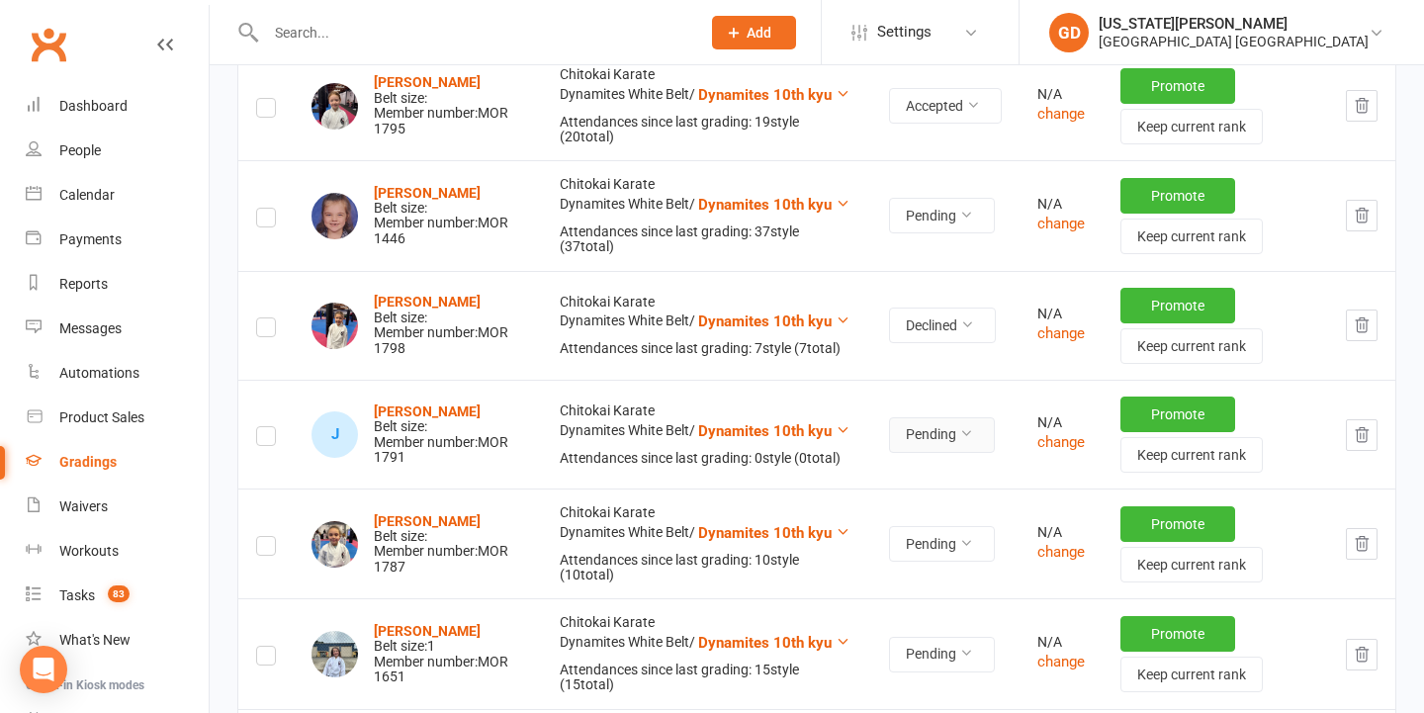
click at [936, 421] on button "Pending" at bounding box center [942, 435] width 106 height 36
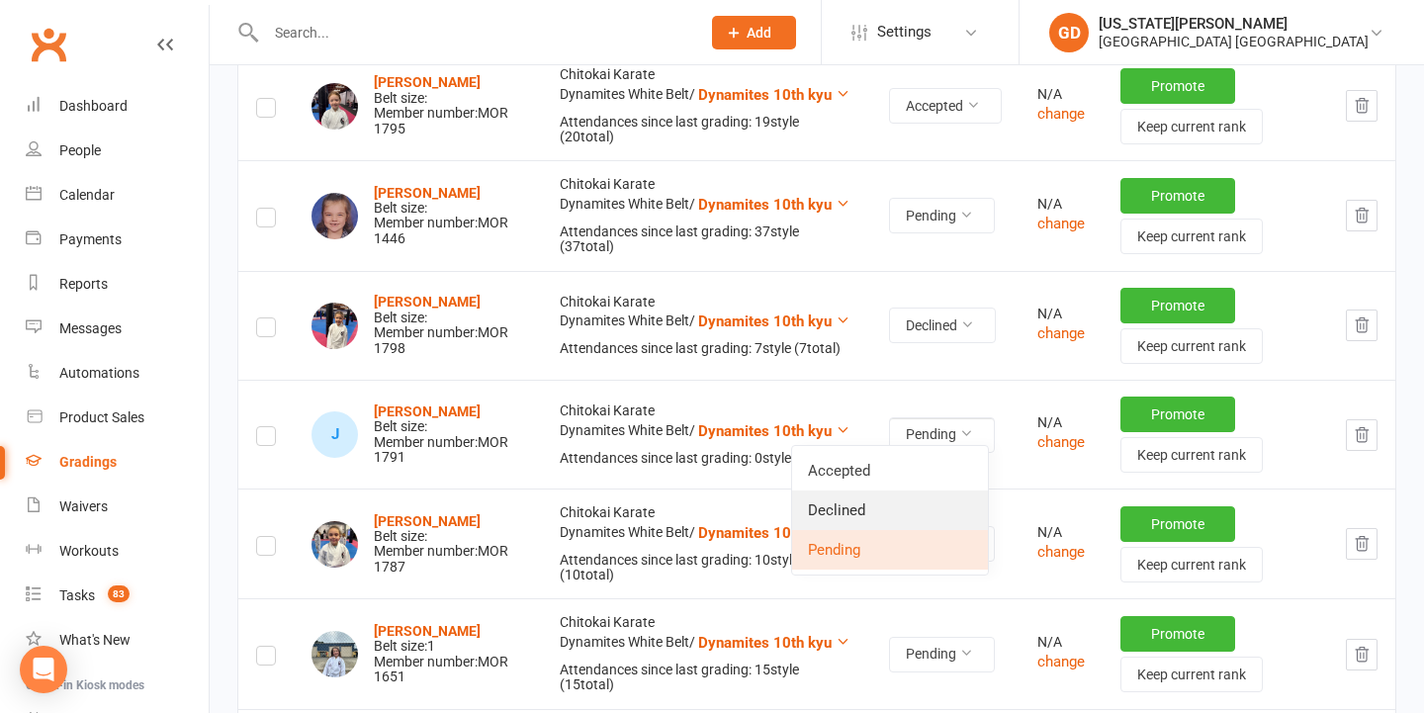
click at [923, 502] on link "Declined" at bounding box center [890, 510] width 196 height 40
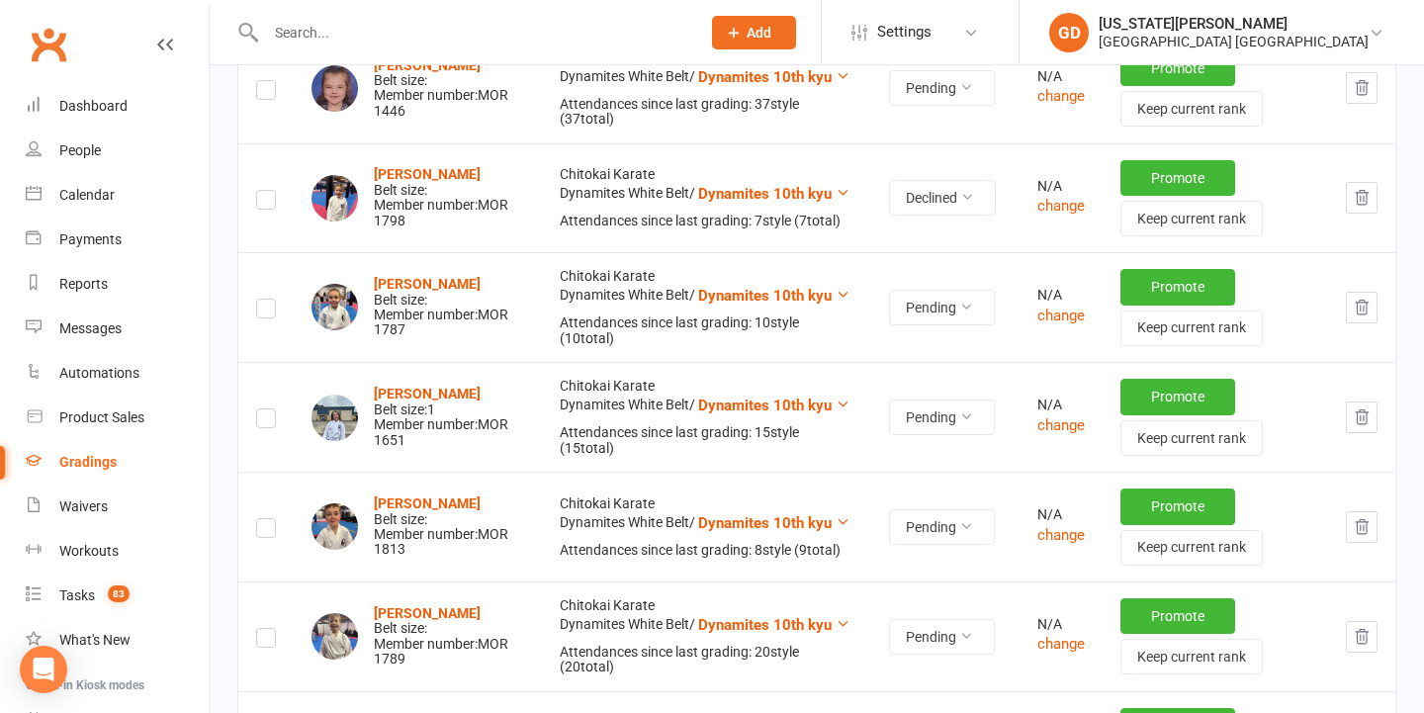
scroll to position [1081, 0]
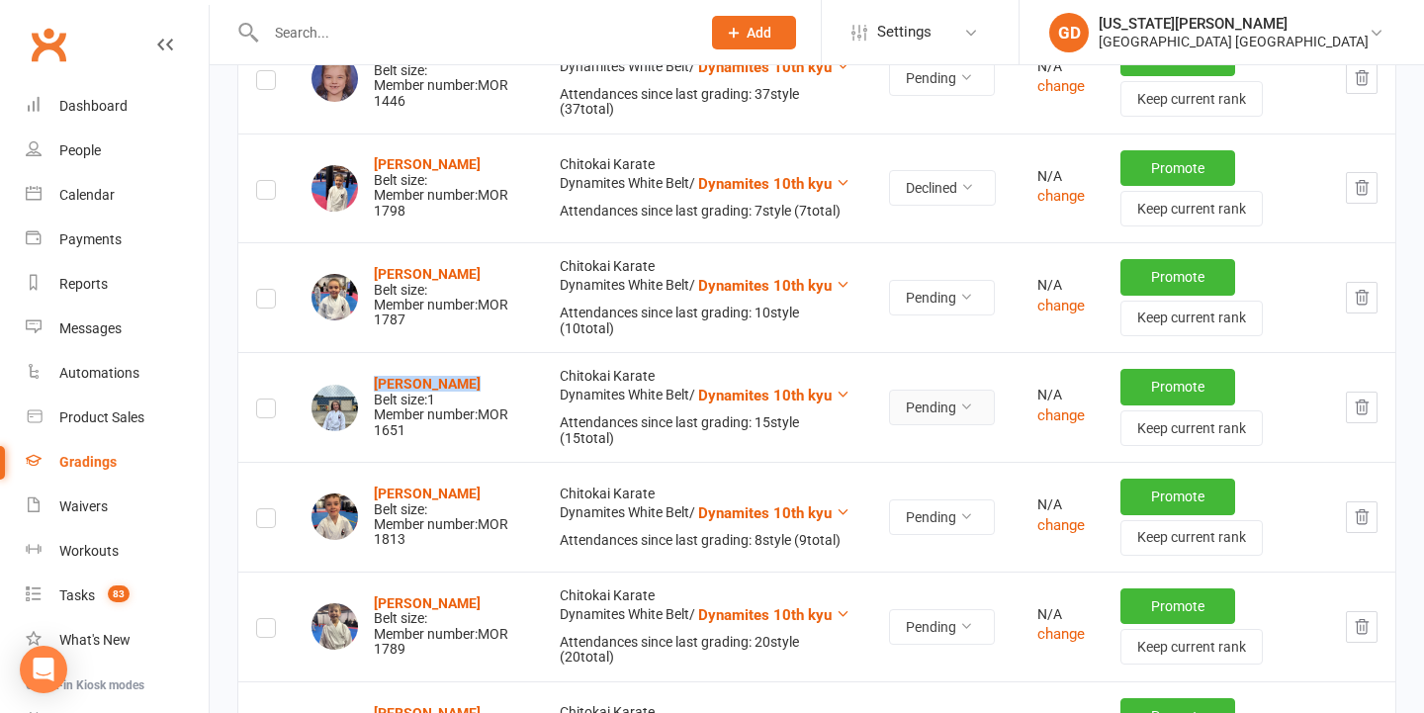
click at [956, 408] on button "Pending" at bounding box center [942, 407] width 106 height 36
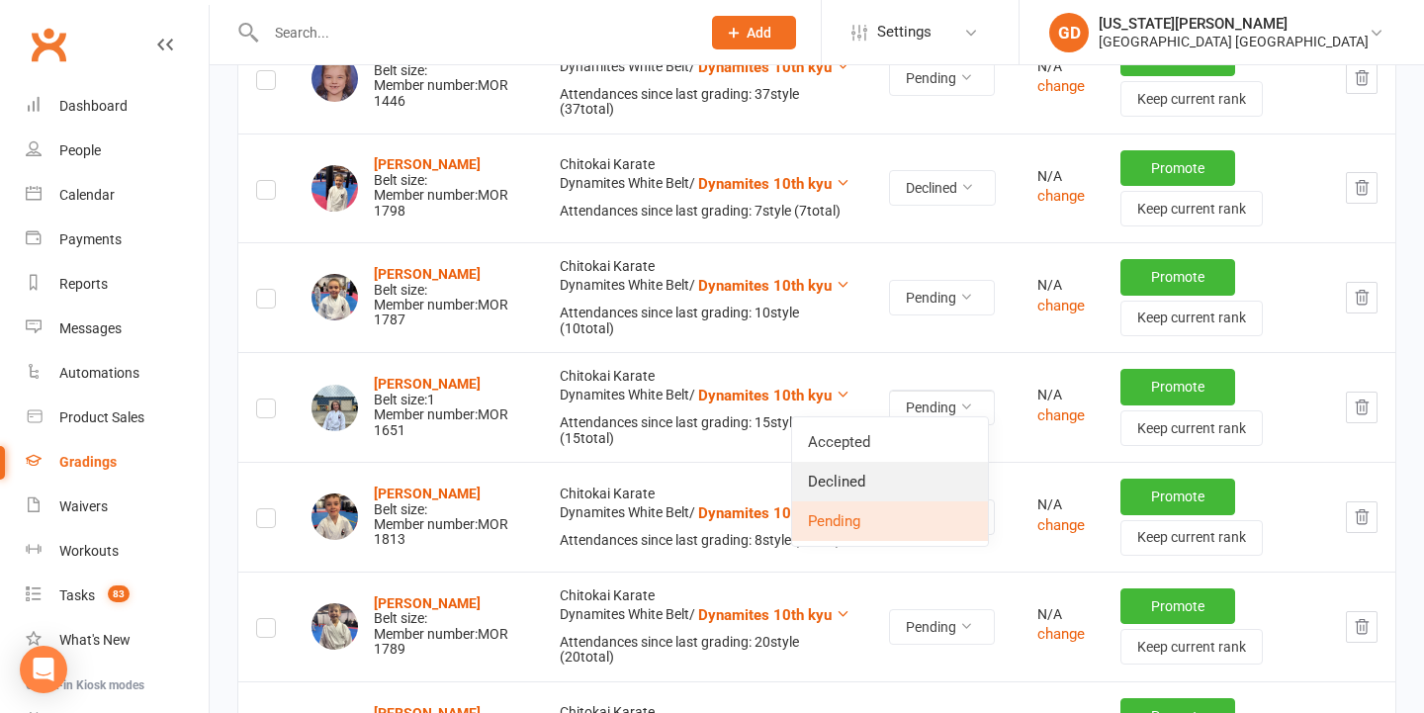
click at [926, 475] on link "Declined" at bounding box center [890, 482] width 196 height 40
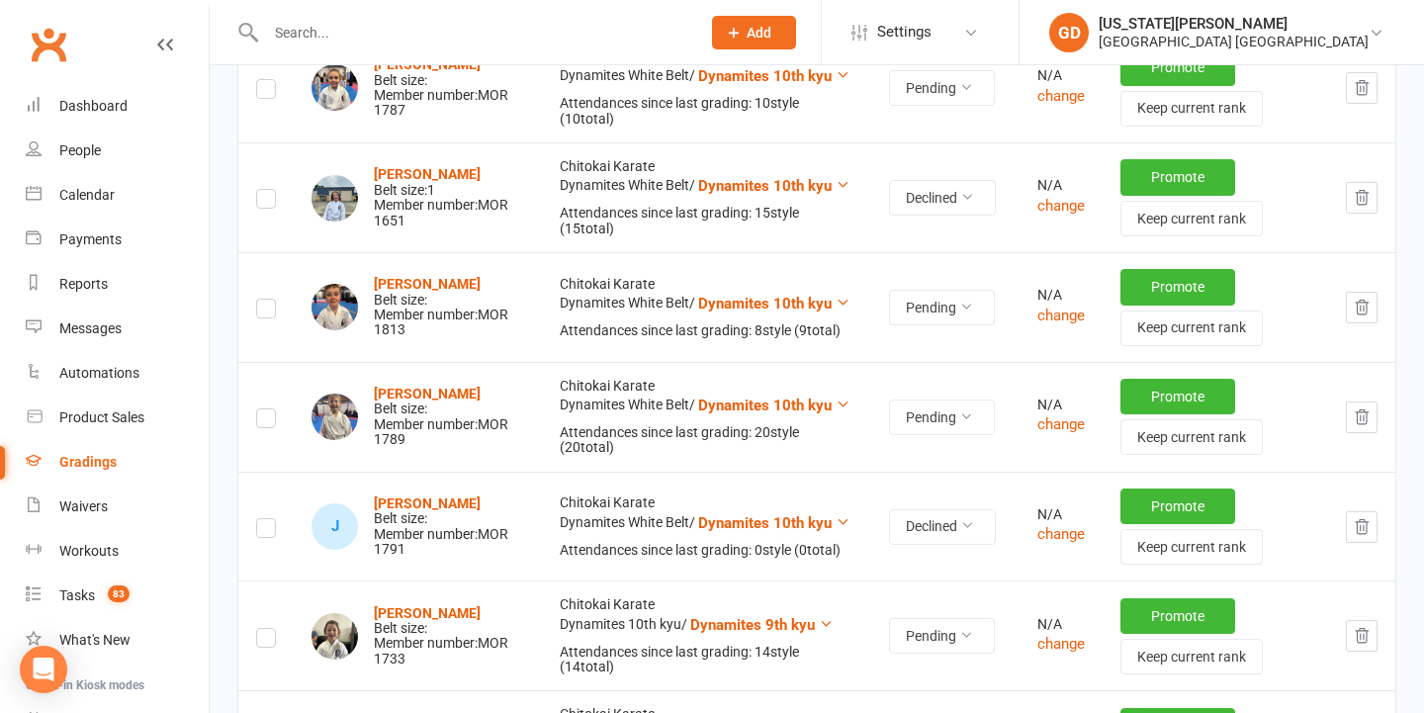
scroll to position [1292, 0]
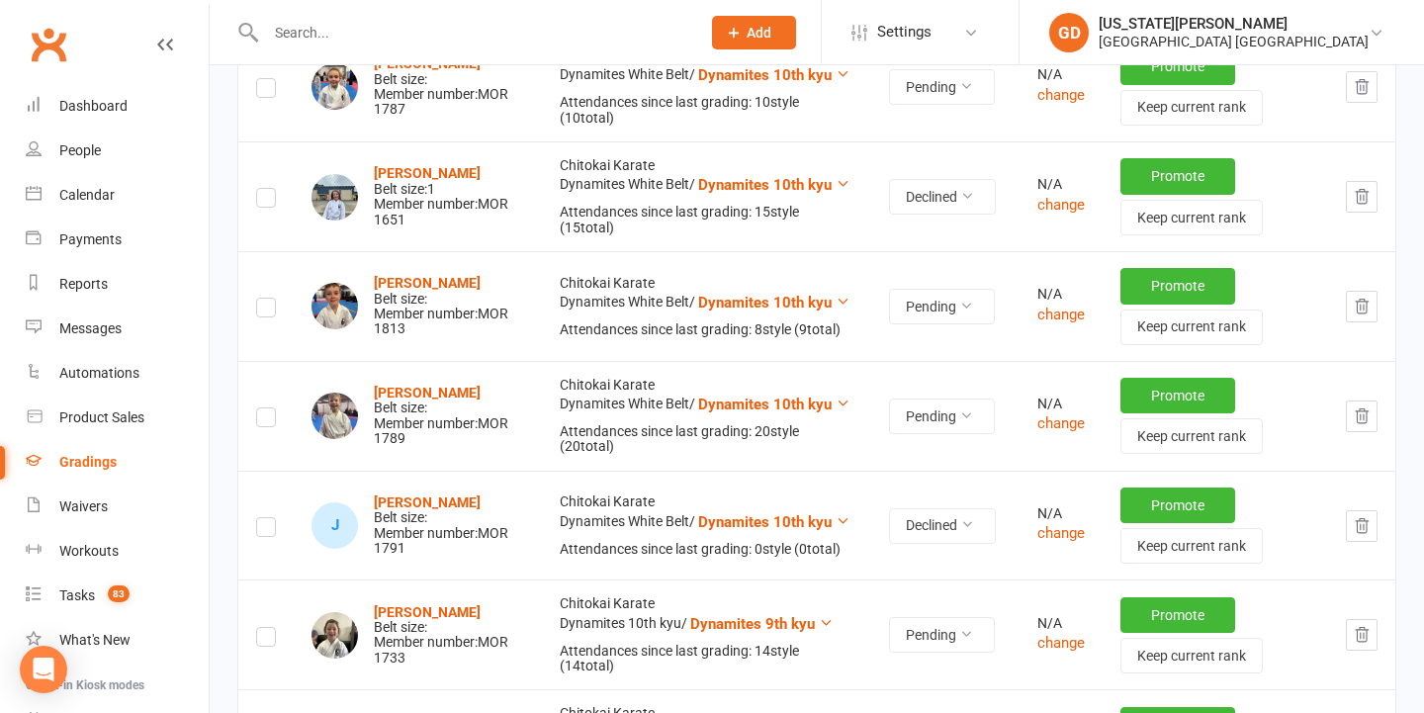
select select "50"
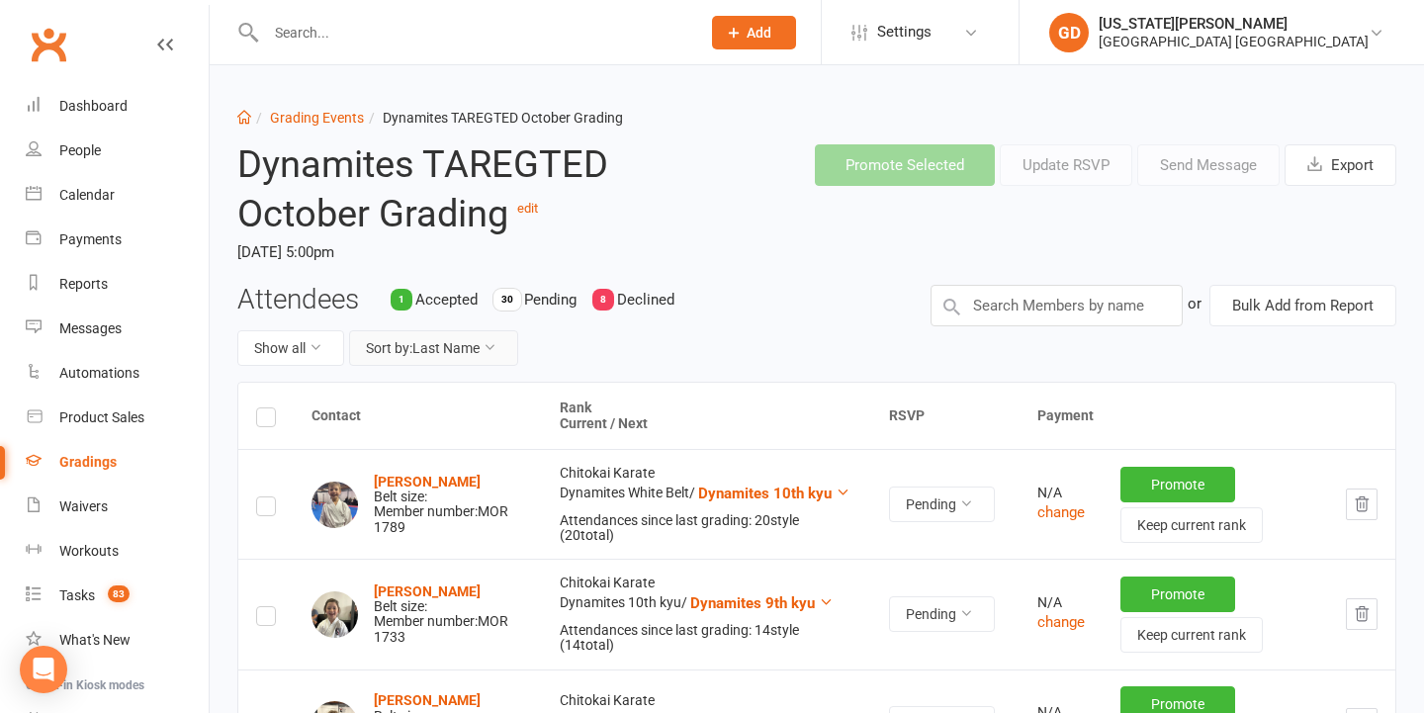
click at [436, 350] on button "Sort by: Last Name" at bounding box center [433, 348] width 169 height 36
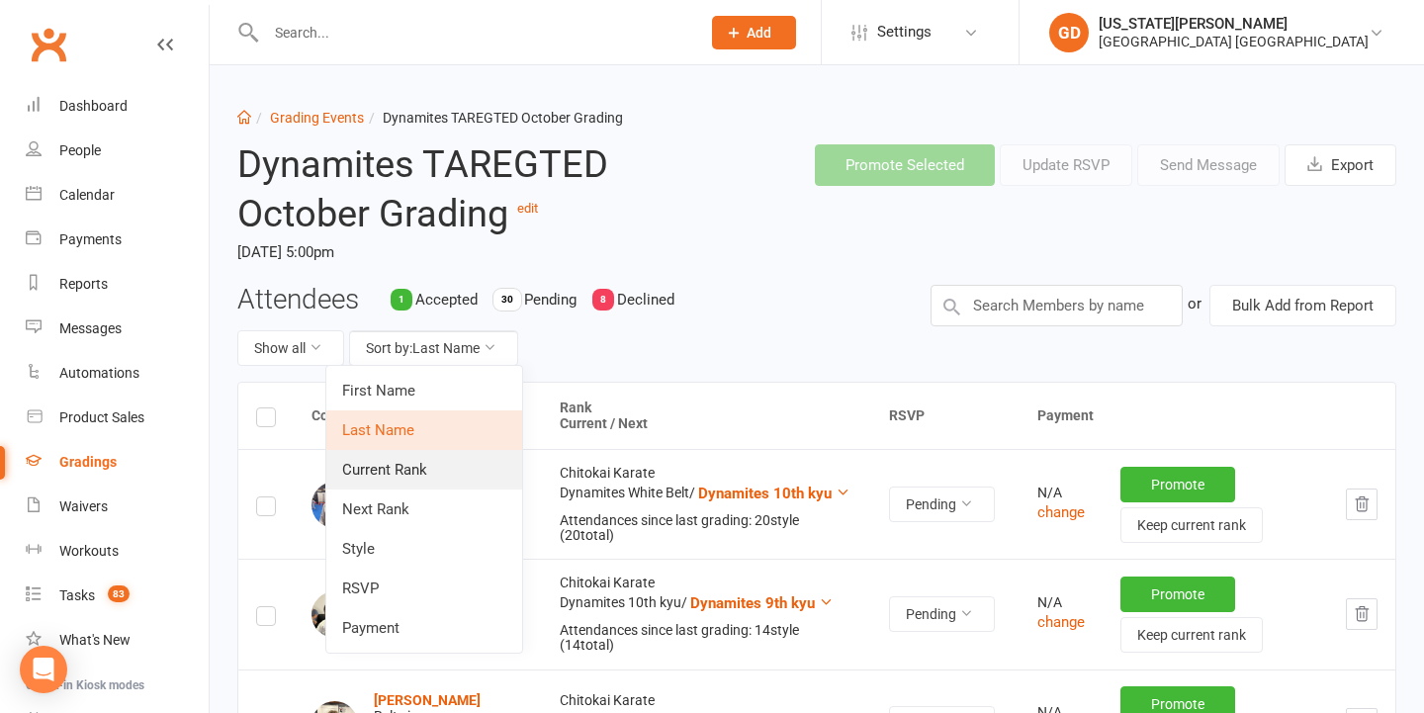
click at [409, 453] on link "Current Rank" at bounding box center [424, 470] width 196 height 40
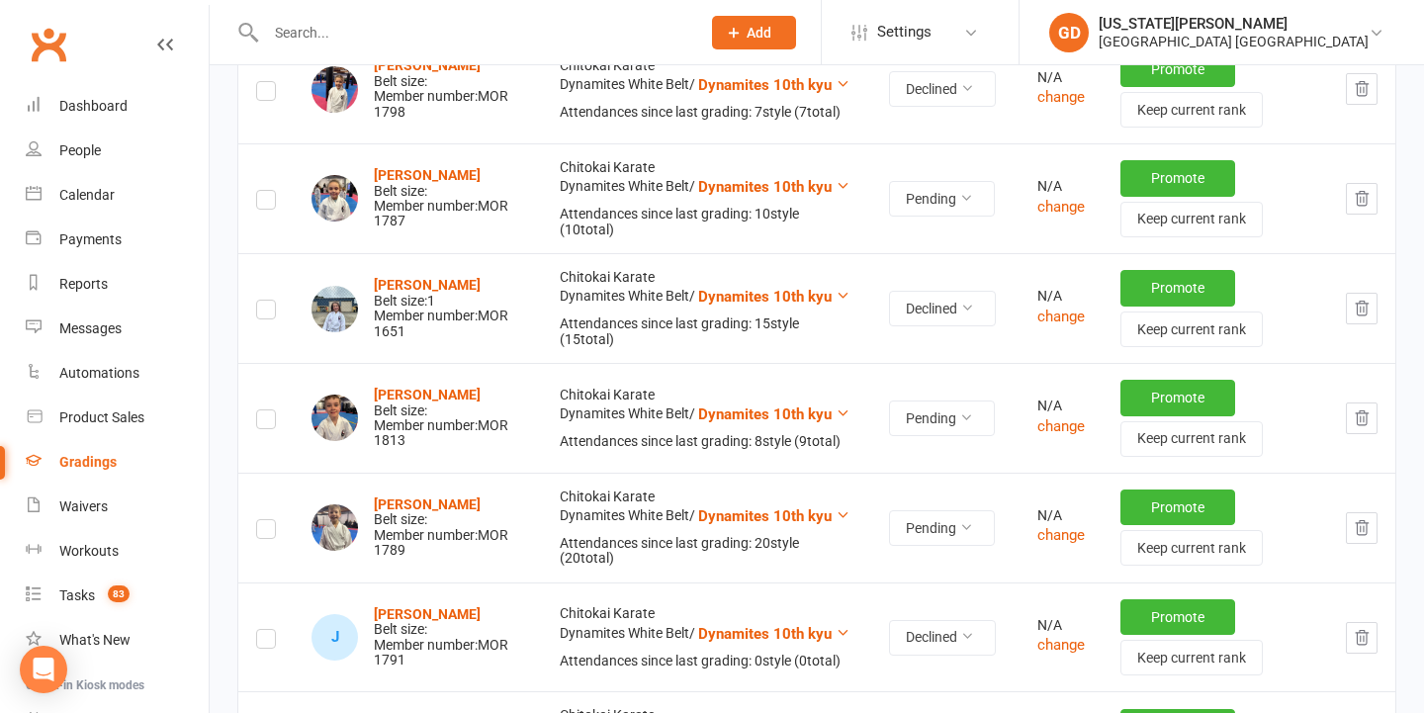
scroll to position [1217, 0]
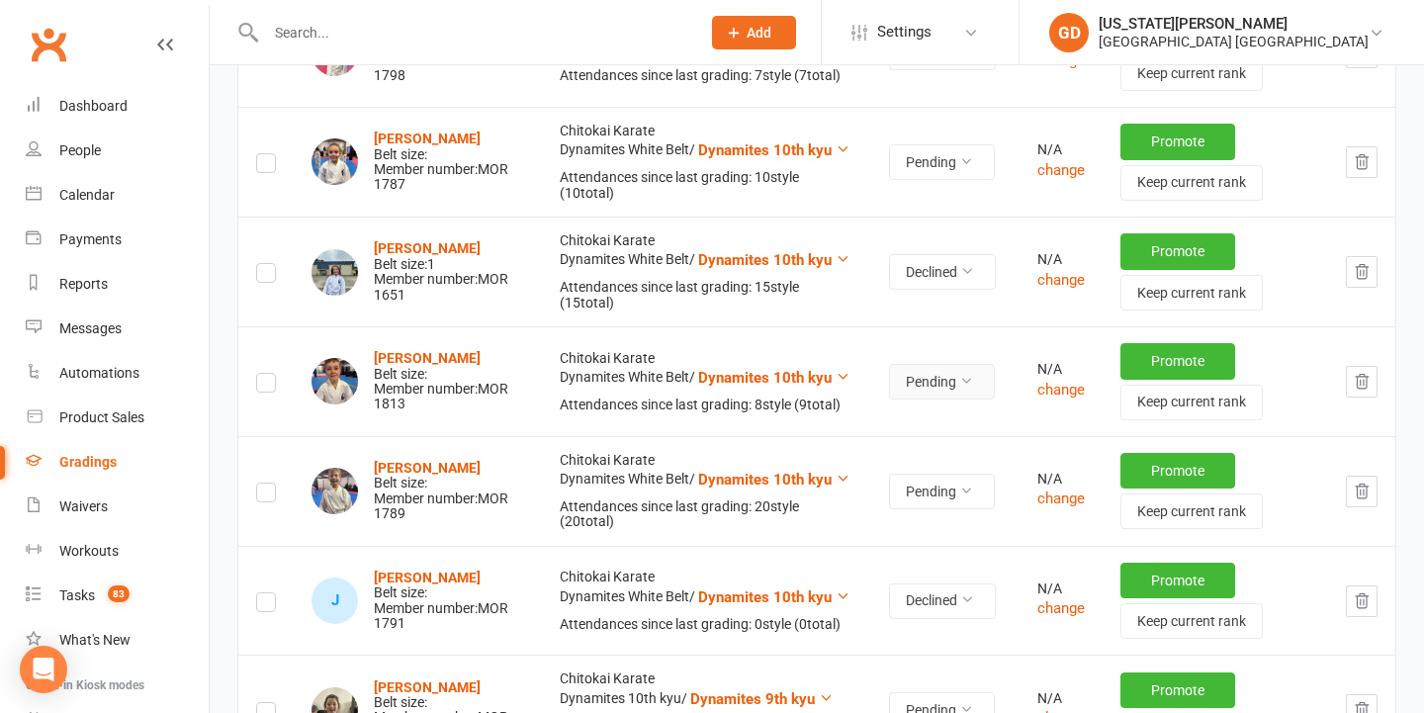
click at [942, 365] on button "Pending" at bounding box center [942, 382] width 106 height 36
drag, startPoint x: 894, startPoint y: 466, endPoint x: 894, endPoint y: 481, distance: 15.8
click at [894, 466] on link "Declined" at bounding box center [890, 455] width 196 height 40
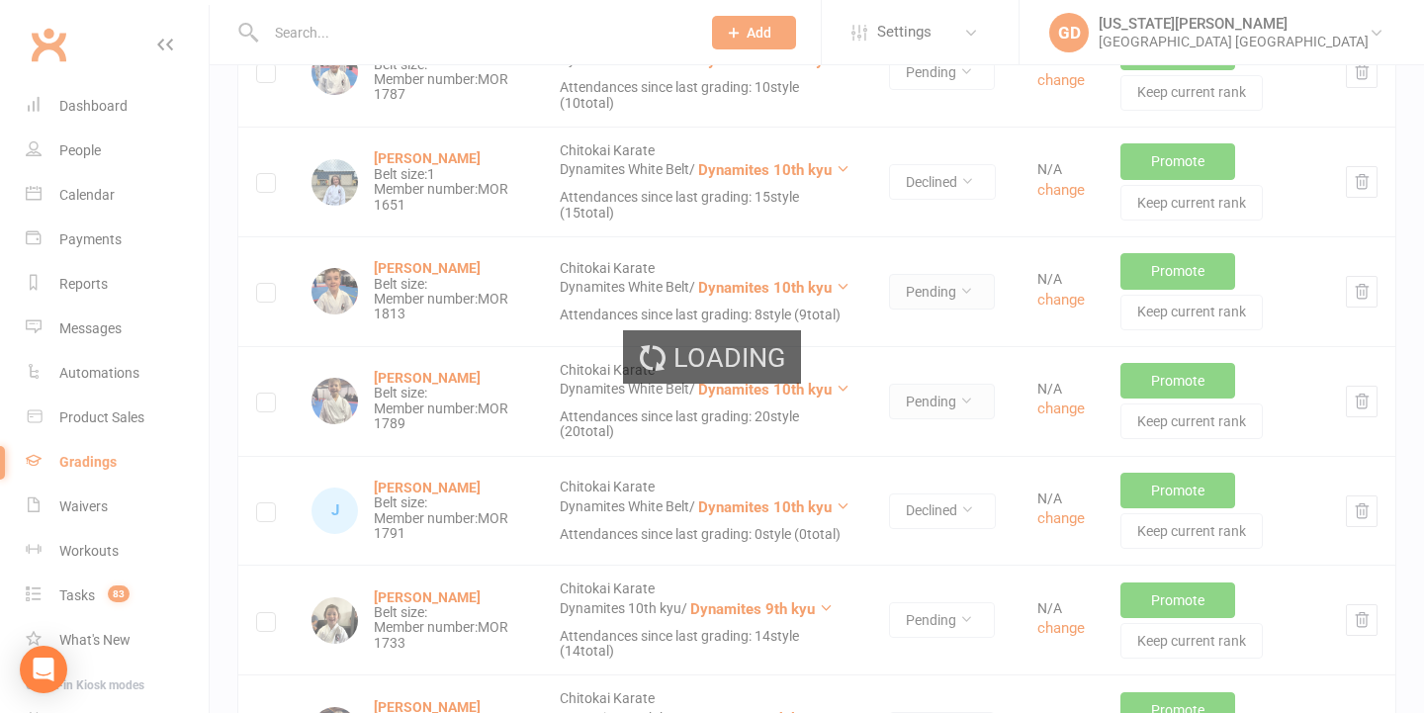
scroll to position [1327, 0]
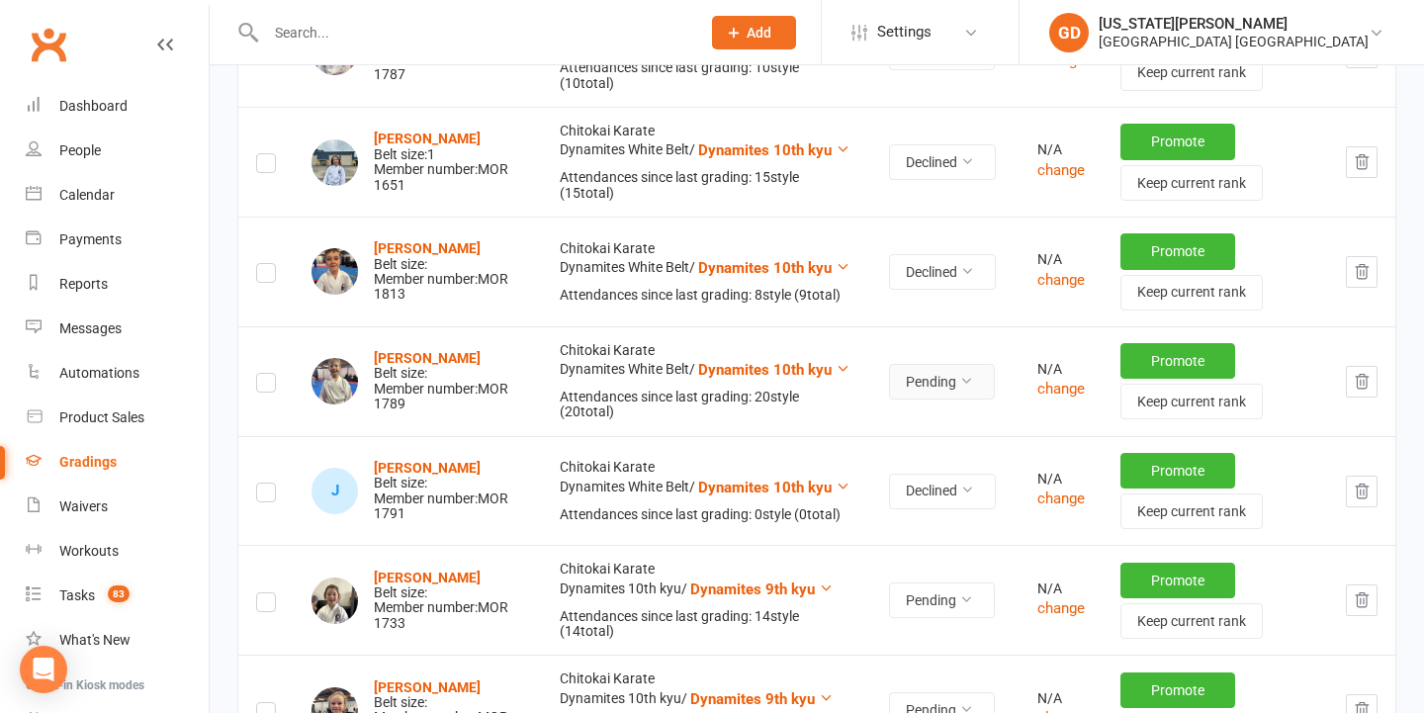
click at [916, 364] on button "Pending" at bounding box center [942, 382] width 106 height 36
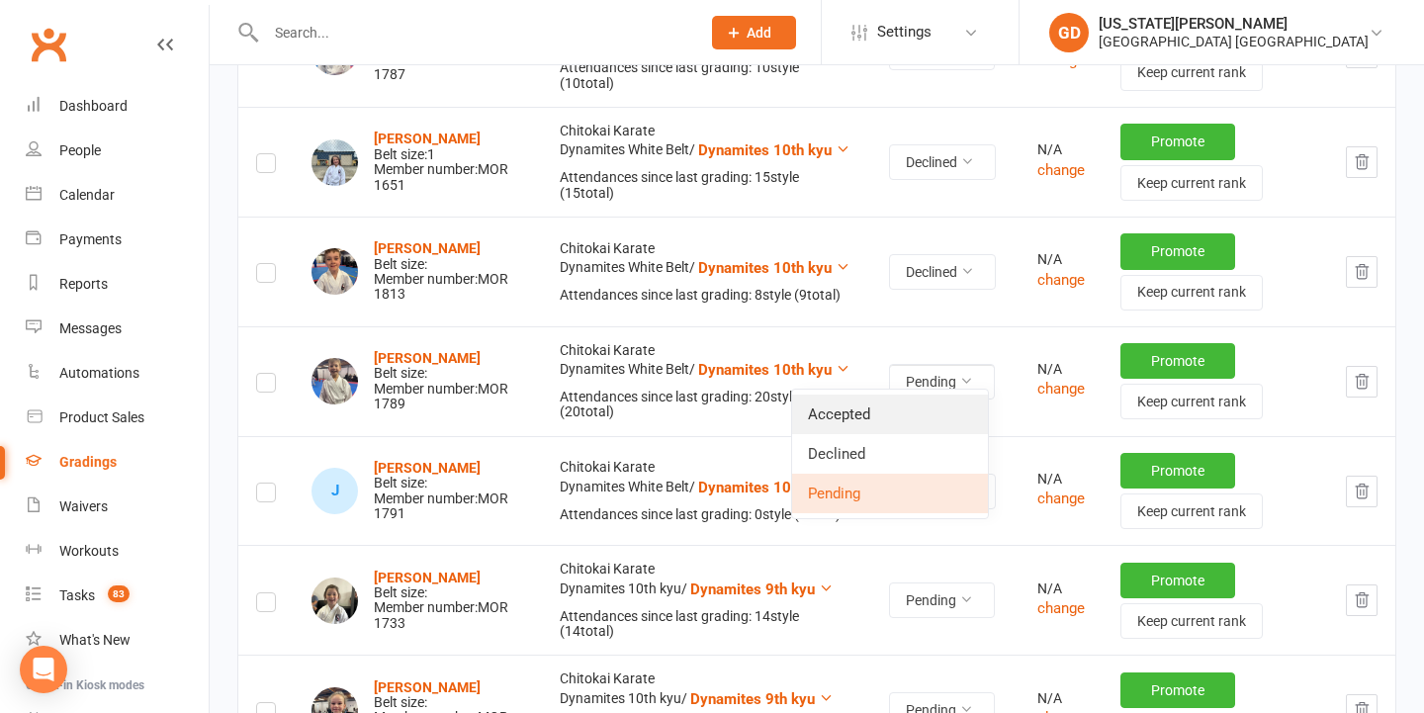
click at [861, 417] on link "Accepted" at bounding box center [890, 414] width 196 height 40
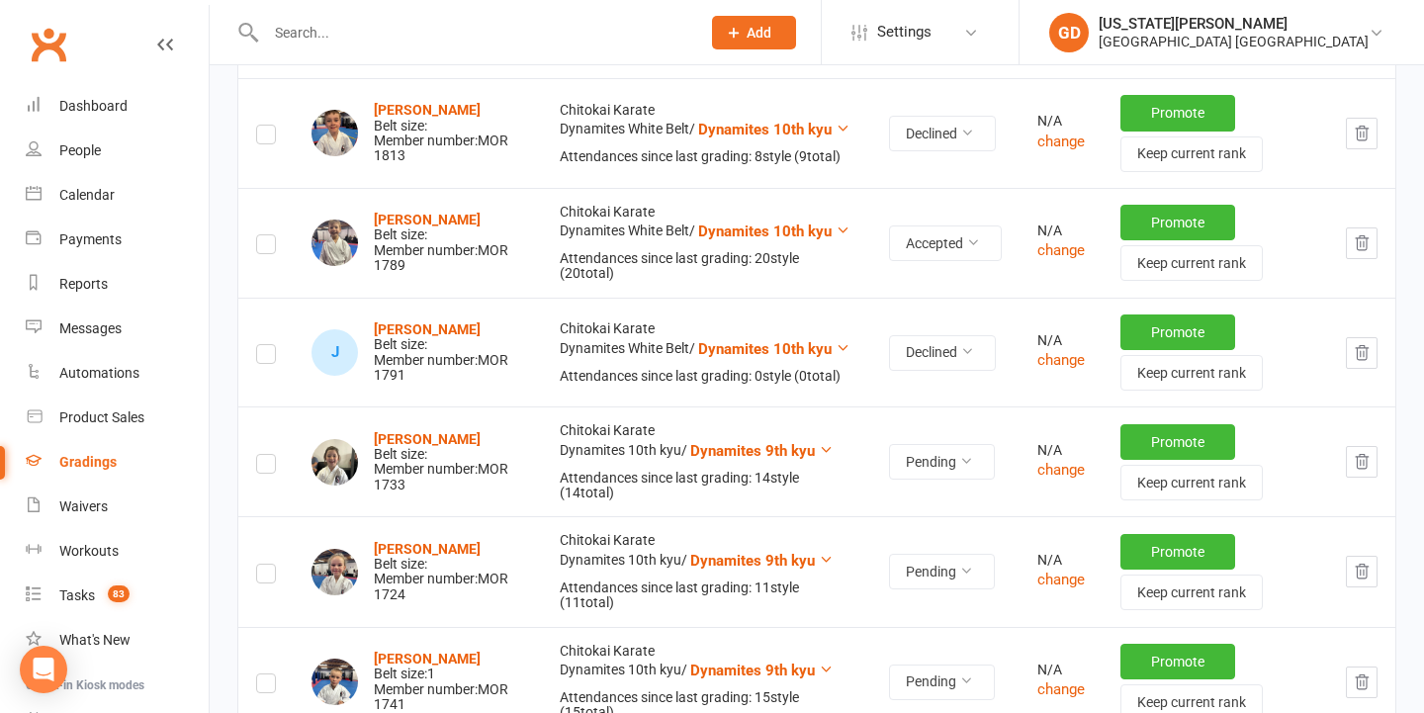
scroll to position [1474, 0]
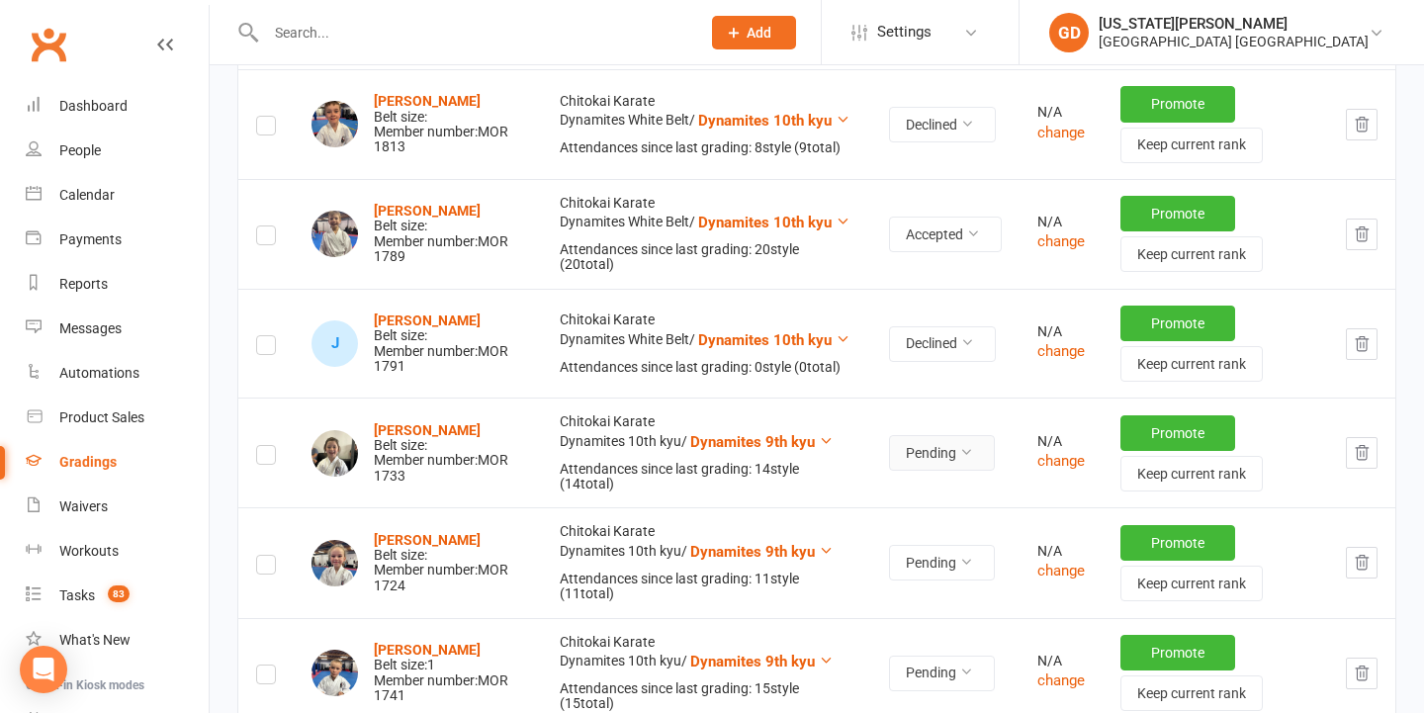
click at [925, 444] on button "Pending" at bounding box center [942, 453] width 106 height 36
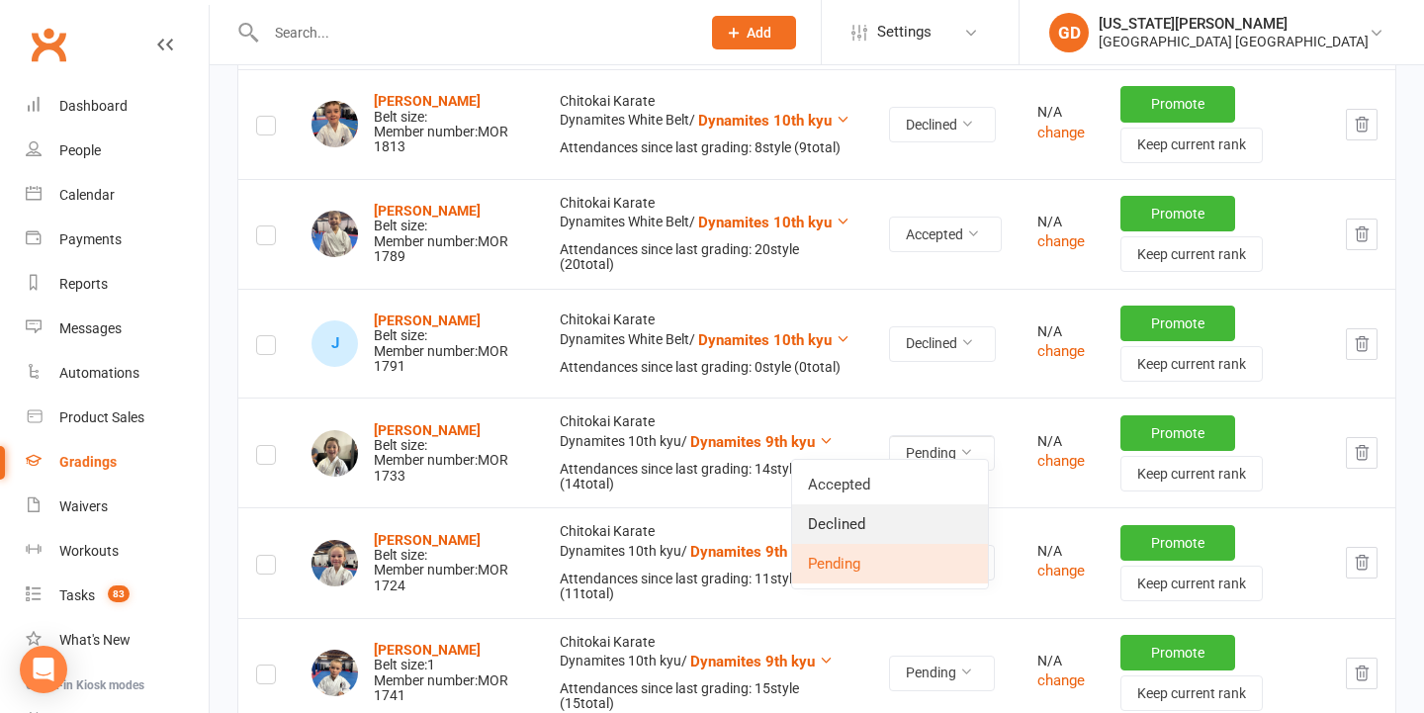
click at [891, 529] on link "Declined" at bounding box center [890, 524] width 196 height 40
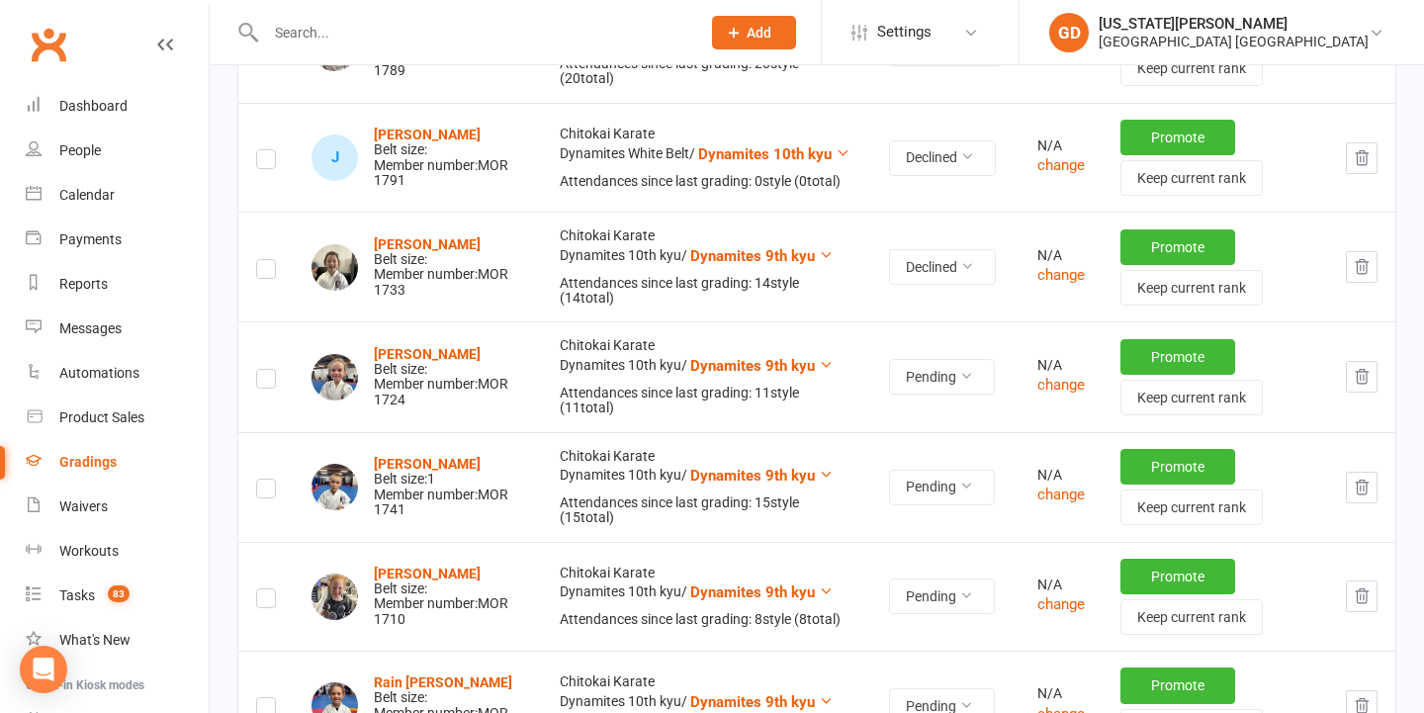
scroll to position [1671, 0]
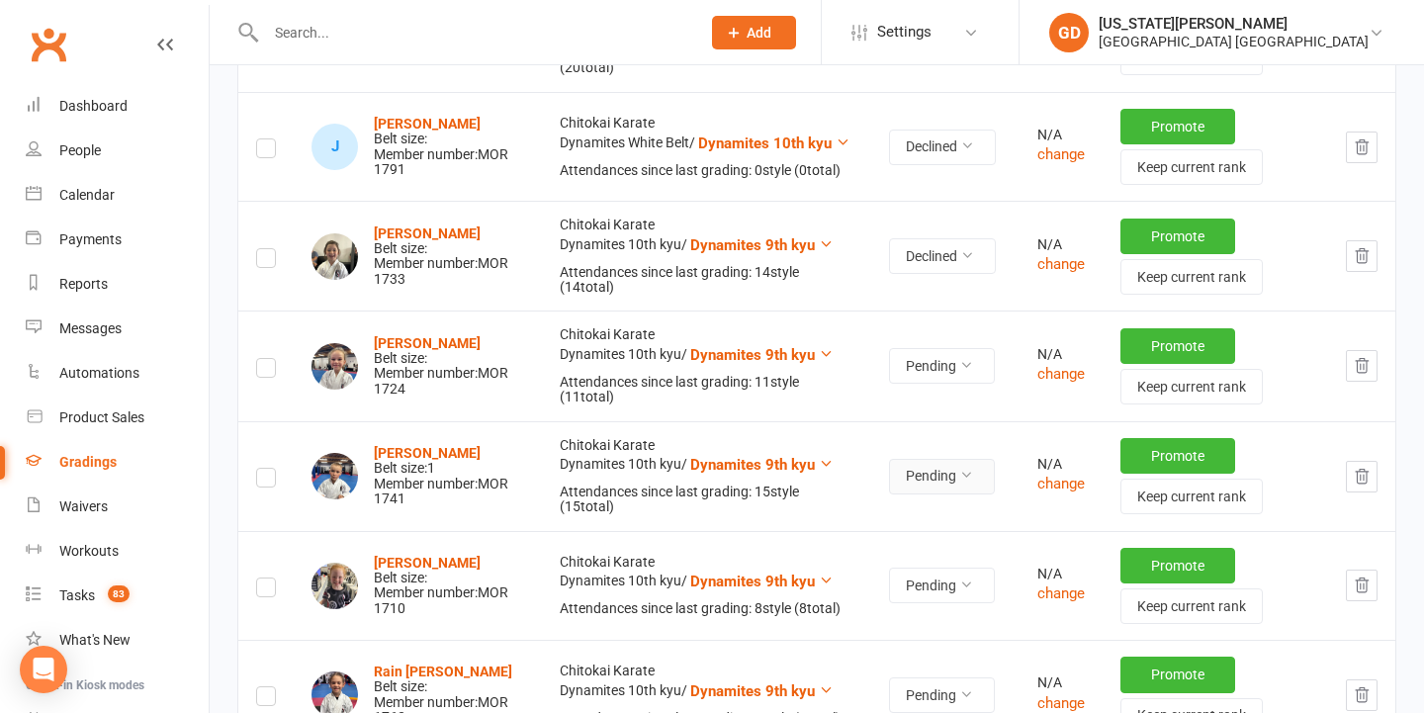
click at [910, 470] on button "Pending" at bounding box center [942, 477] width 106 height 36
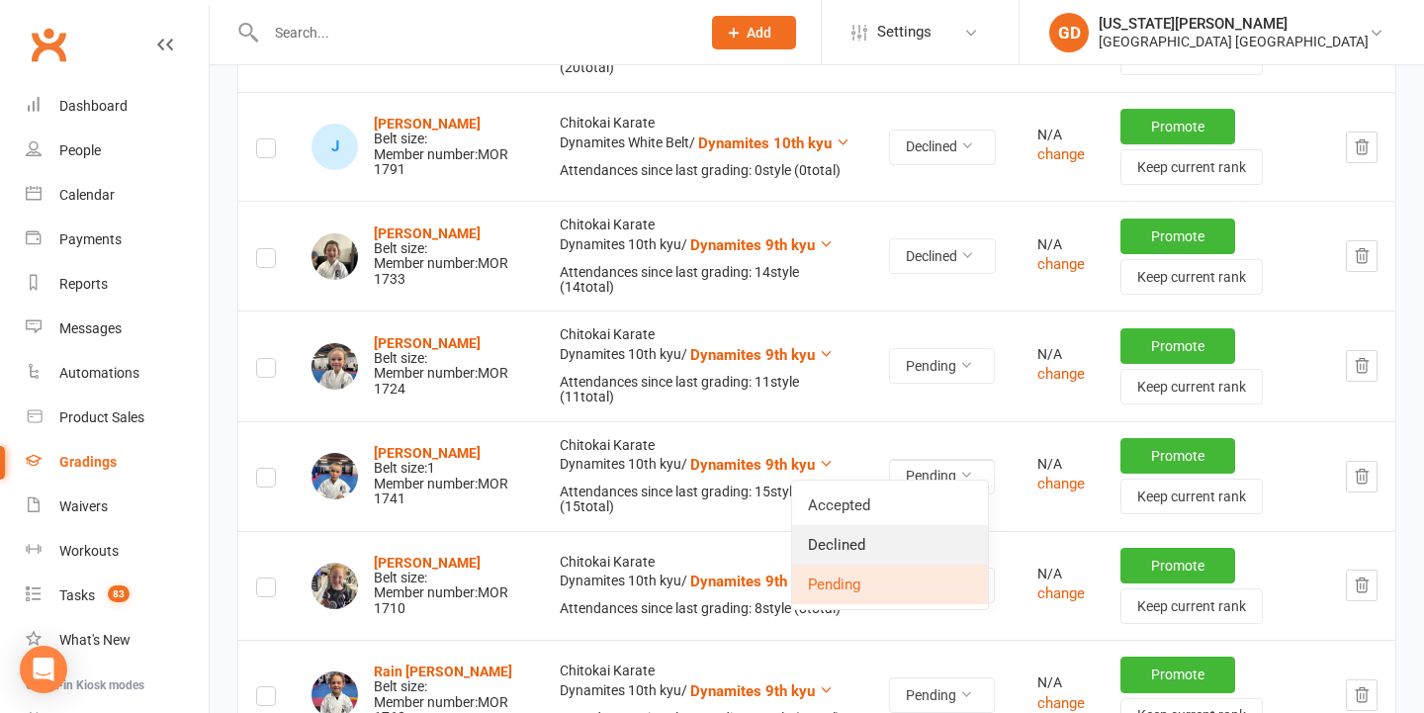
click at [885, 535] on link "Declined" at bounding box center [890, 545] width 196 height 40
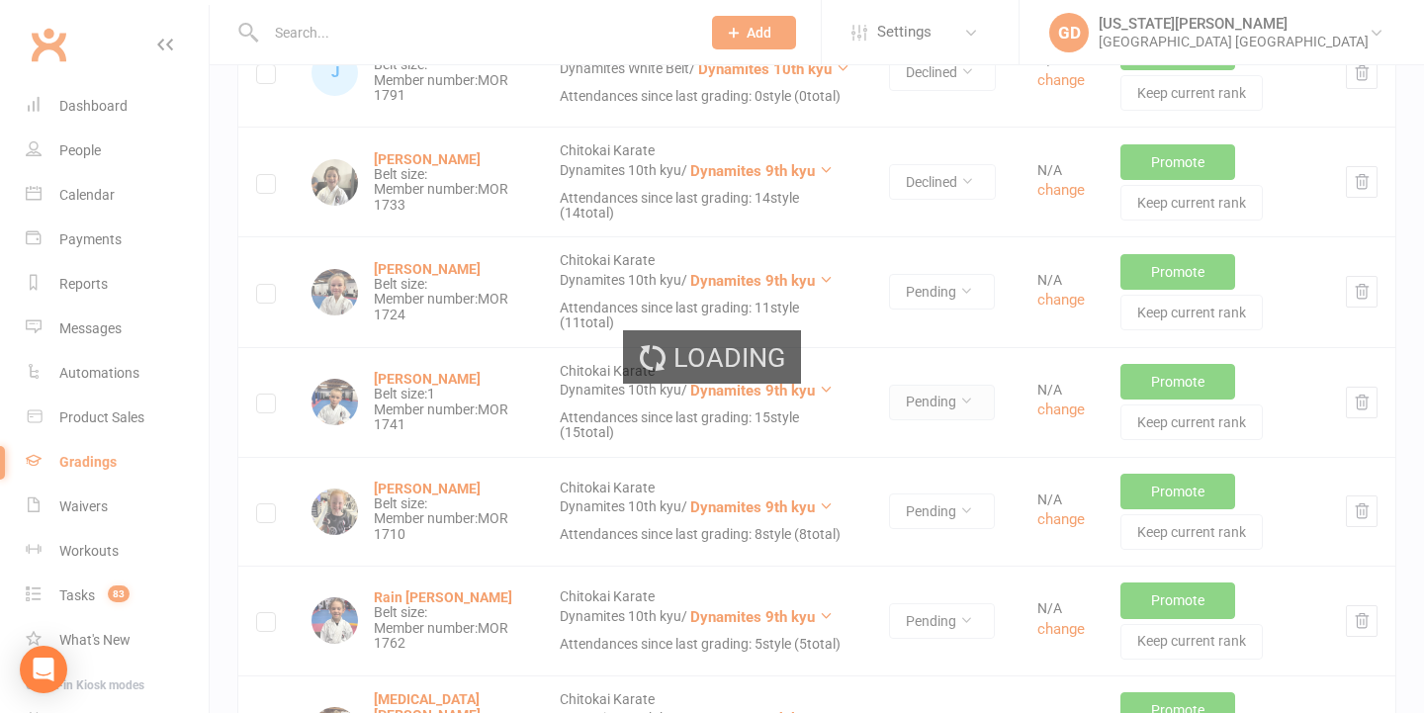
scroll to position [1747, 0]
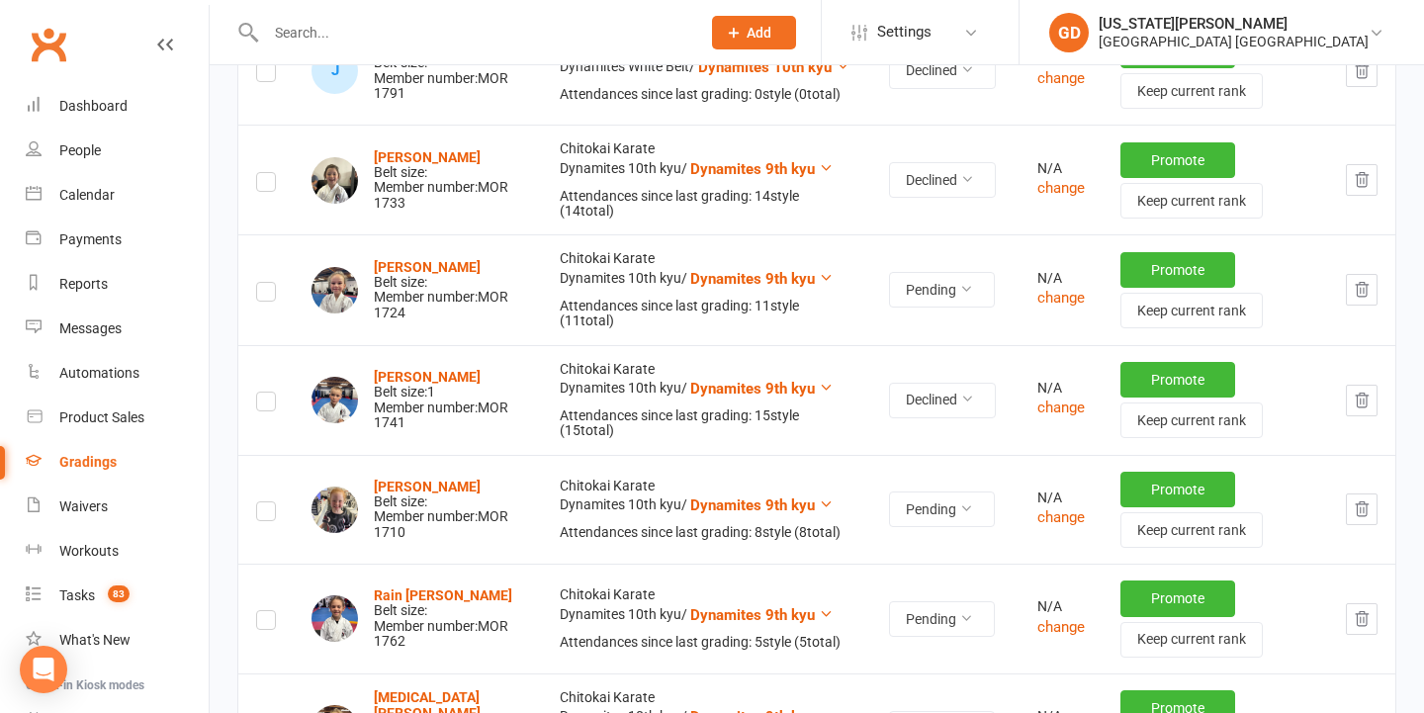
click at [1358, 405] on td at bounding box center [1361, 400] width 67 height 110
click at [1364, 391] on icon "button" at bounding box center [1361, 400] width 18 height 18
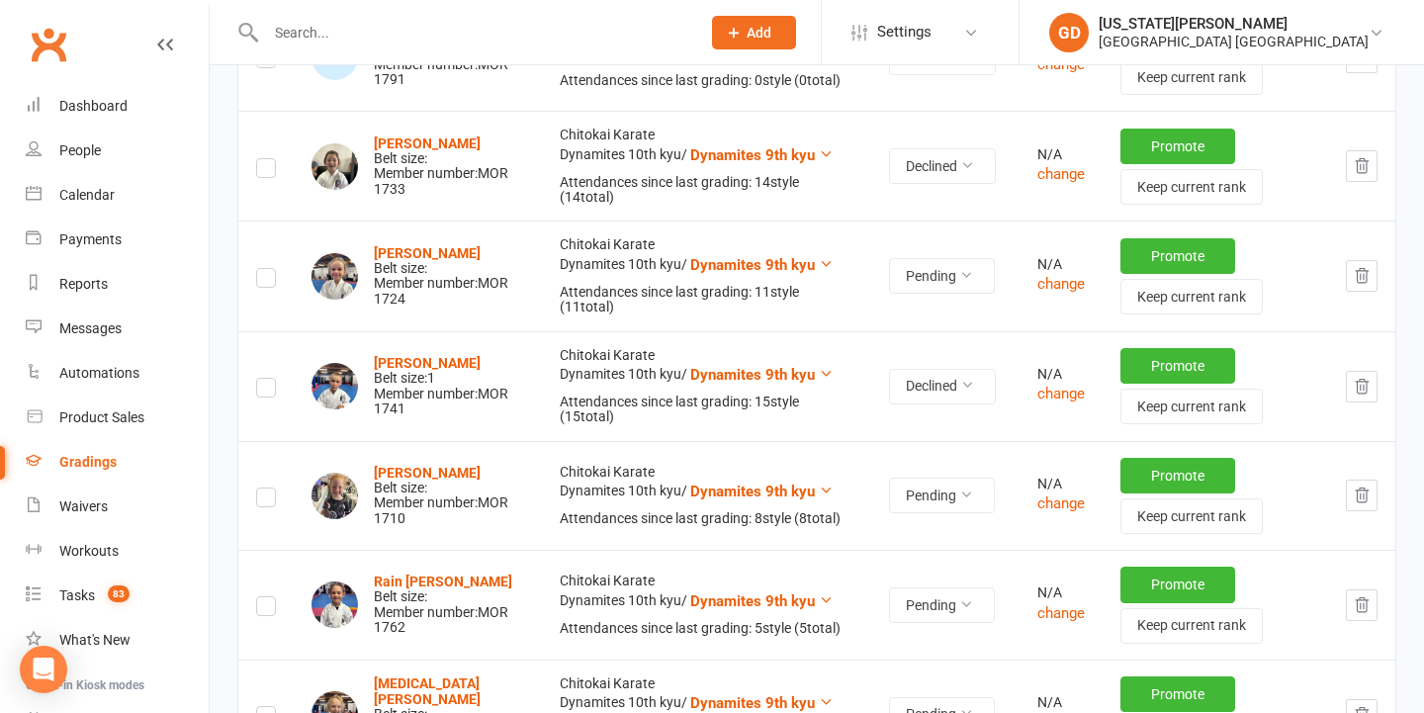
scroll to position [1763, 0]
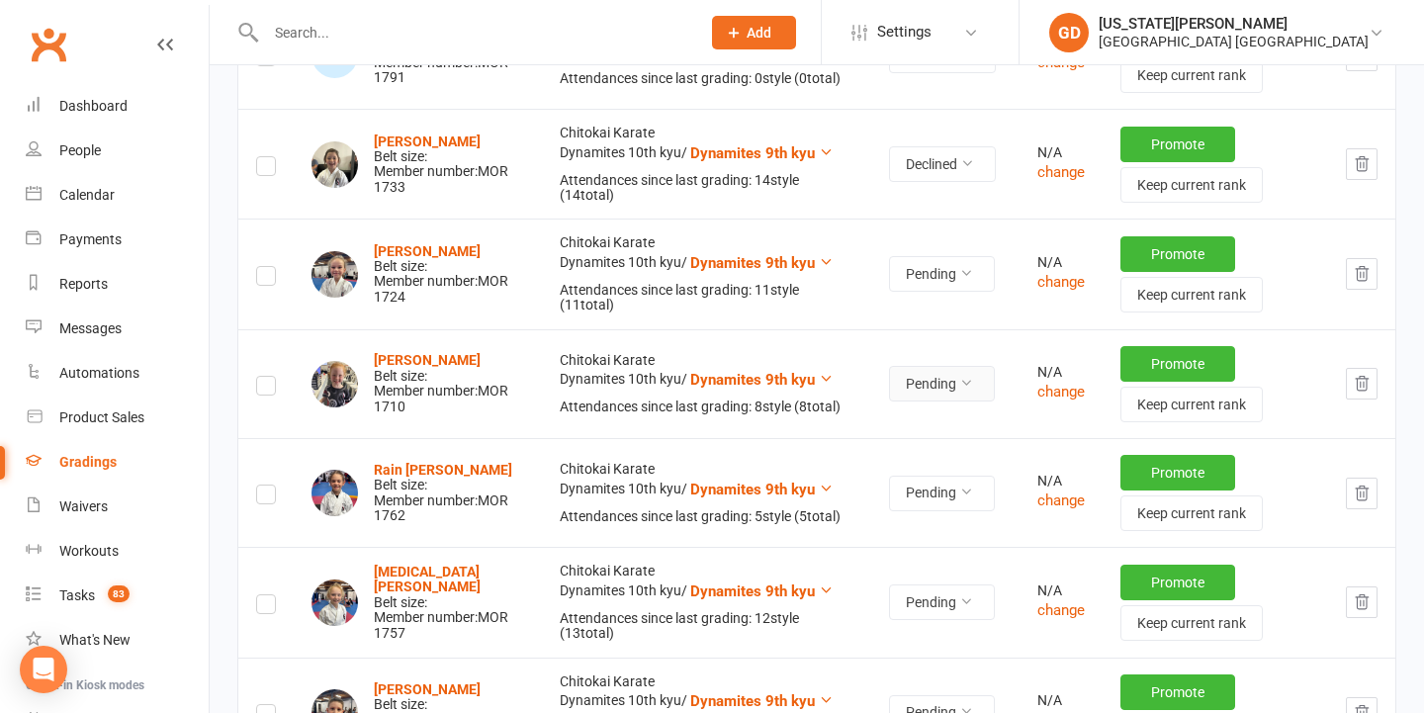
click at [918, 379] on button "Pending" at bounding box center [942, 384] width 106 height 36
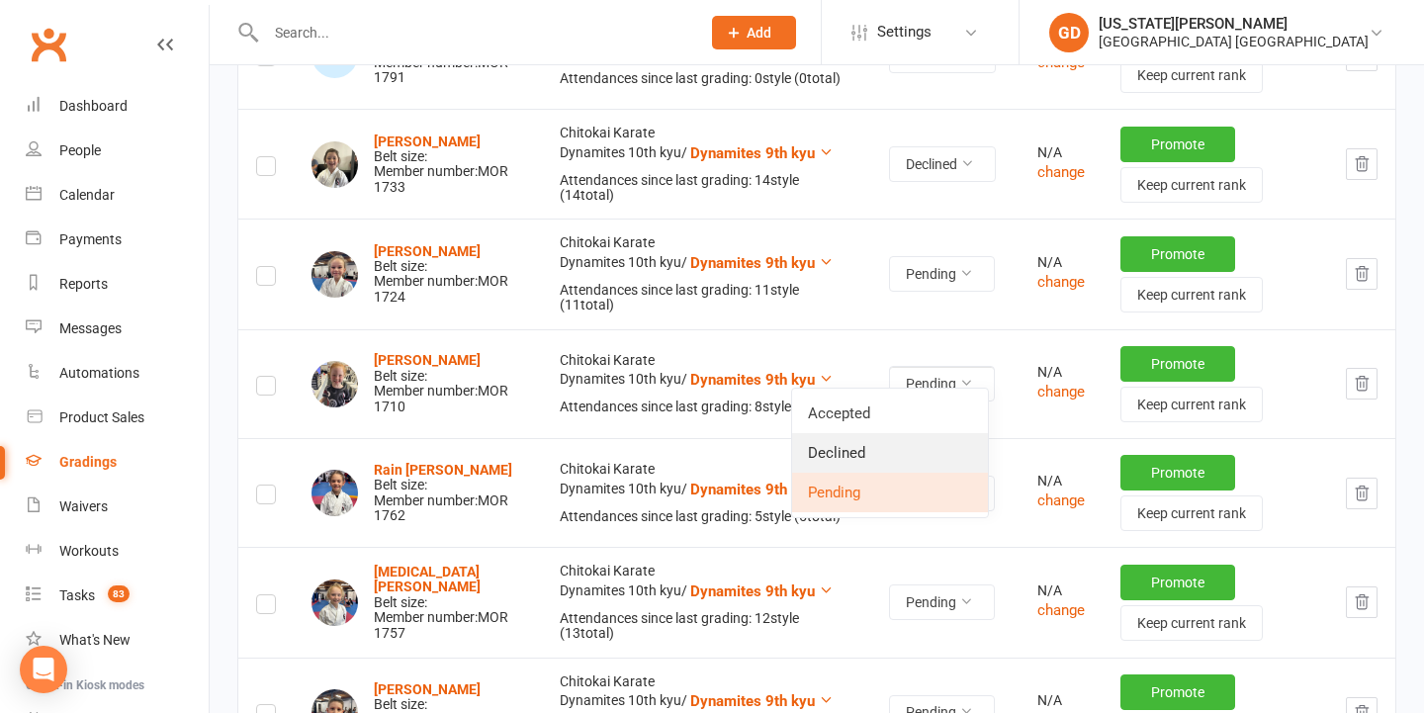
click at [899, 446] on link "Declined" at bounding box center [890, 453] width 196 height 40
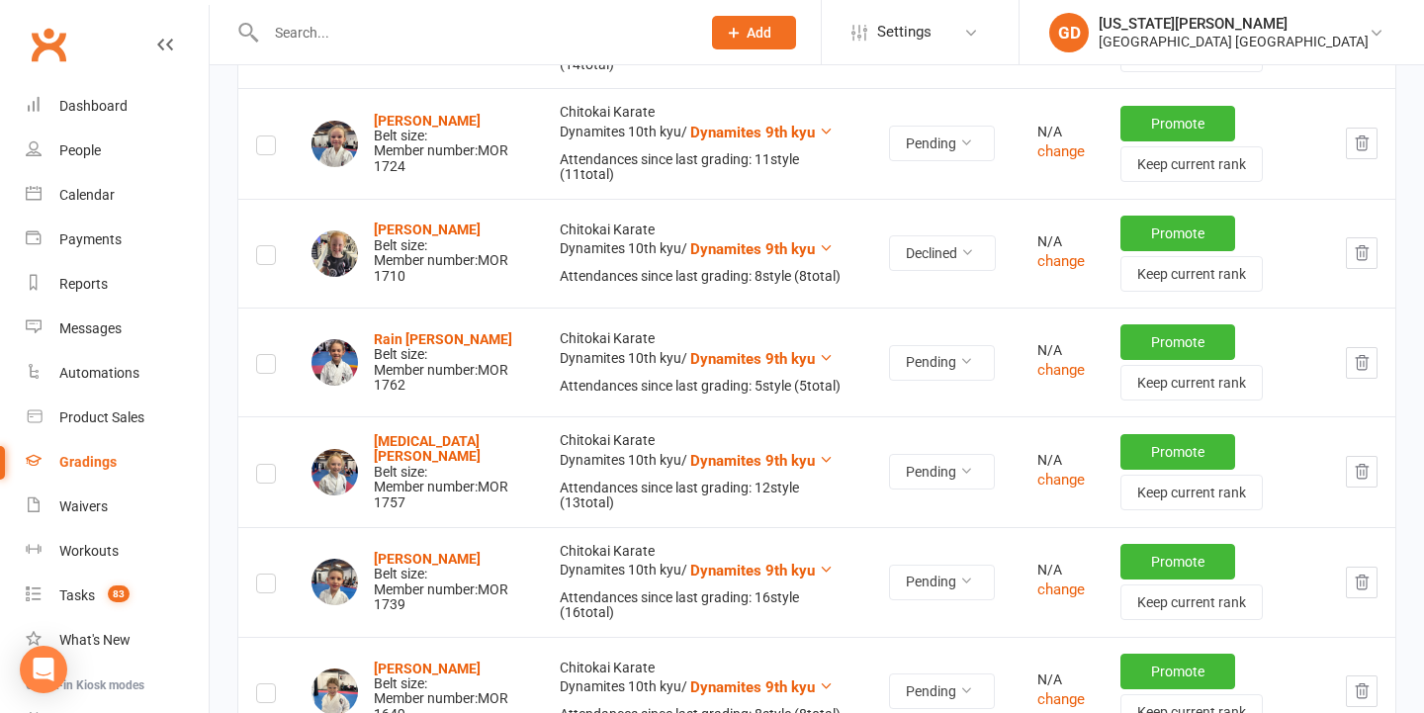
scroll to position [1899, 0]
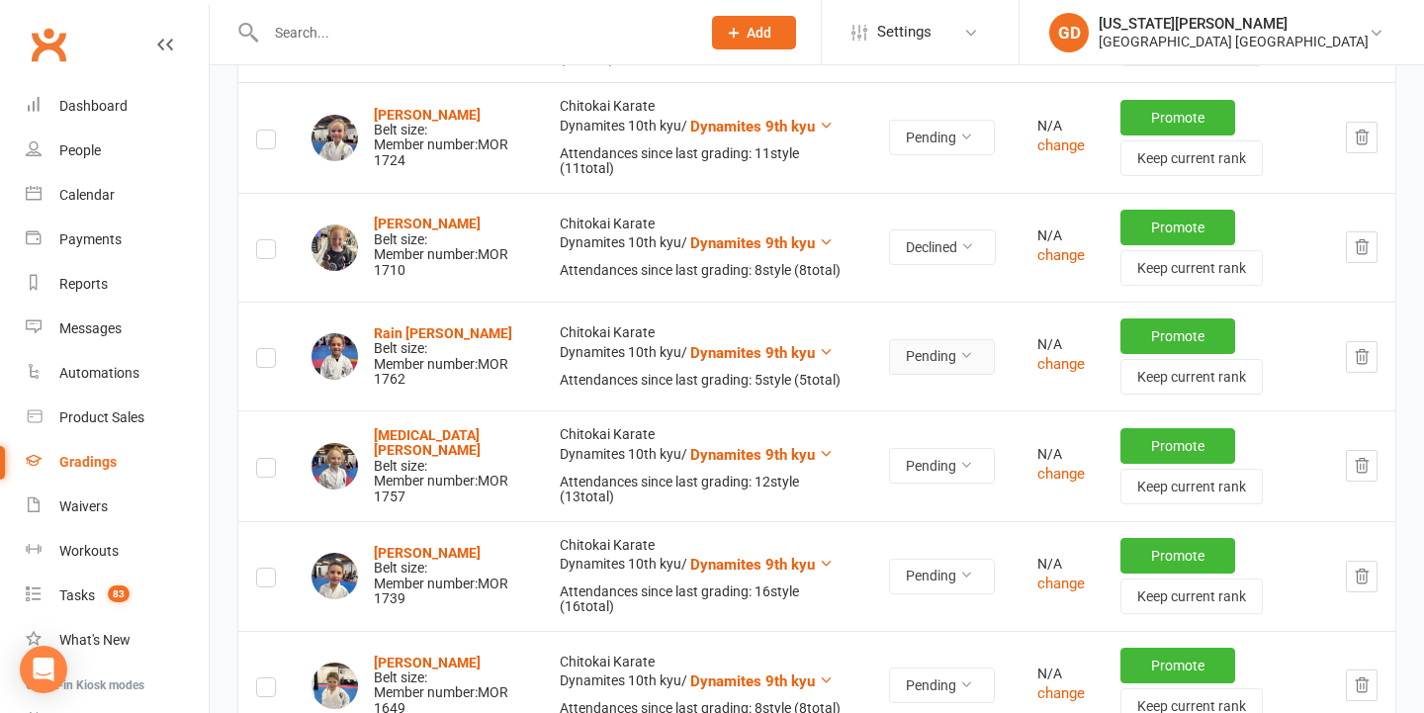
click at [915, 348] on button "Pending" at bounding box center [942, 357] width 106 height 36
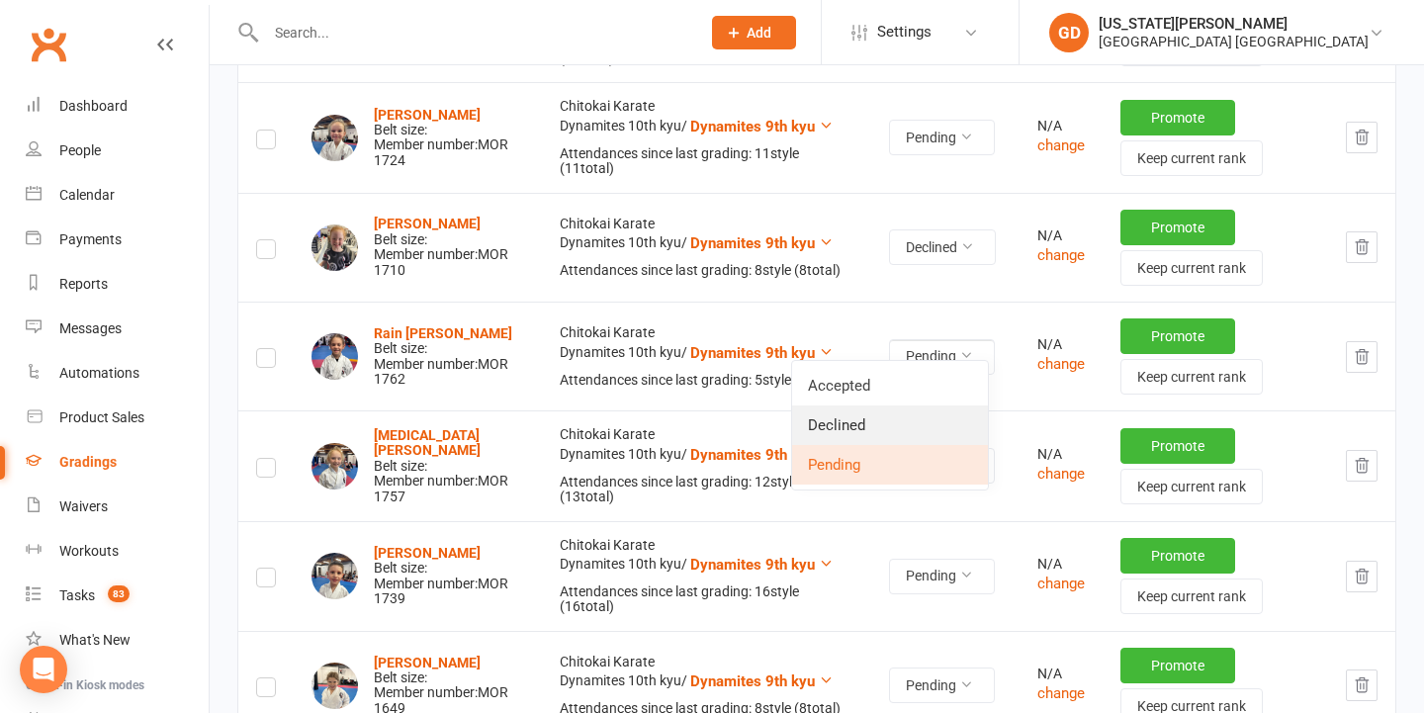
click at [857, 410] on link "Declined" at bounding box center [890, 425] width 196 height 40
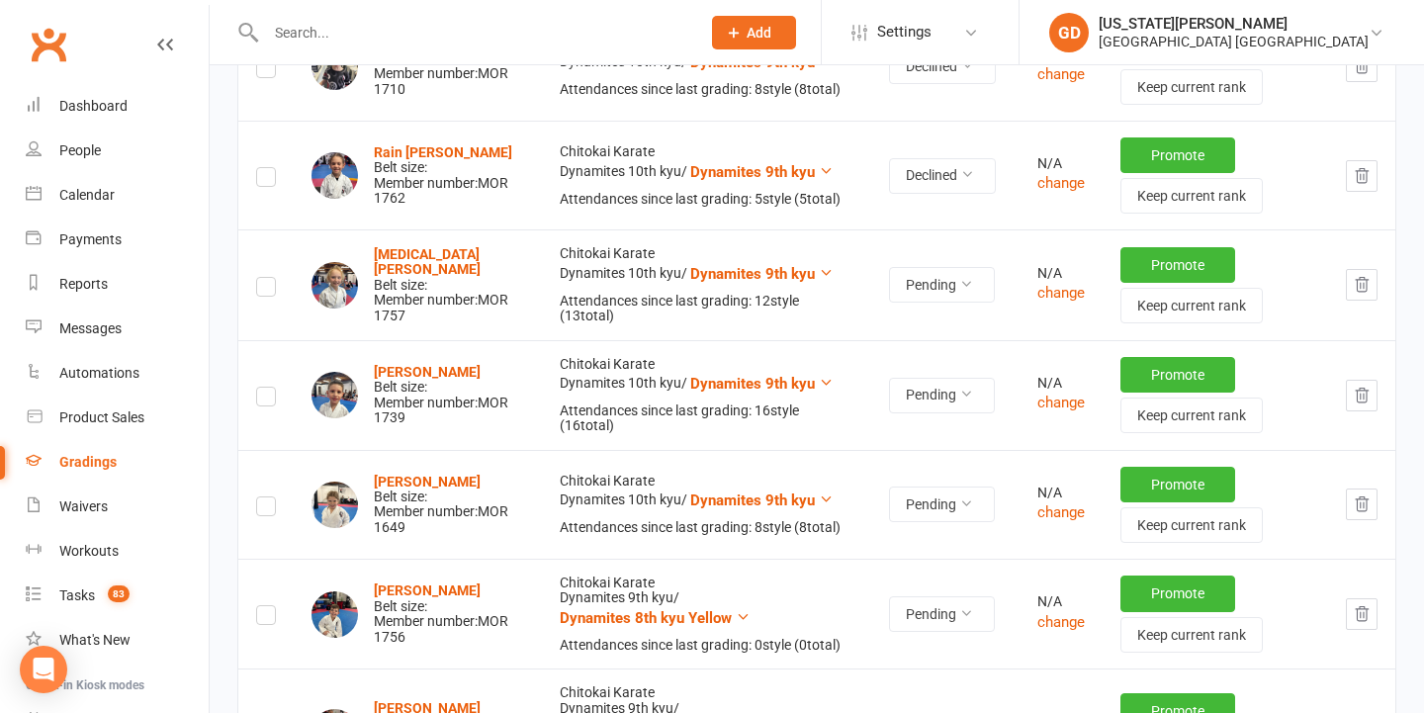
scroll to position [2120, 0]
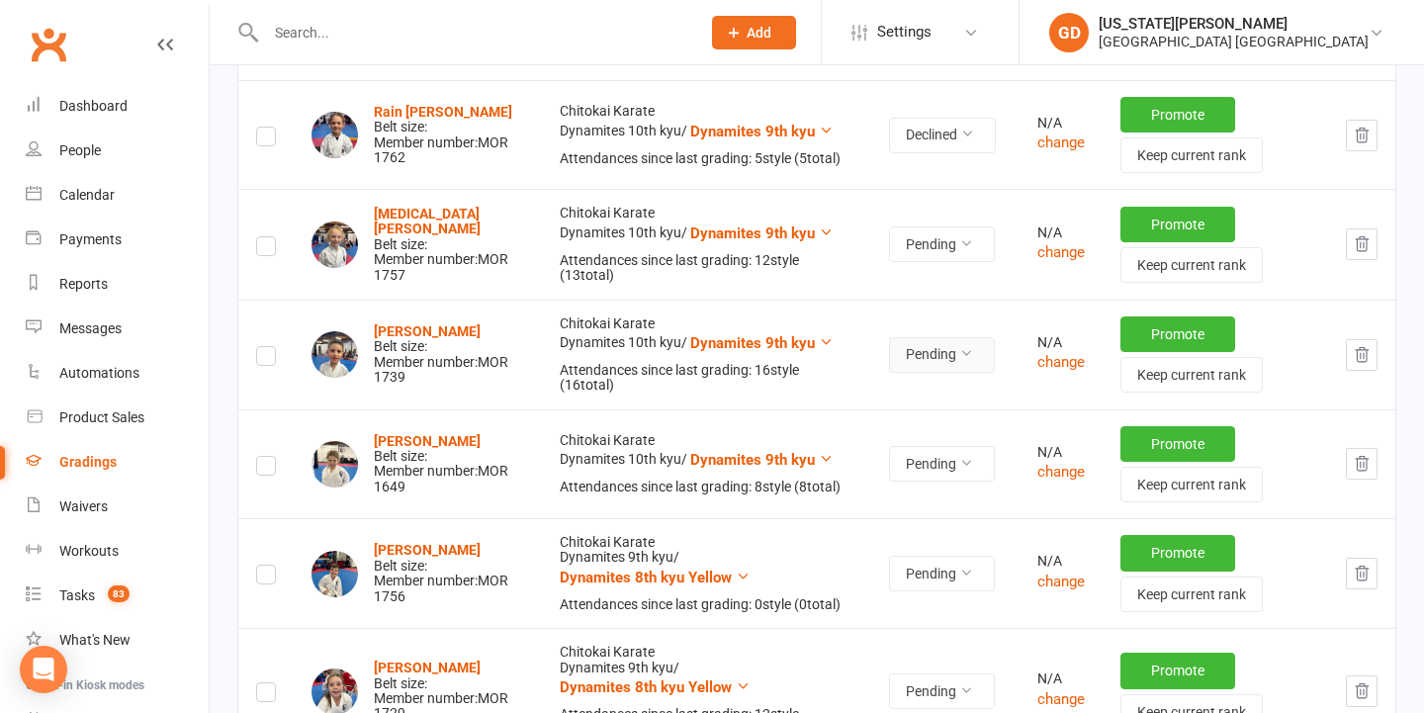
click at [932, 342] on button "Pending" at bounding box center [942, 355] width 106 height 36
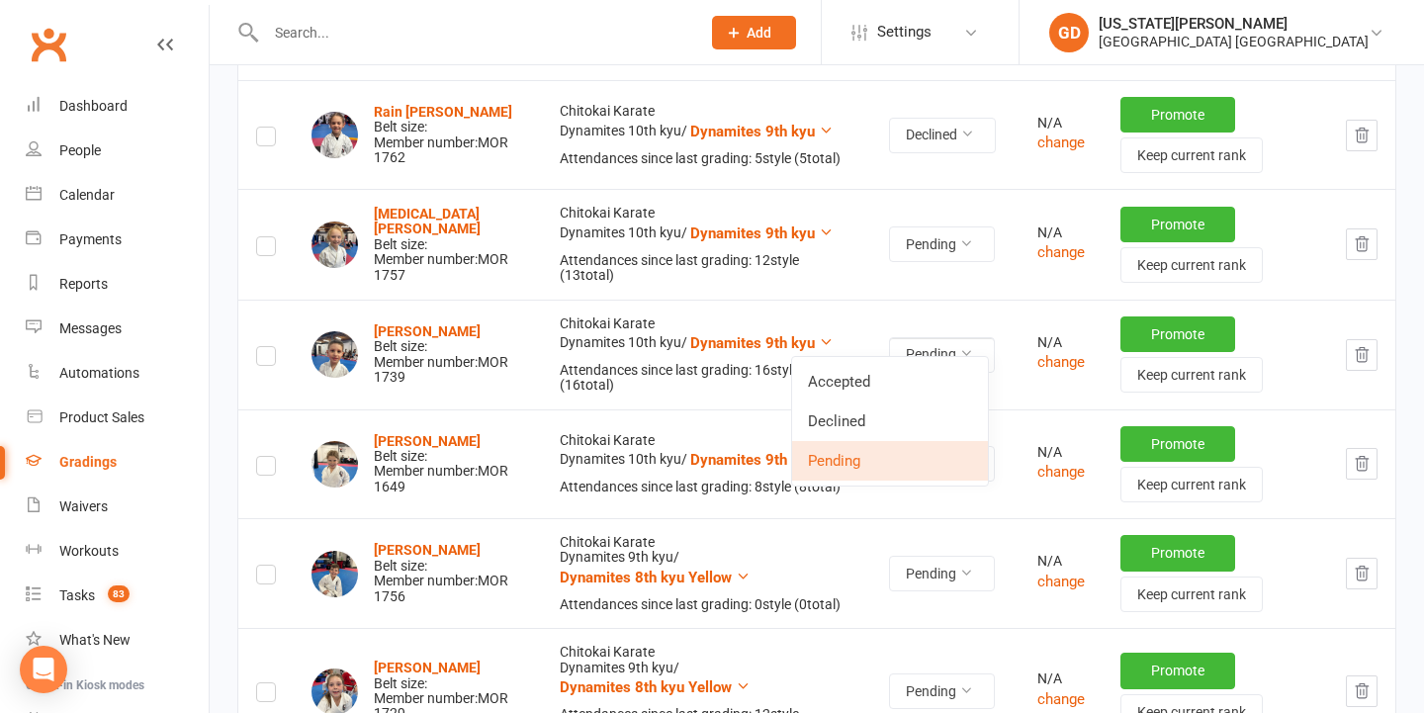
click at [1369, 346] on icon "button" at bounding box center [1361, 355] width 18 height 18
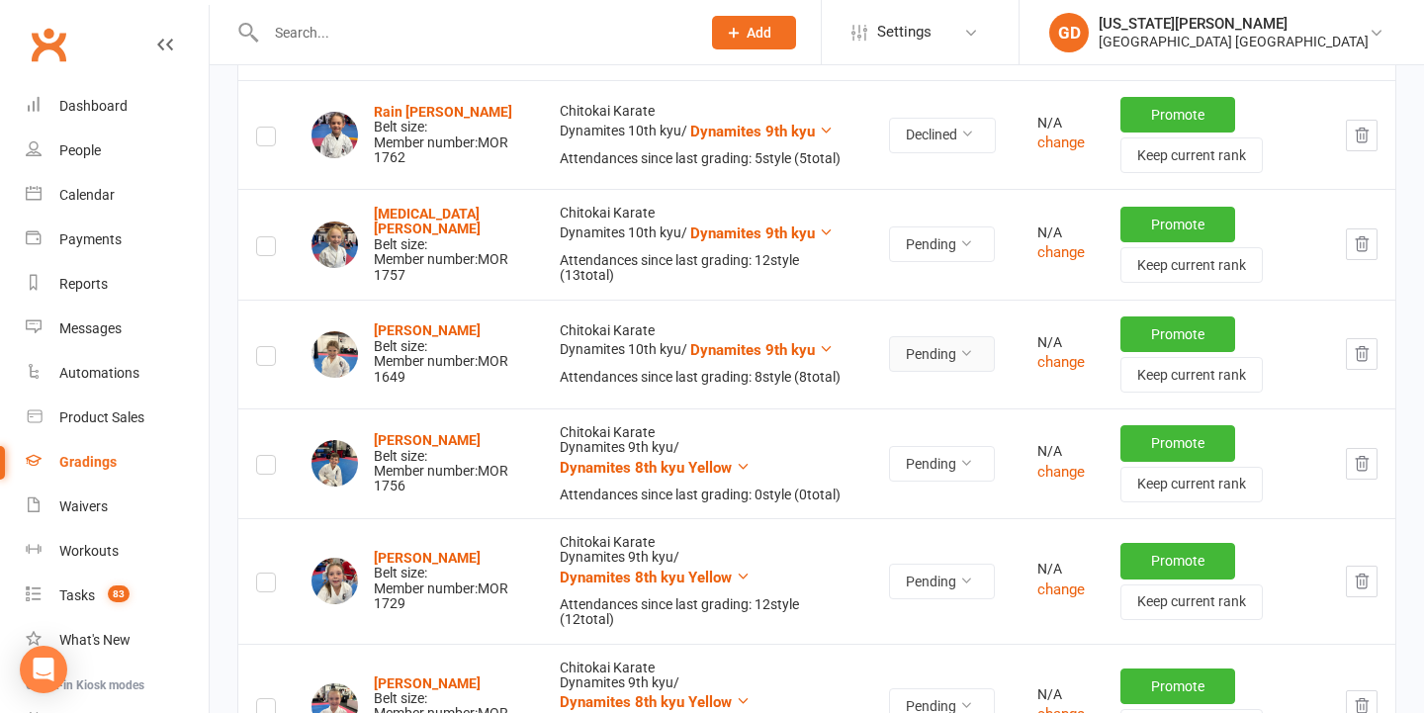
click at [918, 336] on button "Pending" at bounding box center [942, 354] width 106 height 36
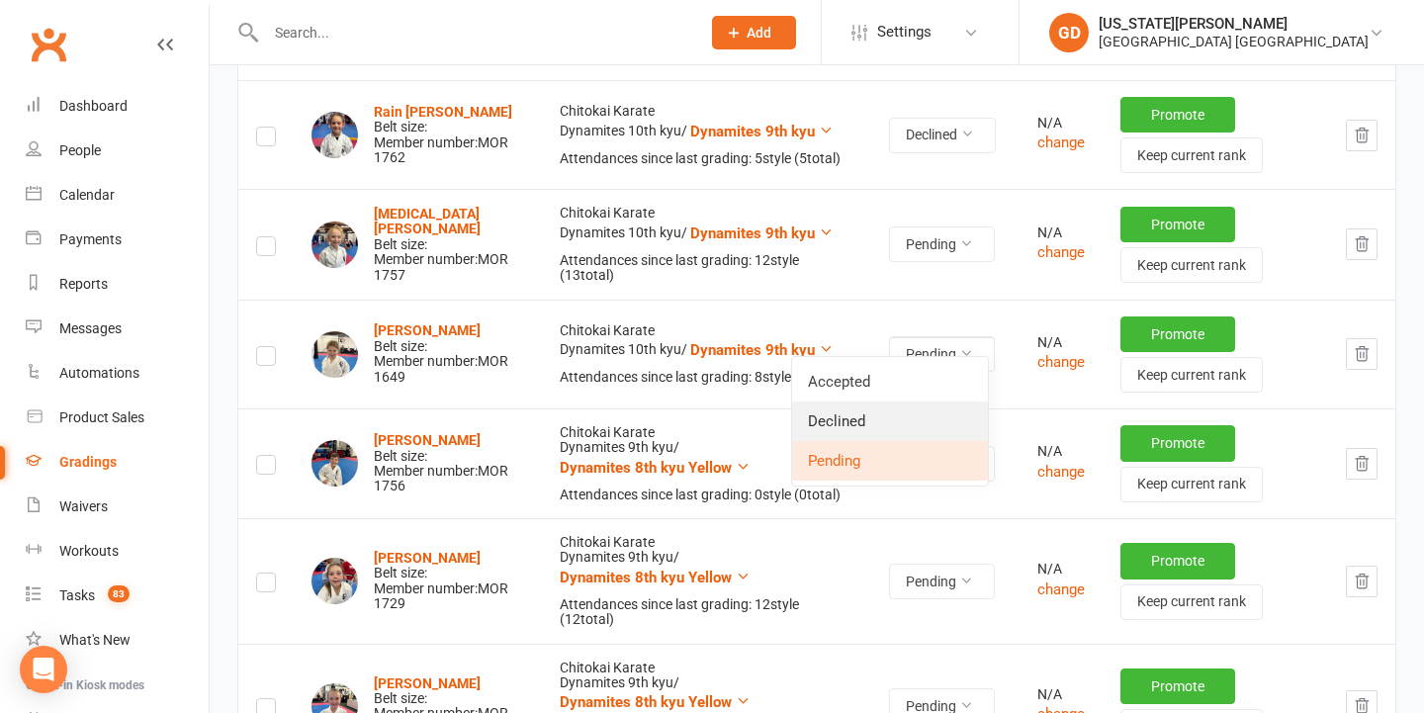
click at [883, 404] on link "Declined" at bounding box center [890, 421] width 196 height 40
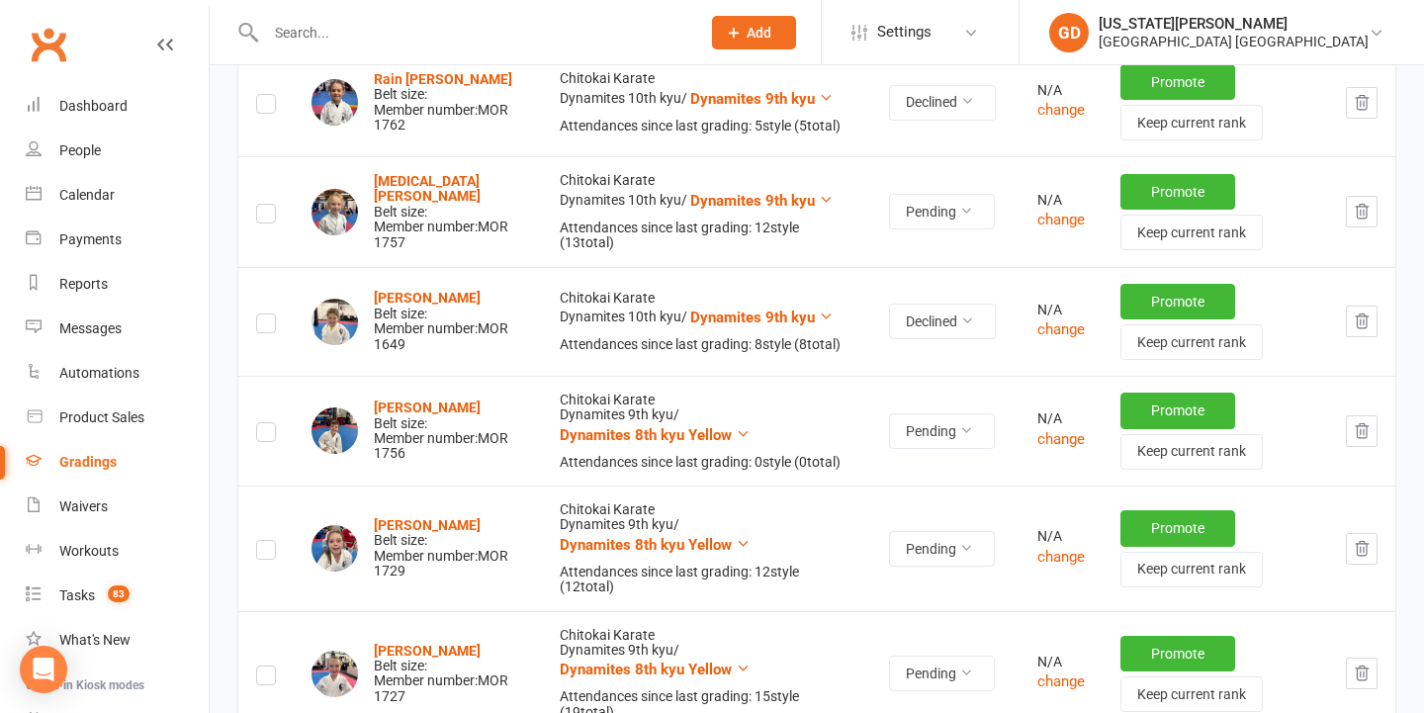
scroll to position [2154, 0]
click at [1360, 421] on icon "button" at bounding box center [1361, 430] width 18 height 18
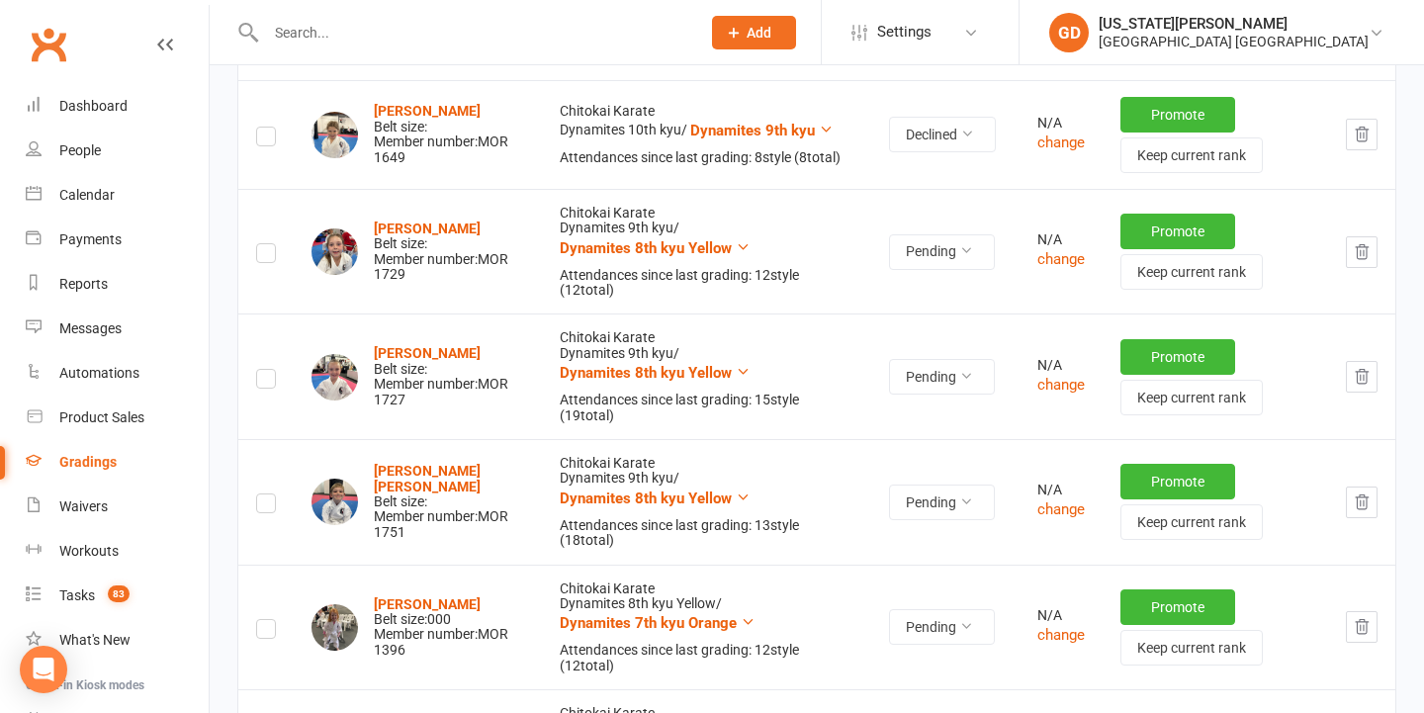
scroll to position [2342, 0]
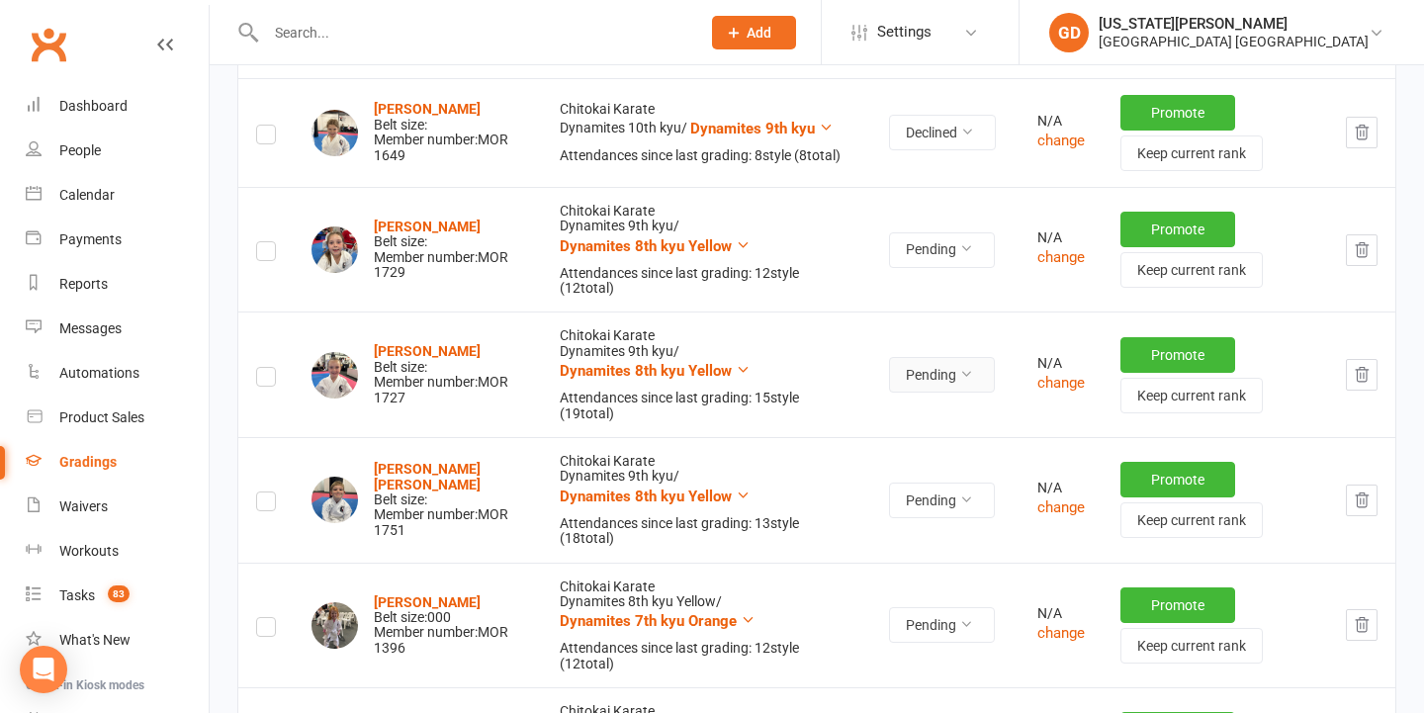
click at [942, 357] on button "Pending" at bounding box center [942, 375] width 106 height 36
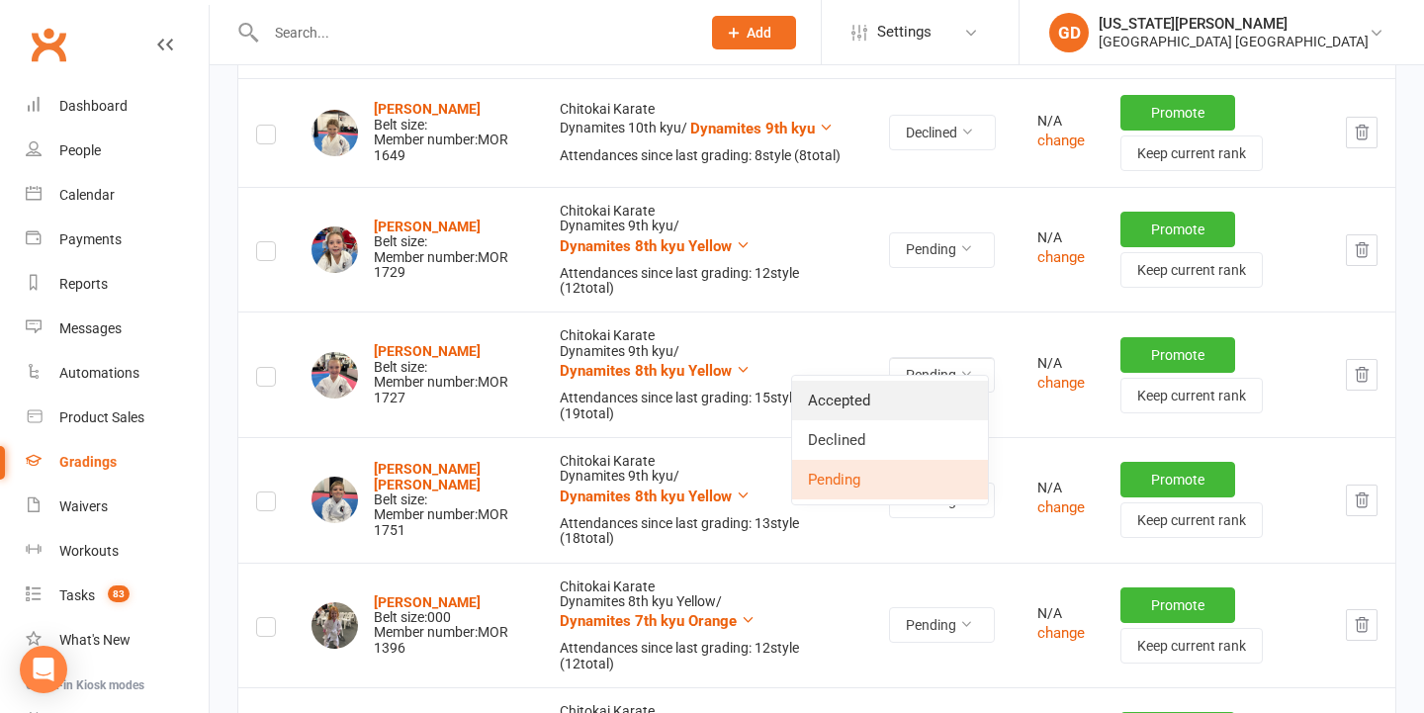
click at [907, 387] on link "Accepted" at bounding box center [890, 401] width 196 height 40
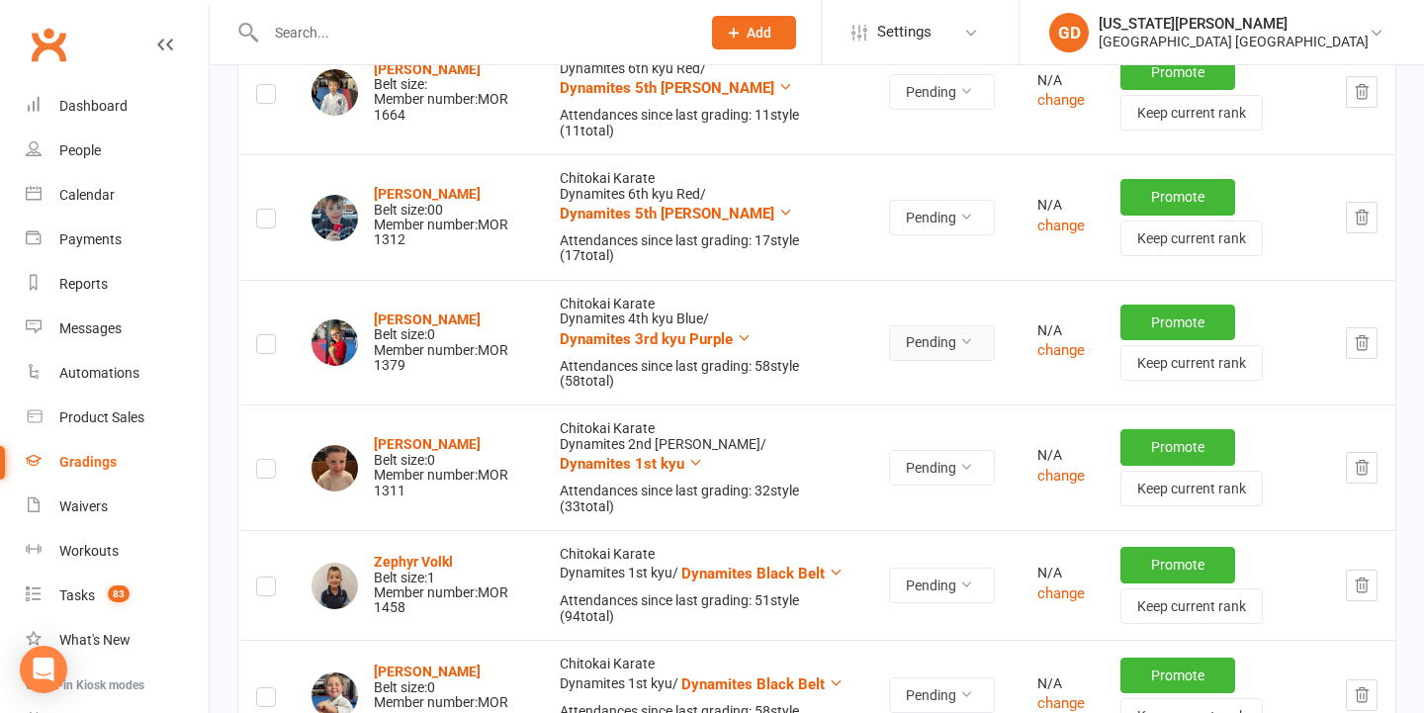
scroll to position [3132, 0]
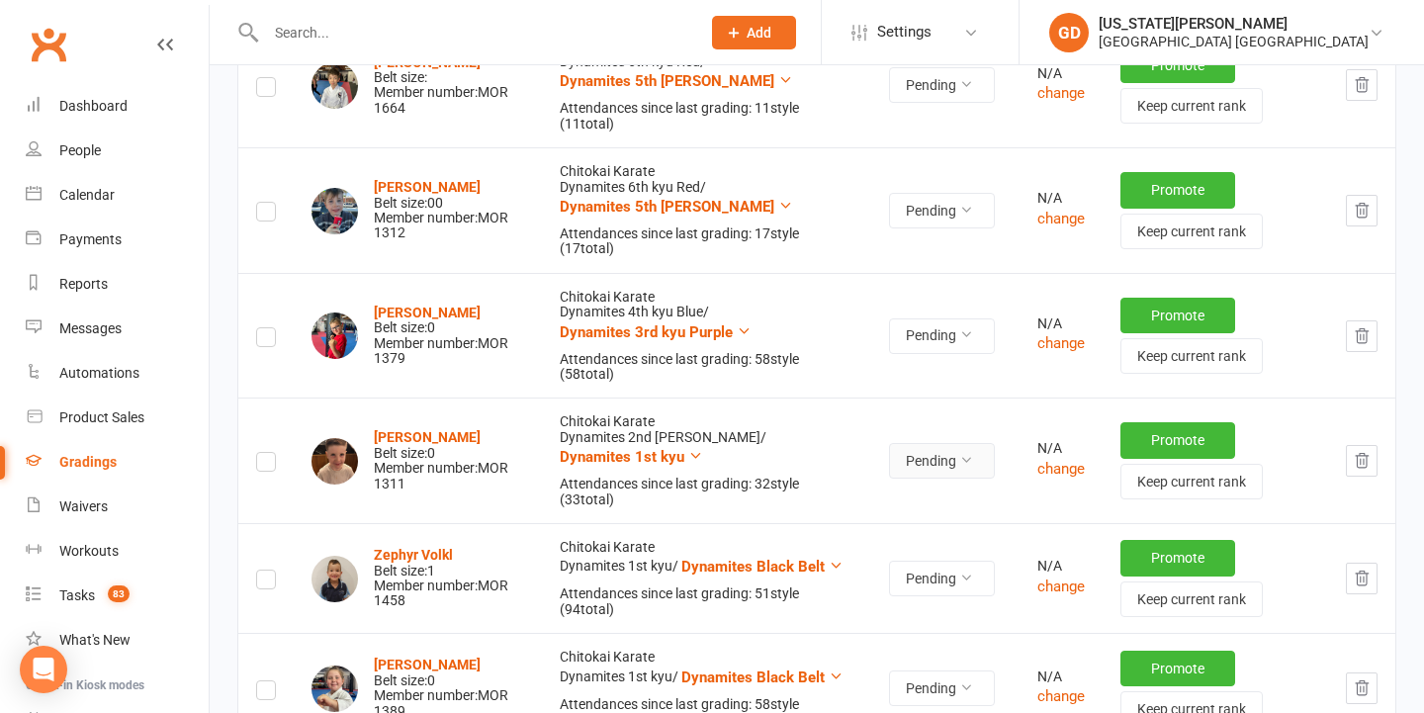
click at [959, 453] on icon at bounding box center [966, 460] width 14 height 14
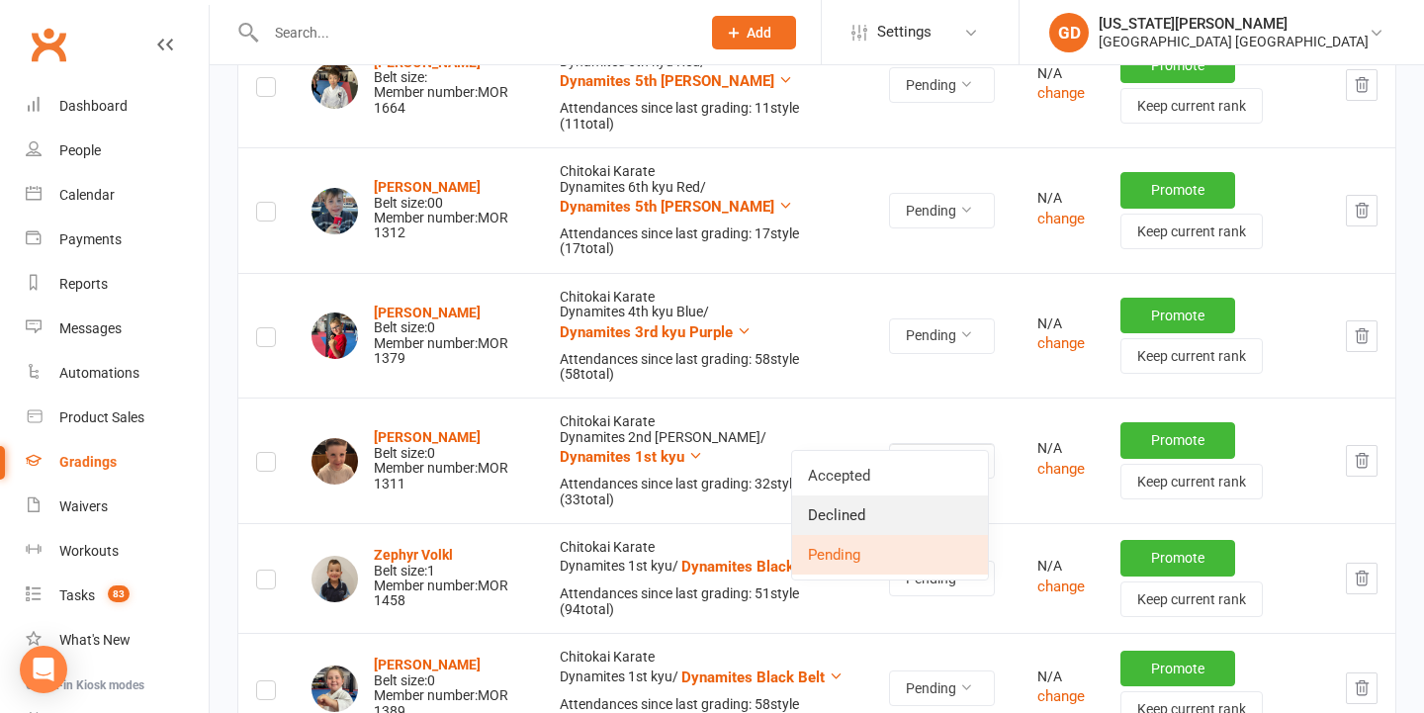
click at [929, 521] on link "Declined" at bounding box center [890, 515] width 196 height 40
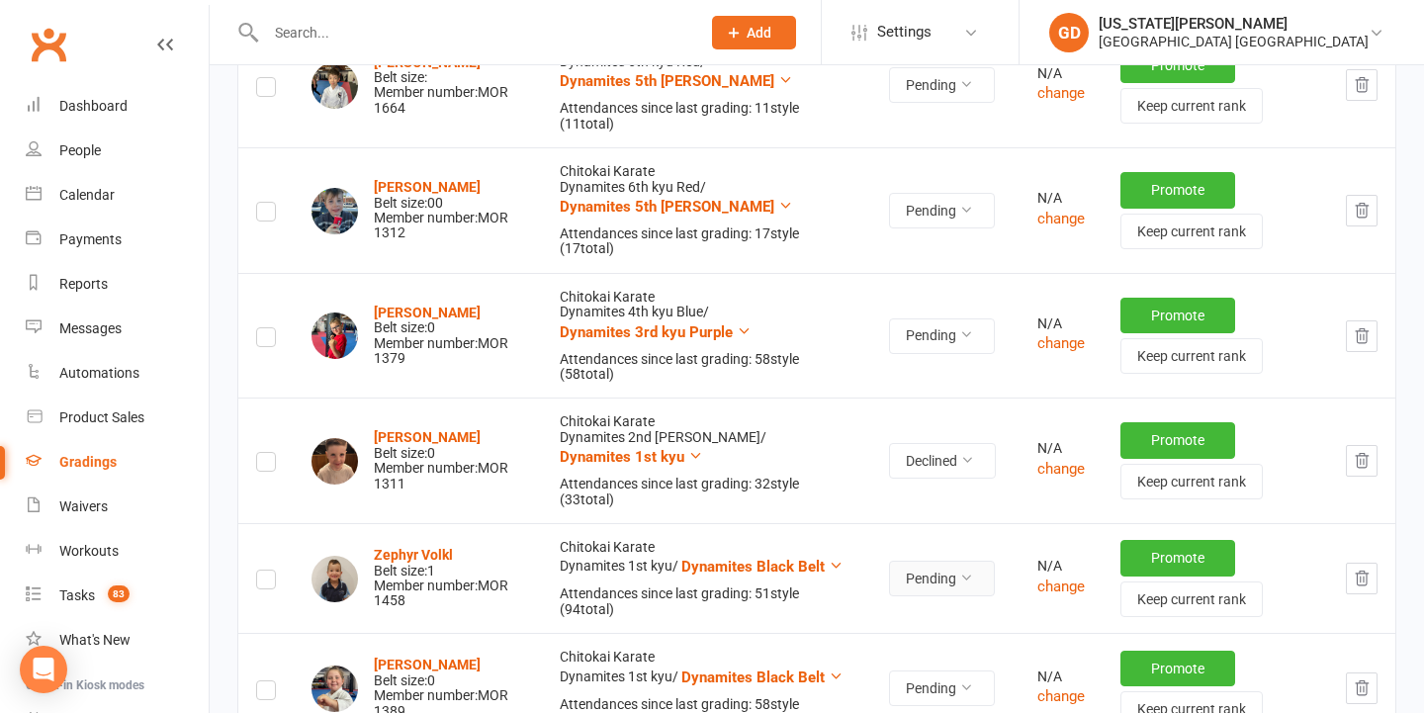
click at [925, 561] on button "Pending" at bounding box center [942, 579] width 106 height 36
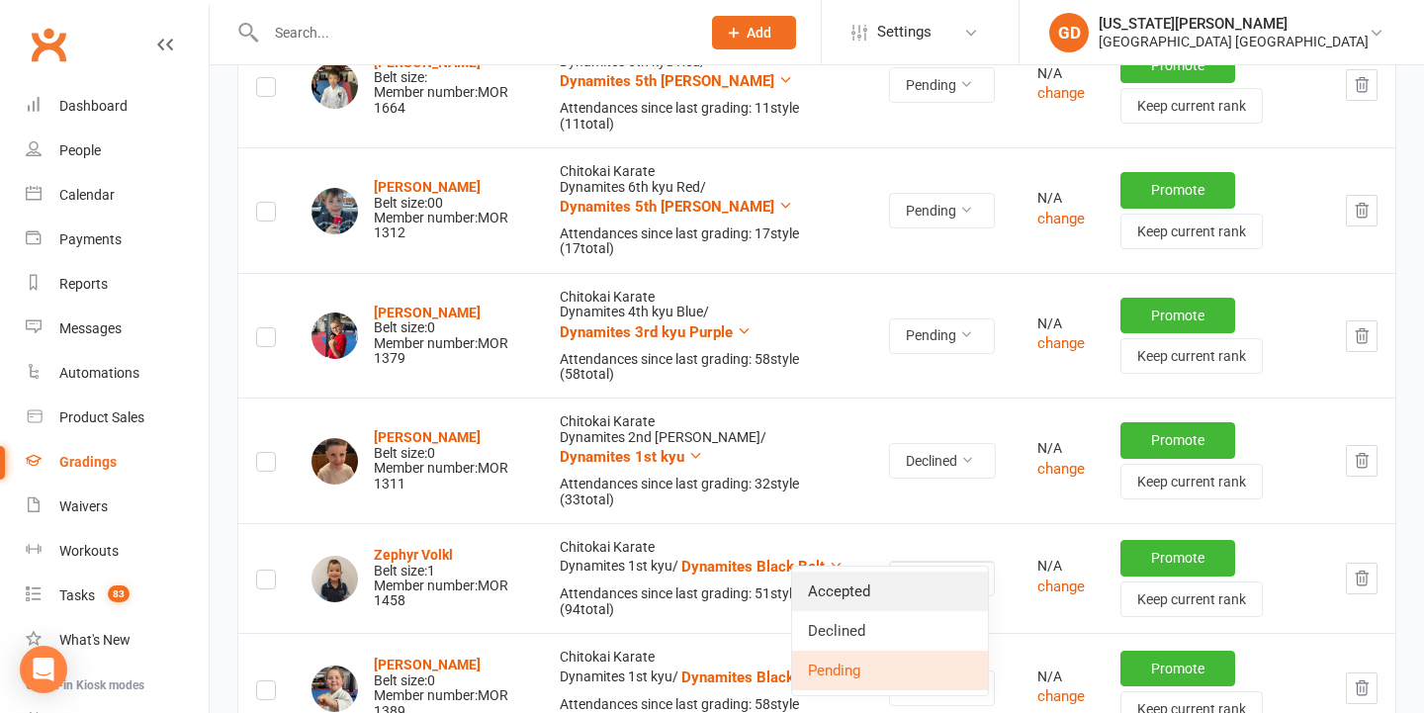
click at [870, 584] on link "Accepted" at bounding box center [890, 591] width 196 height 40
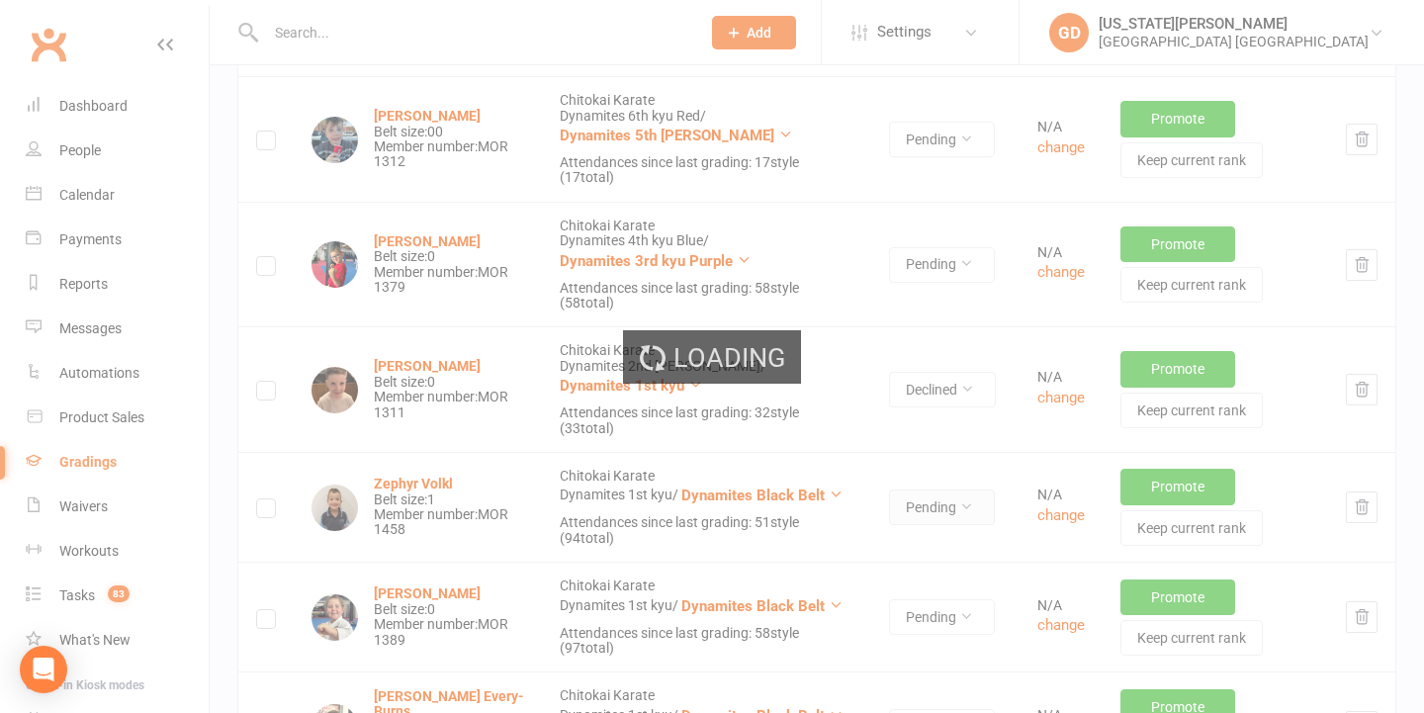
scroll to position [3309, 0]
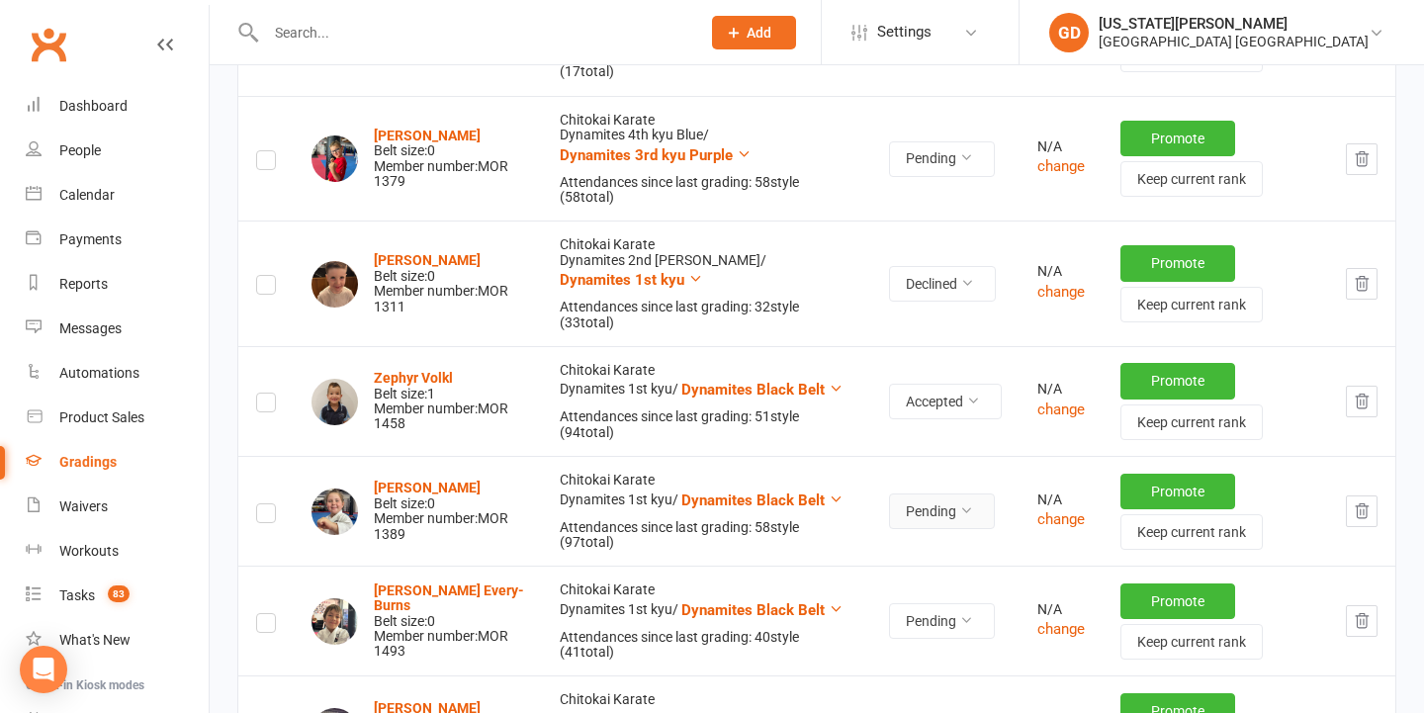
click at [914, 493] on button "Pending" at bounding box center [942, 511] width 106 height 36
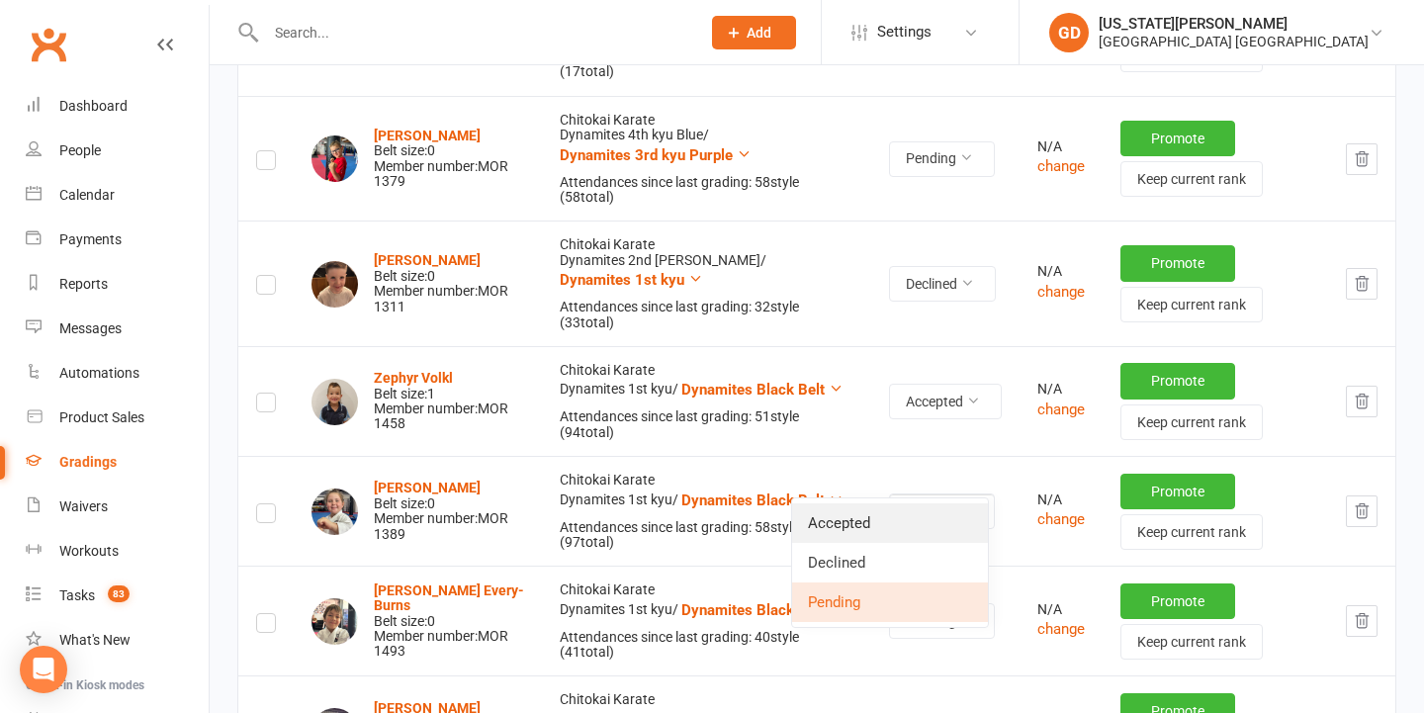
click at [897, 515] on link "Accepted" at bounding box center [890, 523] width 196 height 40
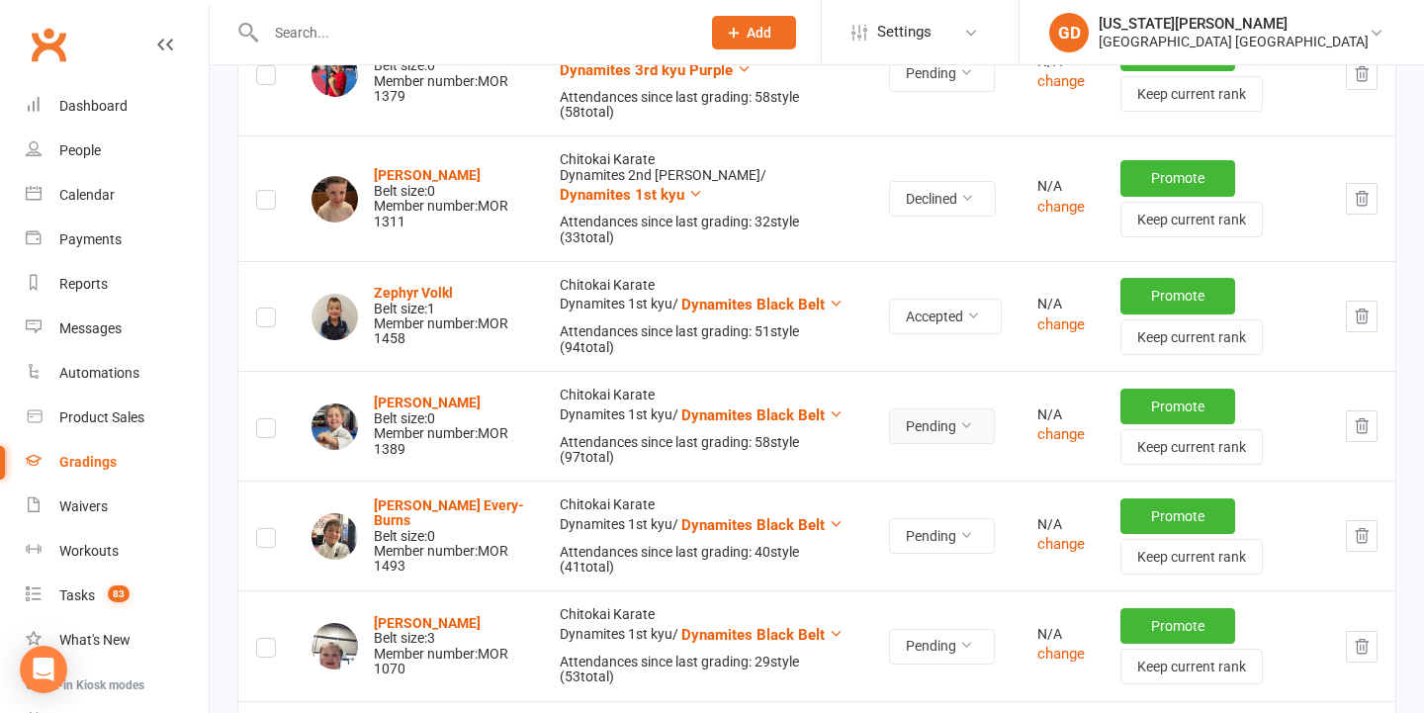
scroll to position [3437, 0]
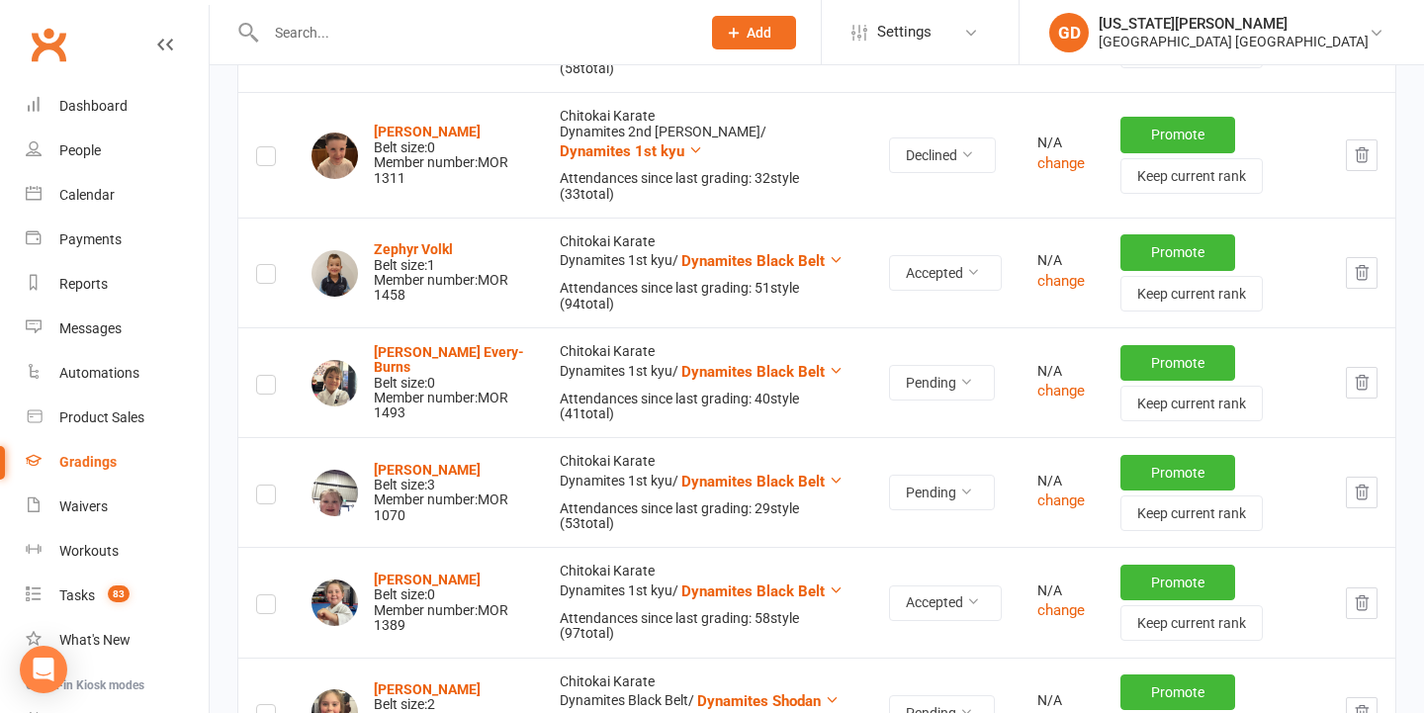
click at [1343, 347] on td at bounding box center [1361, 382] width 67 height 110
click at [1374, 367] on button "button" at bounding box center [1361, 383] width 32 height 32
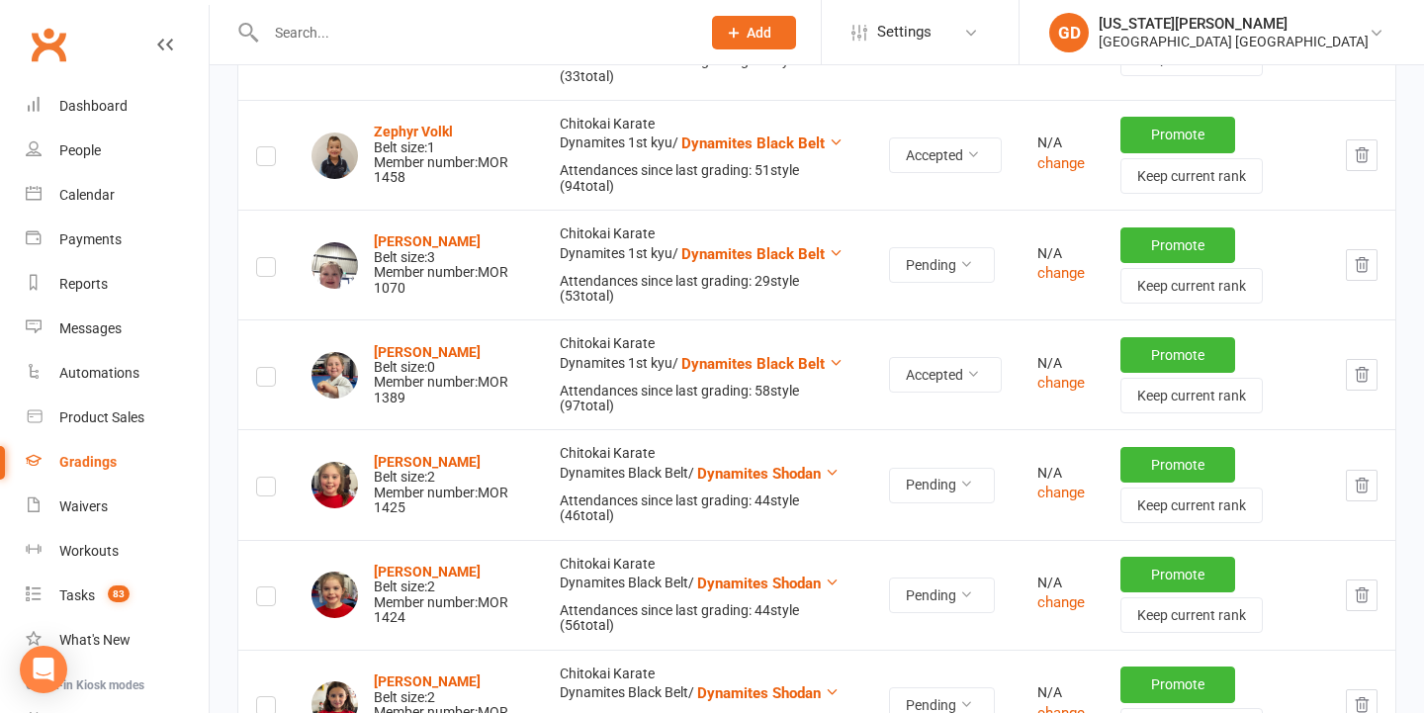
scroll to position [3557, 0]
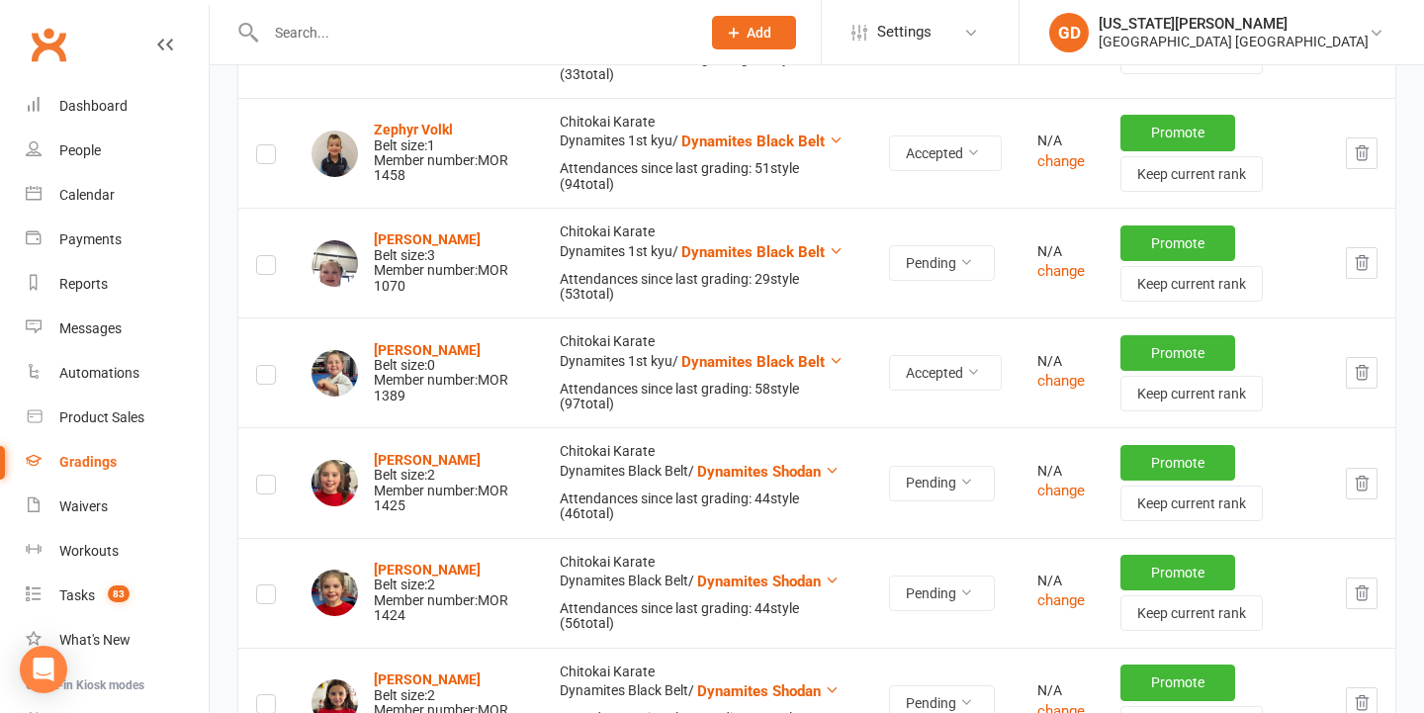
click at [1353, 475] on icon "button" at bounding box center [1361, 484] width 18 height 18
click at [924, 245] on button "Pending" at bounding box center [942, 263] width 106 height 36
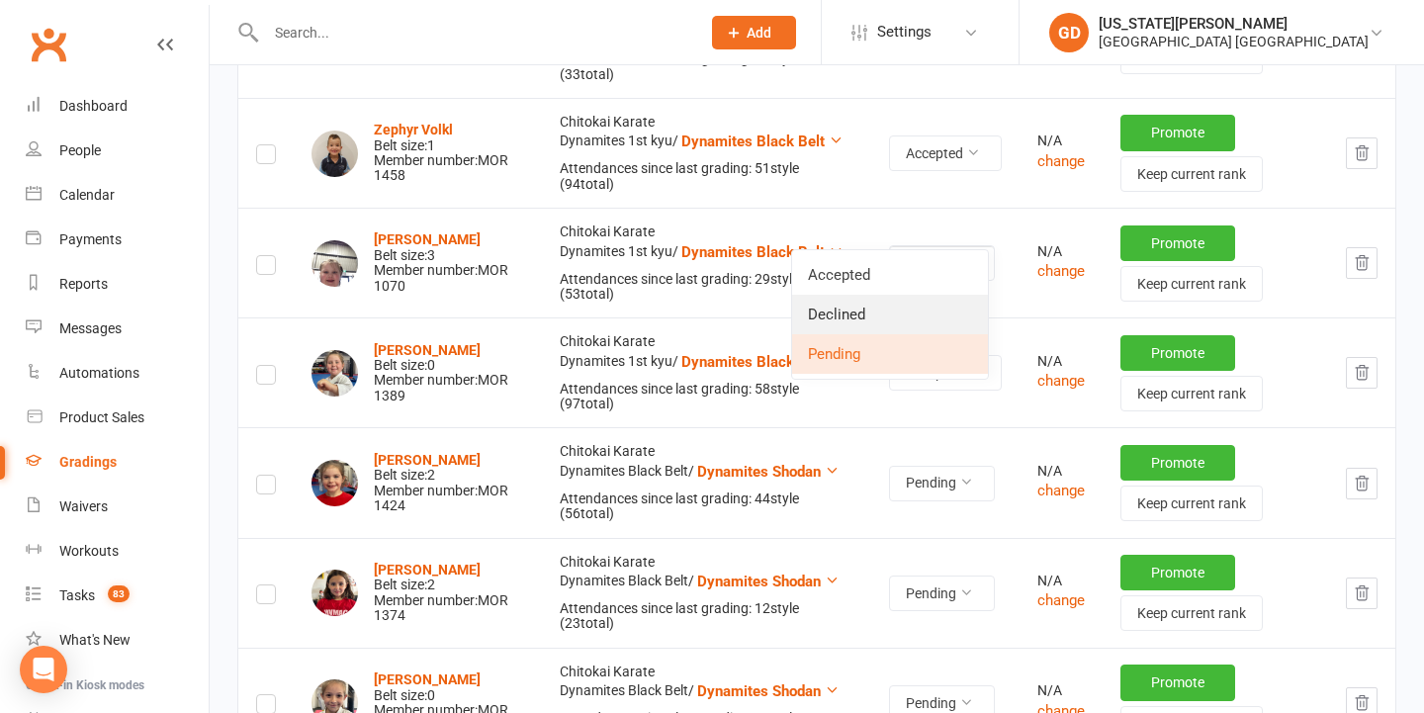
click at [910, 316] on link "Declined" at bounding box center [890, 315] width 196 height 40
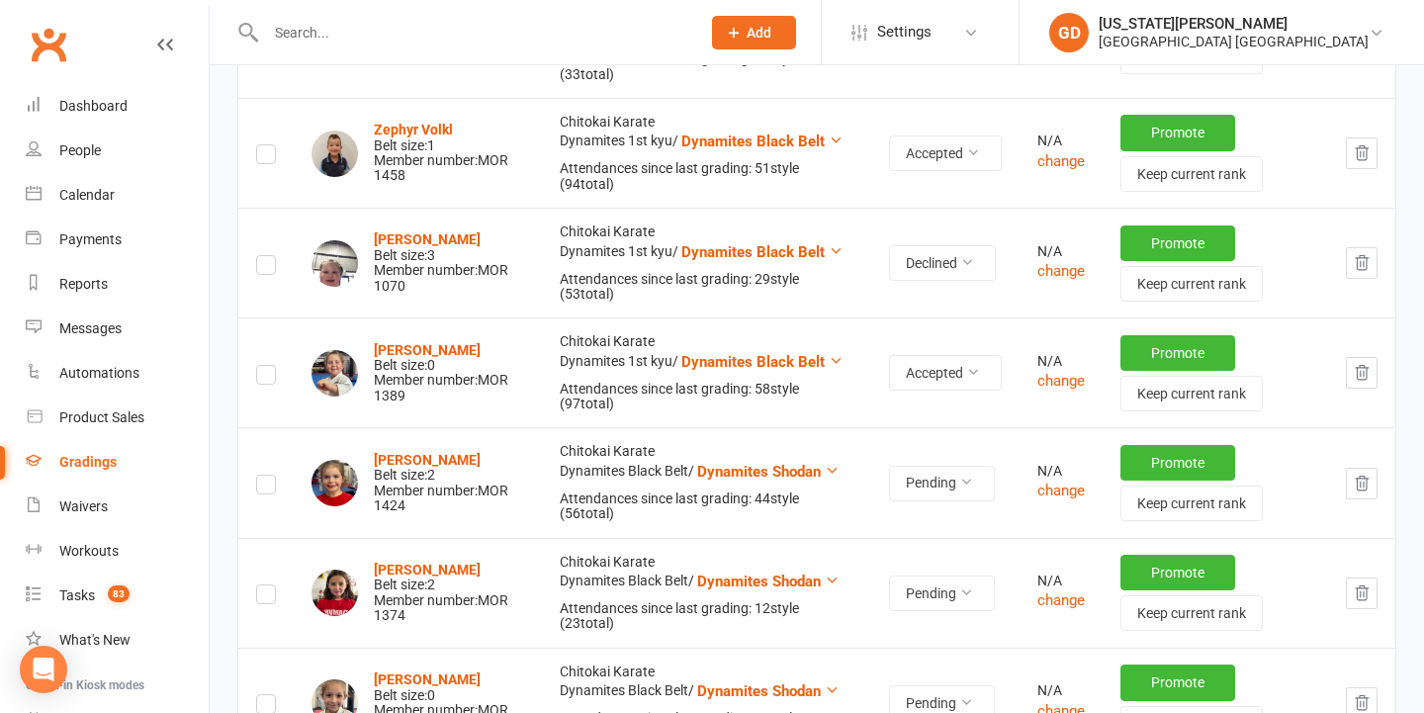
click at [1371, 468] on button "button" at bounding box center [1361, 484] width 32 height 32
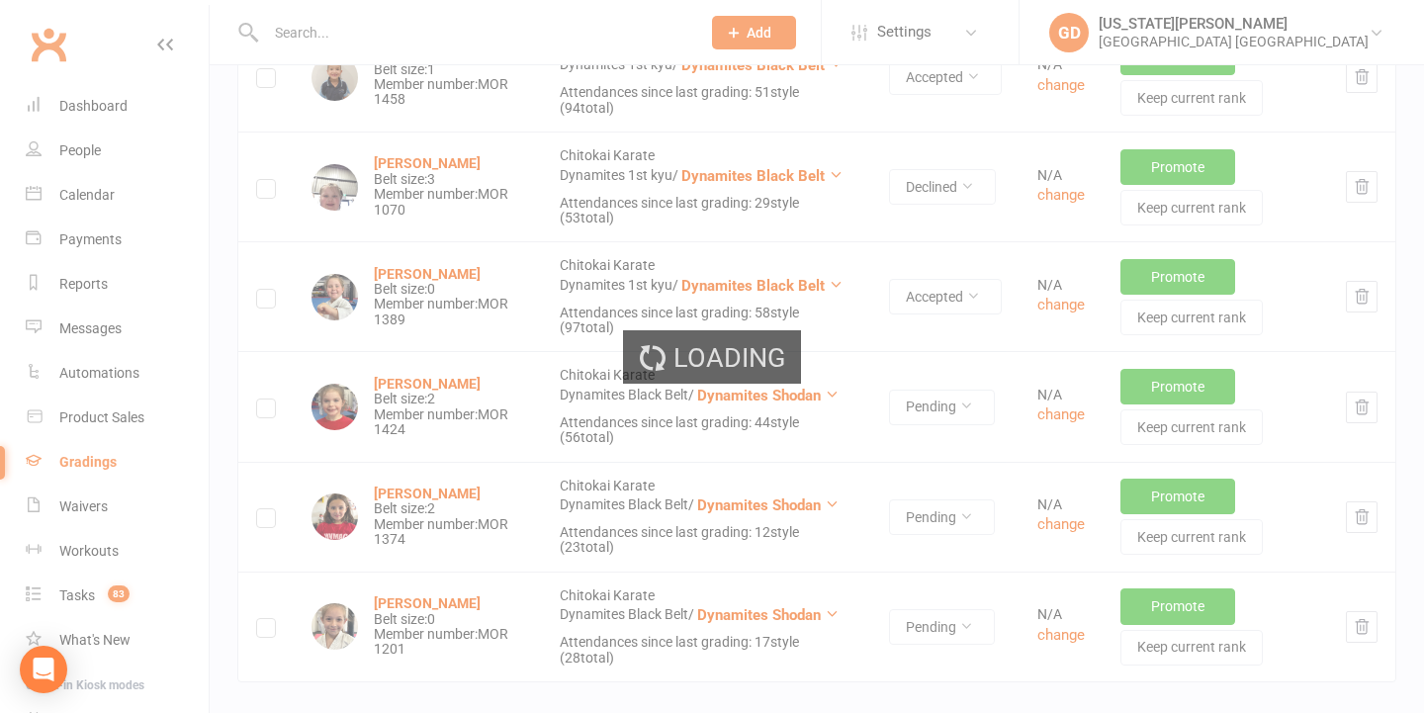
scroll to position [3639, 0]
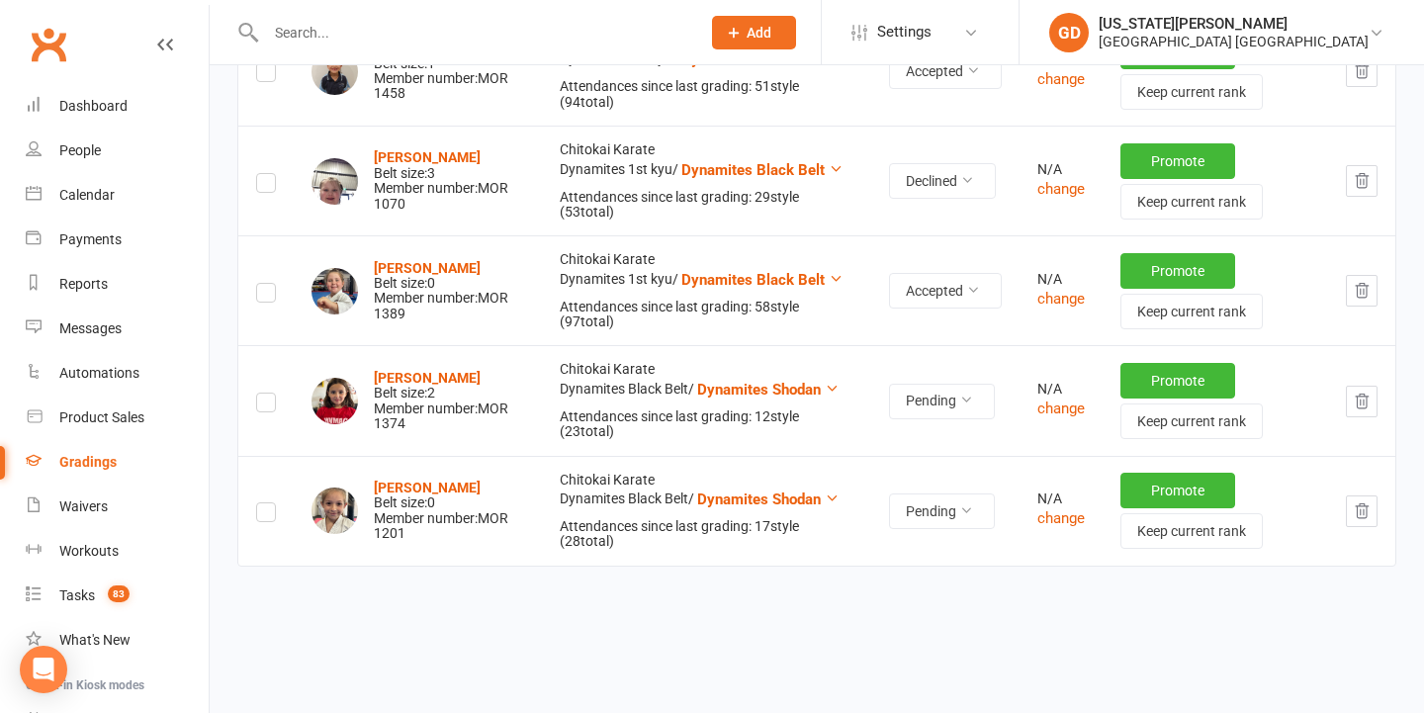
click at [1361, 392] on icon "button" at bounding box center [1361, 401] width 18 height 18
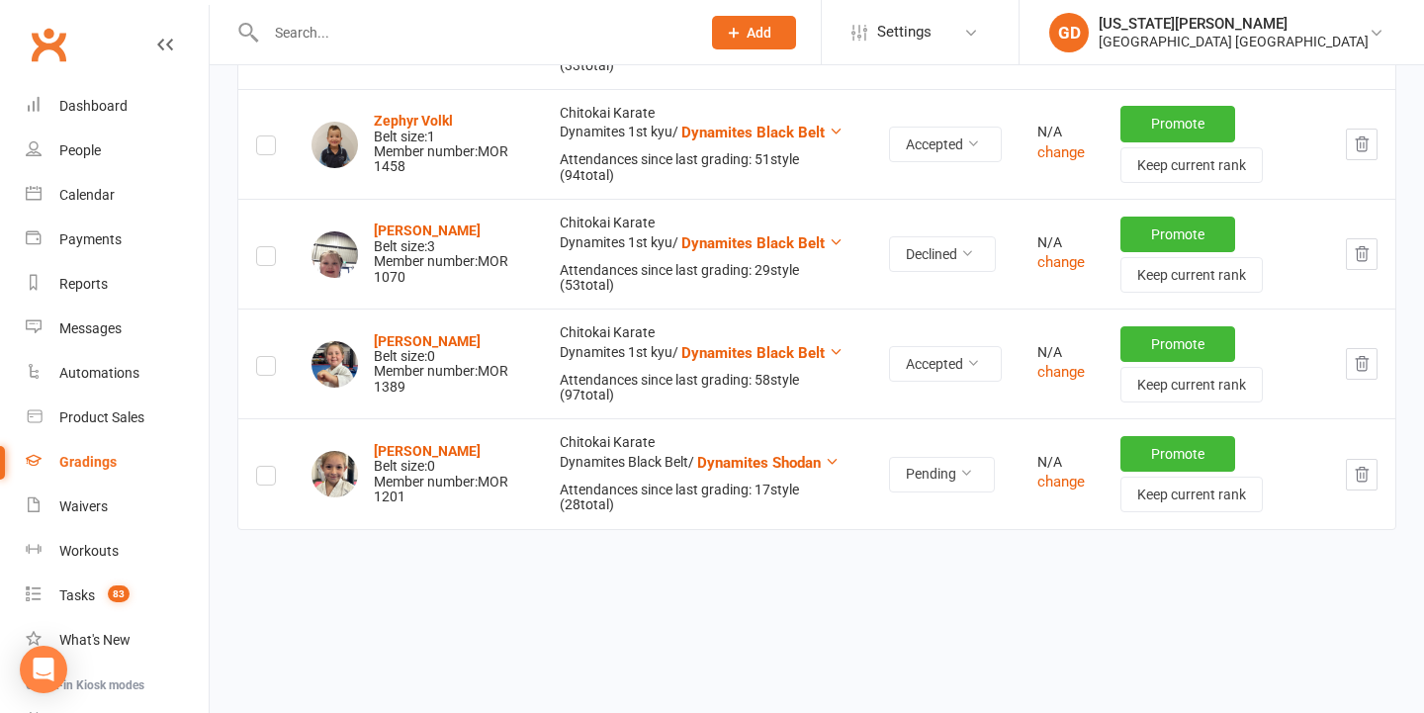
scroll to position [3547, 0]
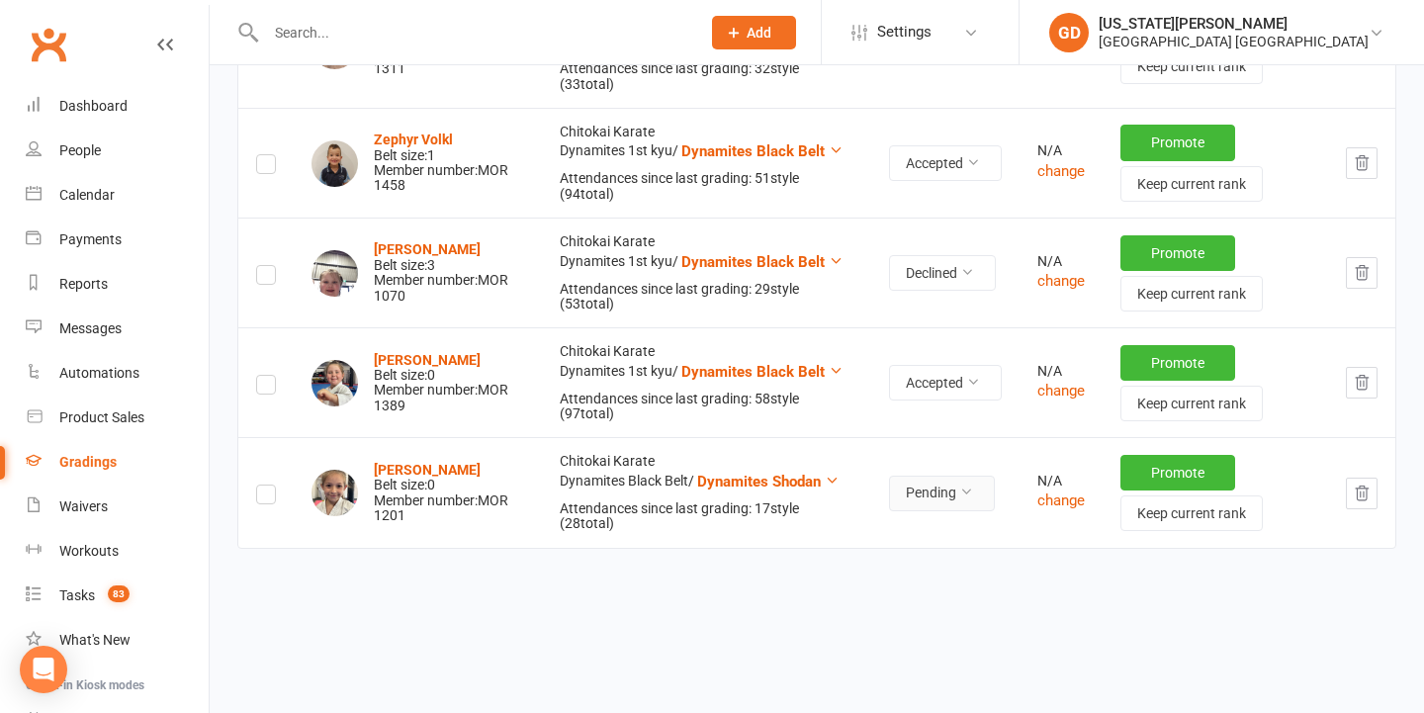
click at [914, 475] on button "Pending" at bounding box center [942, 493] width 106 height 36
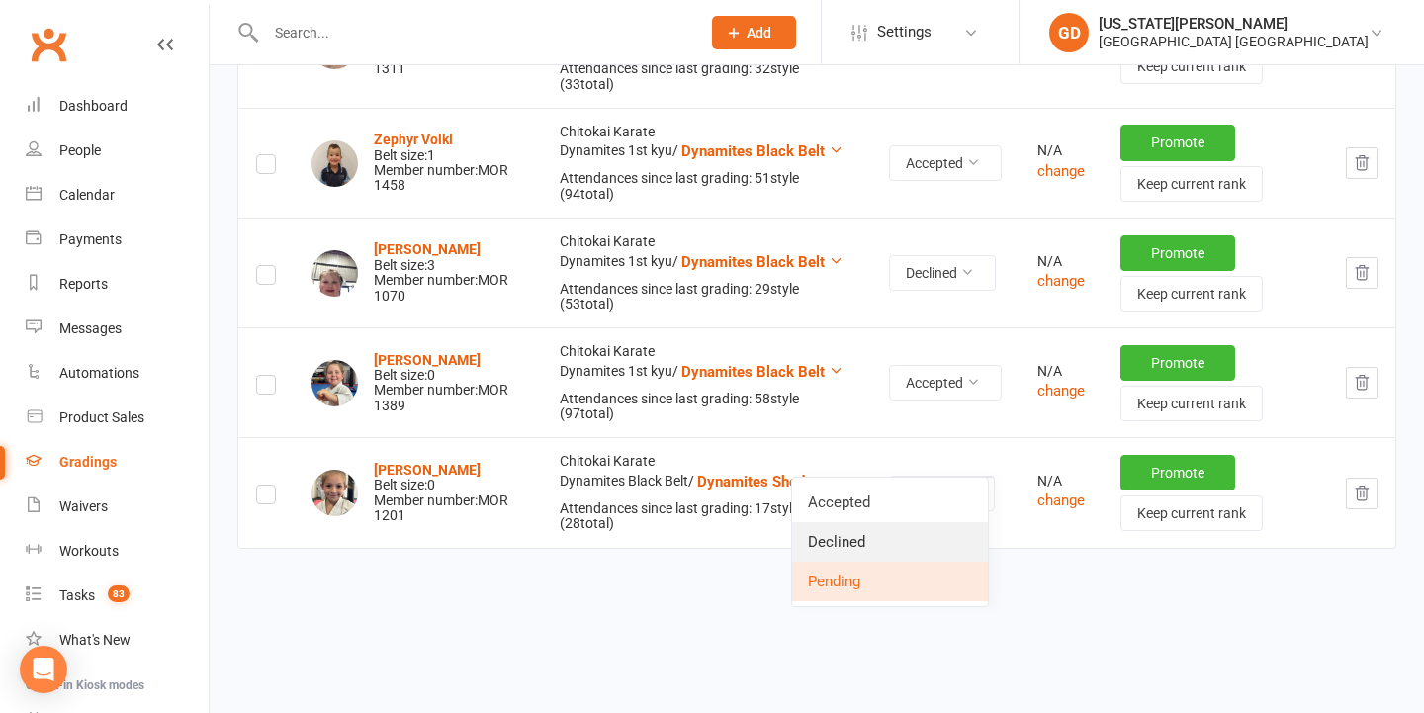
click at [868, 539] on link "Declined" at bounding box center [890, 542] width 196 height 40
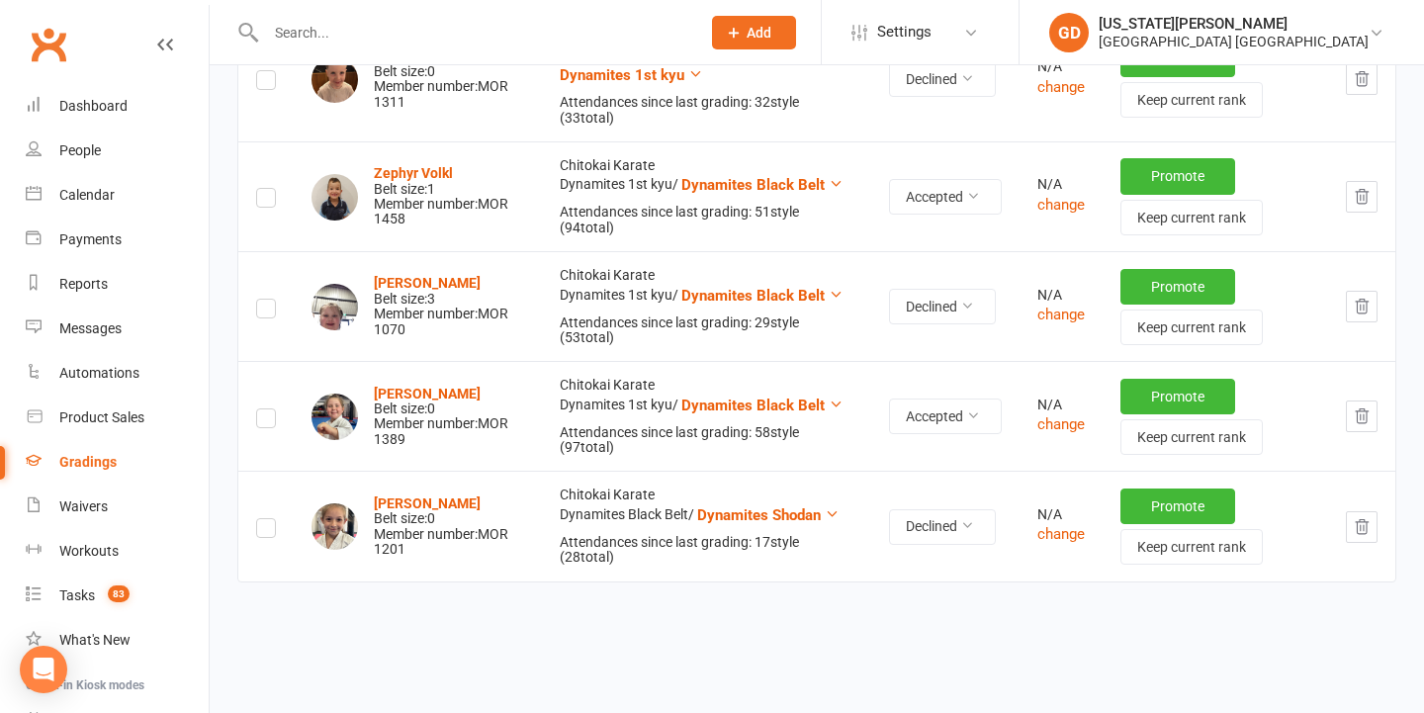
scroll to position [3514, 0]
click at [425, 494] on strong "Imelda de'Zuna" at bounding box center [427, 502] width 107 height 16
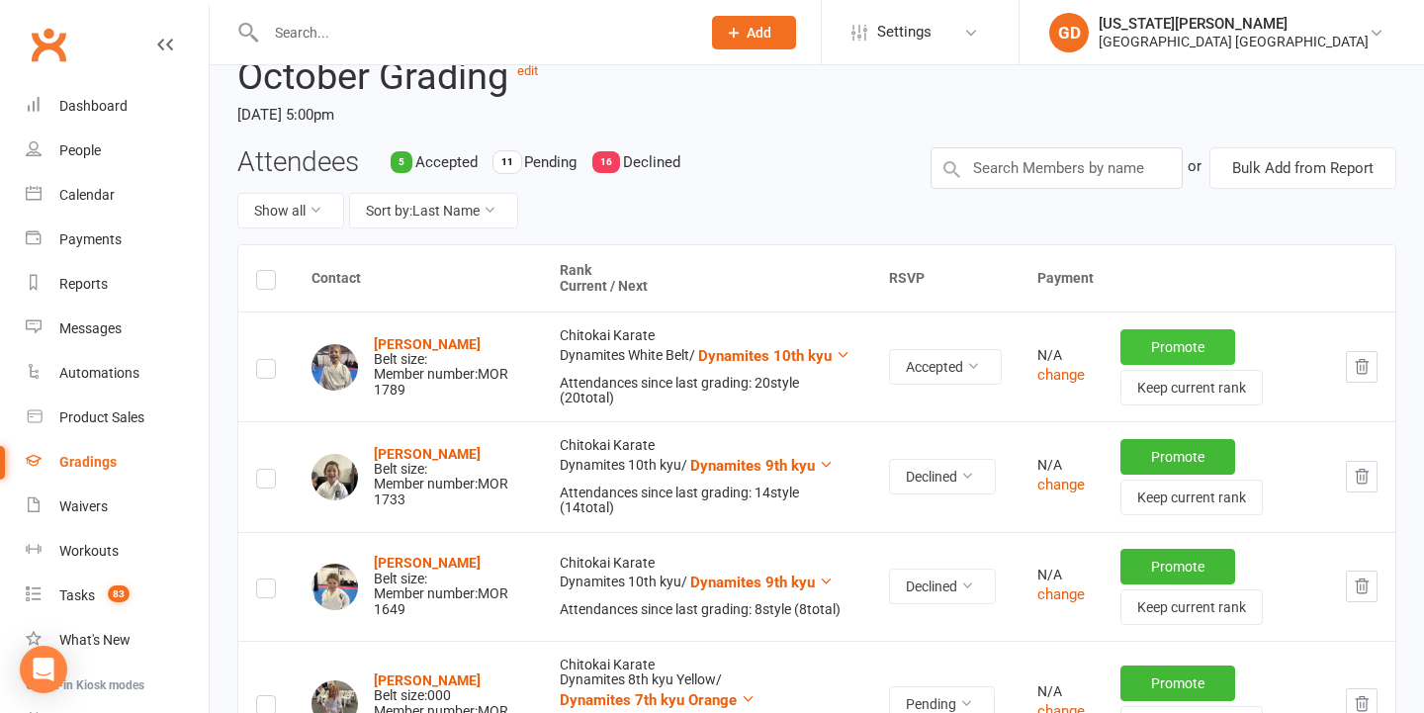
scroll to position [142, 0]
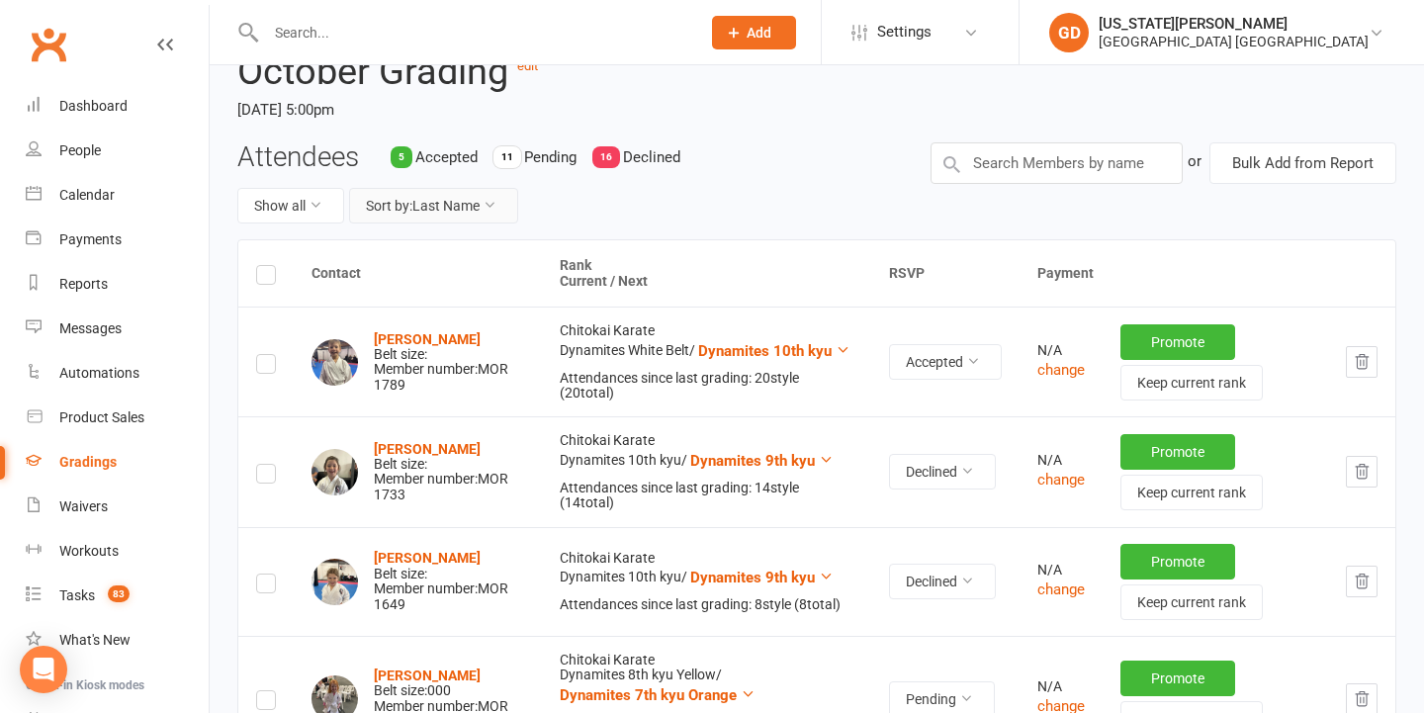
click at [456, 214] on button "Sort by: Last Name" at bounding box center [433, 206] width 169 height 36
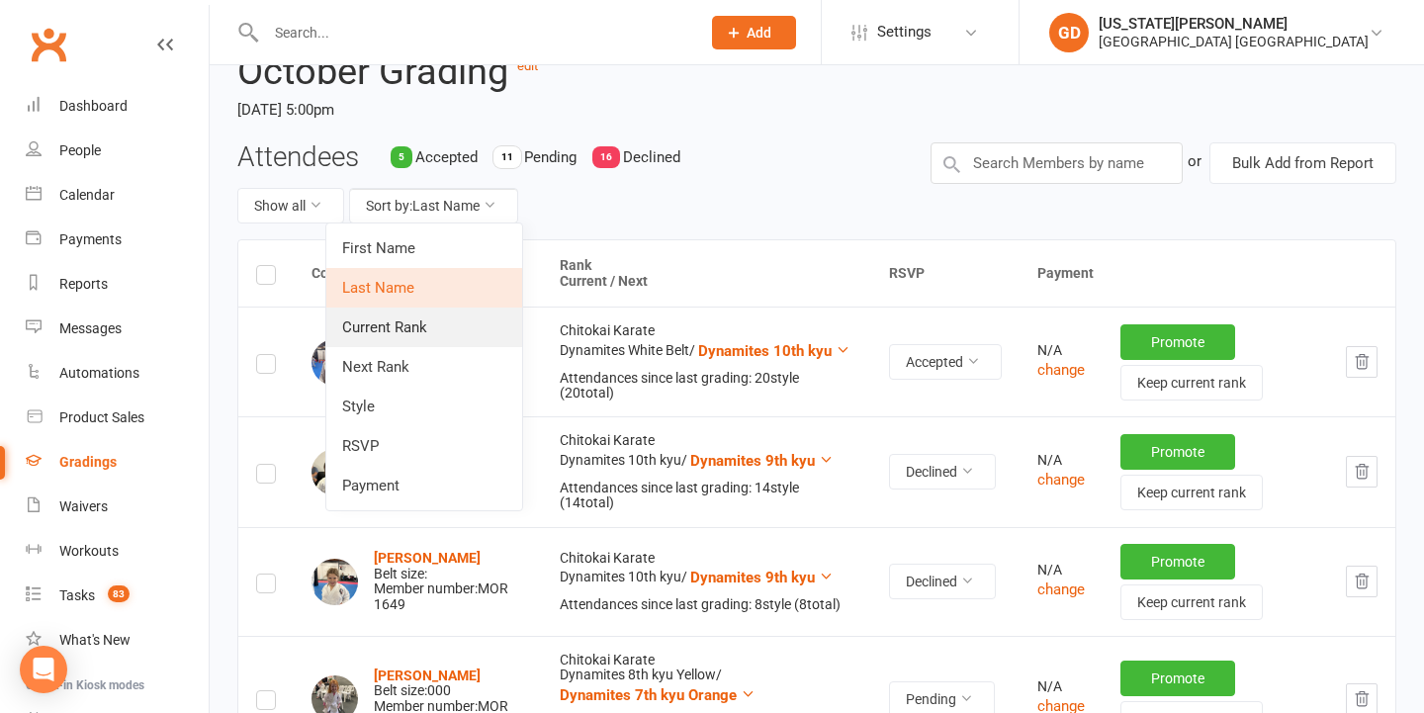
click at [445, 320] on link "Current Rank" at bounding box center [424, 327] width 196 height 40
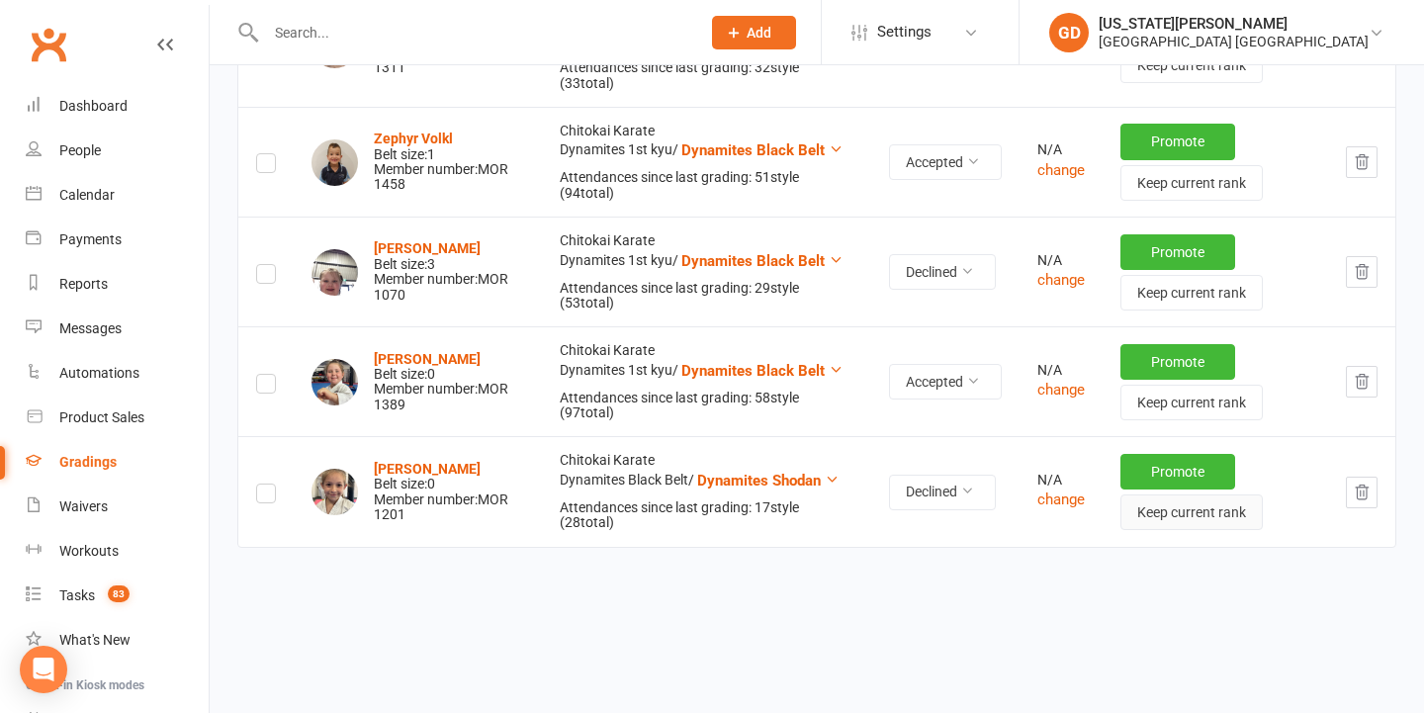
scroll to position [3547, 0]
click at [1362, 484] on icon "button" at bounding box center [1361, 493] width 18 height 18
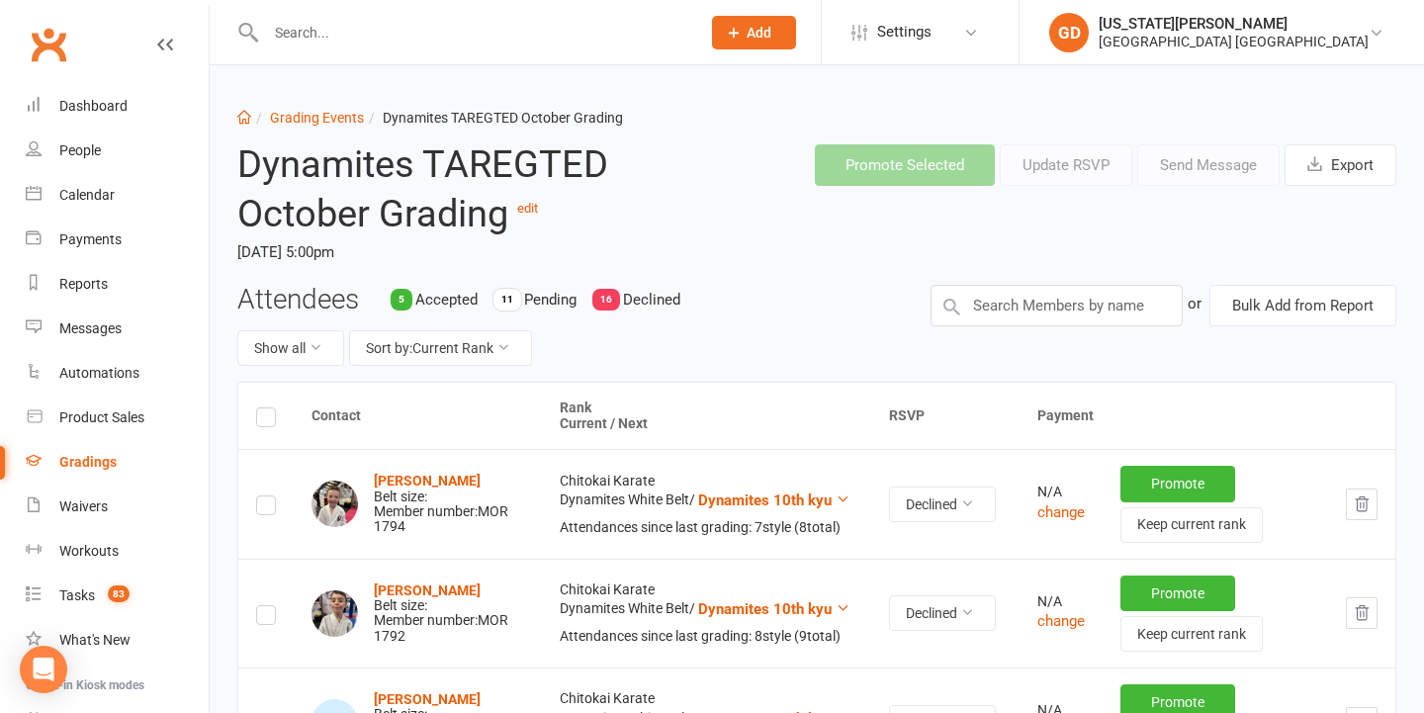
scroll to position [0, 0]
click at [313, 122] on link "Grading Events" at bounding box center [317, 118] width 94 height 16
select select "50"
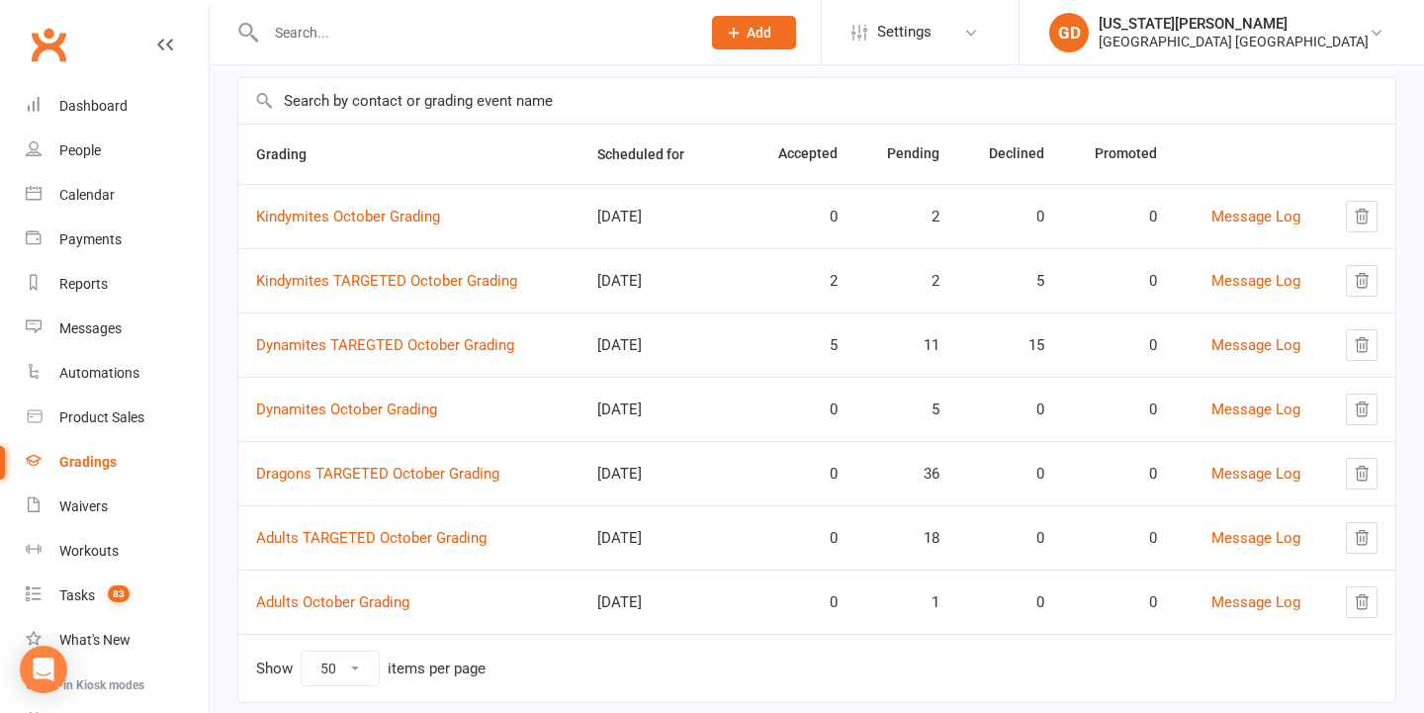
scroll to position [183, 0]
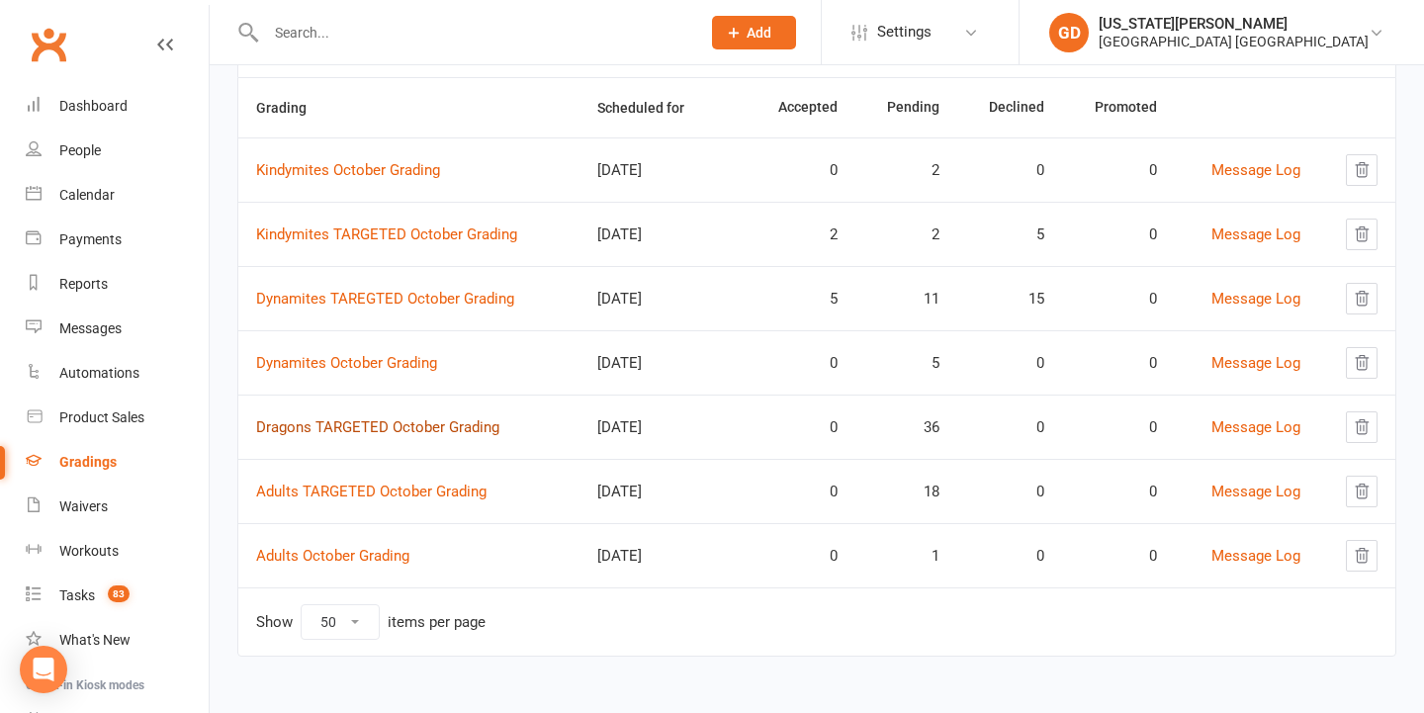
click at [426, 422] on link "Dragons TARGETED October Grading" at bounding box center [377, 427] width 243 height 18
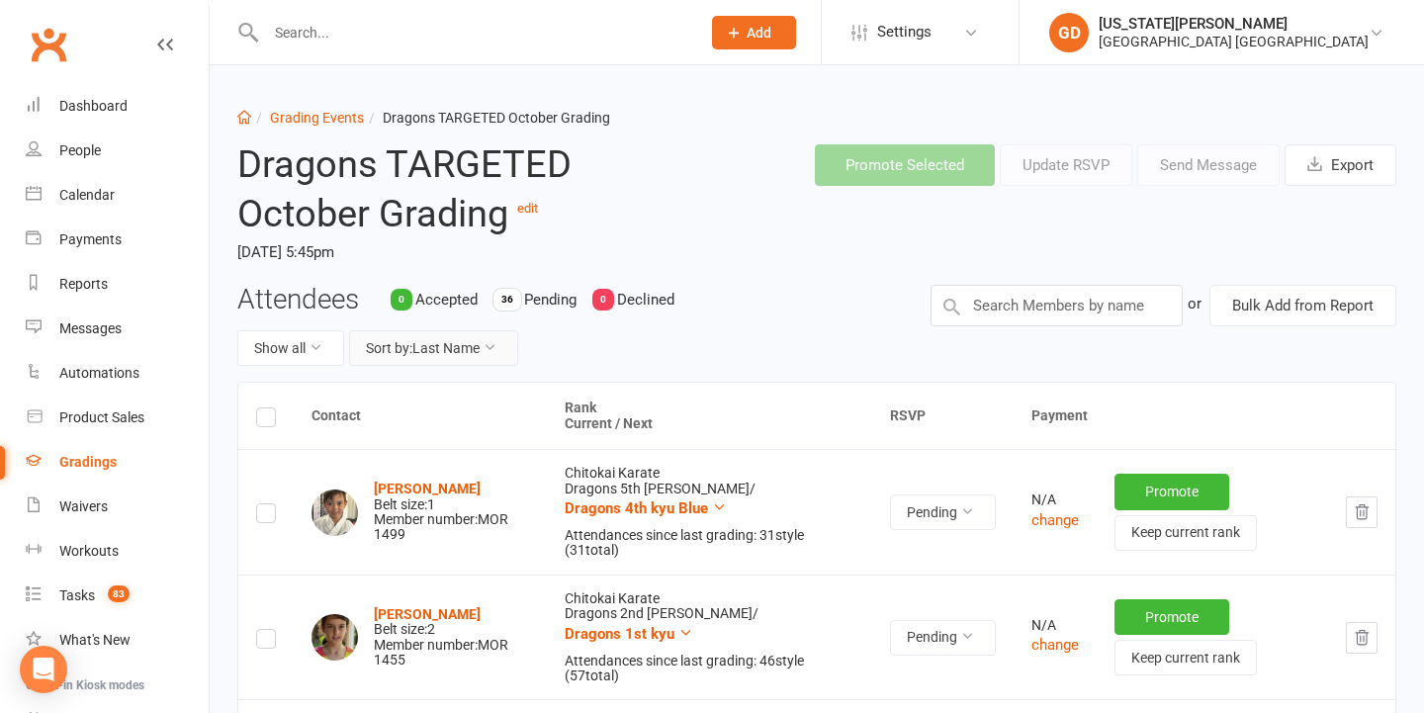
click at [442, 350] on button "Sort by: Last Name" at bounding box center [433, 348] width 169 height 36
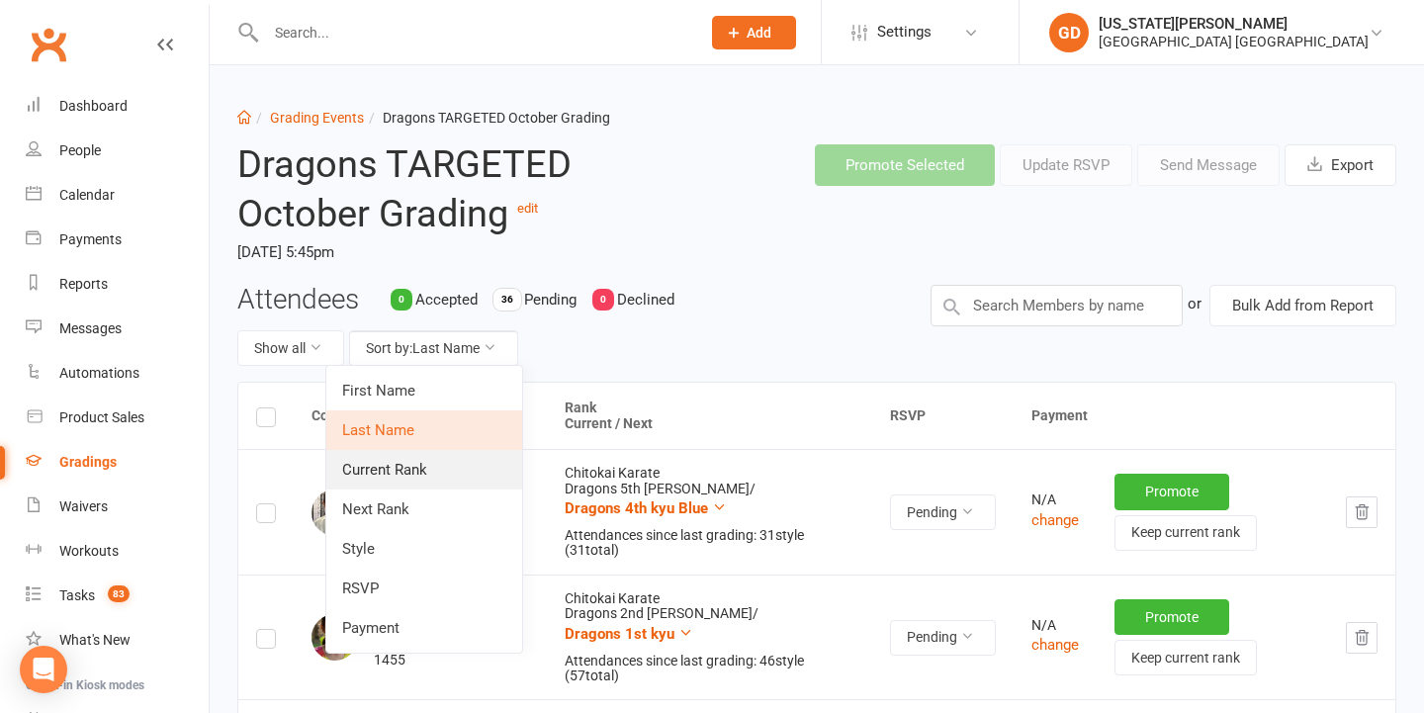
click at [431, 450] on link "Current Rank" at bounding box center [424, 470] width 196 height 40
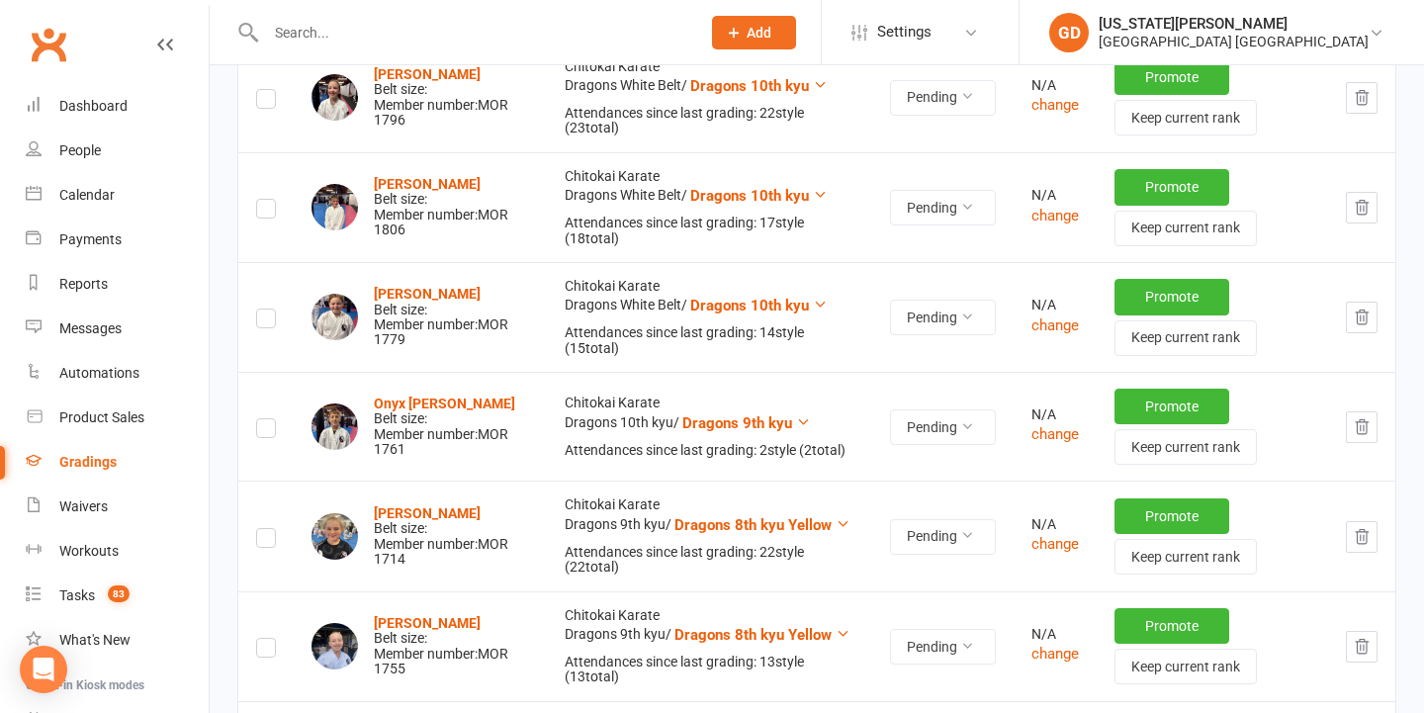
scroll to position [640, 0]
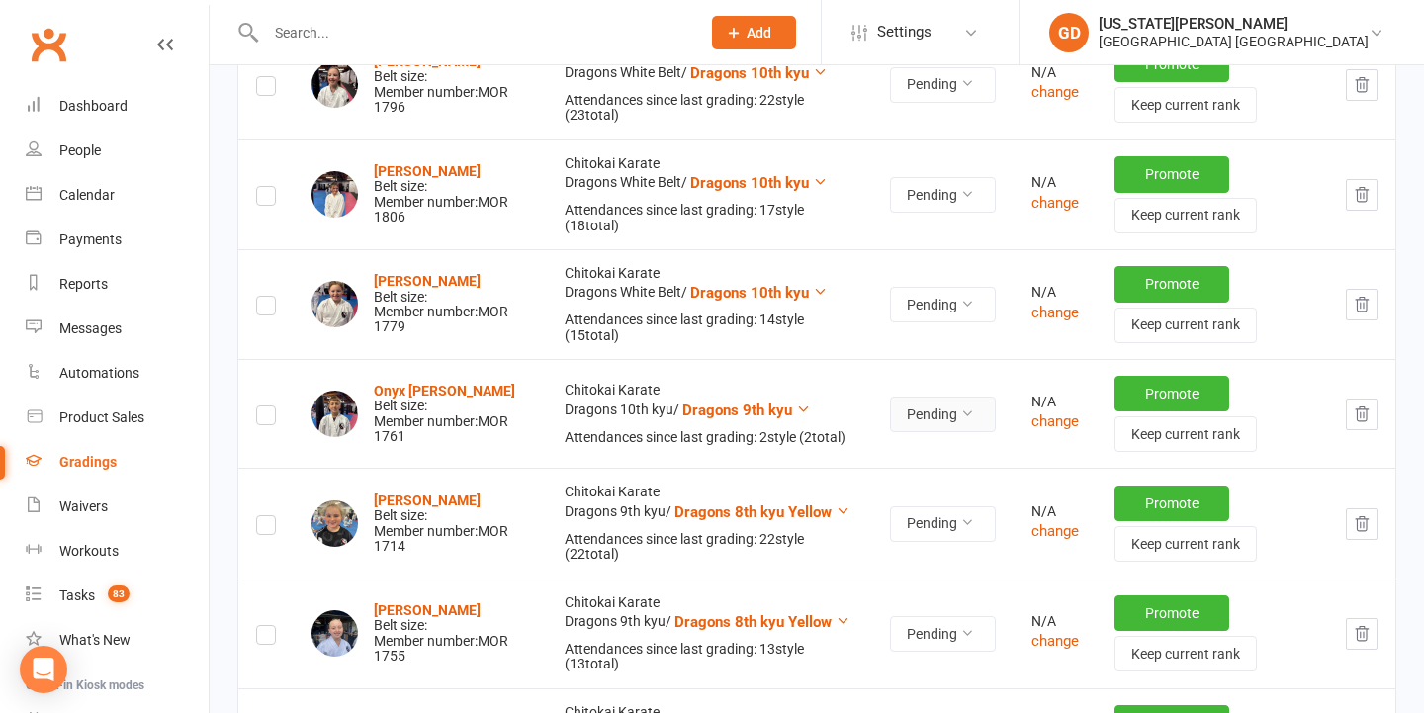
click at [918, 413] on button "Pending" at bounding box center [943, 414] width 106 height 36
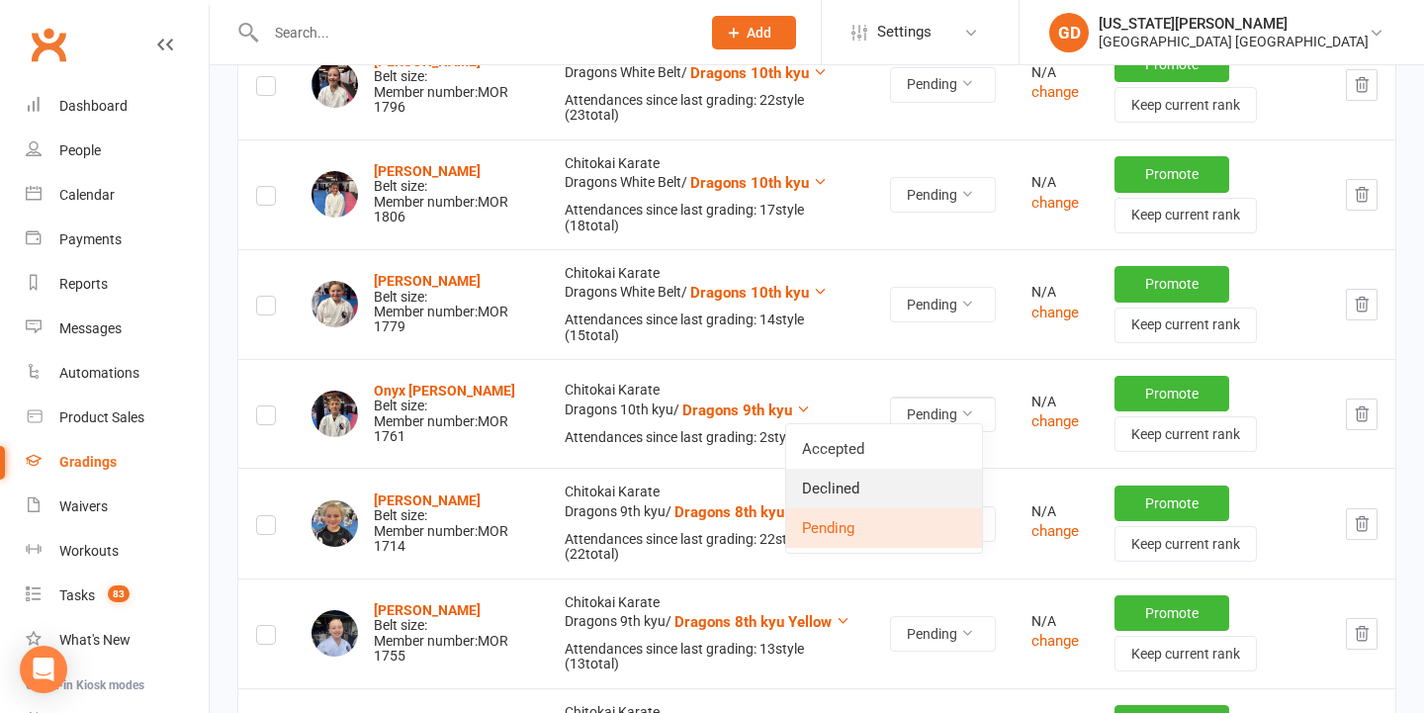
click at [886, 475] on link "Declined" at bounding box center [884, 489] width 196 height 40
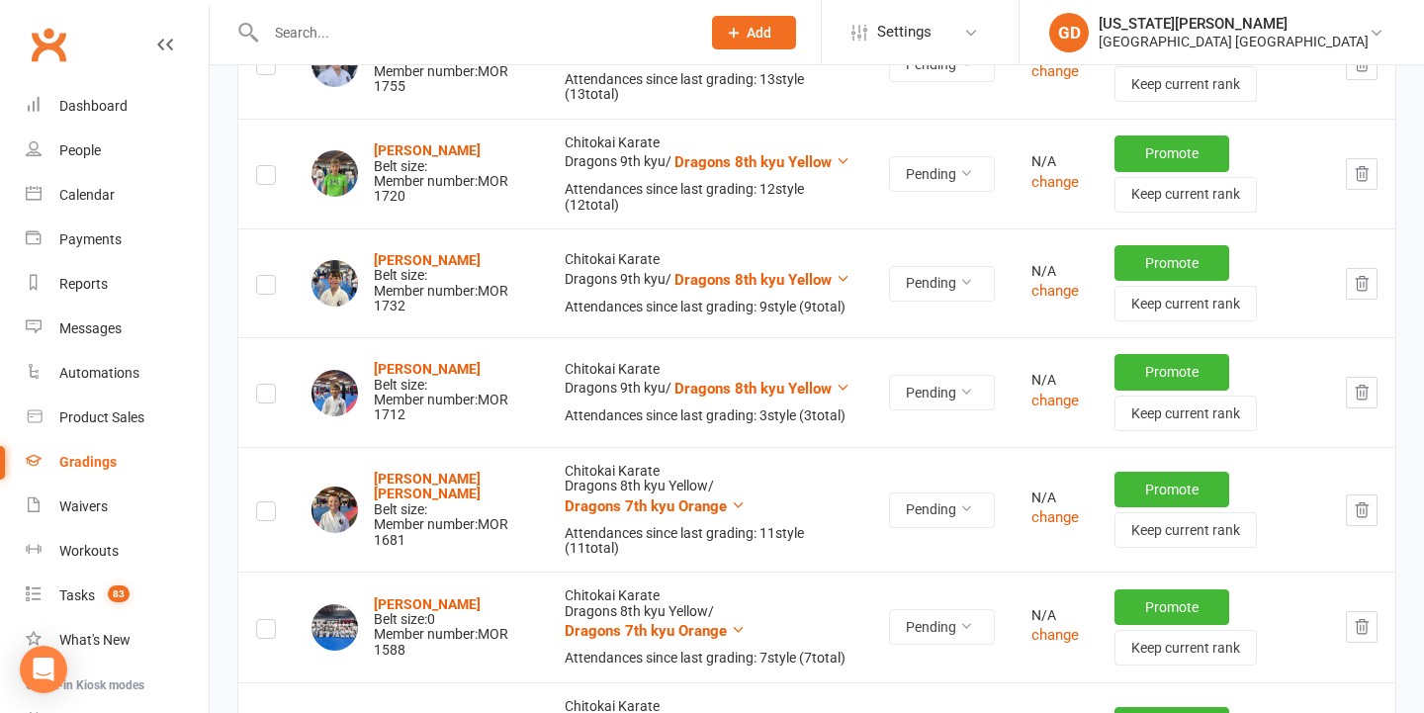
scroll to position [1211, 0]
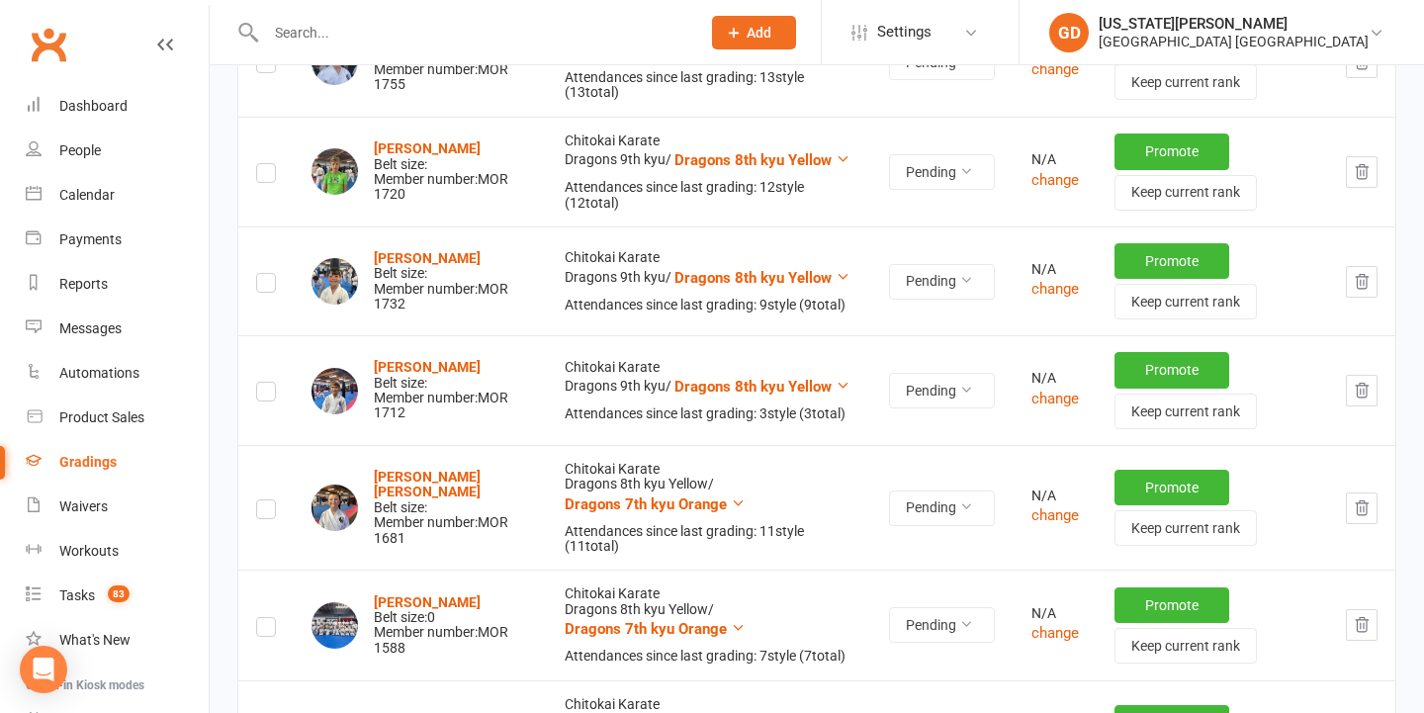
click at [908, 398] on td "Pending" at bounding box center [942, 389] width 142 height 109
click at [910, 374] on button "Pending" at bounding box center [942, 391] width 106 height 36
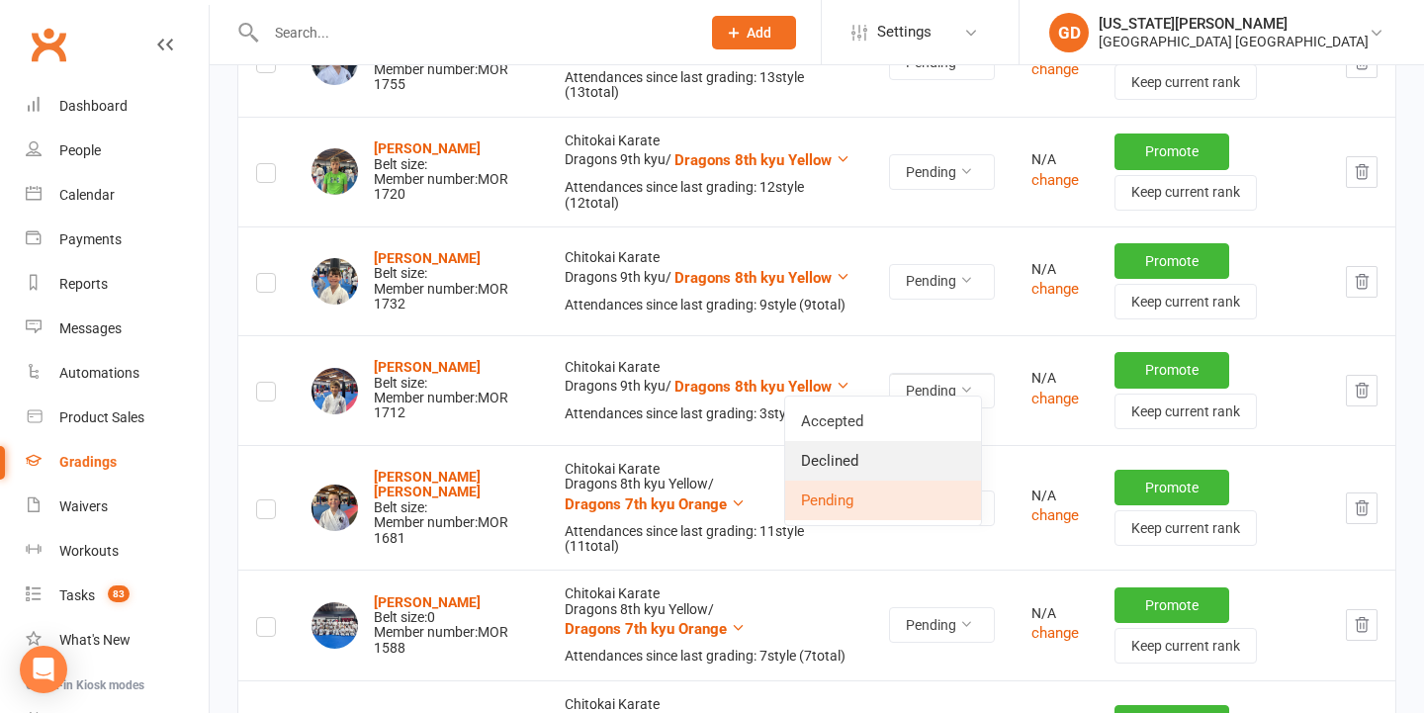
click at [841, 468] on link "Declined" at bounding box center [883, 461] width 196 height 40
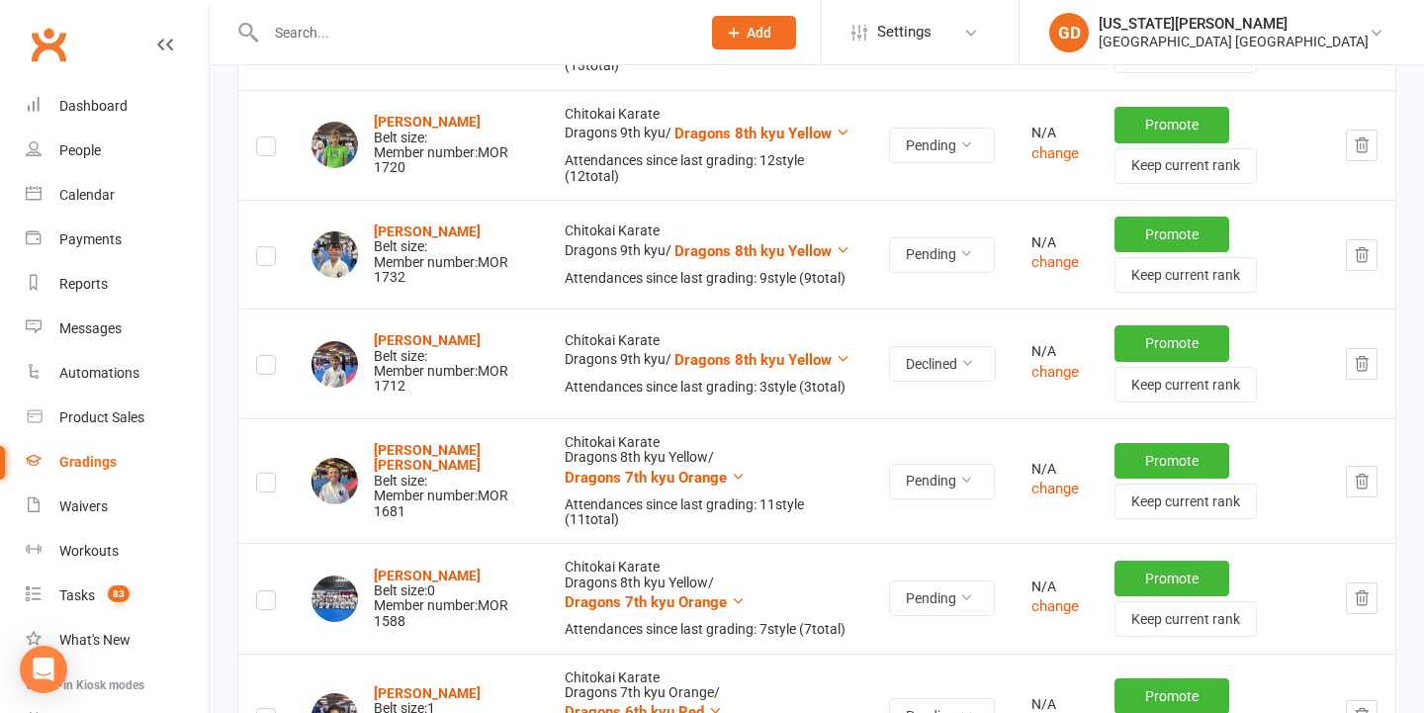
scroll to position [1265, 0]
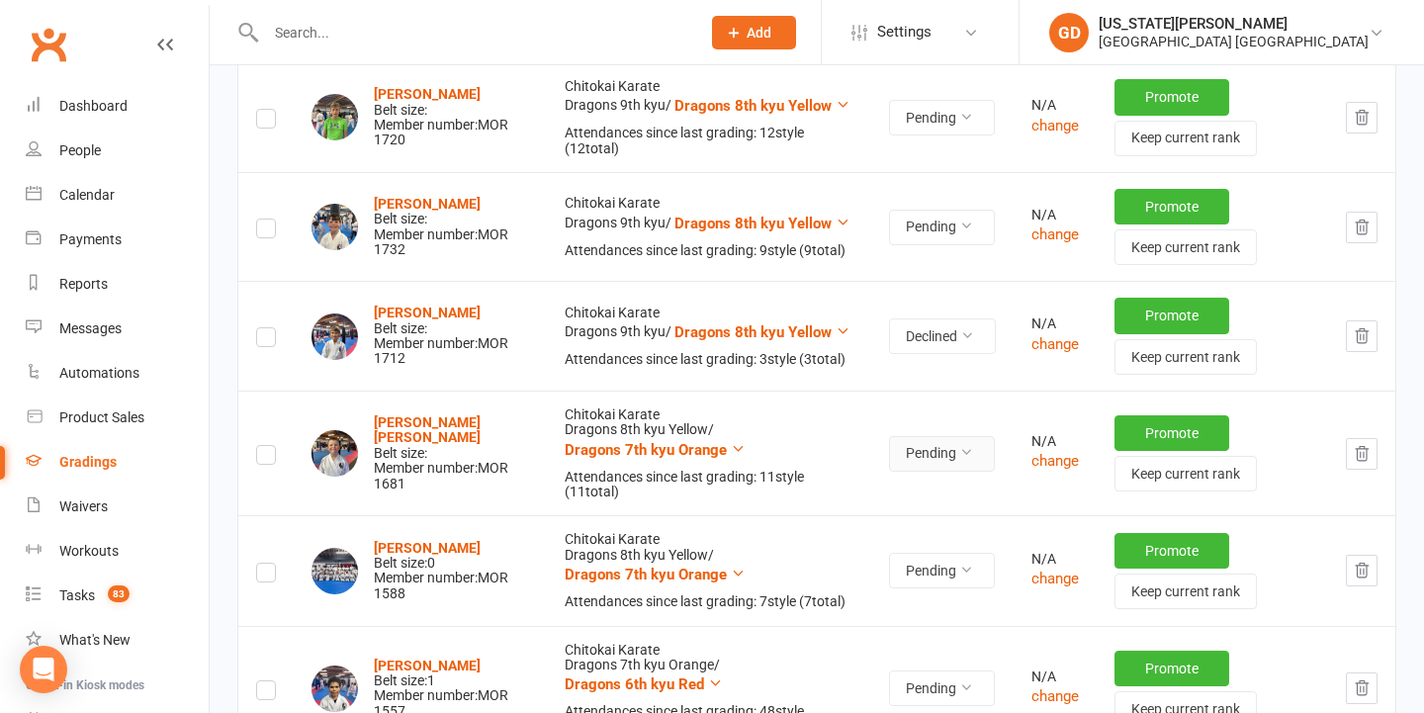
click at [908, 436] on button "Pending" at bounding box center [942, 454] width 106 height 36
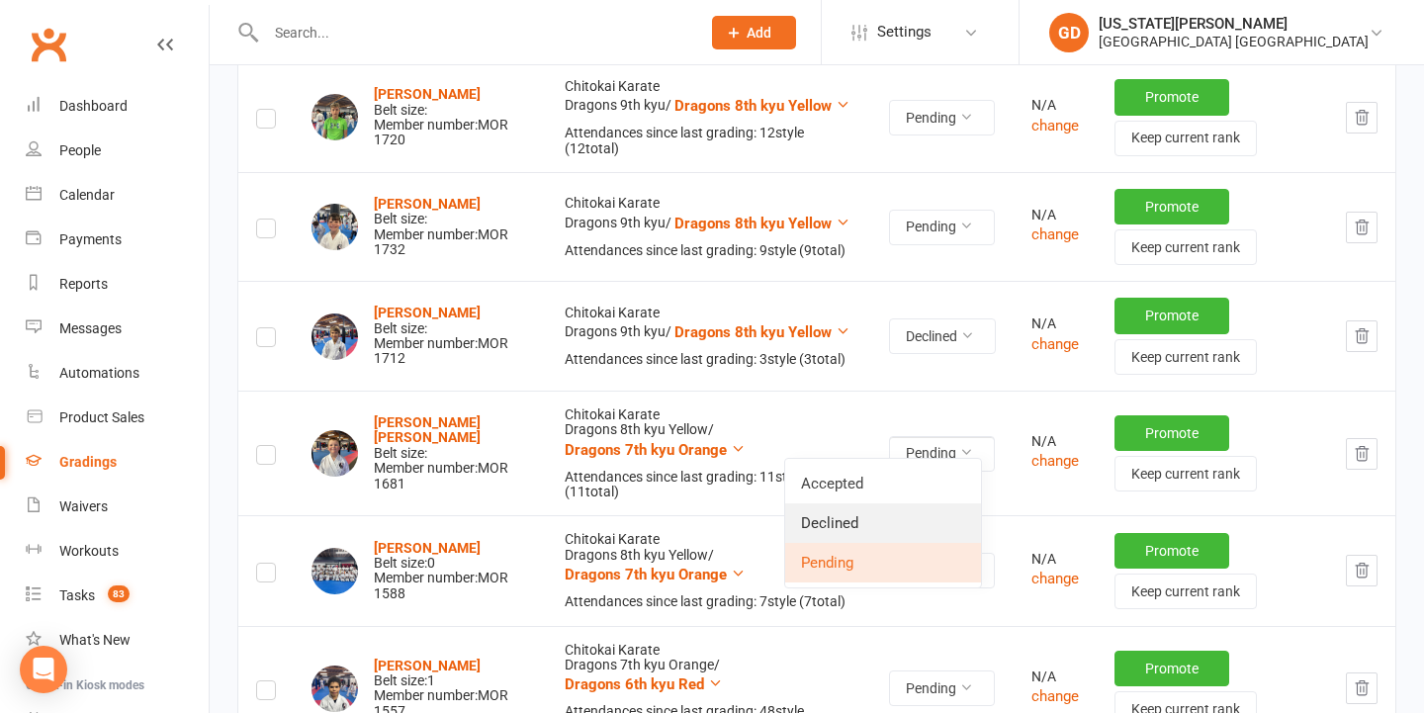
click at [853, 527] on link "Declined" at bounding box center [883, 523] width 196 height 40
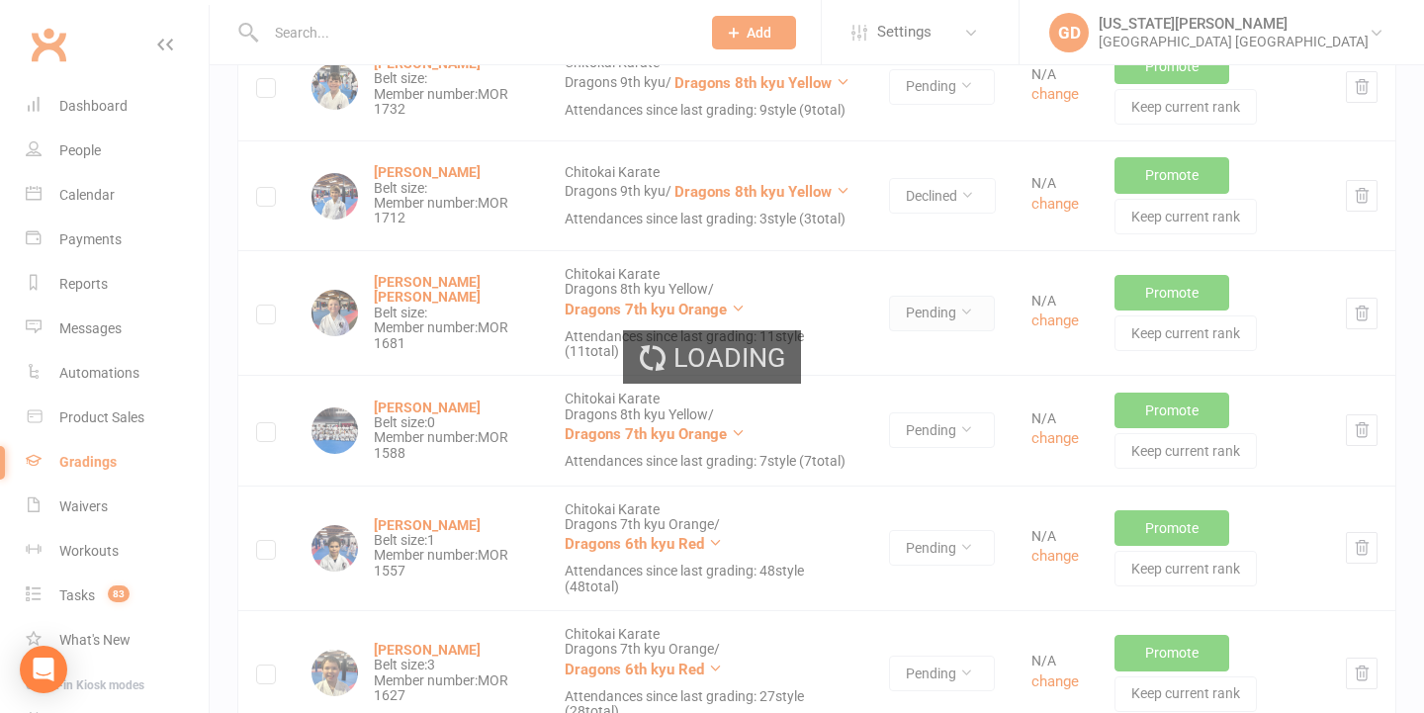
scroll to position [1408, 0]
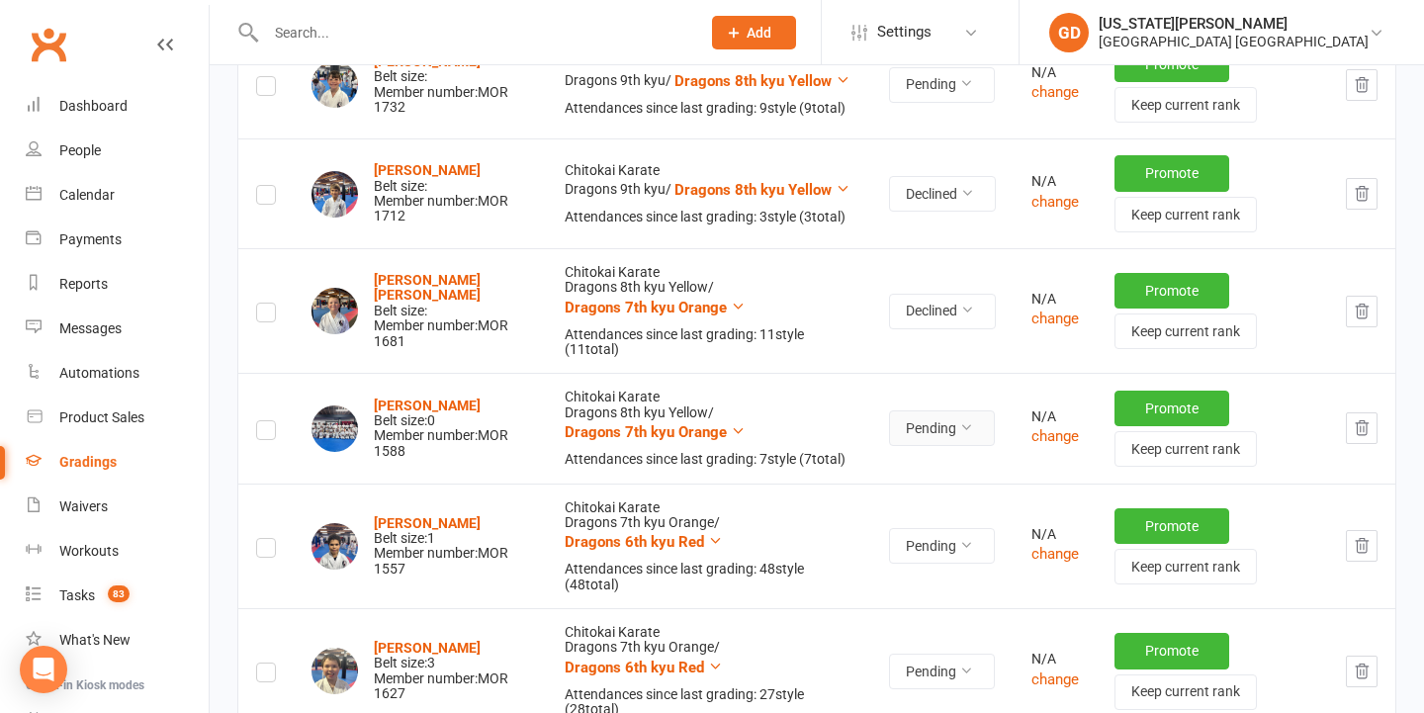
click at [889, 420] on button "Pending" at bounding box center [942, 428] width 106 height 36
click at [874, 516] on link "Pending" at bounding box center [883, 536] width 196 height 40
click at [942, 410] on button "Pending" at bounding box center [942, 428] width 106 height 36
click at [871, 490] on link "Declined" at bounding box center [883, 496] width 196 height 40
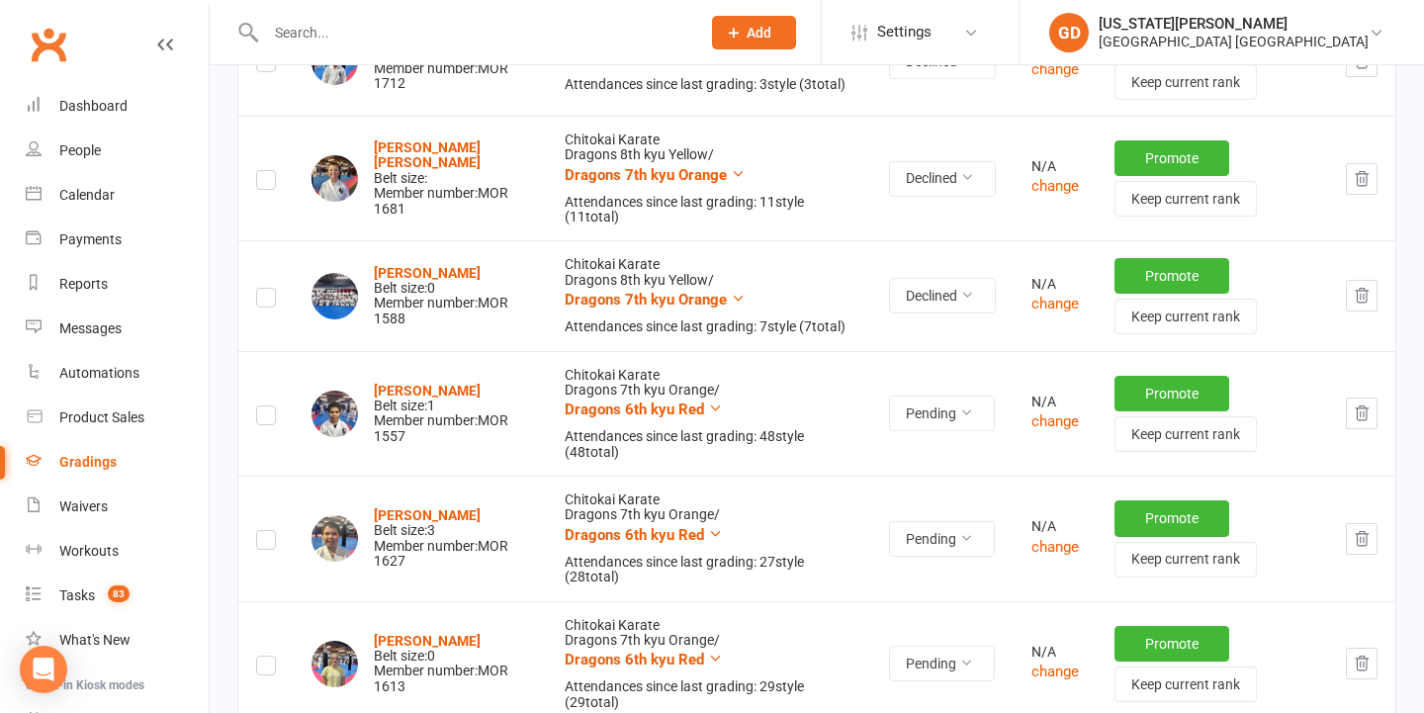
scroll to position [1542, 0]
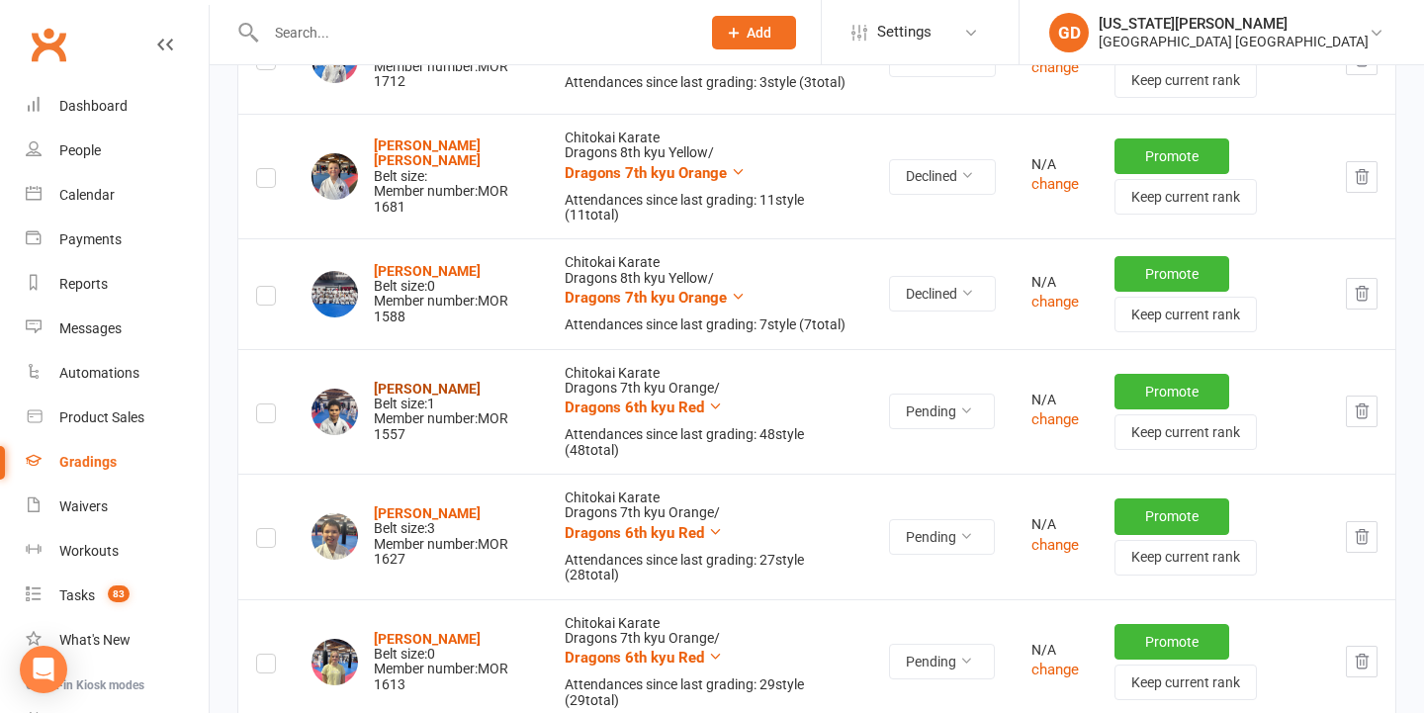
click at [455, 381] on strong "Solomon Nevell" at bounding box center [427, 389] width 107 height 16
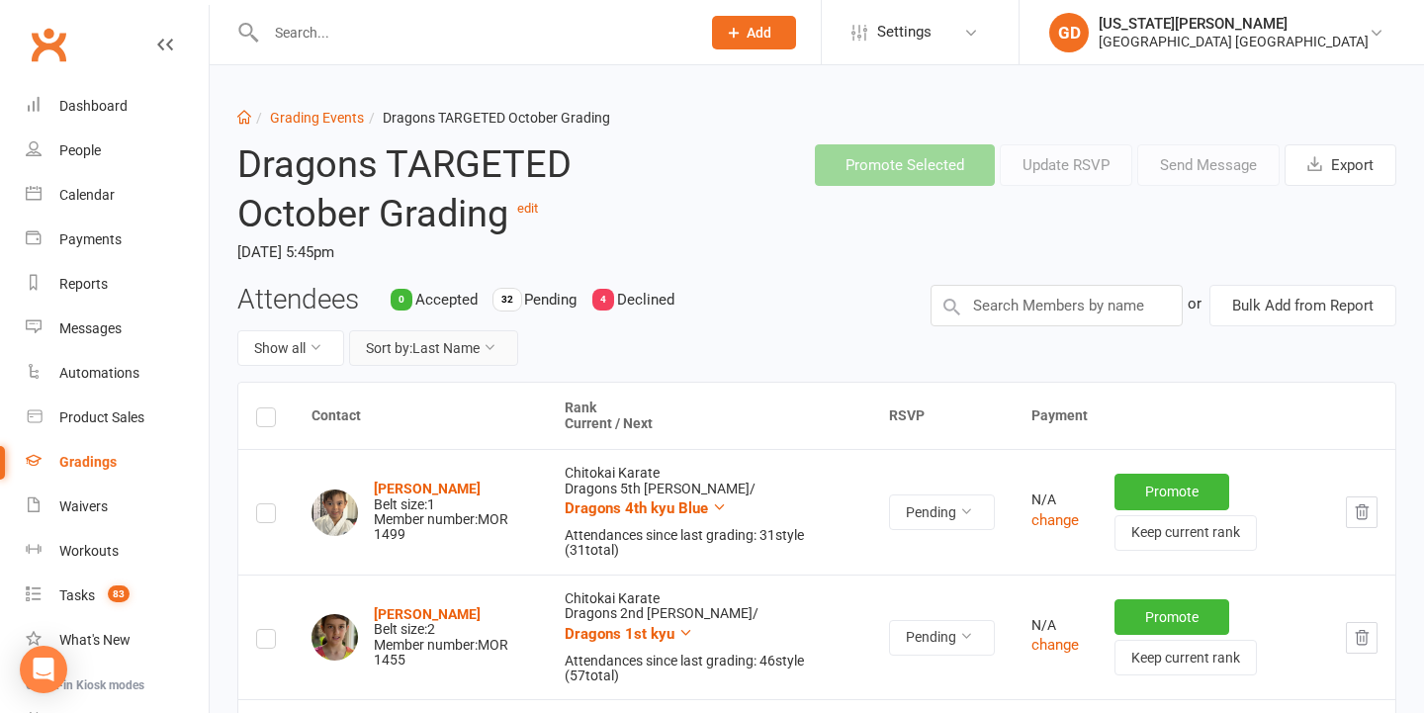
click at [408, 353] on button "Sort by: Last Name" at bounding box center [433, 348] width 169 height 36
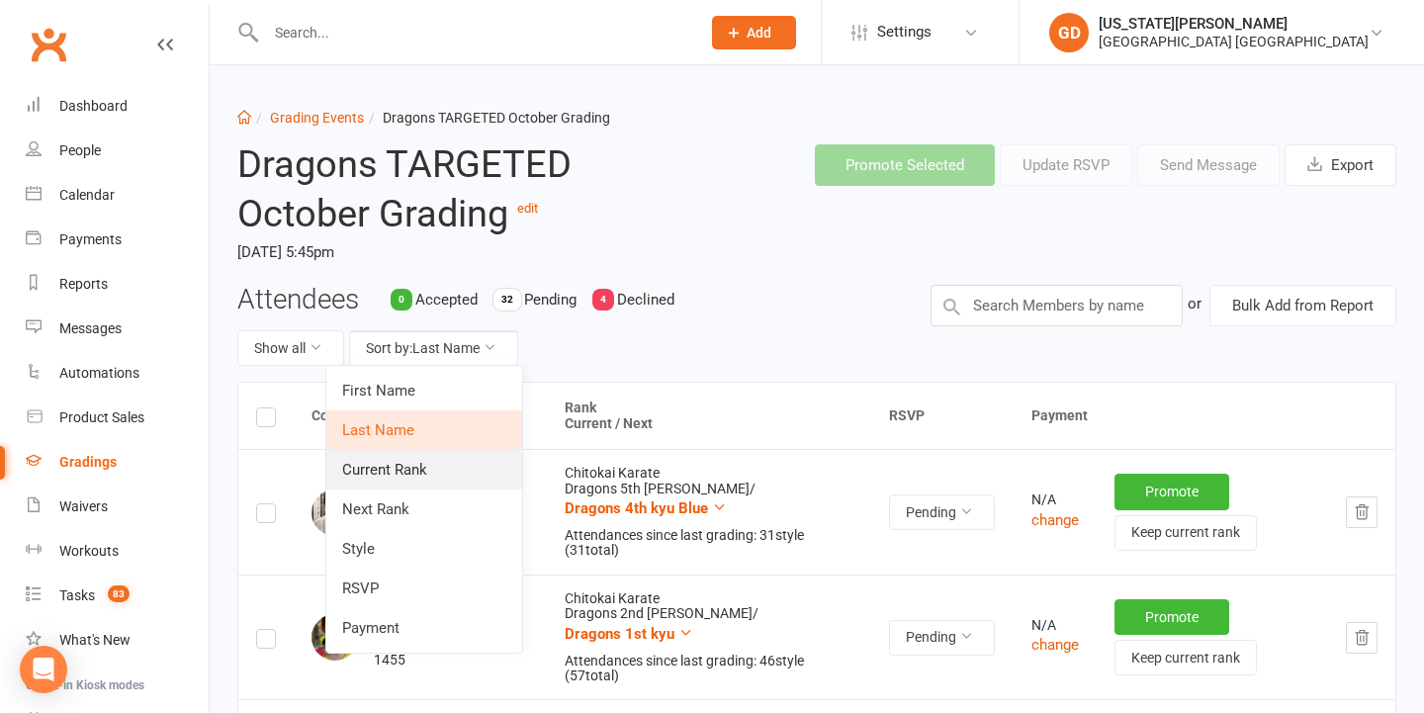
click at [389, 467] on link "Current Rank" at bounding box center [424, 470] width 196 height 40
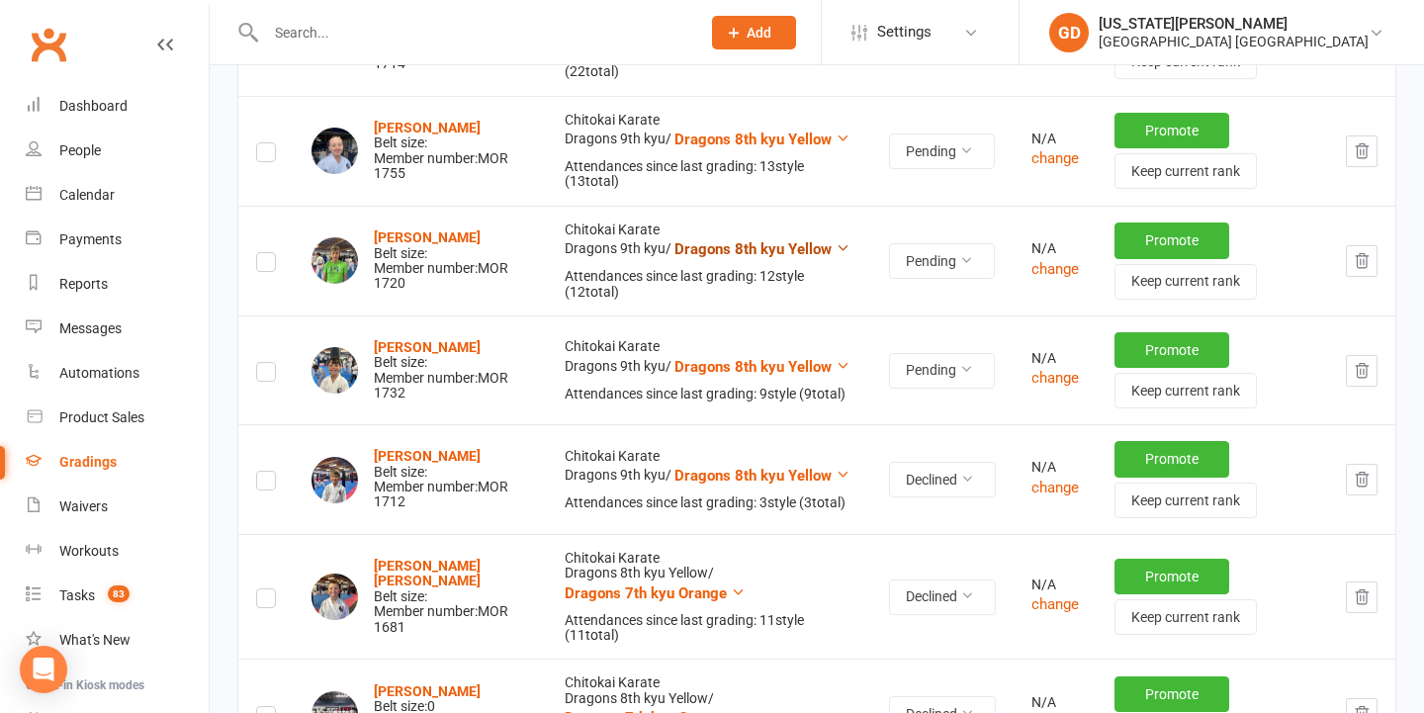
scroll to position [1121, 0]
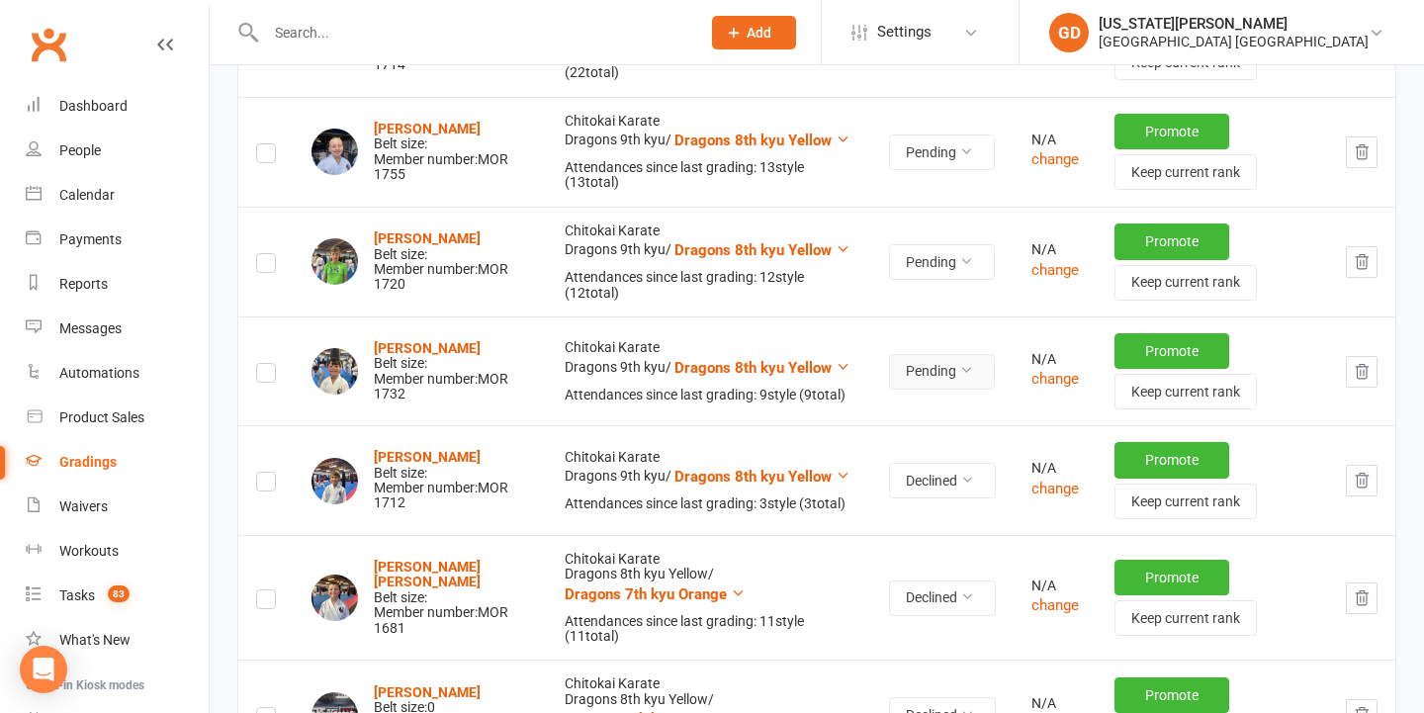
click at [952, 365] on button "Pending" at bounding box center [942, 372] width 106 height 36
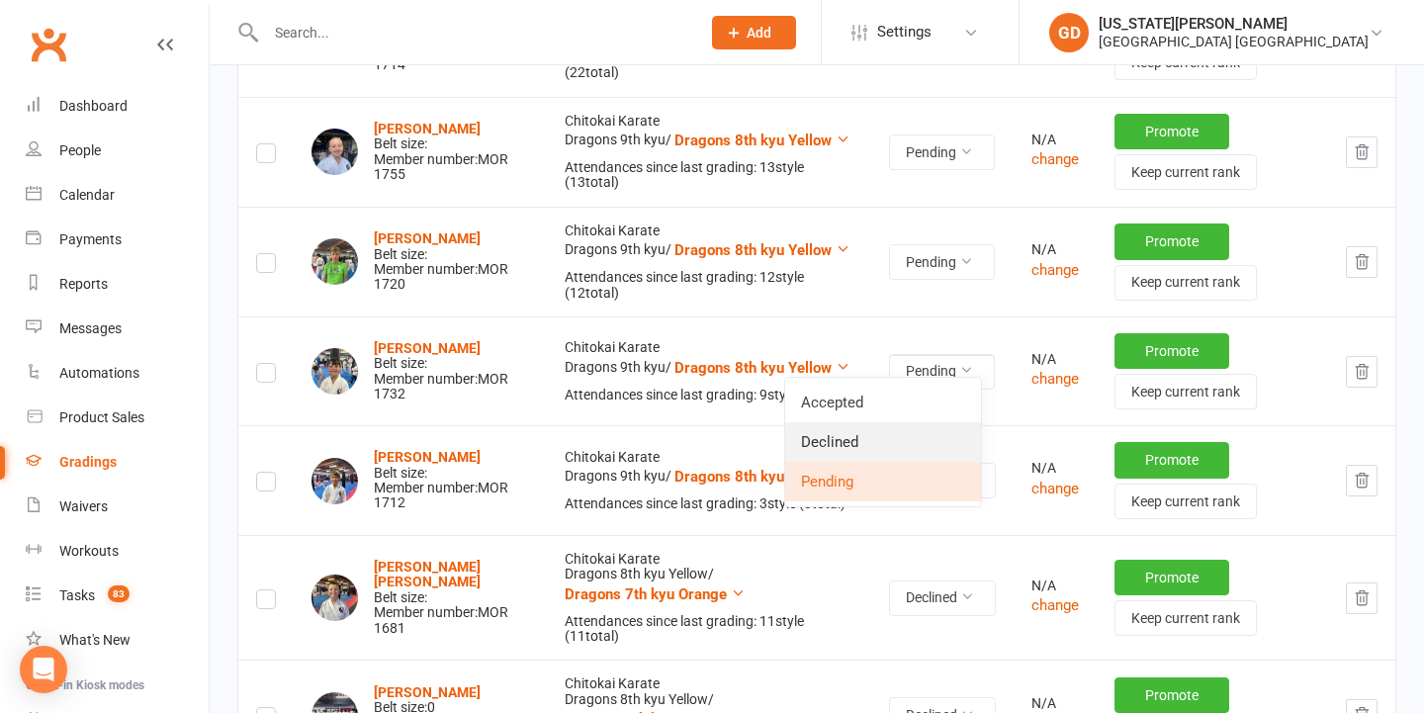
click at [906, 433] on link "Declined" at bounding box center [883, 442] width 196 height 40
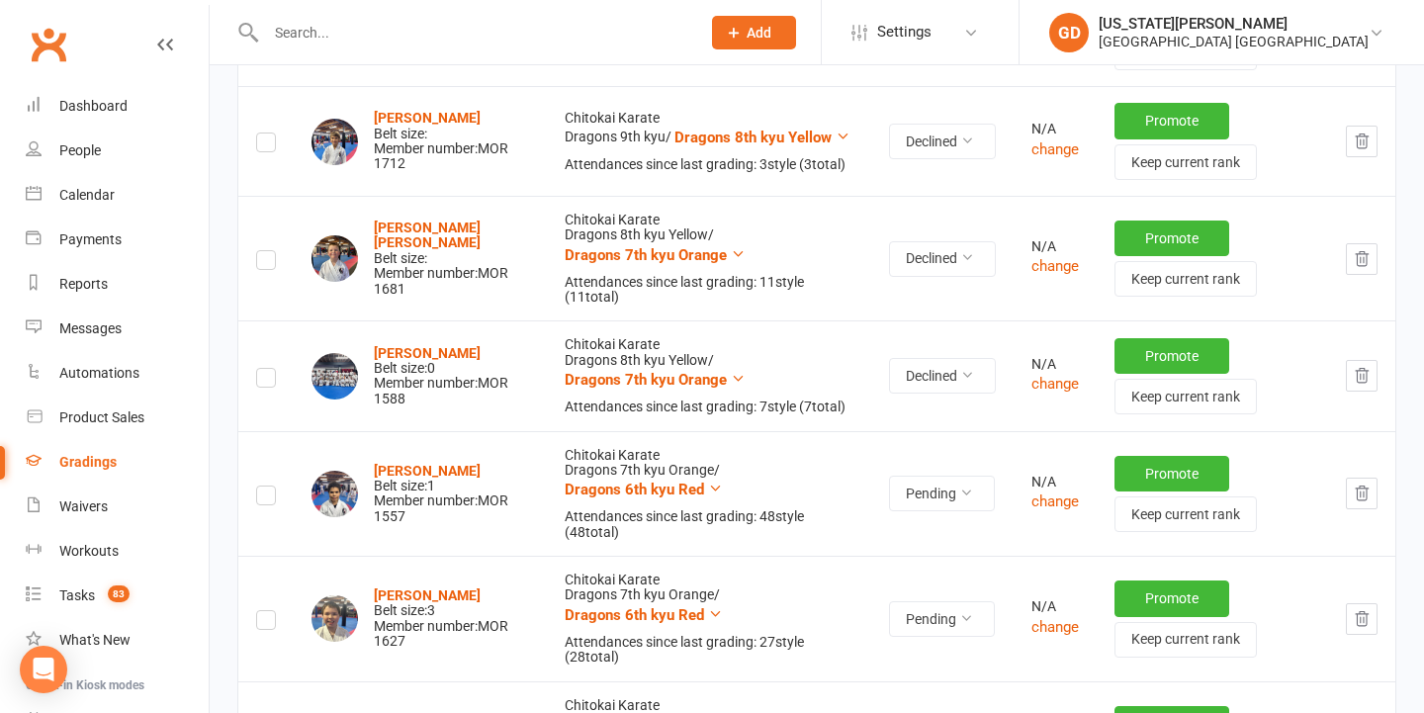
scroll to position [1489, 0]
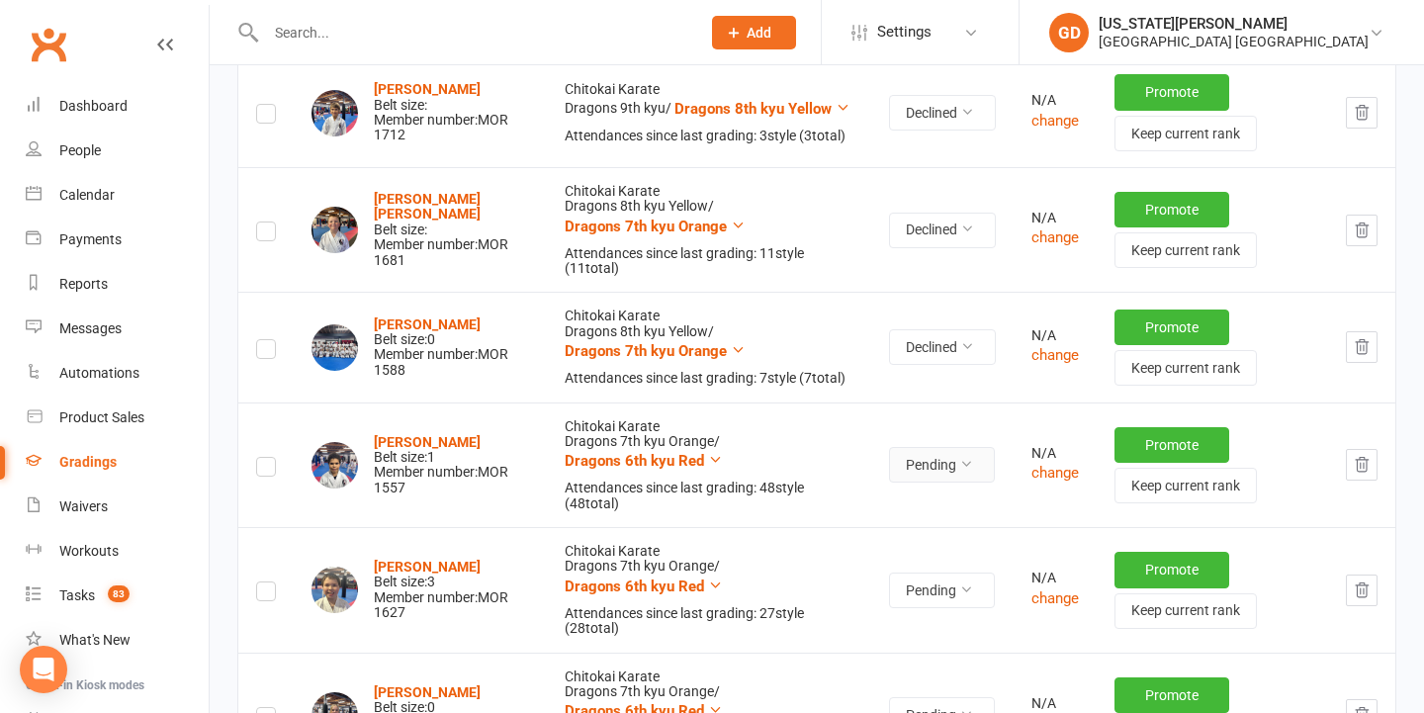
click at [922, 447] on button "Pending" at bounding box center [942, 465] width 106 height 36
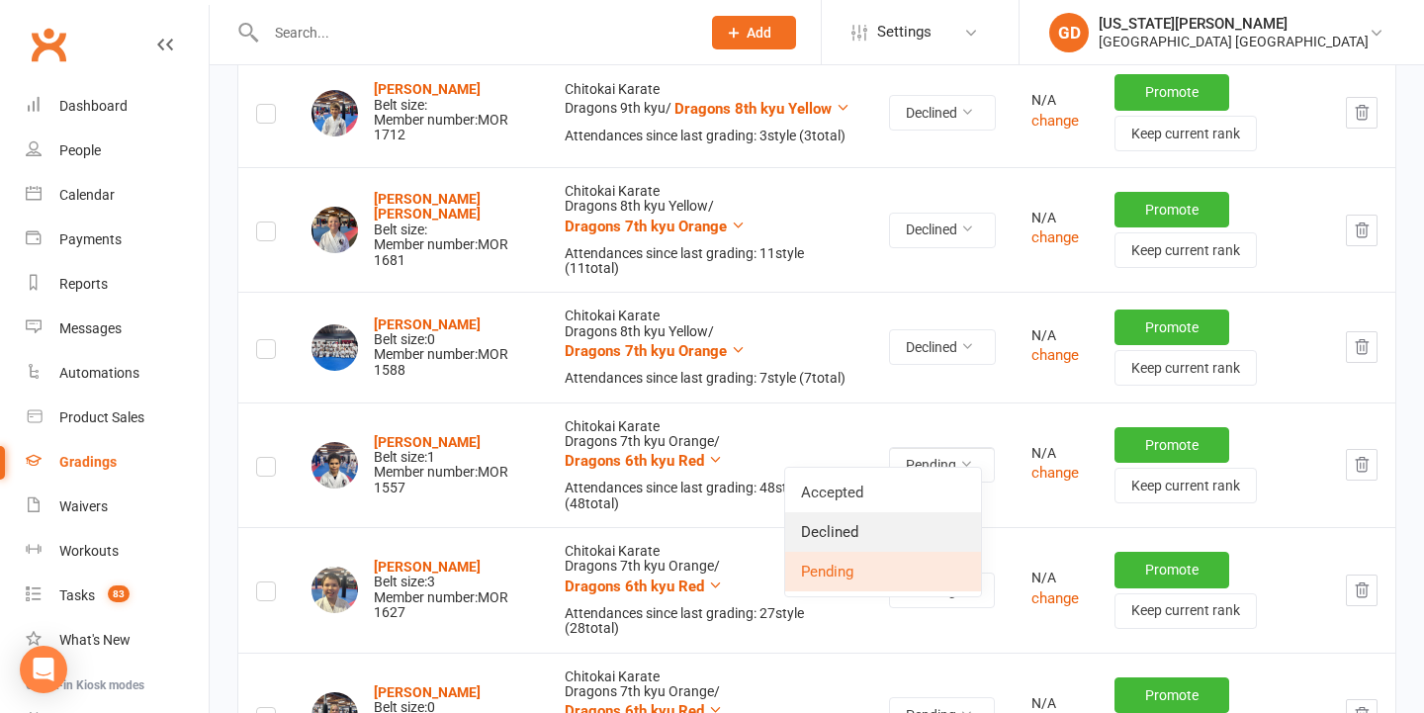
click at [860, 534] on link "Declined" at bounding box center [883, 532] width 196 height 40
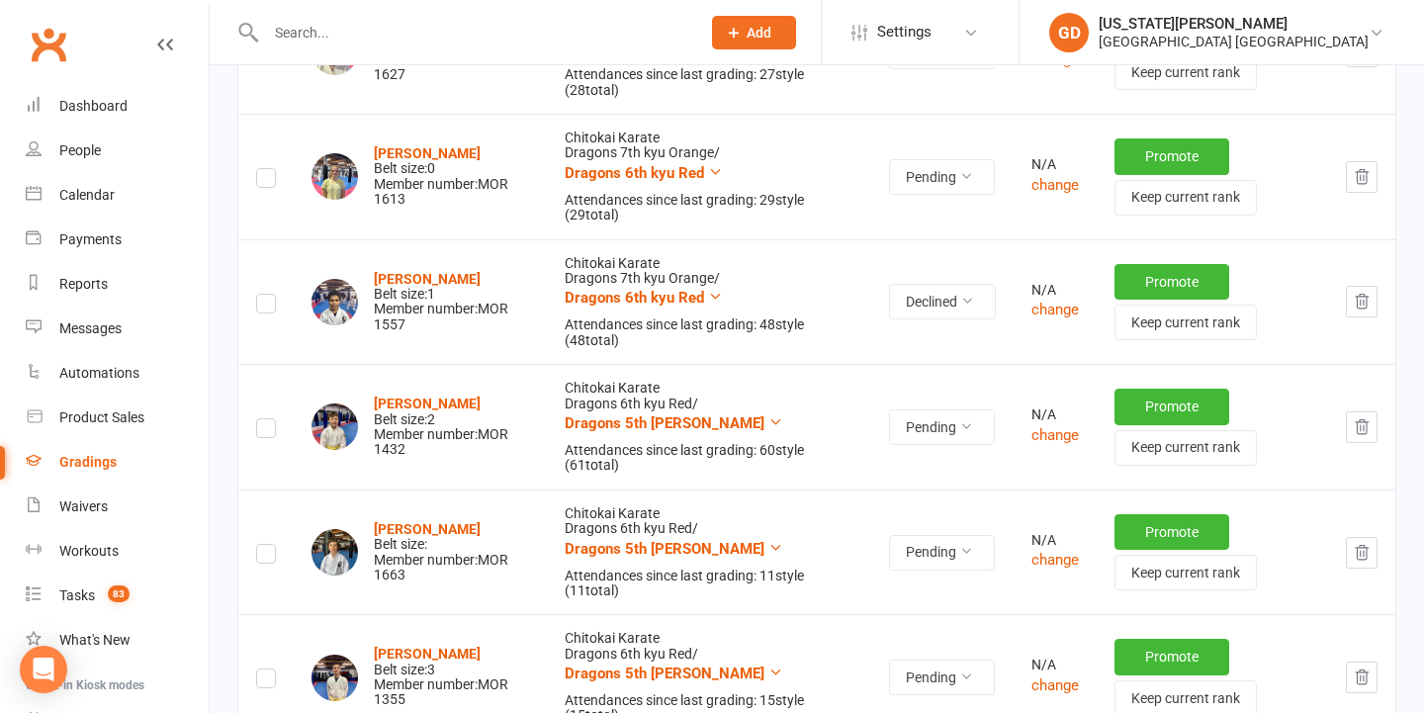
scroll to position [1904, 0]
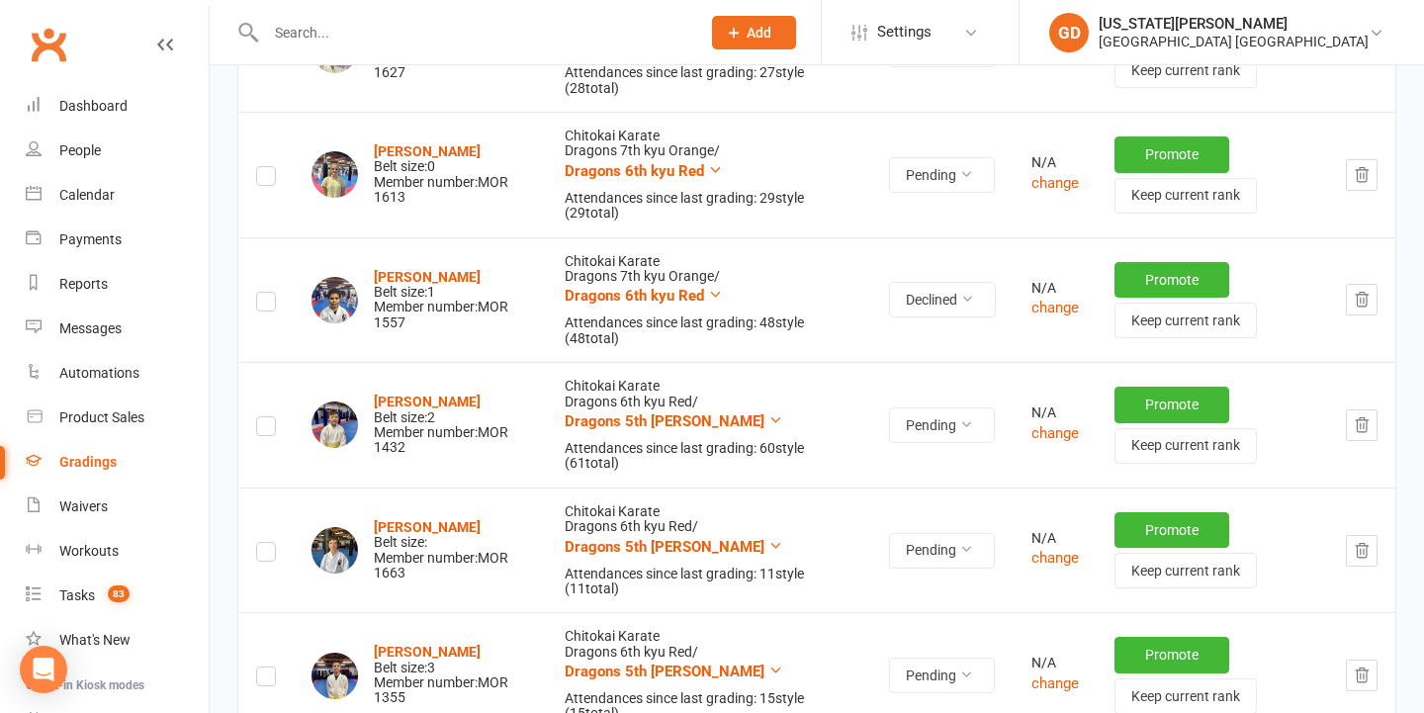
click at [1356, 543] on icon "button" at bounding box center [1361, 550] width 13 height 14
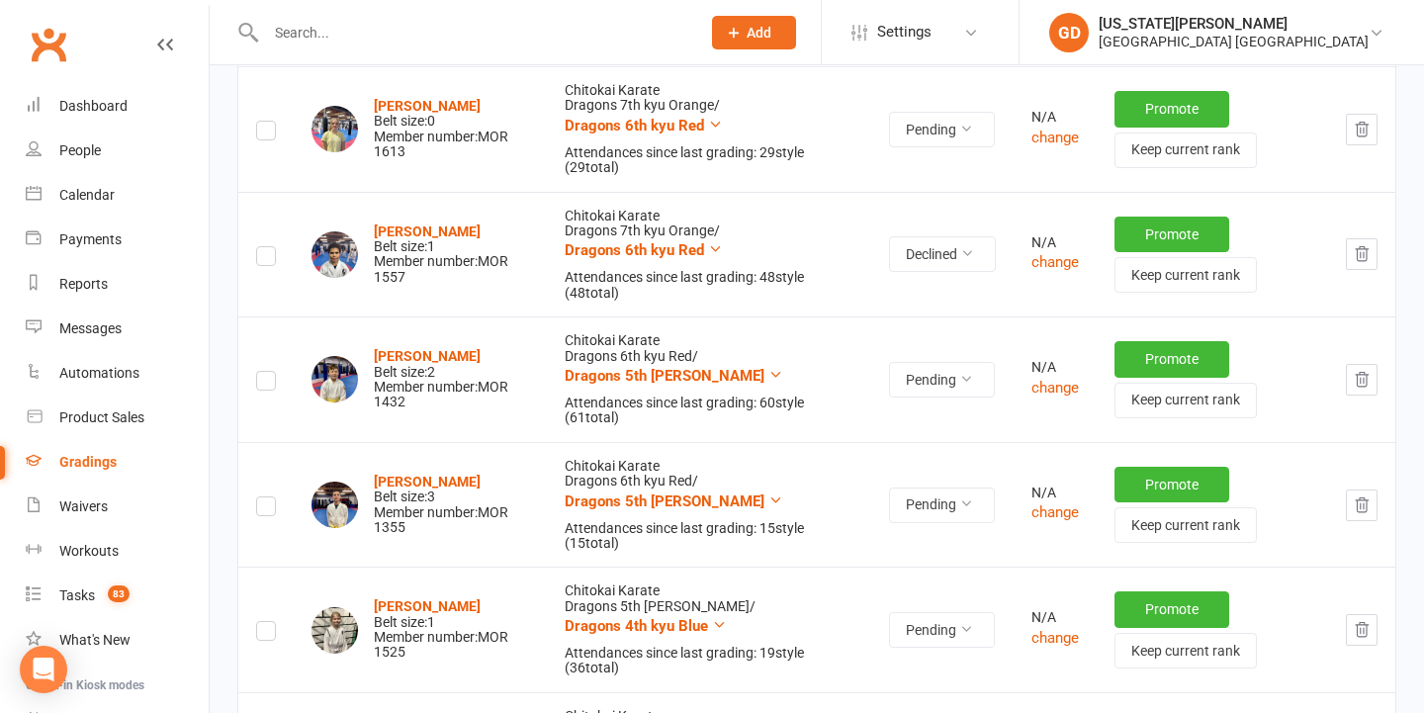
scroll to position [1952, 0]
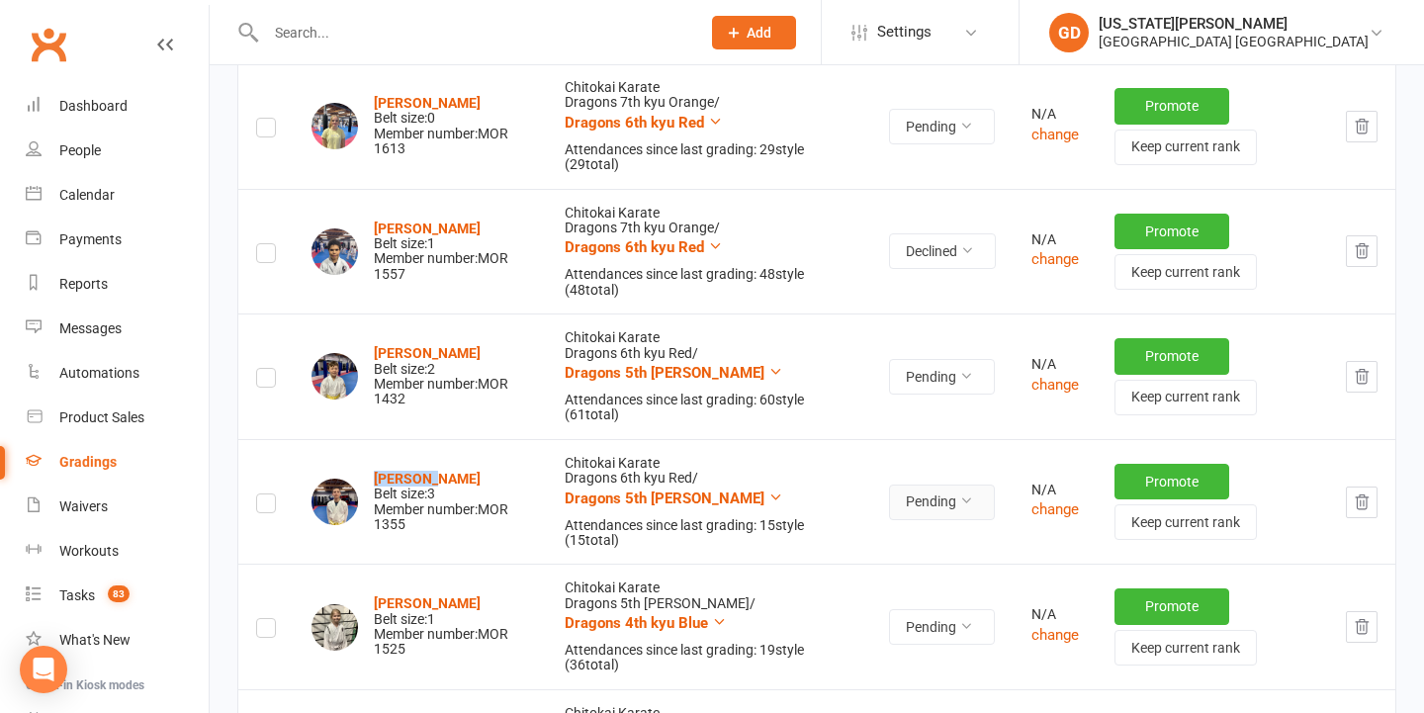
click at [929, 484] on button "Pending" at bounding box center [942, 502] width 106 height 36
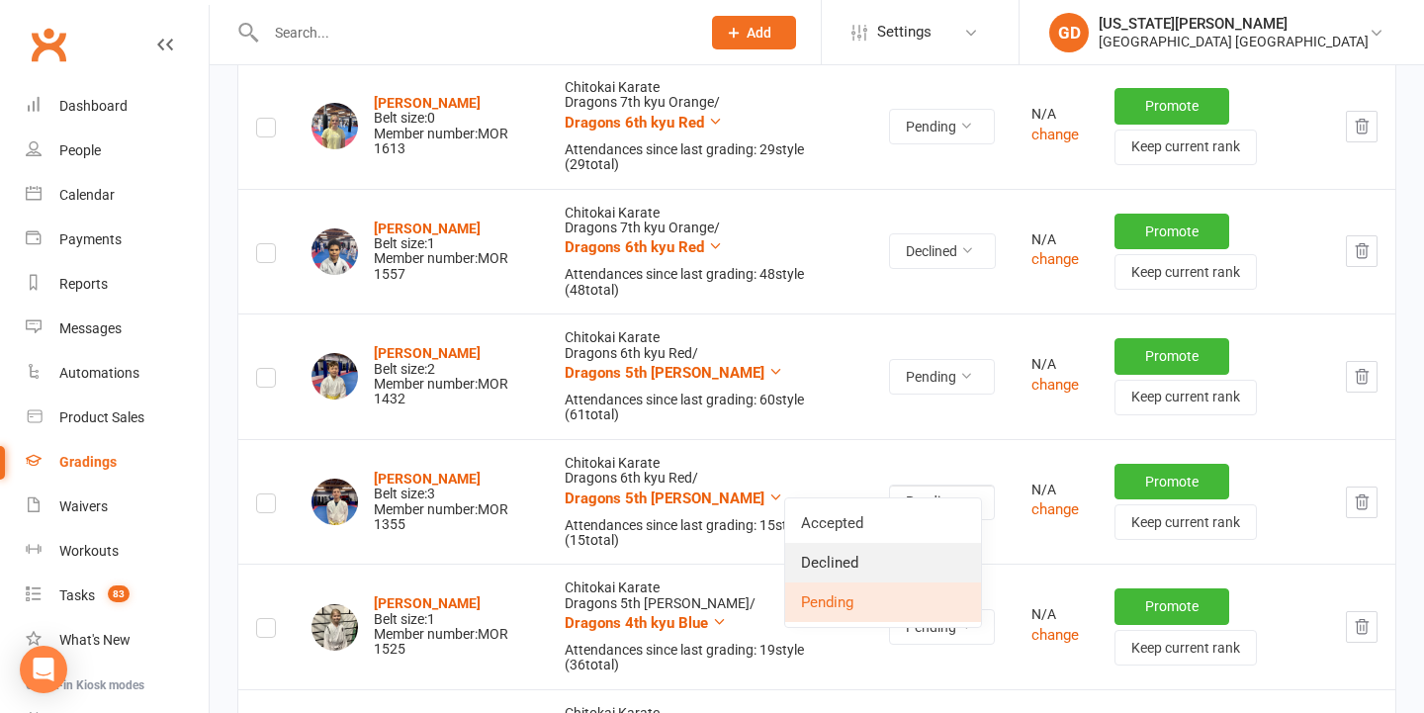
click at [897, 551] on link "Declined" at bounding box center [883, 563] width 196 height 40
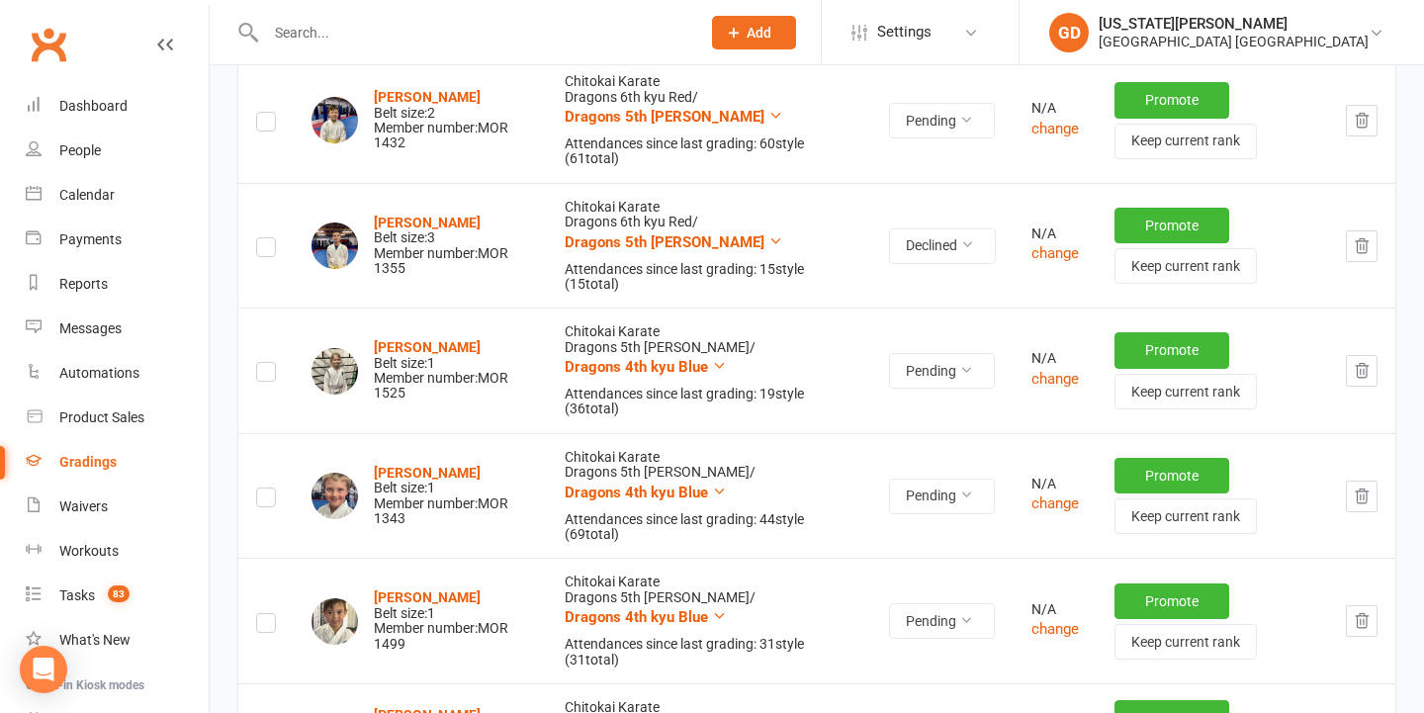
scroll to position [2209, 0]
click at [975, 355] on button "Pending" at bounding box center [942, 370] width 106 height 36
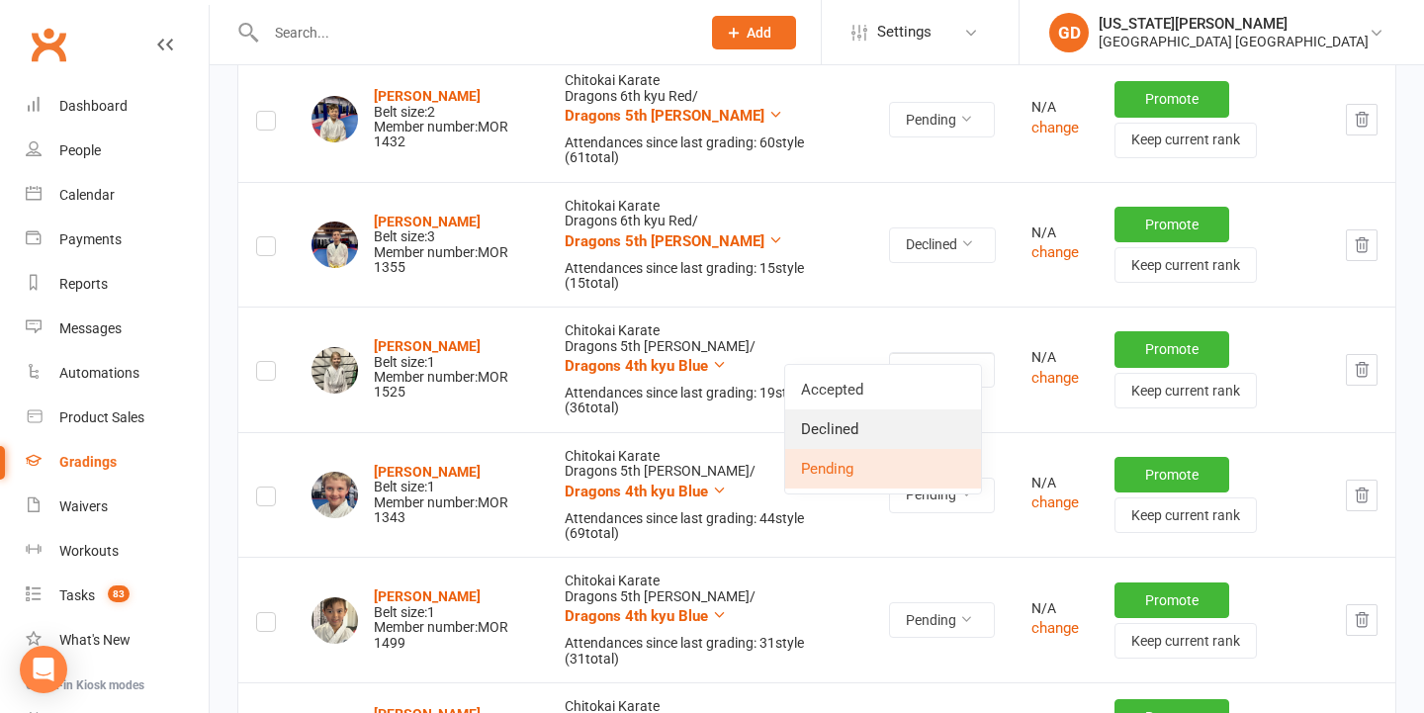
click at [956, 429] on link "Declined" at bounding box center [883, 429] width 196 height 40
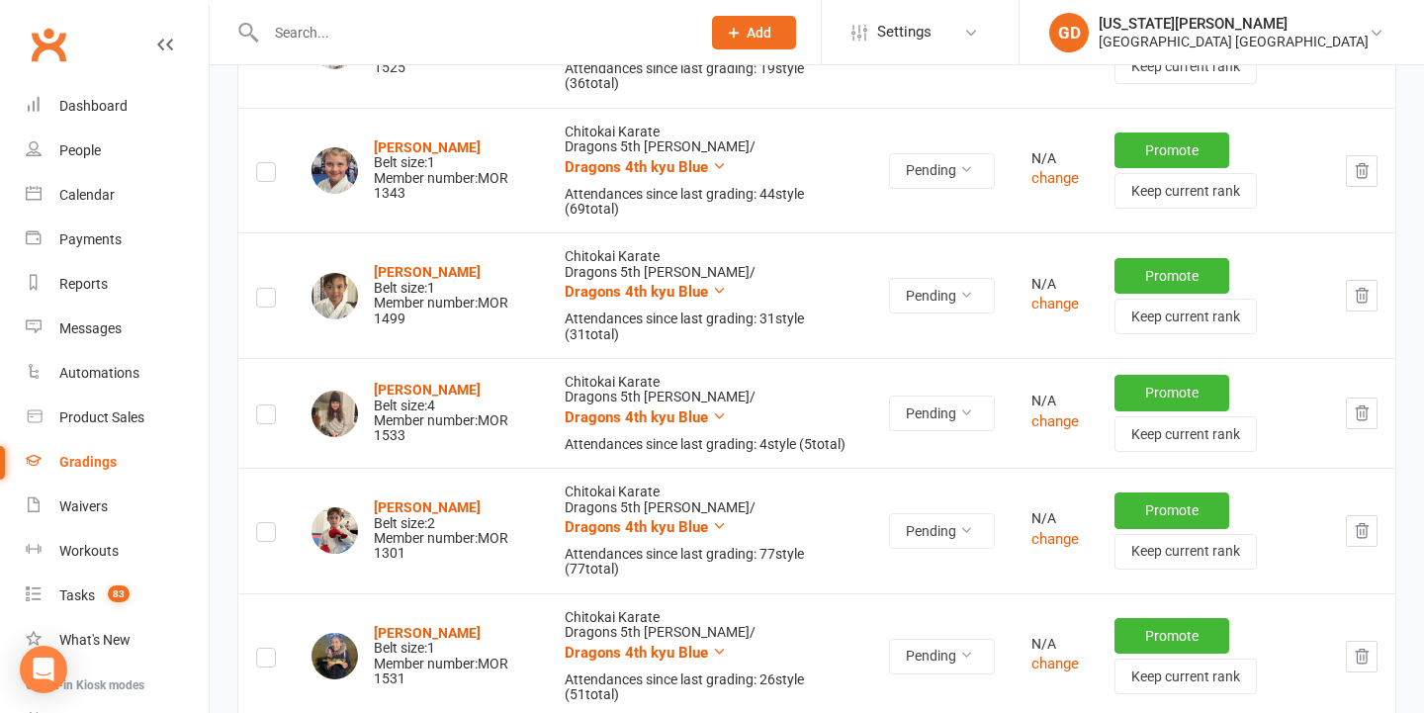
scroll to position [2541, 0]
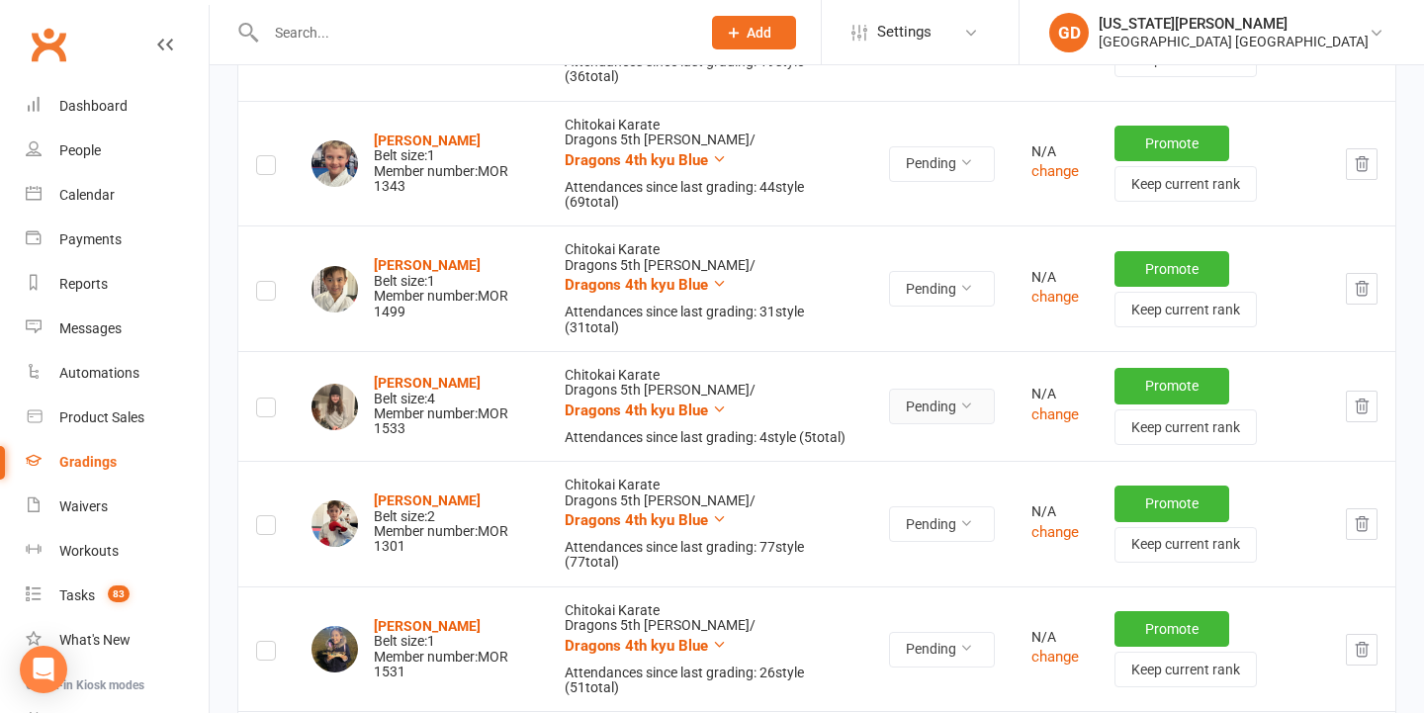
click at [959, 398] on icon at bounding box center [966, 405] width 14 height 14
click at [861, 463] on link "Declined" at bounding box center [883, 461] width 196 height 40
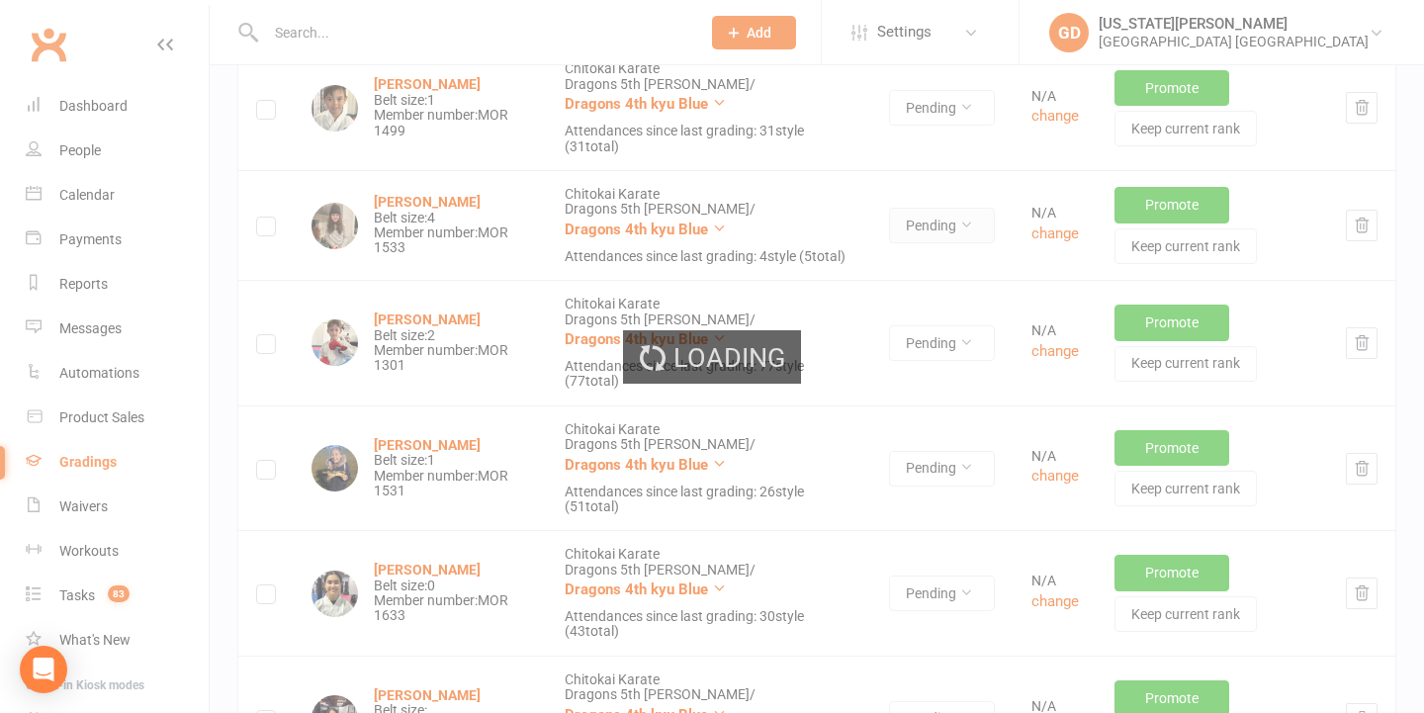
scroll to position [2723, 0]
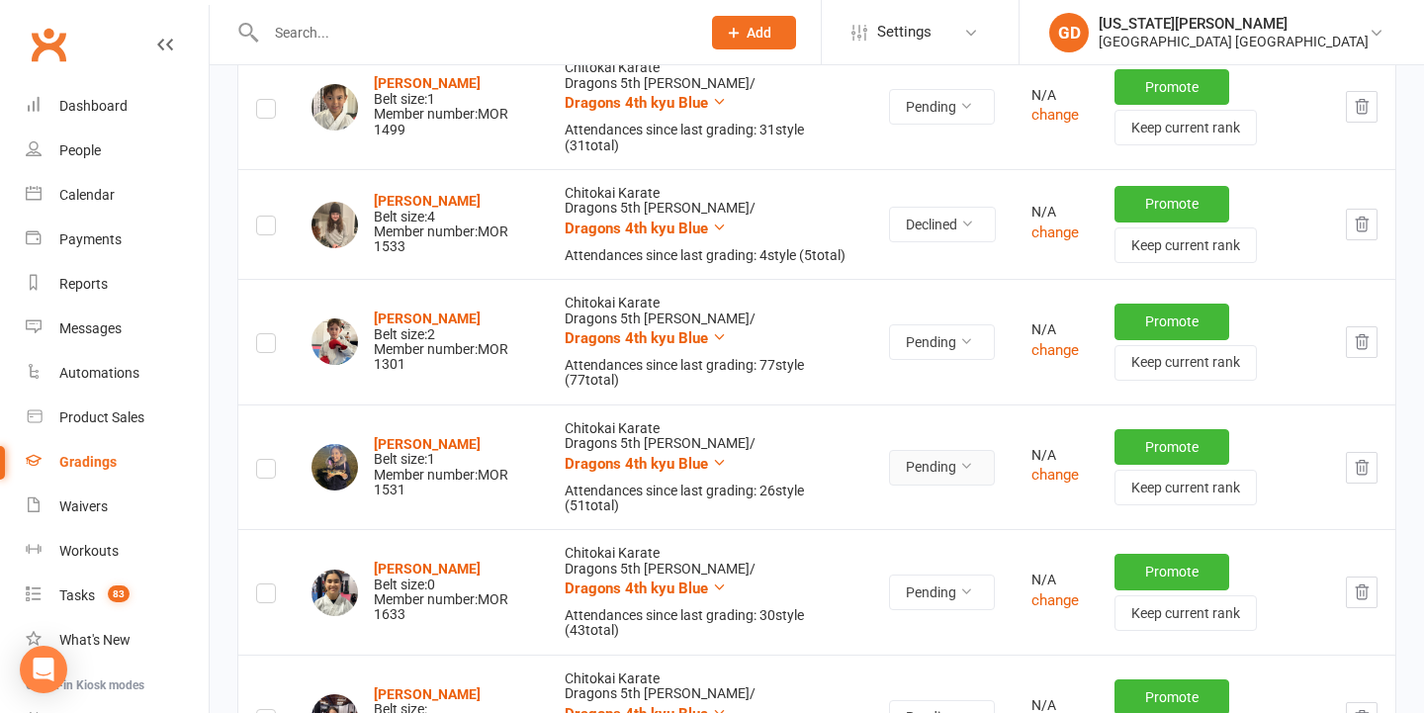
click at [928, 450] on button "Pending" at bounding box center [942, 468] width 106 height 36
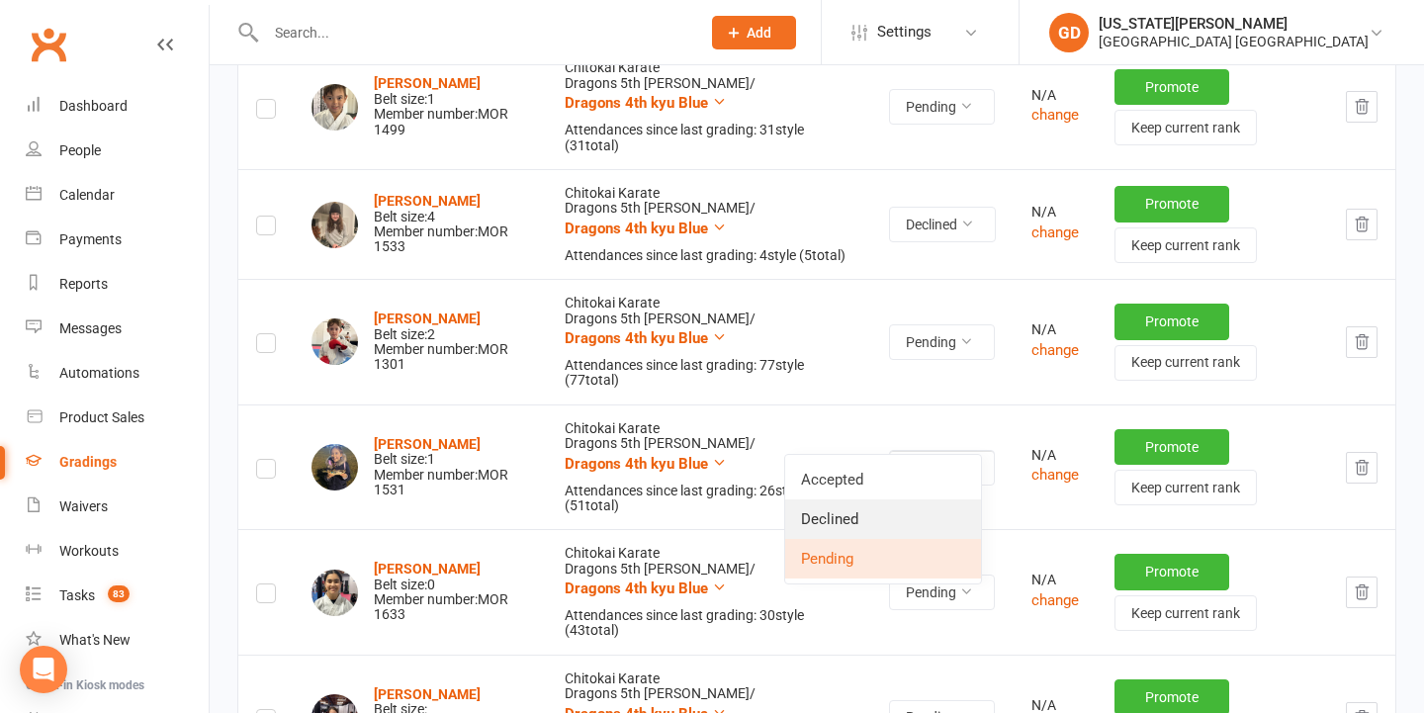
click at [888, 511] on link "Declined" at bounding box center [883, 519] width 196 height 40
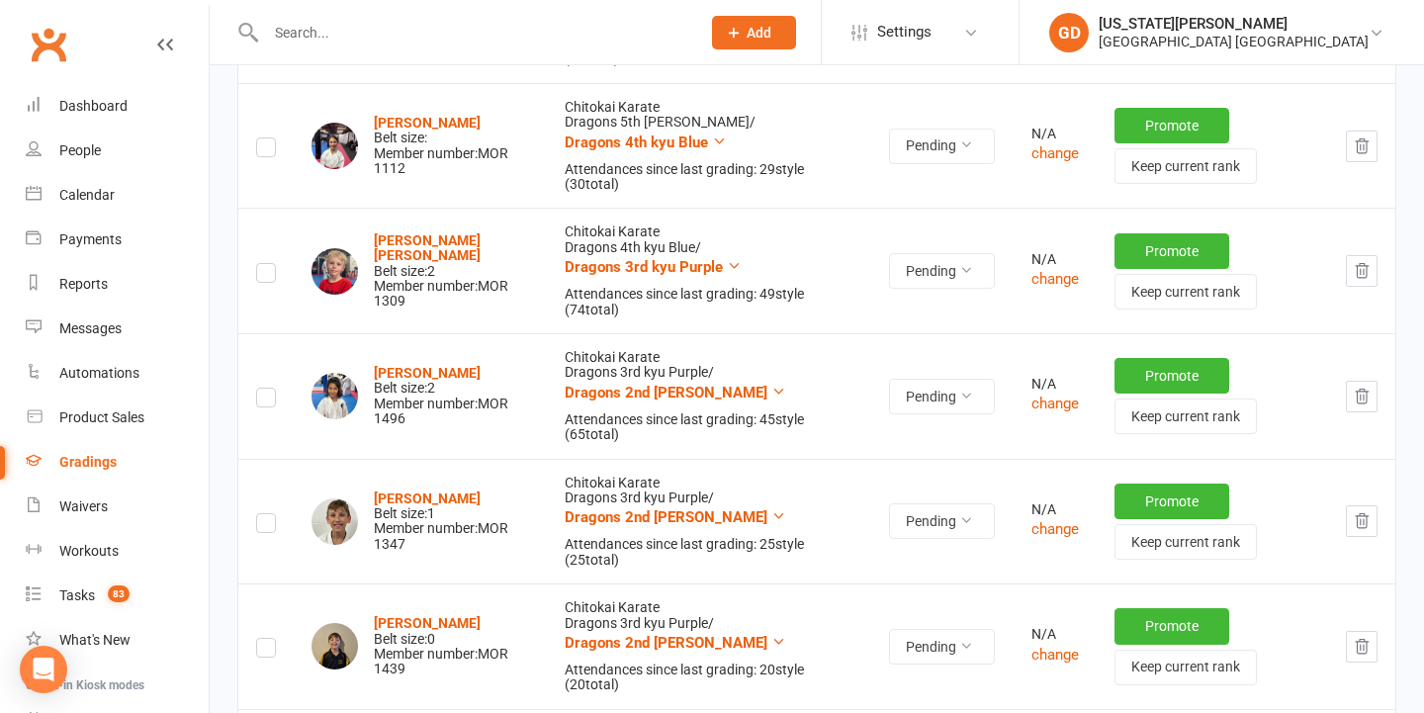
scroll to position [3379, 0]
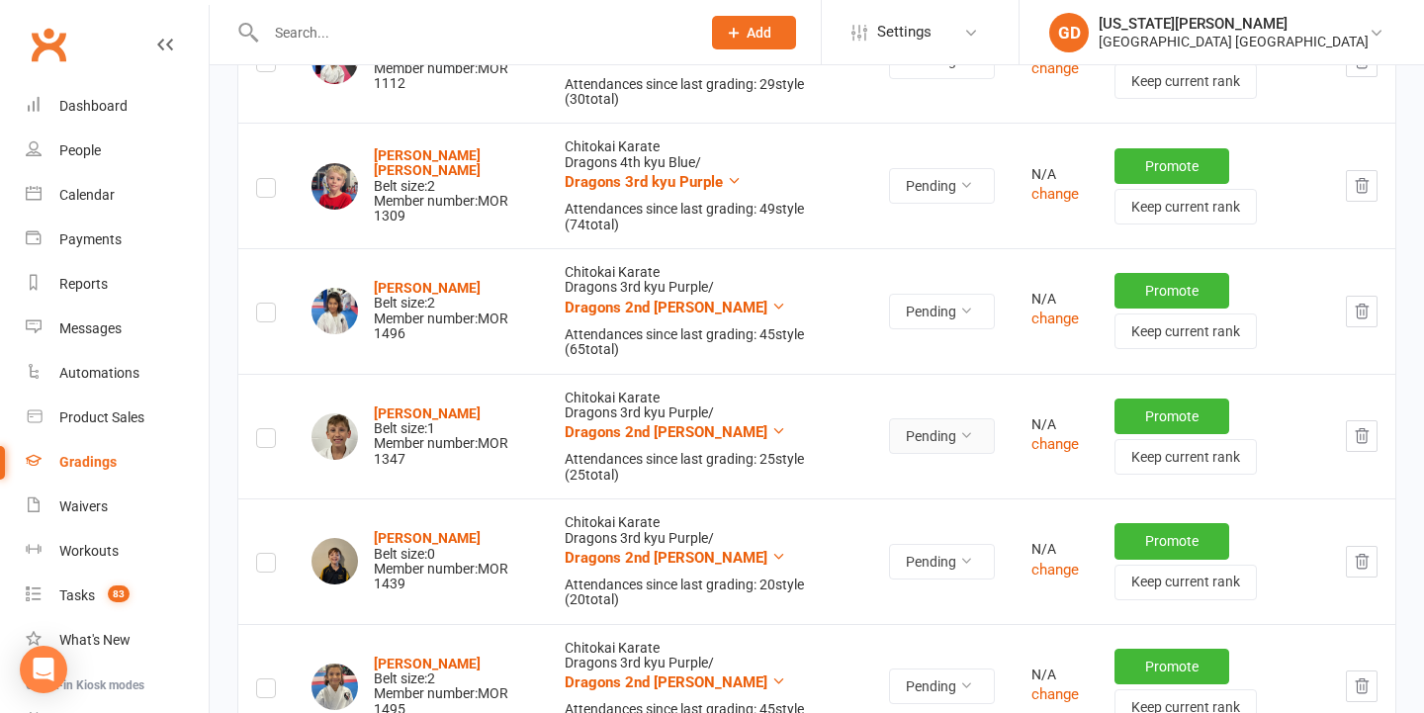
click at [959, 428] on icon at bounding box center [966, 435] width 14 height 14
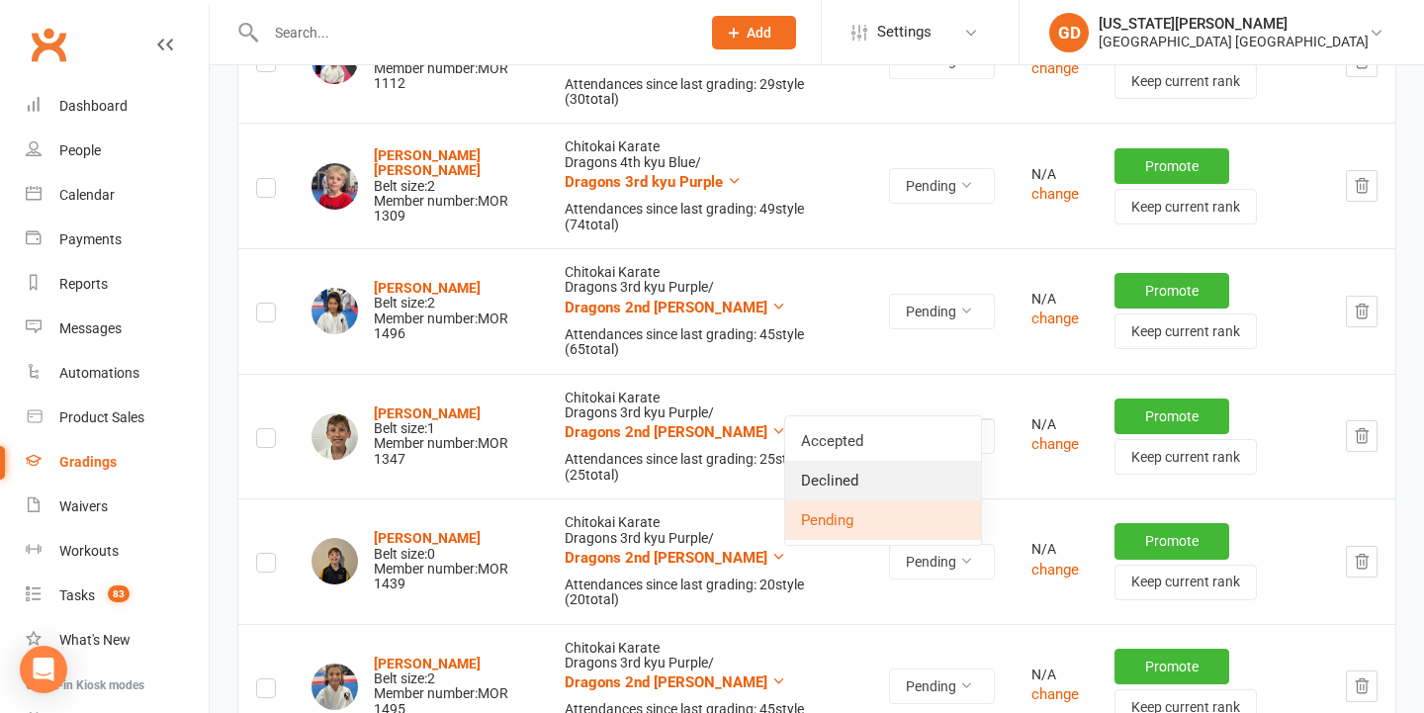
click at [880, 473] on link "Declined" at bounding box center [883, 481] width 196 height 40
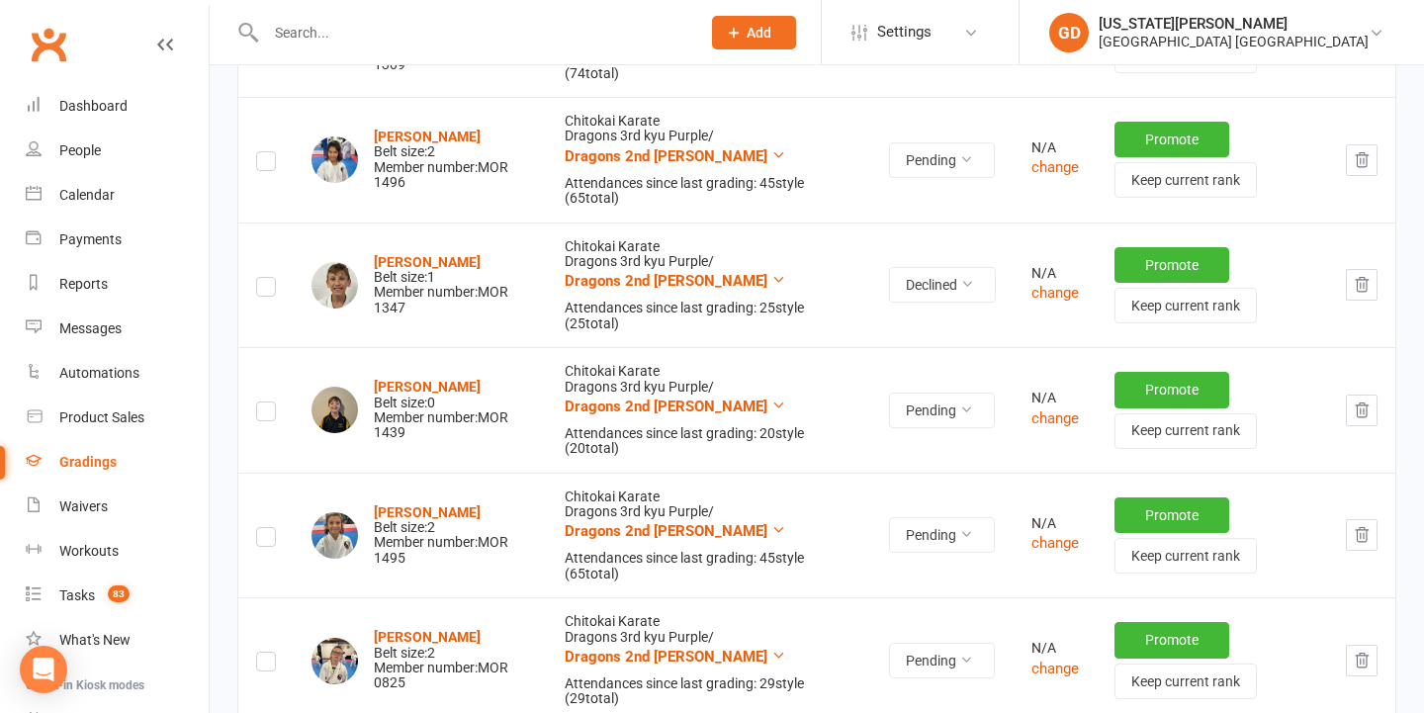
scroll to position [3537, 0]
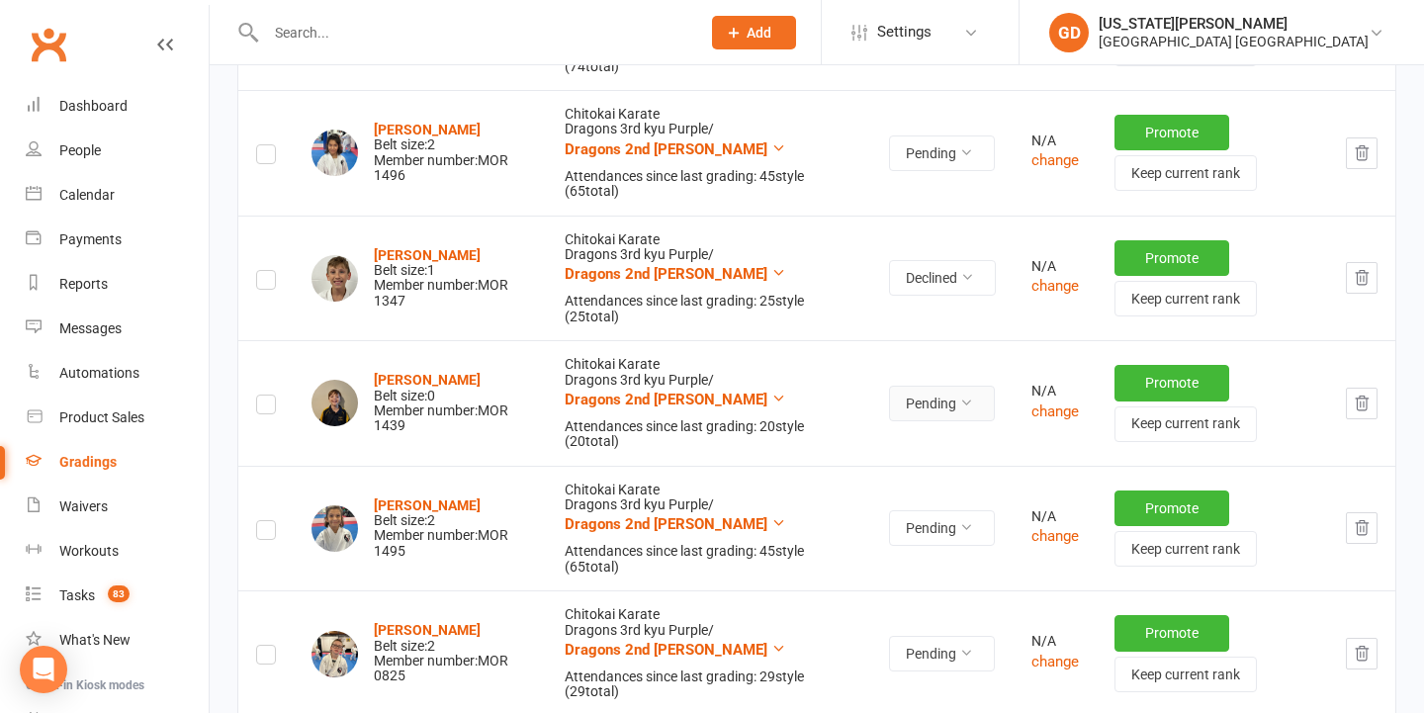
click at [918, 386] on button "Pending" at bounding box center [942, 404] width 106 height 36
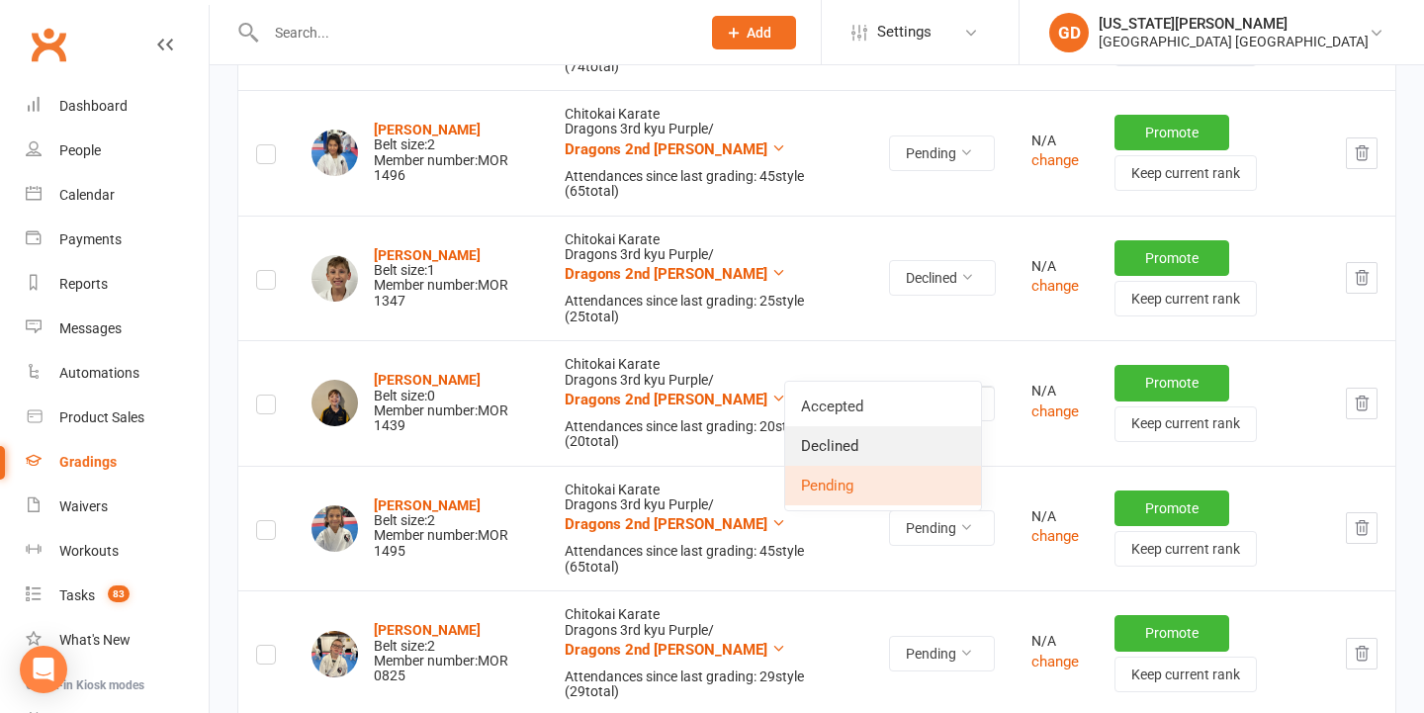
click at [831, 447] on link "Declined" at bounding box center [883, 446] width 196 height 40
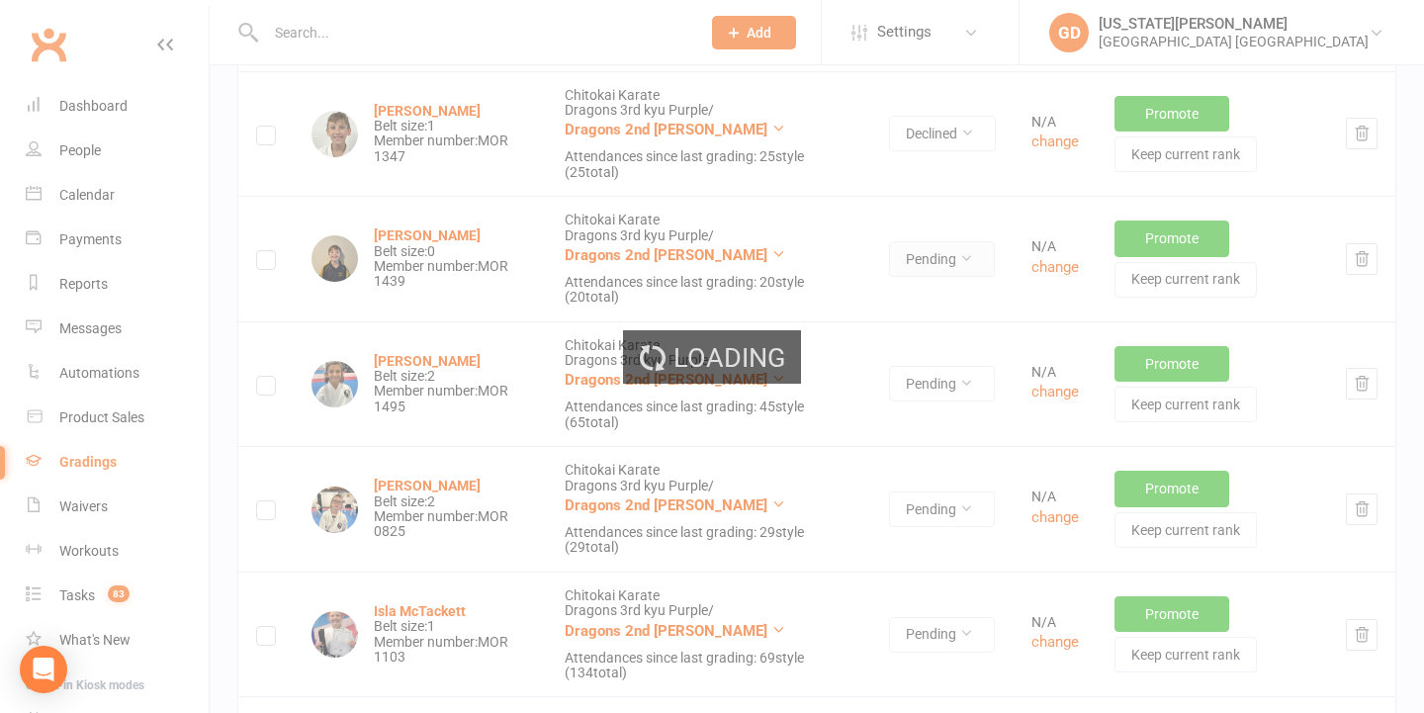
scroll to position [3682, 0]
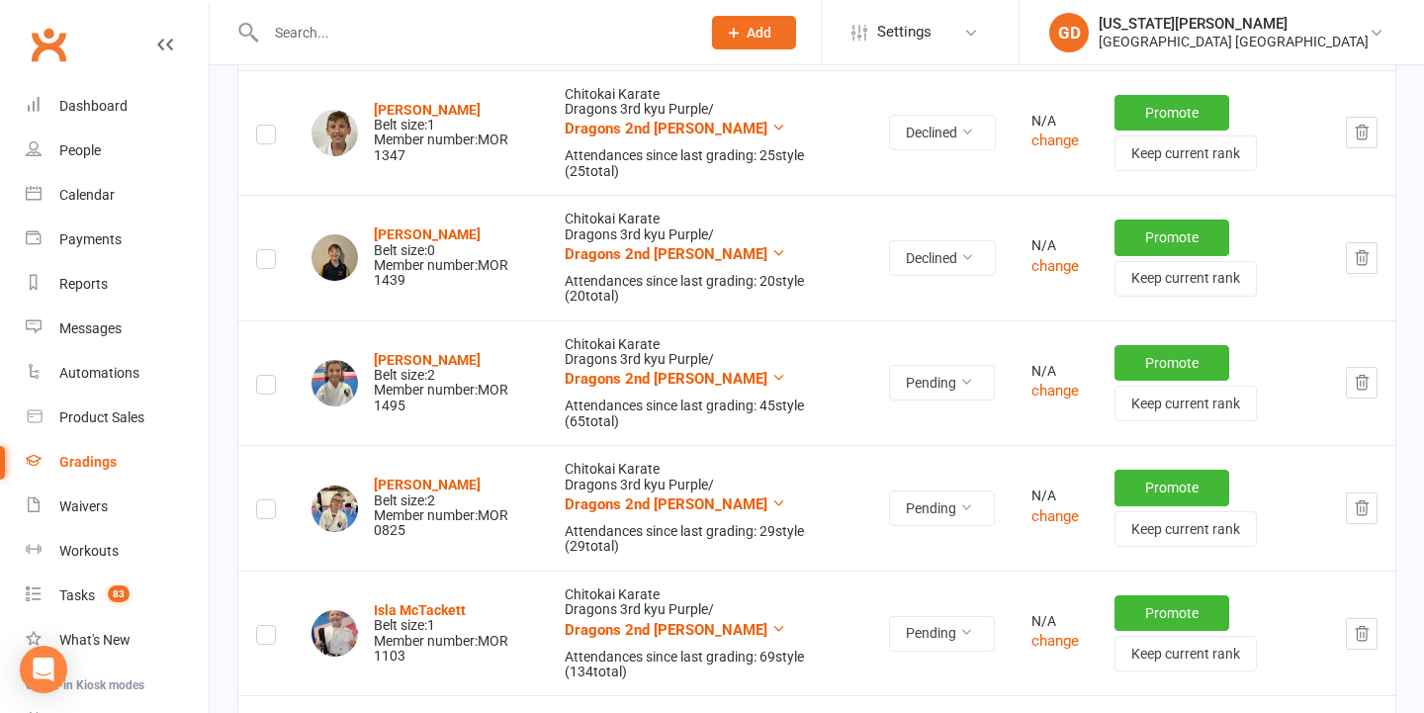
click at [502, 388] on td "Myesha Singh Belt size: 2 Member number: MOR 1495" at bounding box center [420, 383] width 253 height 126
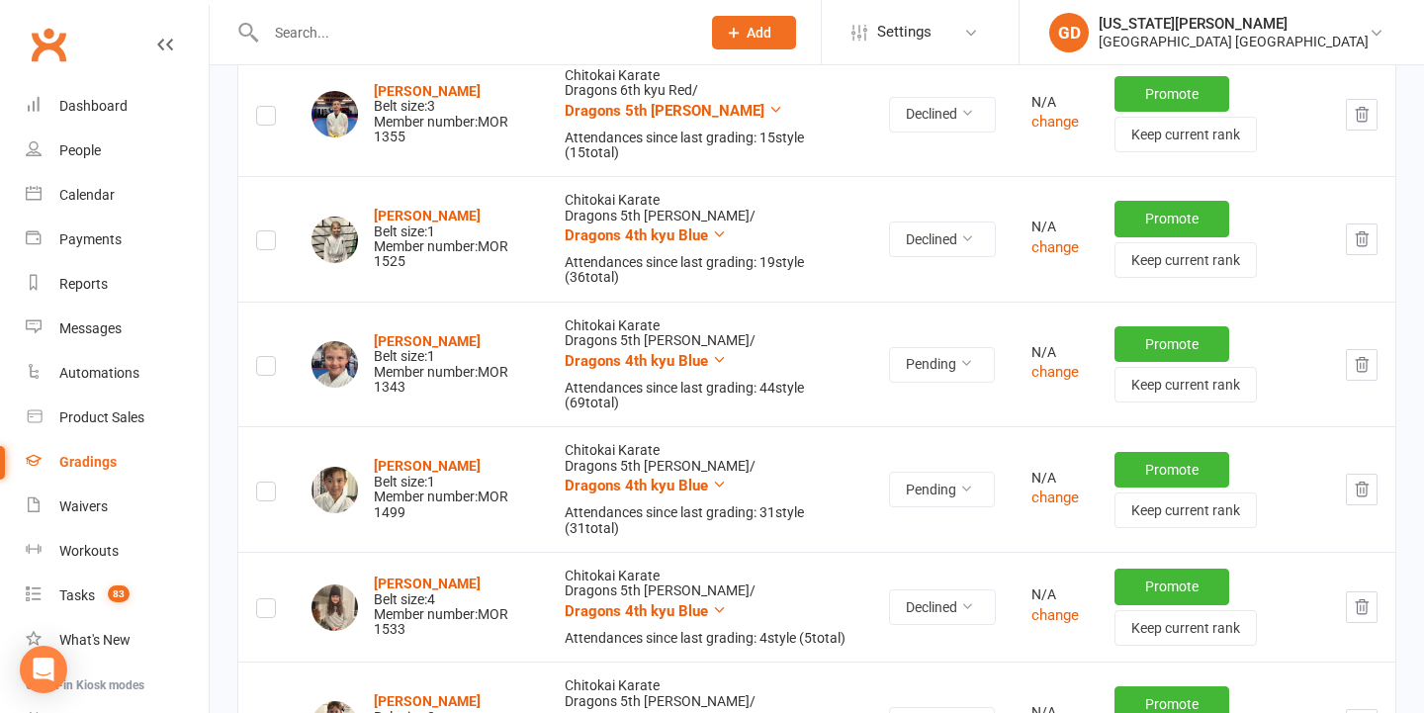
scroll to position [1661, 0]
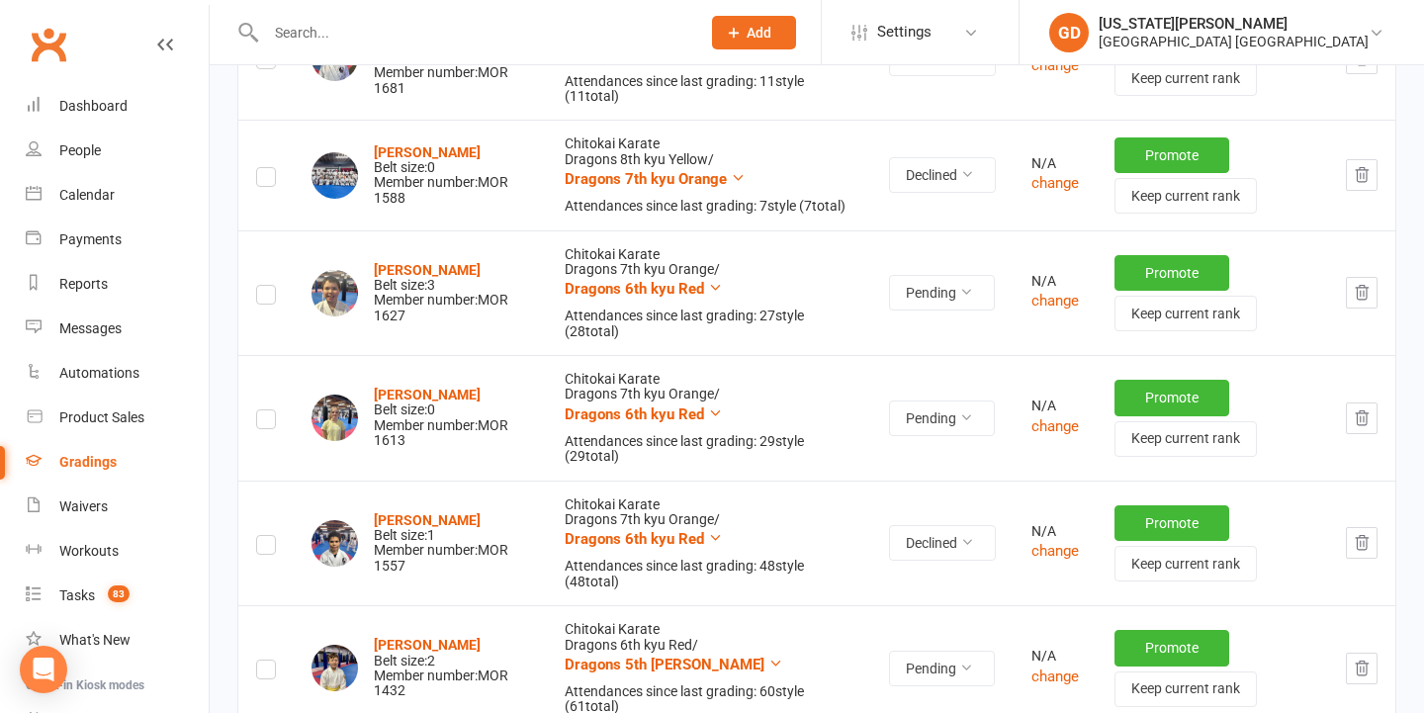
click at [74, 465] on div "Gradings" at bounding box center [87, 462] width 57 height 16
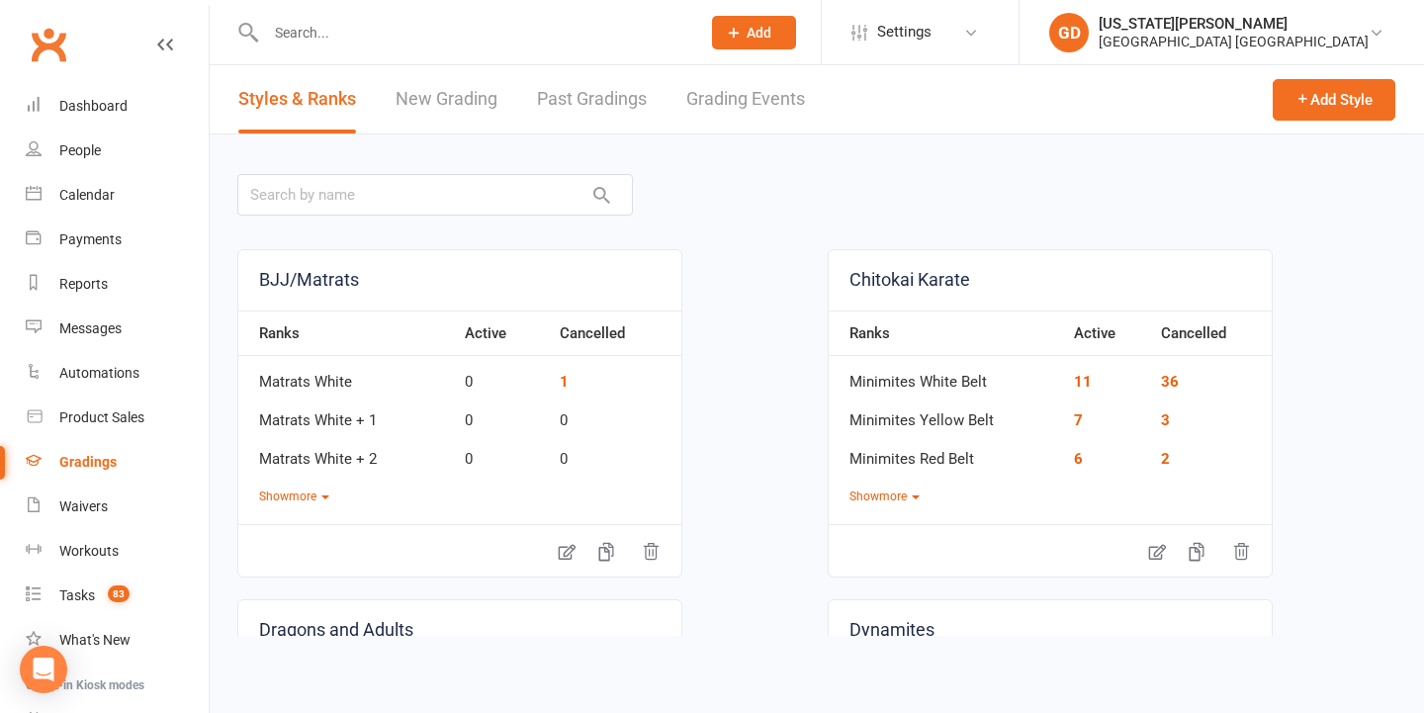
click at [740, 101] on link "Grading Events" at bounding box center [745, 99] width 119 height 68
select select "50"
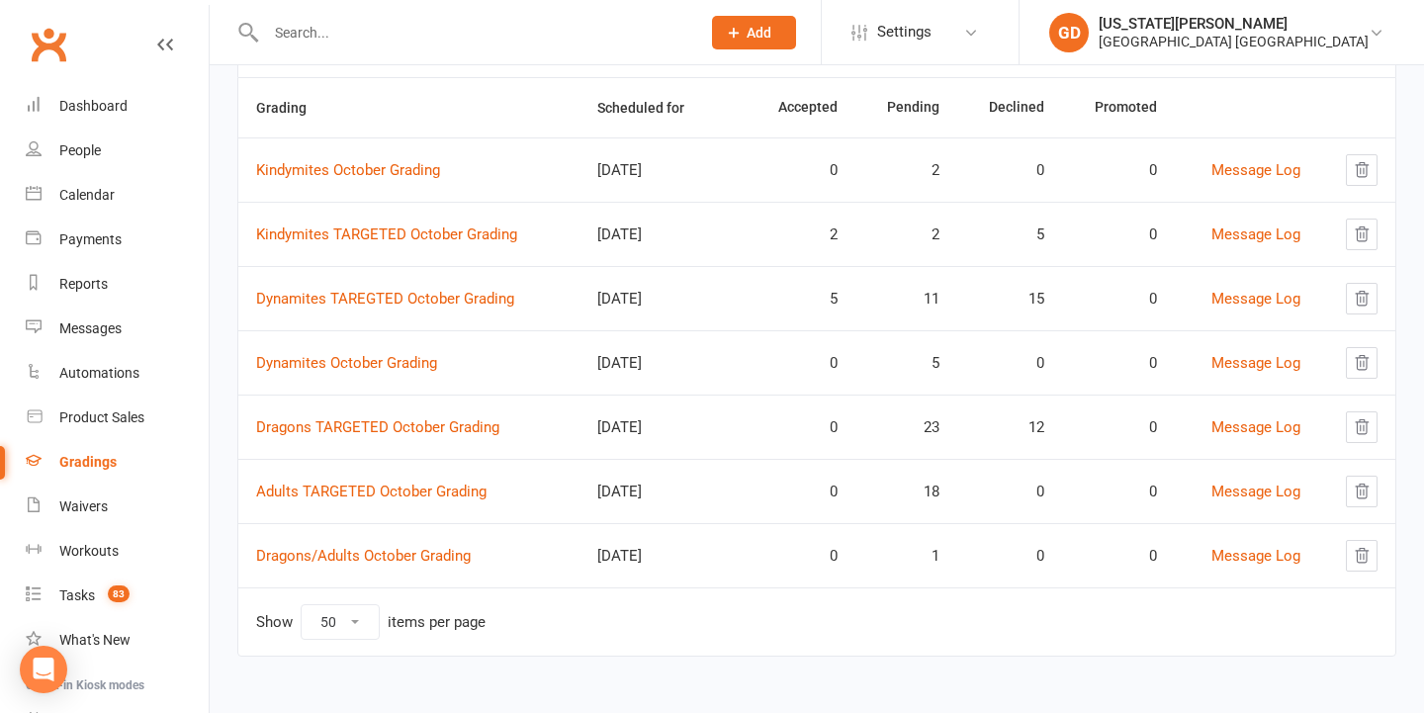
scroll to position [196, 0]
drag, startPoint x: 419, startPoint y: 474, endPoint x: 436, endPoint y: 472, distance: 16.9
click at [419, 482] on link "Adults TARGETED October Grading" at bounding box center [371, 491] width 230 height 18
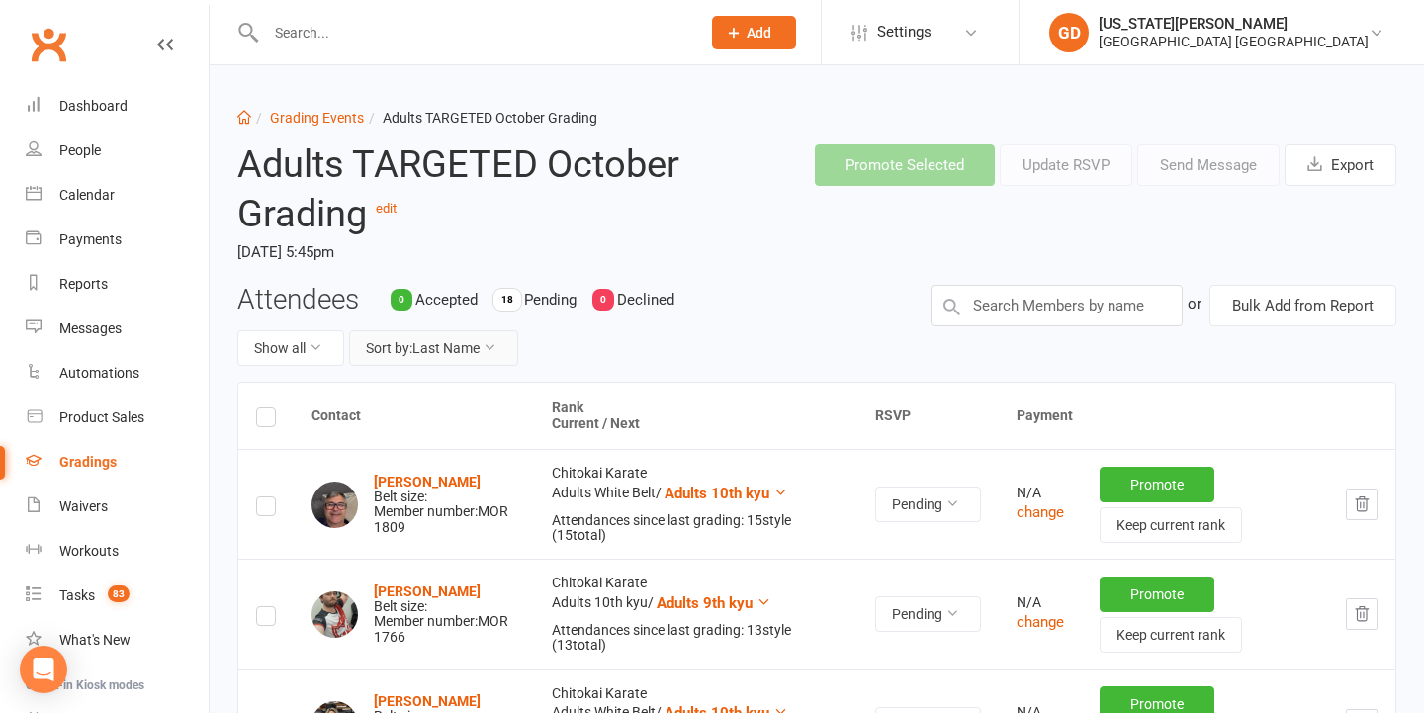
click at [478, 341] on button "Sort by: Last Name" at bounding box center [433, 348] width 169 height 36
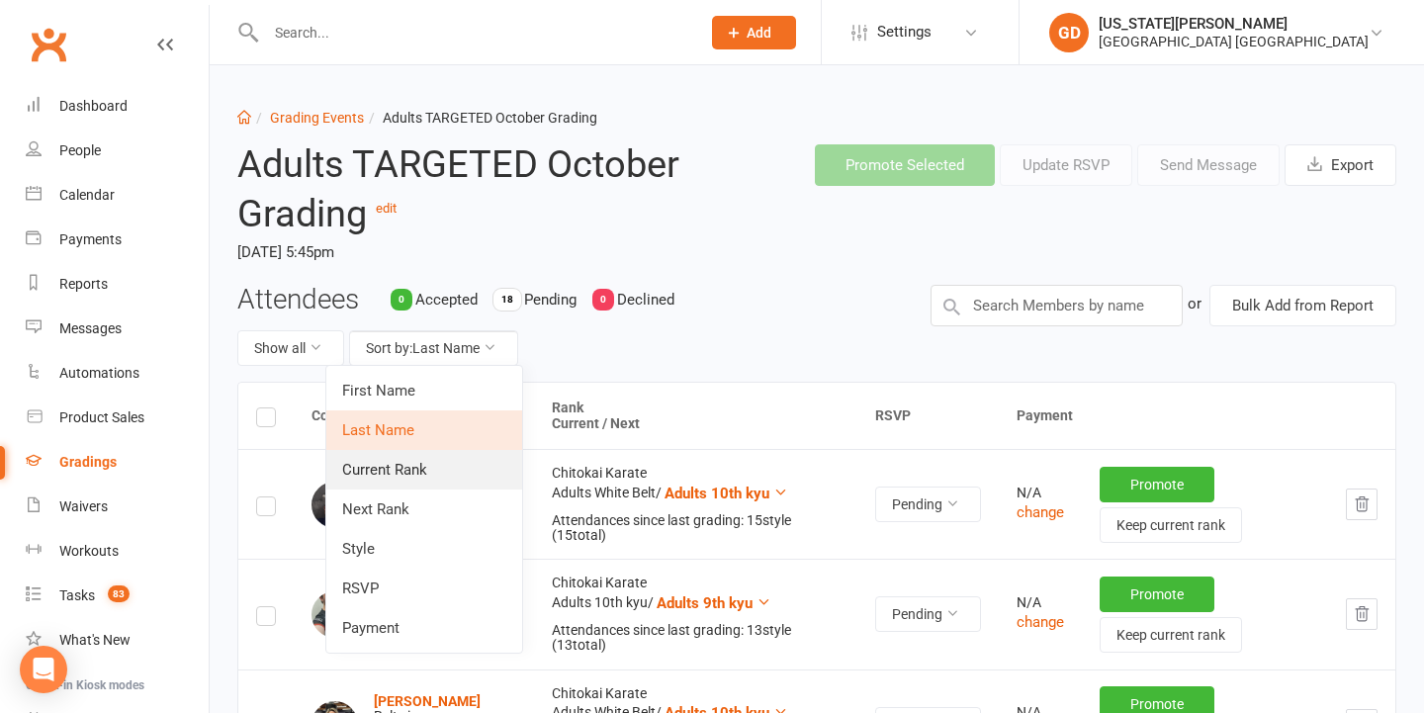
click at [475, 467] on link "Current Rank" at bounding box center [424, 470] width 196 height 40
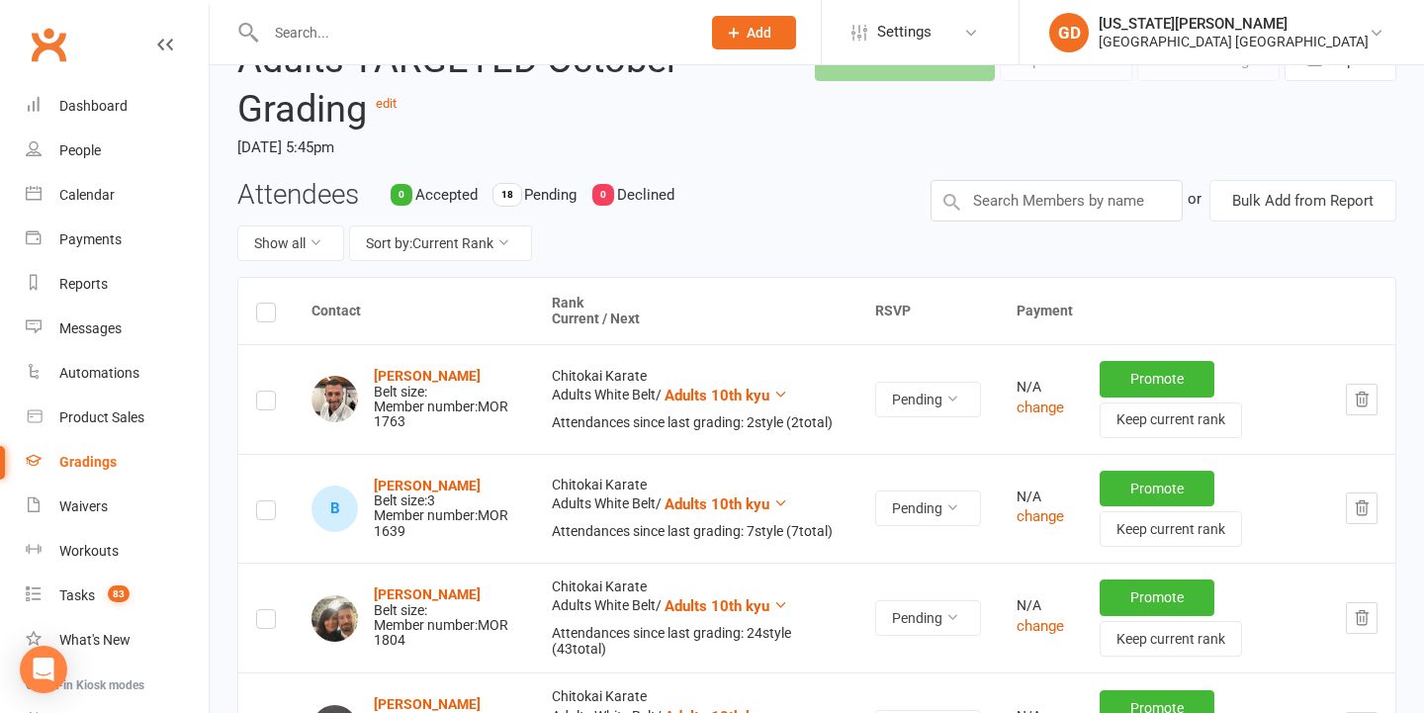
scroll to position [137, 0]
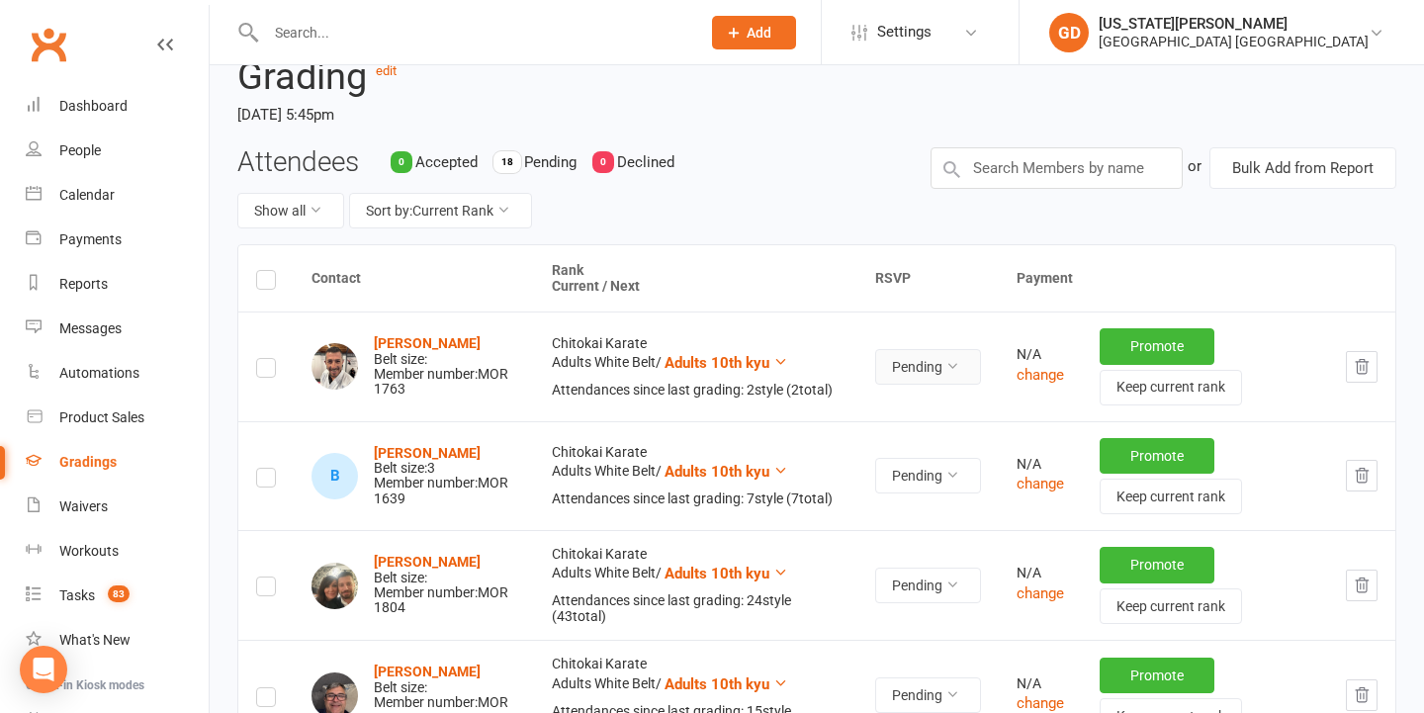
click at [953, 350] on button "Pending" at bounding box center [928, 367] width 106 height 36
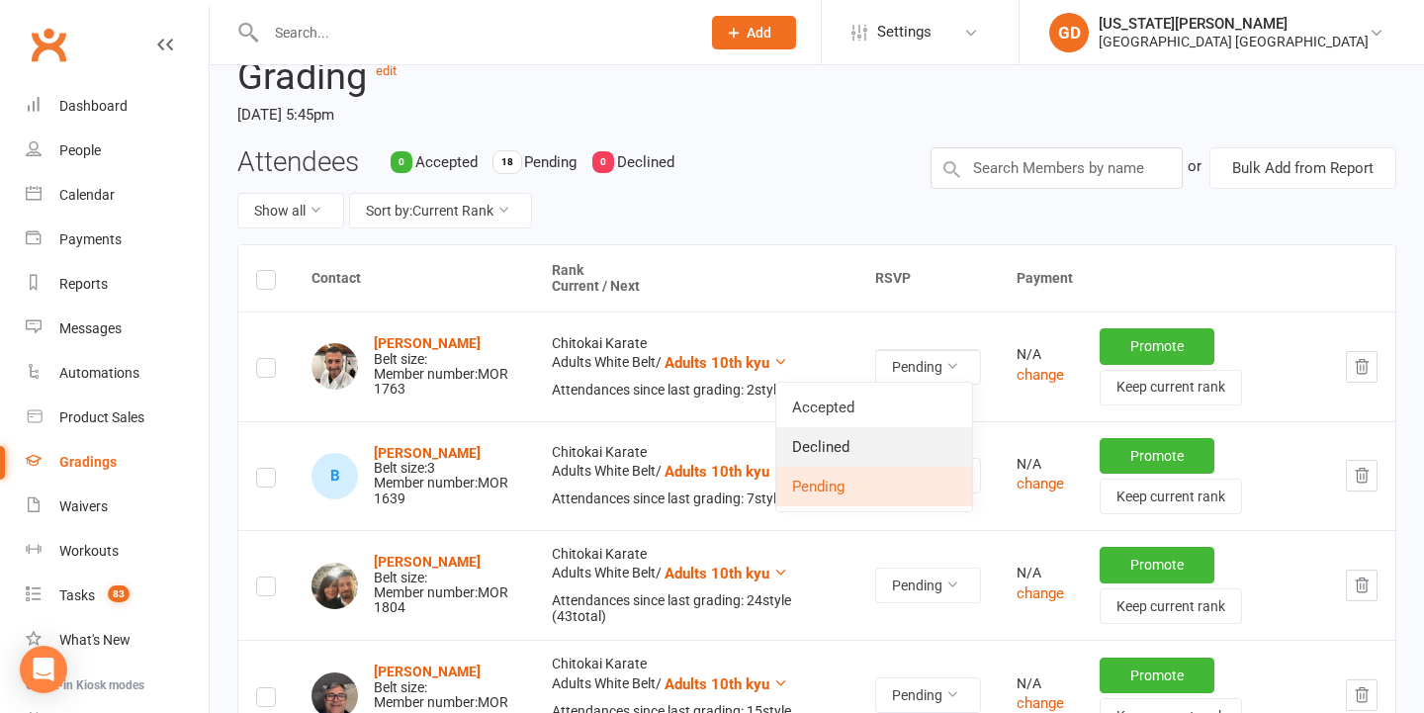
click at [905, 434] on link "Declined" at bounding box center [874, 447] width 196 height 40
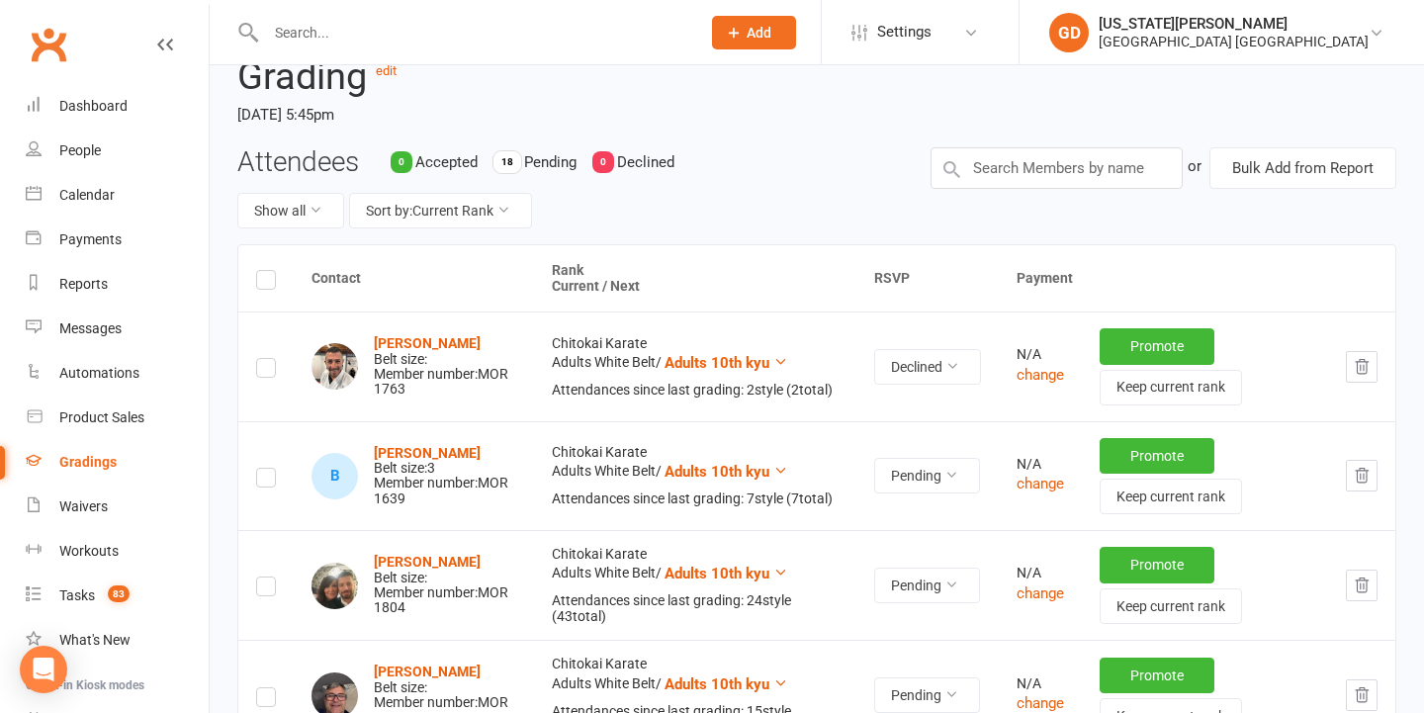
click at [1356, 471] on icon "button" at bounding box center [1361, 476] width 13 height 14
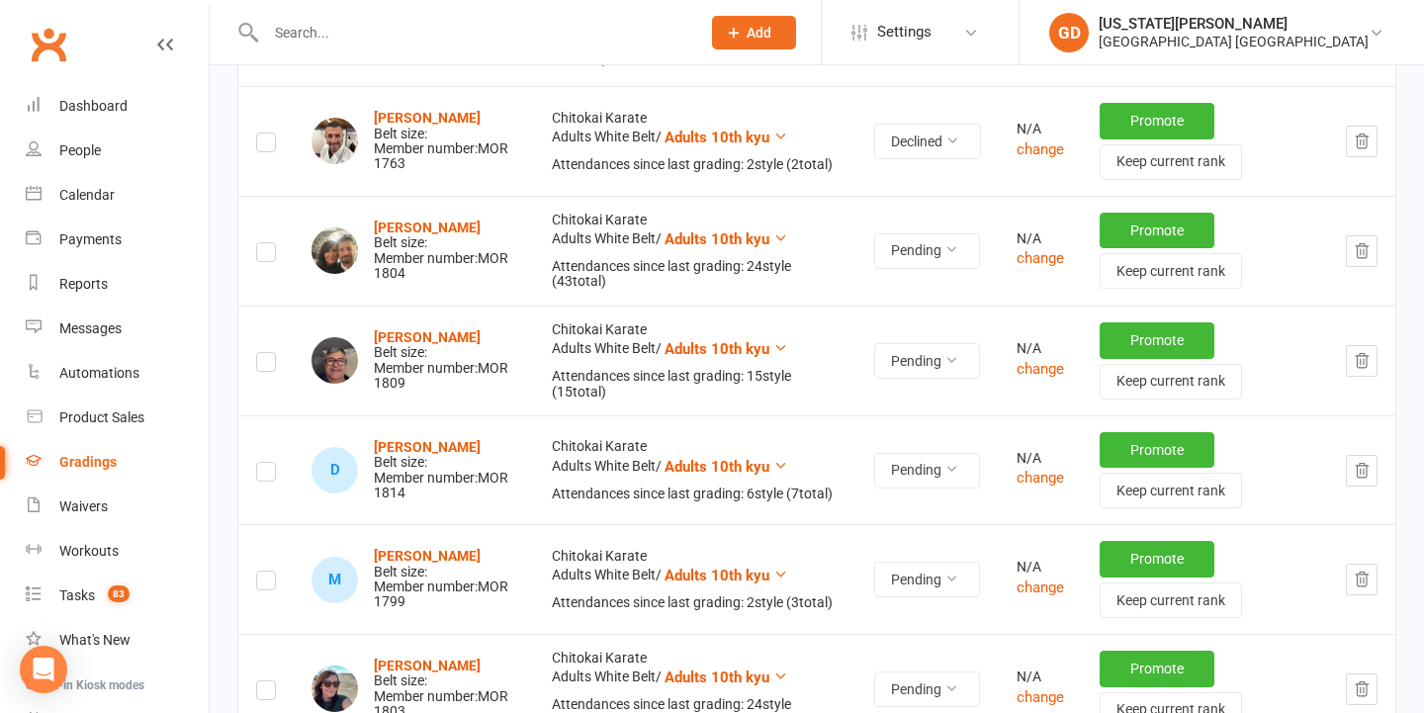
scroll to position [371, 0]
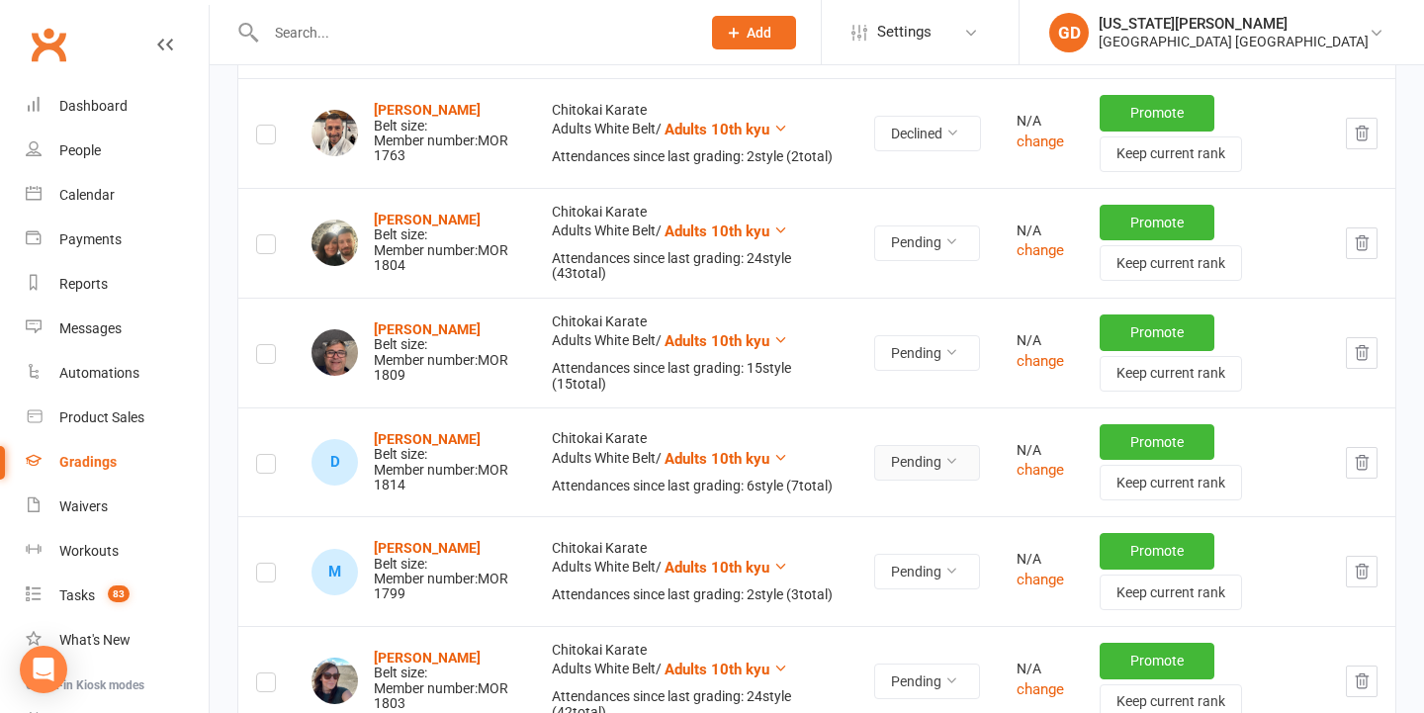
click at [917, 462] on button "Pending" at bounding box center [927, 463] width 106 height 36
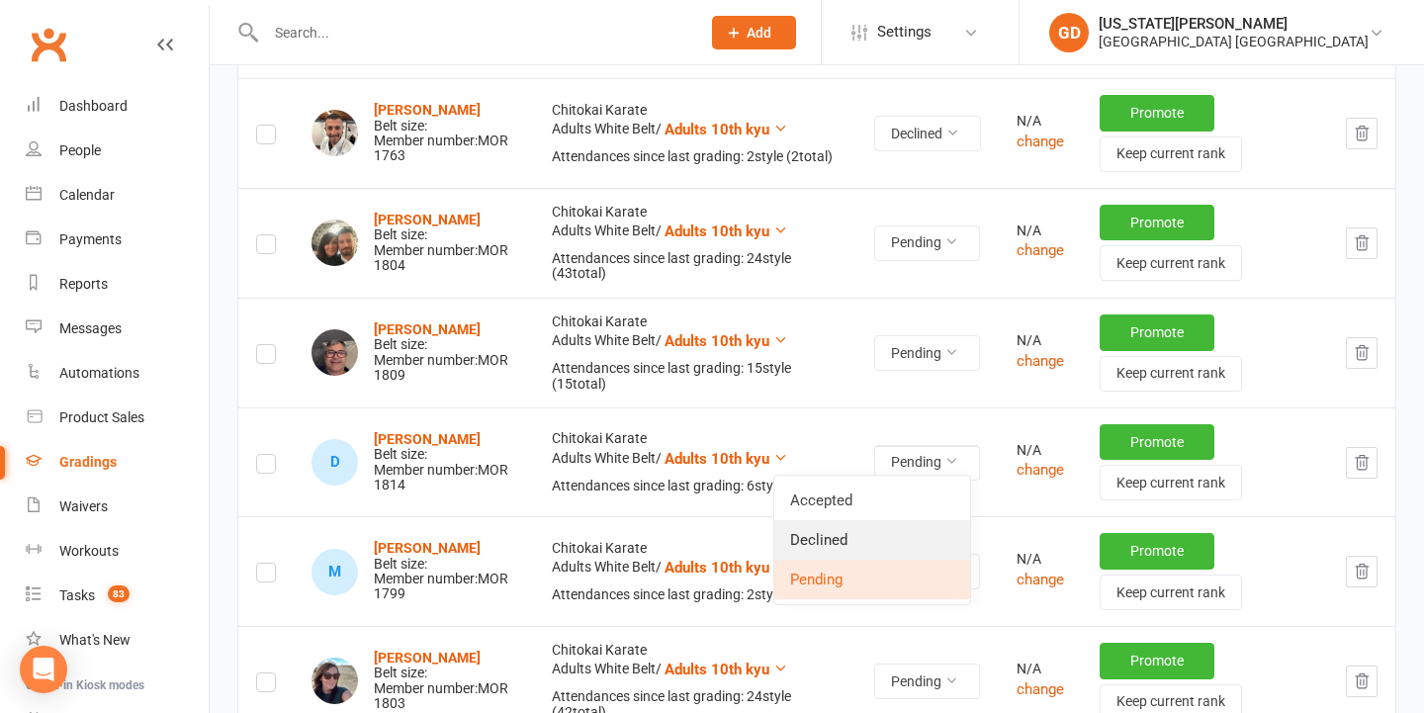
click at [862, 541] on link "Declined" at bounding box center [872, 540] width 196 height 40
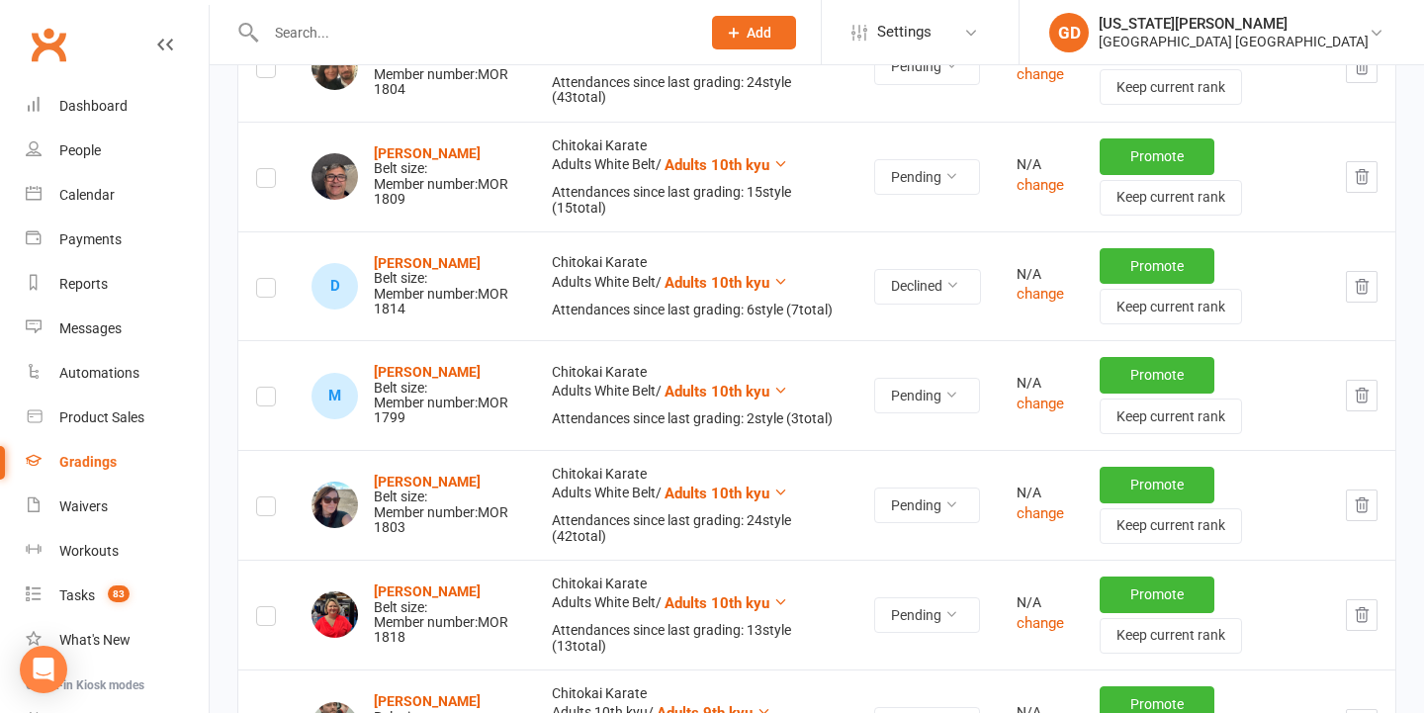
scroll to position [551, 0]
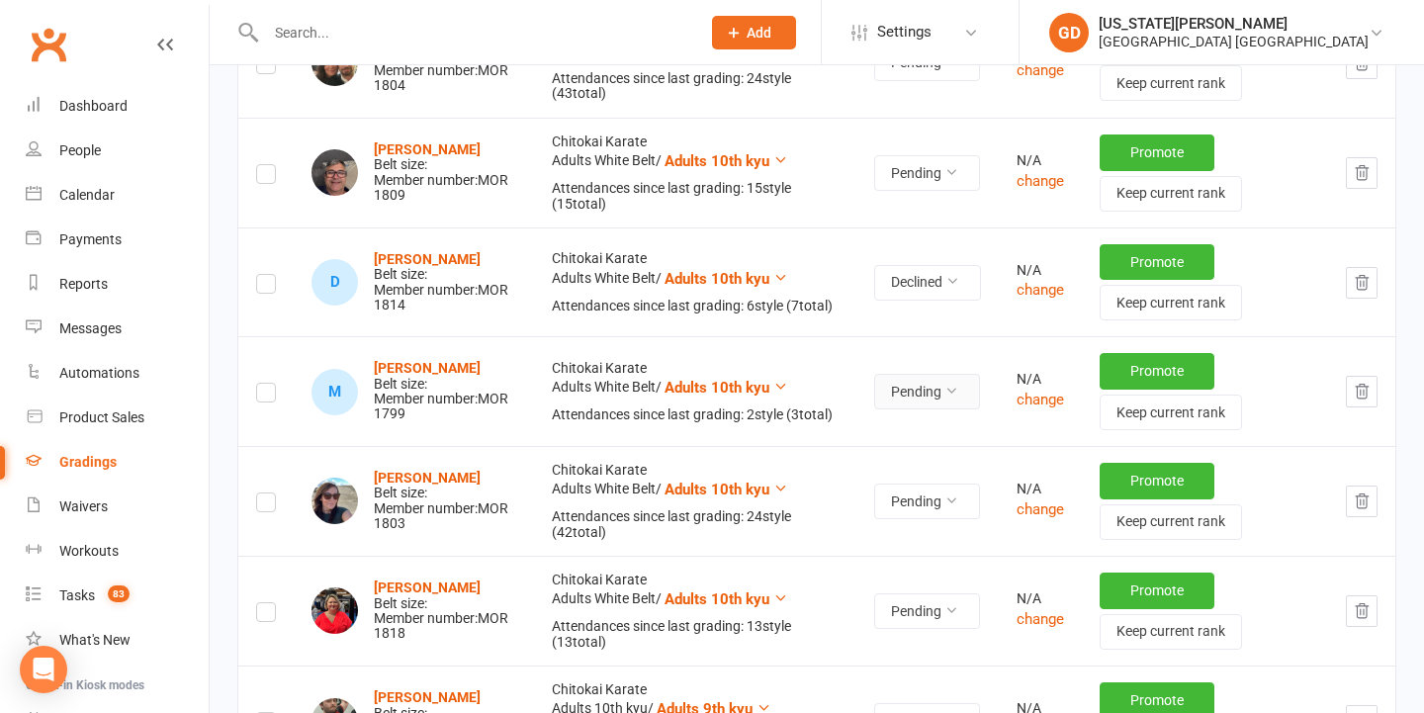
click at [918, 388] on button "Pending" at bounding box center [927, 392] width 106 height 36
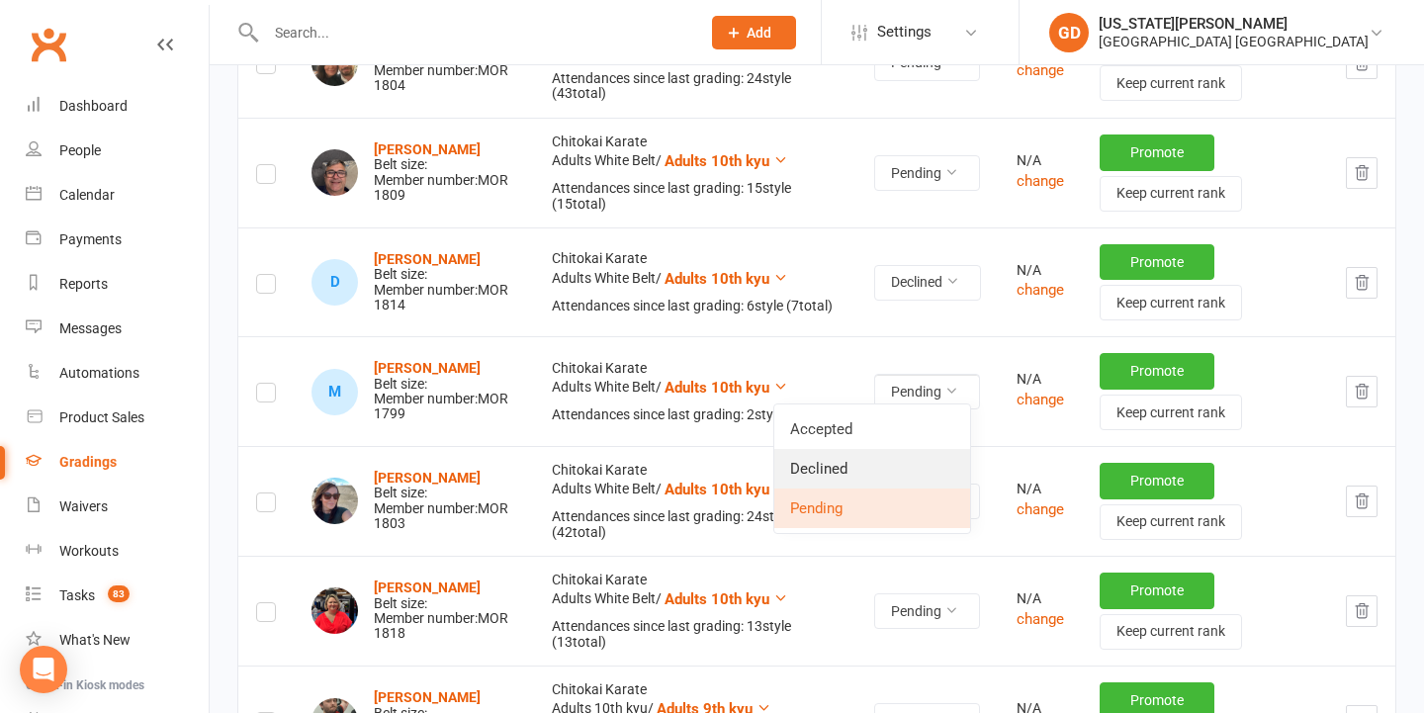
click at [840, 469] on link "Declined" at bounding box center [872, 469] width 196 height 40
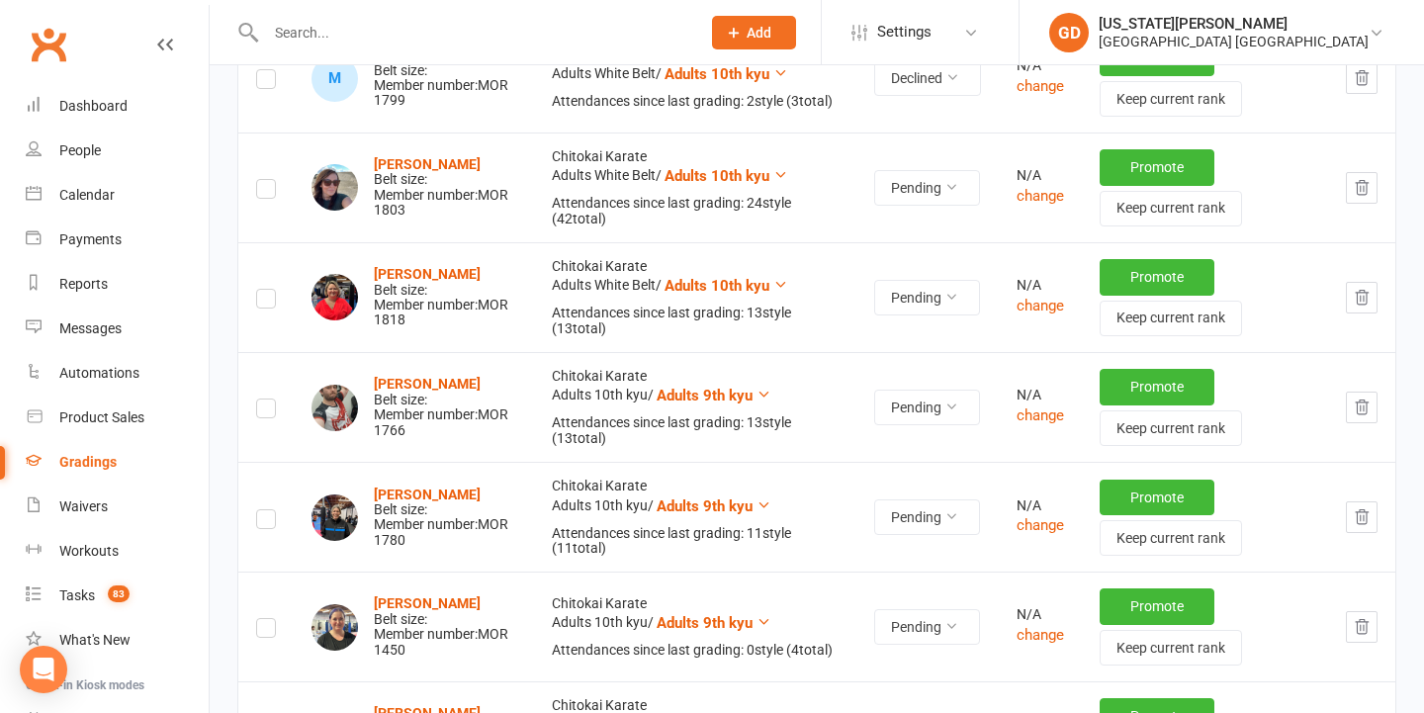
scroll to position [872, 0]
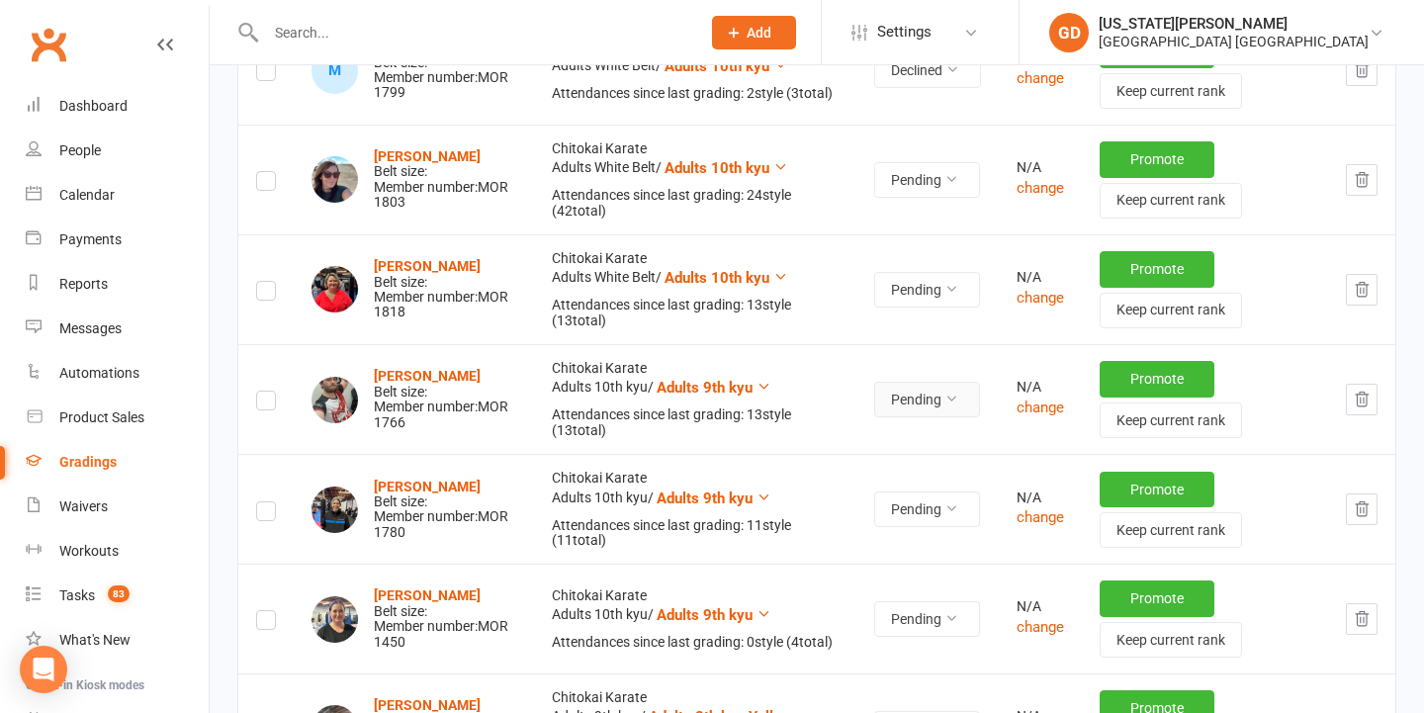
click at [897, 382] on button "Pending" at bounding box center [927, 400] width 106 height 36
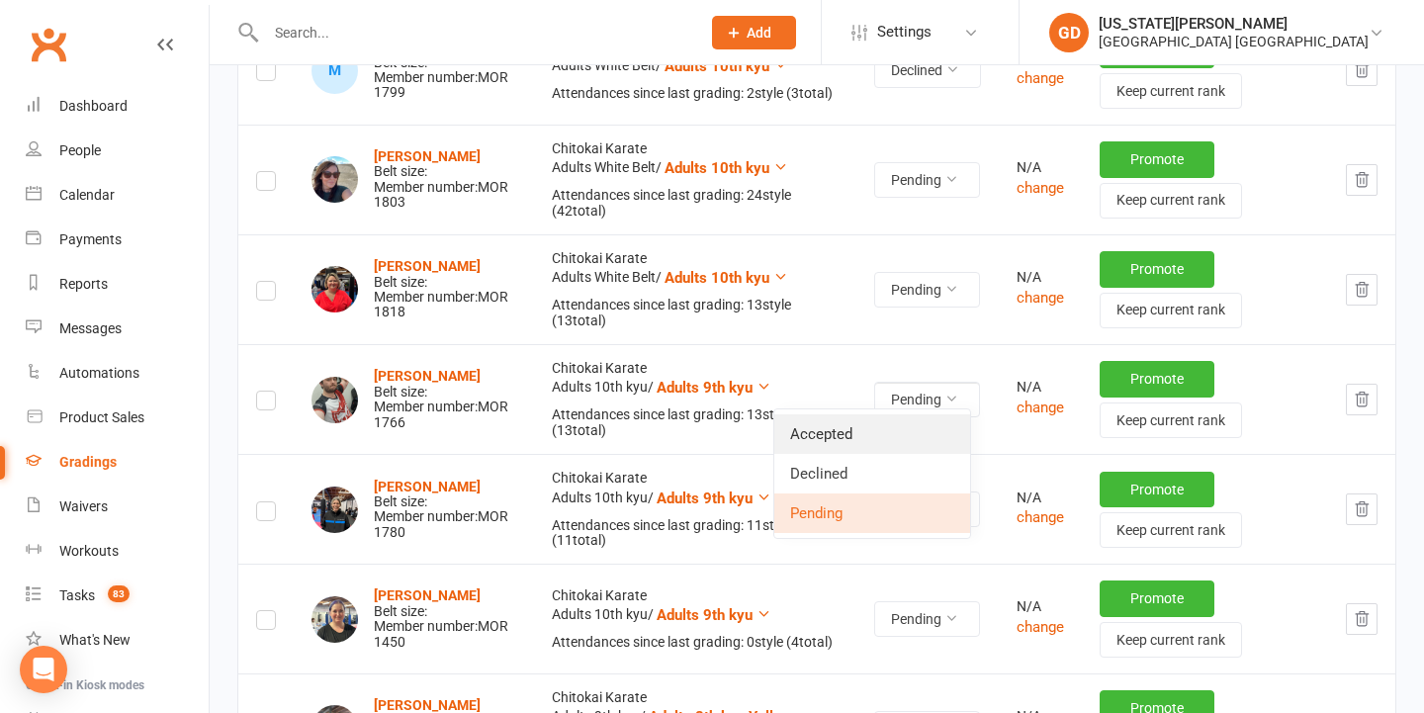
click at [846, 412] on ul "Accepted Declined Pending" at bounding box center [872, 473] width 198 height 130
click at [846, 428] on link "Accepted" at bounding box center [872, 434] width 196 height 40
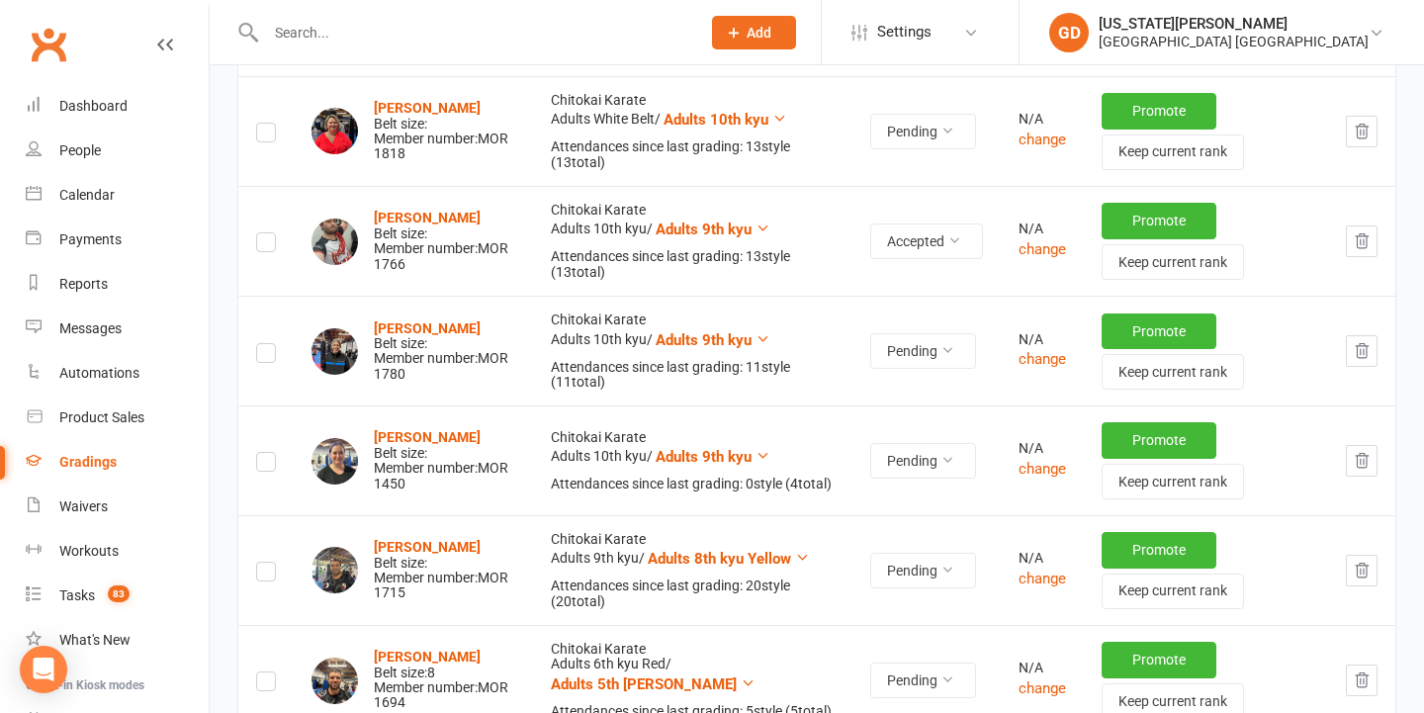
scroll to position [1047, 0]
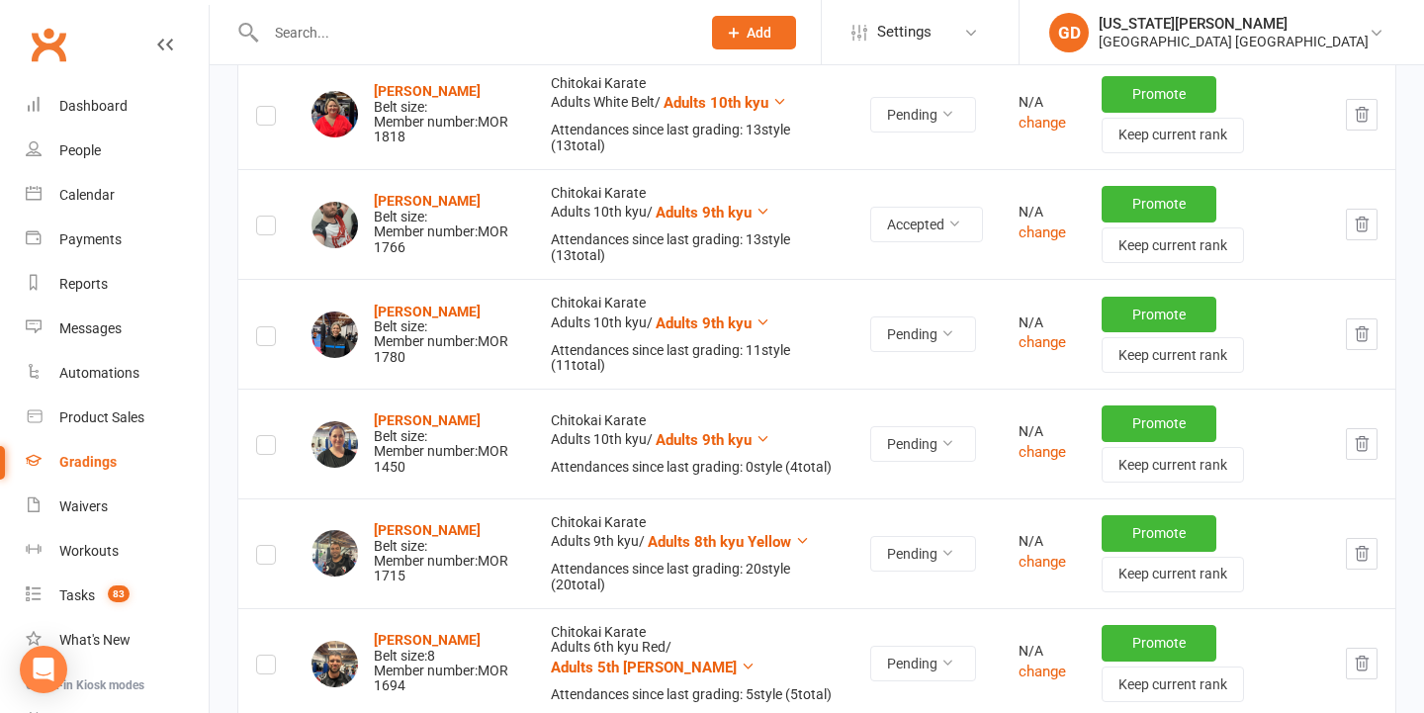
click at [1366, 435] on icon "button" at bounding box center [1361, 444] width 18 height 18
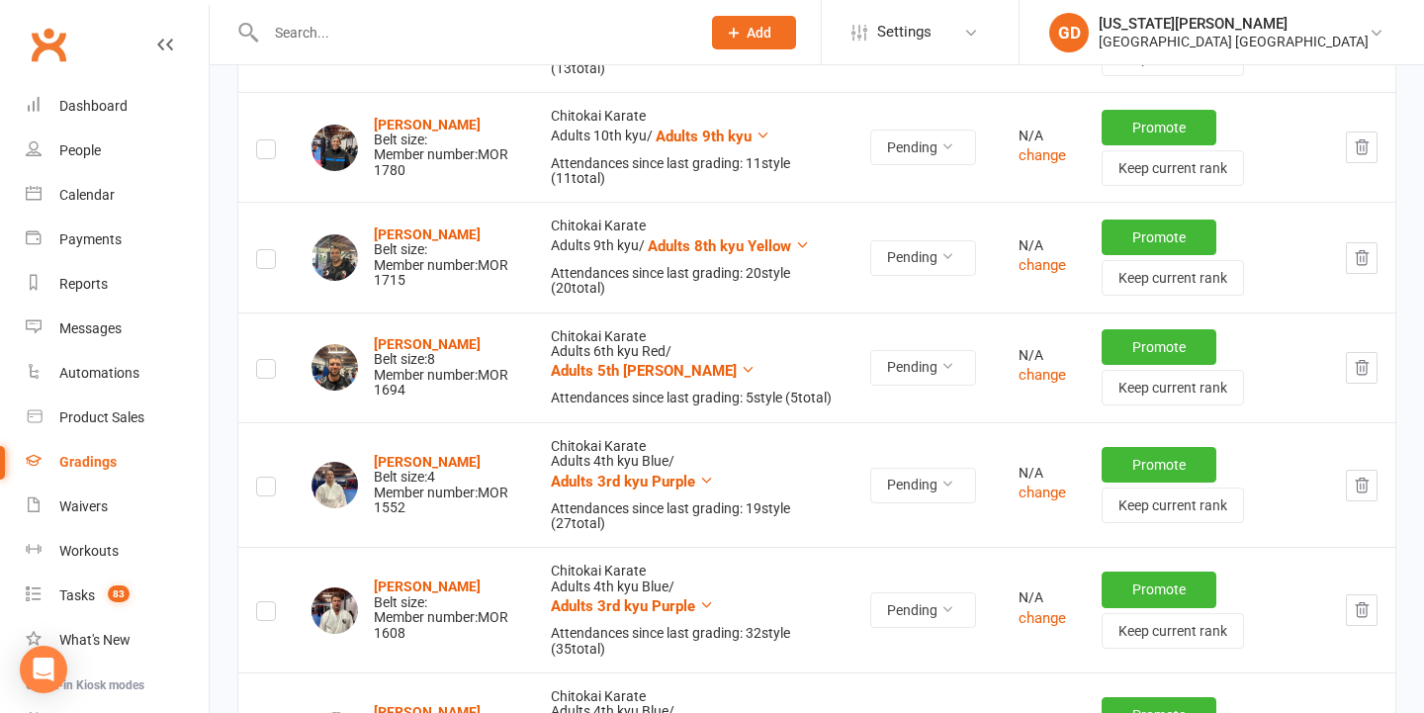
scroll to position [1235, 0]
click at [918, 481] on button "Pending" at bounding box center [923, 485] width 106 height 36
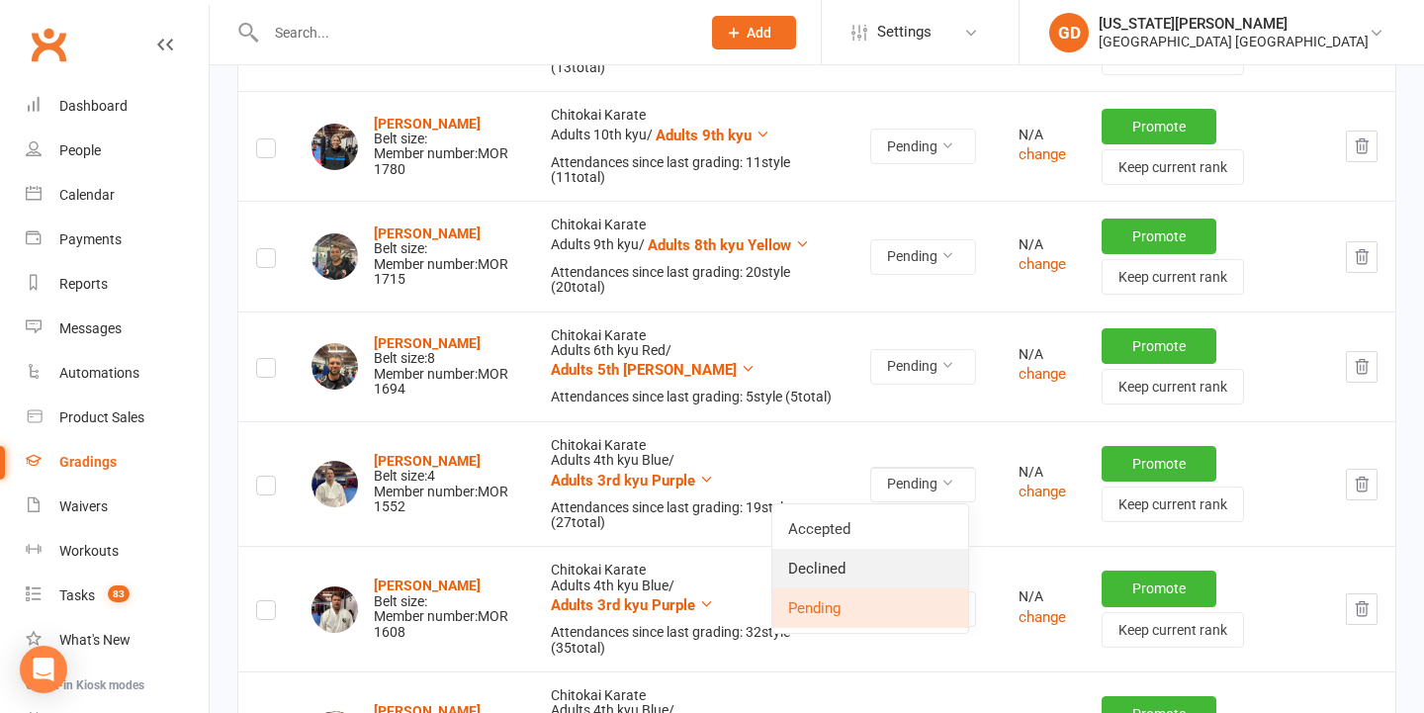
click at [835, 560] on link "Declined" at bounding box center [870, 569] width 196 height 40
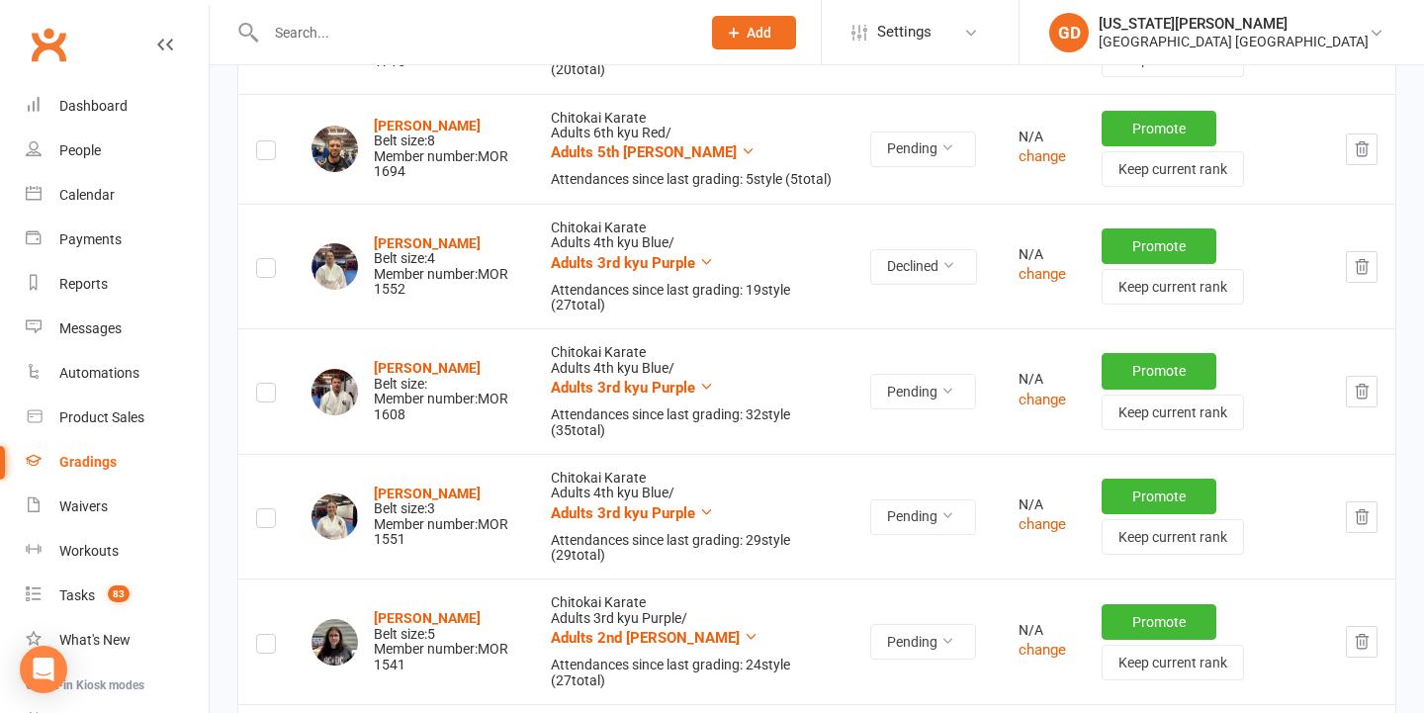
scroll to position [1469, 0]
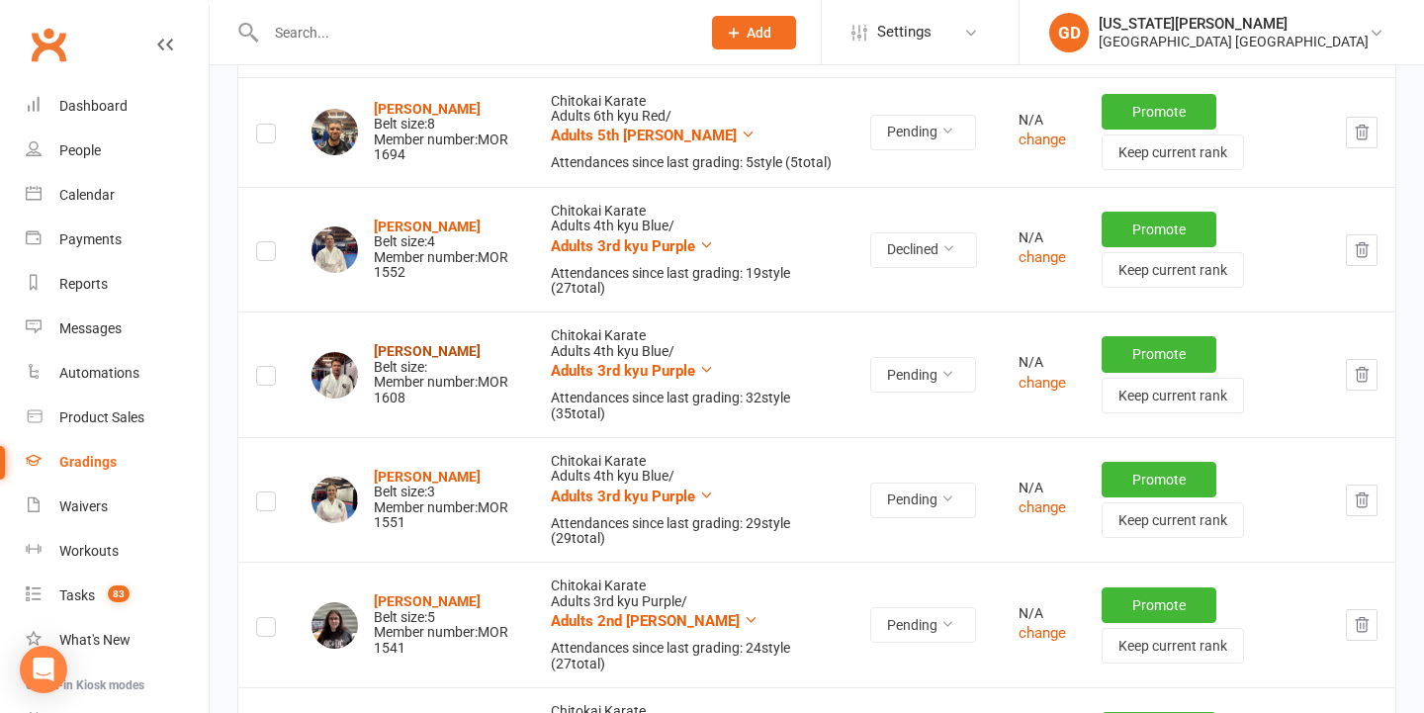
click at [418, 349] on strong "Rodney King" at bounding box center [427, 351] width 107 height 16
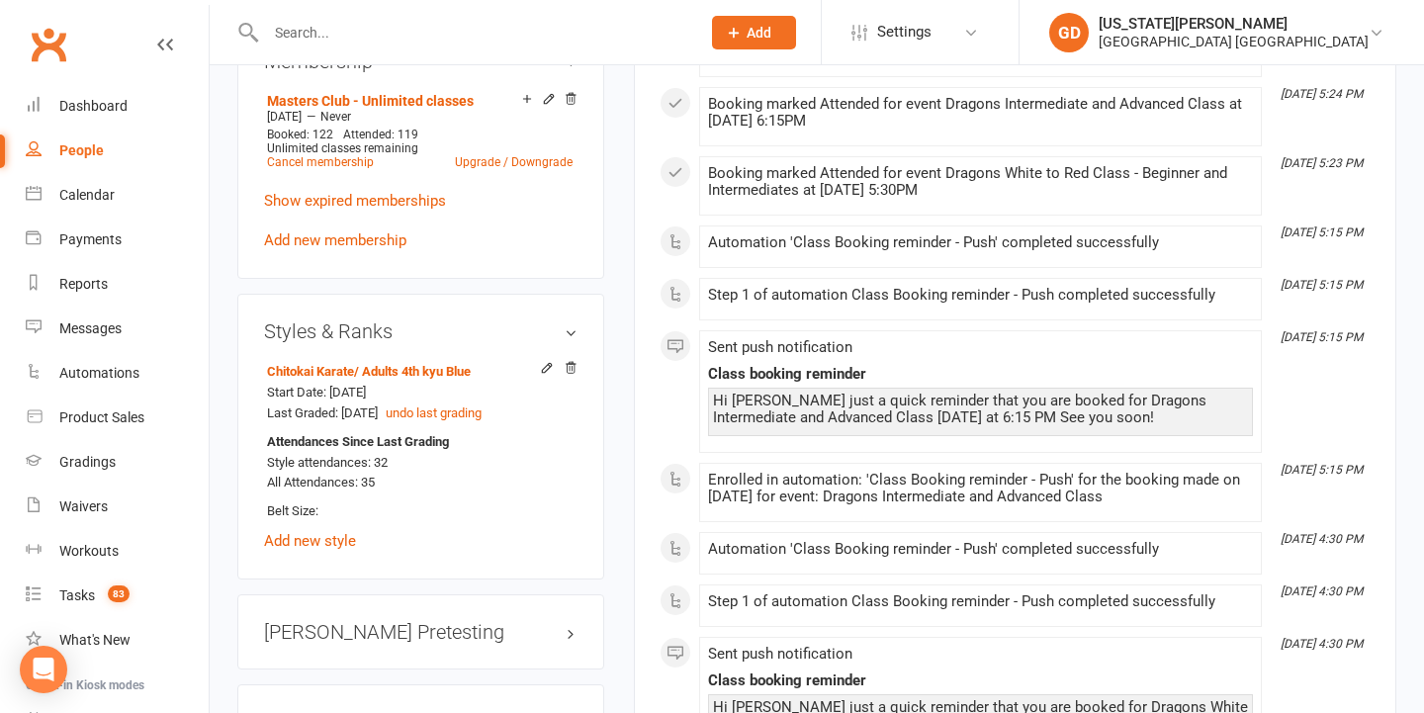
scroll to position [1431, 0]
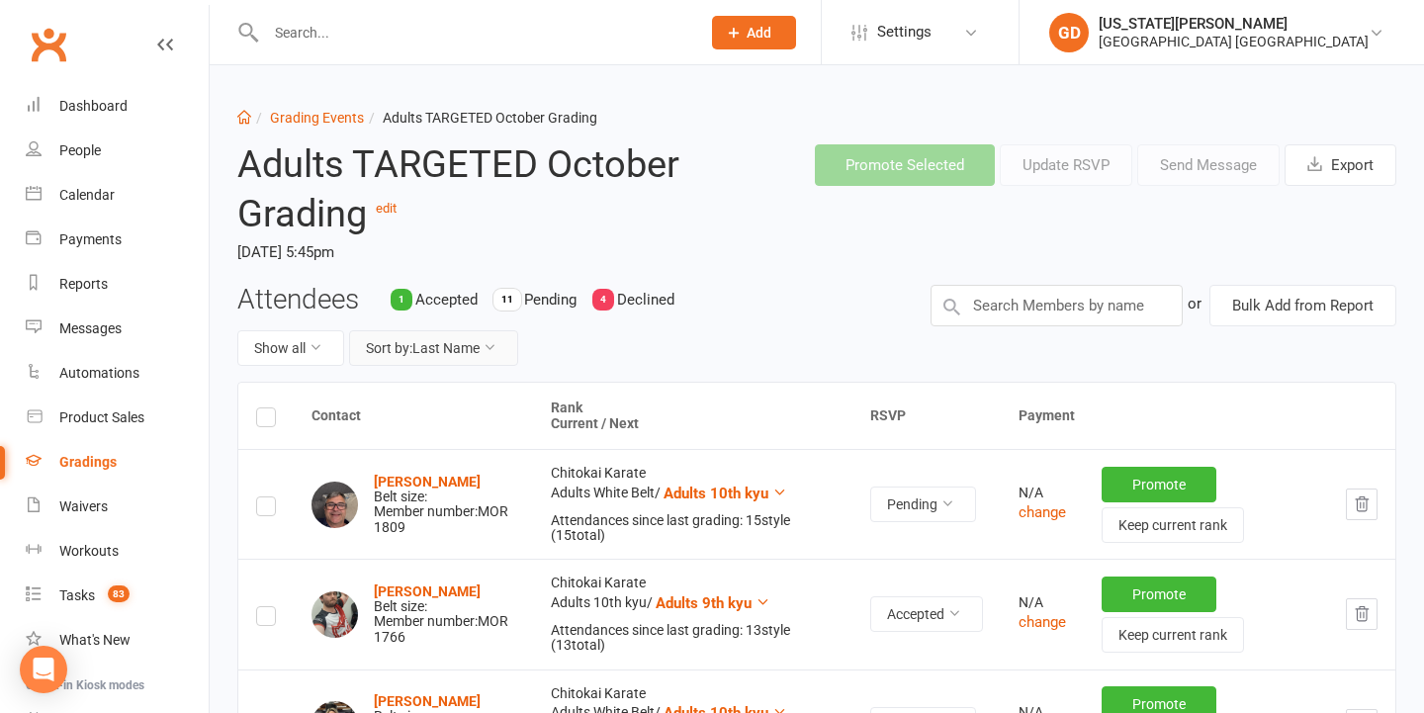
click at [412, 341] on button "Sort by: Last Name" at bounding box center [433, 348] width 169 height 36
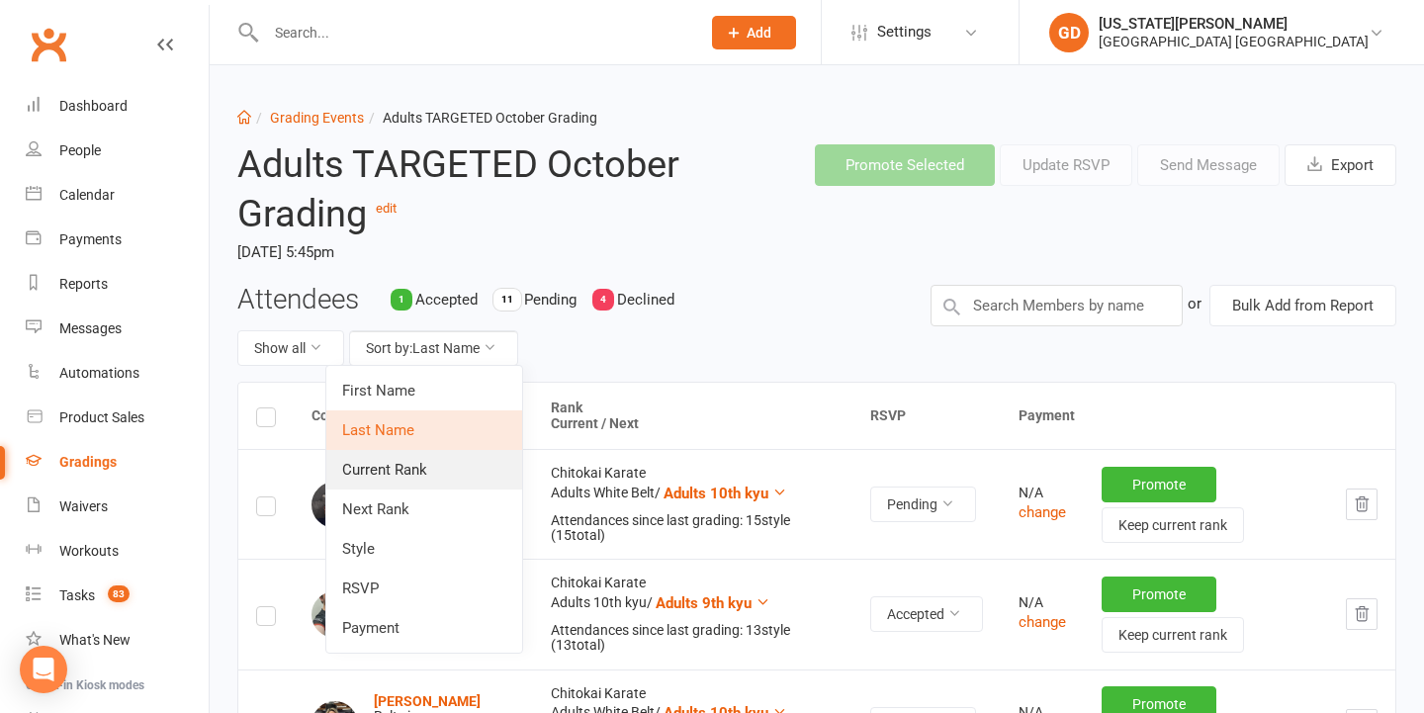
click at [404, 464] on link "Current Rank" at bounding box center [424, 470] width 196 height 40
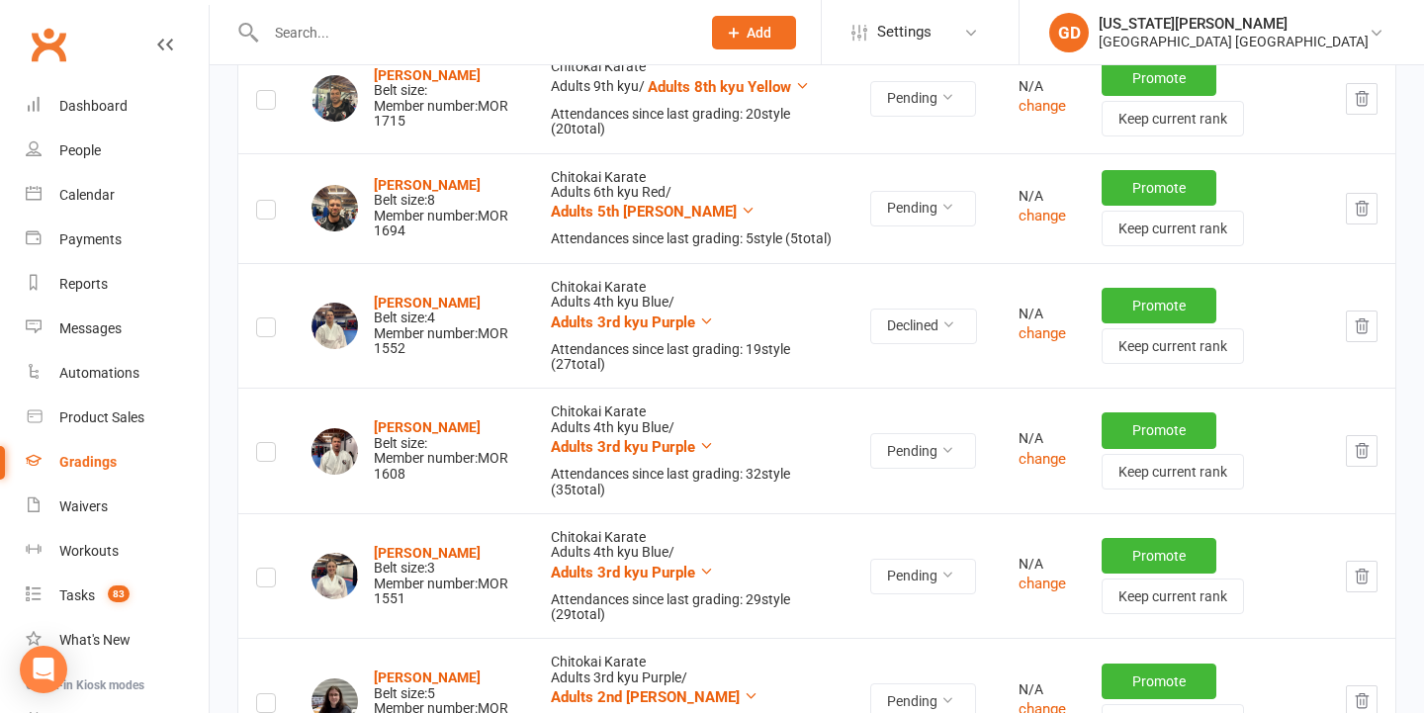
scroll to position [1422, 0]
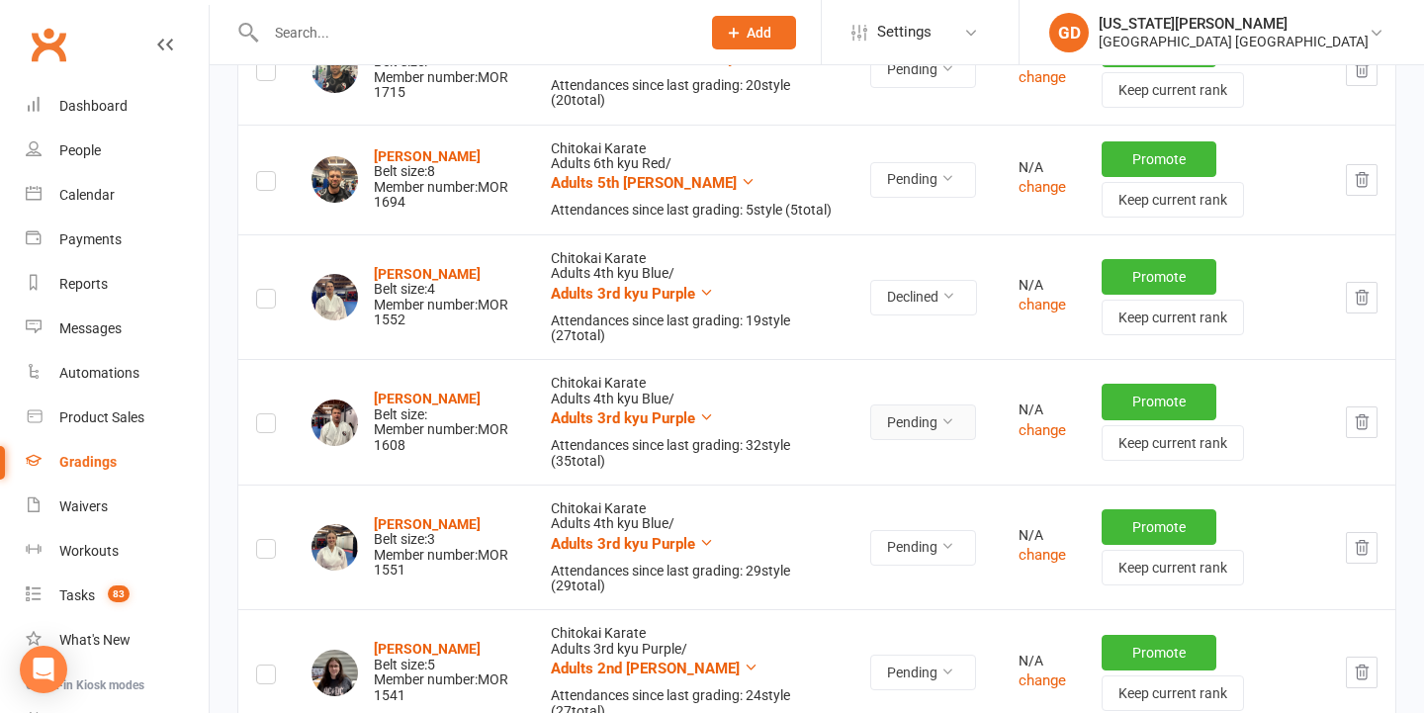
click at [933, 427] on button "Pending" at bounding box center [923, 422] width 106 height 36
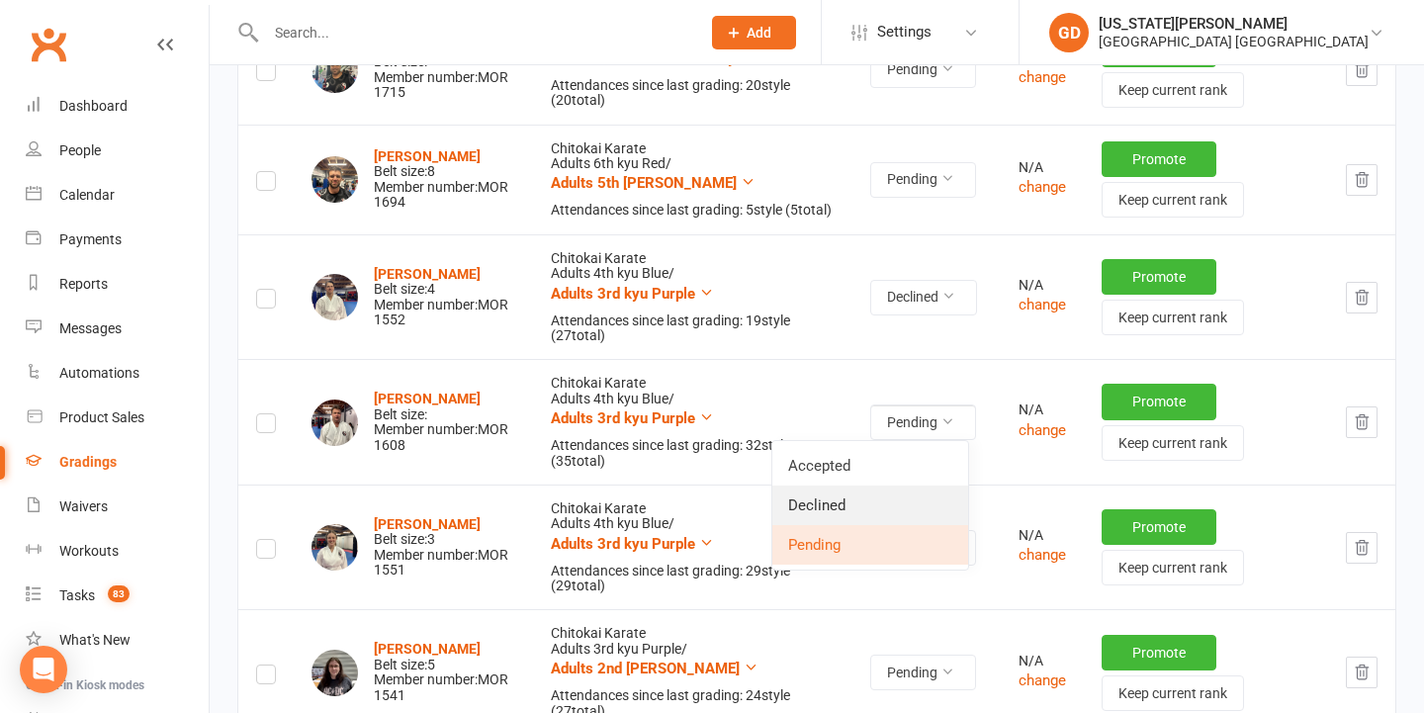
click at [844, 508] on link "Declined" at bounding box center [870, 505] width 196 height 40
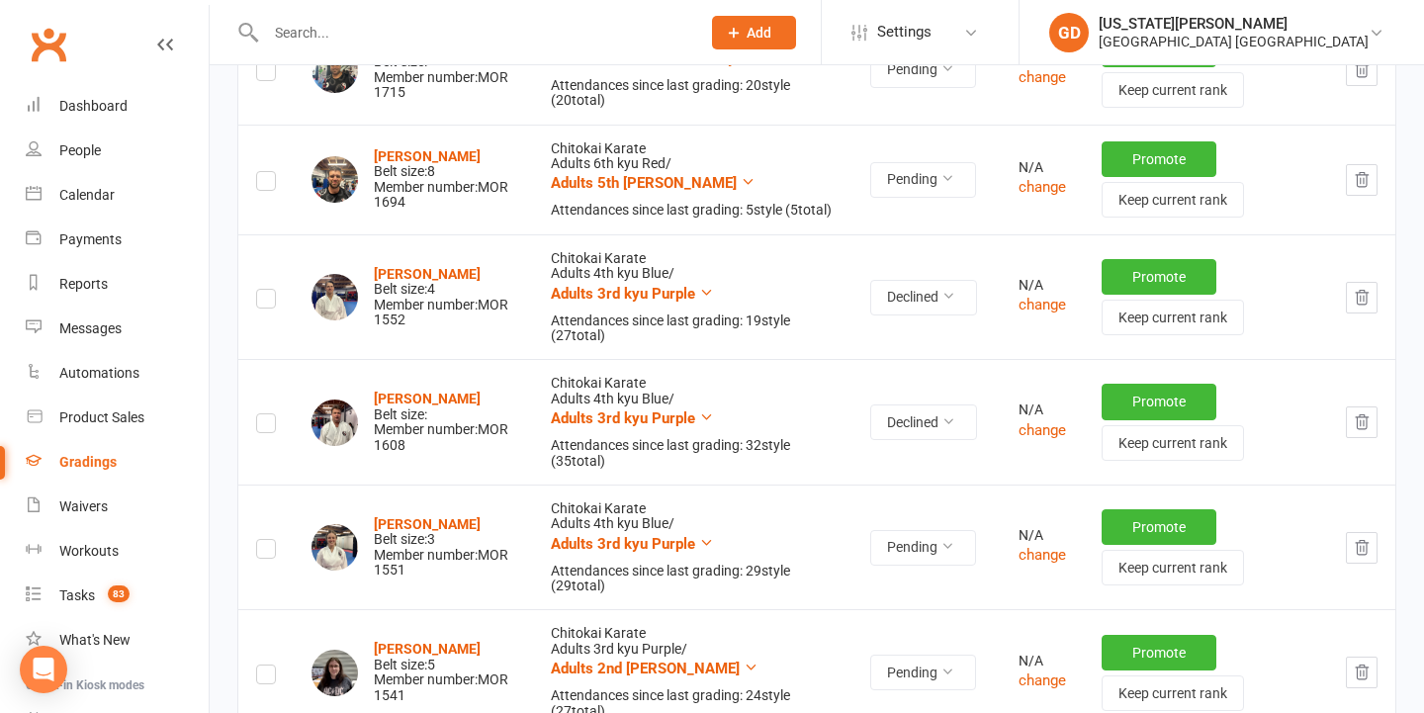
scroll to position [1505, 0]
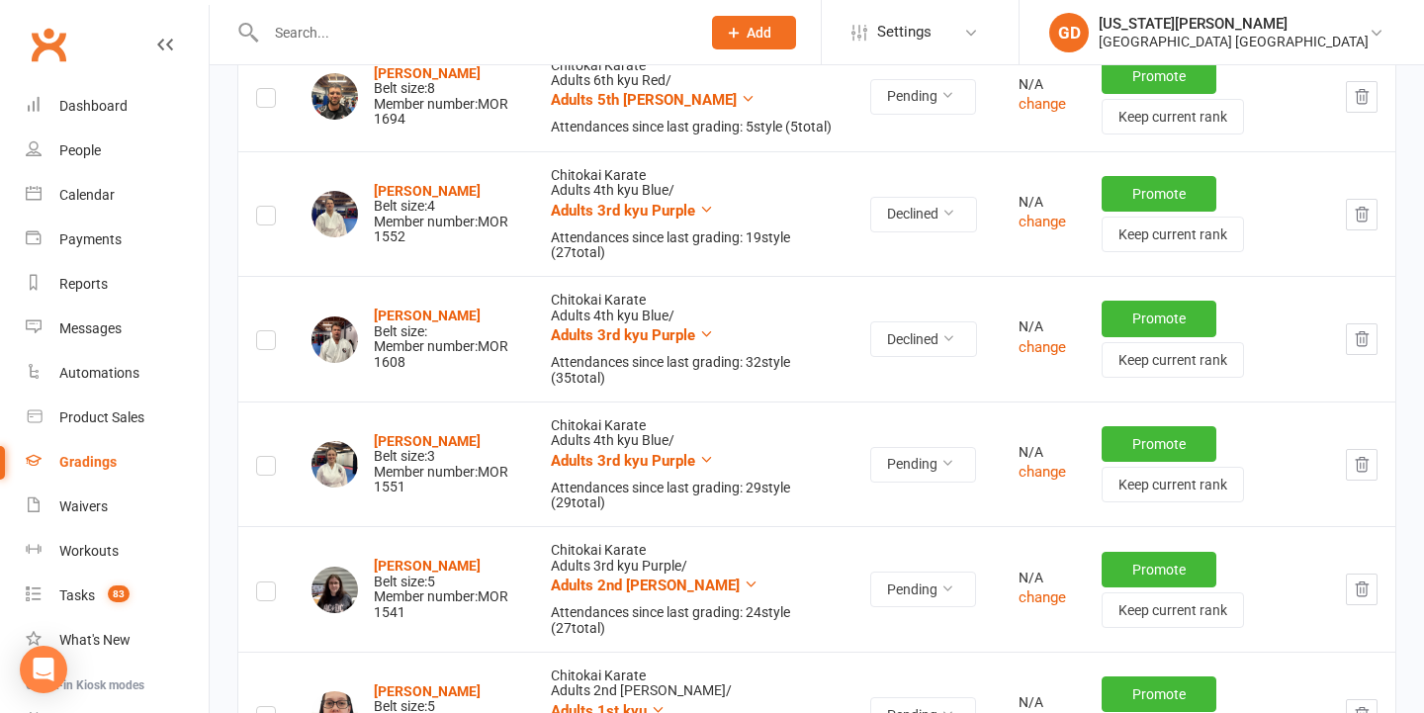
click at [1356, 465] on icon "button" at bounding box center [1361, 464] width 13 height 14
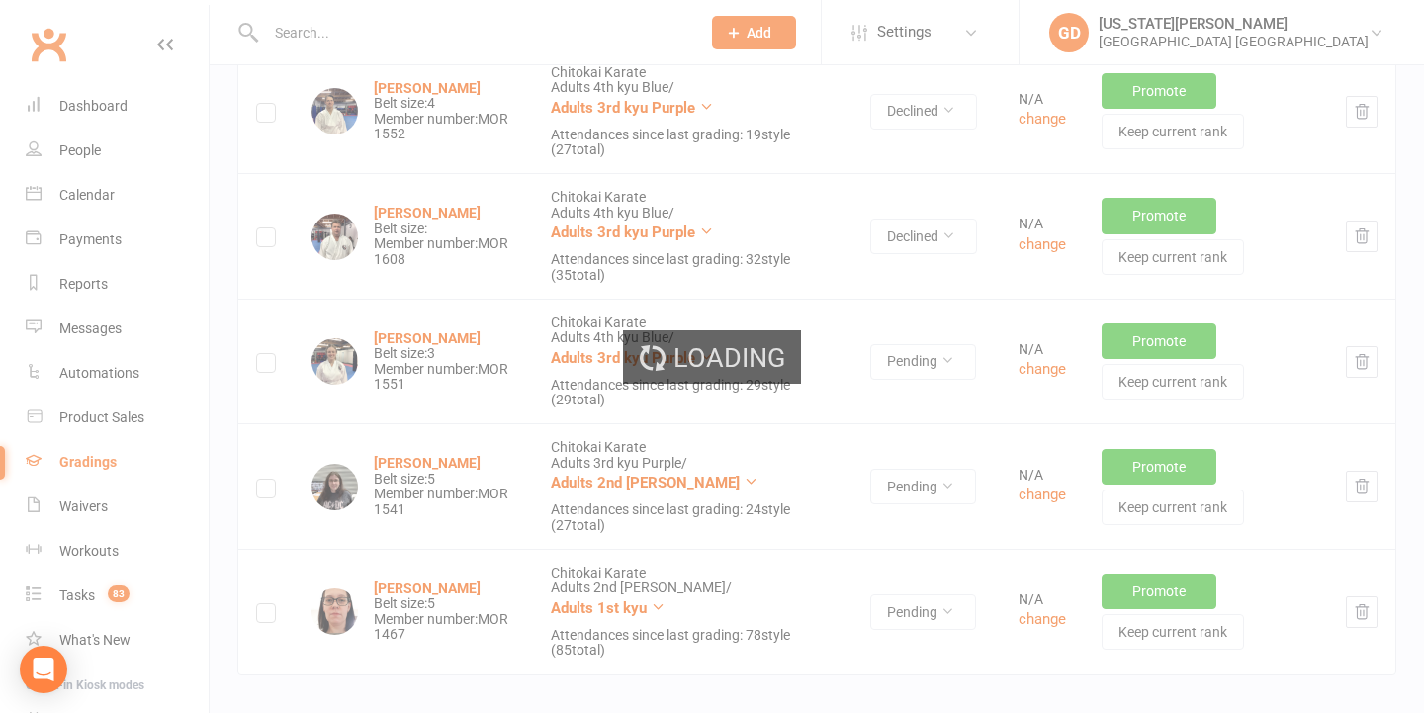
scroll to position [1609, 0]
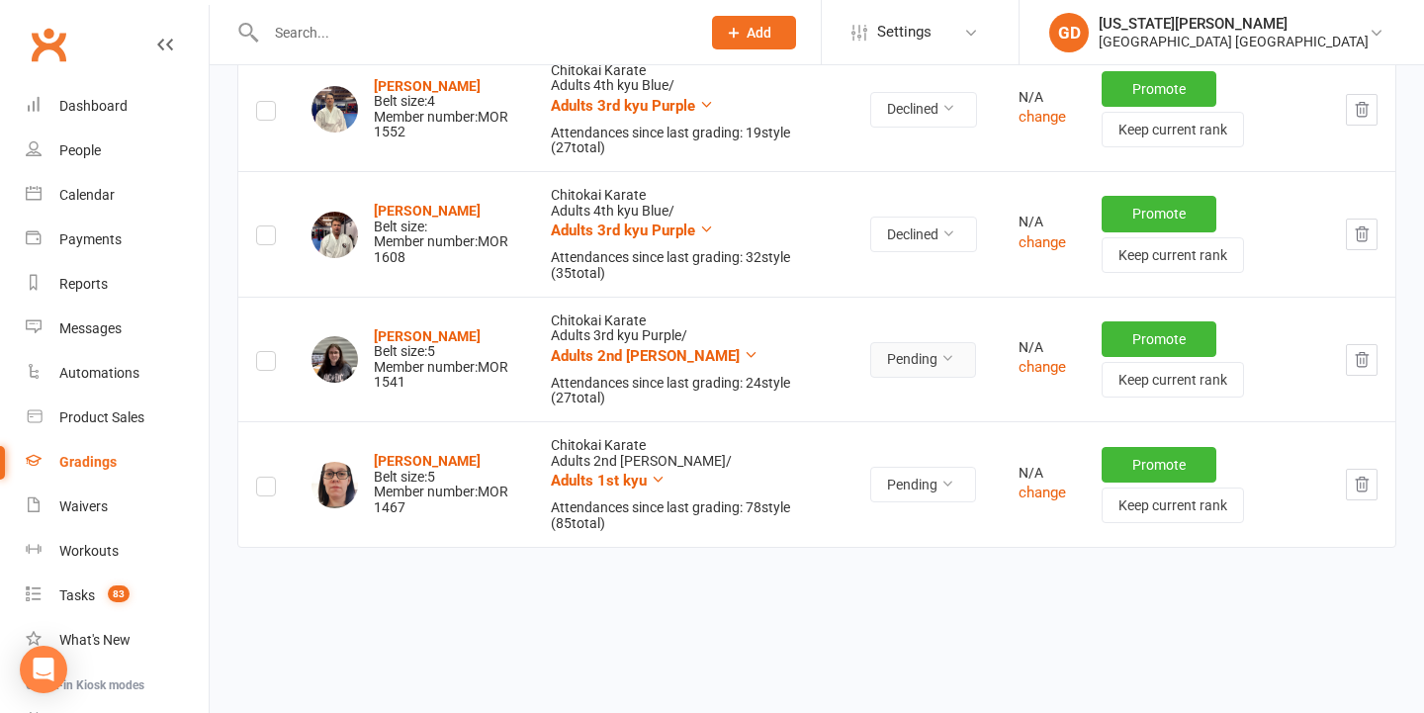
click at [940, 360] on icon at bounding box center [947, 358] width 14 height 14
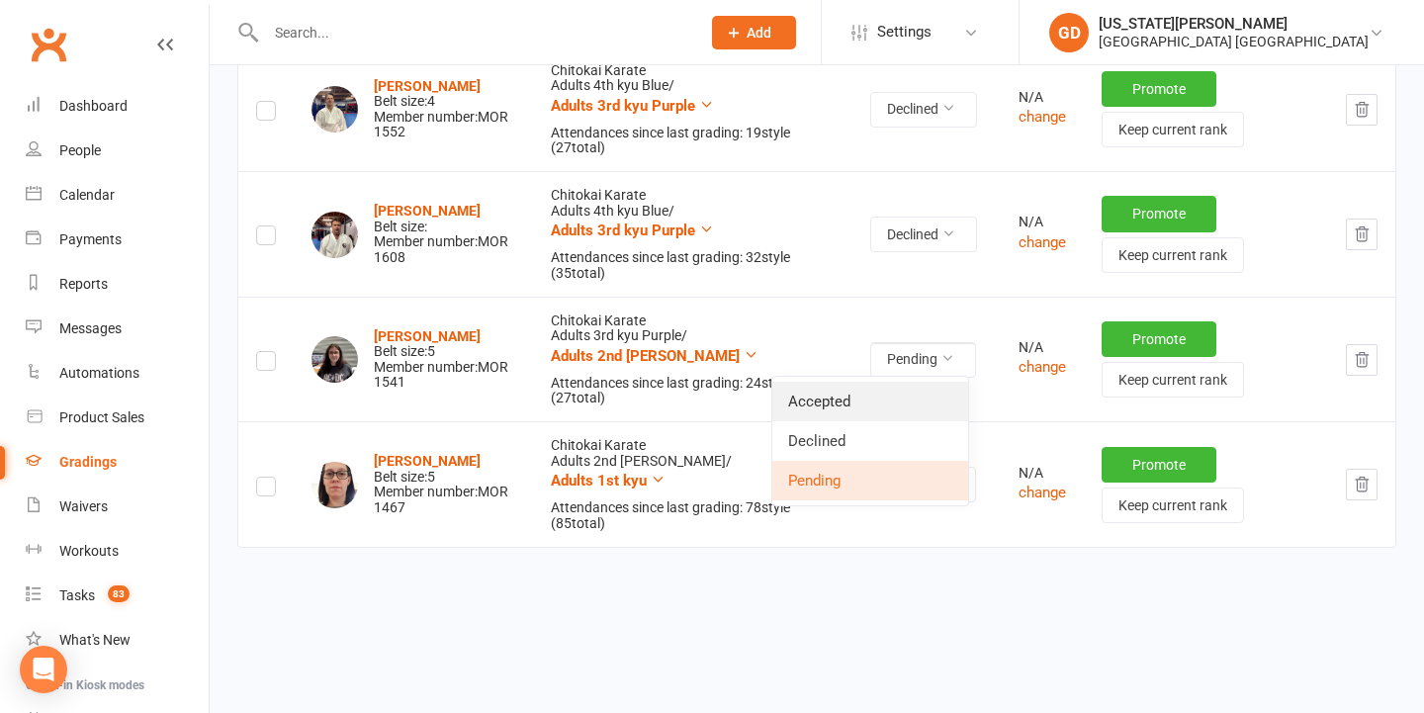
click at [881, 419] on link "Accepted" at bounding box center [870, 402] width 196 height 40
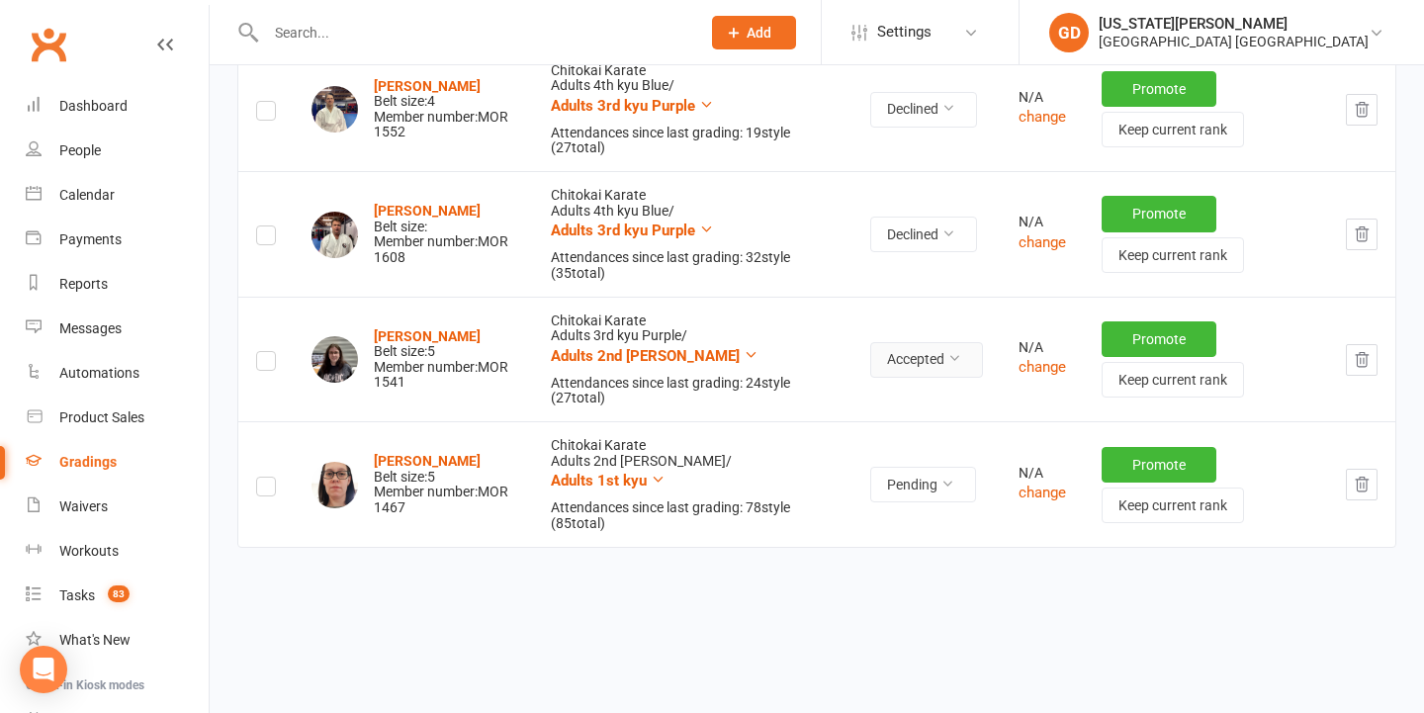
click at [923, 359] on button "Accepted" at bounding box center [926, 360] width 113 height 36
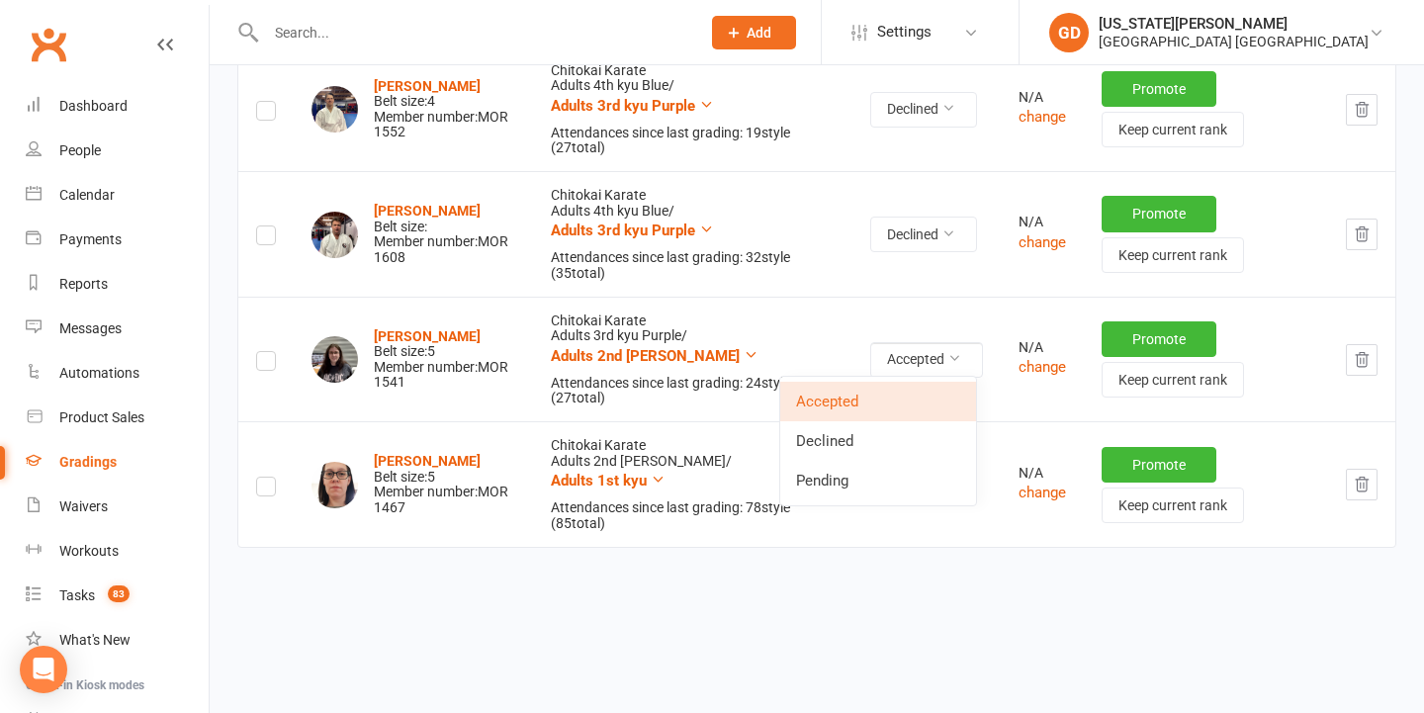
click at [866, 441] on link "Declined" at bounding box center [878, 441] width 196 height 40
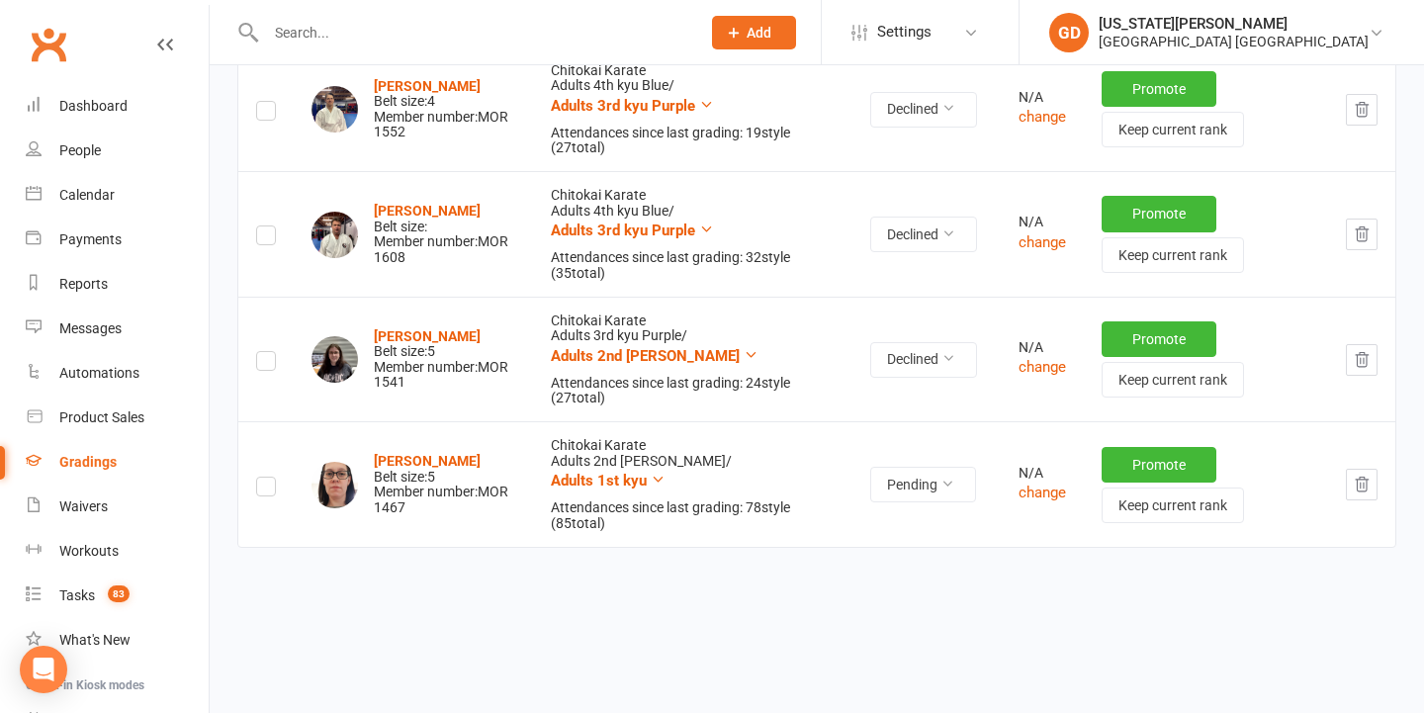
click at [91, 72] on div "Clubworx" at bounding box center [104, 56] width 209 height 73
click at [91, 100] on div "Dashboard" at bounding box center [93, 106] width 68 height 16
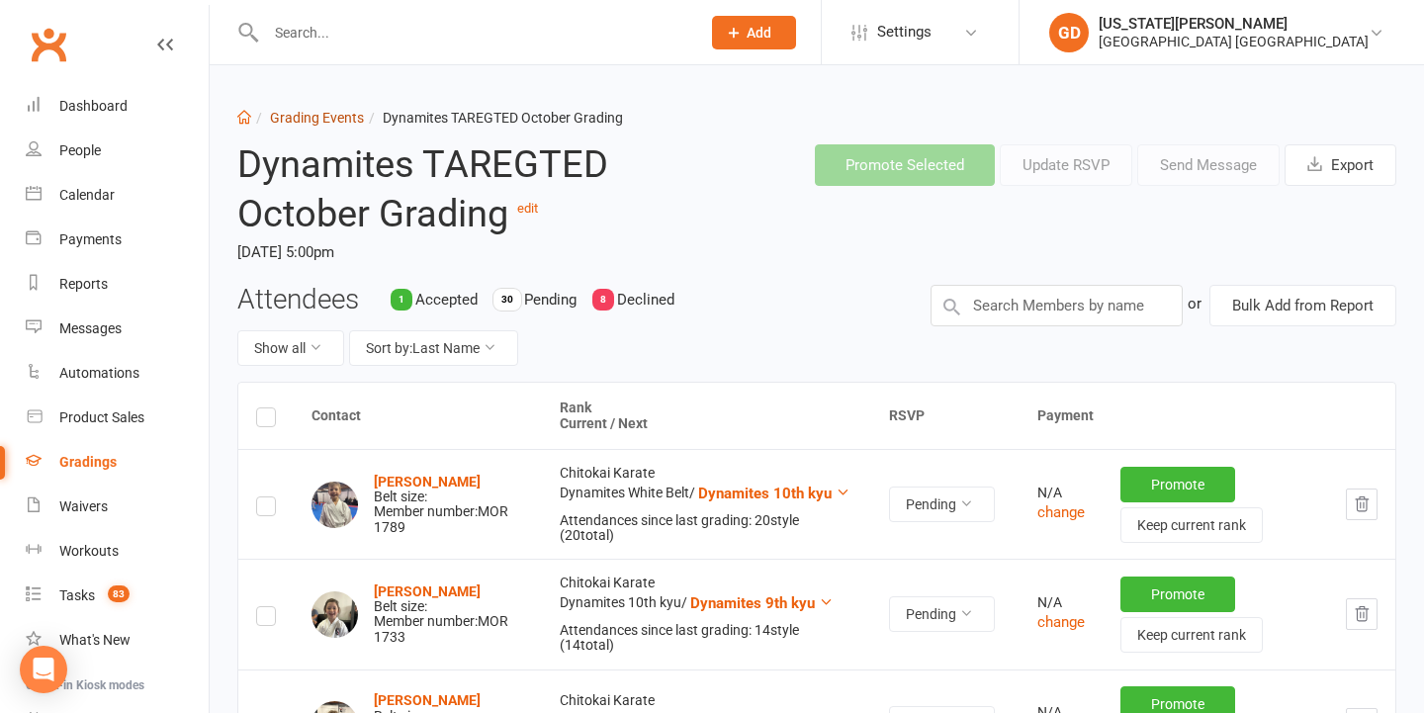
click at [323, 112] on link "Grading Events" at bounding box center [317, 118] width 94 height 16
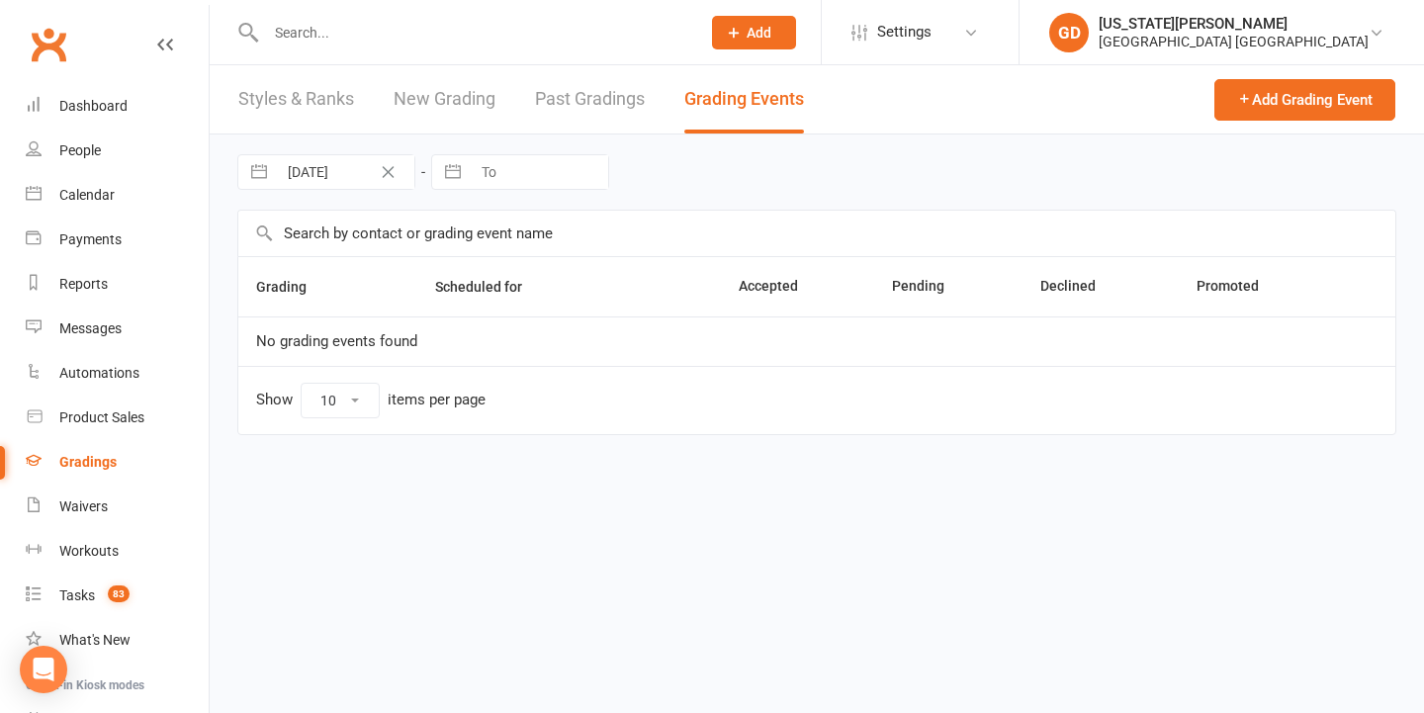
select select "50"
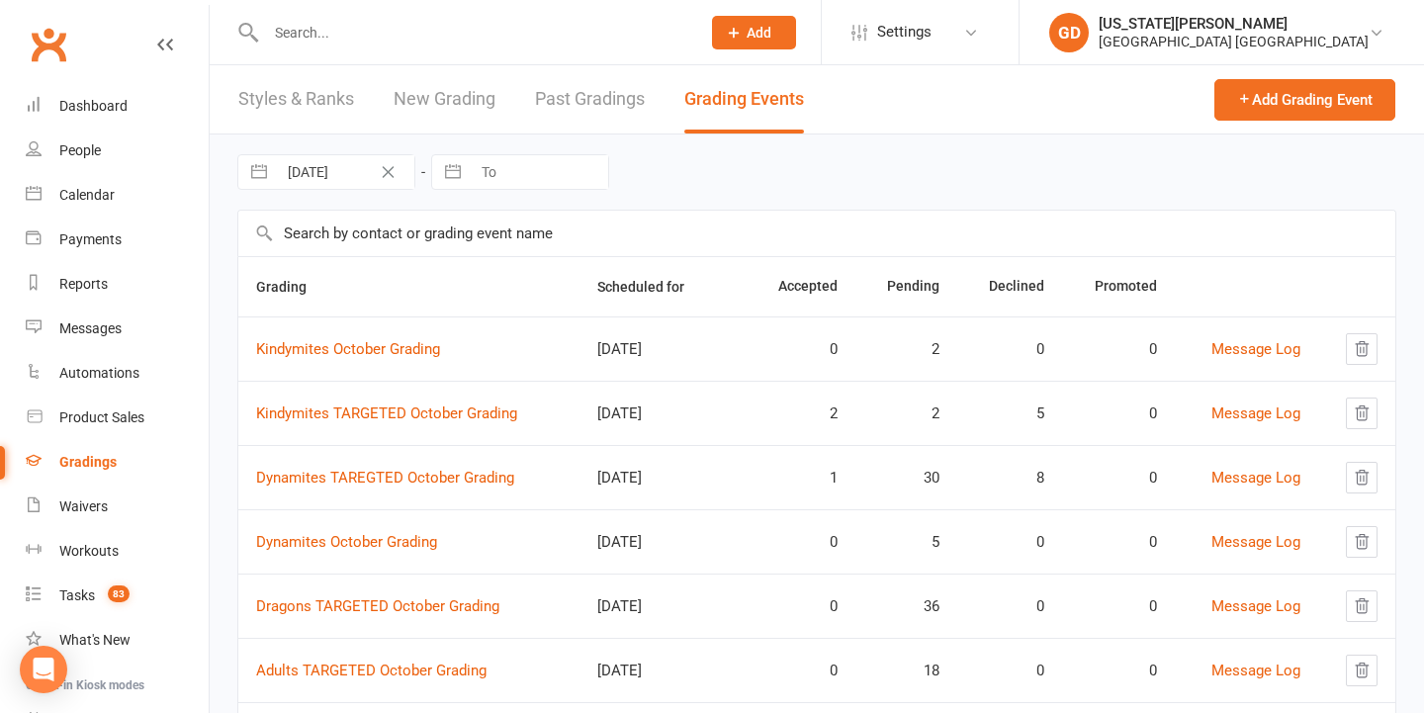
click at [349, 551] on td "Dynamites October Grading" at bounding box center [408, 541] width 341 height 64
click at [349, 544] on link "Dynamites October Grading" at bounding box center [346, 542] width 181 height 18
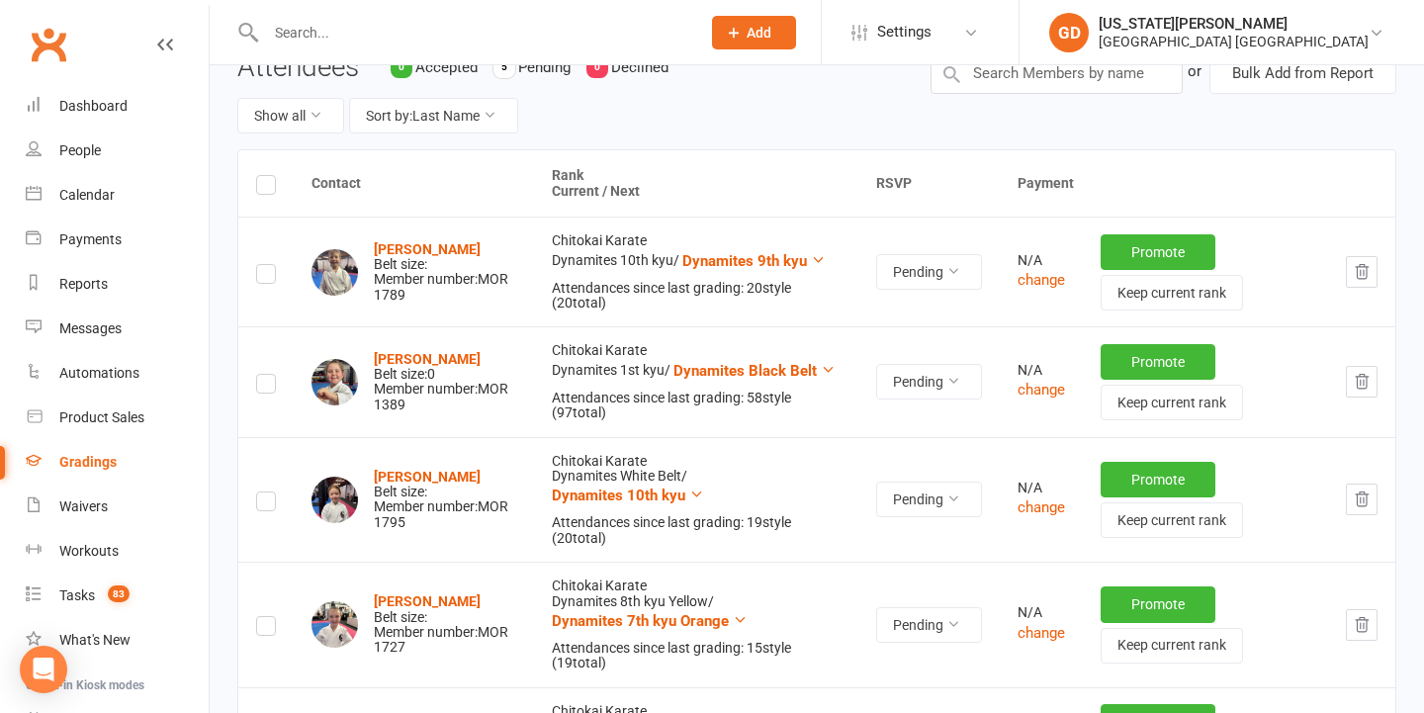
scroll to position [228, 0]
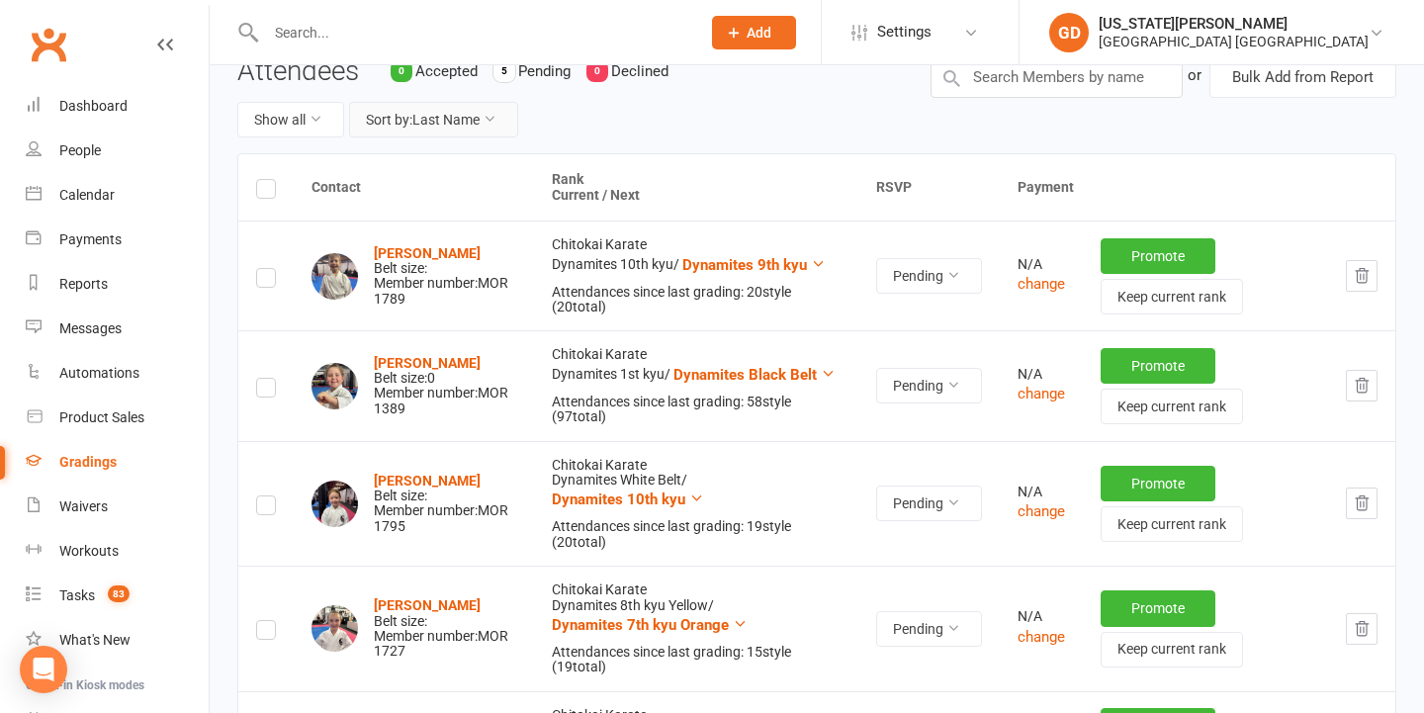
click at [438, 112] on button "Sort by: Last Name" at bounding box center [433, 120] width 169 height 36
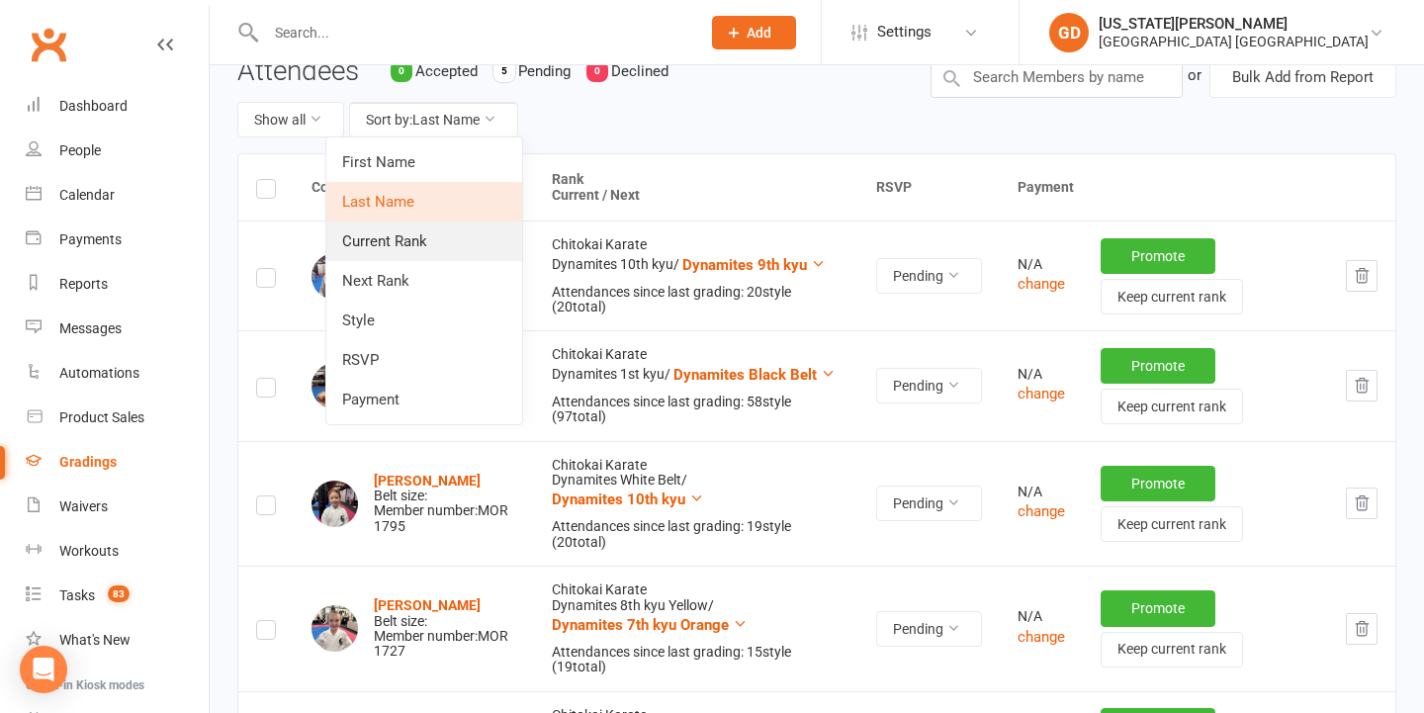
click at [395, 241] on link "Current Rank" at bounding box center [424, 241] width 196 height 40
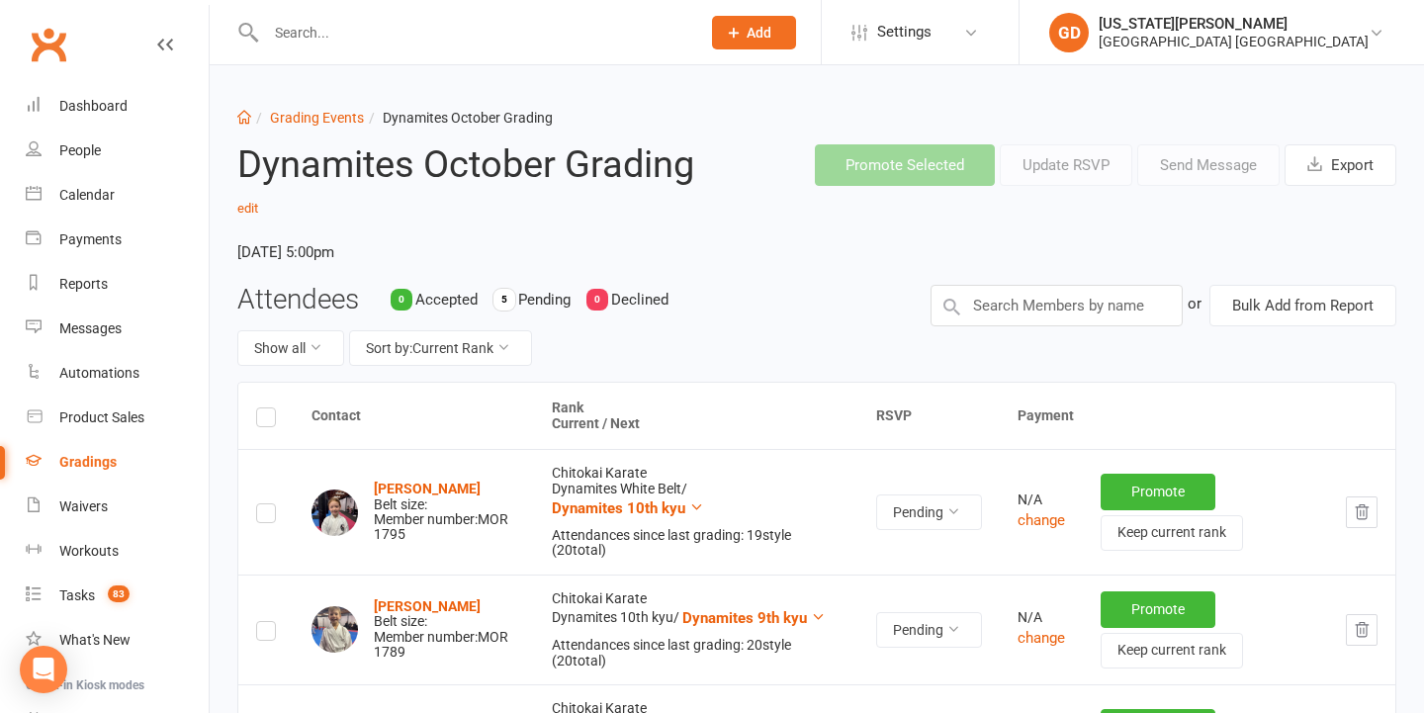
scroll to position [0, 0]
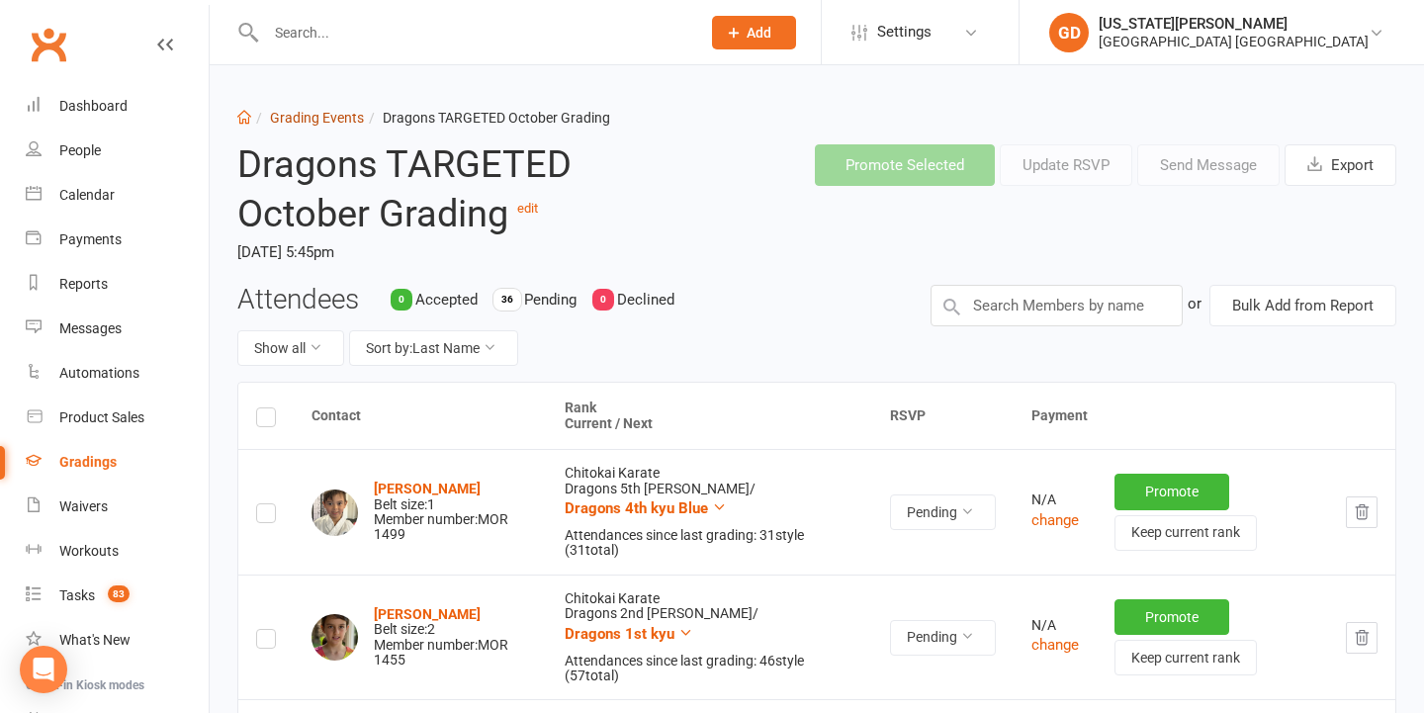
click at [293, 118] on link "Grading Events" at bounding box center [317, 118] width 94 height 16
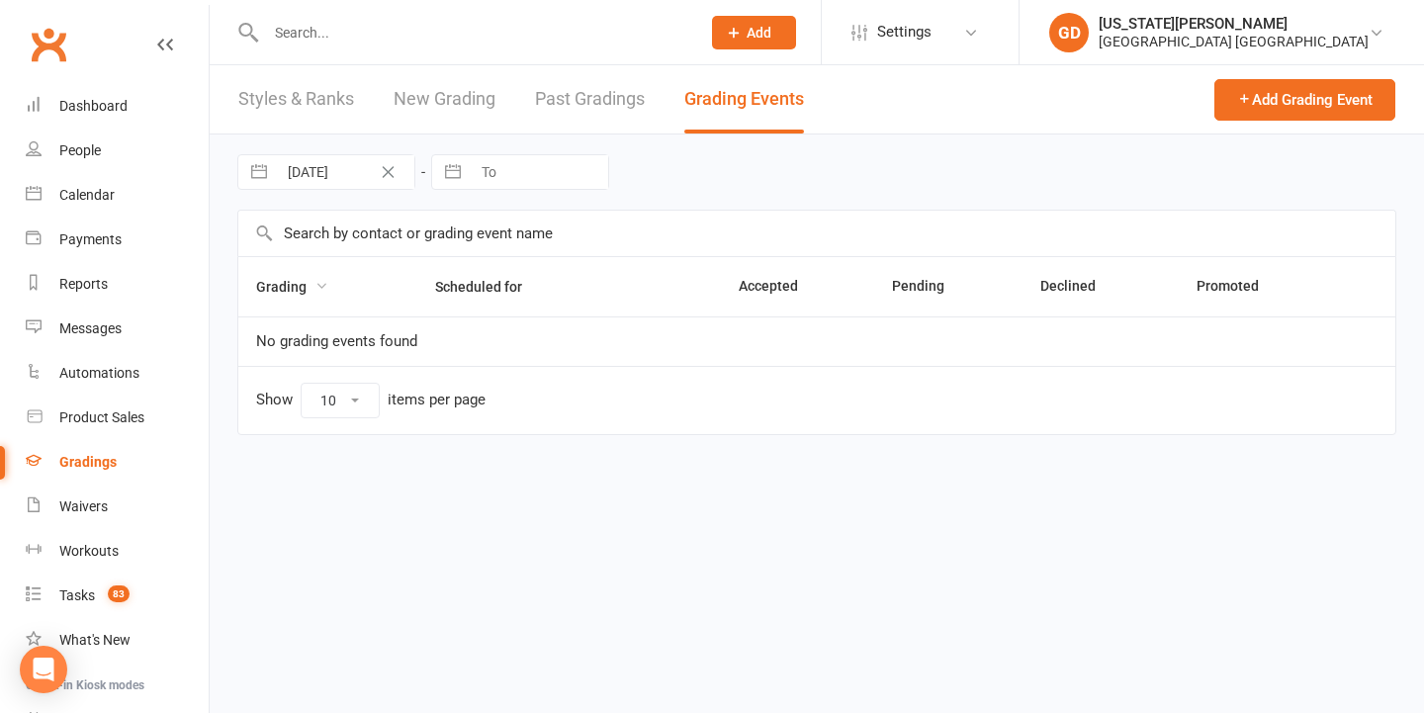
select select "50"
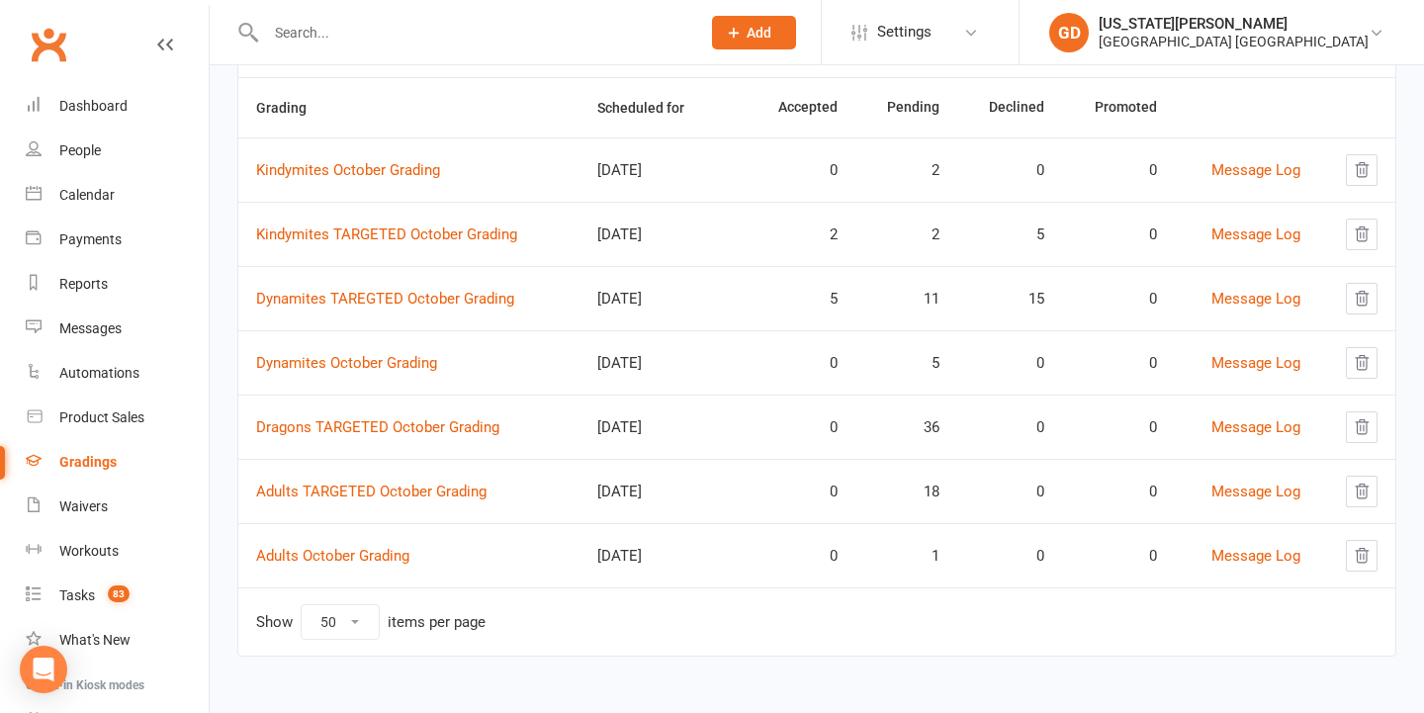
scroll to position [196, 0]
click at [379, 547] on link "Adults October Grading" at bounding box center [332, 556] width 153 height 18
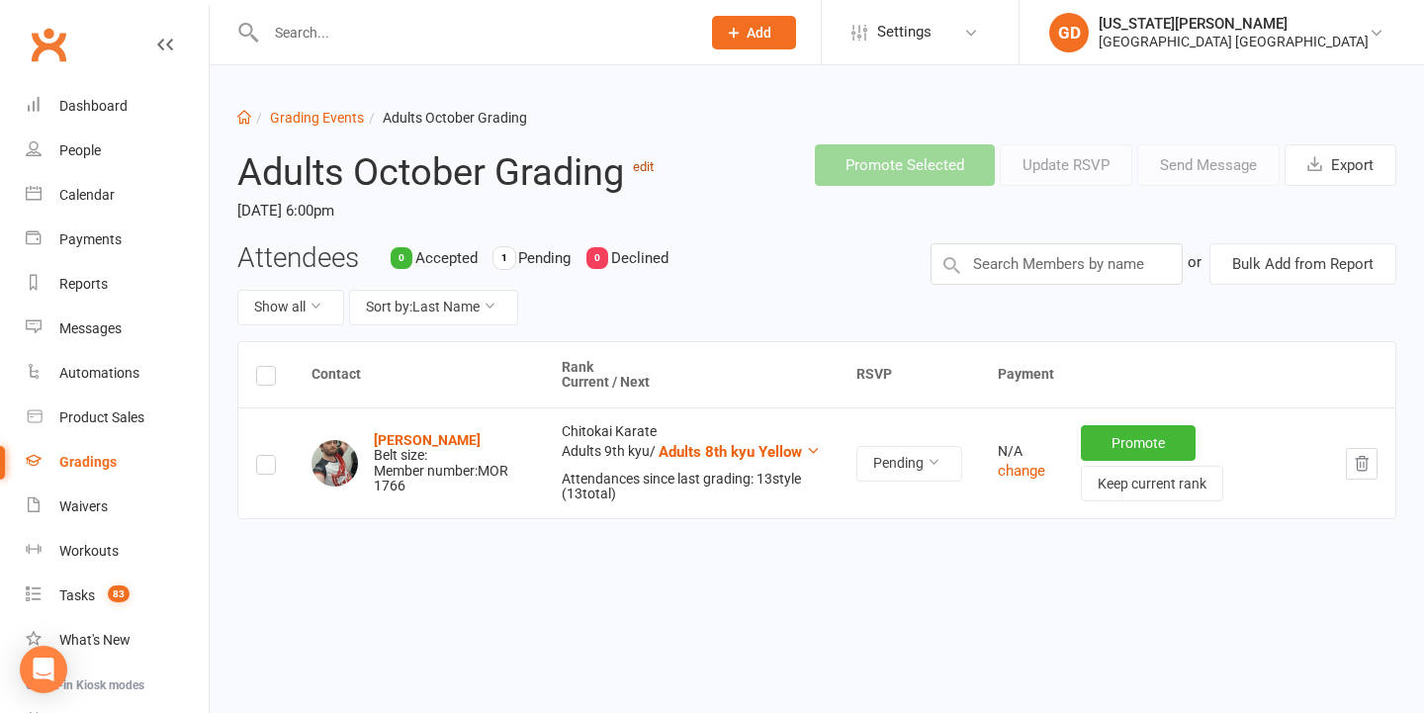
click at [644, 168] on link "edit" at bounding box center [643, 166] width 21 height 15
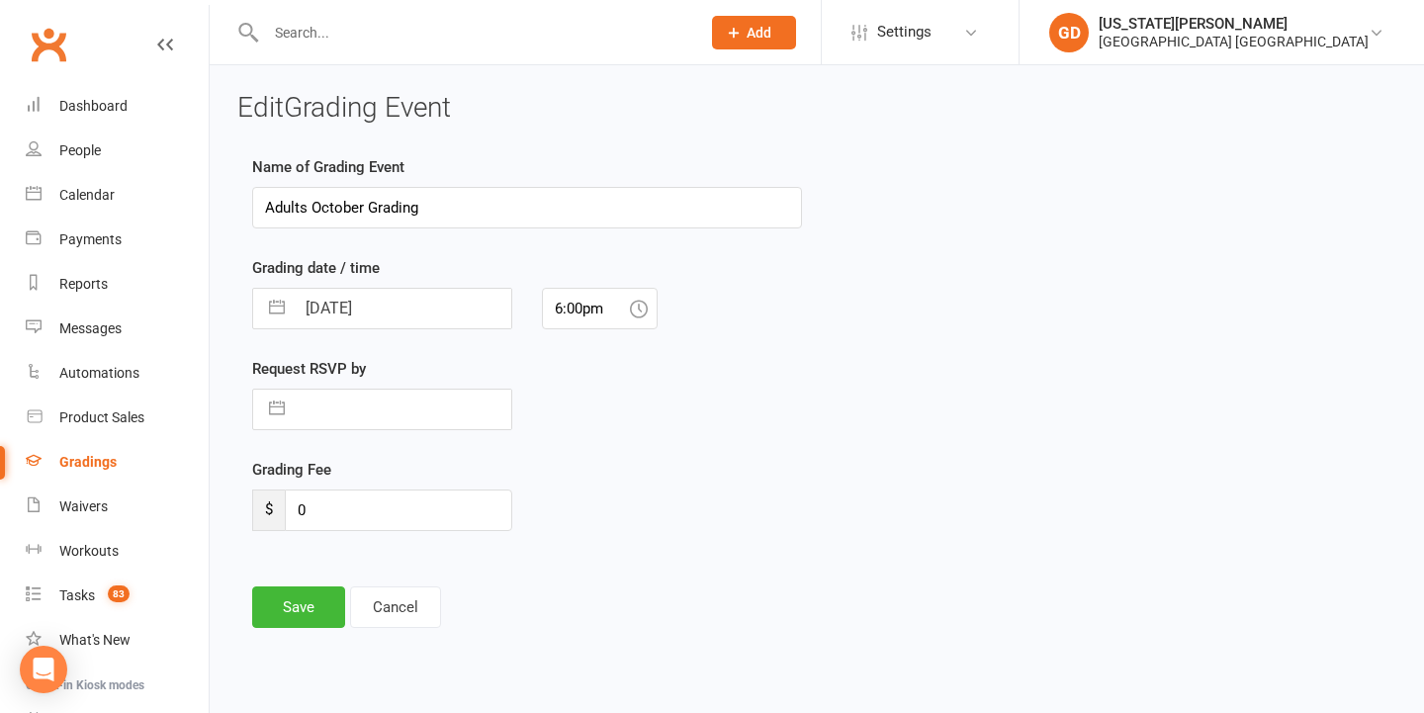
click at [264, 202] on input "Adults October Grading" at bounding box center [527, 208] width 550 height 42
type input "Dragons/Adults October Grading"
click at [301, 595] on button "Save" at bounding box center [298, 607] width 93 height 42
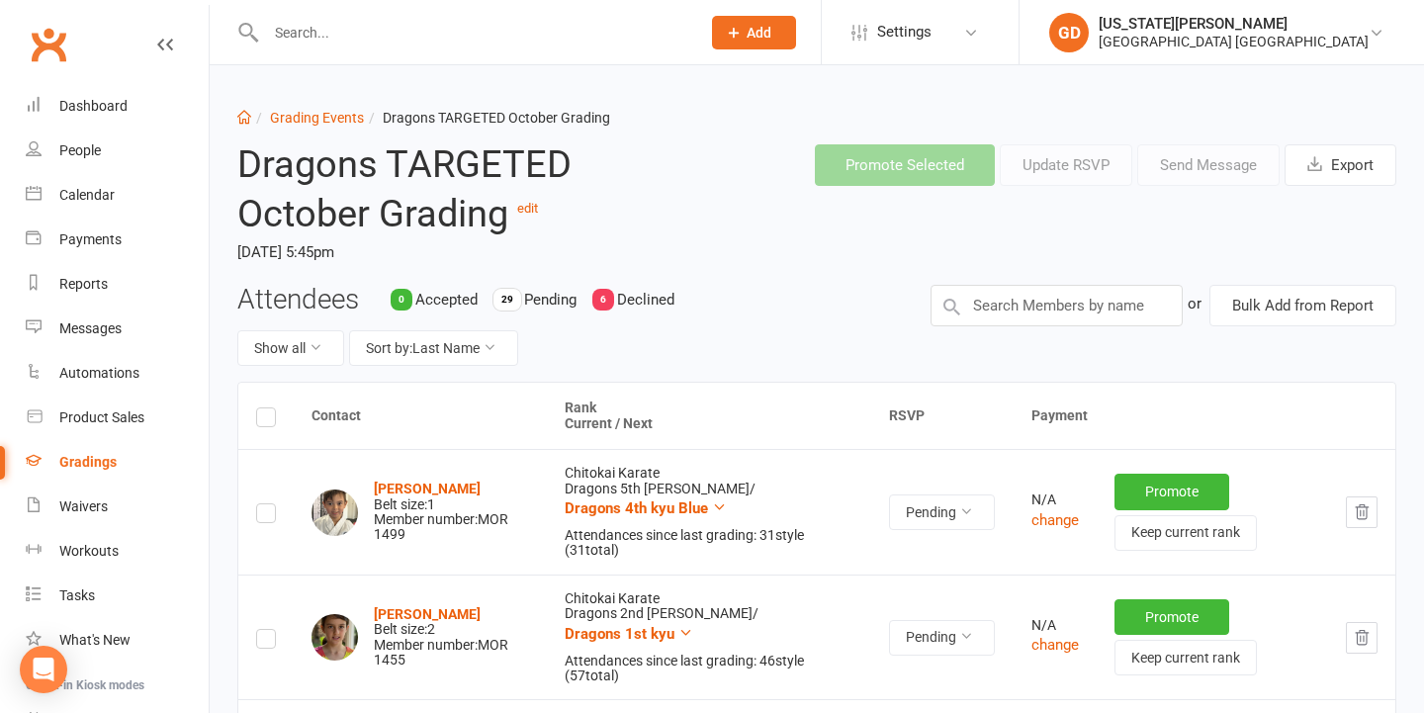
click at [520, 26] on input "text" at bounding box center [473, 33] width 426 height 28
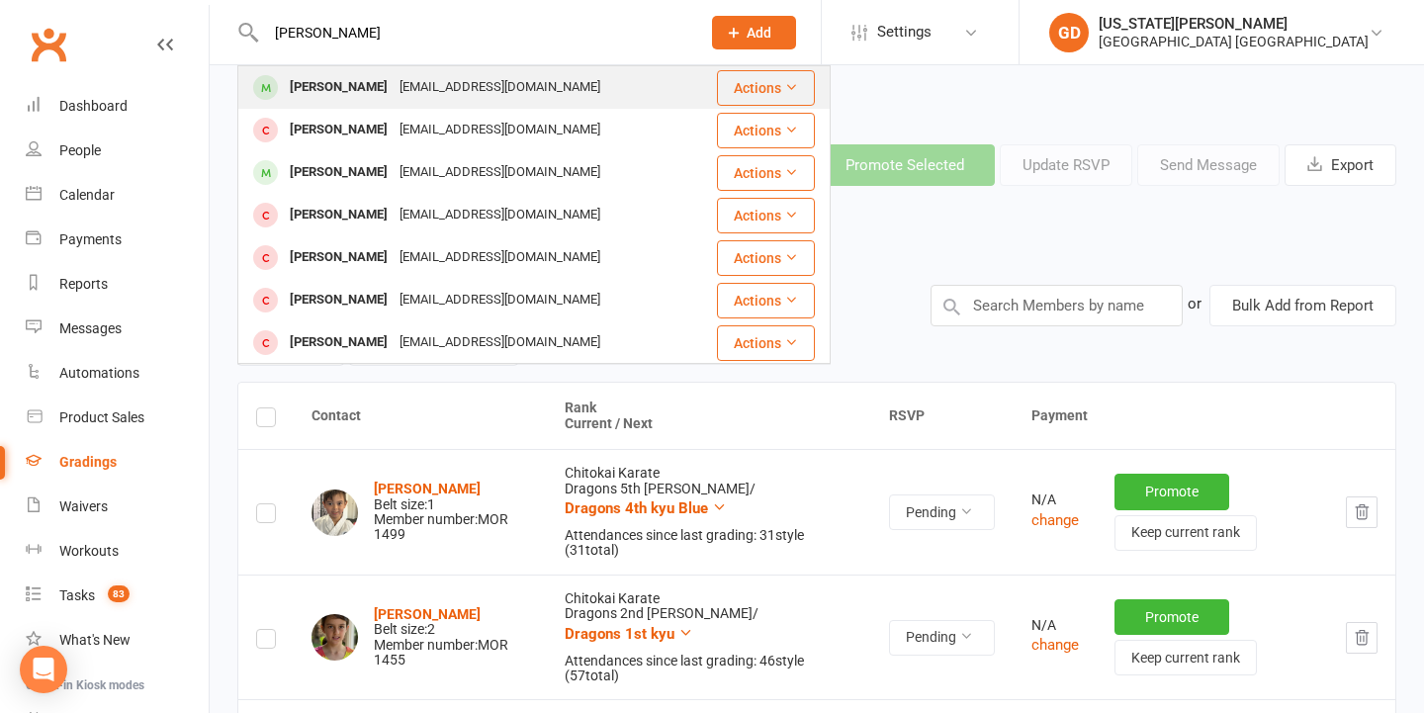
type input "Jacobo guicciardi"
click at [494, 71] on div "Jacomo Guicciardi Emmarnicholson@gmail.com" at bounding box center [476, 87] width 475 height 41
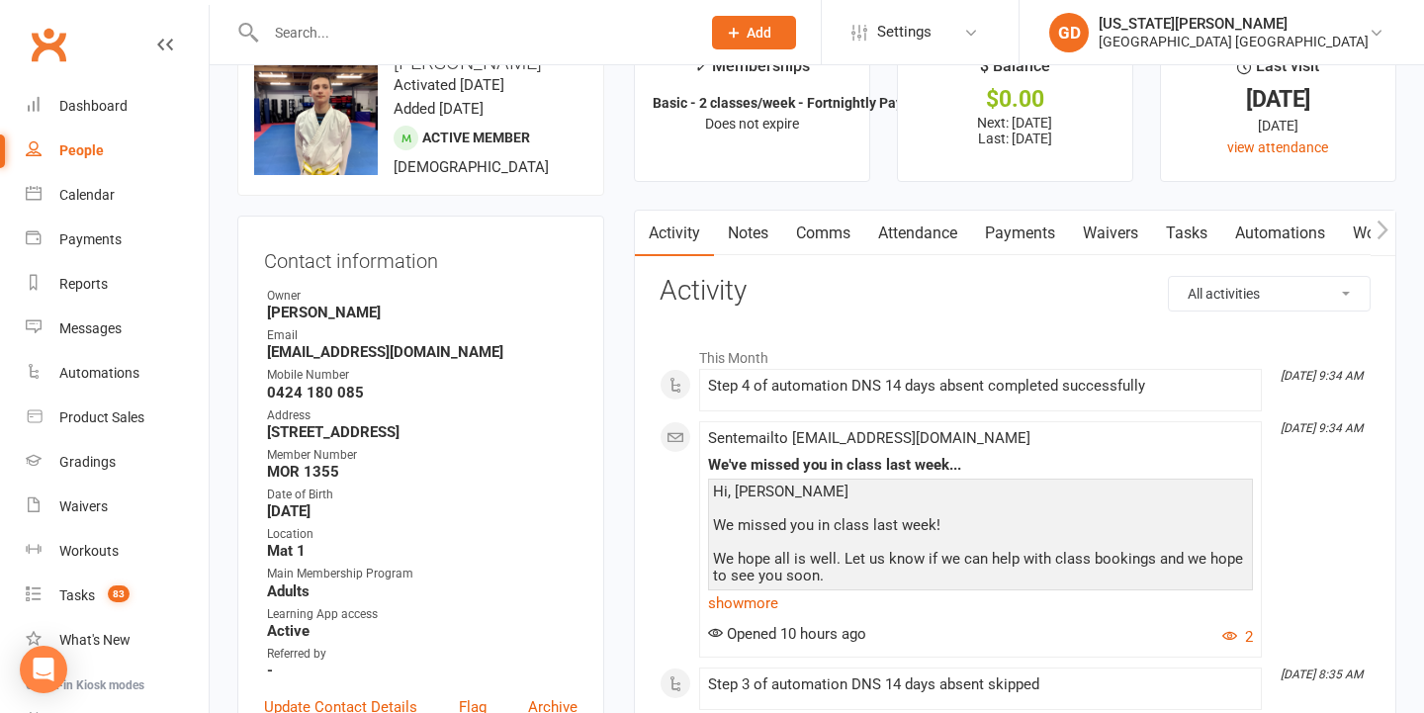
click at [911, 236] on link "Attendance" at bounding box center [917, 233] width 107 height 45
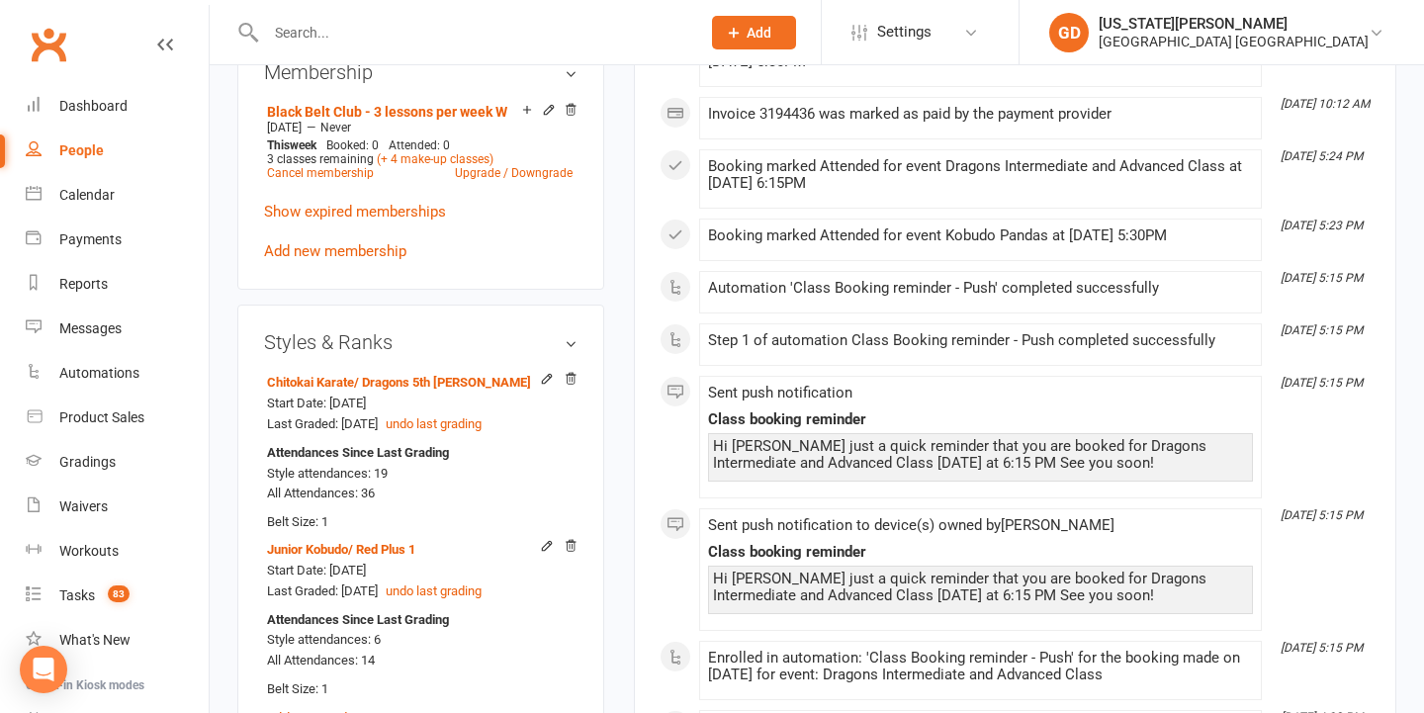
scroll to position [1436, 0]
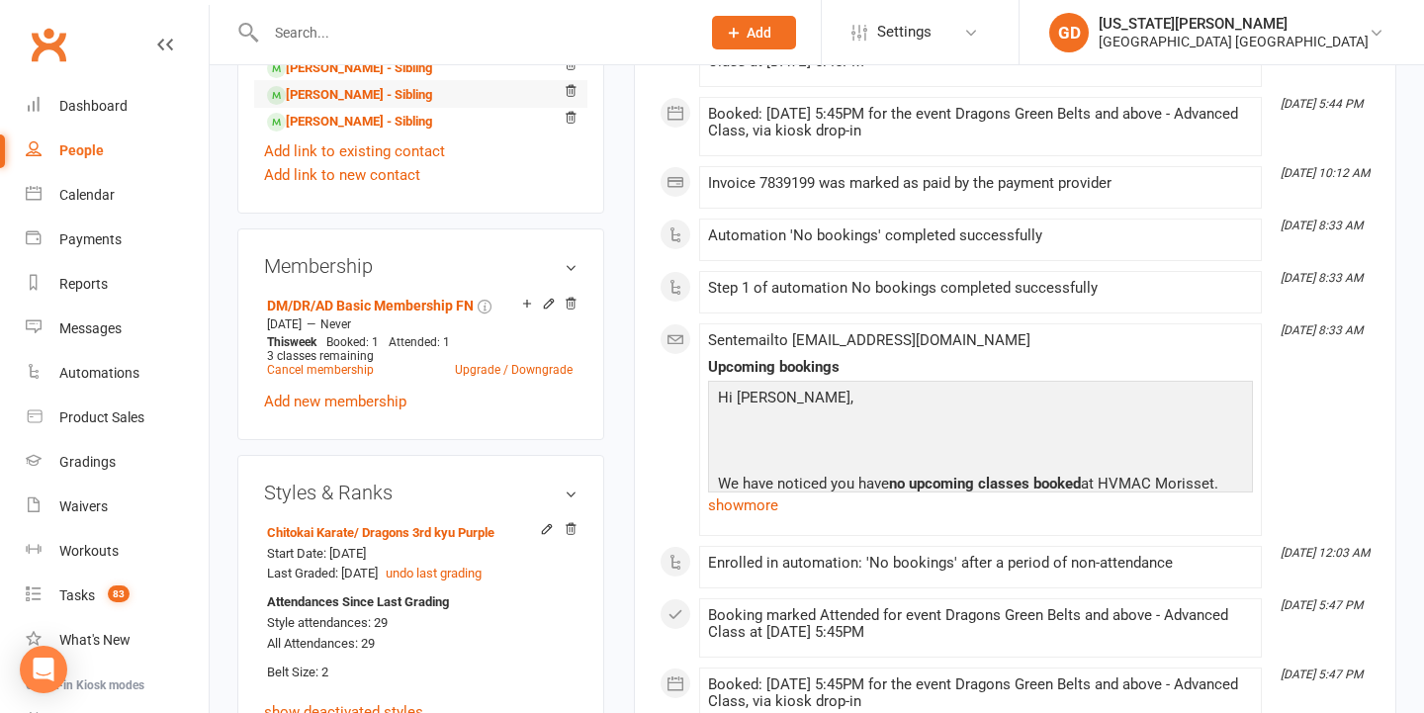
scroll to position [1454, 0]
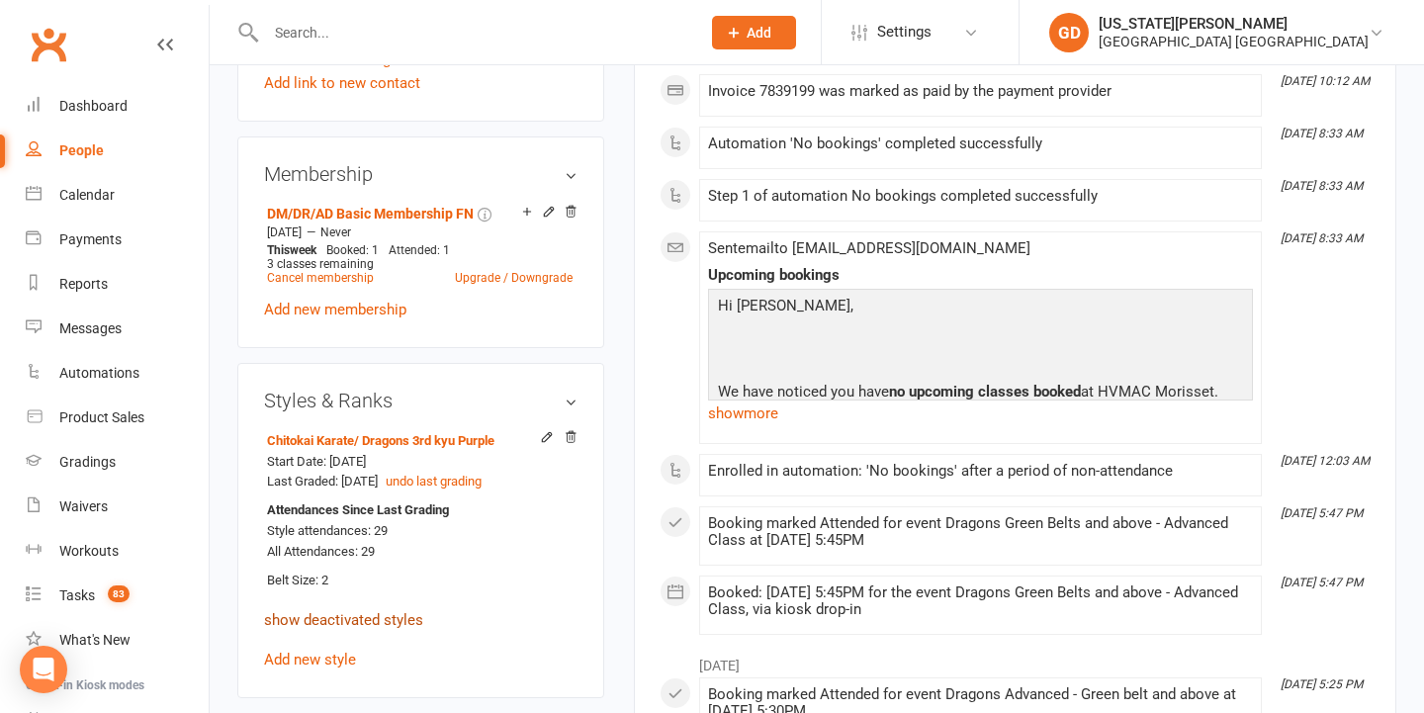
click at [339, 616] on link "show deactivated styles" at bounding box center [343, 620] width 159 height 18
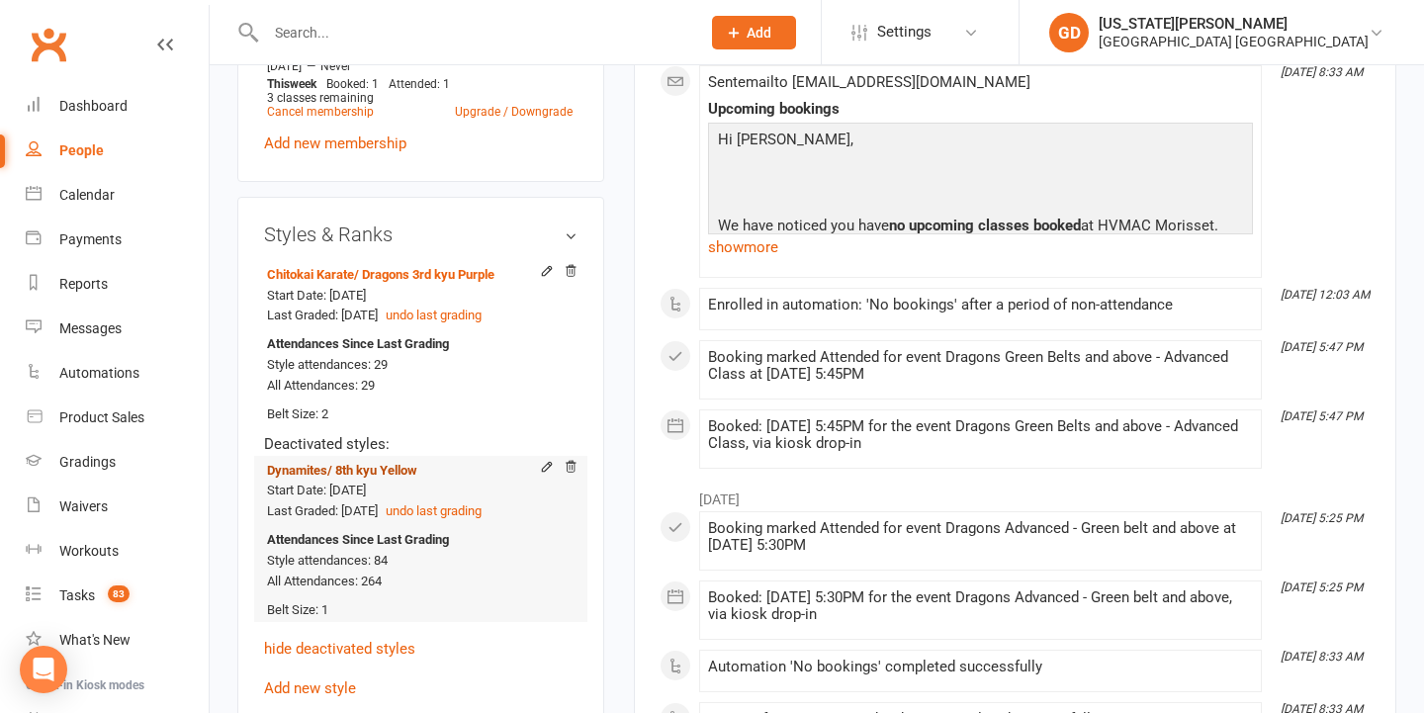
scroll to position [1622, 0]
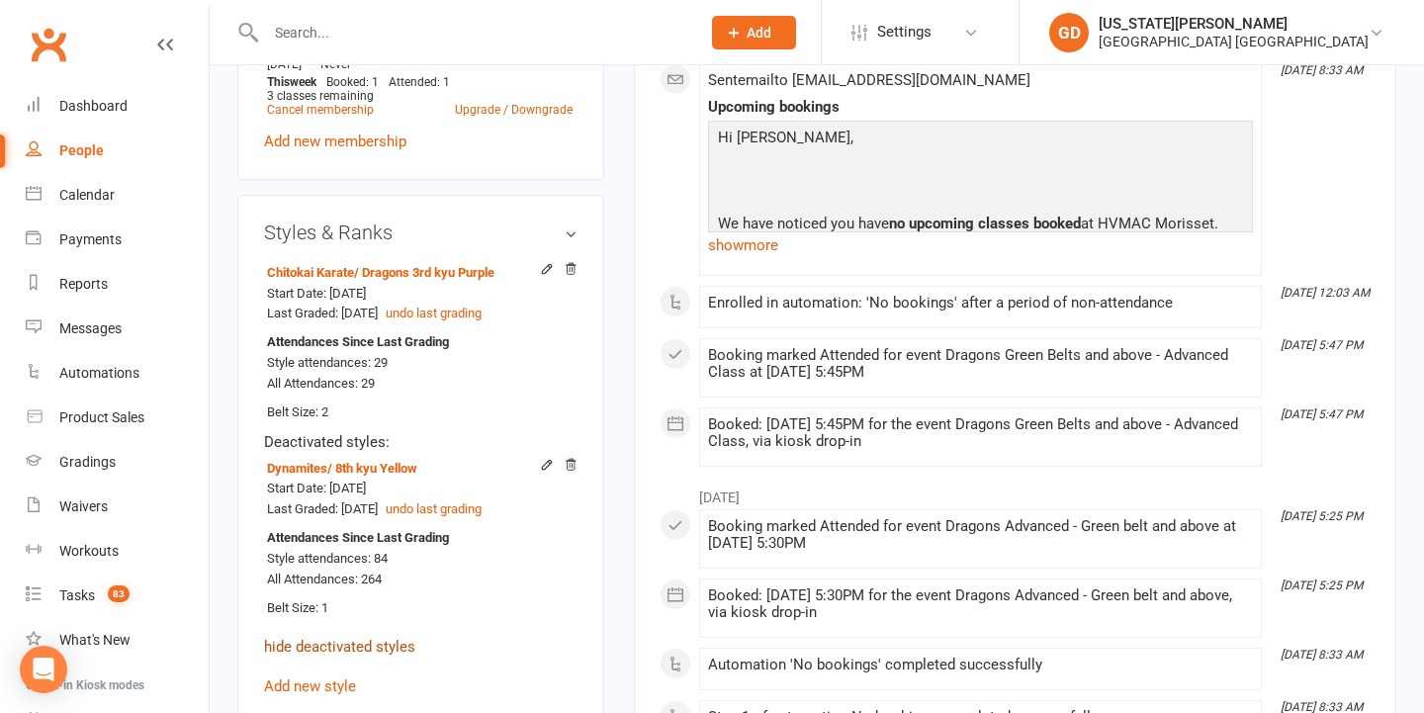
click at [368, 638] on link "hide deactivated styles" at bounding box center [339, 647] width 151 height 18
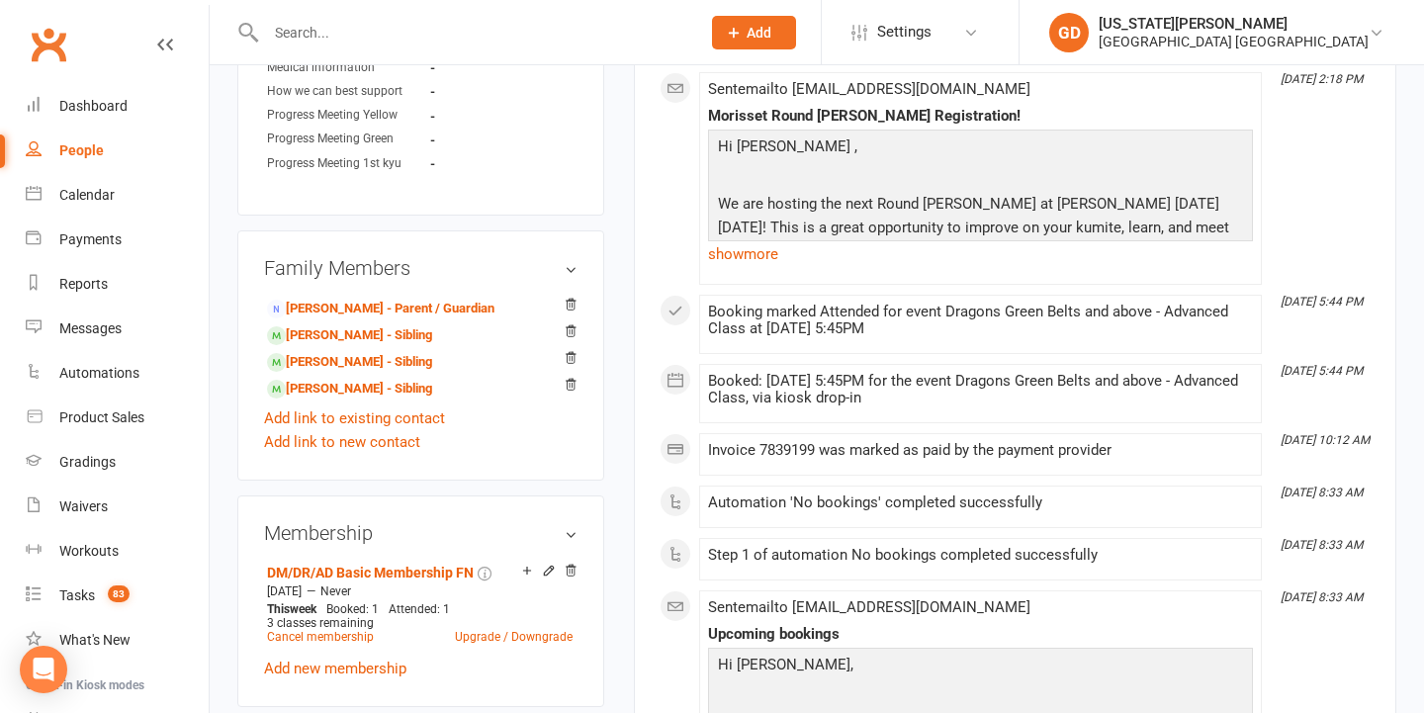
scroll to position [910, 0]
